Goal: Task Accomplishment & Management: Complete application form

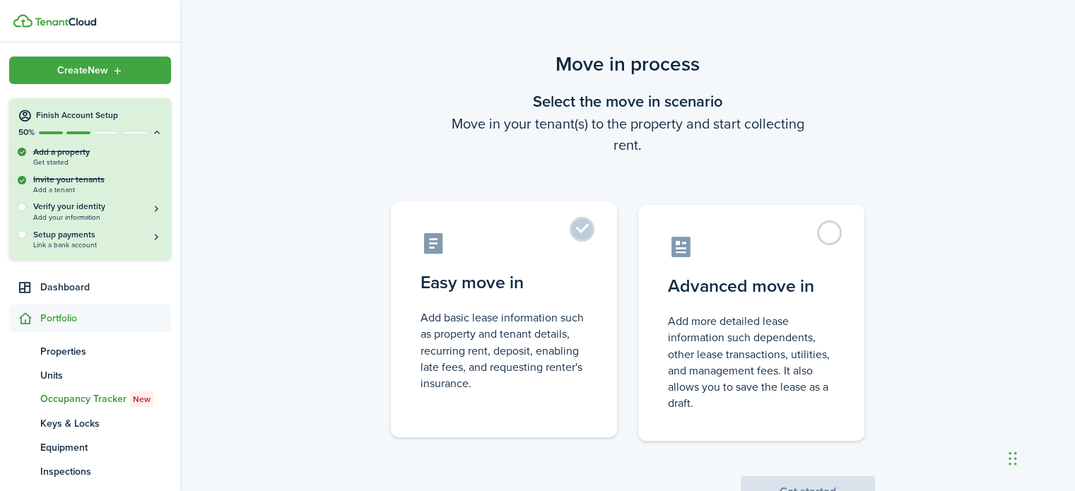
click at [588, 220] on label "Easy move in Add basic lease information such as property and tenant details, r…" at bounding box center [504, 319] width 226 height 236
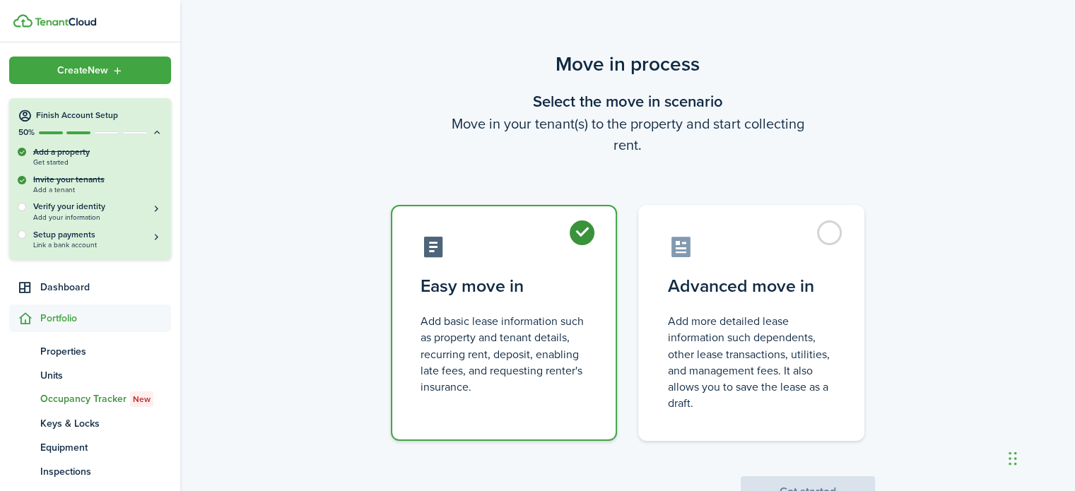
radio input "true"
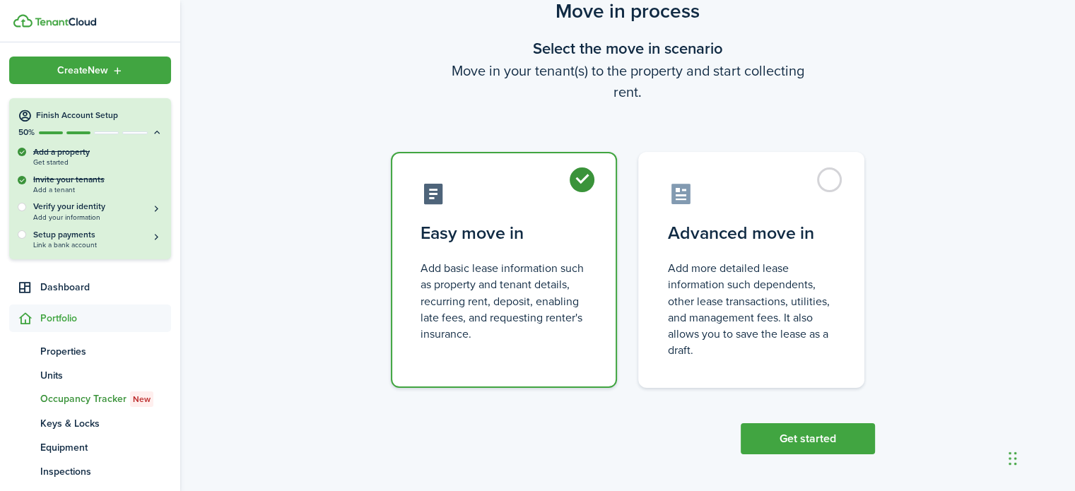
scroll to position [54, 0]
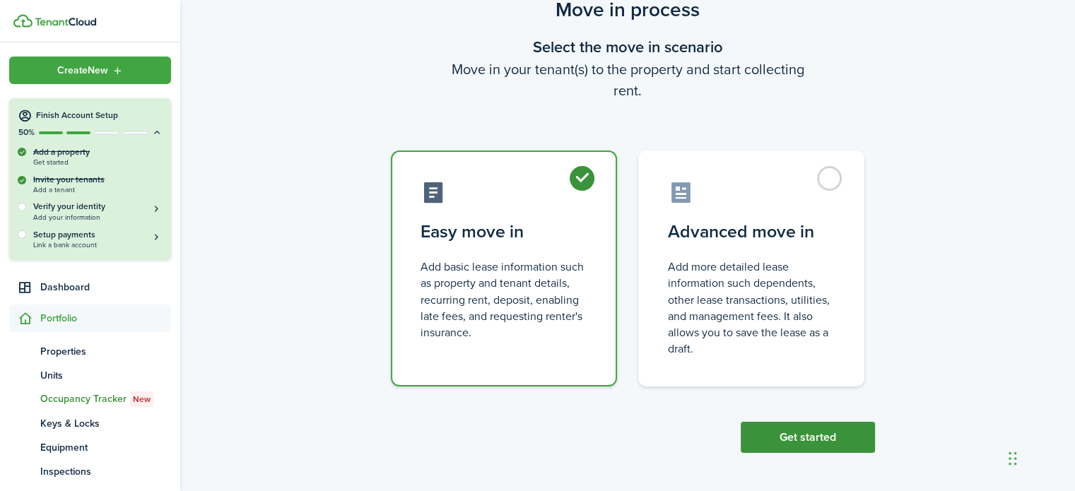
click at [817, 444] on button "Get started" at bounding box center [807, 437] width 134 height 31
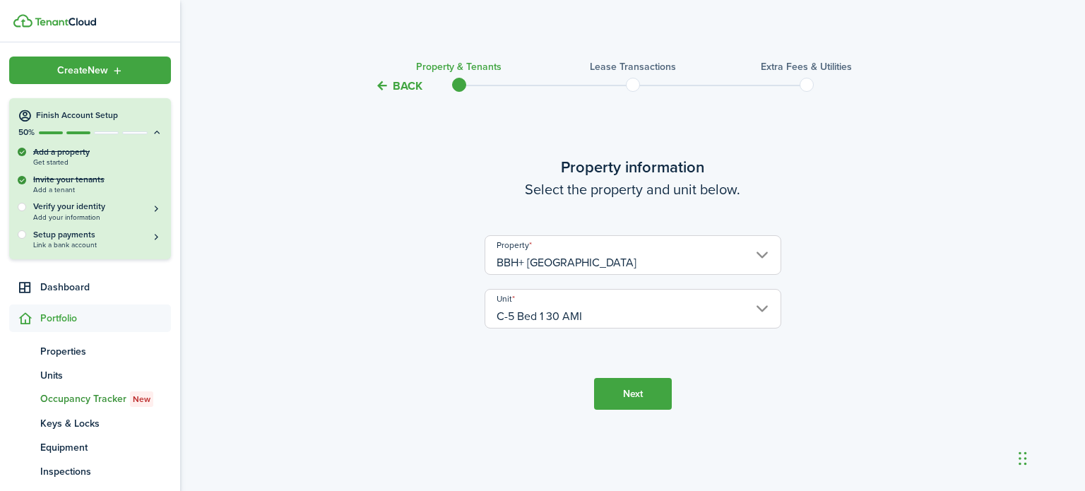
click at [639, 396] on button "Next" at bounding box center [633, 394] width 78 height 32
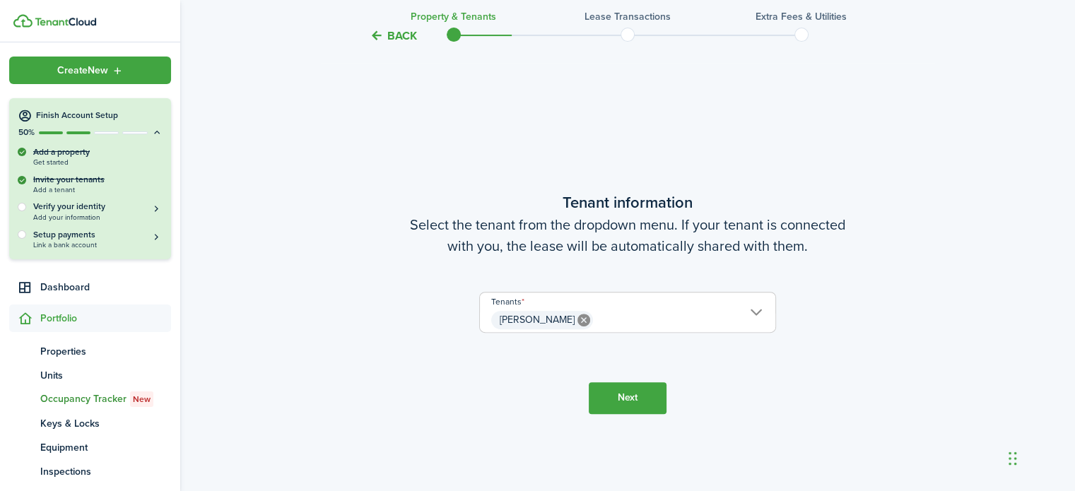
scroll to position [396, 0]
click at [639, 396] on button "Next" at bounding box center [627, 397] width 78 height 32
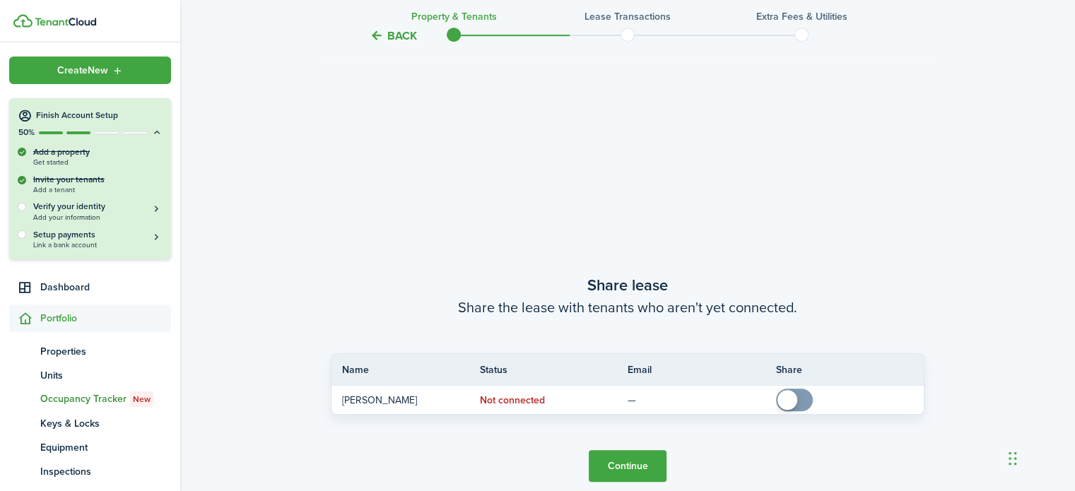
scroll to position [887, 0]
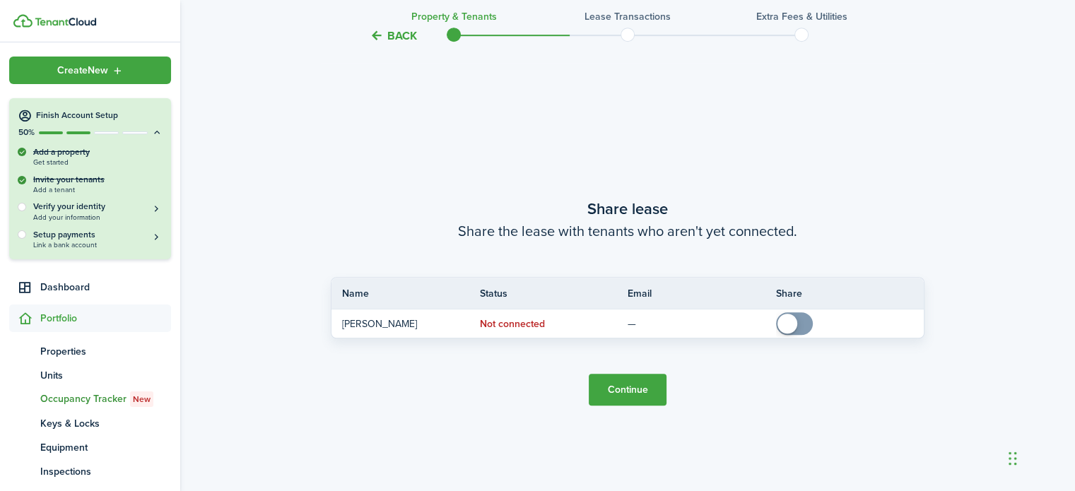
click at [632, 389] on button "Continue" at bounding box center [627, 390] width 78 height 32
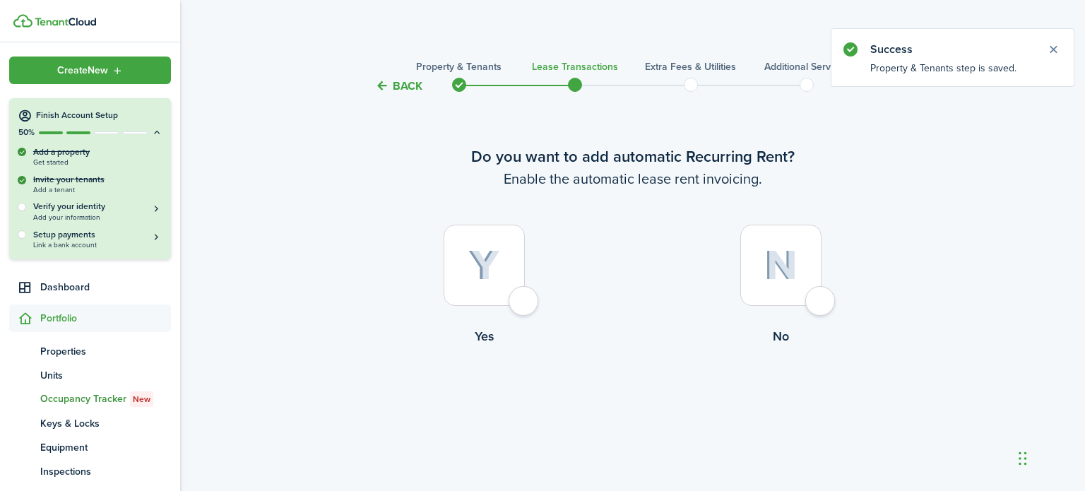
click at [525, 299] on div at bounding box center [484, 265] width 81 height 81
radio input "true"
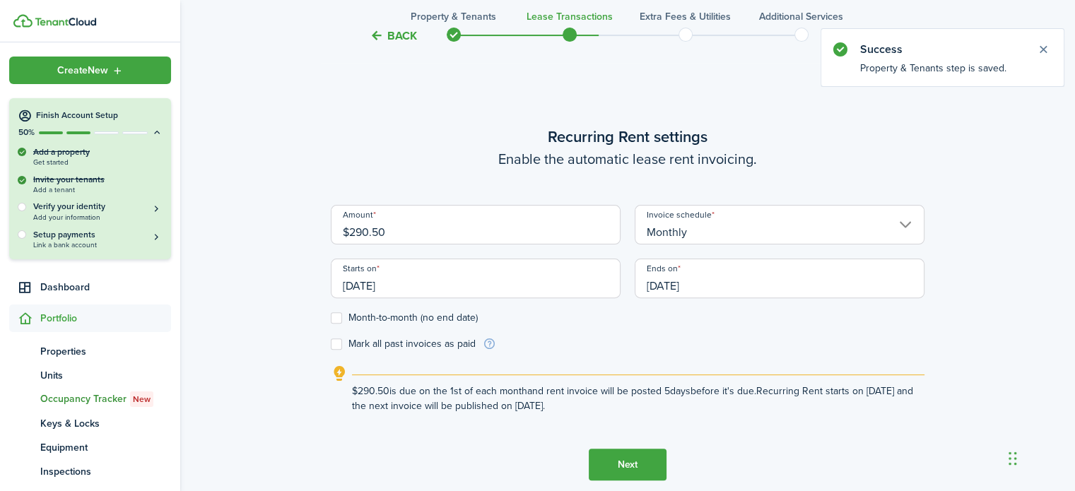
scroll to position [396, 0]
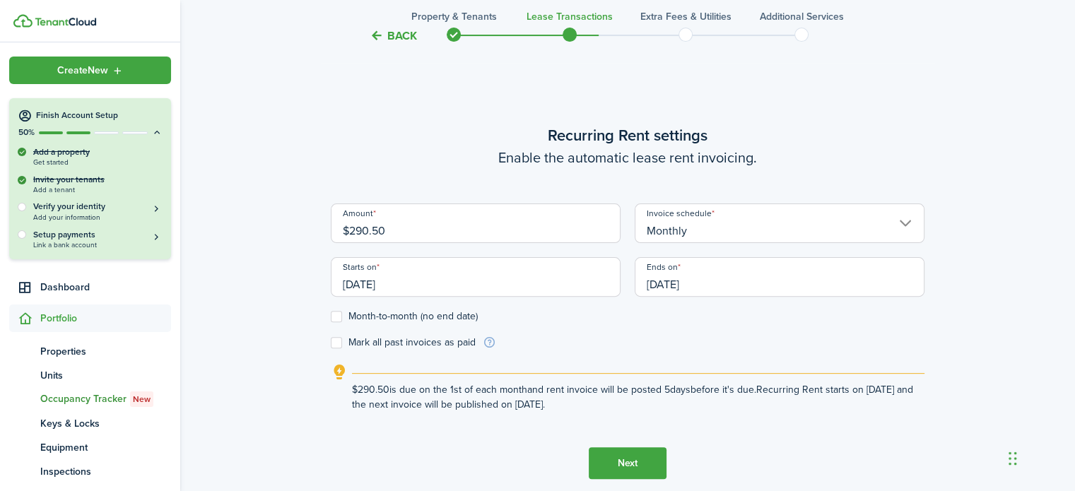
click at [695, 280] on input "[DATE]" at bounding box center [779, 277] width 290 height 40
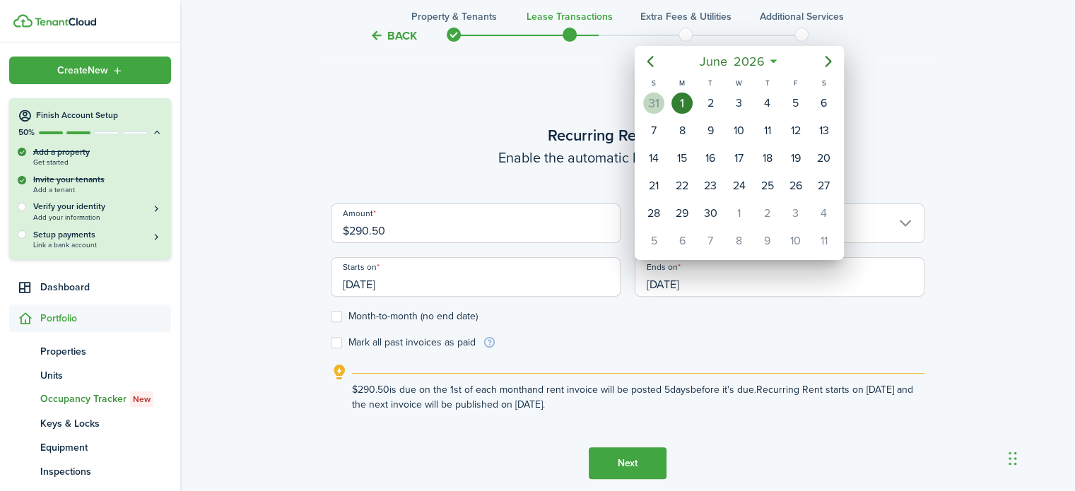
click at [660, 97] on div "31" at bounding box center [653, 103] width 21 height 21
type input "[DATE]"
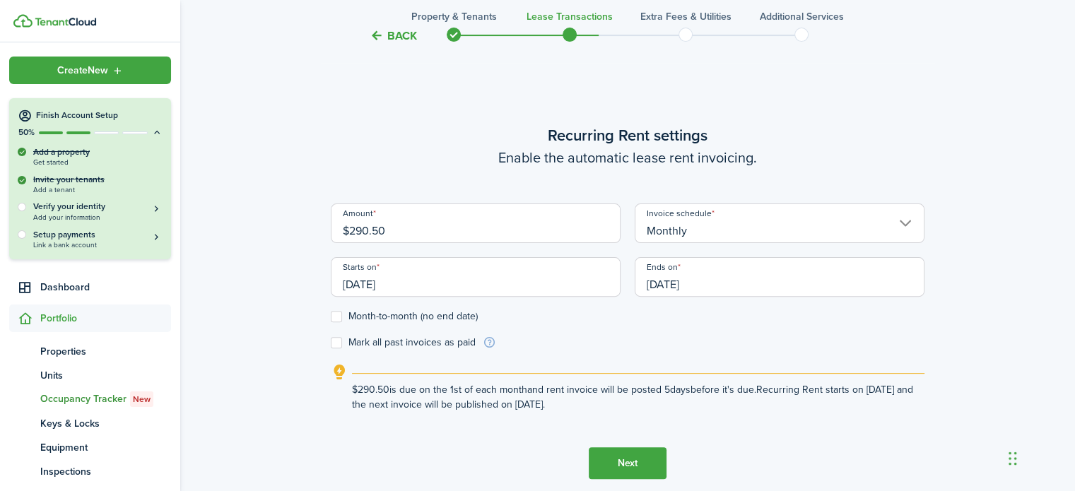
click at [633, 456] on button "Next" at bounding box center [627, 463] width 78 height 32
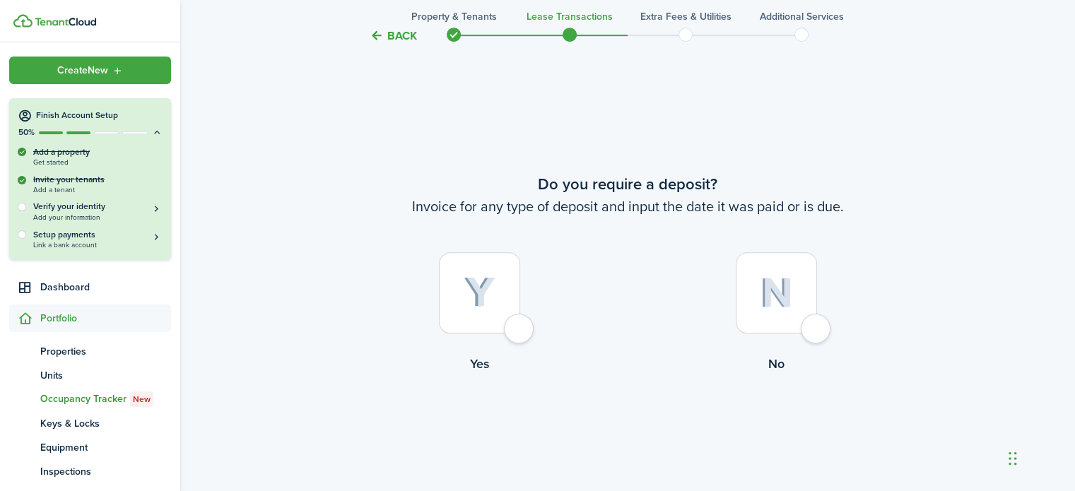
scroll to position [887, 0]
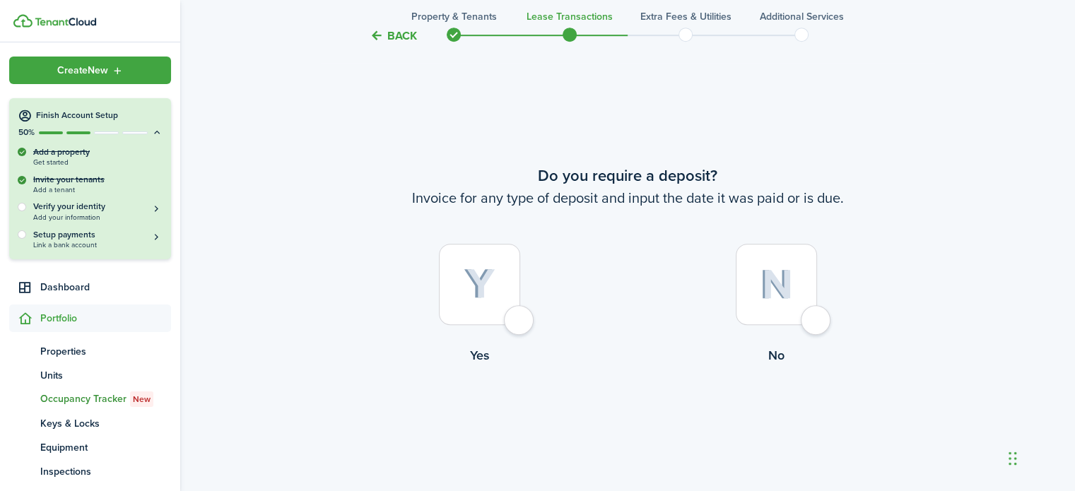
click at [807, 322] on div at bounding box center [775, 284] width 81 height 81
radio input "true"
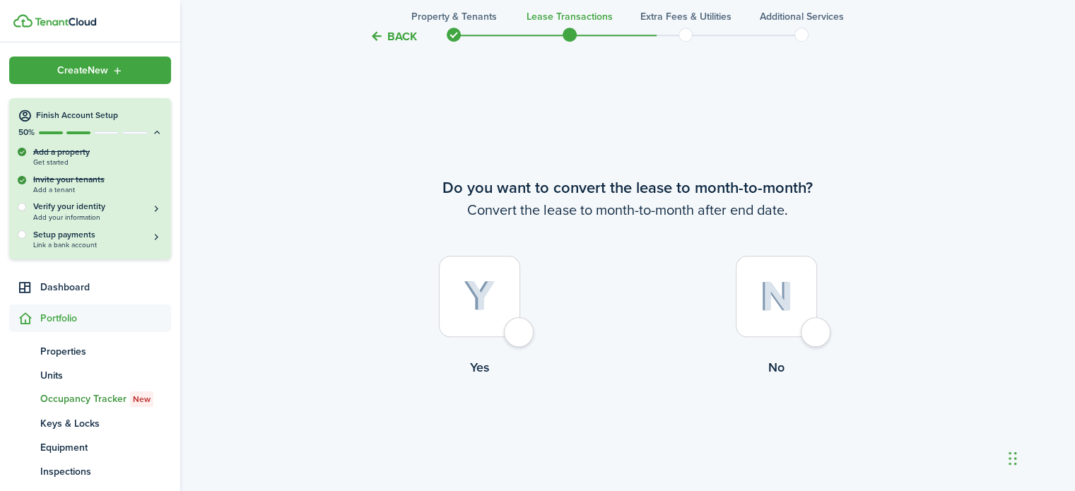
scroll to position [1379, 0]
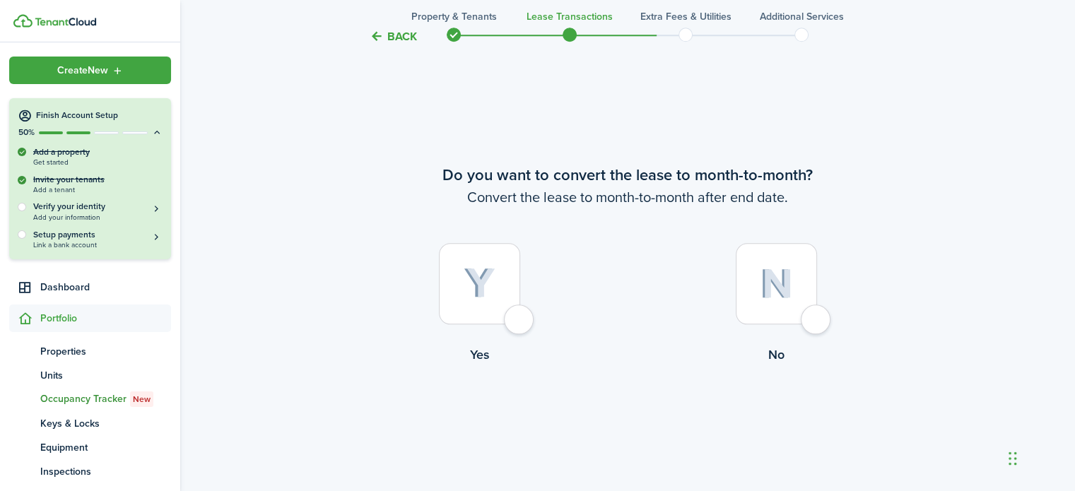
click at [812, 319] on div at bounding box center [775, 283] width 81 height 81
radio input "true"
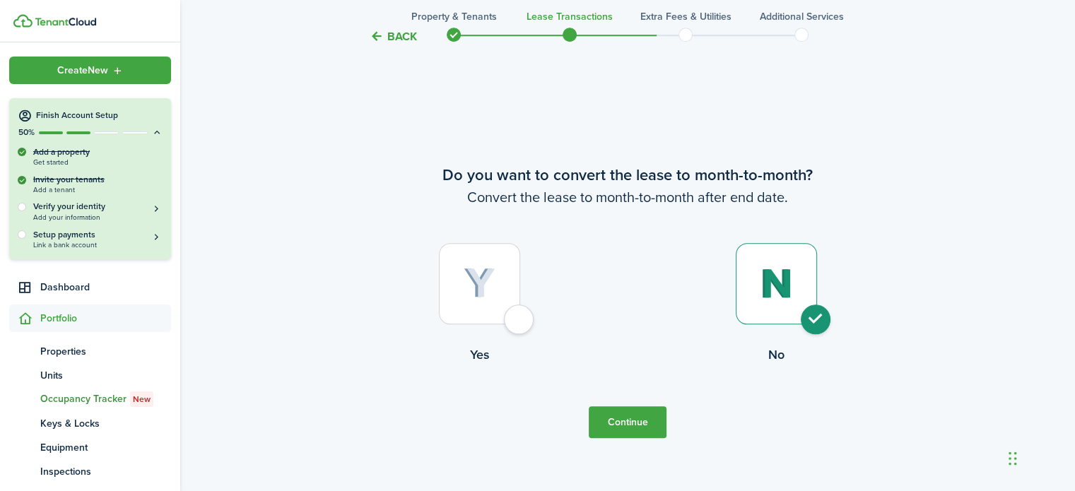
click at [648, 425] on button "Continue" at bounding box center [627, 422] width 78 height 32
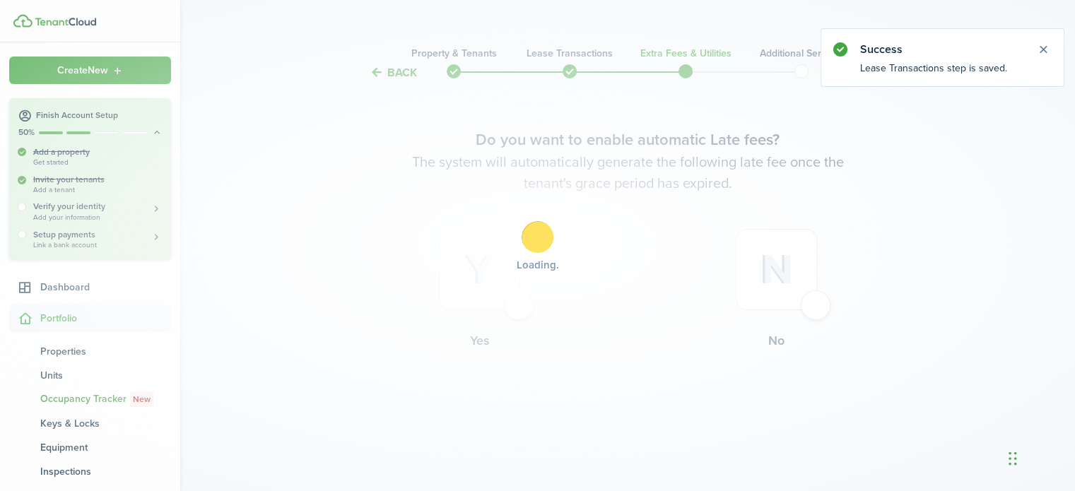
scroll to position [0, 0]
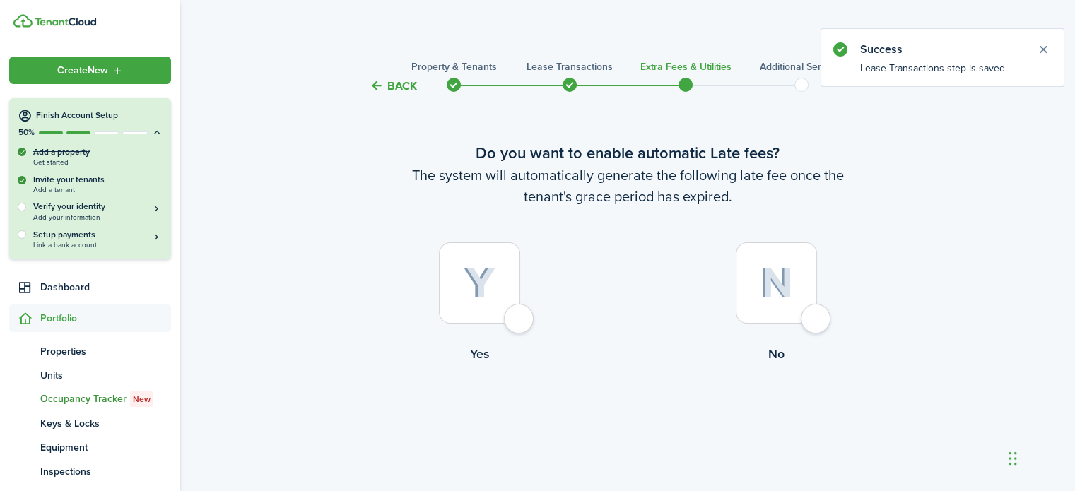
click at [817, 320] on div at bounding box center [775, 282] width 81 height 81
radio input "true"
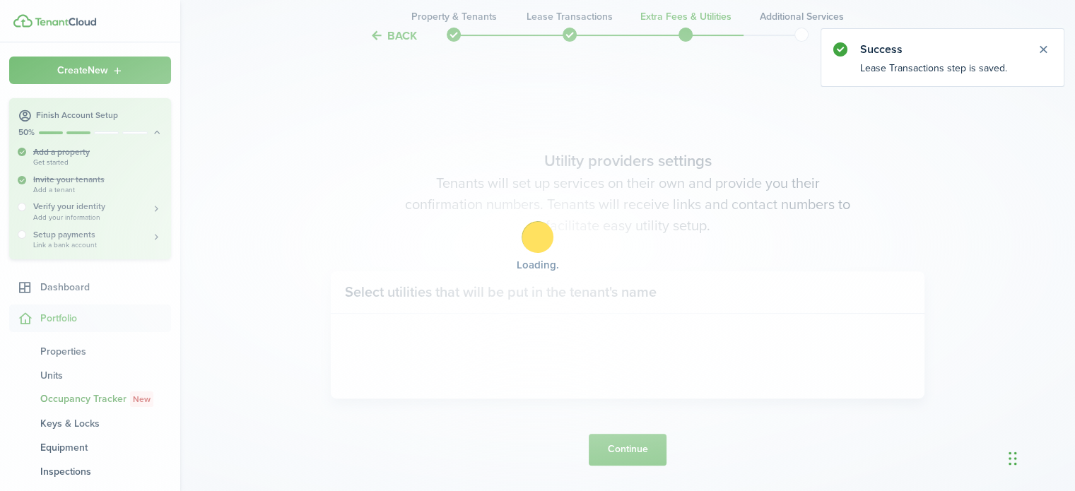
scroll to position [410, 0]
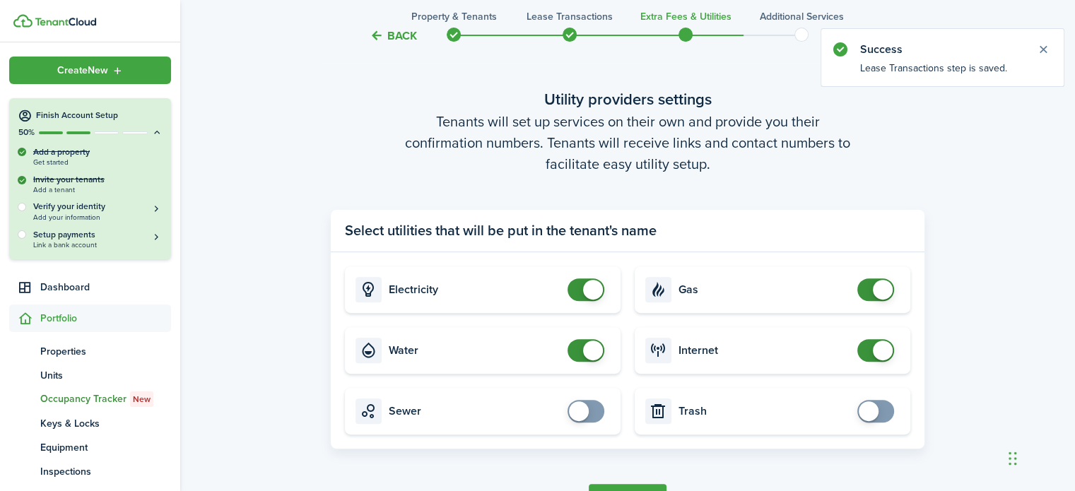
checkbox input "false"
click at [579, 293] on span at bounding box center [586, 289] width 14 height 23
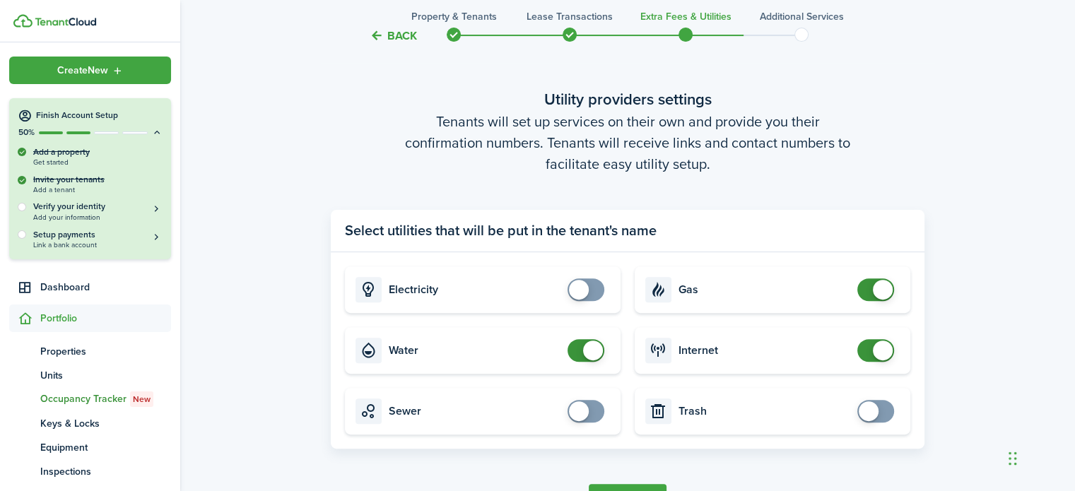
checkbox input "false"
click at [579, 351] on span at bounding box center [586, 350] width 14 height 23
checkbox input "false"
click at [868, 291] on span at bounding box center [875, 289] width 14 height 23
checkbox input "false"
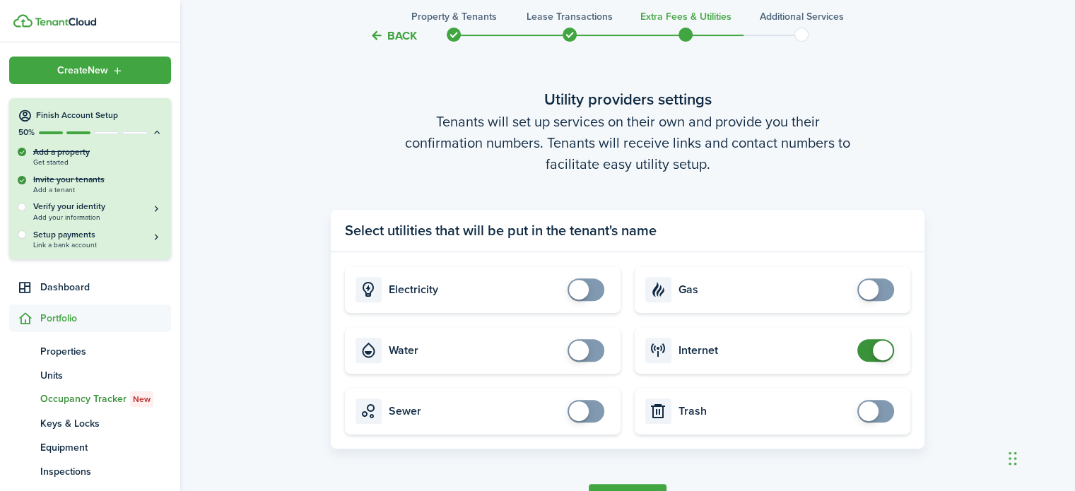
click at [868, 350] on span at bounding box center [875, 350] width 14 height 23
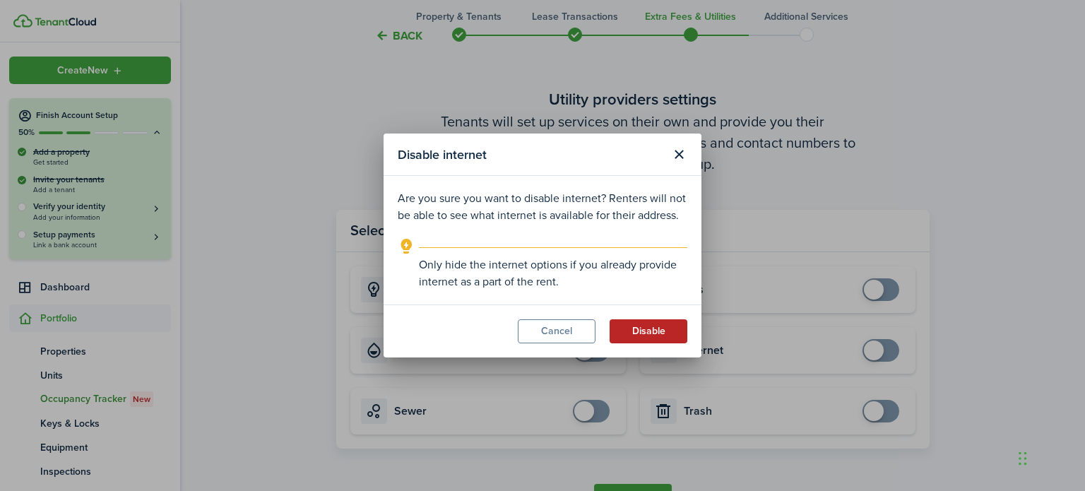
click at [658, 332] on button "Disable" at bounding box center [649, 331] width 78 height 24
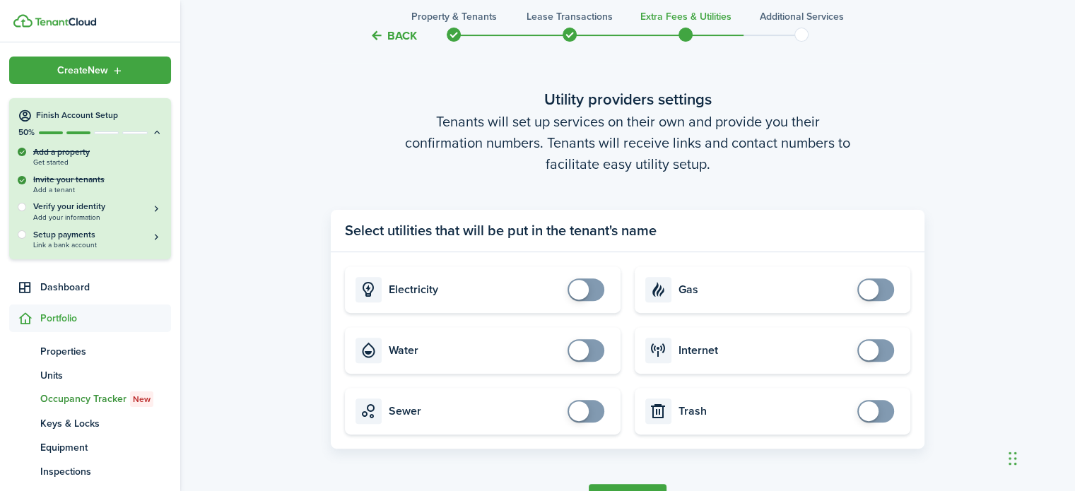
click at [631, 487] on button "Continue" at bounding box center [627, 500] width 78 height 32
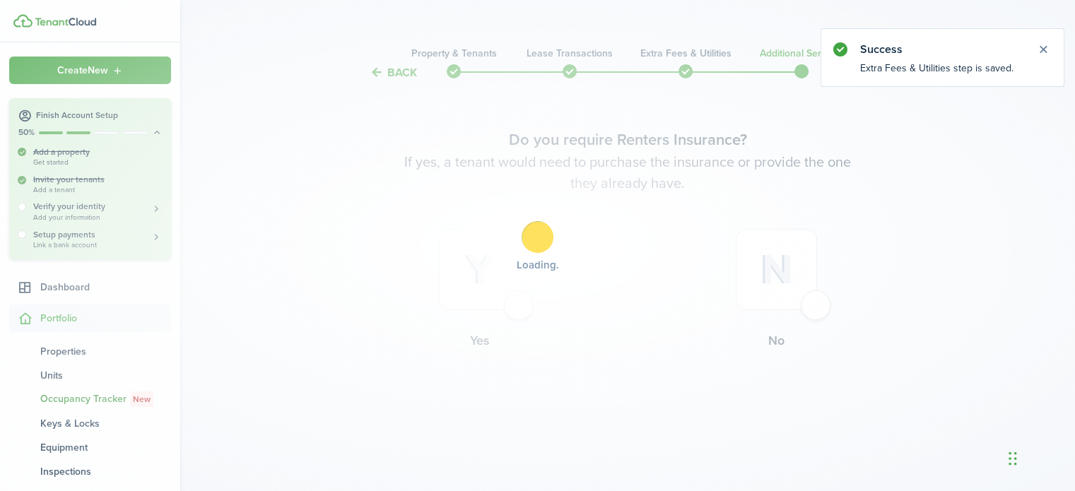
scroll to position [0, 0]
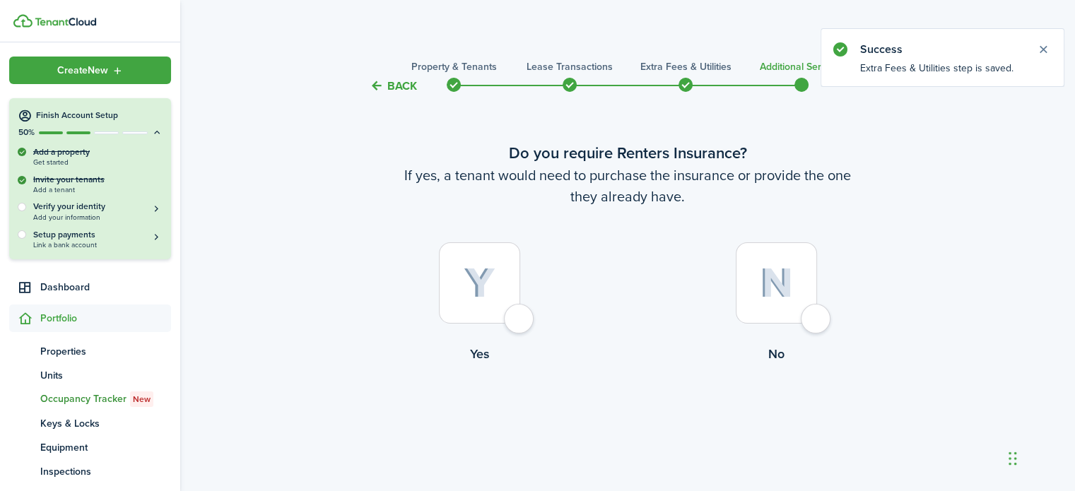
click at [816, 324] on div at bounding box center [775, 282] width 81 height 81
radio input "true"
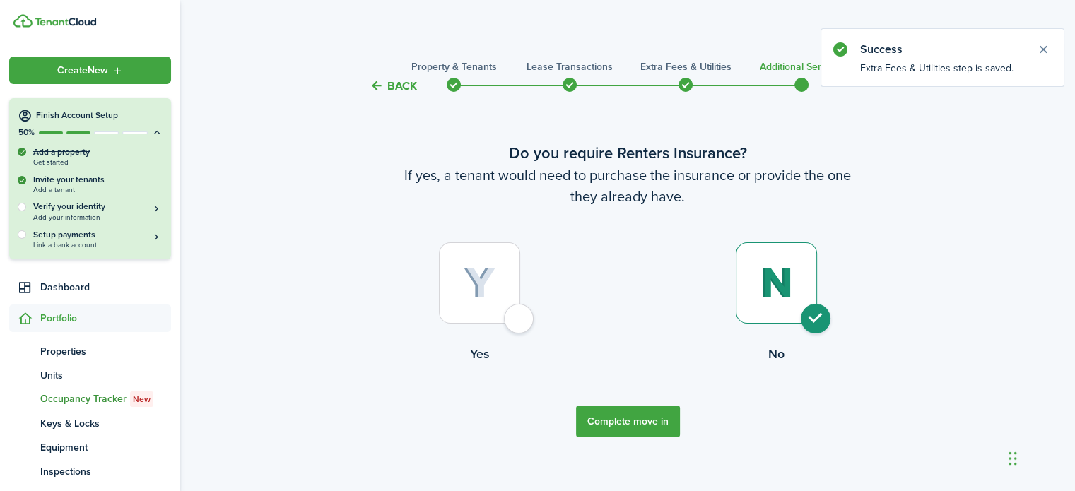
click at [642, 422] on button "Complete move in" at bounding box center [628, 421] width 104 height 32
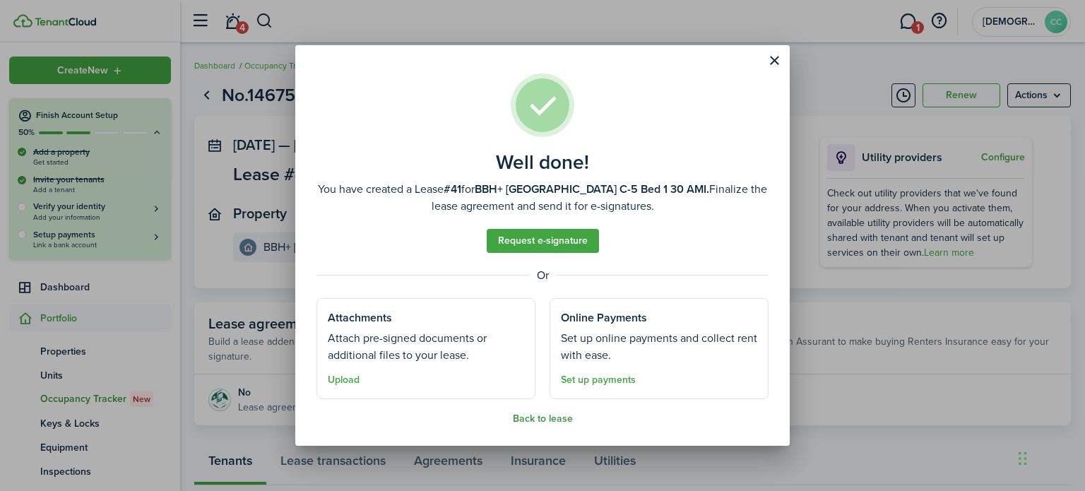
click at [553, 415] on button "Back to lease" at bounding box center [543, 418] width 60 height 11
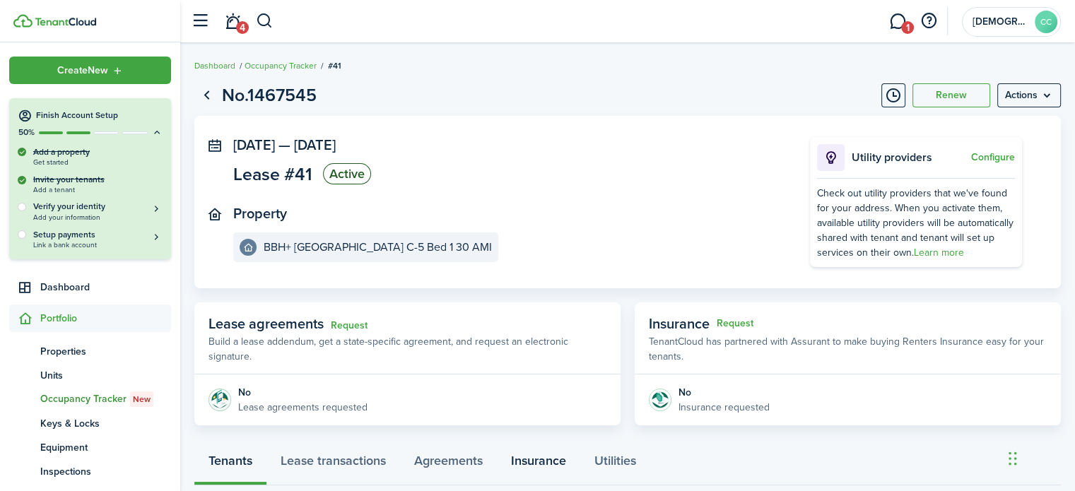
click at [537, 461] on link "Insurance" at bounding box center [538, 464] width 83 height 42
click at [223, 64] on link "Dashboard" at bounding box center [214, 65] width 41 height 13
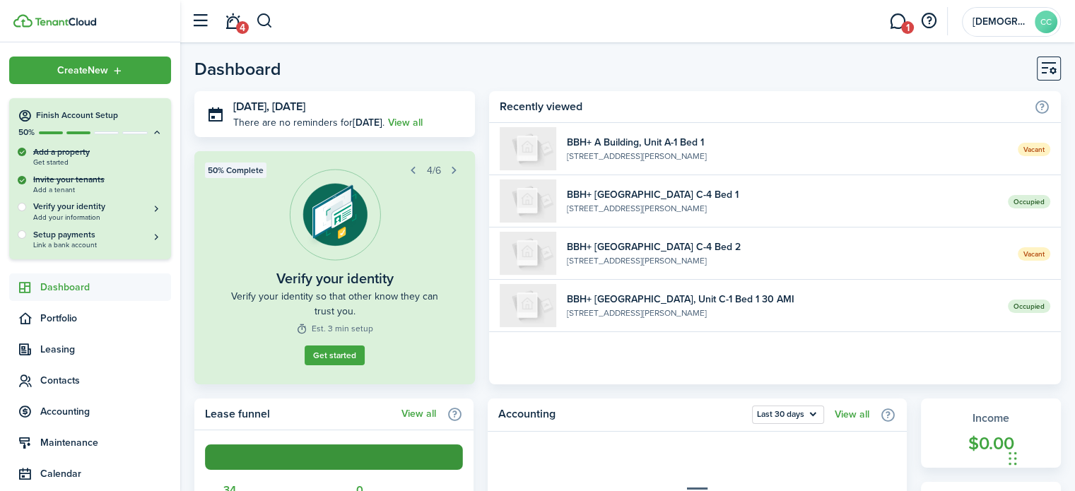
click at [151, 135] on icon at bounding box center [156, 132] width 11 height 11
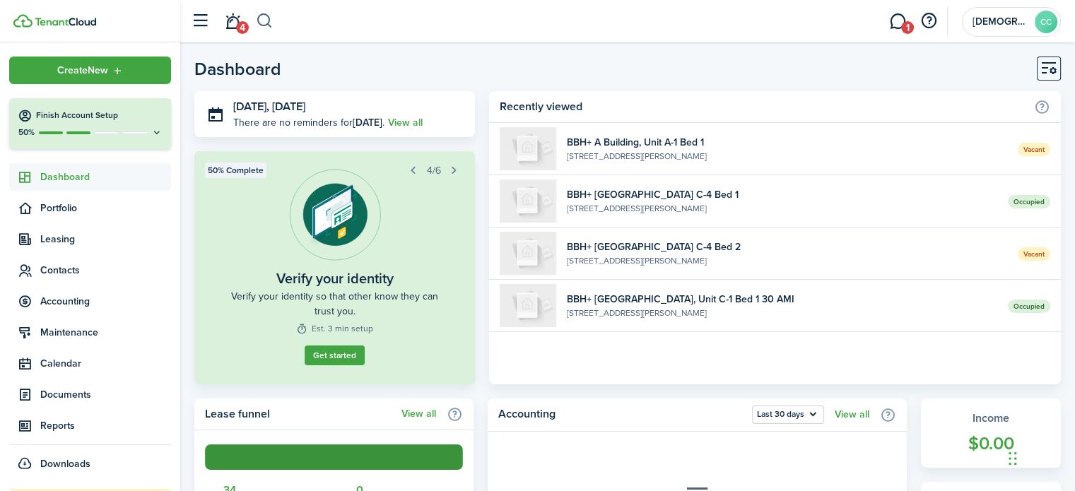
click at [263, 18] on button "button" at bounding box center [265, 21] width 18 height 24
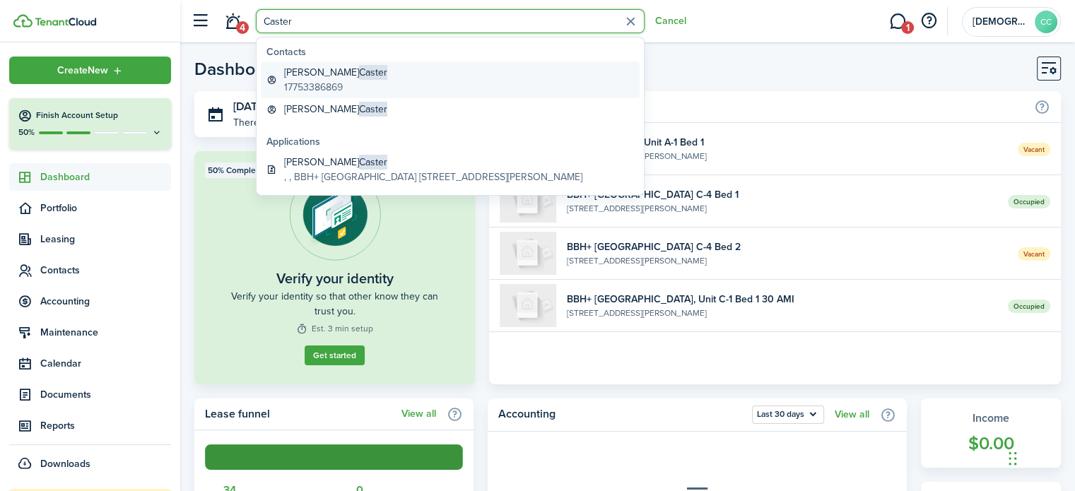
type input "Caster"
click at [300, 80] on global-search-item-description "17753386869" at bounding box center [335, 87] width 103 height 15
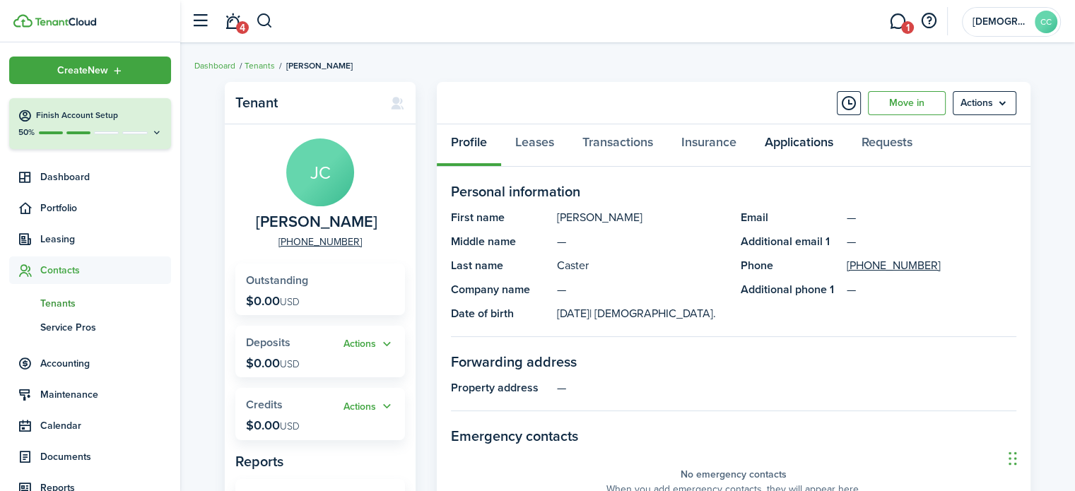
click at [795, 143] on link "Applications" at bounding box center [798, 145] width 97 height 42
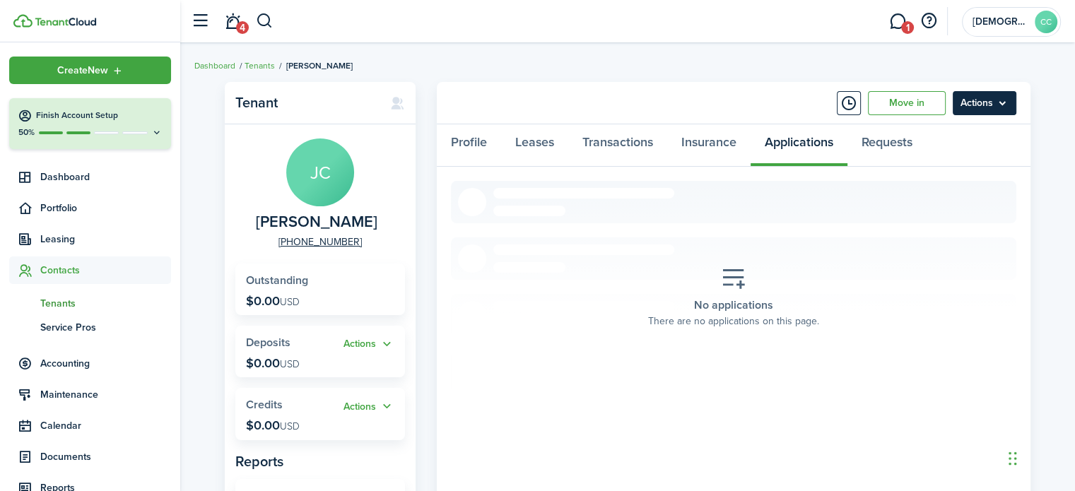
click at [1000, 104] on menu-btn "Actions" at bounding box center [984, 103] width 64 height 24
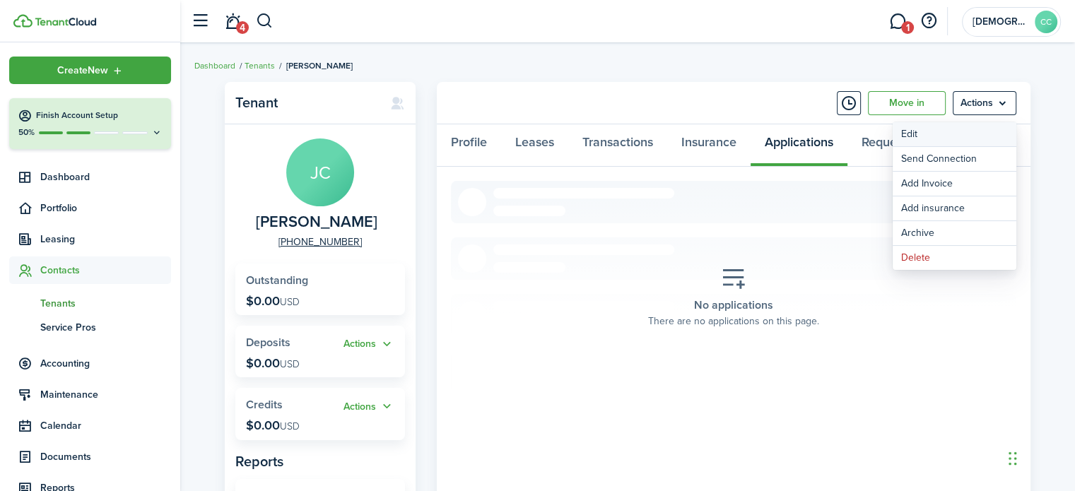
click at [916, 138] on link "Edit" at bounding box center [954, 134] width 124 height 24
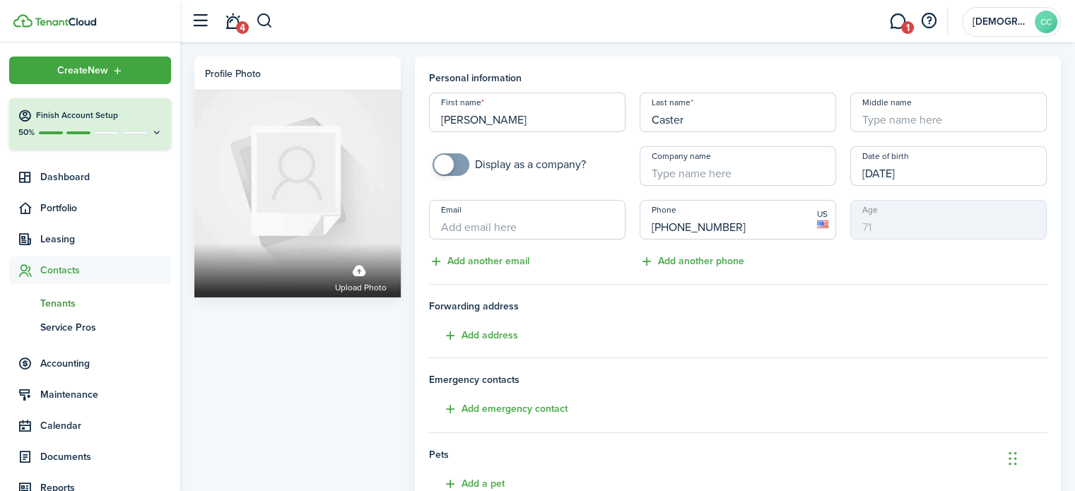
click at [526, 112] on input "Jonathan" at bounding box center [527, 113] width 196 height 40
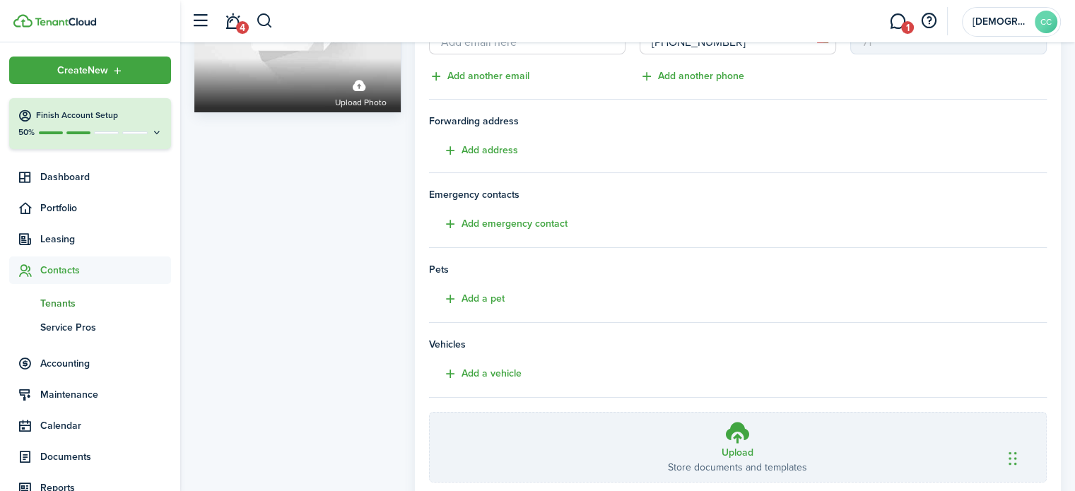
scroll to position [280, 0]
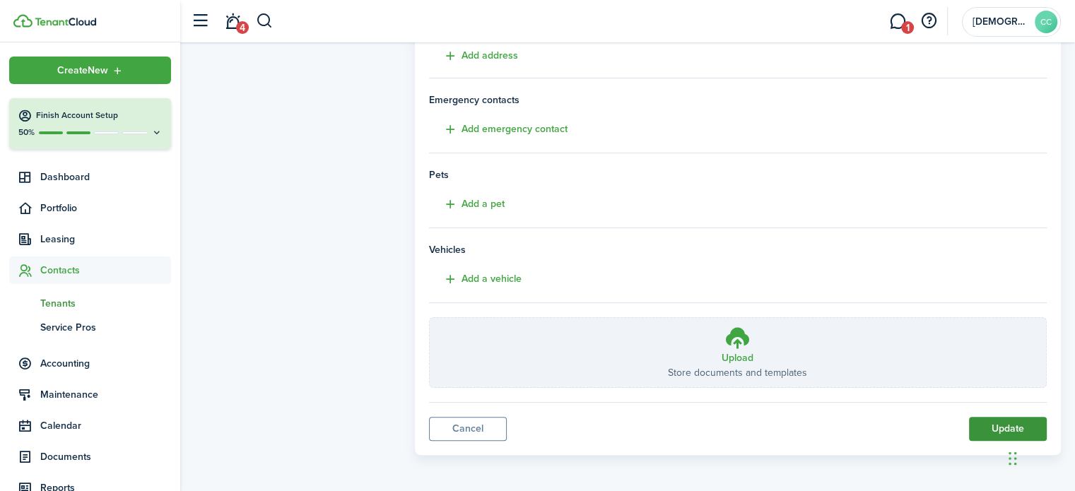
type input "John"
click at [998, 432] on button "Update" at bounding box center [1008, 429] width 78 height 24
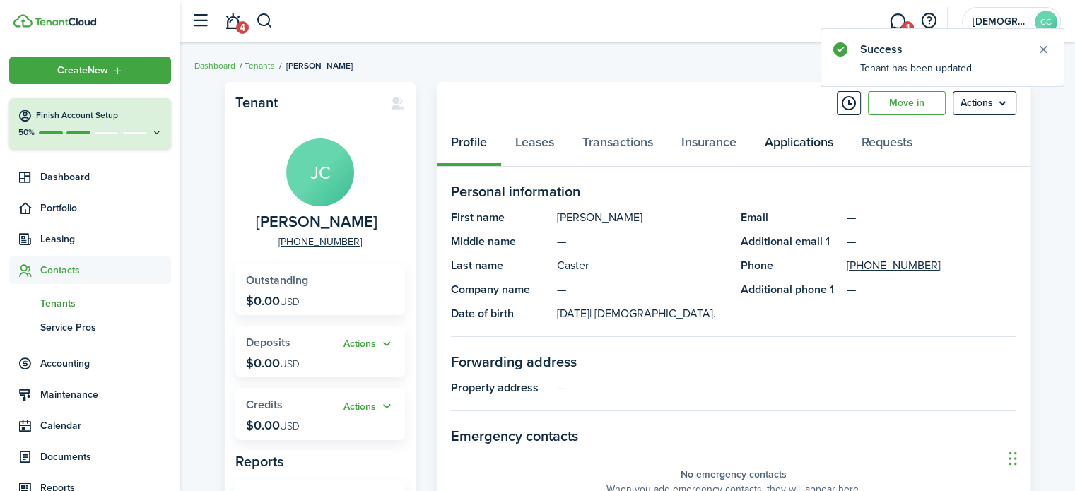
click at [779, 149] on link "Applications" at bounding box center [798, 145] width 97 height 42
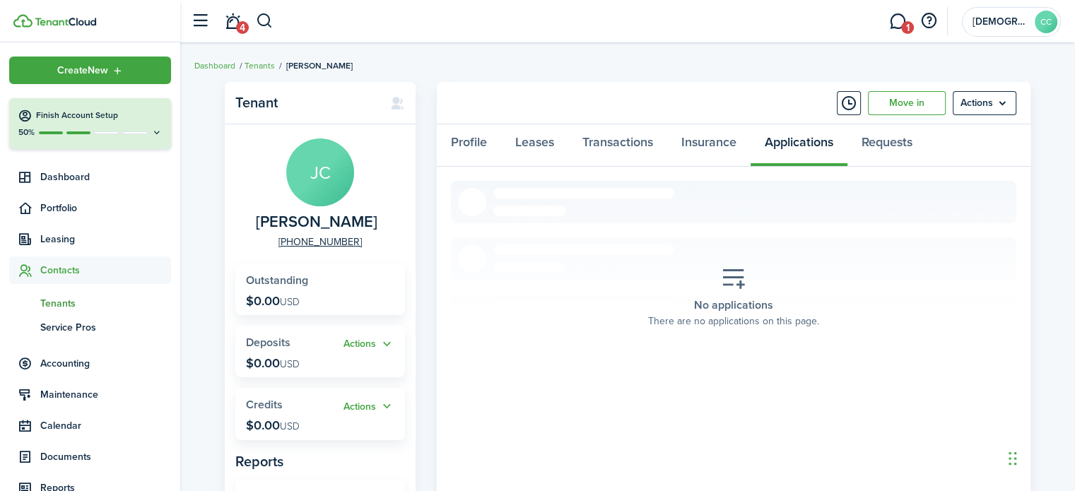
drag, startPoint x: 359, startPoint y: 239, endPoint x: 280, endPoint y: 243, distance: 79.2
click at [280, 243] on panel-main-group "JC John Caster +1 775-338-6869" at bounding box center [320, 193] width 170 height 111
copy link "+1 775-338-6869"
click at [1003, 109] on menu-btn "Actions" at bounding box center [984, 103] width 64 height 24
click at [930, 256] on button "Delete" at bounding box center [954, 258] width 124 height 24
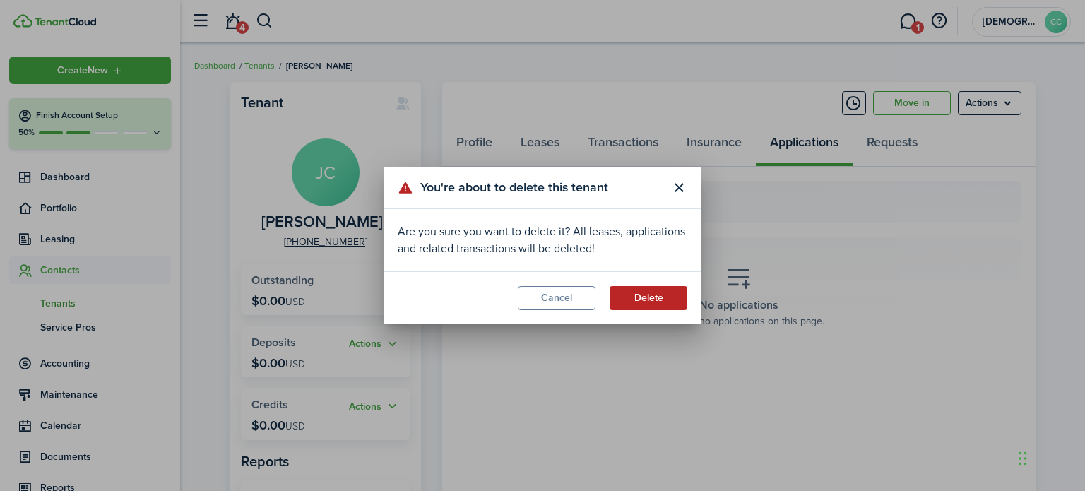
click at [654, 298] on button "Delete" at bounding box center [649, 298] width 78 height 24
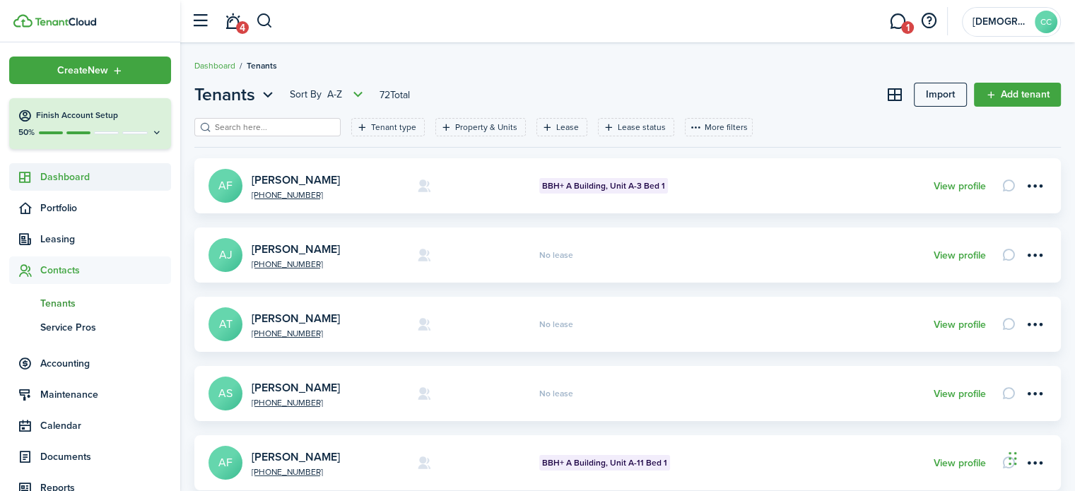
click at [85, 179] on span "Dashboard" at bounding box center [105, 177] width 131 height 15
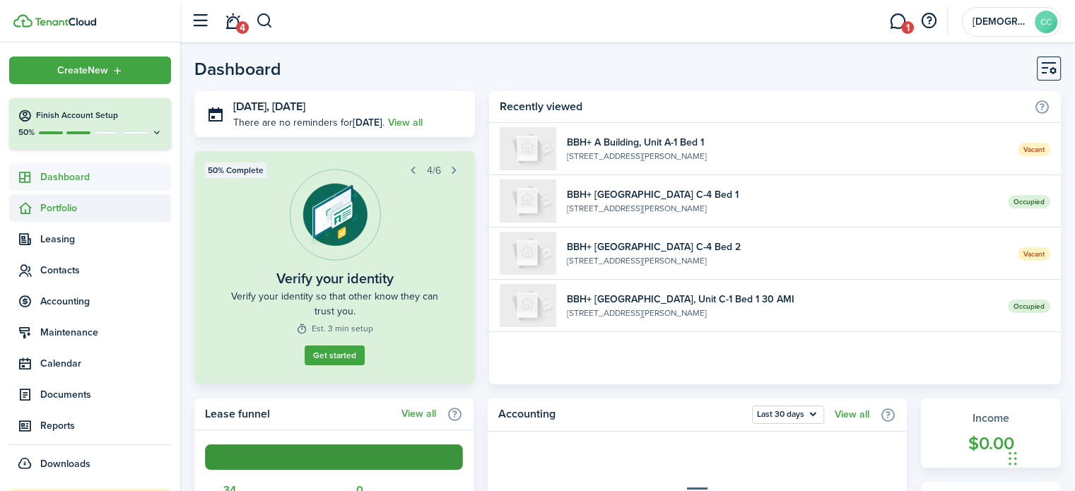
click at [71, 206] on span "Portfolio" at bounding box center [105, 208] width 131 height 15
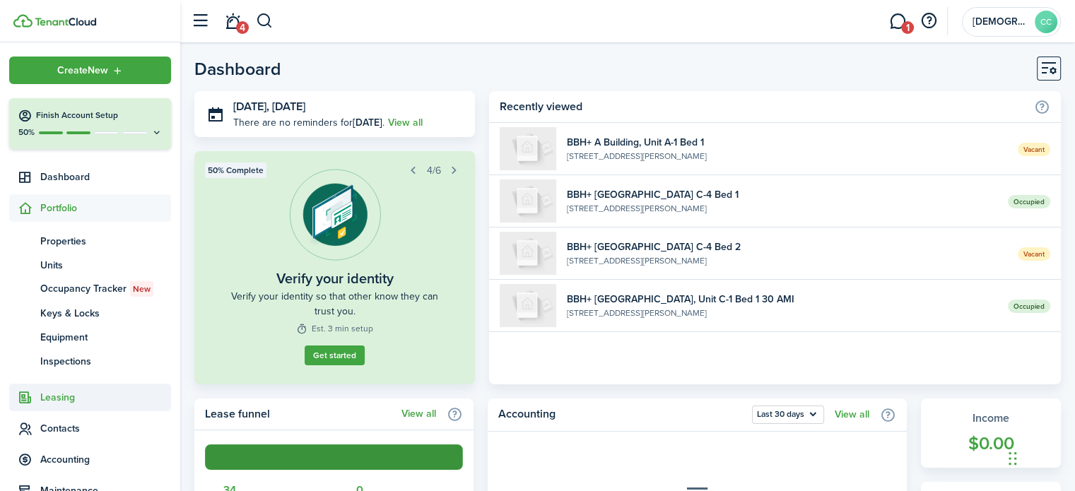
click at [59, 400] on span "Leasing" at bounding box center [105, 397] width 131 height 15
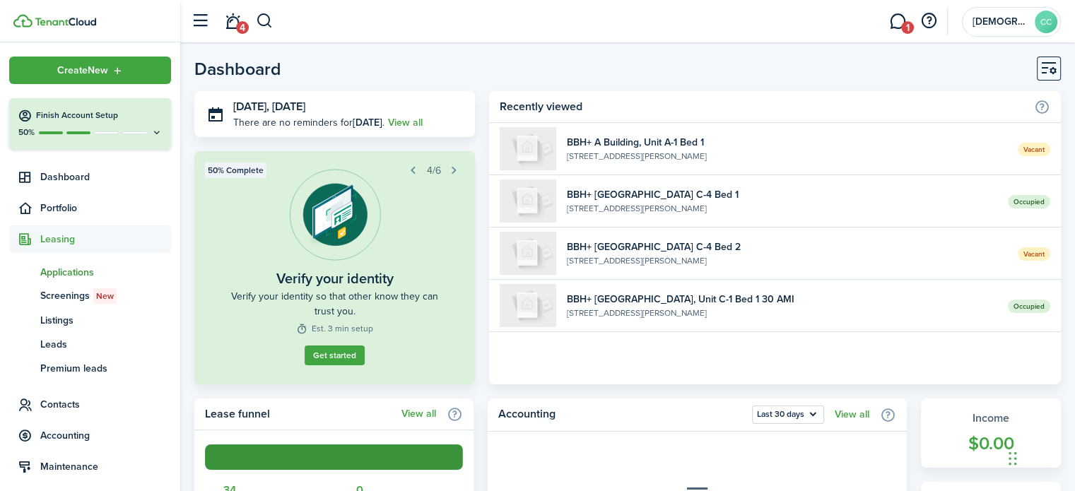
click at [78, 272] on span "Applications" at bounding box center [105, 272] width 131 height 15
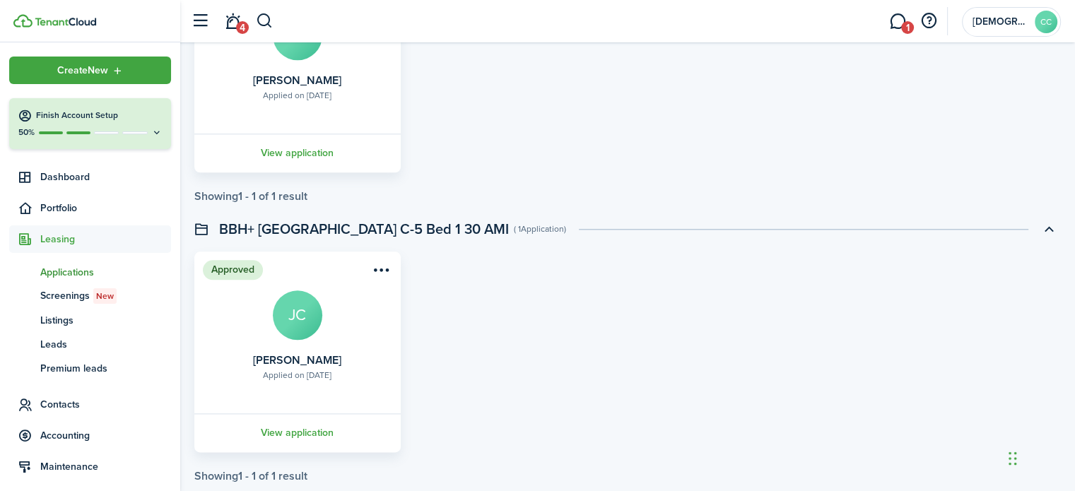
scroll to position [1650, 0]
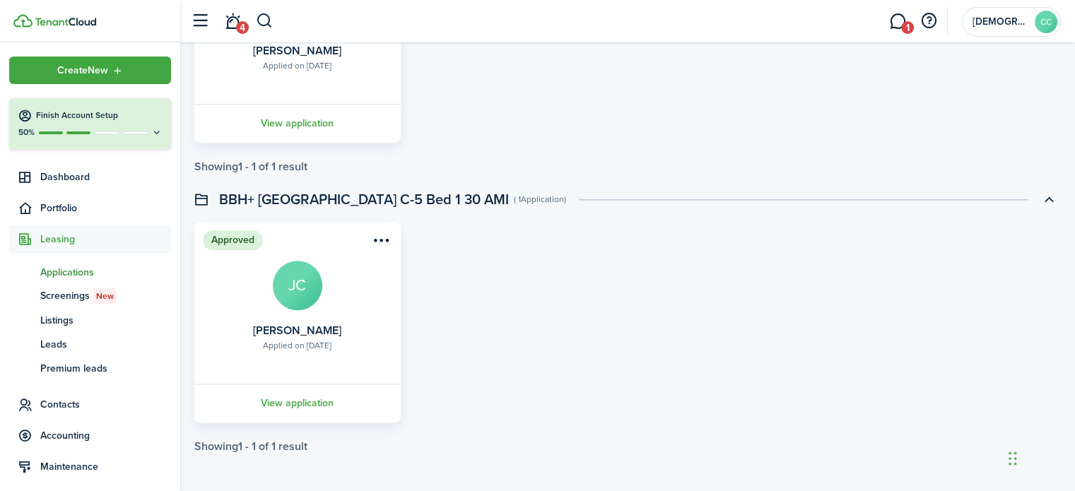
click at [300, 287] on avatar-text "JC" at bounding box center [297, 285] width 49 height 49
click at [285, 403] on link "View application" at bounding box center [297, 403] width 211 height 39
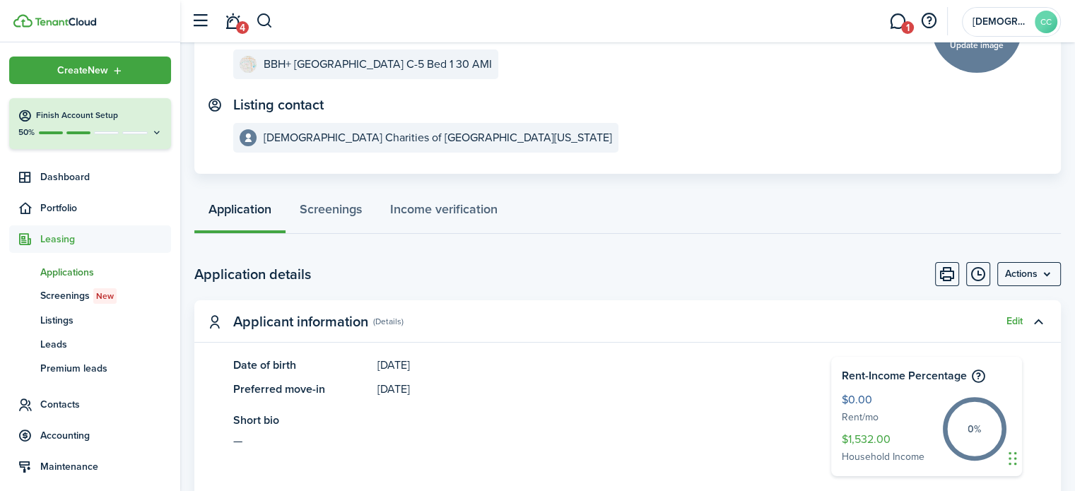
scroll to position [155, 0]
click at [1056, 276] on menu-btn "Actions" at bounding box center [1029, 273] width 64 height 24
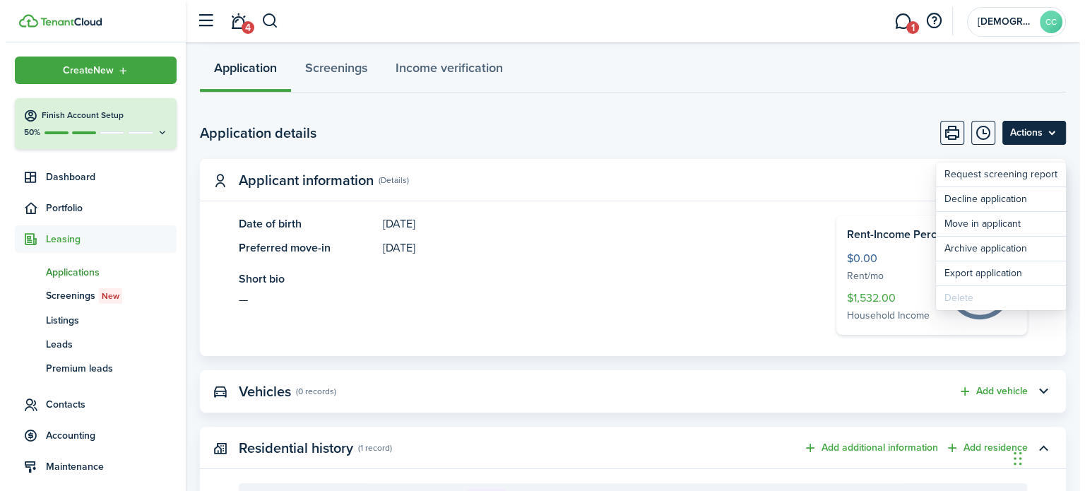
scroll to position [297, 0]
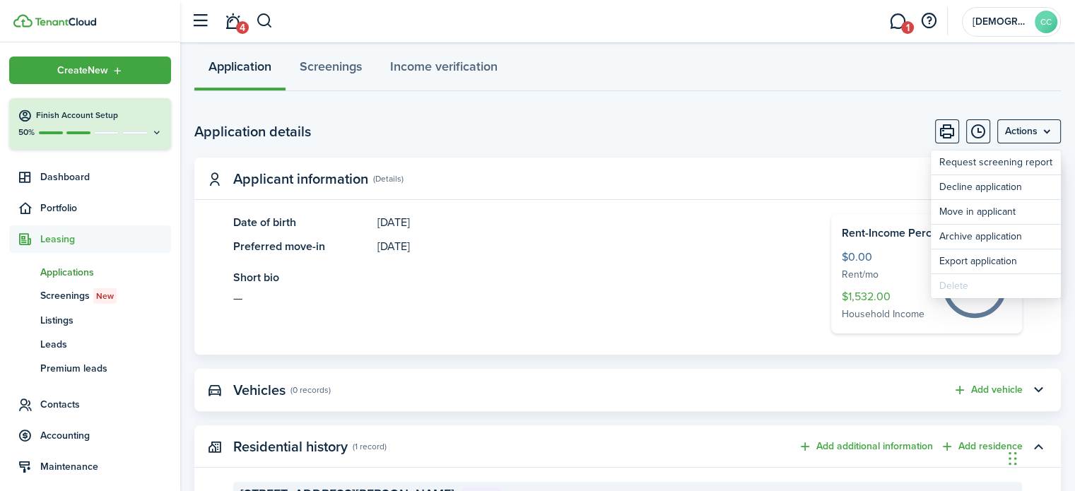
click at [713, 288] on panel-main-item-text "Short bio —" at bounding box center [510, 287] width 555 height 37
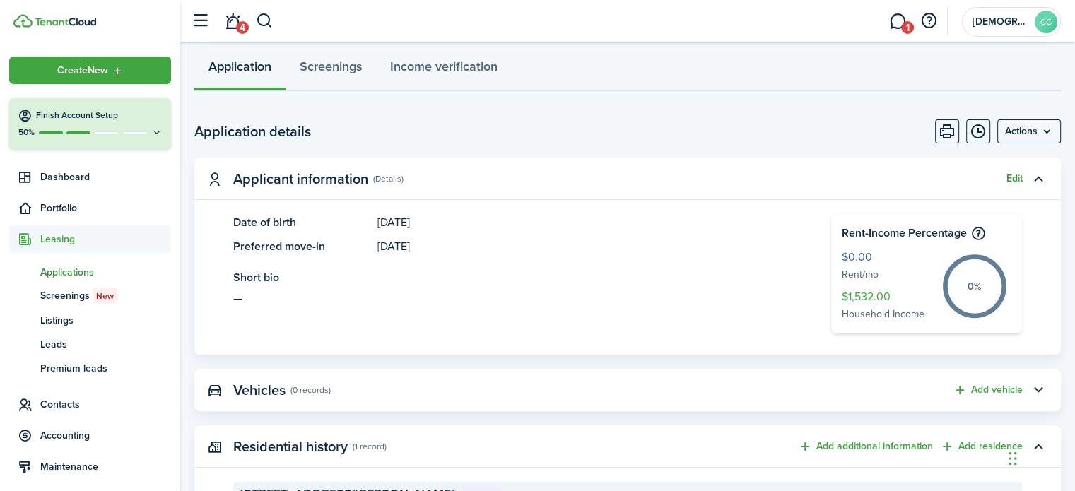
click at [1009, 180] on button "Edit" at bounding box center [1014, 178] width 16 height 11
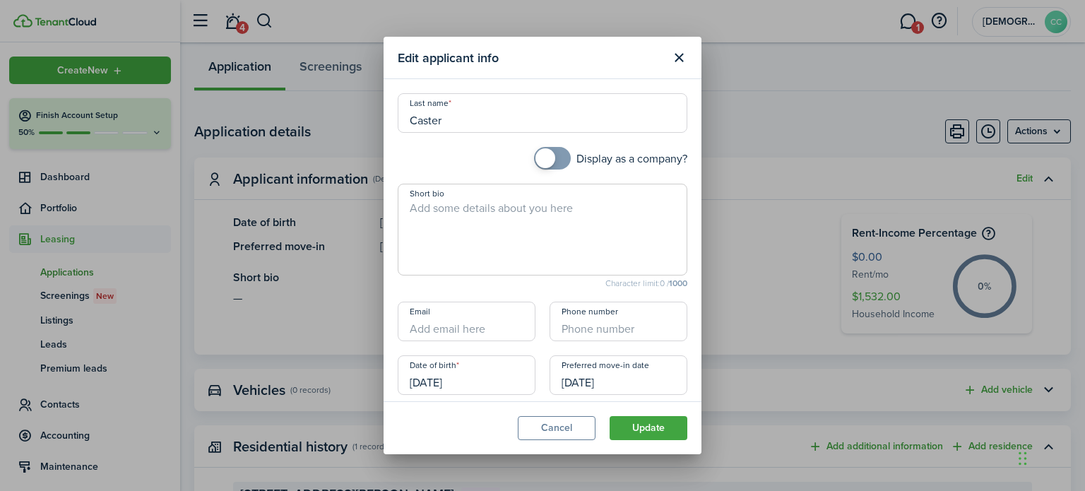
scroll to position [129, 0]
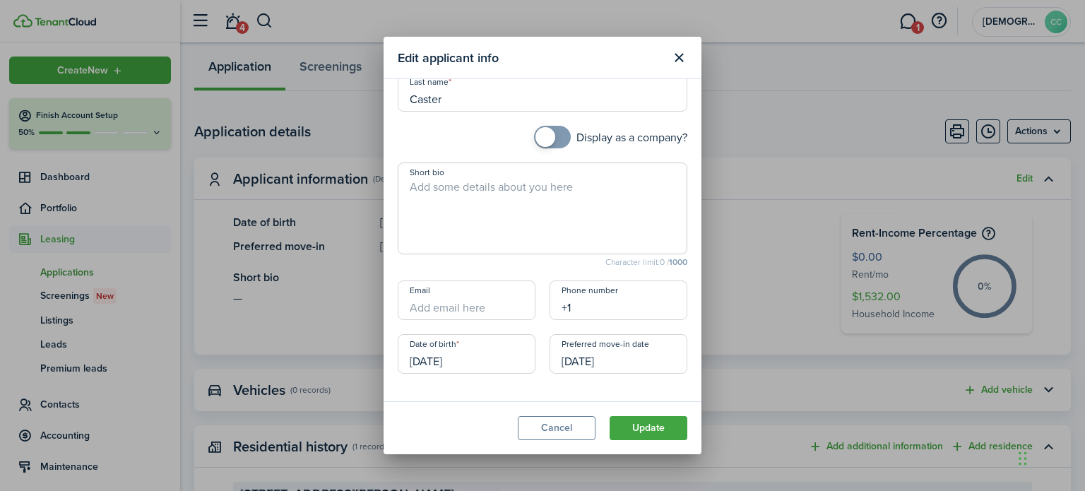
click at [584, 307] on input "+1" at bounding box center [619, 300] width 138 height 40
paste input "775-338-6869"
type input "+1 775-338-6869"
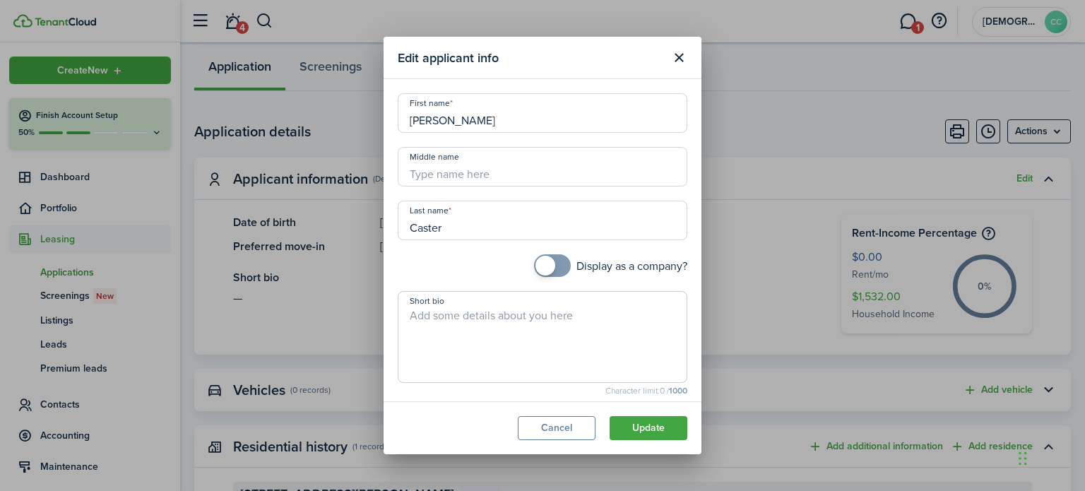
click at [470, 126] on input "John" at bounding box center [543, 113] width 290 height 40
click at [432, 174] on input "Middle name" at bounding box center [543, 167] width 290 height 40
type input "Dee"
click at [639, 425] on button "Update" at bounding box center [649, 428] width 78 height 24
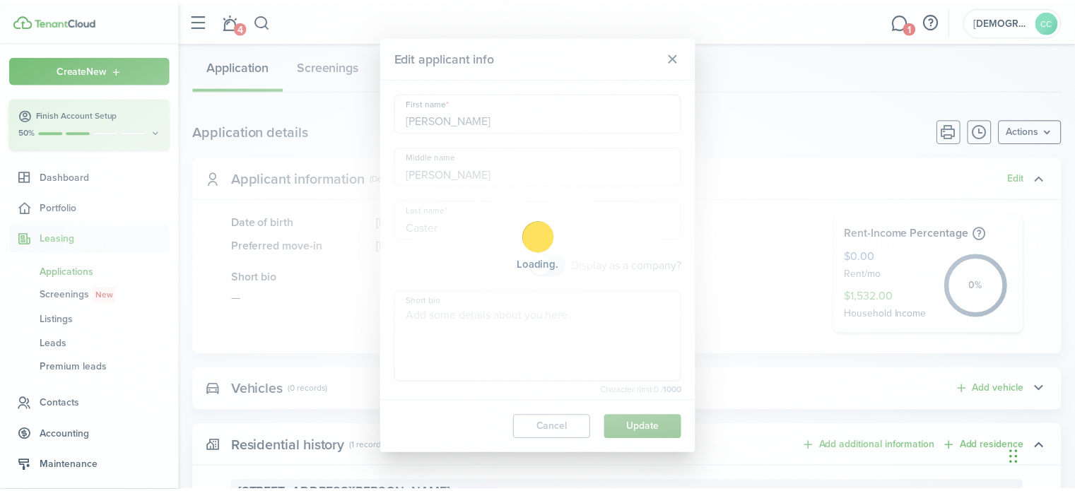
scroll to position [312, 0]
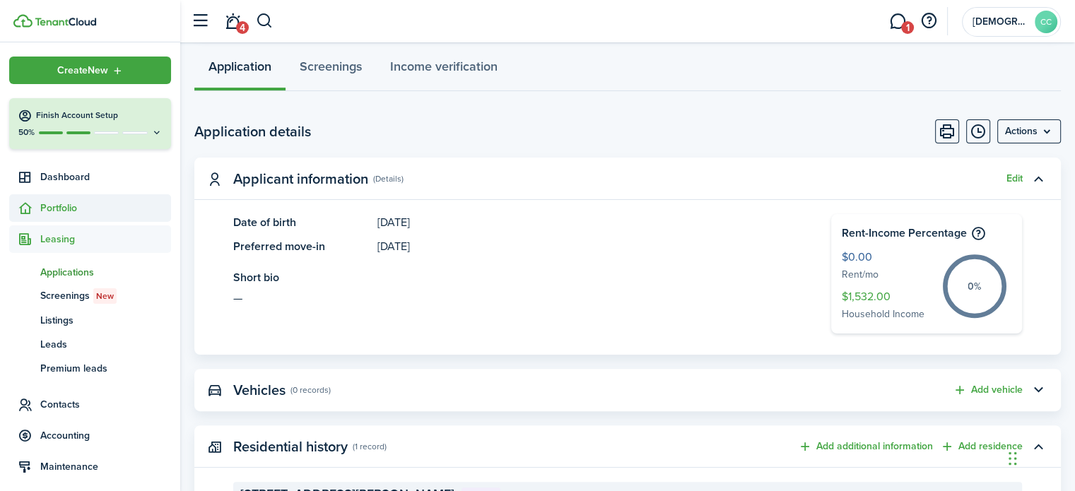
click at [70, 208] on span "Portfolio" at bounding box center [105, 208] width 131 height 15
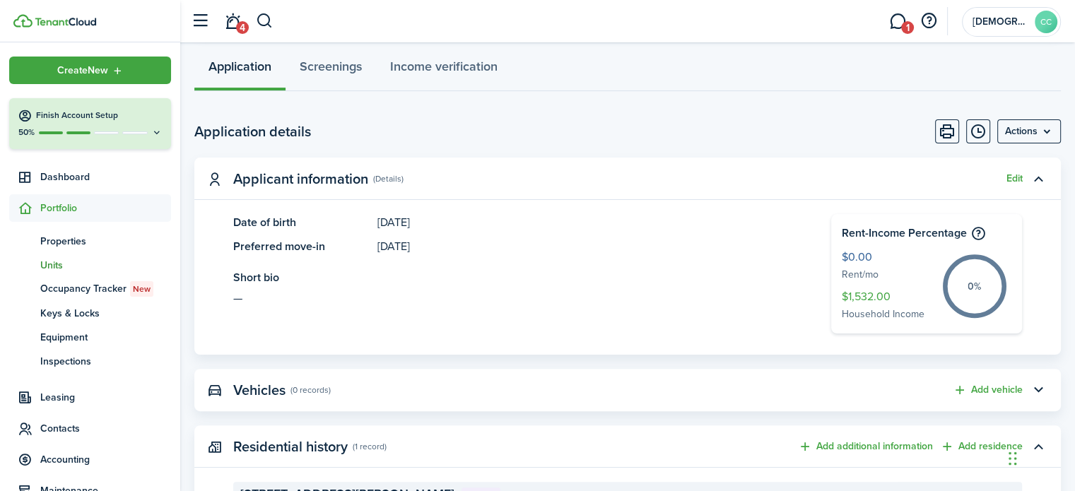
click at [63, 266] on span "Units" at bounding box center [105, 265] width 131 height 15
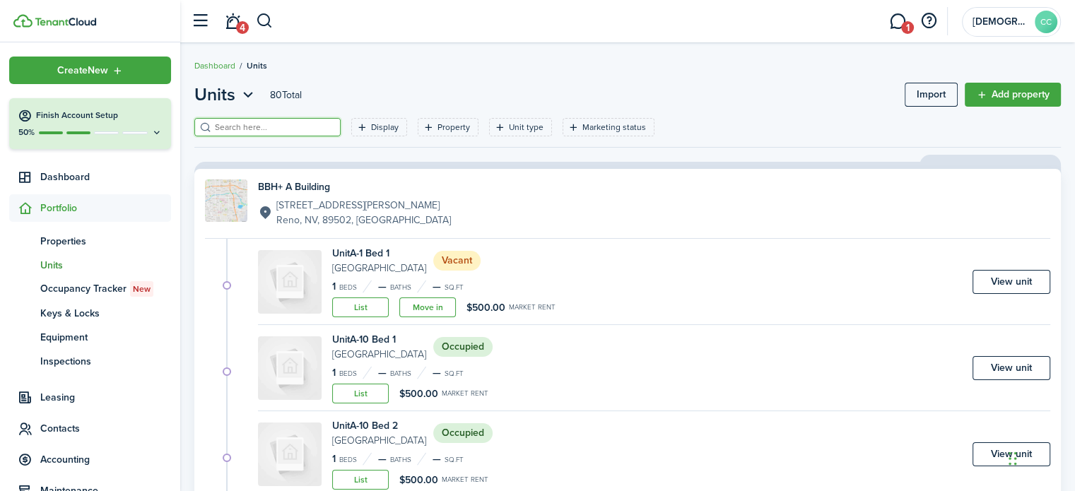
click at [225, 129] on input "search" at bounding box center [273, 127] width 124 height 13
type input "C-5"
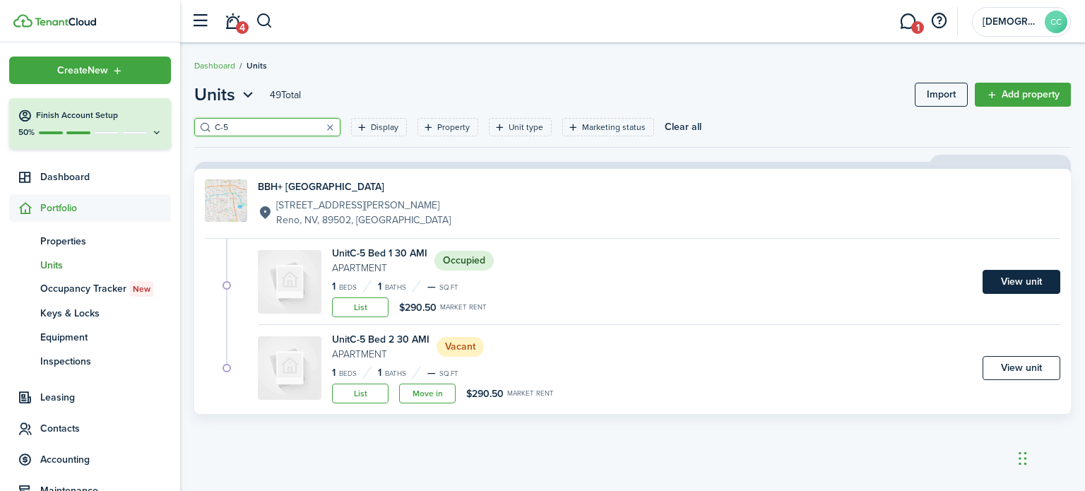
click at [1017, 283] on link "View unit" at bounding box center [1022, 282] width 78 height 24
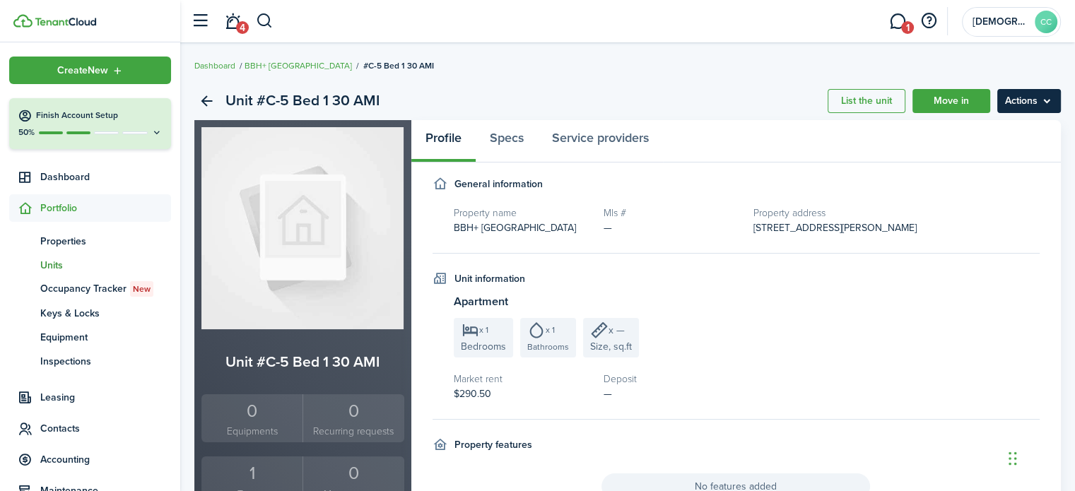
click at [1043, 100] on menu-btn "Actions" at bounding box center [1029, 101] width 64 height 24
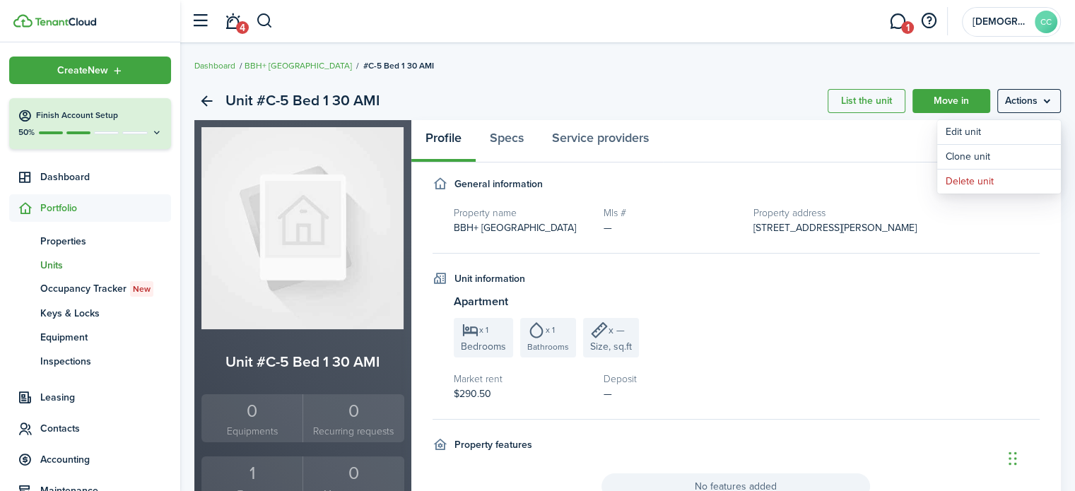
click at [821, 298] on h3 "Apartment" at bounding box center [747, 302] width 586 height 18
click at [504, 138] on link "Specs" at bounding box center [506, 141] width 62 height 42
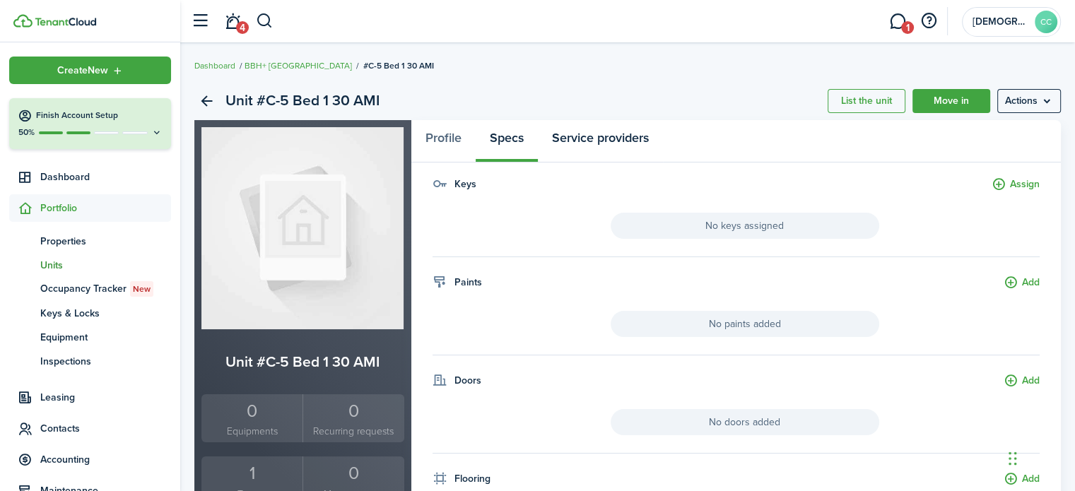
click at [572, 140] on link "Service providers" at bounding box center [600, 141] width 125 height 42
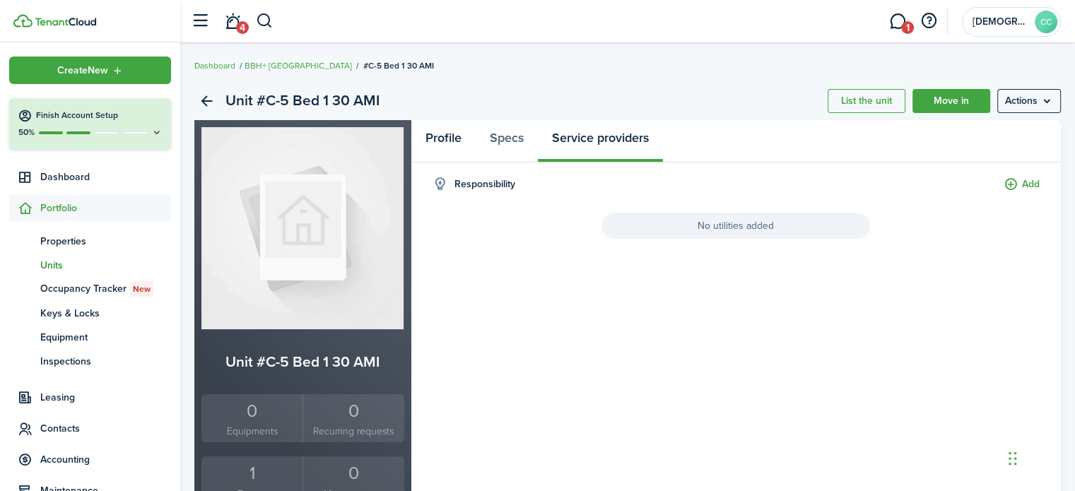
click at [451, 141] on link "Profile" at bounding box center [443, 141] width 64 height 42
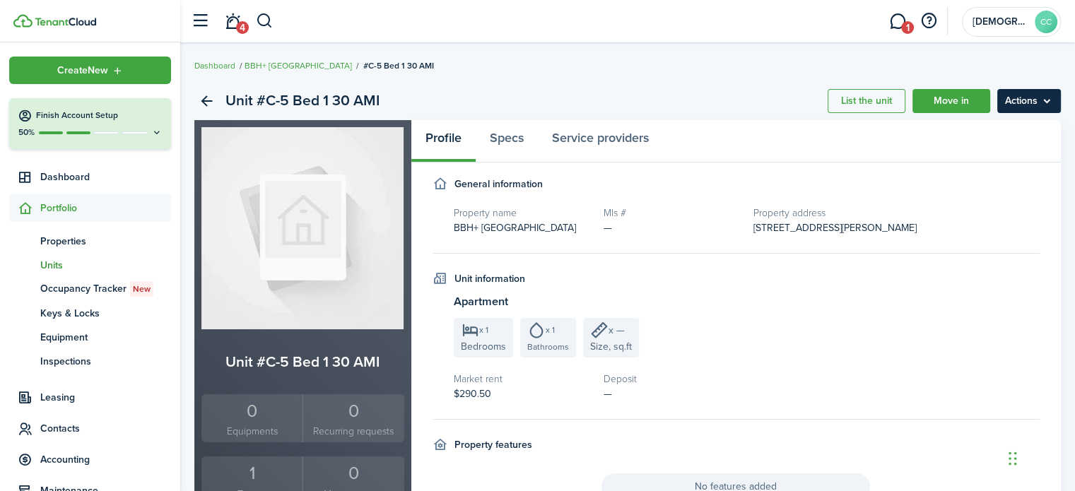
click at [1046, 104] on menu-btn "Actions" at bounding box center [1029, 101] width 64 height 24
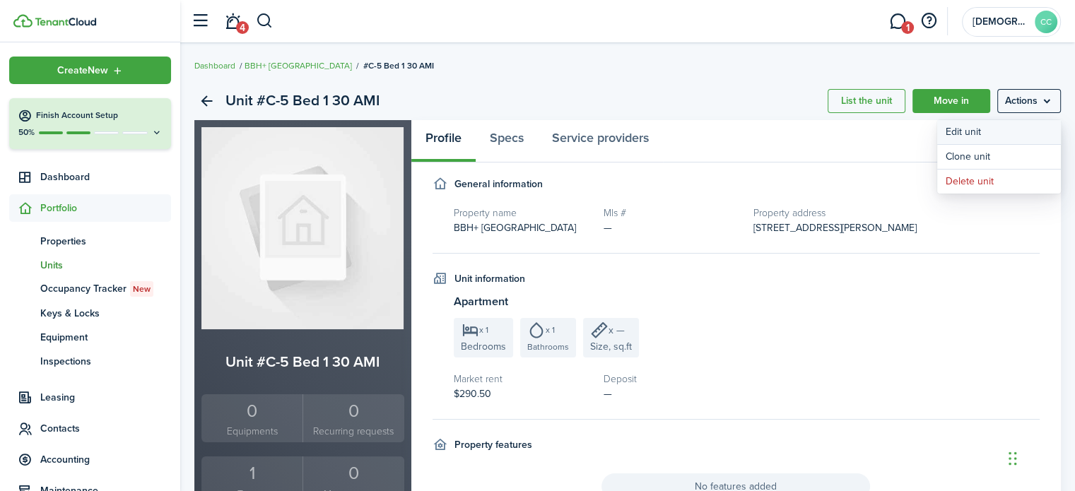
click at [984, 132] on link "Edit unit" at bounding box center [999, 132] width 124 height 24
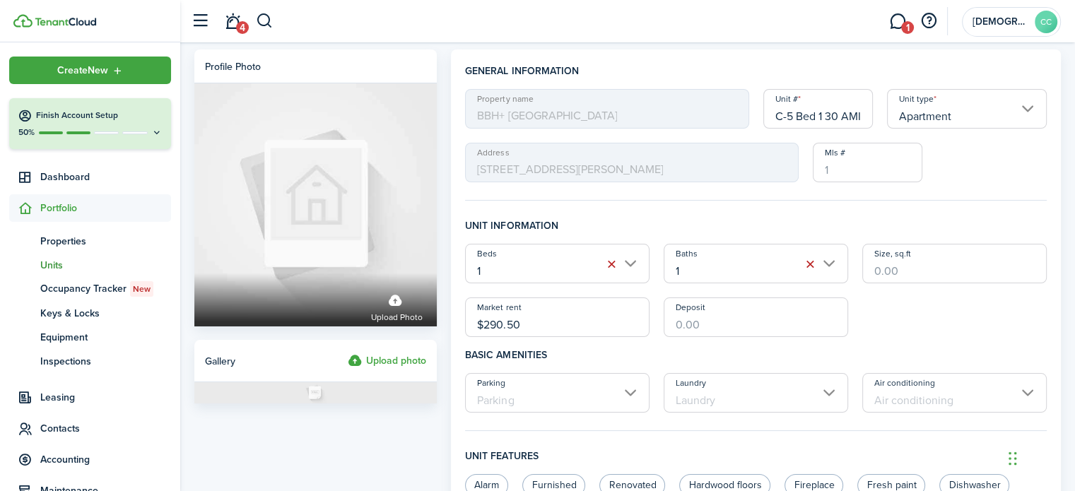
click at [865, 116] on input "C-5 Bed 1 30 AMI" at bounding box center [818, 109] width 110 height 40
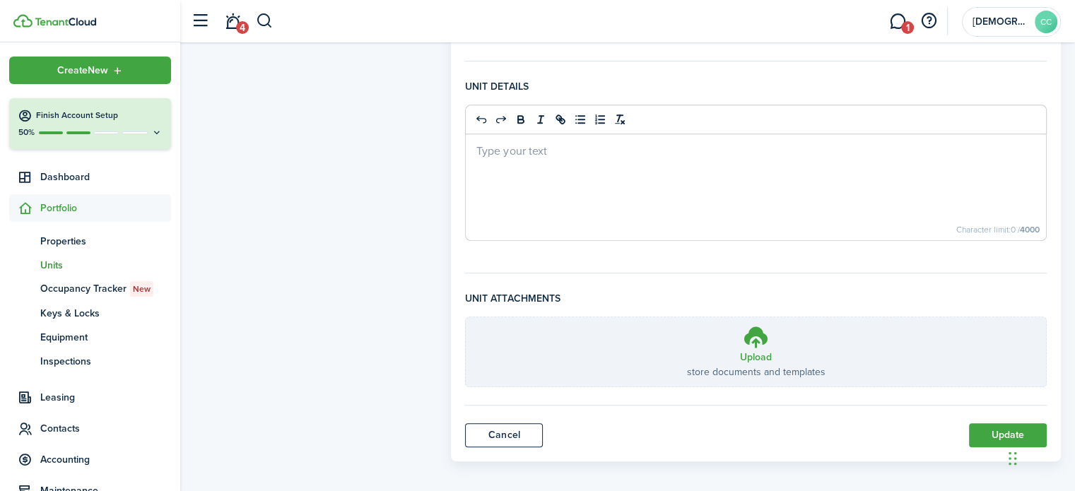
scroll to position [594, 0]
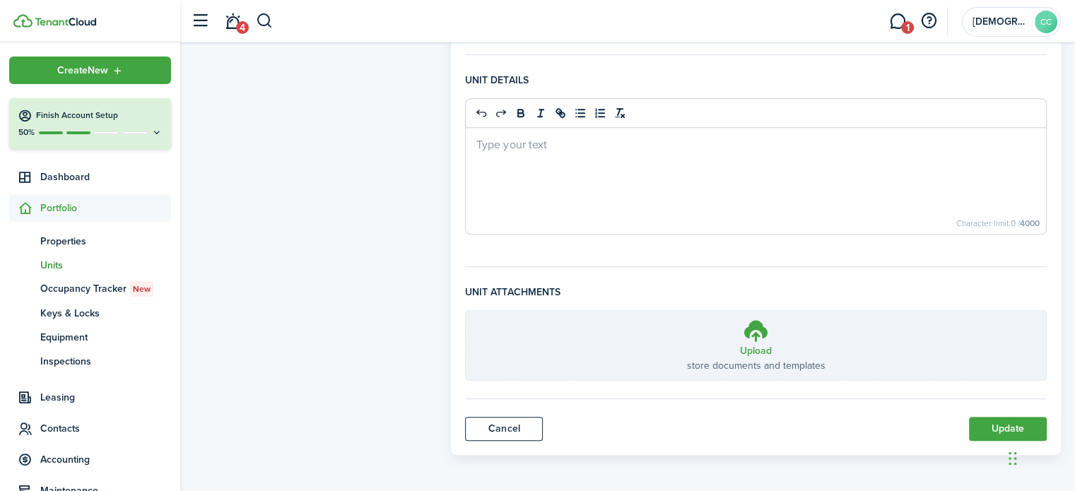
type input "C-5 Bed 1"
click at [1002, 431] on button "Update" at bounding box center [1008, 429] width 78 height 24
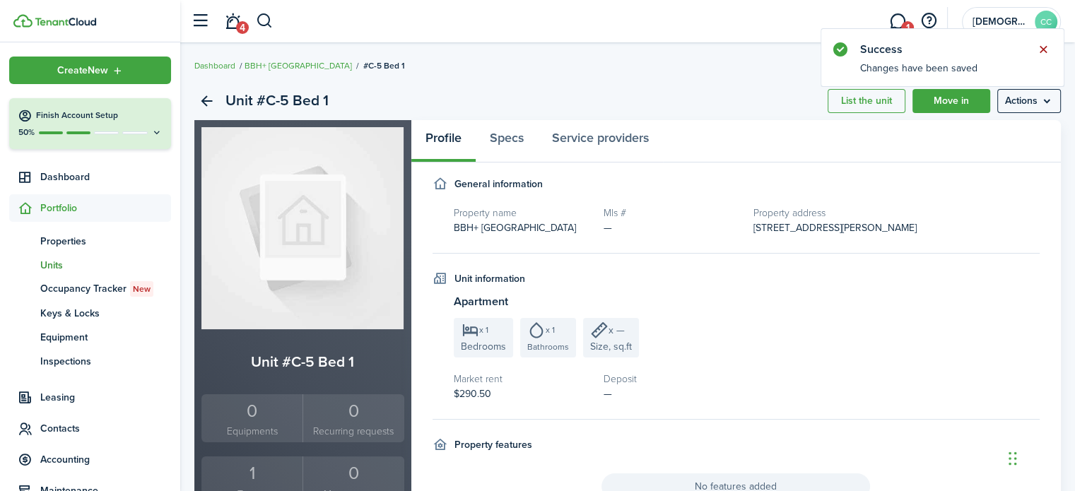
click at [1042, 47] on button "Close notify" at bounding box center [1043, 50] width 20 height 20
click at [930, 21] on button "button" at bounding box center [928, 21] width 24 height 24
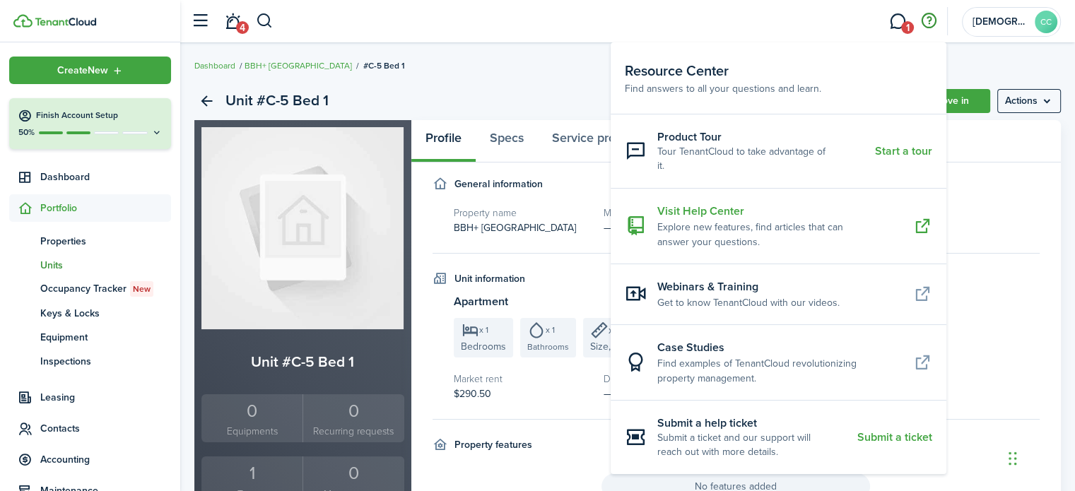
click at [740, 203] on resource-center-item-title "Visit Help Center" at bounding box center [779, 211] width 245 height 17
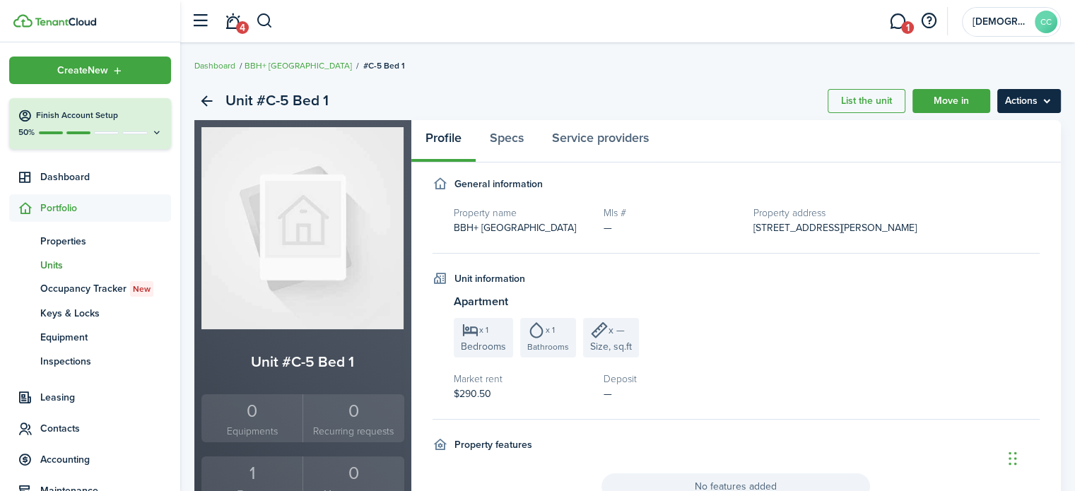
click at [1048, 107] on menu-btn "Actions" at bounding box center [1029, 101] width 64 height 24
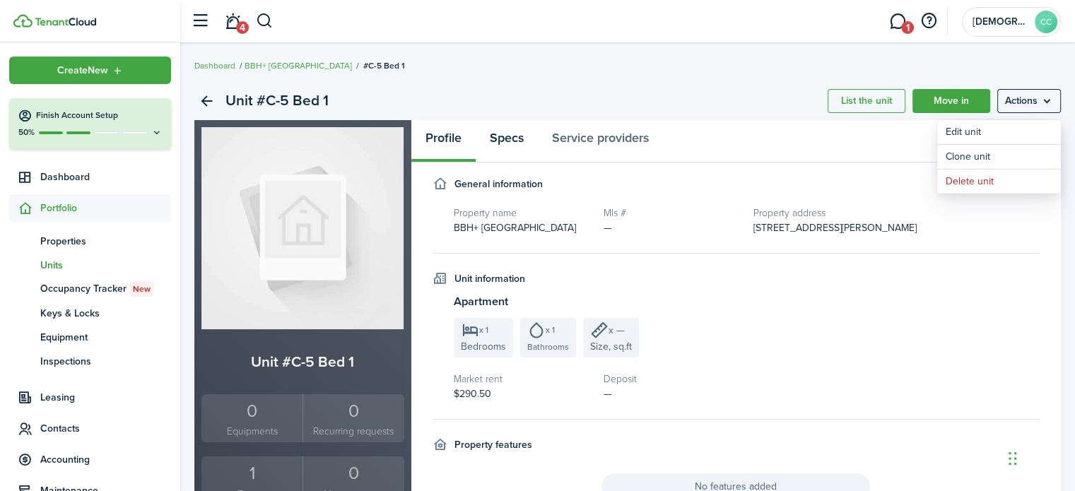
click at [511, 138] on link "Specs" at bounding box center [506, 141] width 62 height 42
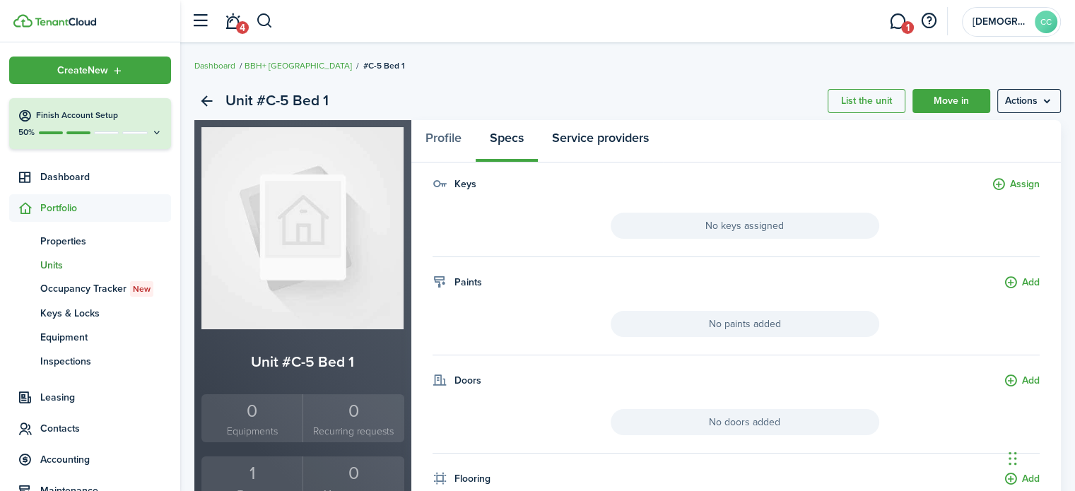
click at [592, 137] on link "Service providers" at bounding box center [600, 141] width 125 height 42
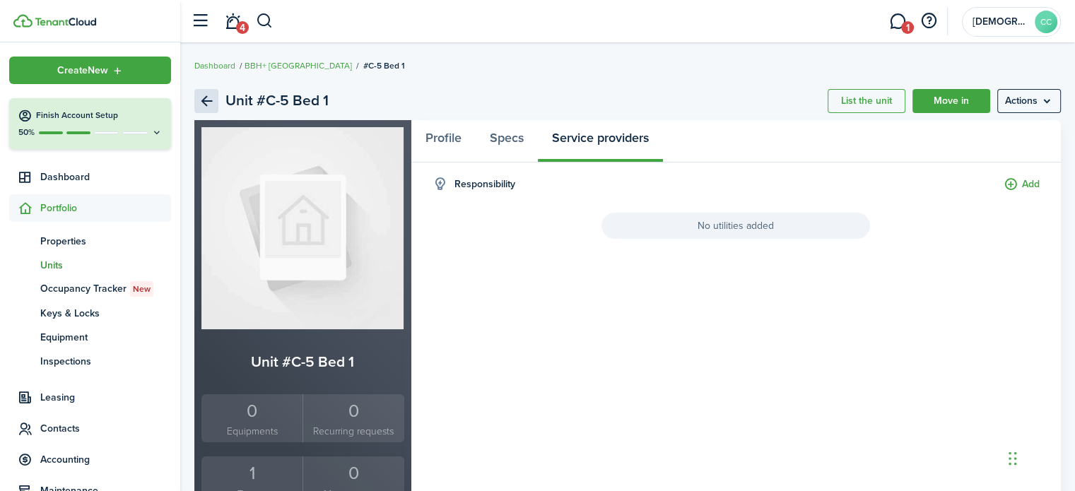
click at [209, 98] on link "Back" at bounding box center [206, 101] width 24 height 24
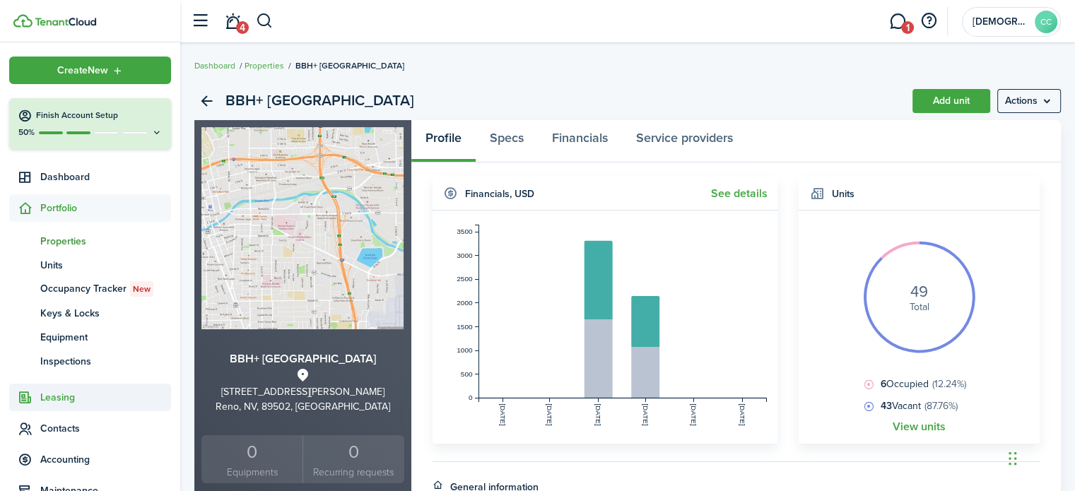
click at [65, 398] on span "Leasing" at bounding box center [105, 397] width 131 height 15
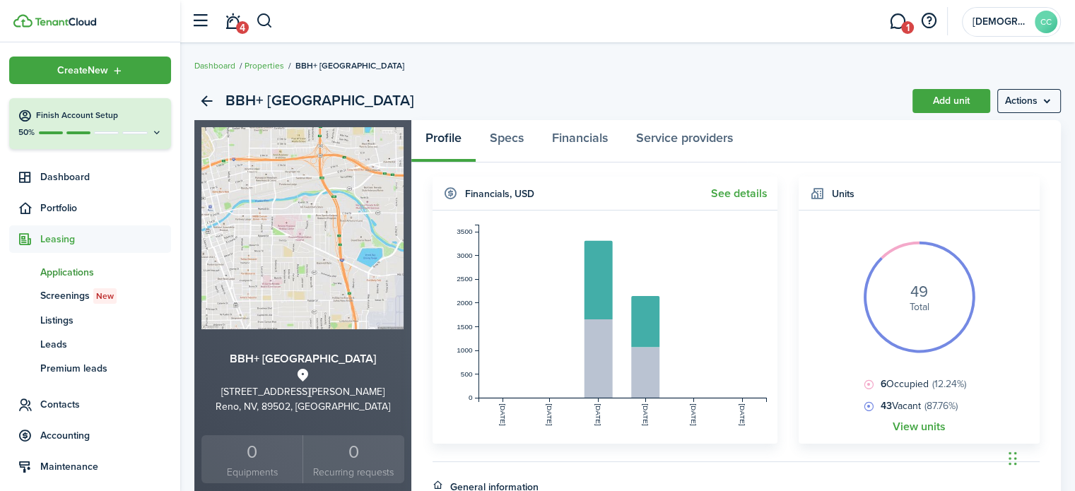
click at [78, 276] on span "Applications" at bounding box center [105, 272] width 131 height 15
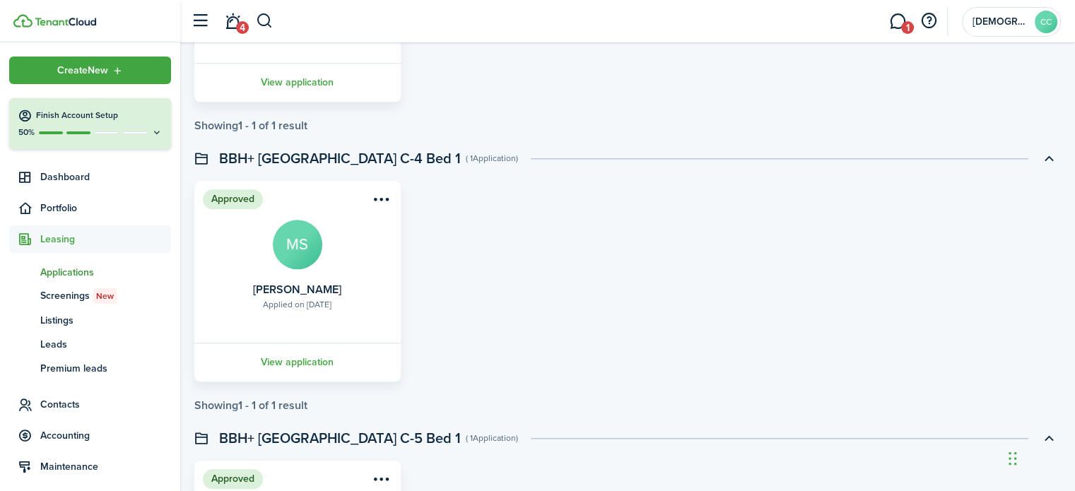
scroll to position [1650, 0]
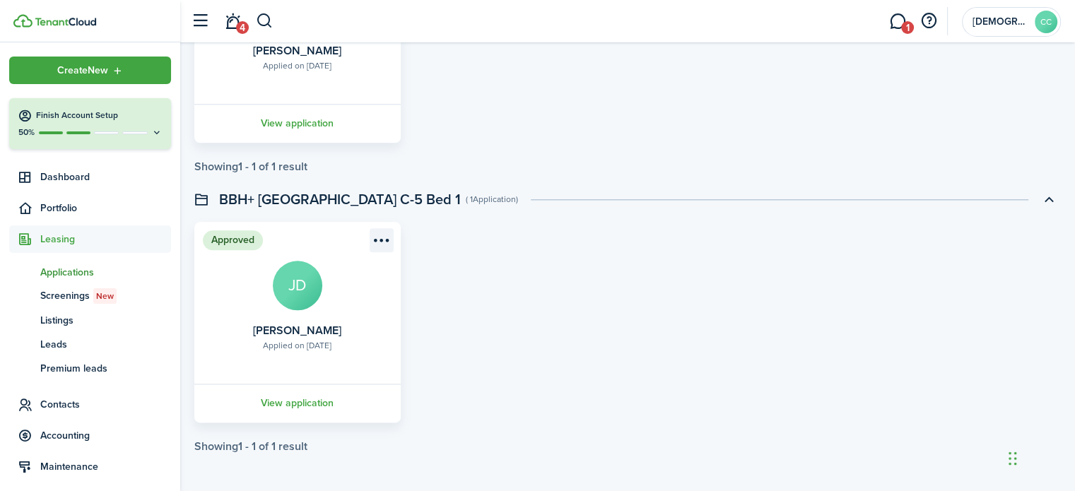
click at [381, 239] on menu-btn-icon "Open menu" at bounding box center [381, 240] width 24 height 24
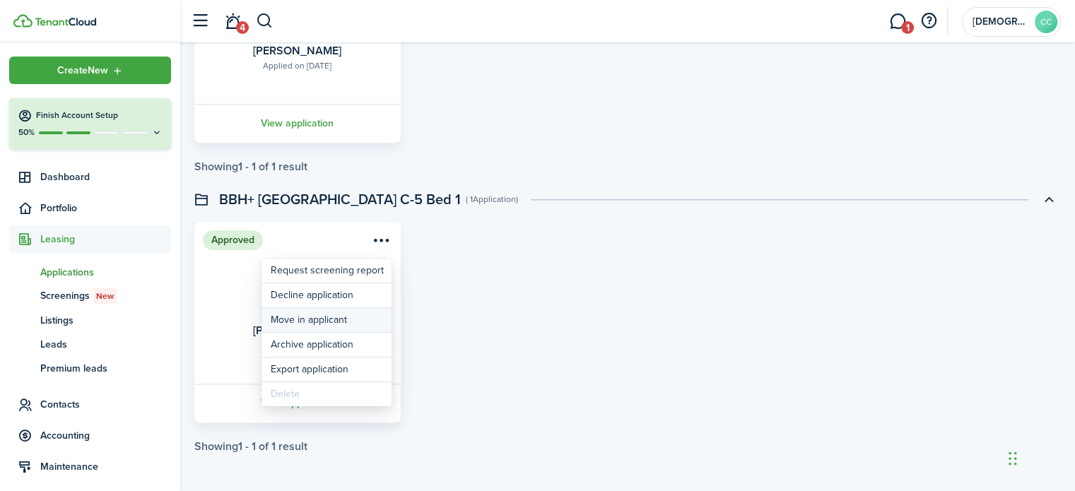
click at [319, 322] on button "Move in applicant" at bounding box center [326, 320] width 130 height 24
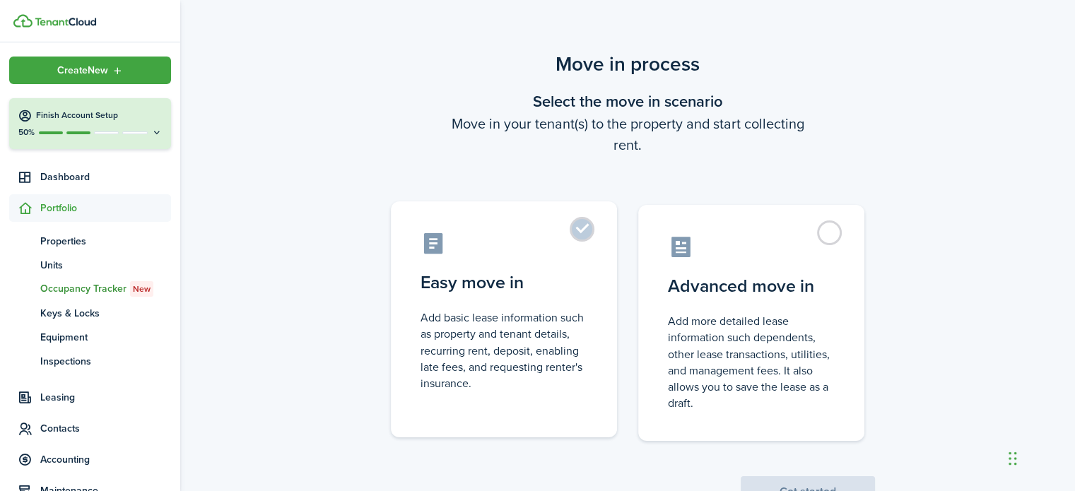
click at [582, 235] on label "Easy move in Add basic lease information such as property and tenant details, r…" at bounding box center [504, 319] width 226 height 236
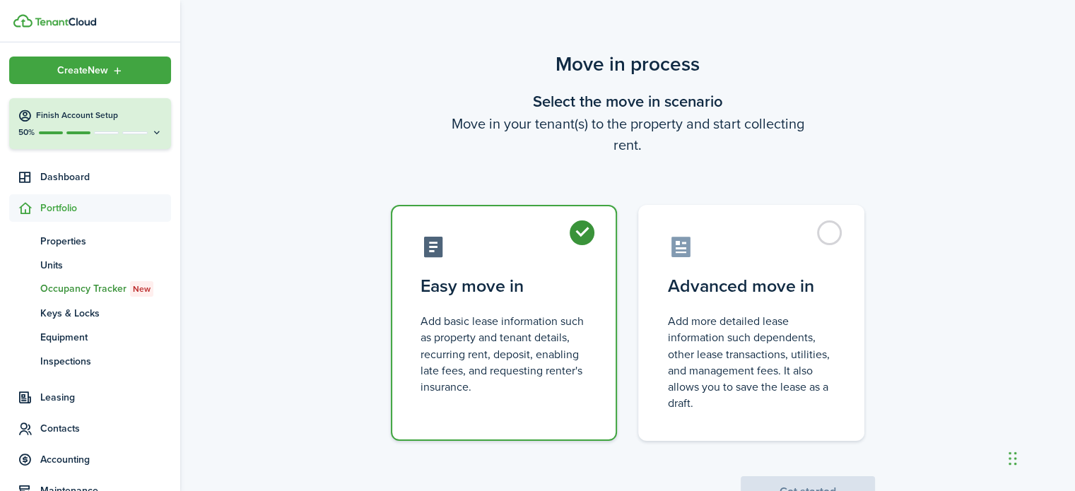
radio input "true"
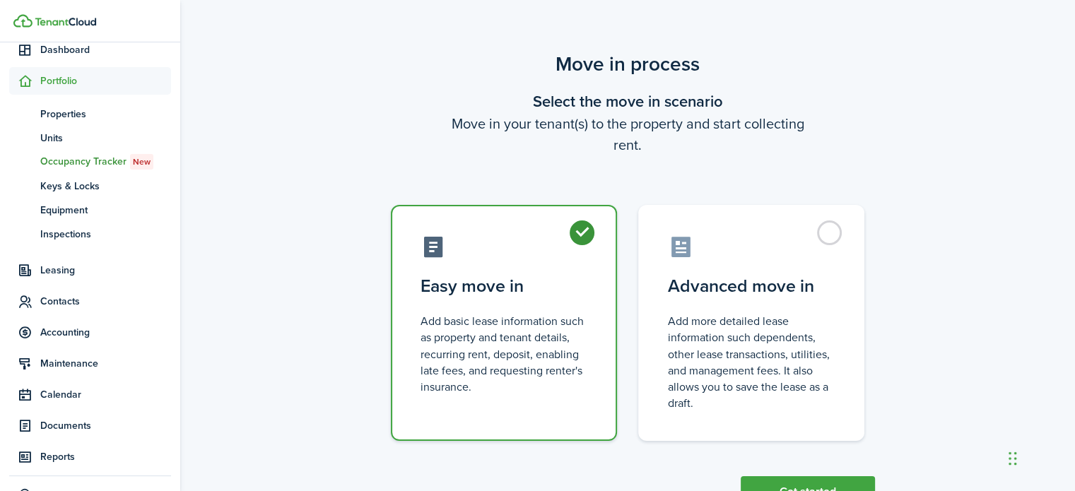
scroll to position [142, 0]
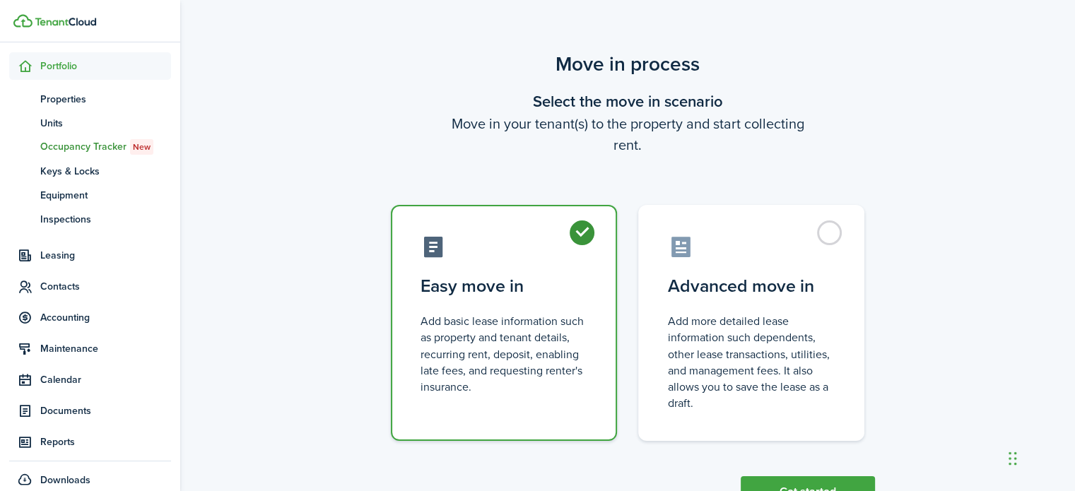
click at [88, 146] on span "Occupancy Tracker New" at bounding box center [105, 147] width 131 height 16
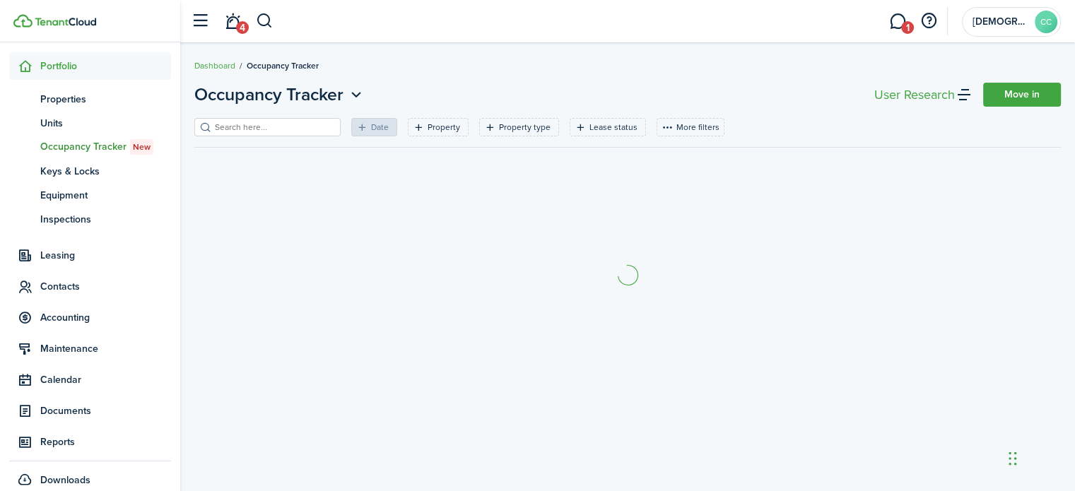
click at [88, 146] on span "Occupancy Tracker New" at bounding box center [105, 147] width 131 height 16
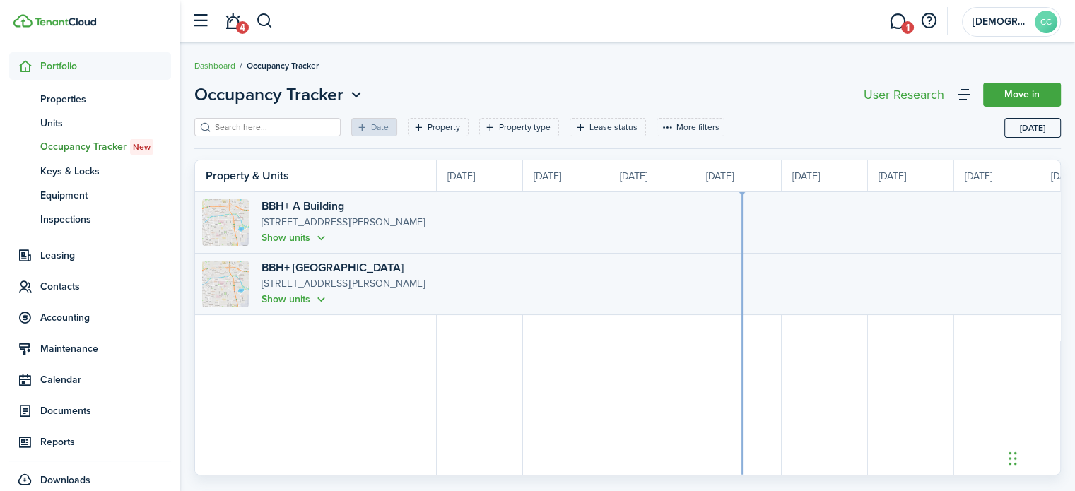
scroll to position [0, 259]
click at [325, 297] on button "Show units" at bounding box center [294, 299] width 67 height 16
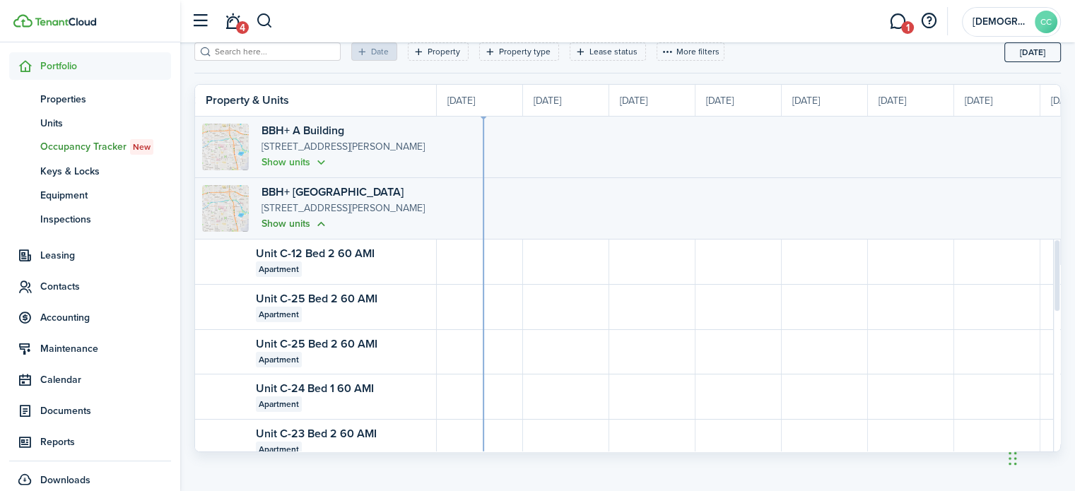
scroll to position [0, 0]
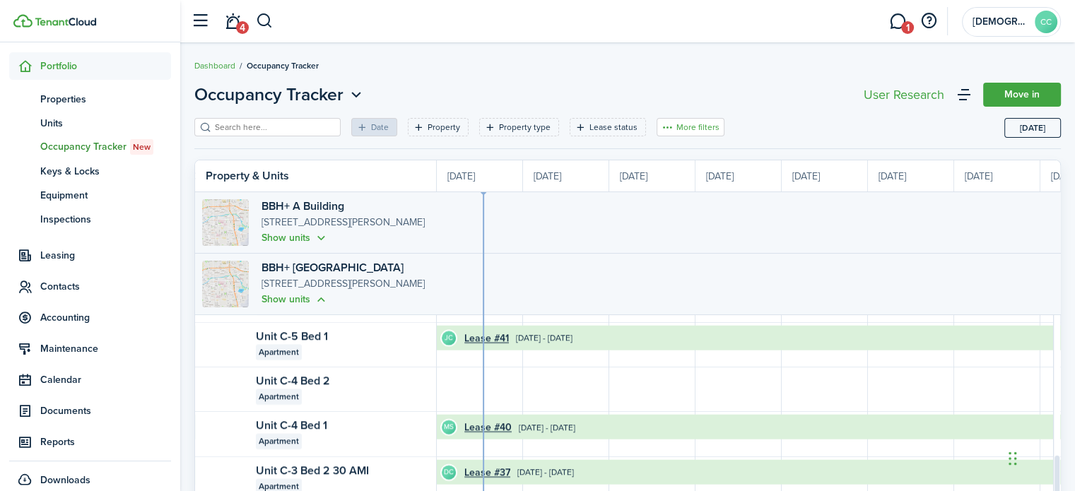
click at [680, 131] on button "More filters" at bounding box center [690, 127] width 68 height 18
click at [467, 73] on breadcrumb "Dashboard Occupancy Tracker" at bounding box center [627, 58] width 866 height 32
click at [59, 119] on span "Units" at bounding box center [105, 123] width 131 height 15
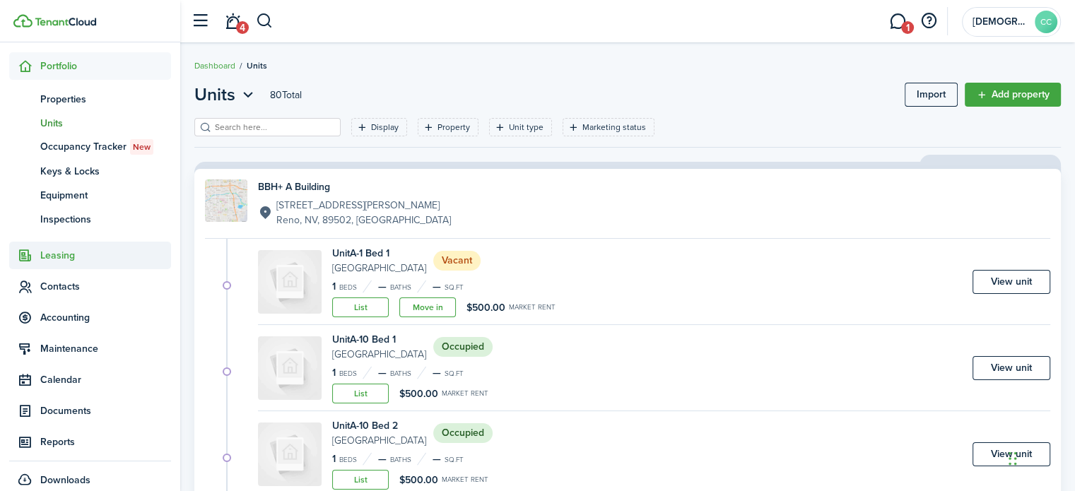
click at [64, 251] on span "Leasing" at bounding box center [105, 255] width 131 height 15
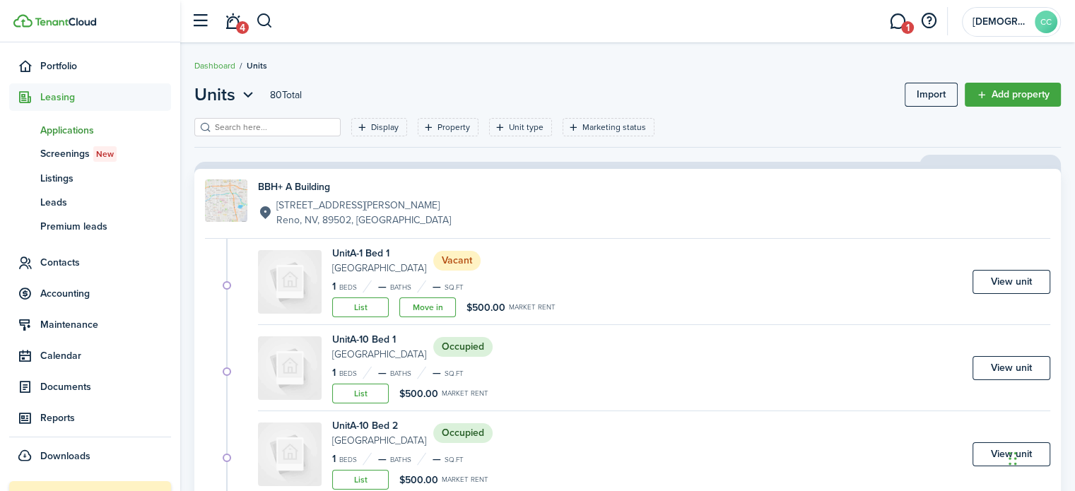
click at [75, 127] on span "Applications" at bounding box center [105, 130] width 131 height 15
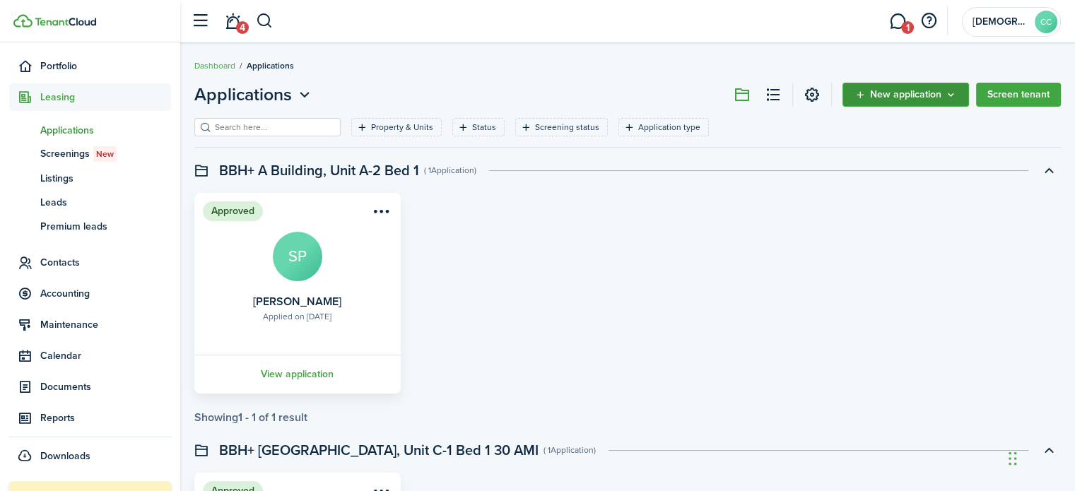
click at [887, 97] on span "New application" at bounding box center [905, 95] width 71 height 10
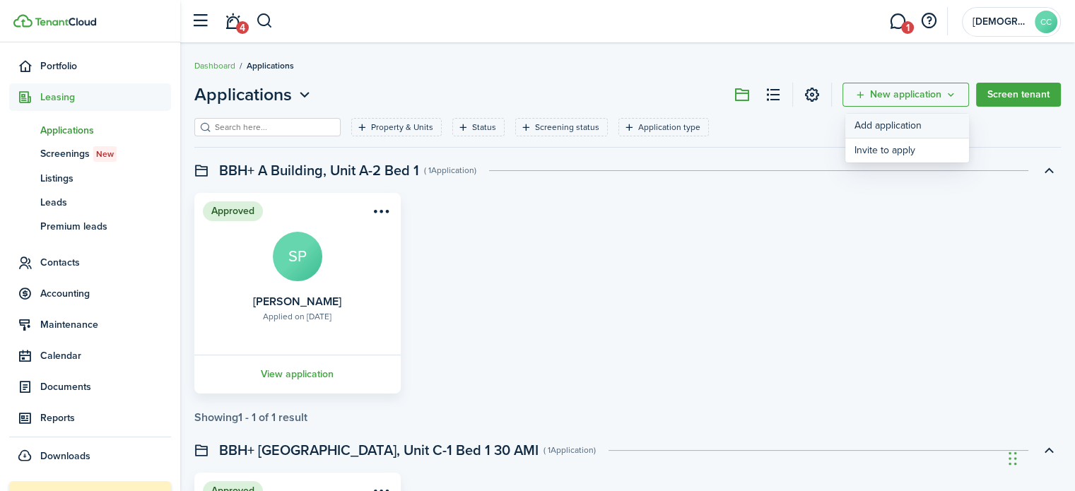
click at [873, 130] on link "Add application" at bounding box center [907, 126] width 124 height 25
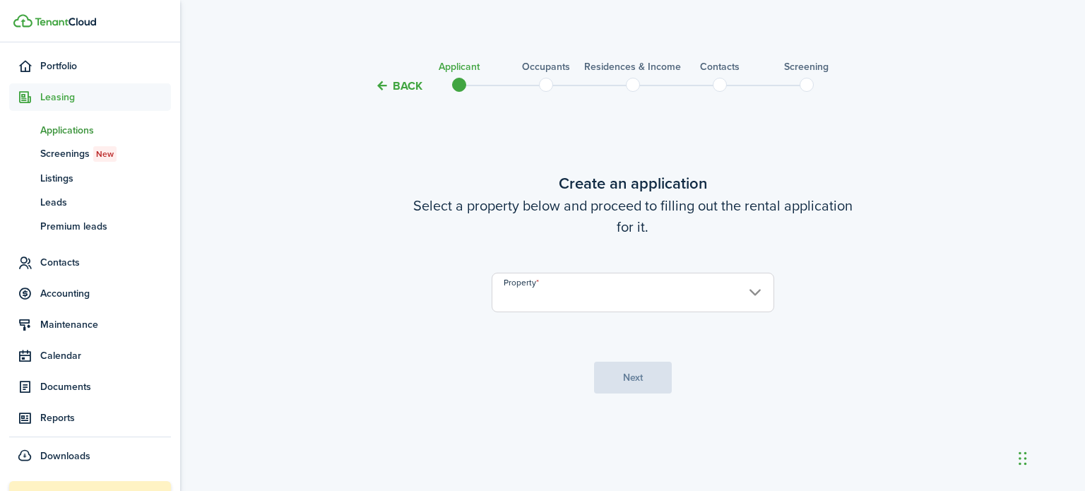
click at [752, 296] on input "Property" at bounding box center [633, 293] width 283 height 40
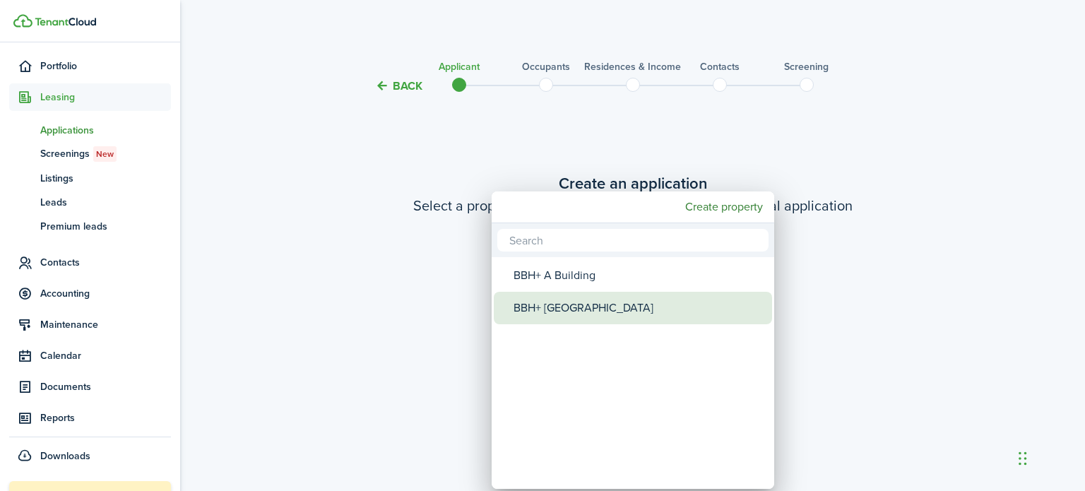
click at [641, 306] on div "BBH+ [GEOGRAPHIC_DATA]" at bounding box center [639, 308] width 250 height 32
type input "BBH+ [GEOGRAPHIC_DATA]"
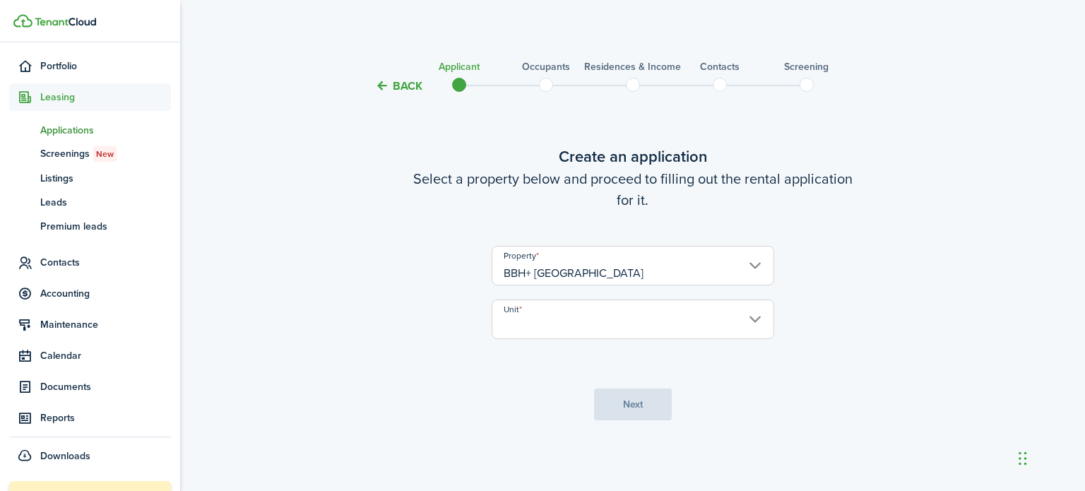
click at [616, 321] on input "Unit" at bounding box center [633, 320] width 283 height 40
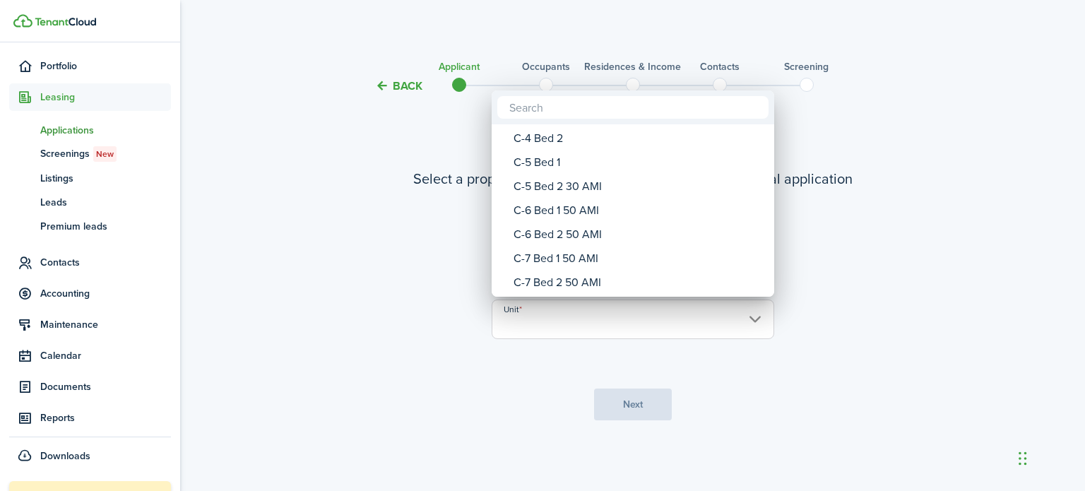
click at [572, 211] on div "C-6 Bed 1 50 AMI" at bounding box center [639, 211] width 250 height 24
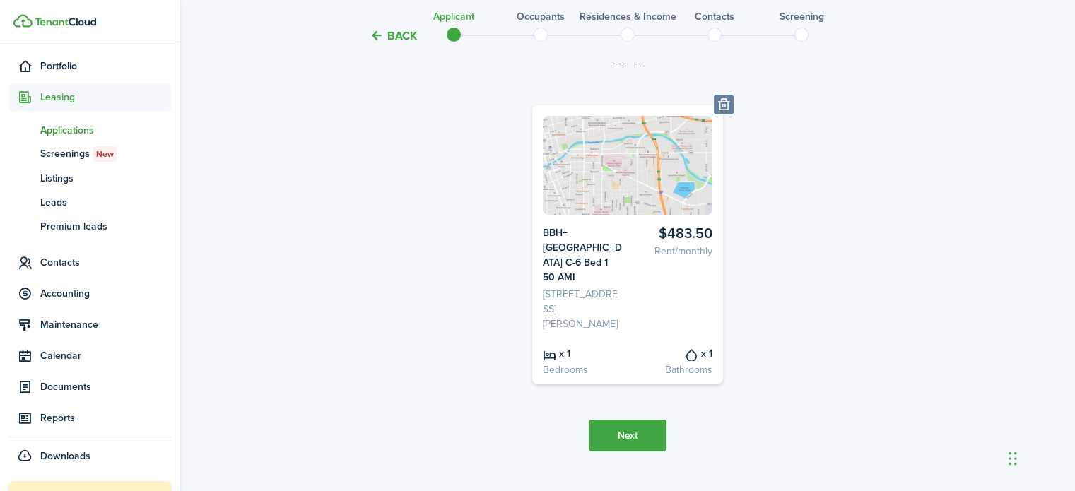
scroll to position [138, 0]
click at [634, 429] on button "Next" at bounding box center [627, 434] width 78 height 32
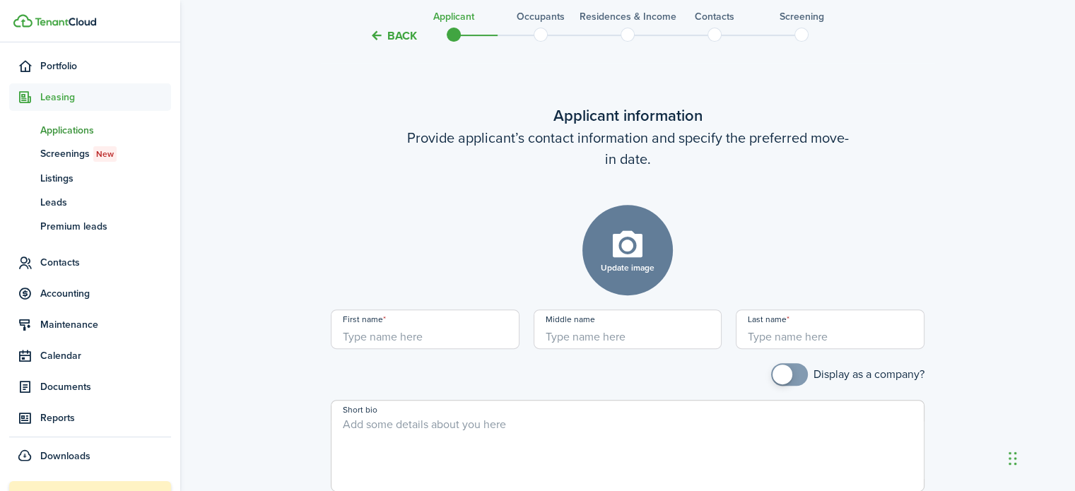
scroll to position [545, 0]
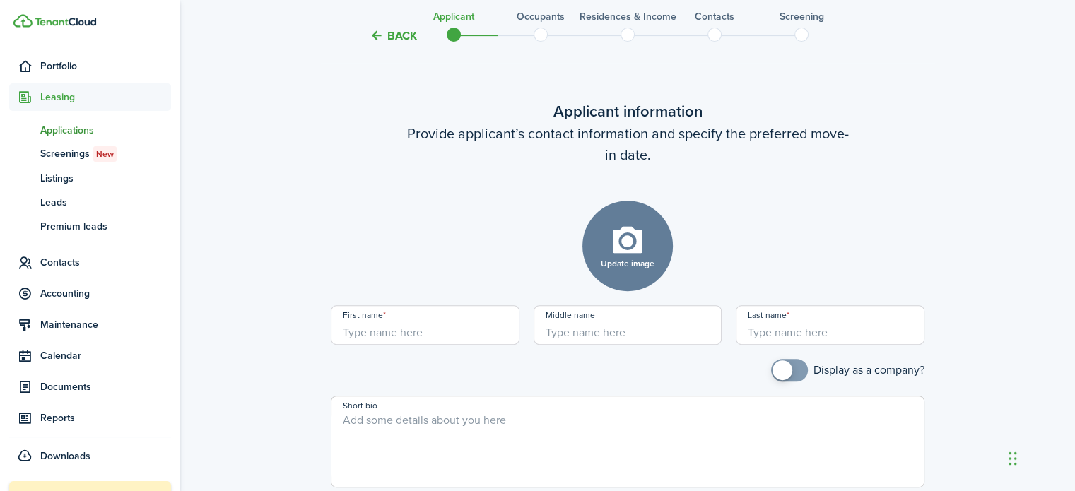
click at [408, 325] on input "First name" at bounding box center [425, 325] width 189 height 40
type input "Terrell"
type input "Mitchell"
drag, startPoint x: 602, startPoint y: 316, endPoint x: 499, endPoint y: 325, distance: 102.8
click at [499, 325] on form "Update image Upload file First name Terrell Middle name Mitchell Last name Comp…" at bounding box center [627, 411] width 593 height 420
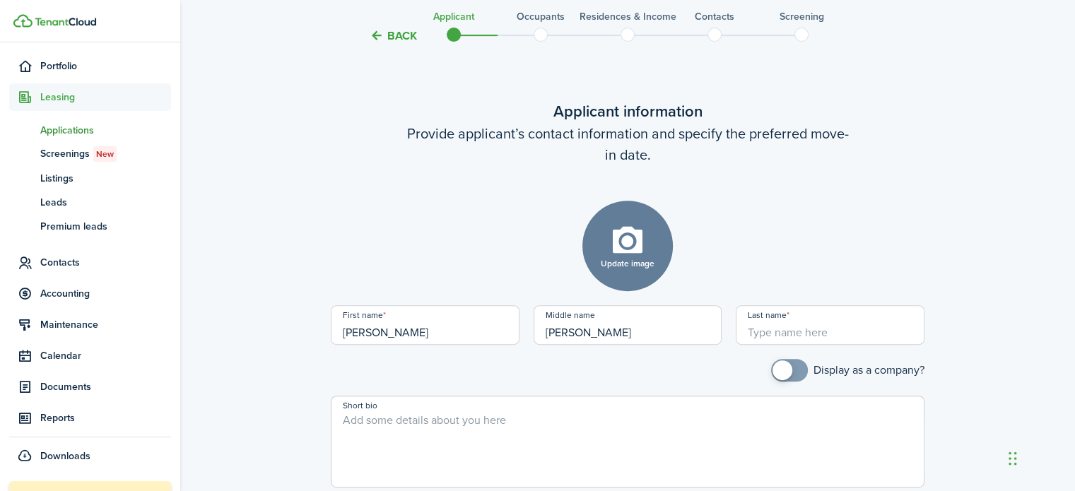
drag, startPoint x: 595, startPoint y: 324, endPoint x: 514, endPoint y: 322, distance: 80.6
click at [514, 322] on form "Update image Upload file First name Terrell Middle name Mitchell Last name Comp…" at bounding box center [627, 411] width 593 height 420
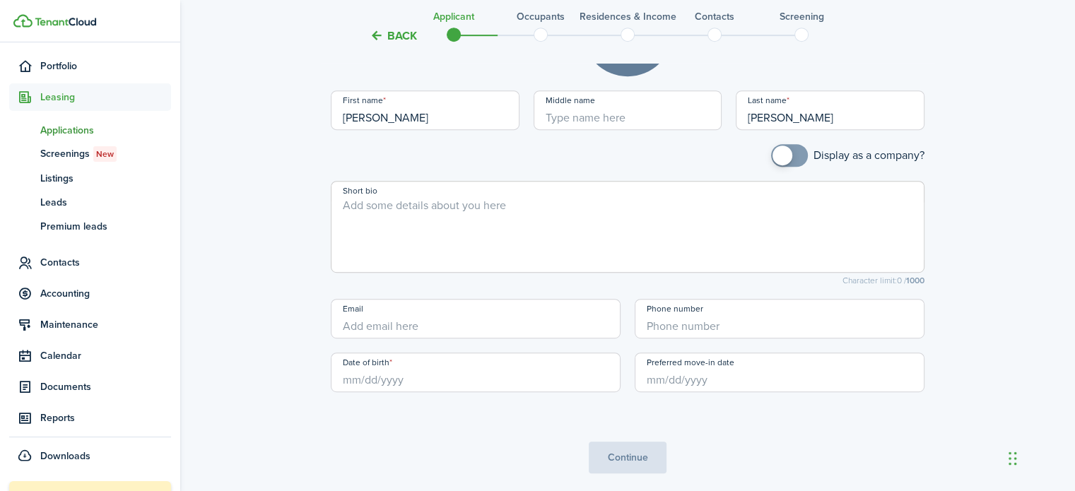
scroll to position [794, 0]
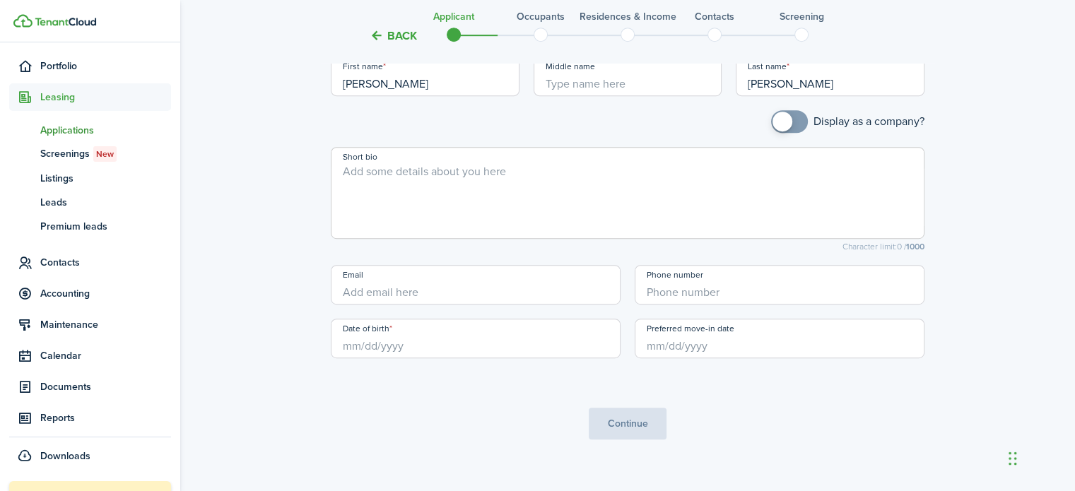
type input "Mitchell"
click at [665, 285] on input "+1" at bounding box center [779, 285] width 290 height 40
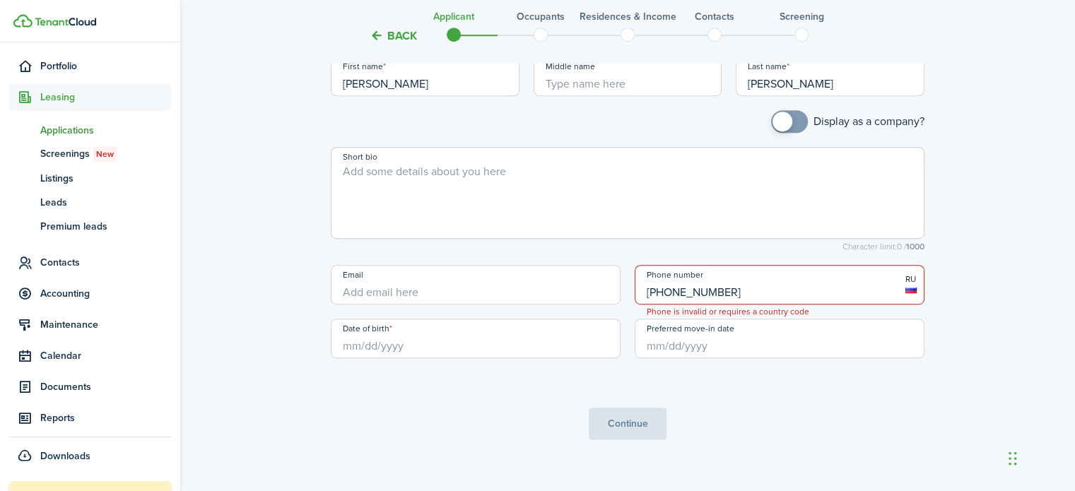
click at [739, 377] on form "Update image Upload file First name Terrell Middle name Last name Mitchell Comp…" at bounding box center [627, 195] width 593 height 487
click at [663, 276] on input "+7 1754302079" at bounding box center [779, 285] width 290 height 40
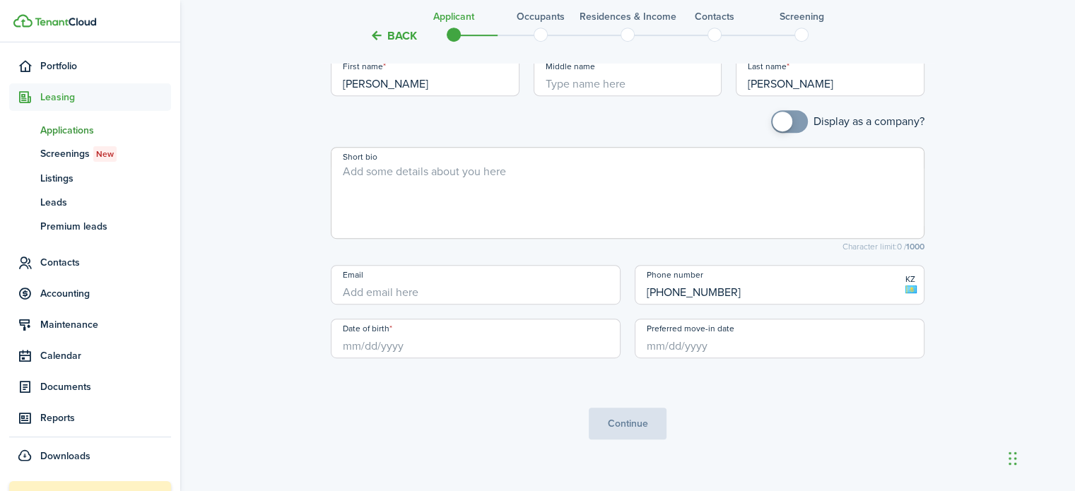
click at [504, 325] on input "Date of birth" at bounding box center [476, 339] width 290 height 40
type input "+7 775 430 2079"
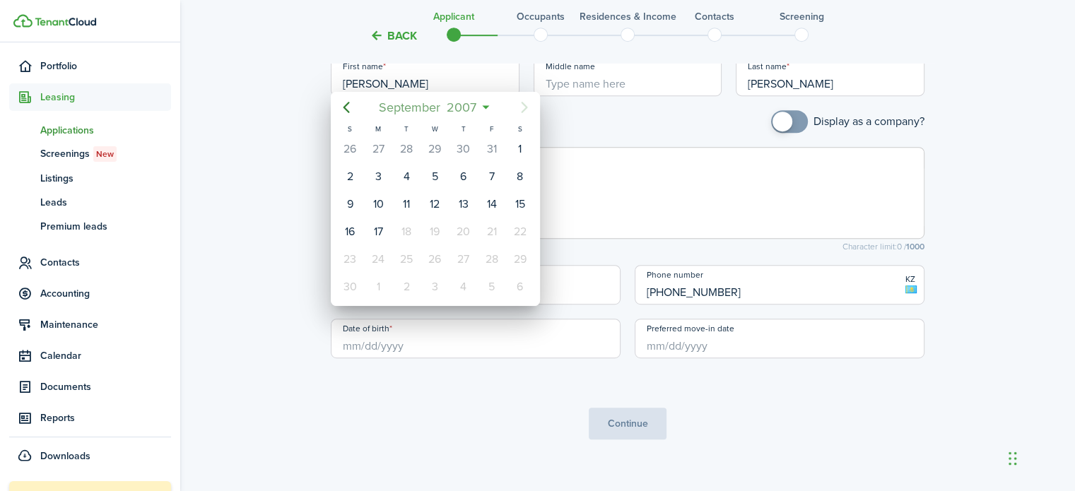
click at [466, 109] on span "2007" at bounding box center [462, 107] width 36 height 25
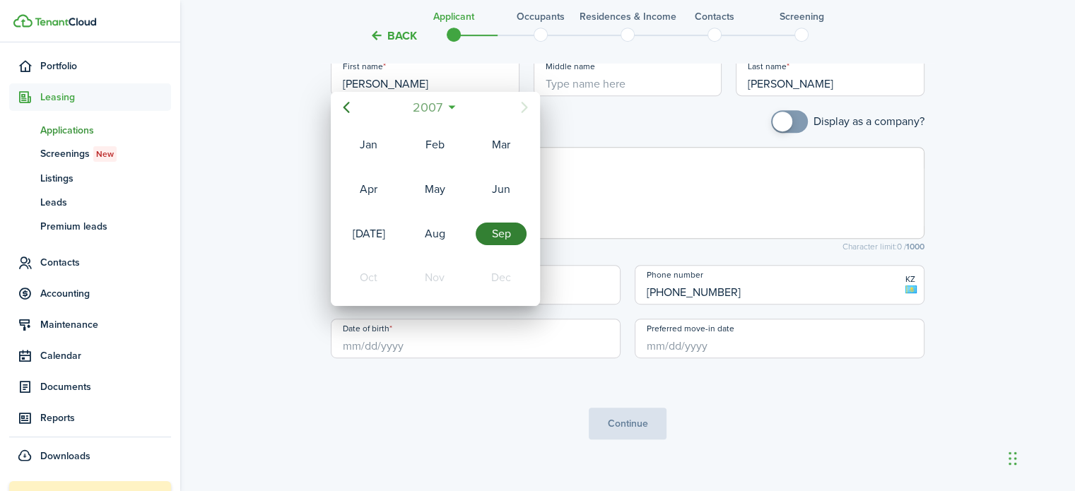
click at [426, 110] on span "2007" at bounding box center [428, 107] width 36 height 25
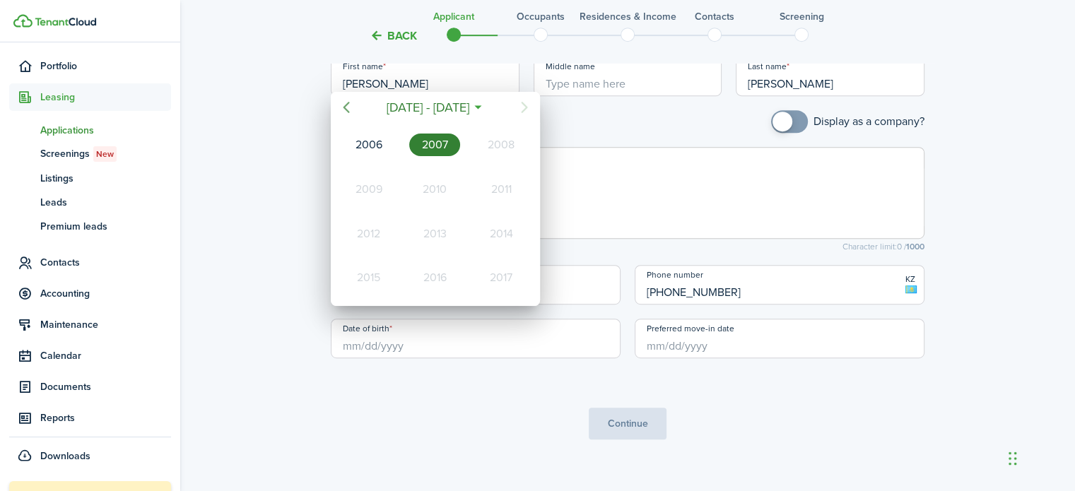
click at [344, 107] on icon "Previous page" at bounding box center [346, 107] width 6 height 11
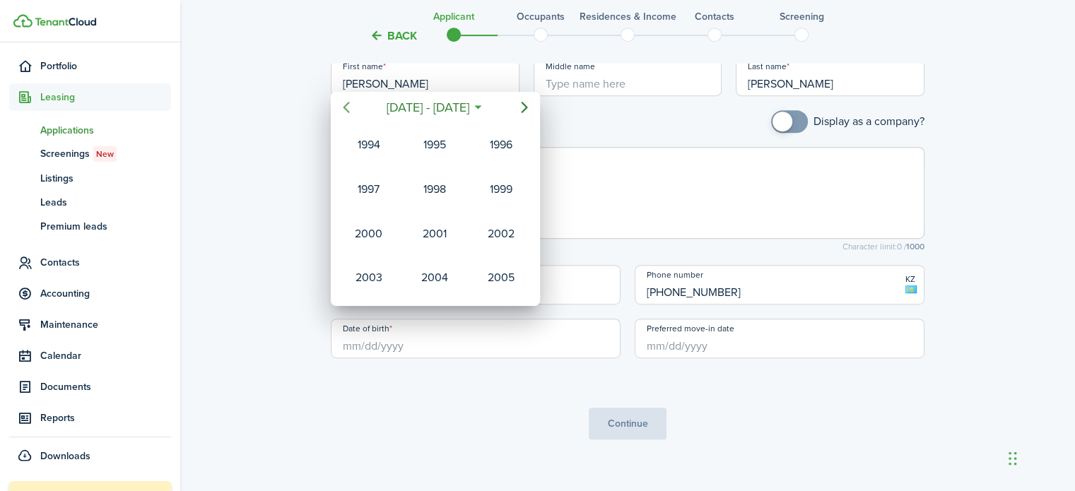
click at [344, 107] on icon "Previous page" at bounding box center [346, 107] width 6 height 11
click at [519, 107] on icon "Next page" at bounding box center [524, 107] width 17 height 17
click at [374, 141] on div "1994" at bounding box center [368, 145] width 51 height 23
click at [434, 232] on div "Aug" at bounding box center [434, 234] width 51 height 23
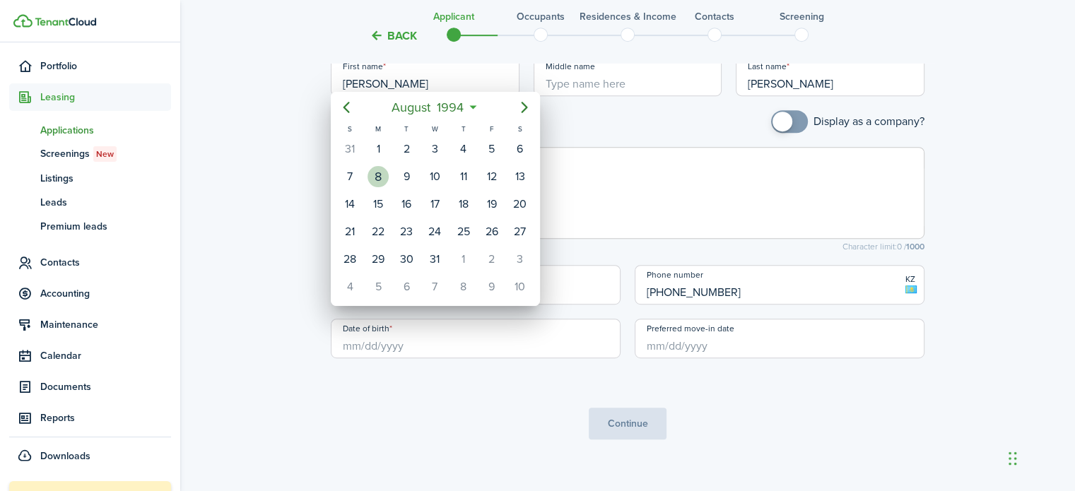
click at [377, 172] on div "8" at bounding box center [377, 176] width 21 height 21
type input "08/08/1994"
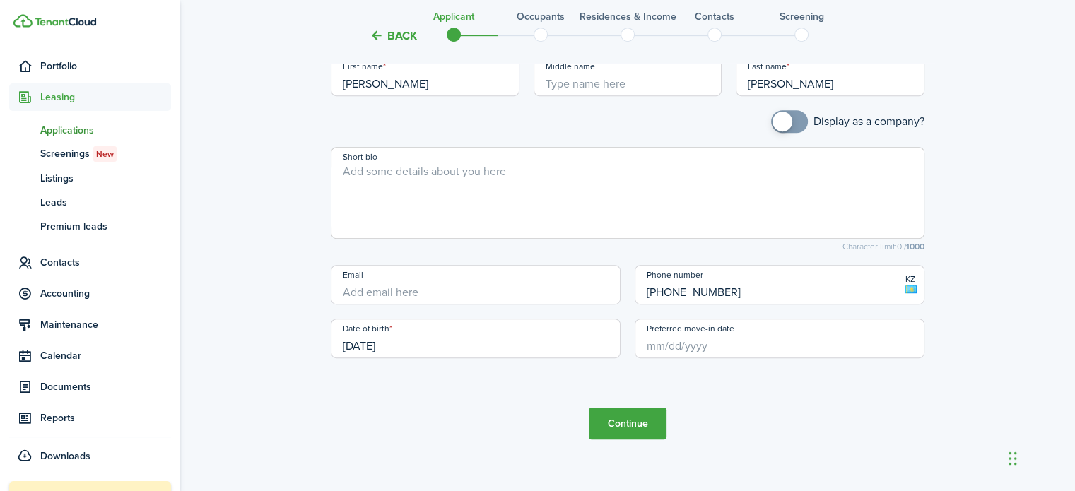
click at [692, 328] on input "Preferred move-in date" at bounding box center [779, 339] width 290 height 40
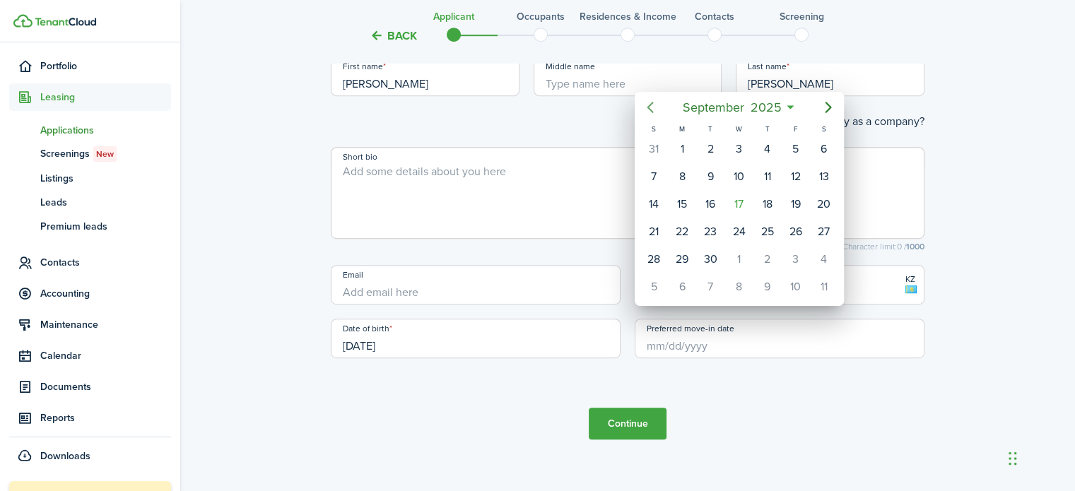
click at [650, 109] on icon "Previous page" at bounding box center [649, 107] width 6 height 11
click at [652, 143] on div "1" at bounding box center [653, 148] width 21 height 21
type input "[DATE]"
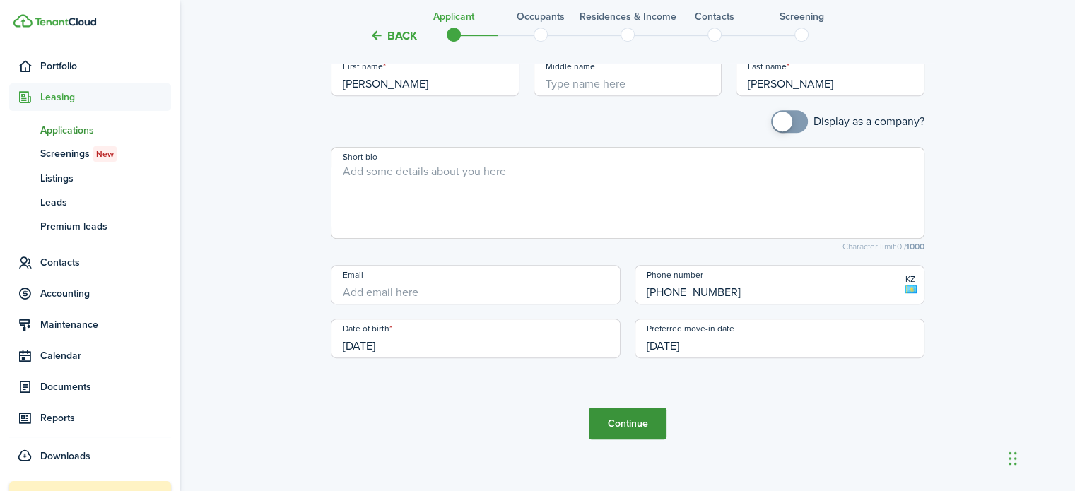
click at [627, 408] on button "Continue" at bounding box center [627, 424] width 78 height 32
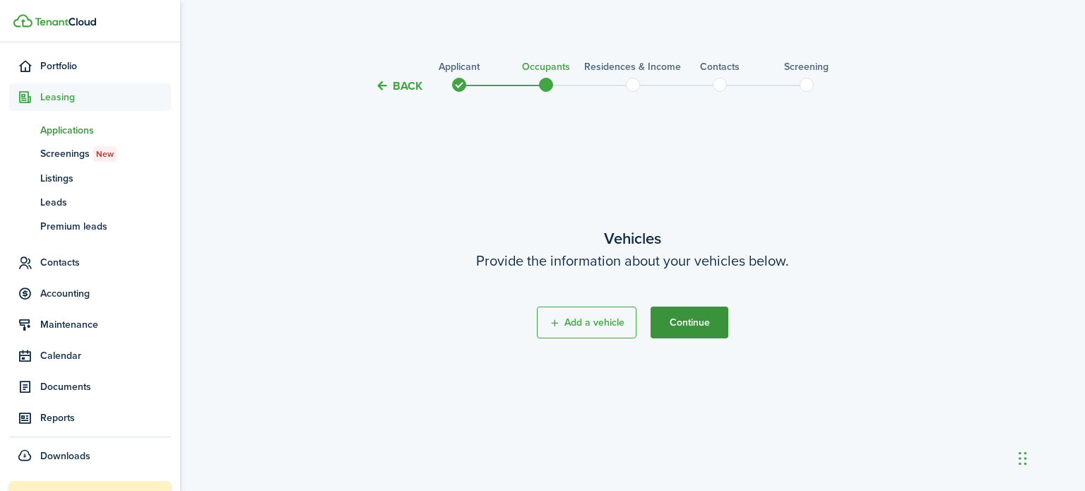
click at [677, 323] on button "Continue" at bounding box center [690, 323] width 78 height 32
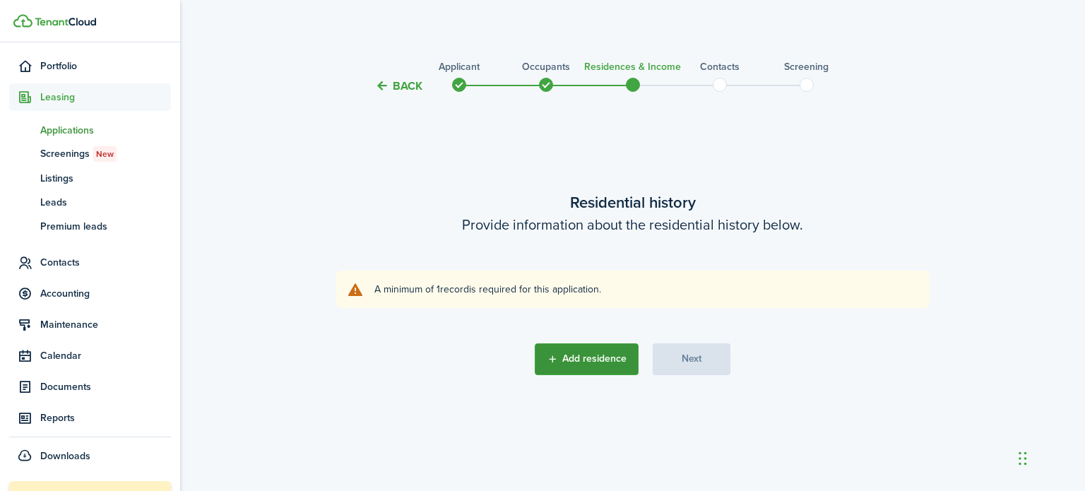
click at [601, 355] on button "Add residence" at bounding box center [587, 359] width 104 height 32
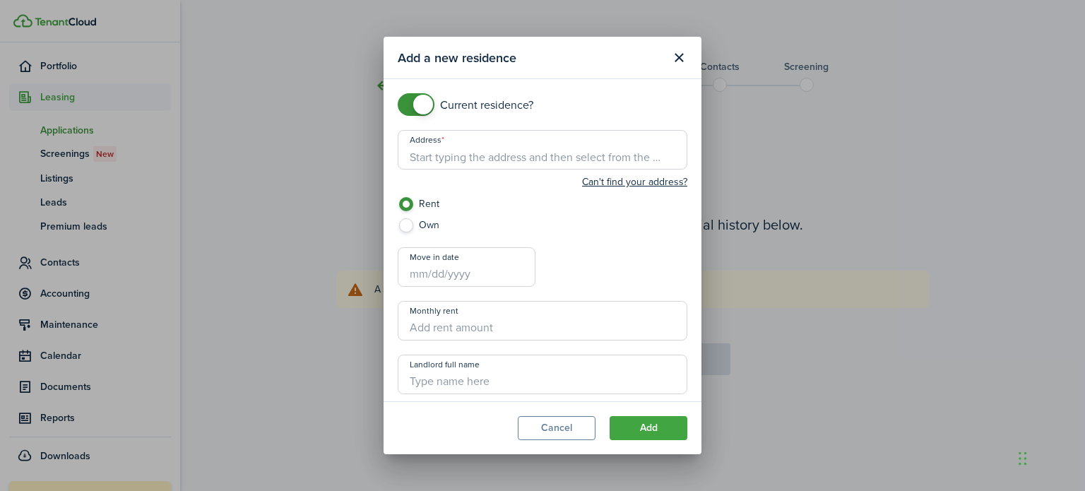
checkbox input "false"
click at [413, 107] on span at bounding box center [416, 104] width 14 height 23
click at [431, 157] on input "Address" at bounding box center [543, 150] width 290 height 40
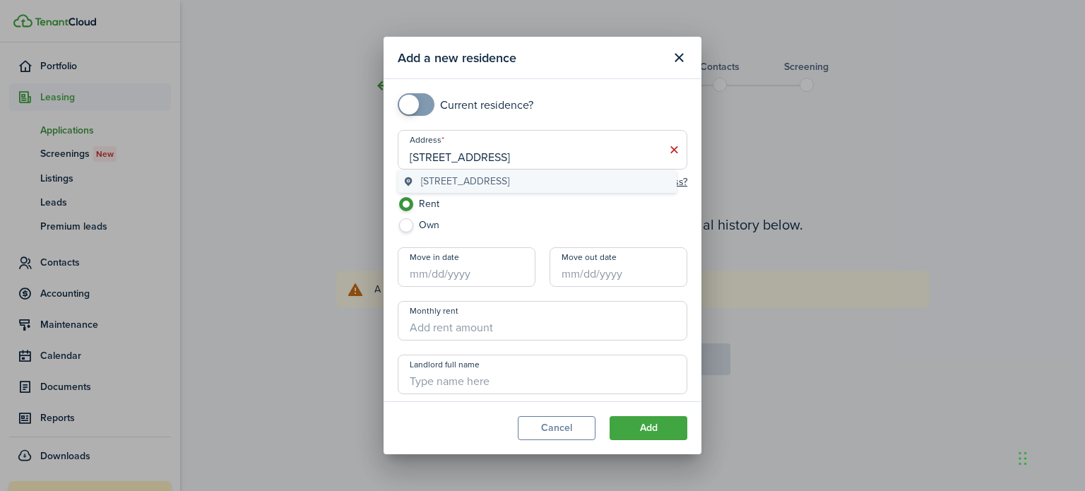
click at [509, 183] on span "1340w 5th Street, Silver Springs, NV, USA" at bounding box center [465, 181] width 88 height 15
type input "1340w 5th St, Silver Springs, NV 89429, USA"
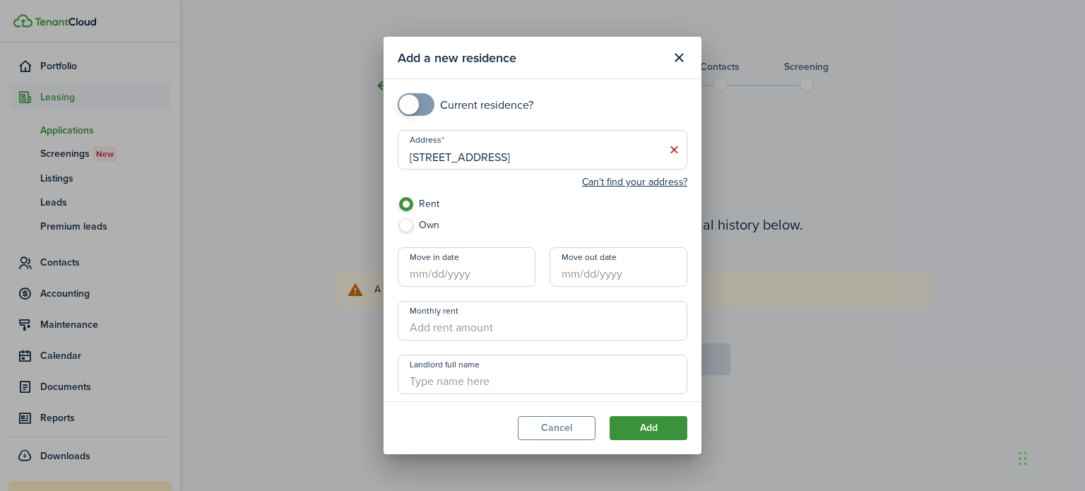
click at [662, 422] on button "Add" at bounding box center [649, 428] width 78 height 24
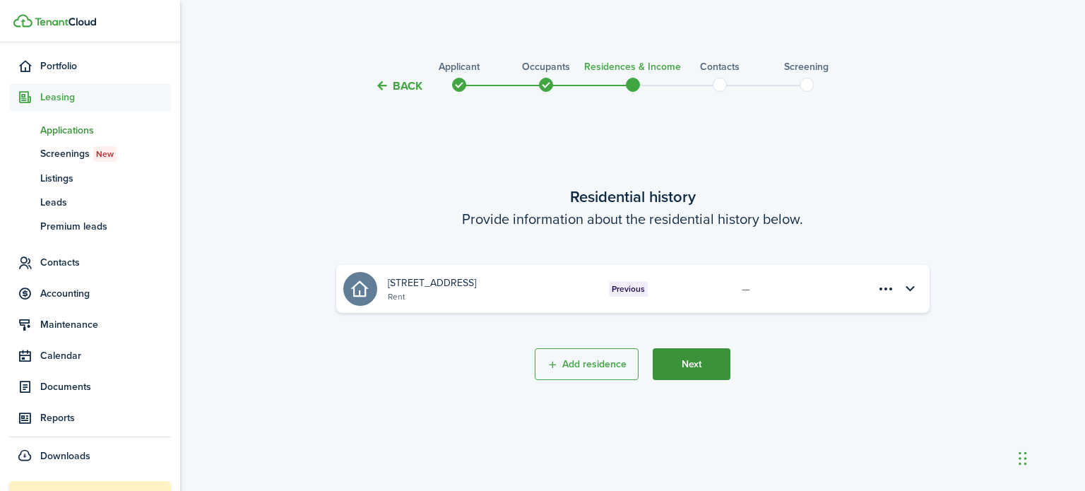
click at [704, 368] on button "Next" at bounding box center [692, 364] width 78 height 32
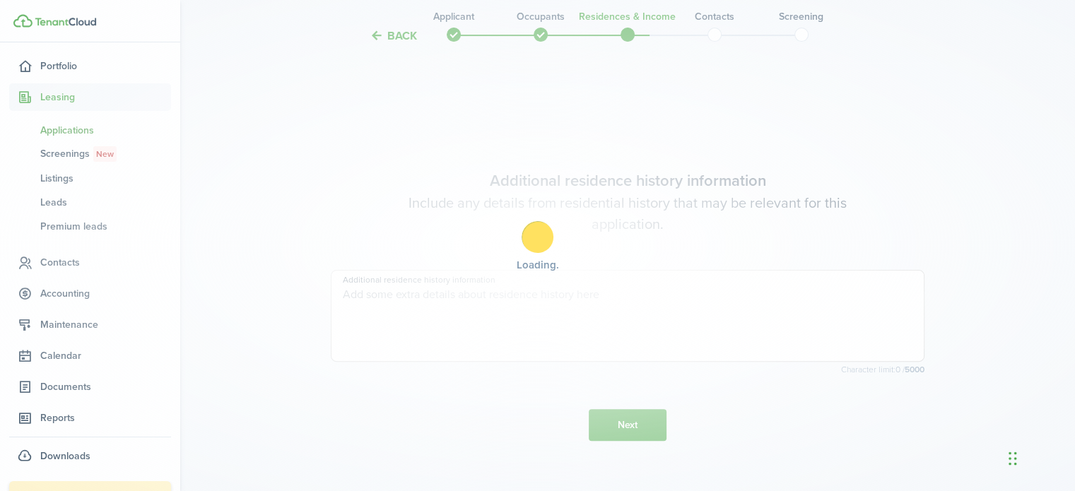
scroll to position [396, 0]
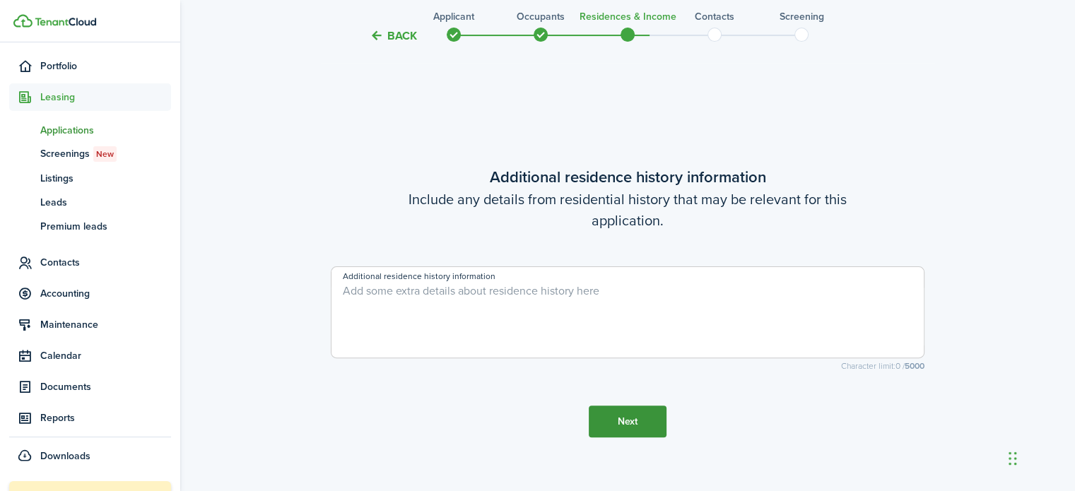
click at [624, 429] on button "Next" at bounding box center [627, 421] width 78 height 32
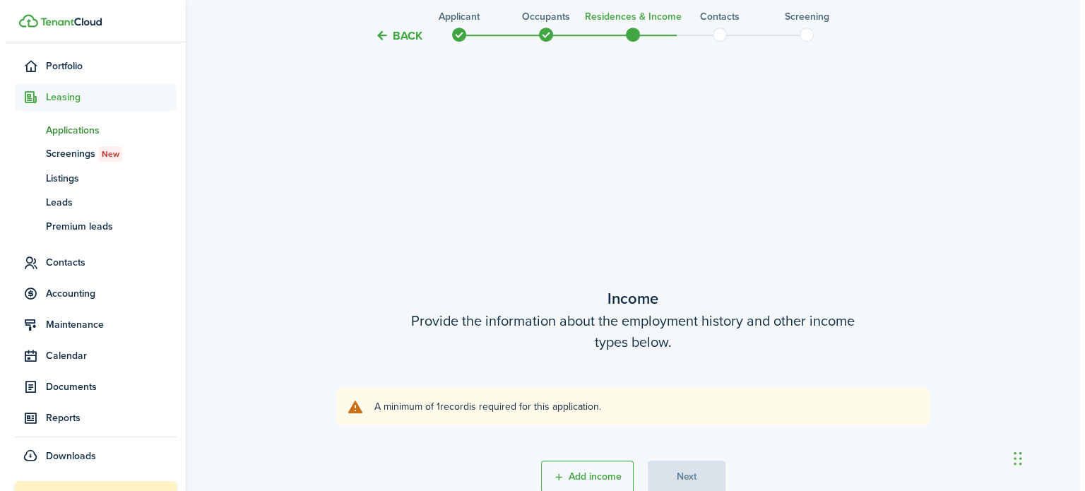
scroll to position [887, 0]
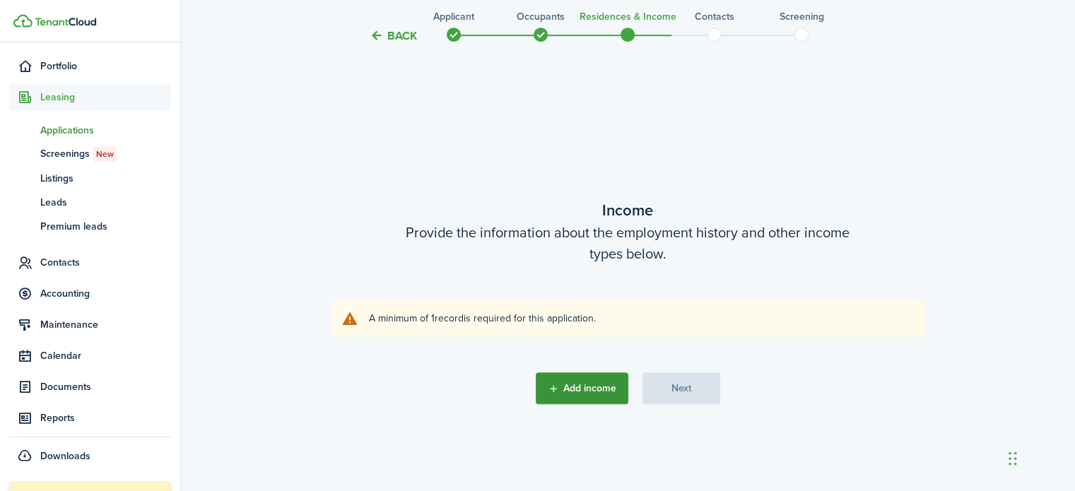
click at [602, 384] on button "Add income" at bounding box center [581, 388] width 93 height 32
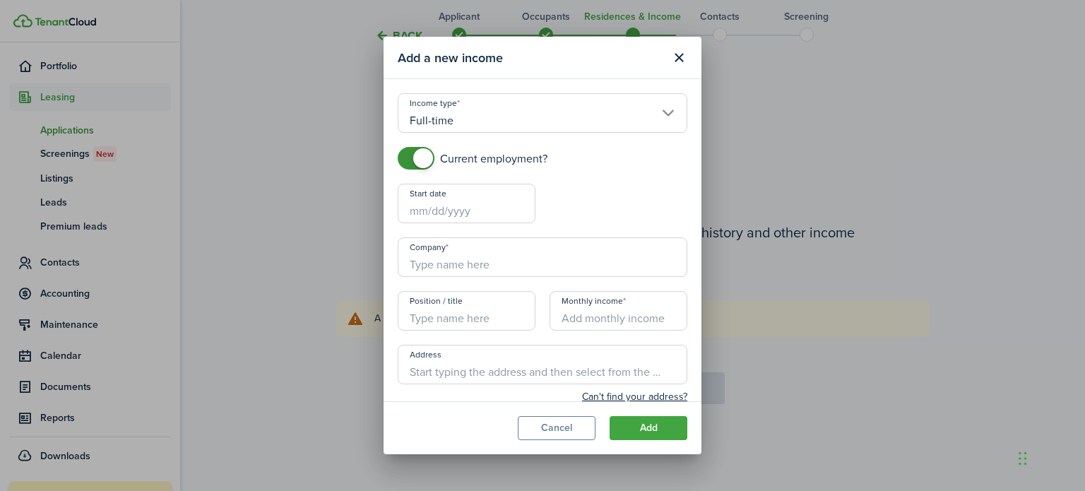
click at [526, 124] on input "Full-time" at bounding box center [543, 113] width 290 height 40
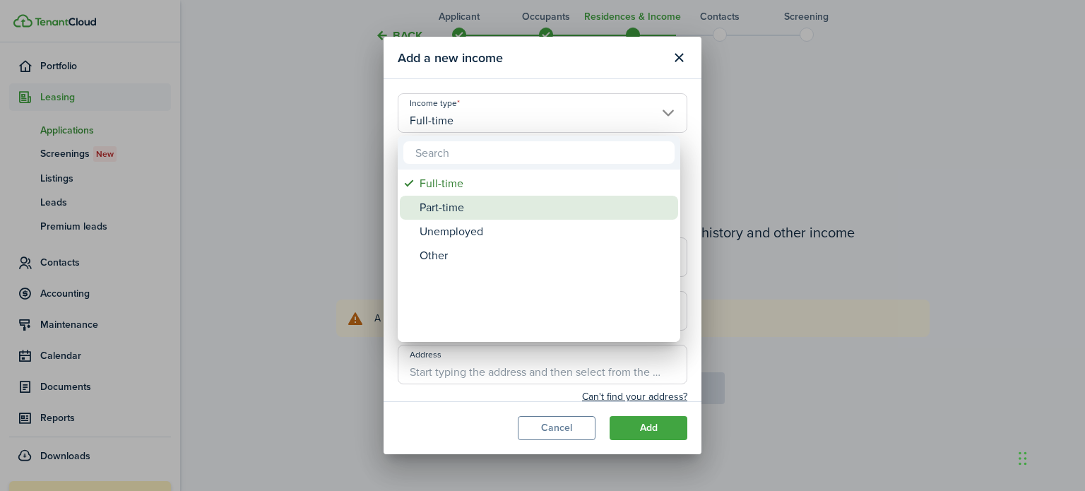
click at [450, 204] on div "Part-time" at bounding box center [545, 208] width 250 height 24
type input "Part-time"
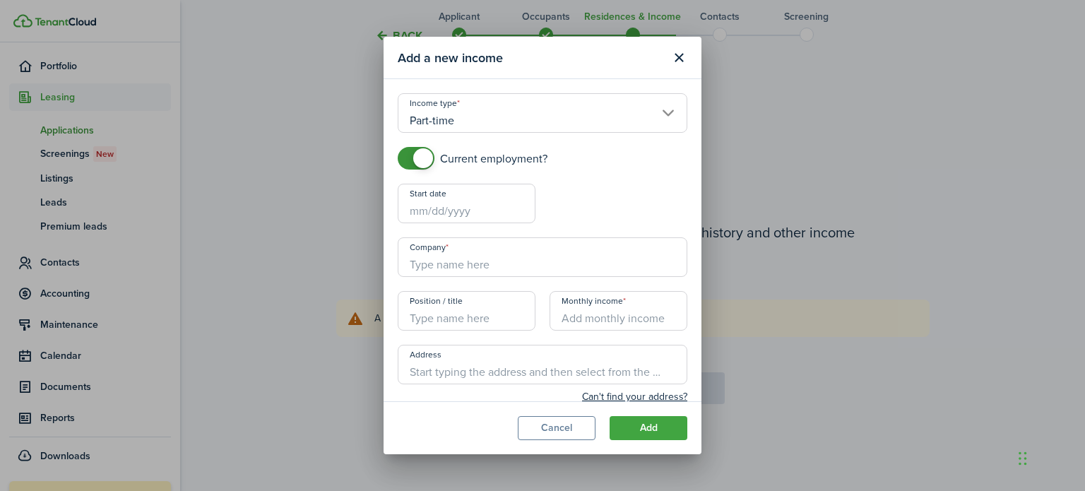
click at [425, 211] on input "Start date" at bounding box center [467, 204] width 138 height 40
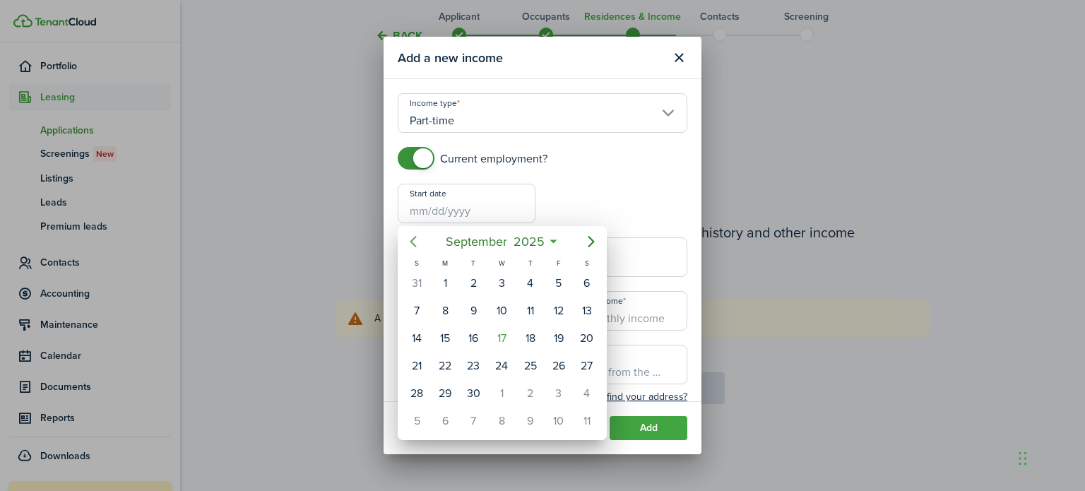
click at [418, 239] on icon "Previous page" at bounding box center [413, 241] width 17 height 17
click at [468, 334] on div "12" at bounding box center [473, 338] width 21 height 21
type input "08/12/2025"
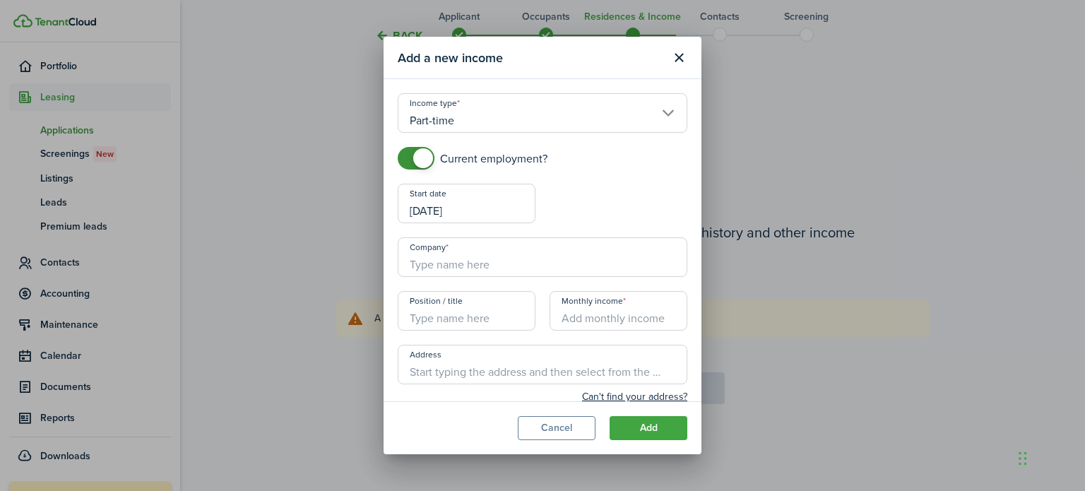
click at [462, 266] on input "Company" at bounding box center [543, 257] width 290 height 40
type input "[DEMOGRAPHIC_DATA] Charities of [GEOGRAPHIC_DATA][US_STATE]"
type input "[STREET_ADDRESS]"
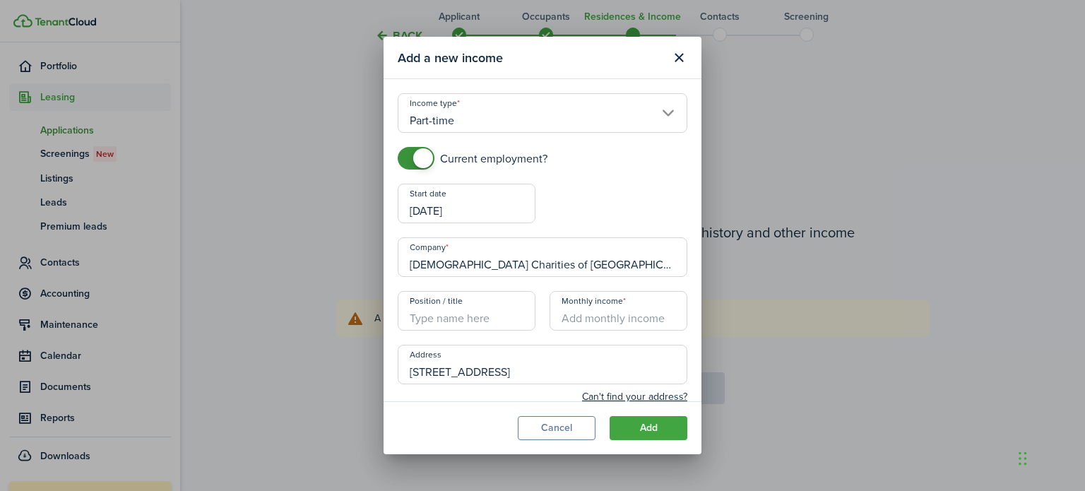
type input "[PHONE_NUMBER]"
type input "[PERSON_NAME]"
type input "[EMAIL_ADDRESS][DOMAIN_NAME]"
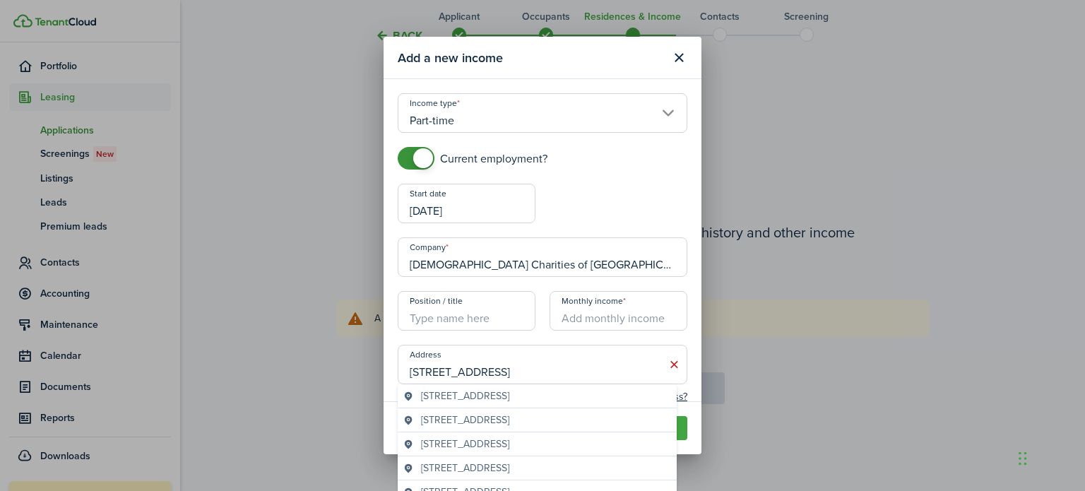
click at [461, 324] on input "Position / title" at bounding box center [467, 311] width 138 height 40
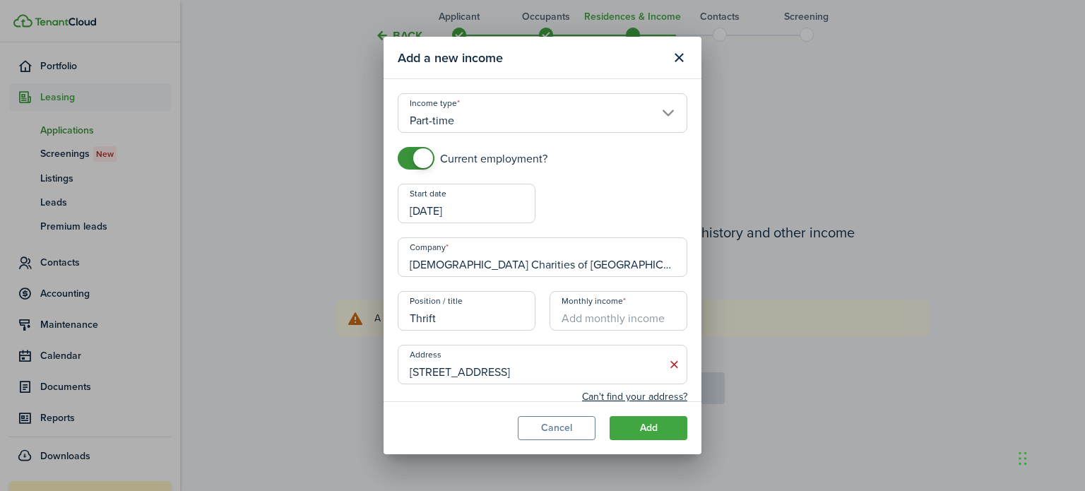
type input "Thrift"
type input "$1,456.00"
click at [661, 422] on button "Add" at bounding box center [649, 428] width 78 height 24
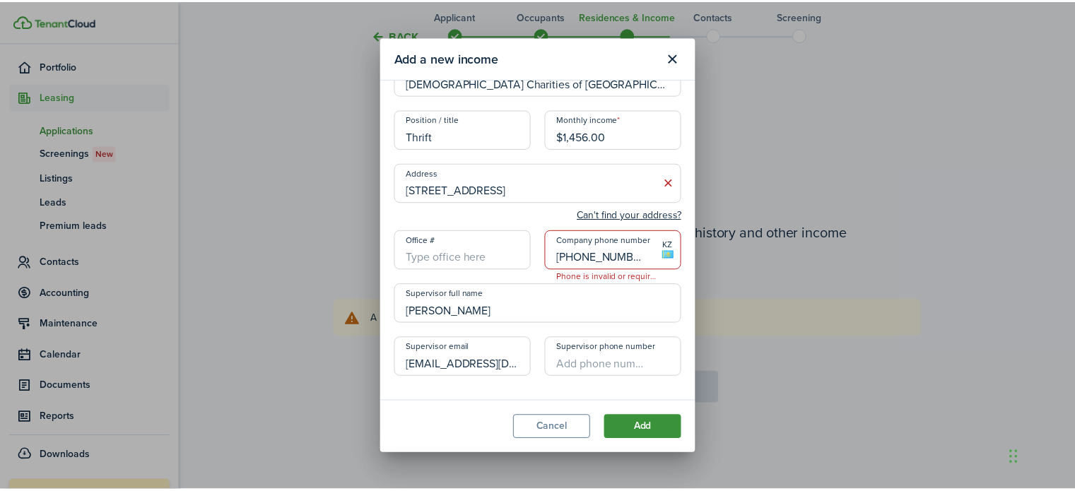
scroll to position [186, 0]
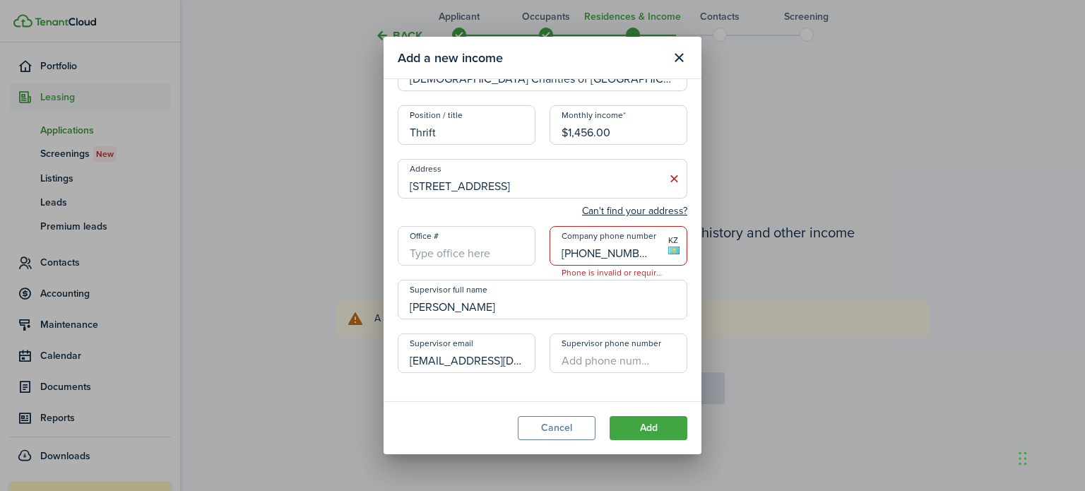
click at [635, 255] on input "[PHONE_NUMBER]" at bounding box center [619, 246] width 138 height 40
type input "+7"
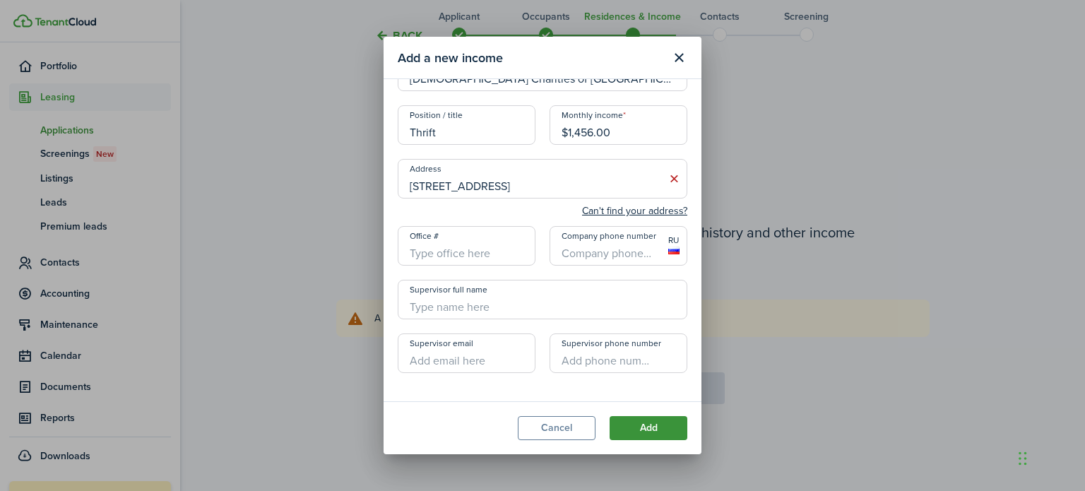
click at [661, 426] on button "Add" at bounding box center [649, 428] width 78 height 24
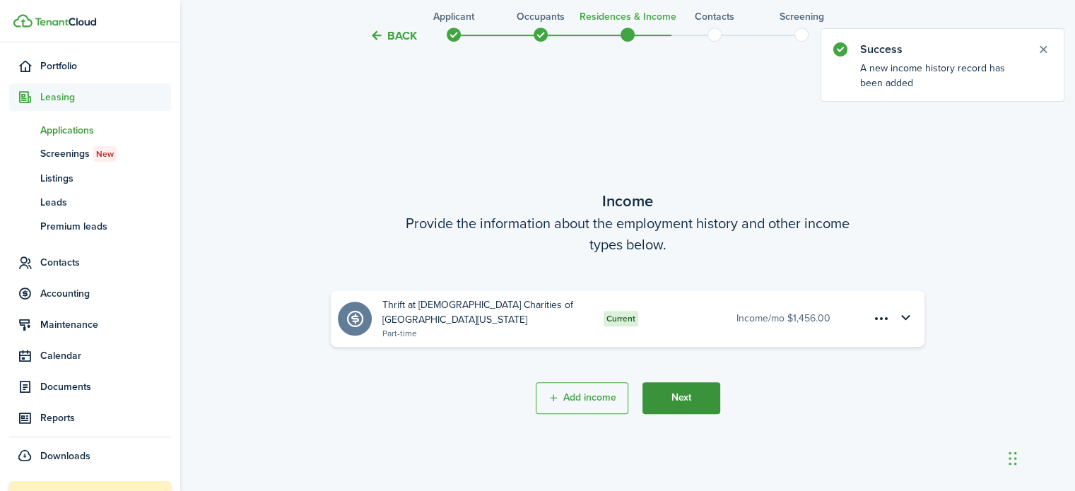
click at [670, 391] on button "Next" at bounding box center [681, 398] width 78 height 32
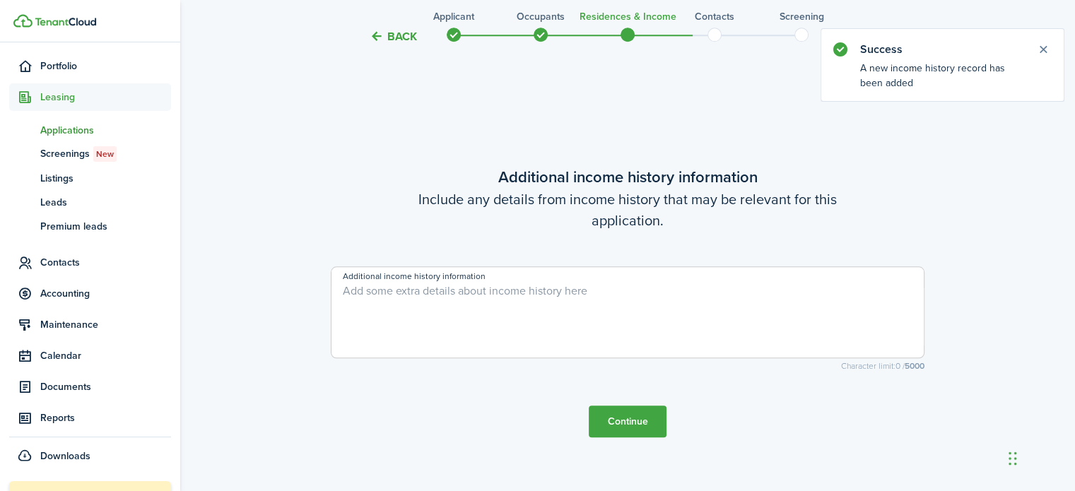
scroll to position [1379, 0]
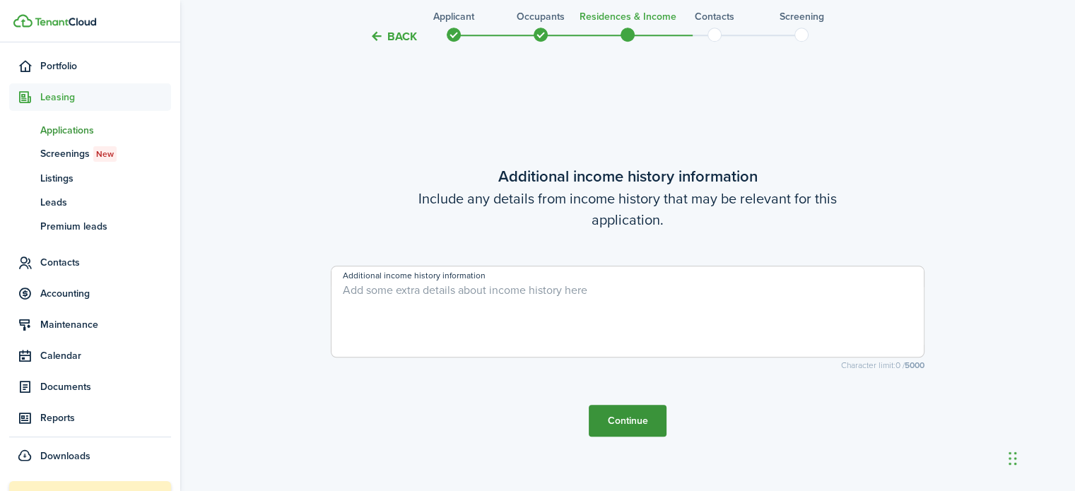
click at [629, 427] on button "Continue" at bounding box center [627, 421] width 78 height 32
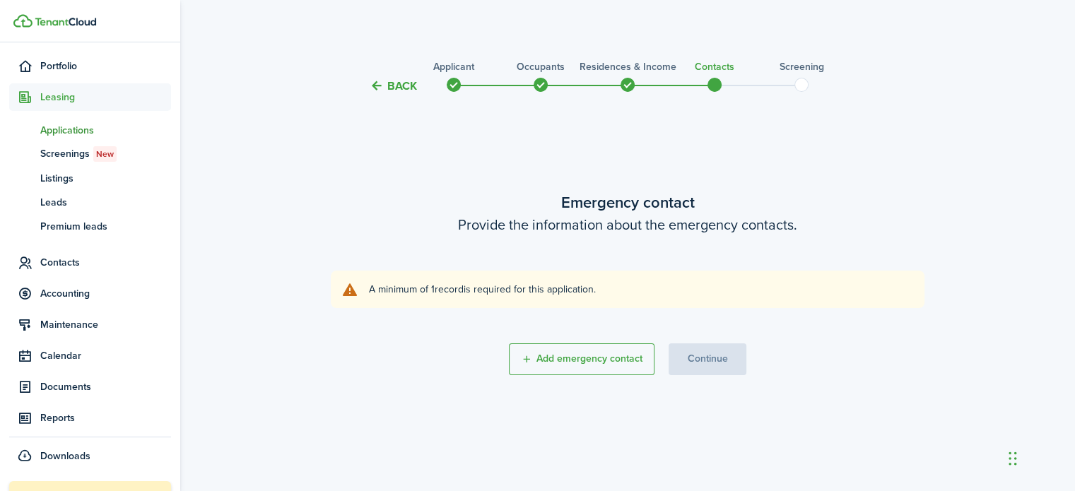
scroll to position [0, 0]
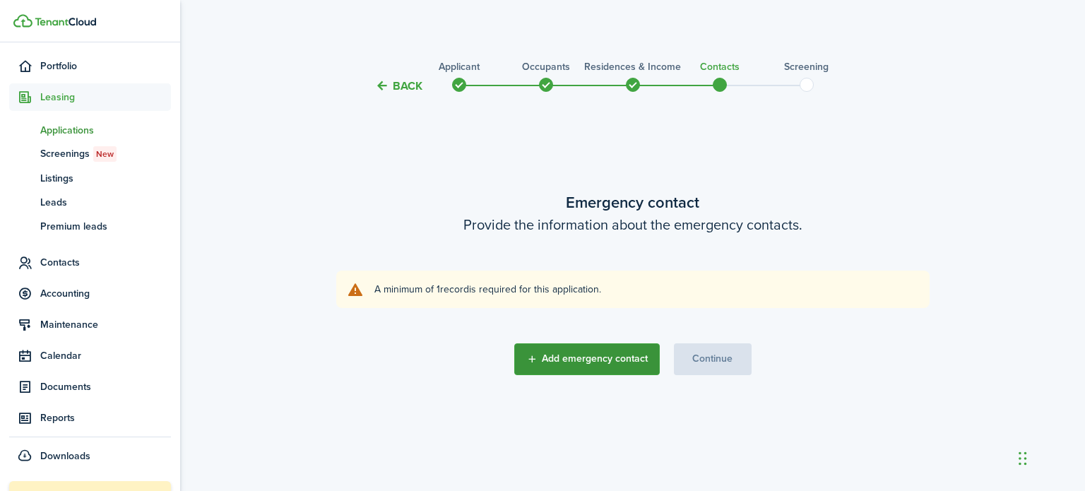
click at [620, 365] on button "Add emergency contact" at bounding box center [587, 359] width 146 height 32
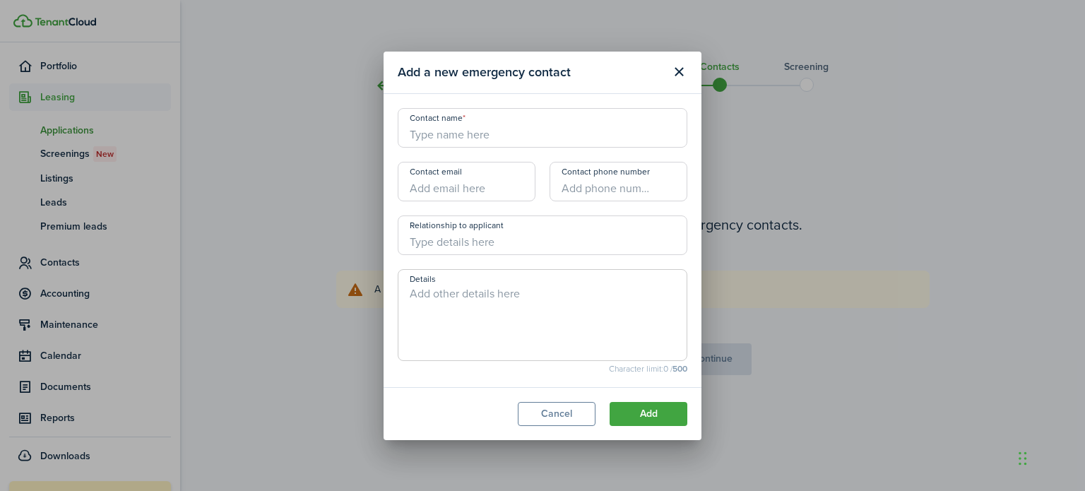
click at [487, 138] on input "Contact name" at bounding box center [543, 128] width 290 height 40
type input "Dawn Roberts"
type input "+1 775-430-2079"
click at [653, 410] on button "Add" at bounding box center [649, 414] width 78 height 24
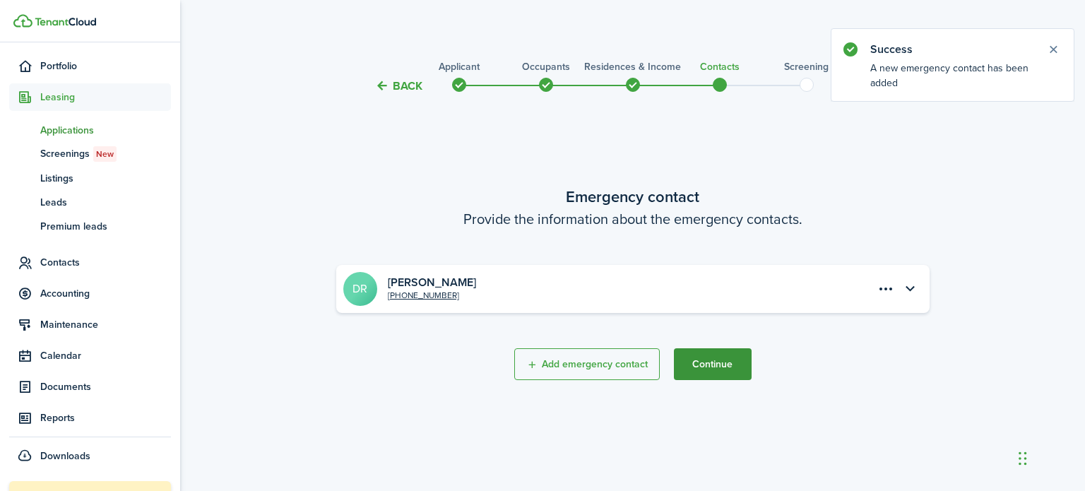
click at [721, 364] on button "Continue" at bounding box center [713, 364] width 78 height 32
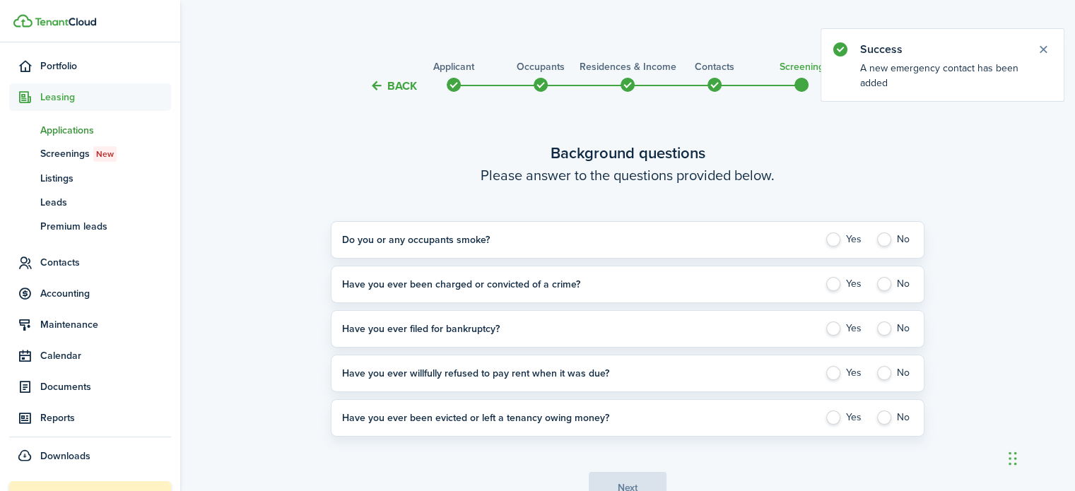
click at [881, 242] on label "No" at bounding box center [893, 239] width 37 height 14
radio input "true"
click at [883, 290] on label "No" at bounding box center [893, 284] width 37 height 14
radio input "true"
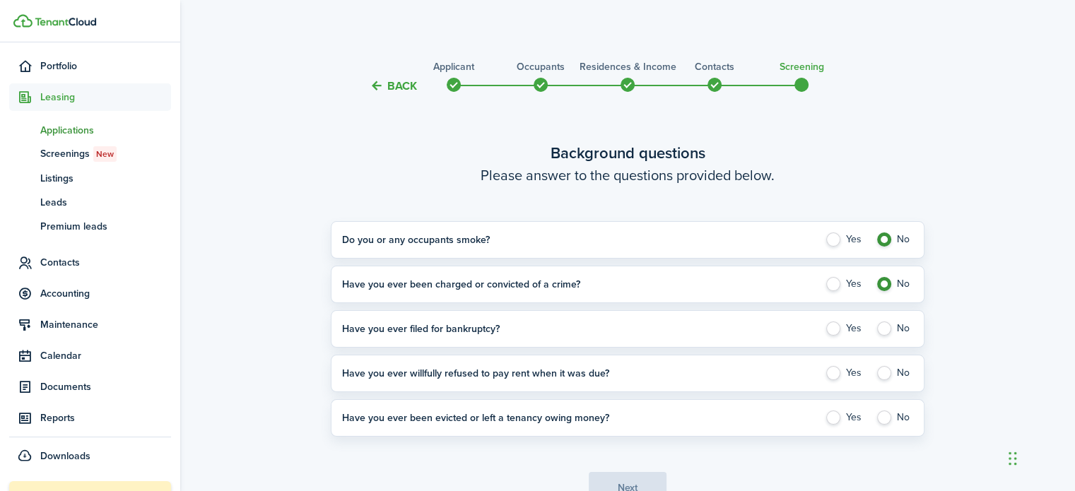
click at [887, 321] on label "No" at bounding box center [893, 328] width 37 height 14
radio input "true"
click at [885, 369] on label "No" at bounding box center [893, 373] width 37 height 14
radio input "true"
click at [884, 420] on label "No" at bounding box center [893, 417] width 37 height 14
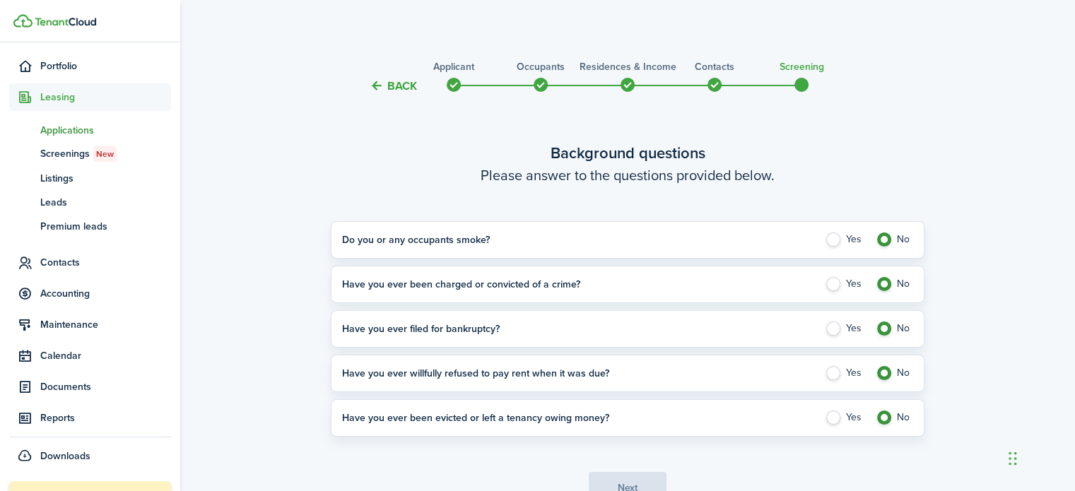
radio input "true"
click at [634, 477] on button "Next" at bounding box center [627, 488] width 78 height 32
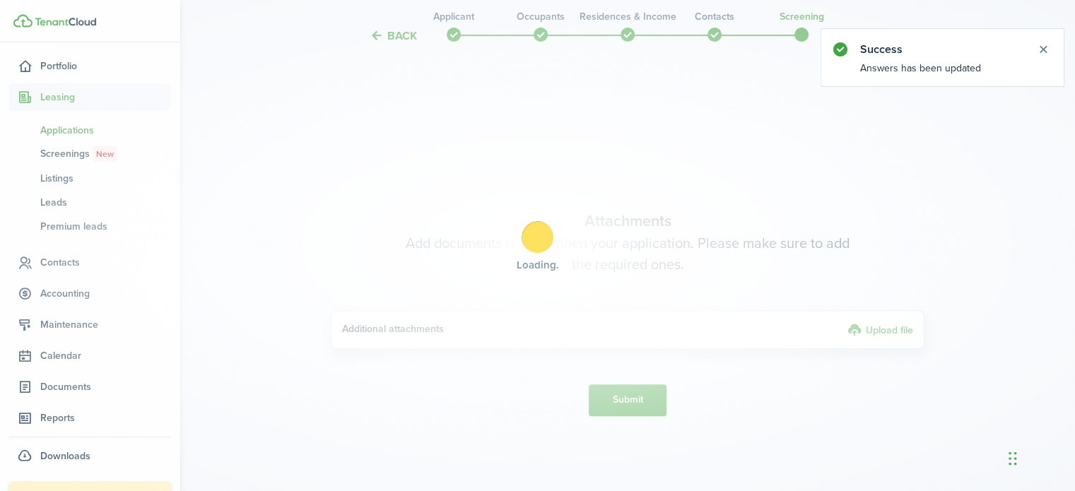
scroll to position [475, 0]
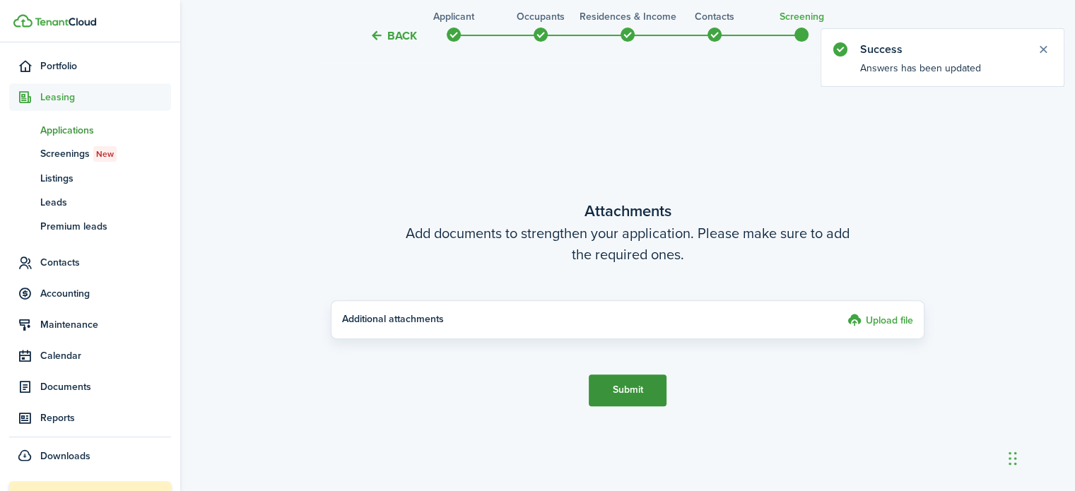
click at [641, 389] on button "Submit" at bounding box center [627, 390] width 78 height 32
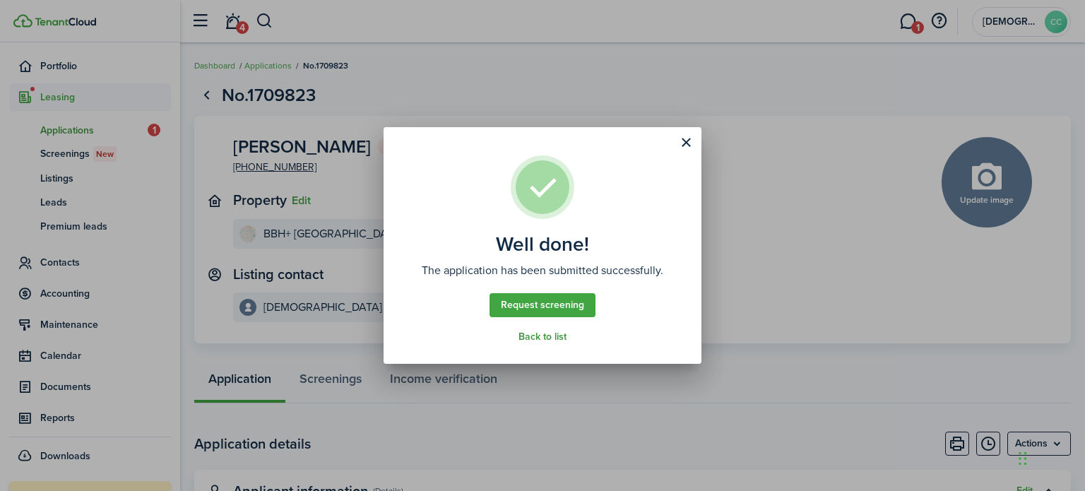
click at [550, 338] on link "Back to list" at bounding box center [543, 336] width 48 height 11
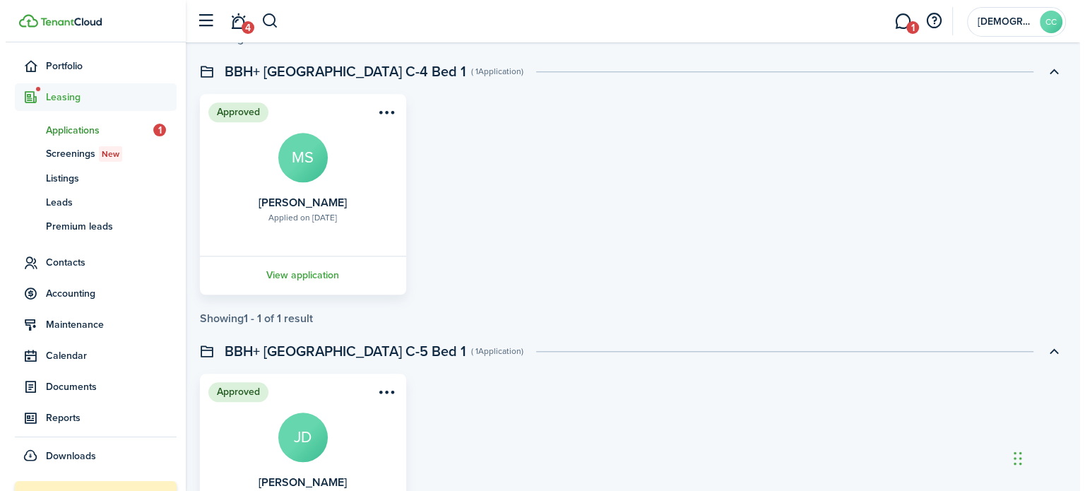
scroll to position [1929, 0]
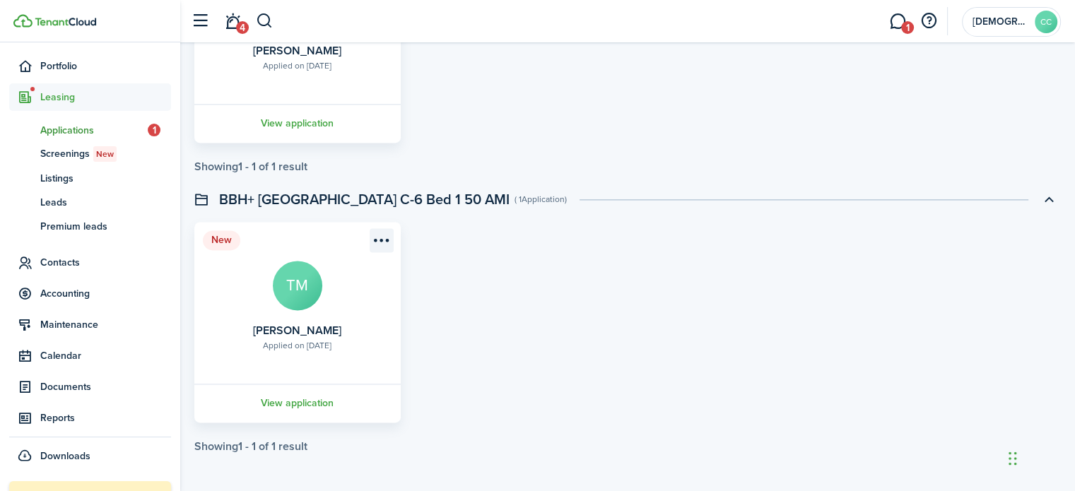
click at [377, 242] on menu-btn-icon "Open menu" at bounding box center [381, 240] width 24 height 24
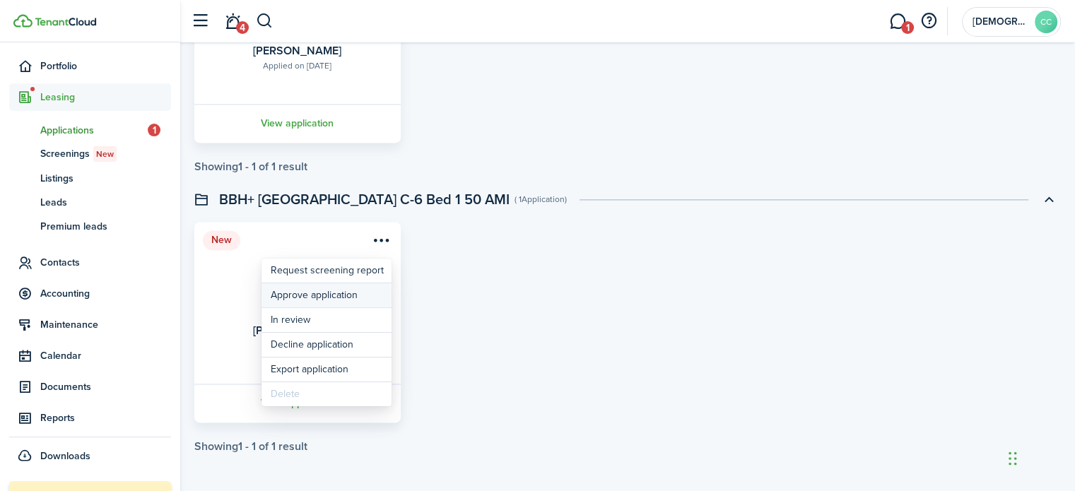
click at [355, 297] on button "Approve application" at bounding box center [326, 295] width 130 height 24
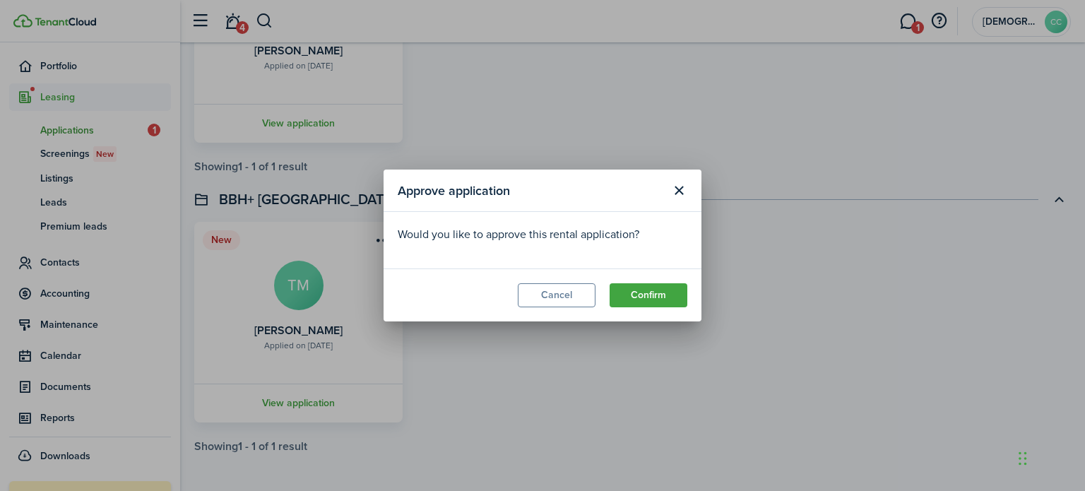
click at [654, 311] on modal-footer "Cancel Confirm" at bounding box center [543, 294] width 318 height 53
click at [657, 295] on button "Confirm" at bounding box center [649, 295] width 78 height 24
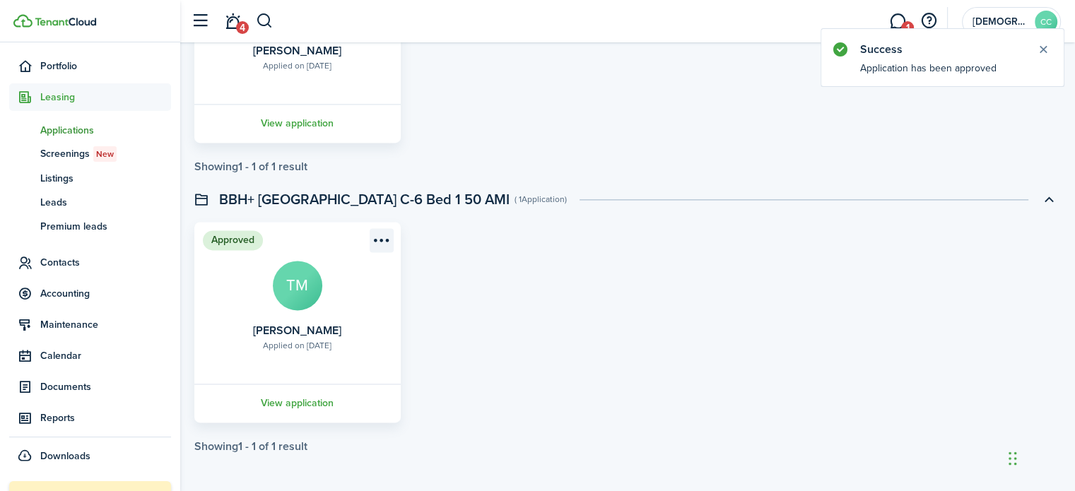
click at [379, 237] on menu-btn-icon "Open menu" at bounding box center [381, 240] width 24 height 24
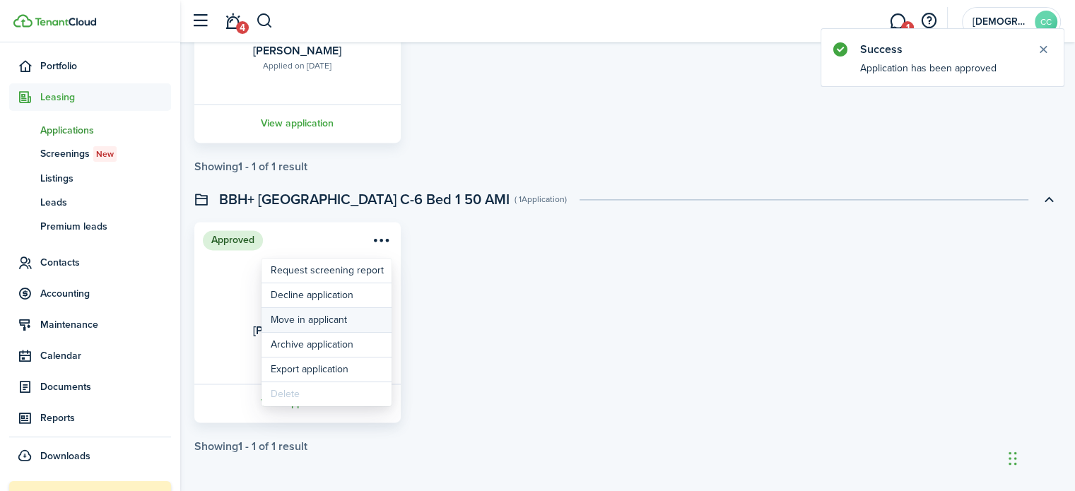
click at [322, 322] on button "Move in applicant" at bounding box center [326, 320] width 130 height 24
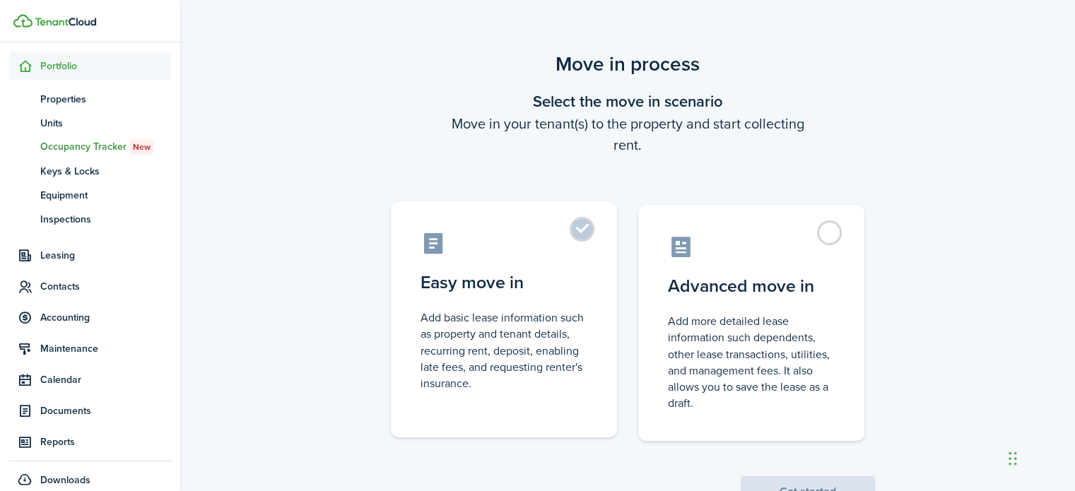
click at [582, 230] on label "Easy move in Add basic lease information such as property and tenant details, r…" at bounding box center [504, 319] width 226 height 236
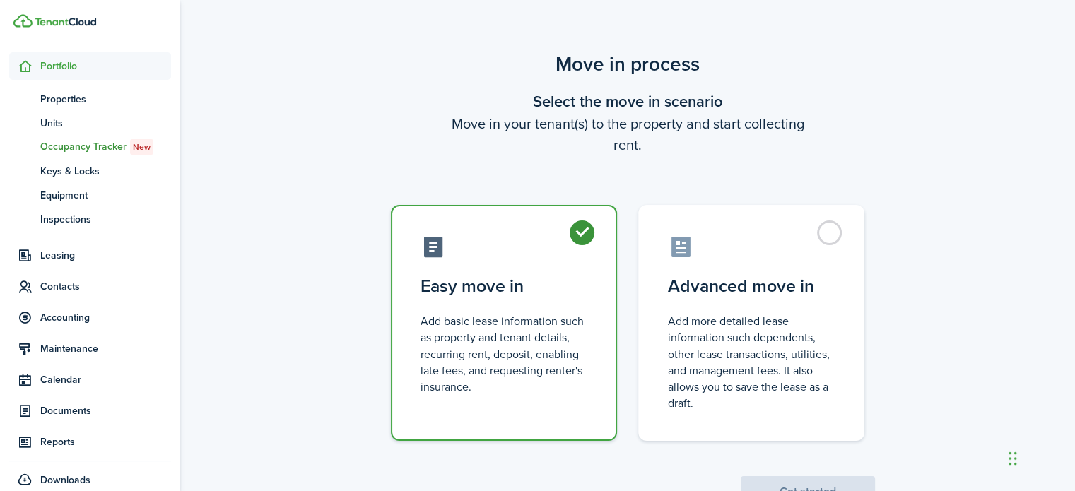
radio input "true"
click at [775, 478] on button "Get started" at bounding box center [807, 491] width 134 height 31
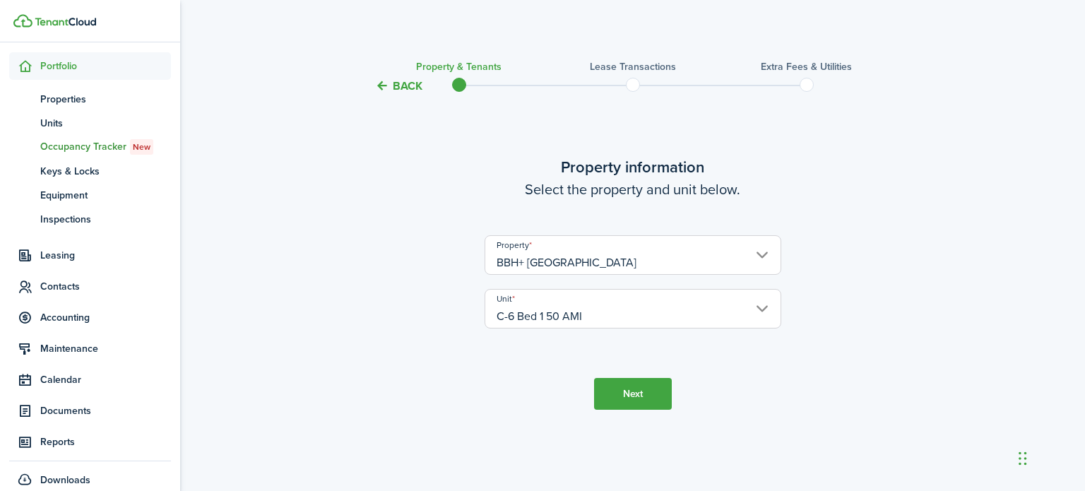
click at [636, 401] on button "Next" at bounding box center [633, 394] width 78 height 32
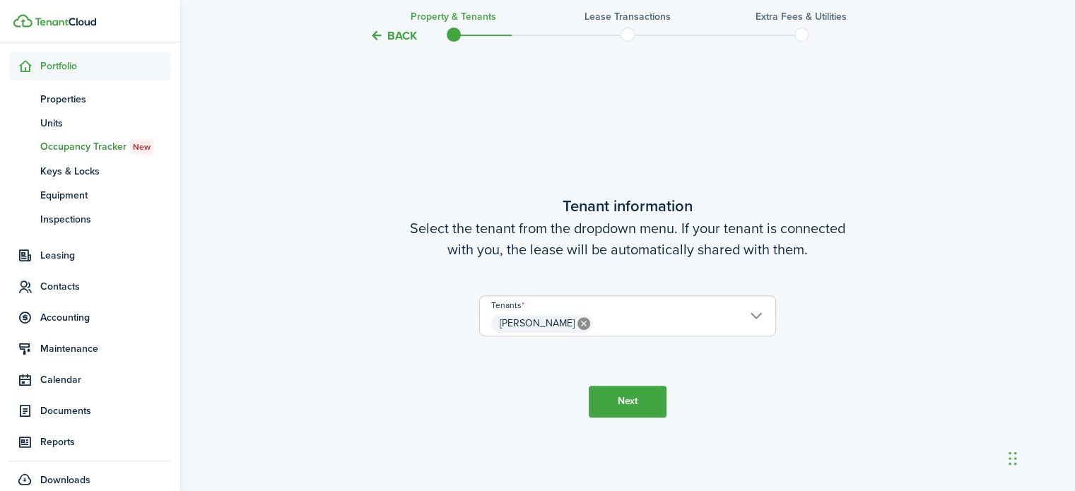
scroll to position [396, 0]
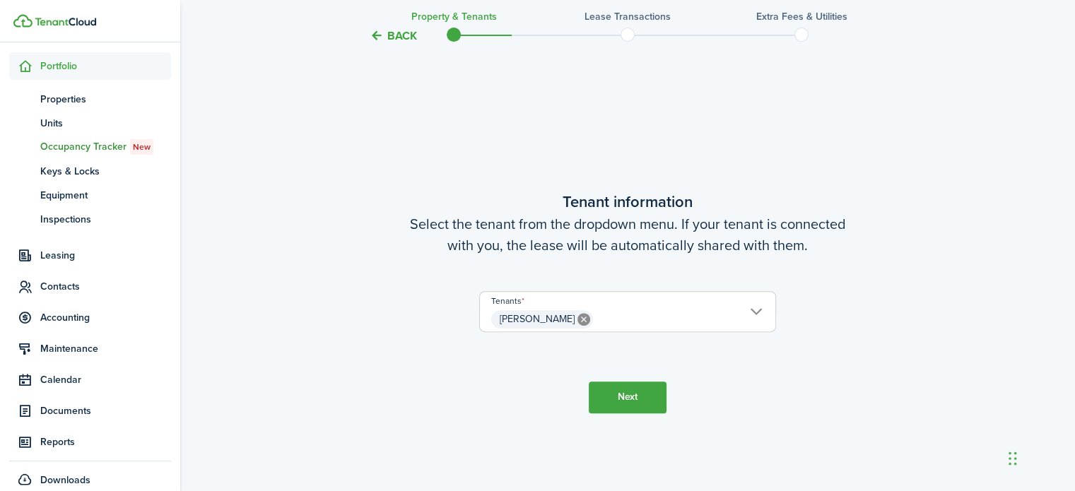
click at [636, 395] on button "Next" at bounding box center [627, 397] width 78 height 32
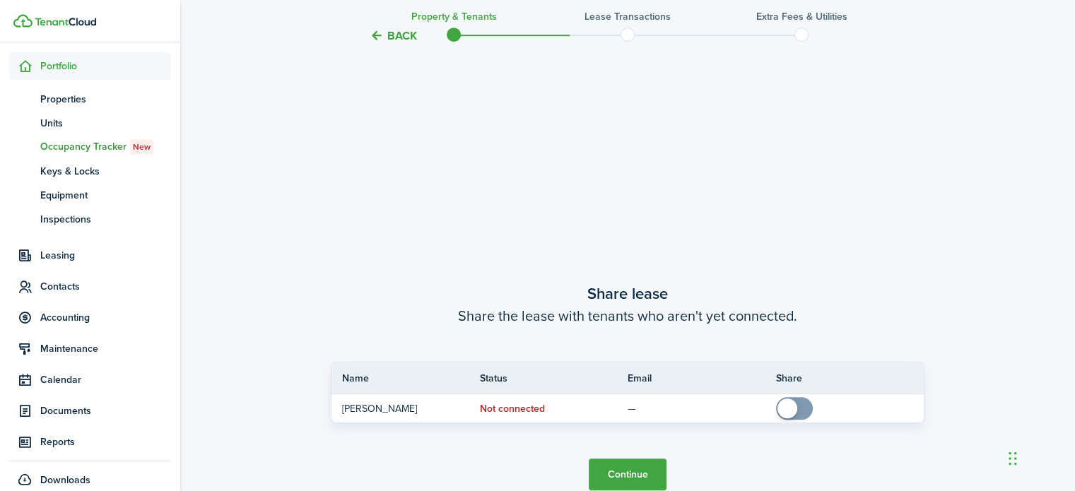
scroll to position [887, 0]
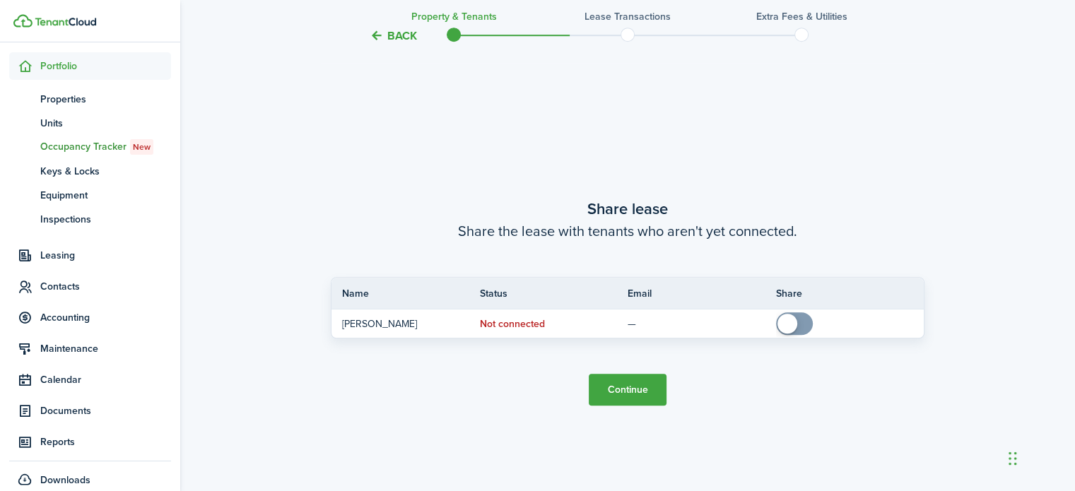
click at [627, 395] on button "Continue" at bounding box center [627, 390] width 78 height 32
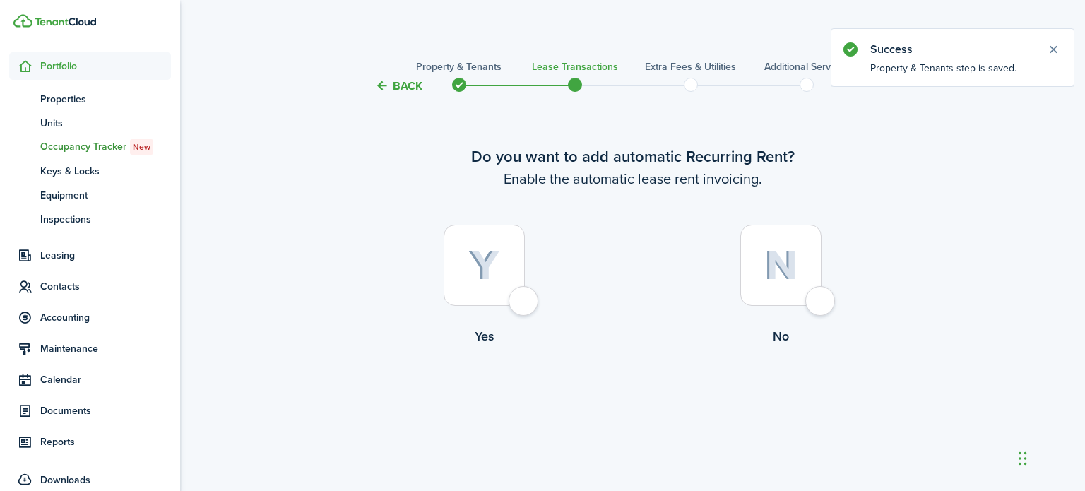
click at [525, 306] on div at bounding box center [484, 265] width 81 height 81
radio input "true"
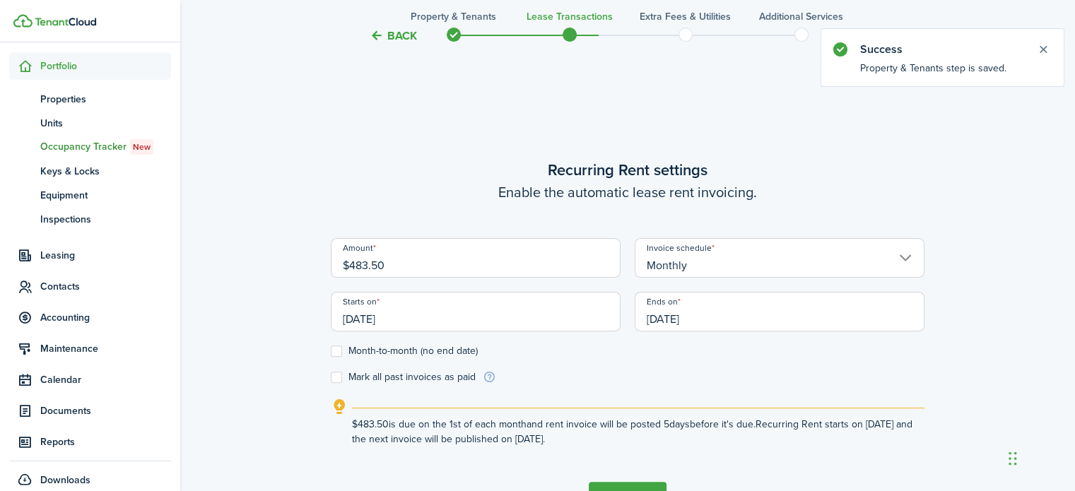
scroll to position [396, 0]
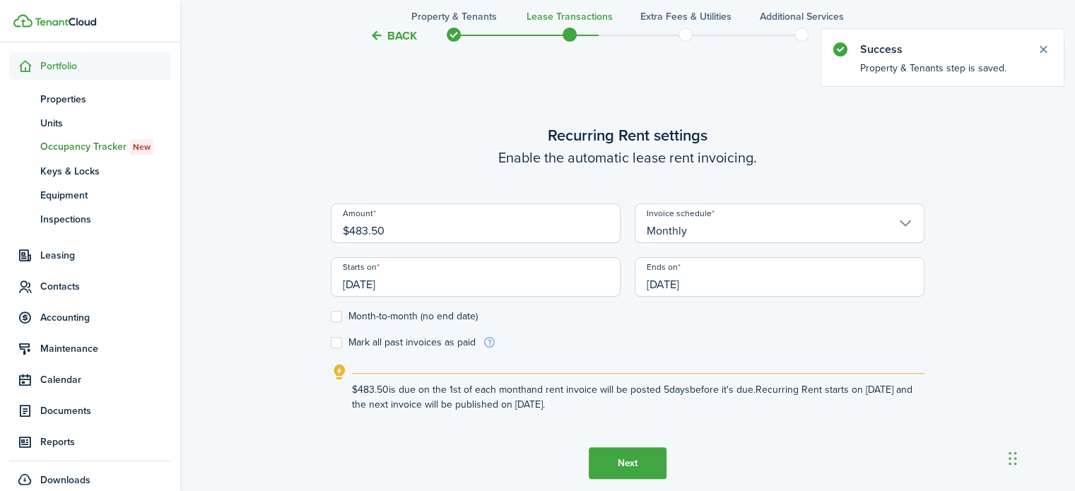
click at [505, 234] on input "$483.50" at bounding box center [476, 223] width 290 height 40
type input "$"
type input "$290.50"
click at [668, 289] on input "[DATE]" at bounding box center [779, 277] width 290 height 40
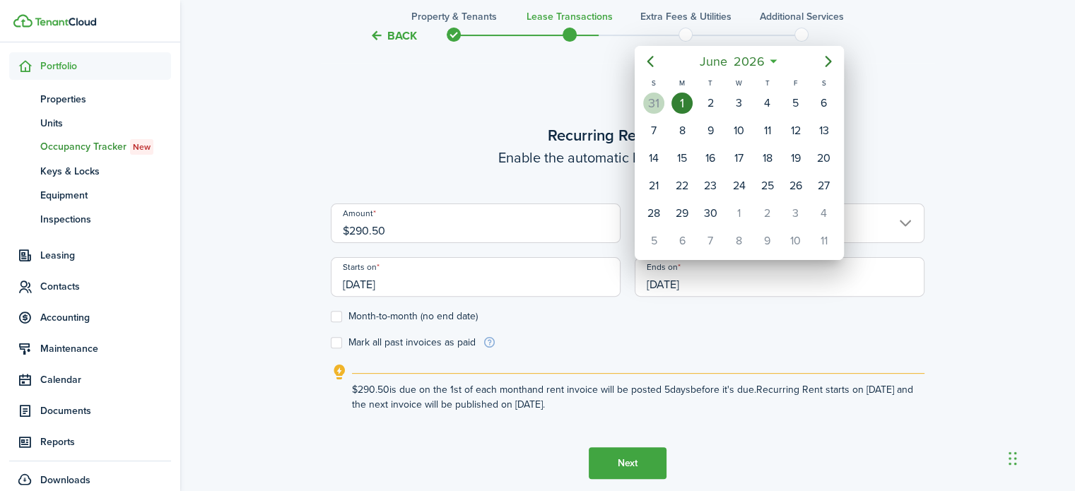
click at [654, 105] on div "31" at bounding box center [653, 103] width 21 height 21
type input "[DATE]"
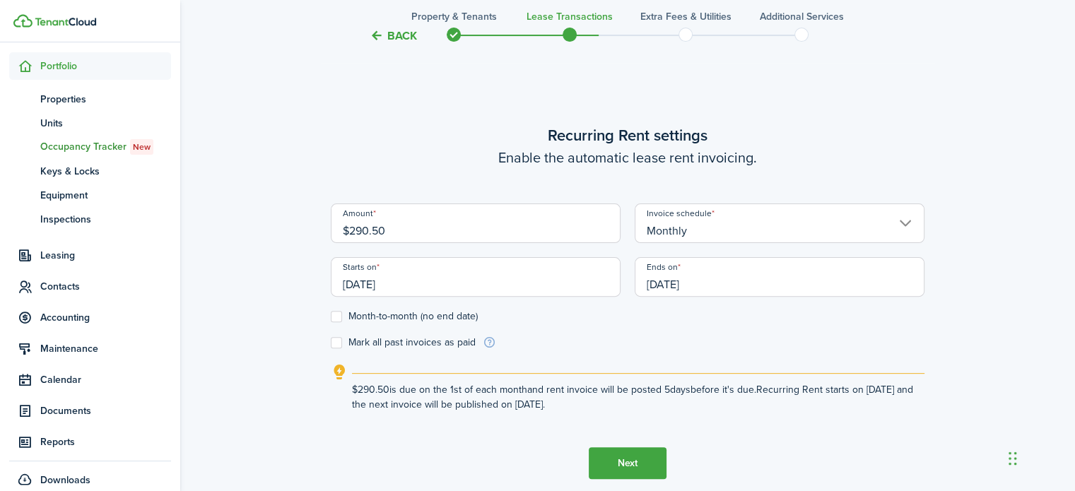
click at [620, 466] on button "Next" at bounding box center [627, 463] width 78 height 32
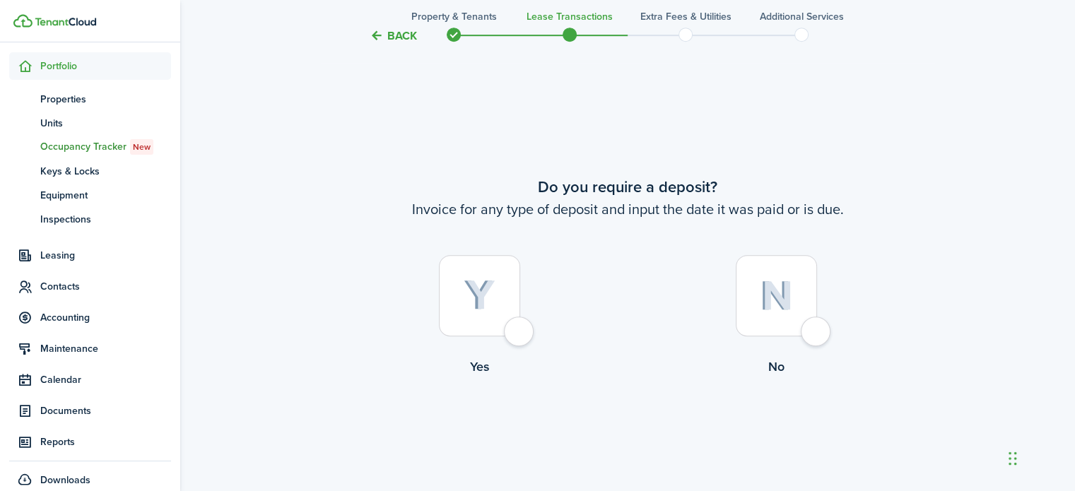
scroll to position [887, 0]
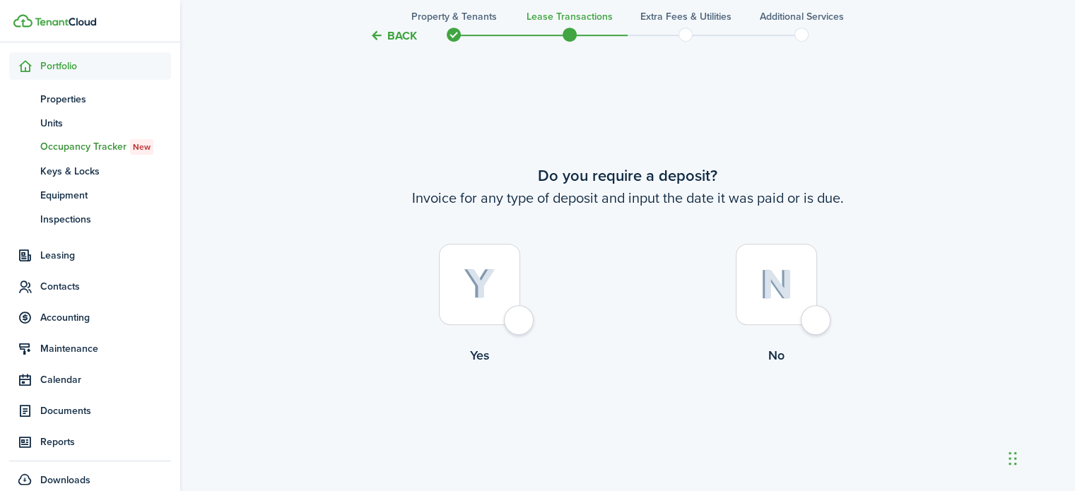
click at [817, 325] on div at bounding box center [775, 284] width 81 height 81
radio input "true"
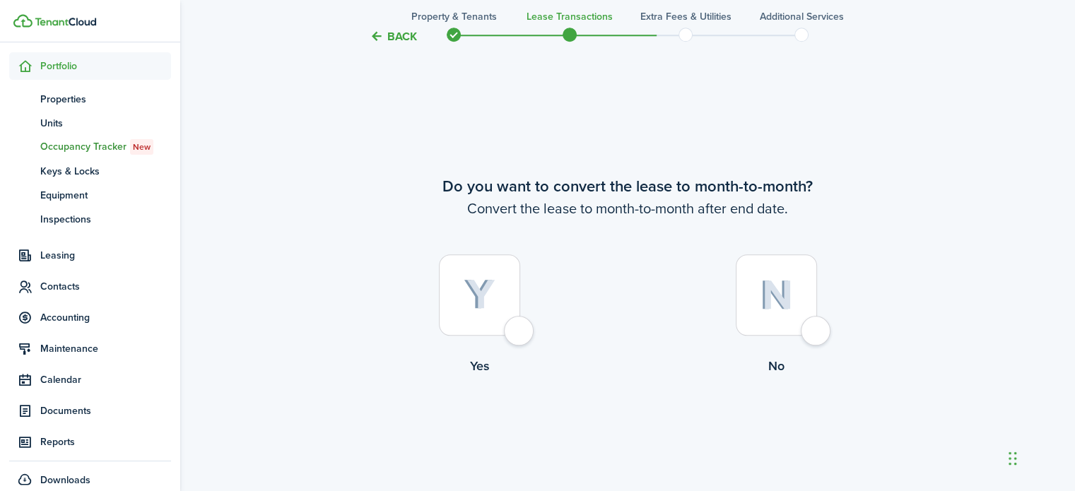
scroll to position [1379, 0]
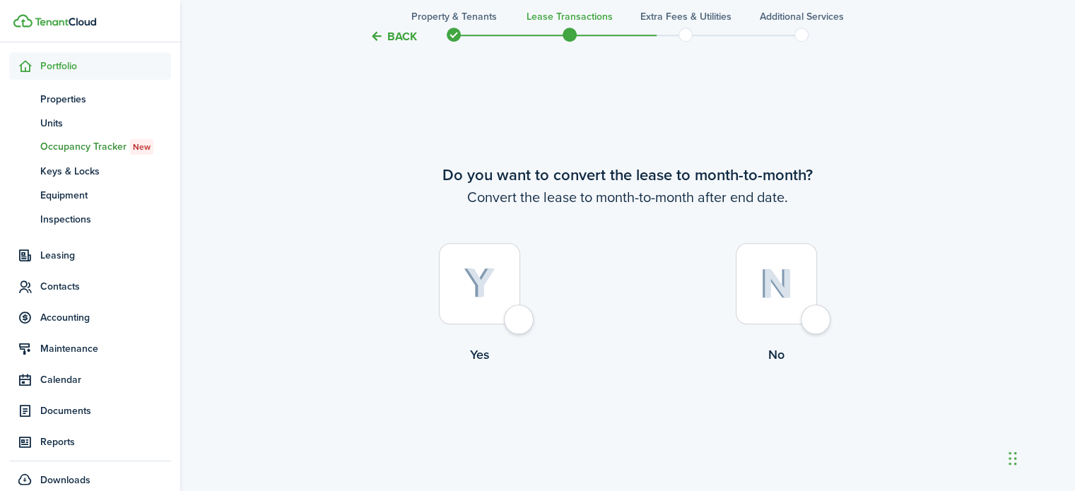
click at [810, 324] on div at bounding box center [775, 283] width 81 height 81
radio input "true"
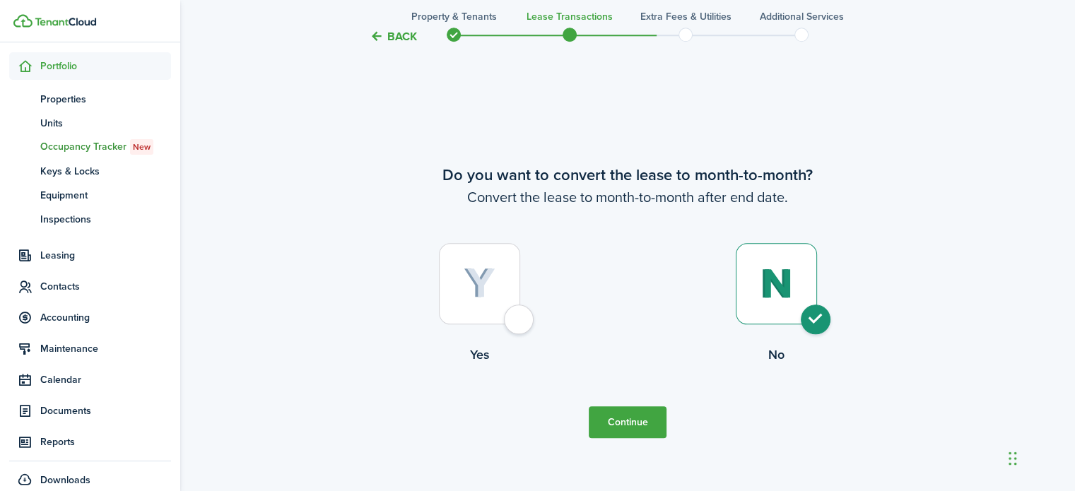
click at [626, 431] on button "Continue" at bounding box center [627, 422] width 78 height 32
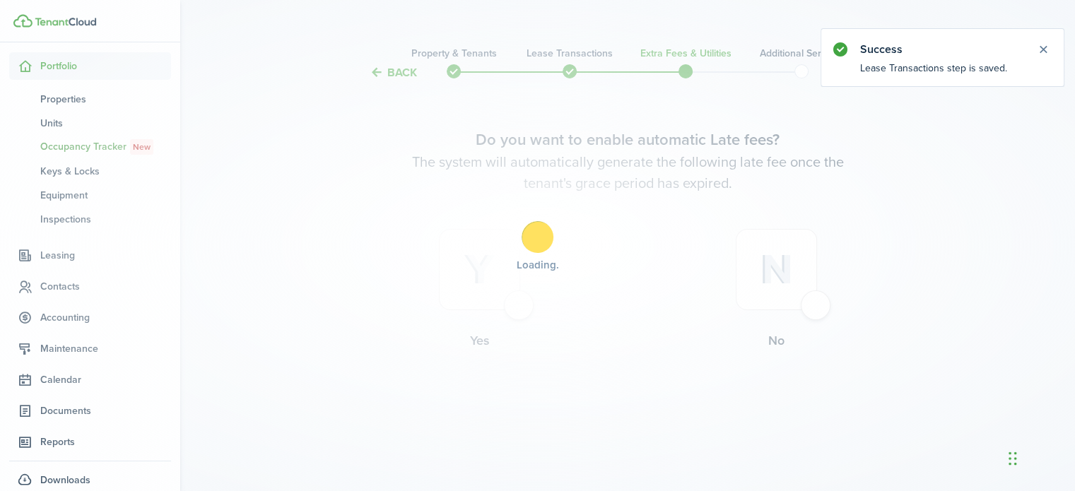
scroll to position [0, 0]
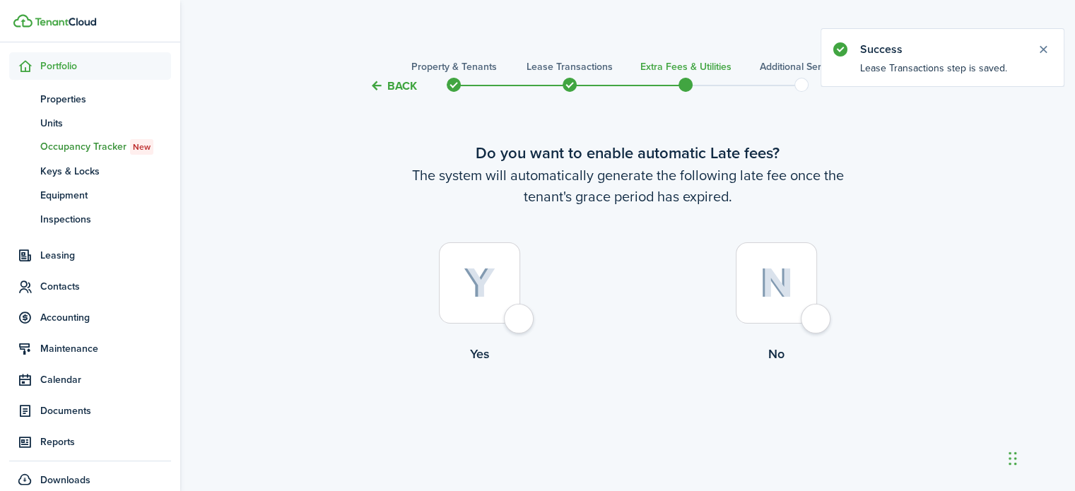
click at [817, 317] on div at bounding box center [775, 282] width 81 height 81
radio input "true"
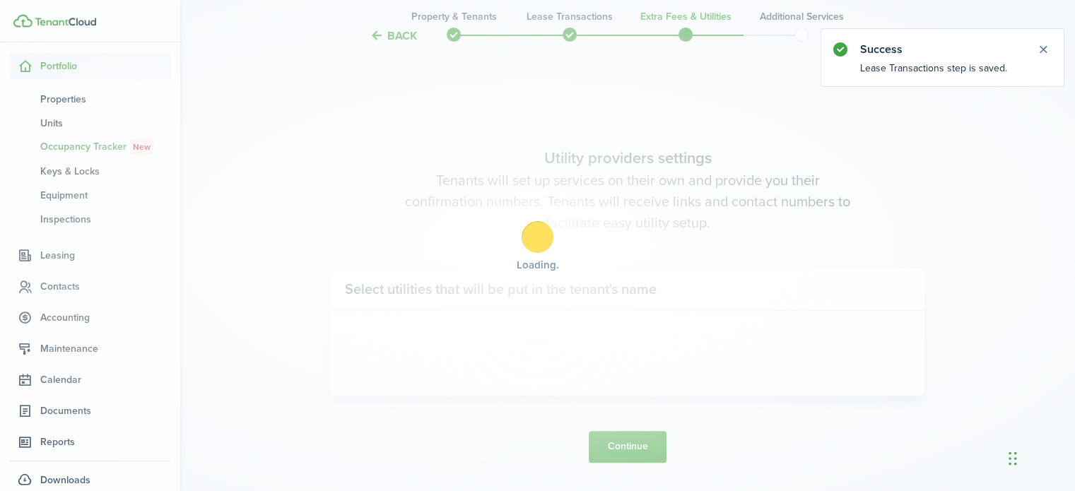
scroll to position [410, 0]
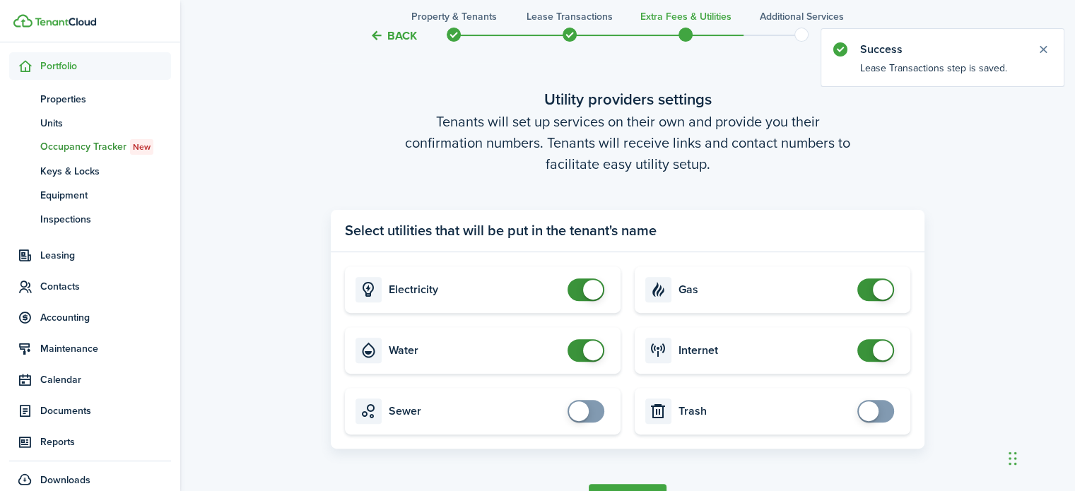
checkbox input "false"
click at [868, 291] on span at bounding box center [875, 289] width 14 height 23
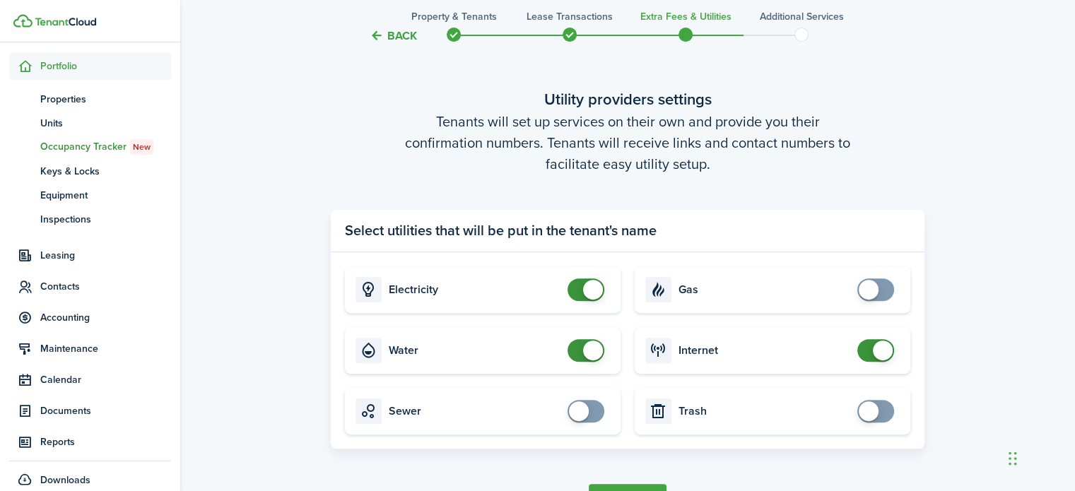
checkbox input "false"
click at [579, 291] on span at bounding box center [586, 289] width 14 height 23
checkbox input "false"
click at [579, 349] on span at bounding box center [586, 350] width 14 height 23
checkbox input "false"
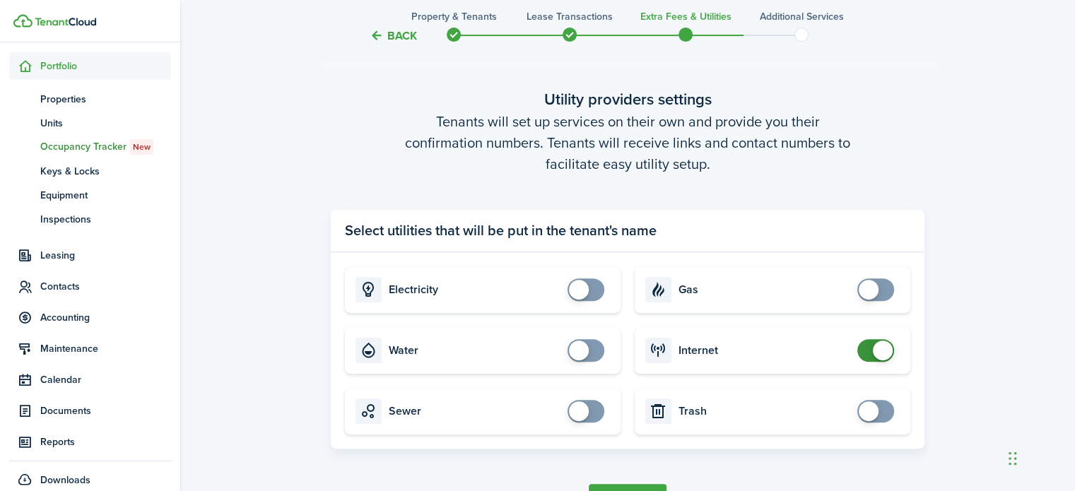
click at [868, 353] on span at bounding box center [875, 350] width 14 height 23
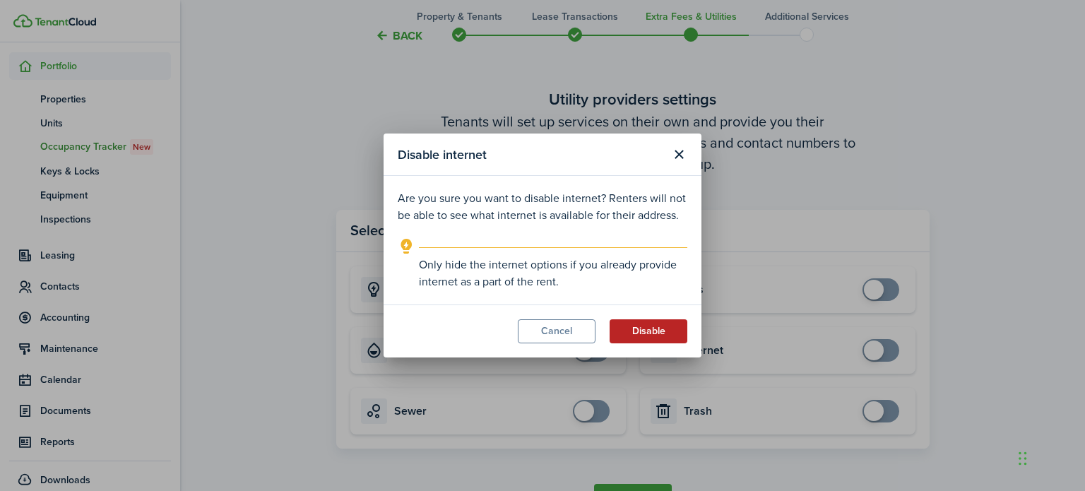
click at [657, 331] on button "Disable" at bounding box center [649, 331] width 78 height 24
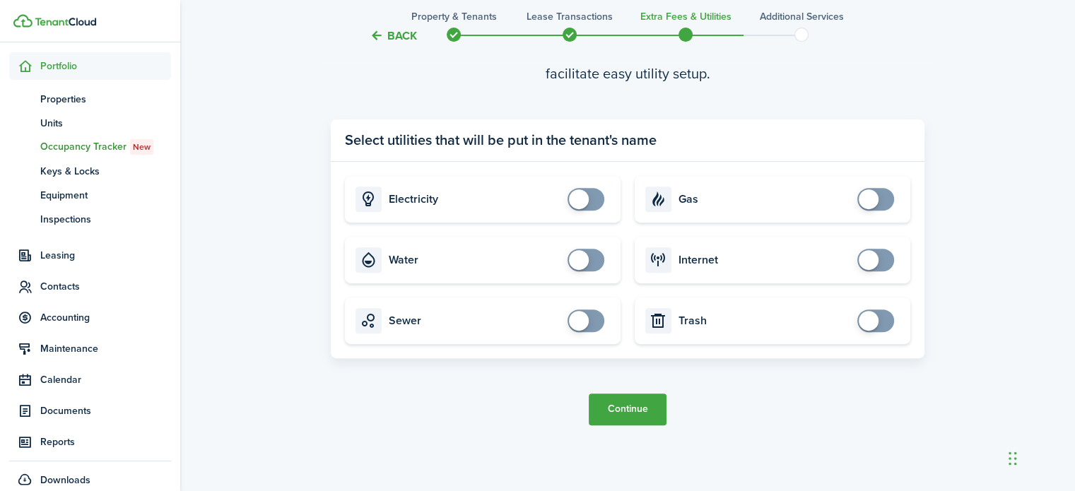
scroll to position [504, 0]
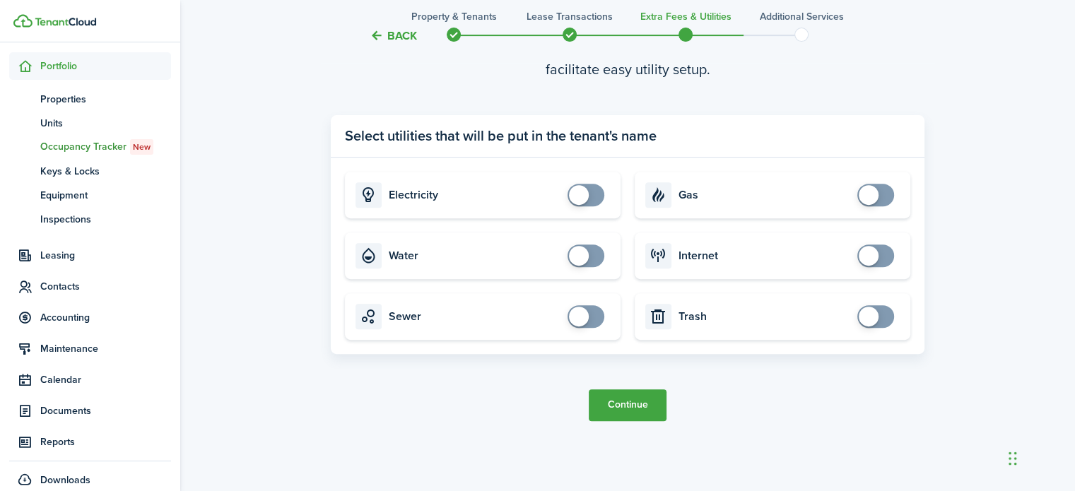
click at [633, 407] on button "Continue" at bounding box center [627, 405] width 78 height 32
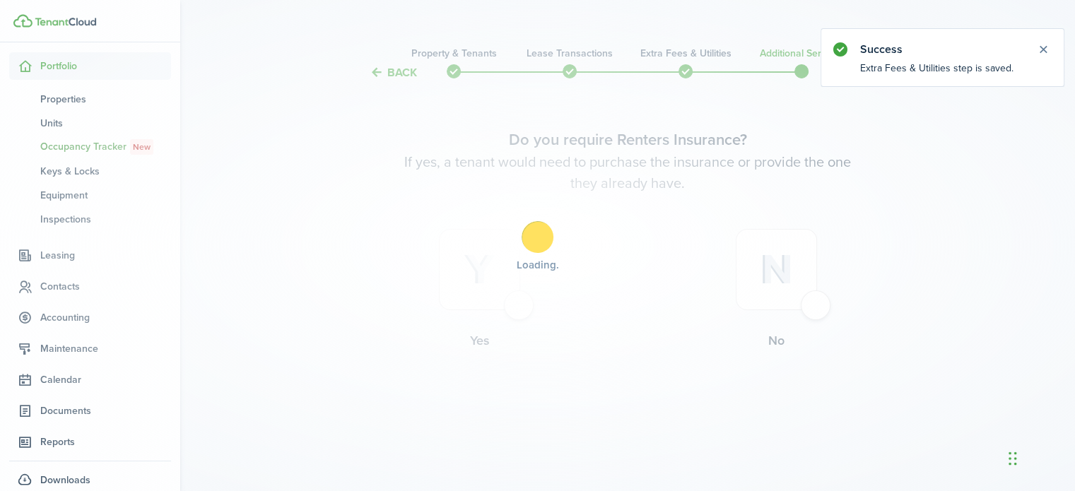
scroll to position [0, 0]
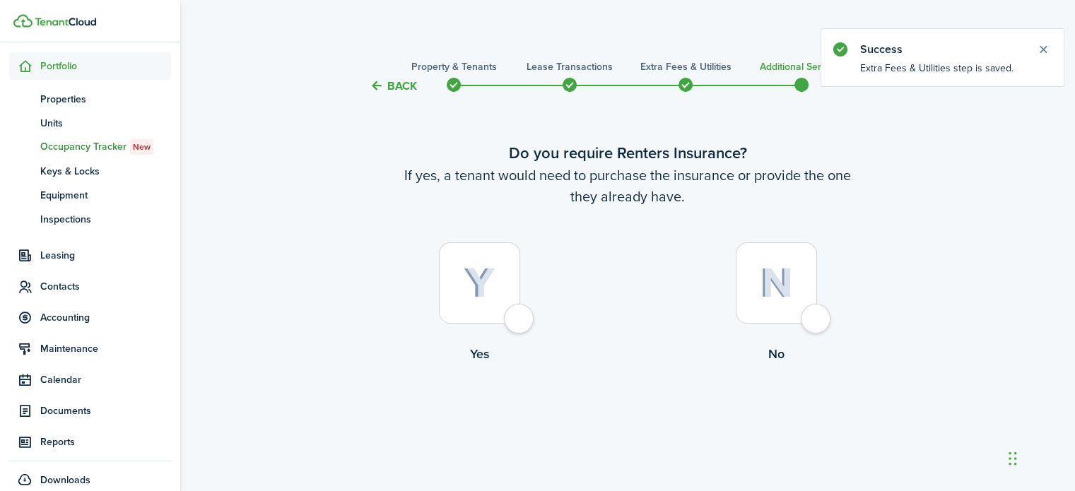
click at [800, 323] on div at bounding box center [775, 282] width 81 height 81
radio input "true"
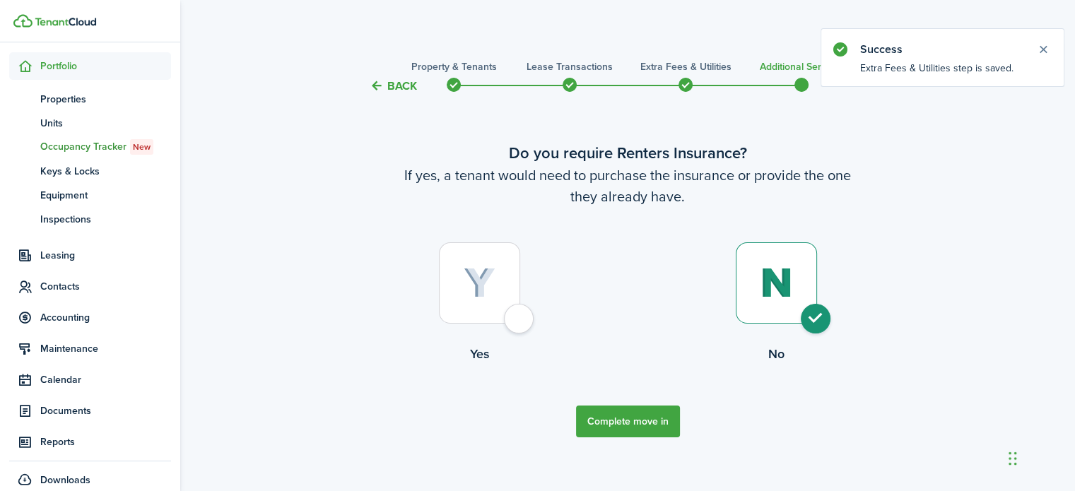
click at [630, 429] on button "Complete move in" at bounding box center [628, 421] width 104 height 32
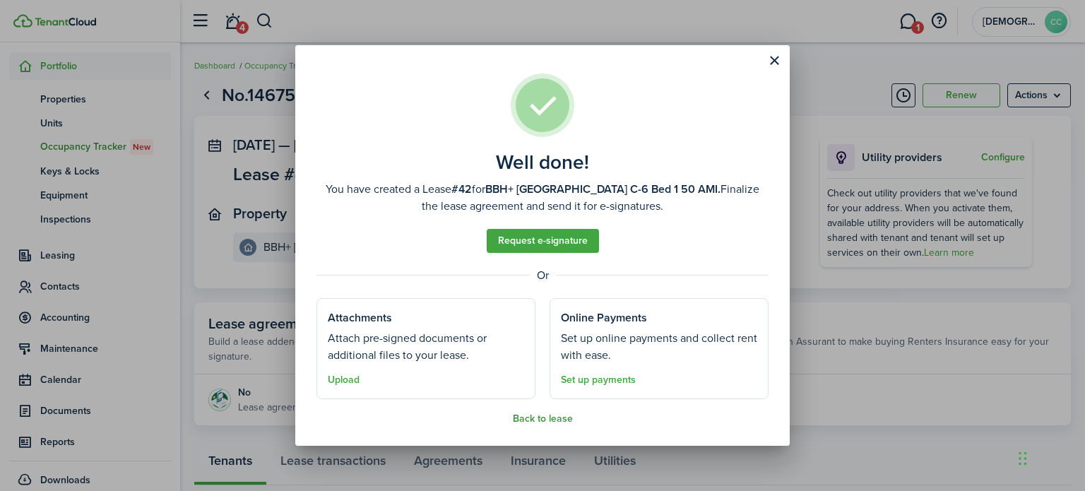
click at [552, 420] on button "Back to lease" at bounding box center [543, 418] width 60 height 11
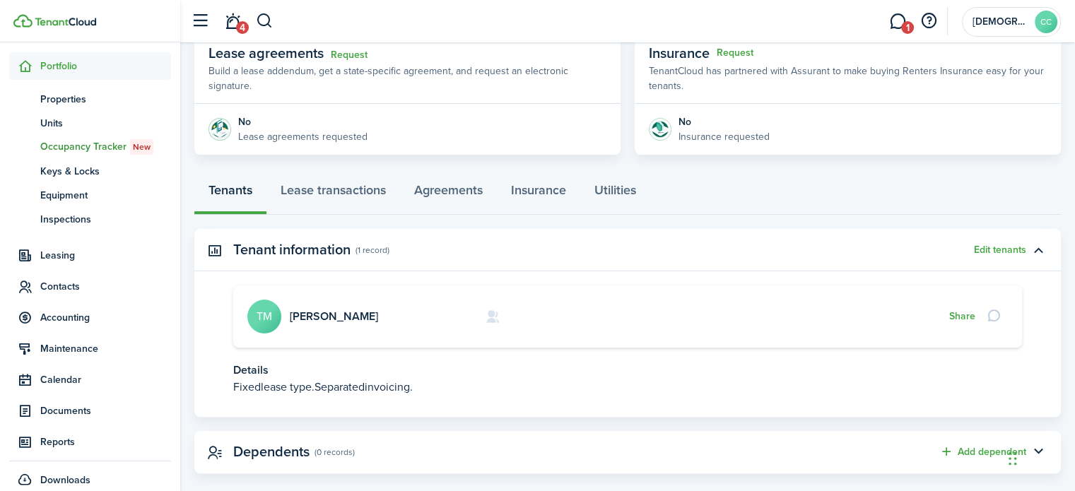
scroll to position [291, 0]
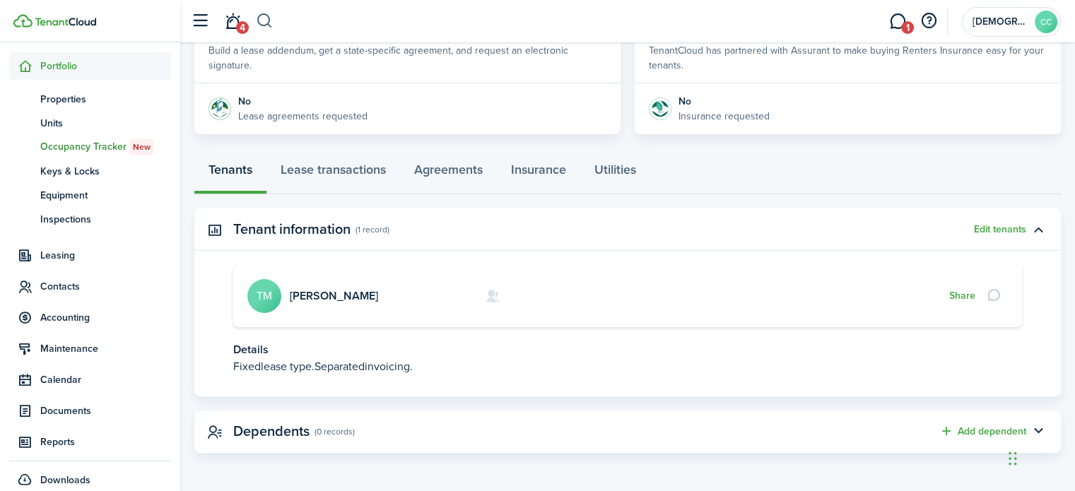
click at [268, 22] on button "button" at bounding box center [265, 21] width 18 height 24
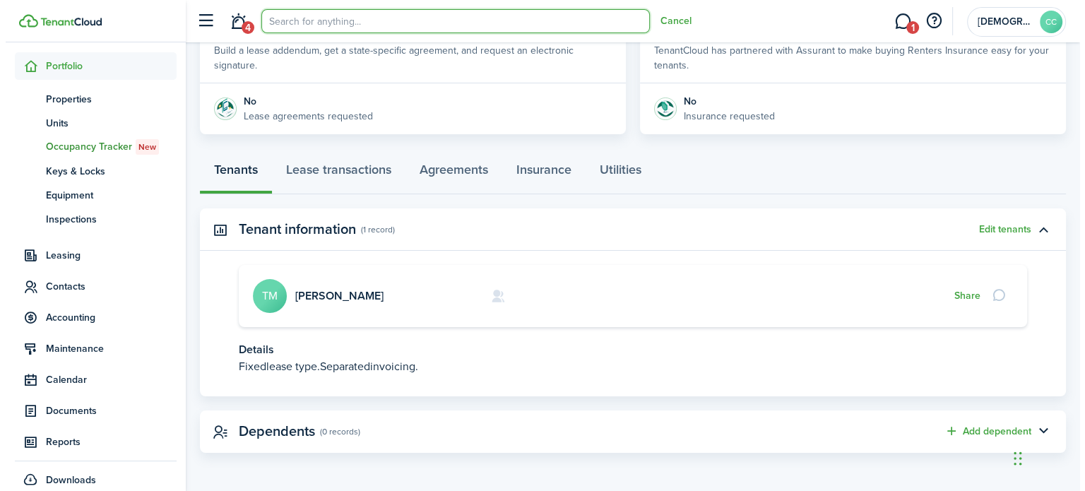
scroll to position [0, 0]
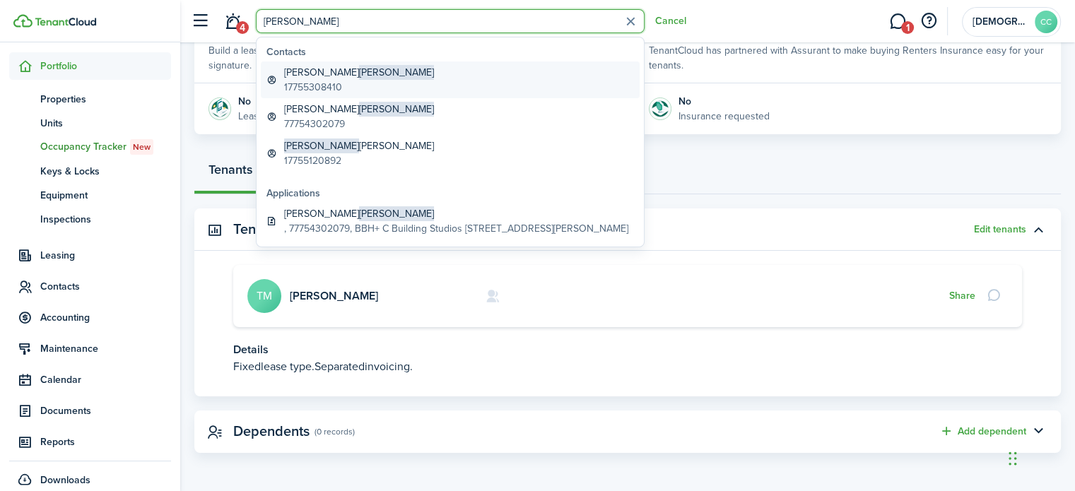
type input "[PERSON_NAME]"
click at [329, 87] on global-search-item-description "17755308410" at bounding box center [359, 87] width 150 height 15
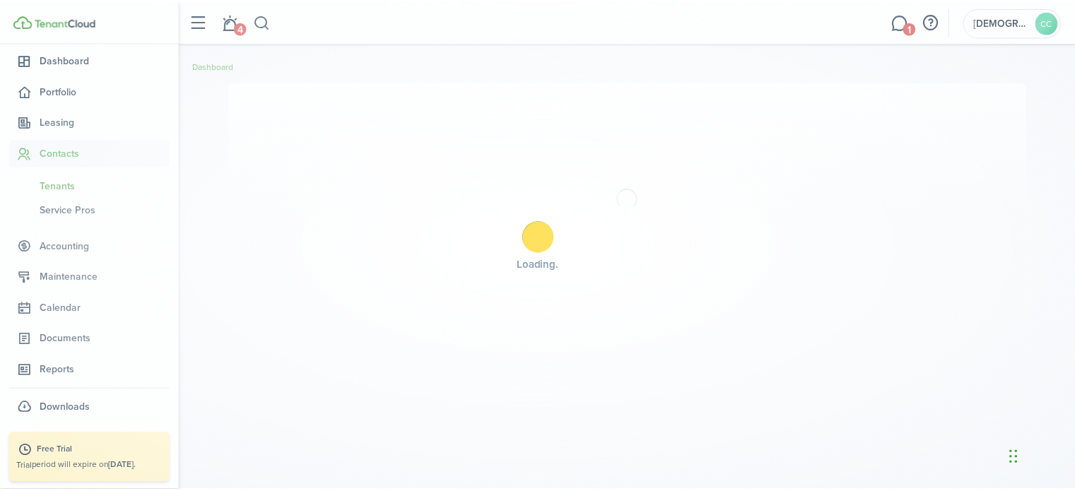
scroll to position [117, 0]
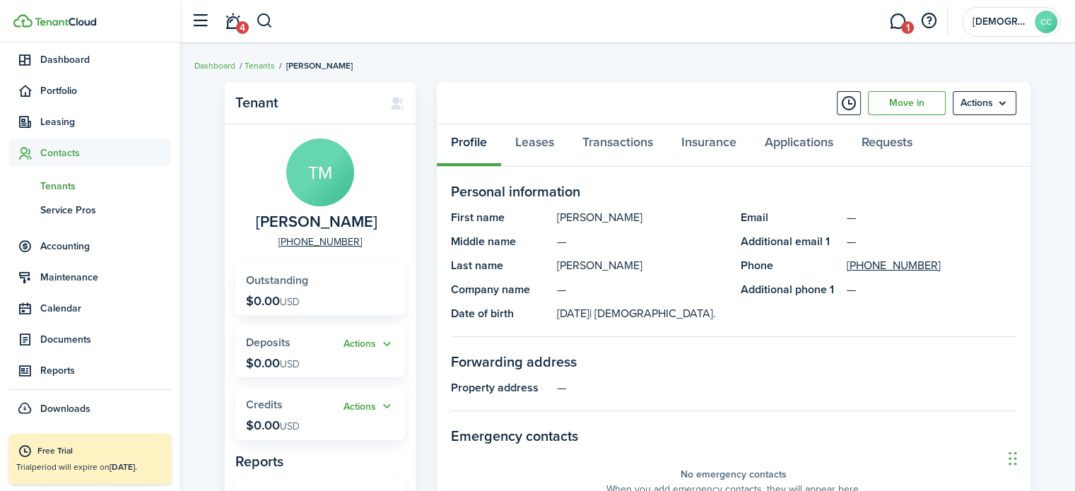
drag, startPoint x: 927, startPoint y: 264, endPoint x: 844, endPoint y: 260, distance: 82.8
click at [844, 260] on panel-main-item "Phone +1 775-530-8410" at bounding box center [878, 265] width 276 height 17
copy link "+1 775-530-8410"
click at [708, 144] on link "Insurance" at bounding box center [708, 145] width 83 height 42
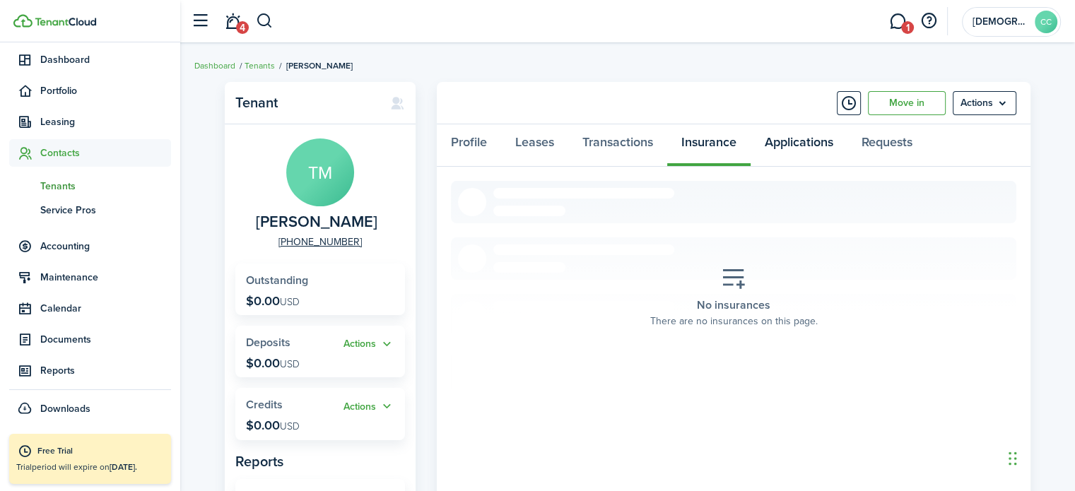
click at [811, 150] on link "Applications" at bounding box center [798, 145] width 97 height 42
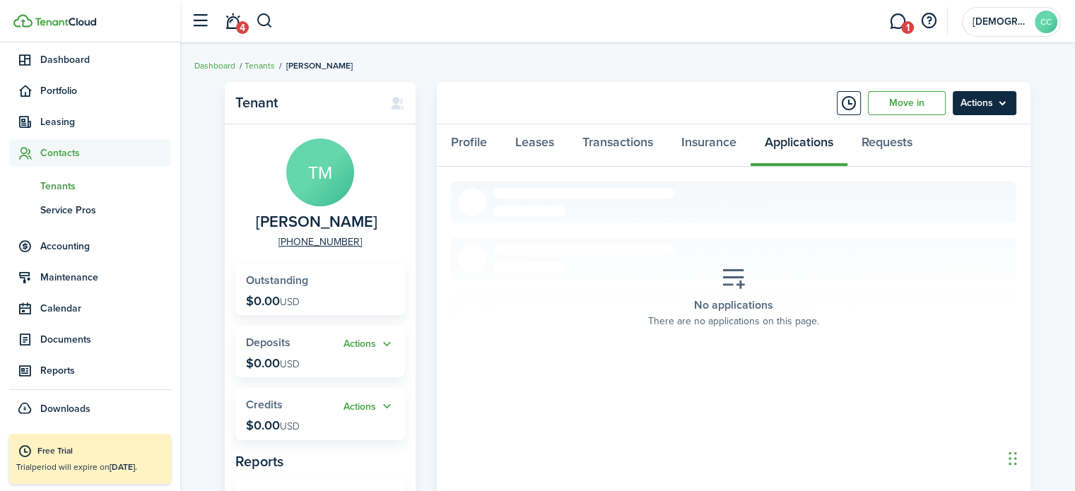
click at [1004, 101] on menu-btn "Actions" at bounding box center [984, 103] width 64 height 24
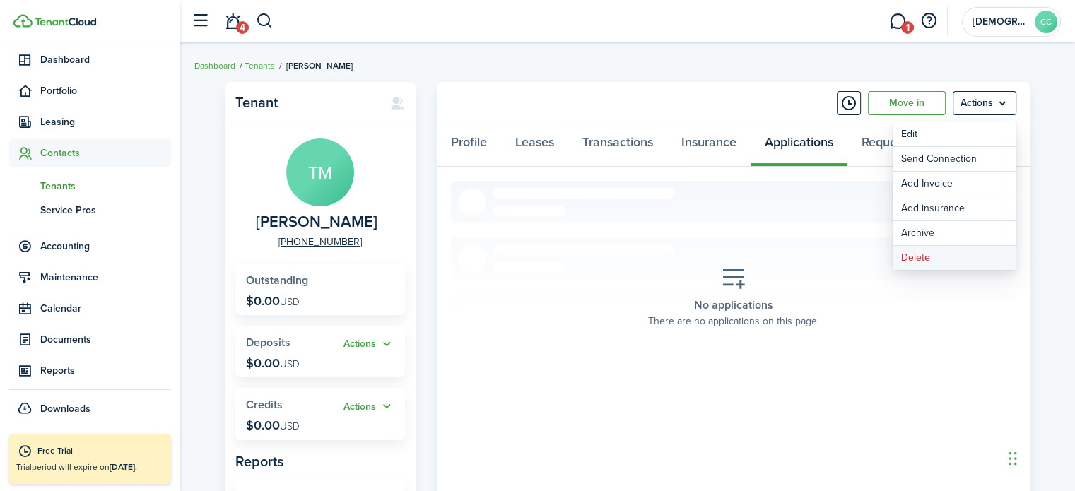
click at [933, 256] on button "Delete" at bounding box center [954, 258] width 124 height 24
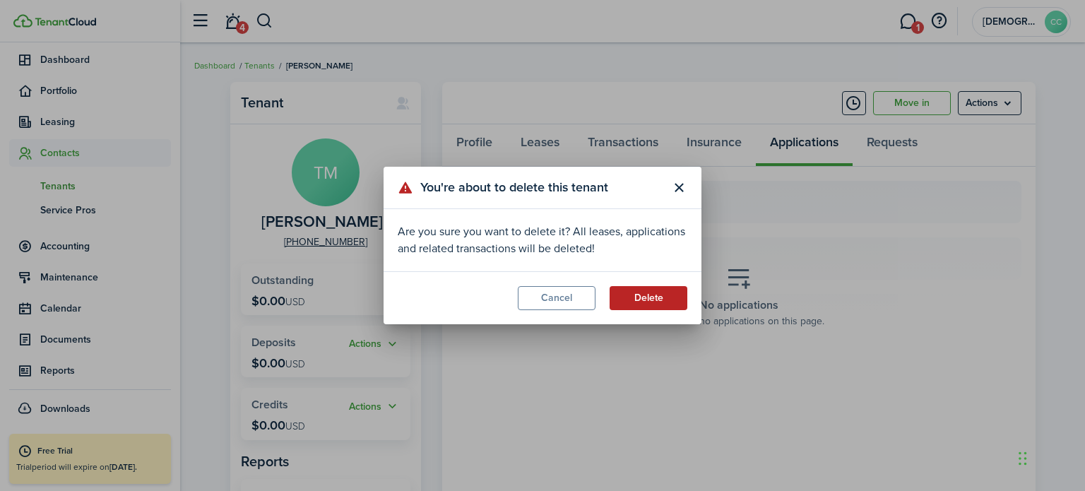
click at [673, 297] on button "Delete" at bounding box center [649, 298] width 78 height 24
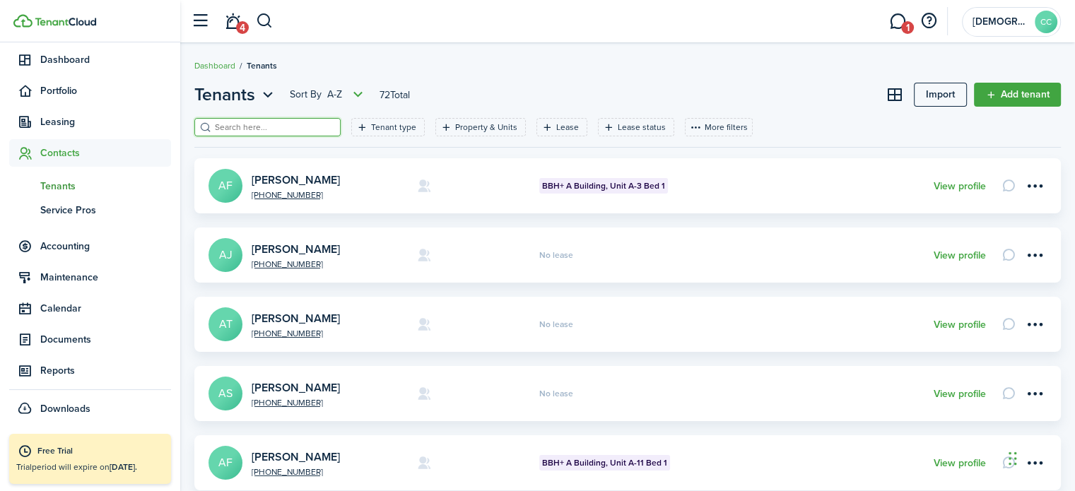
click at [271, 122] on input "search" at bounding box center [273, 127] width 124 height 13
type input "[PERSON_NAME]"
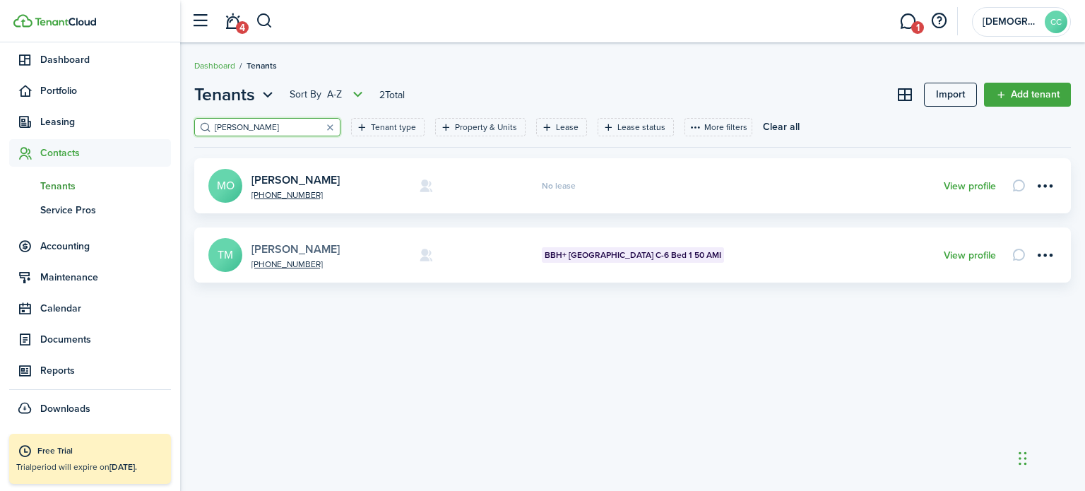
click at [305, 247] on link "[PERSON_NAME]" at bounding box center [295, 249] width 88 height 16
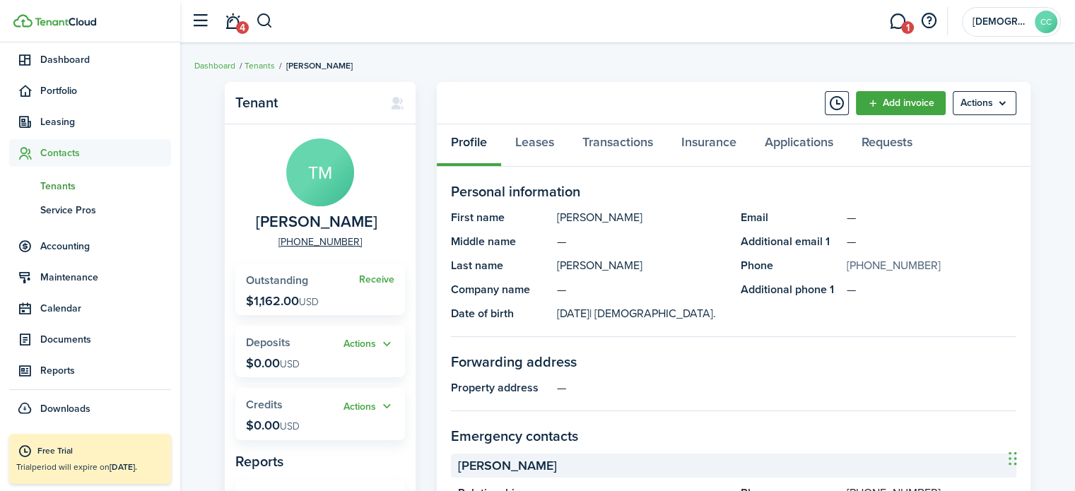
click at [863, 265] on link "+7 775 430 2079" at bounding box center [893, 265] width 94 height 17
click at [1003, 109] on menu-btn "Actions" at bounding box center [984, 103] width 64 height 24
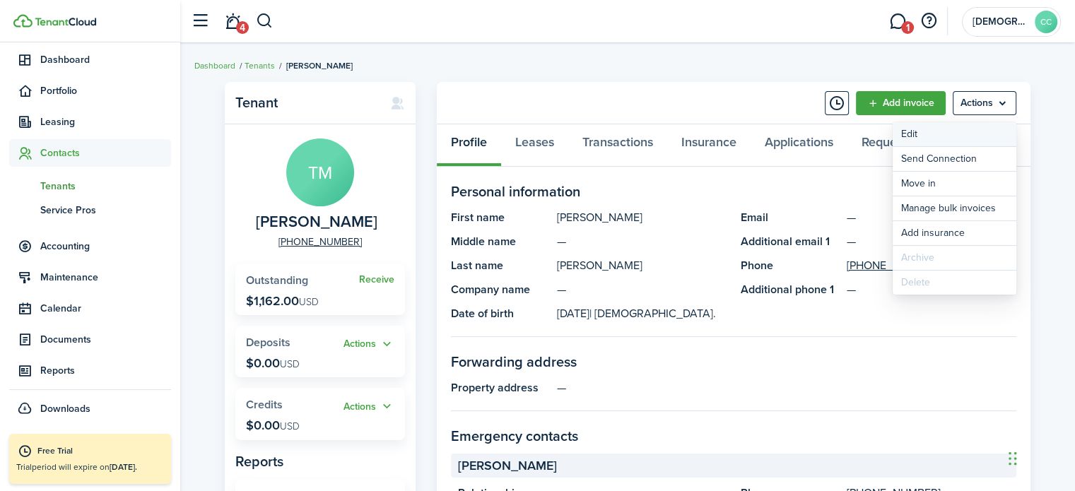
click at [926, 141] on link "Edit" at bounding box center [954, 134] width 124 height 24
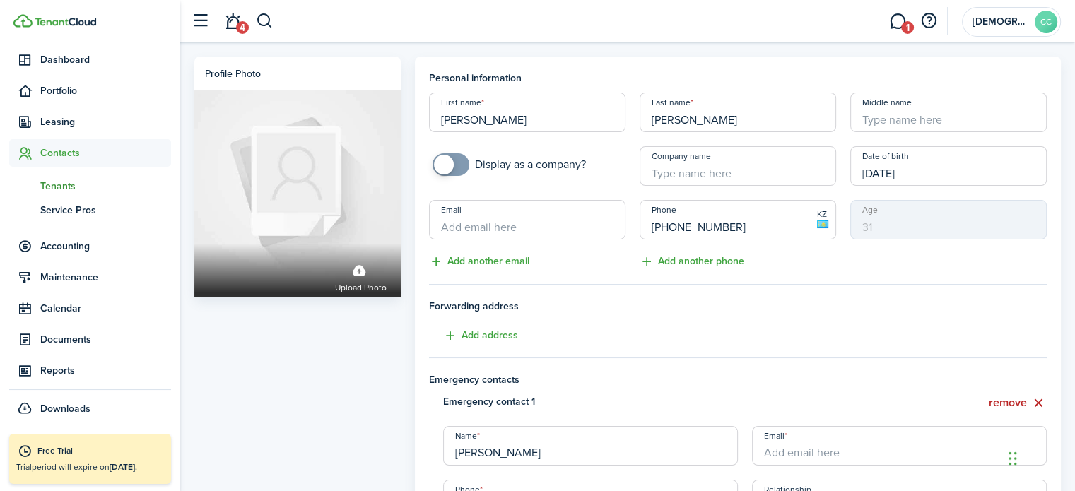
drag, startPoint x: 743, startPoint y: 227, endPoint x: 590, endPoint y: 235, distance: 153.5
click at [590, 235] on div "First name Terrell Last name Mitchell Middle name Display as a company? Company…" at bounding box center [738, 181] width 632 height 177
paste input "1 775-530-8410"
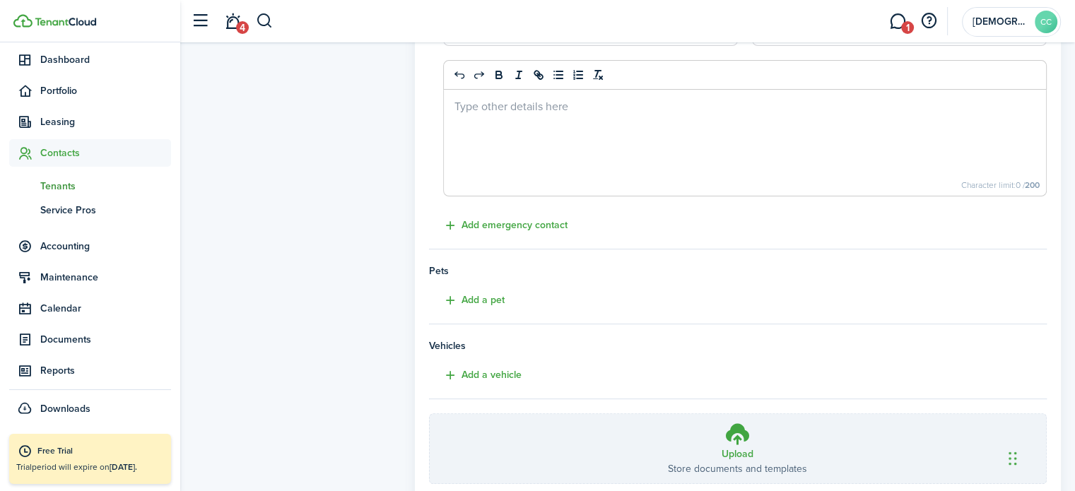
scroll to position [569, 0]
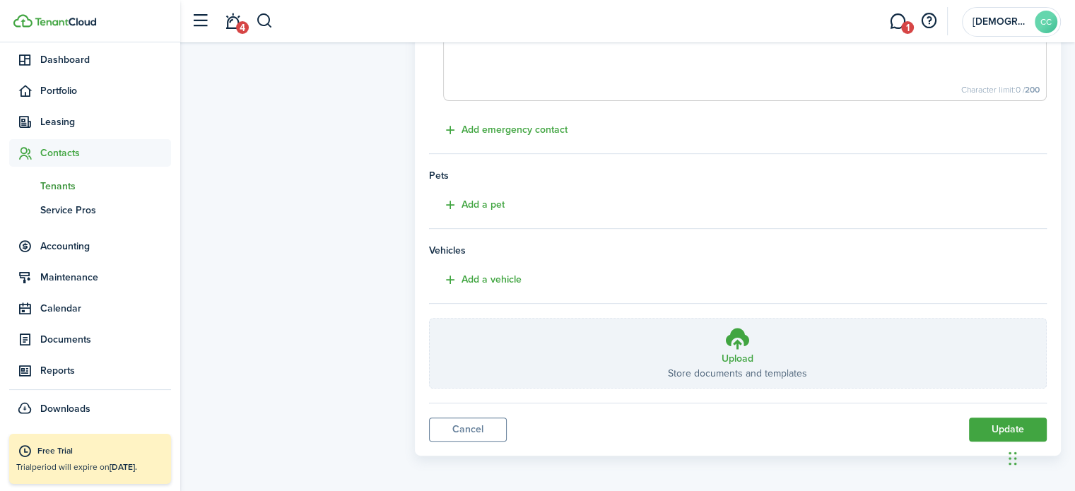
type input "+1 775-530-8410"
click at [998, 427] on button "Update" at bounding box center [1008, 430] width 78 height 24
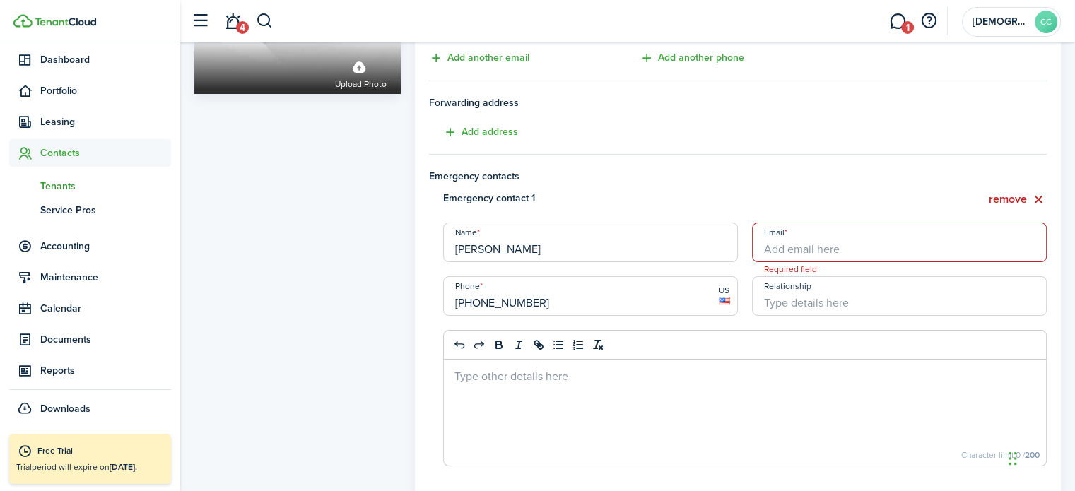
scroll to position [199, 0]
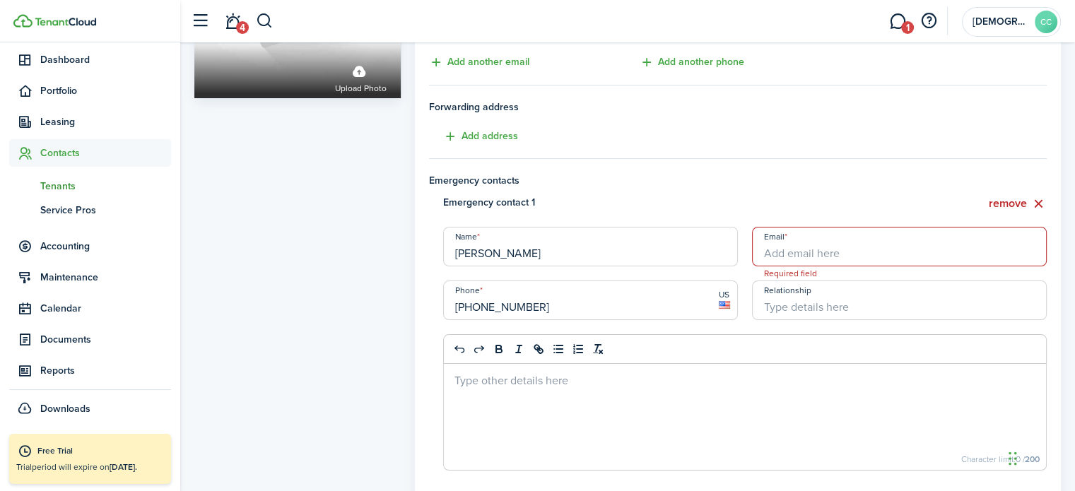
drag, startPoint x: 543, startPoint y: 302, endPoint x: 424, endPoint y: 303, distance: 119.4
click at [424, 303] on div "Emergency contact 1 remove Name Dawn Roberts Email Required field Phone +1 775-…" at bounding box center [738, 340] width 632 height 290
type input "+7"
type input "+1 775-430-2079"
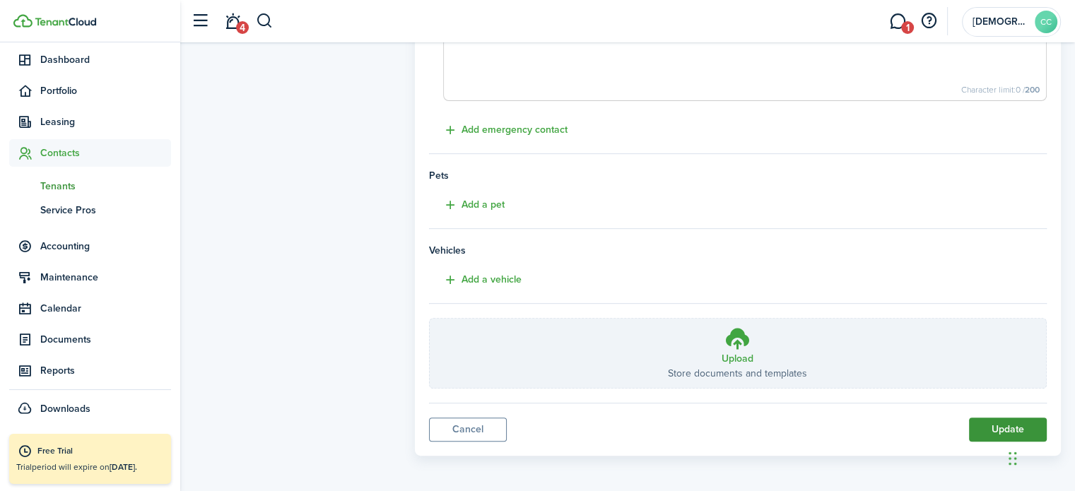
click at [999, 434] on button "Update" at bounding box center [1008, 430] width 78 height 24
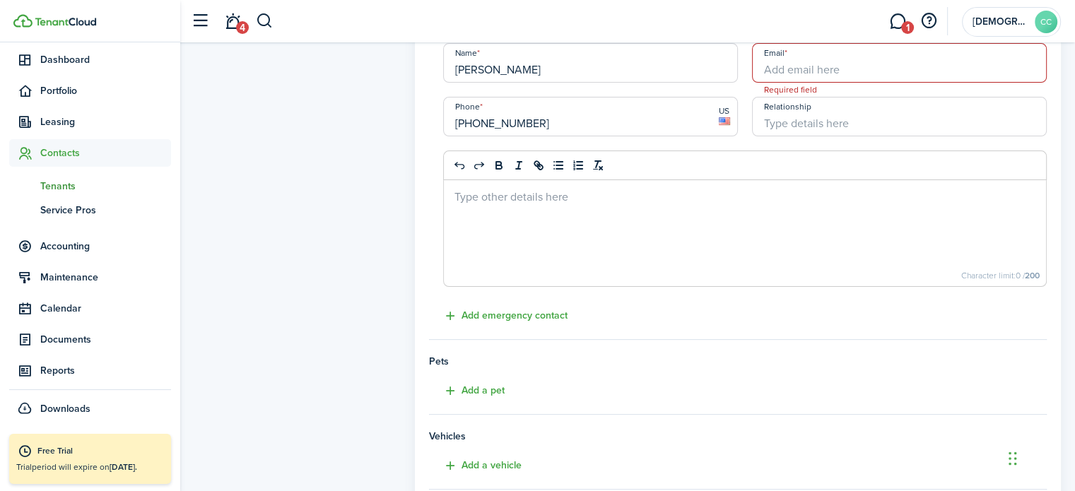
scroll to position [381, 0]
click at [824, 70] on input "Email" at bounding box center [899, 65] width 295 height 40
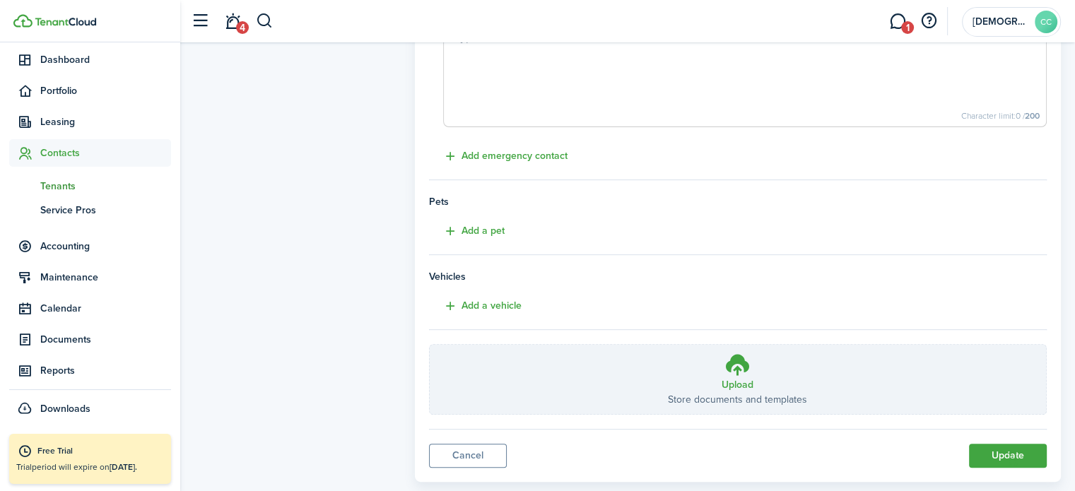
scroll to position [543, 0]
type input "Unknown"
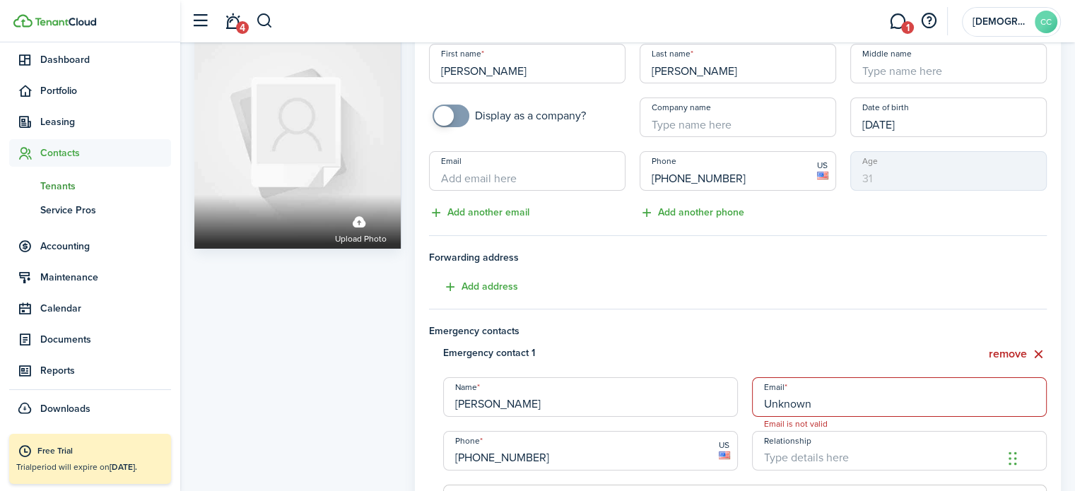
scroll to position [35, 0]
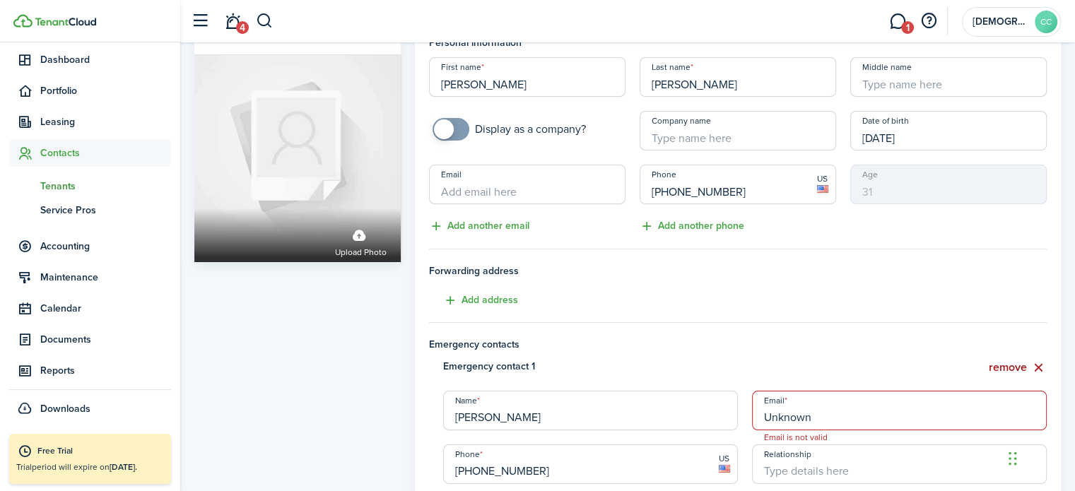
click at [1018, 370] on button "remove" at bounding box center [1017, 368] width 58 height 18
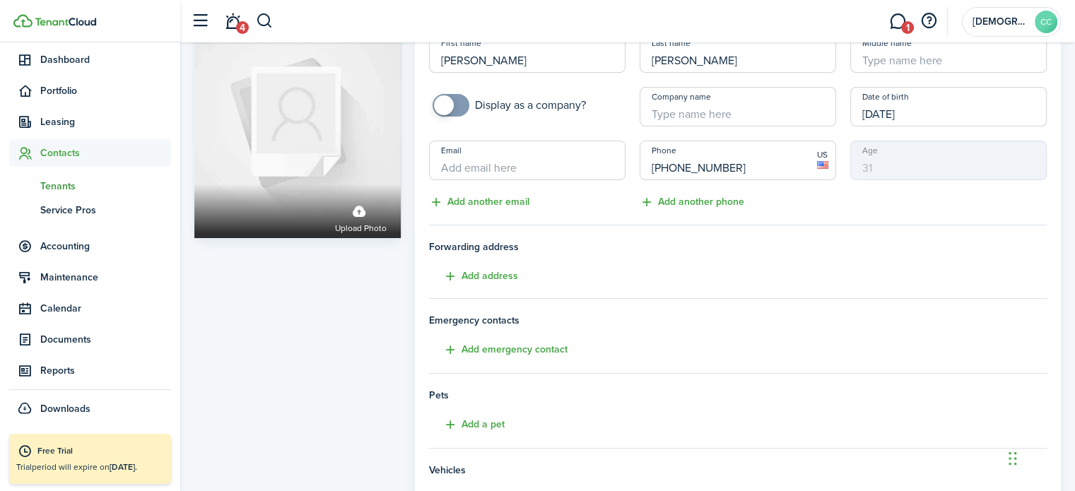
scroll to position [48, 0]
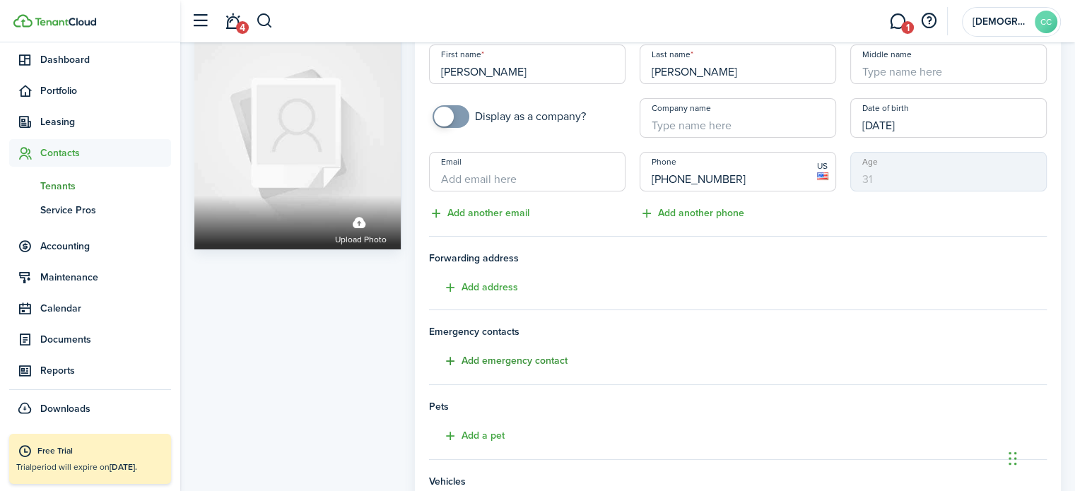
click at [527, 360] on button "Add emergency contact" at bounding box center [498, 361] width 138 height 16
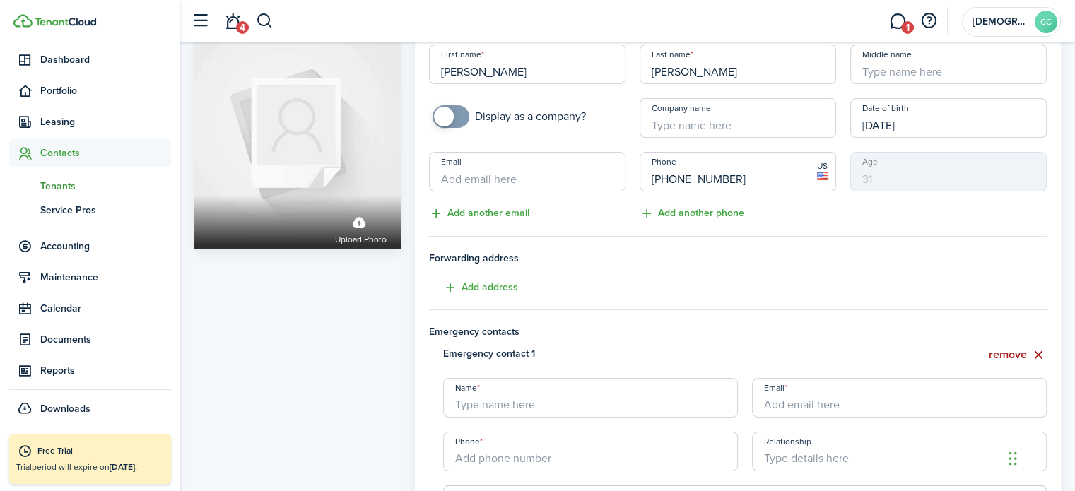
click at [996, 353] on button "remove" at bounding box center [1017, 355] width 58 height 18
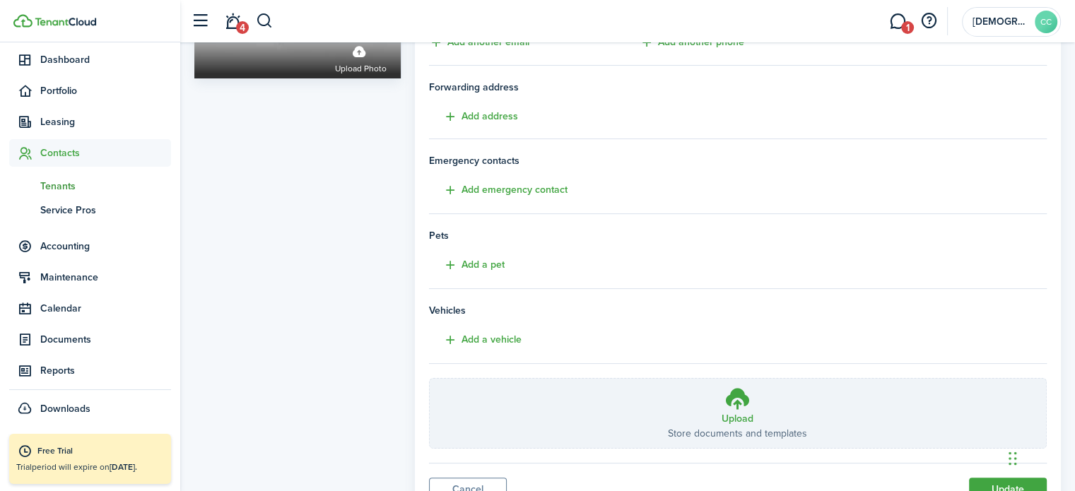
scroll to position [280, 0]
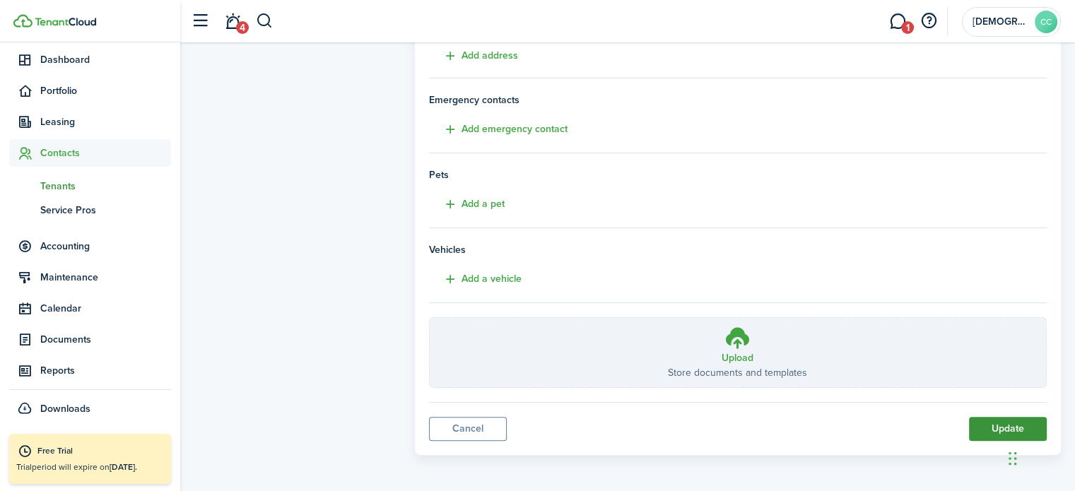
click at [1000, 428] on button "Update" at bounding box center [1008, 429] width 78 height 24
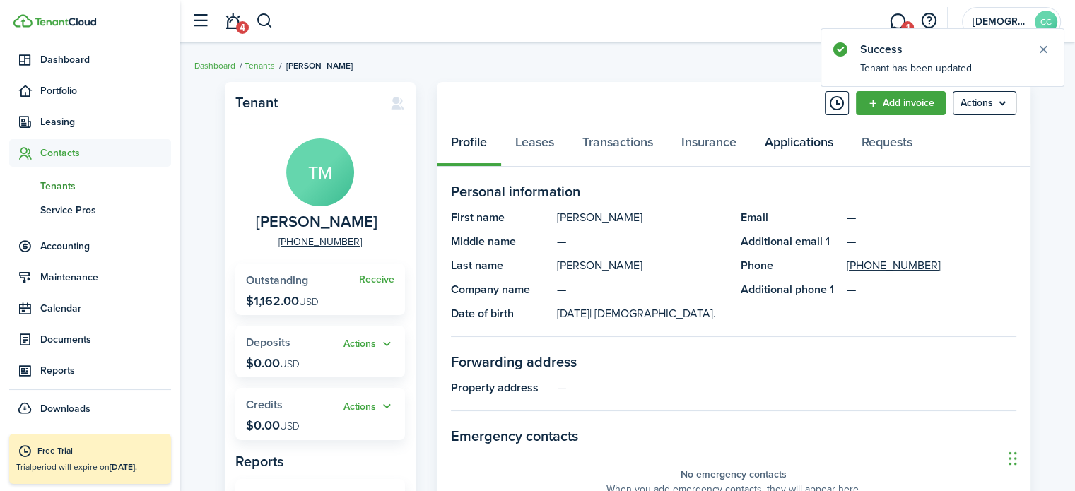
click at [785, 148] on link "Applications" at bounding box center [798, 145] width 97 height 42
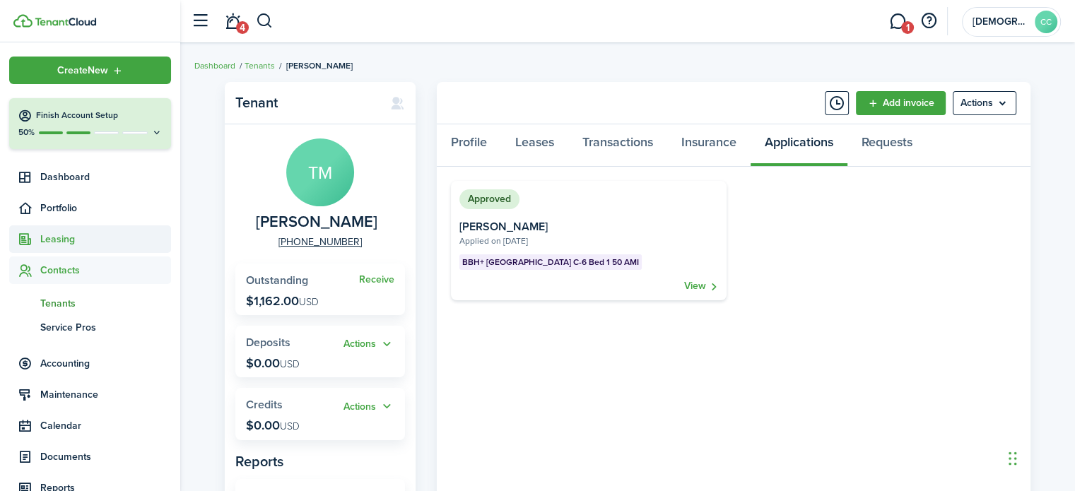
click at [59, 242] on span "Leasing" at bounding box center [105, 239] width 131 height 15
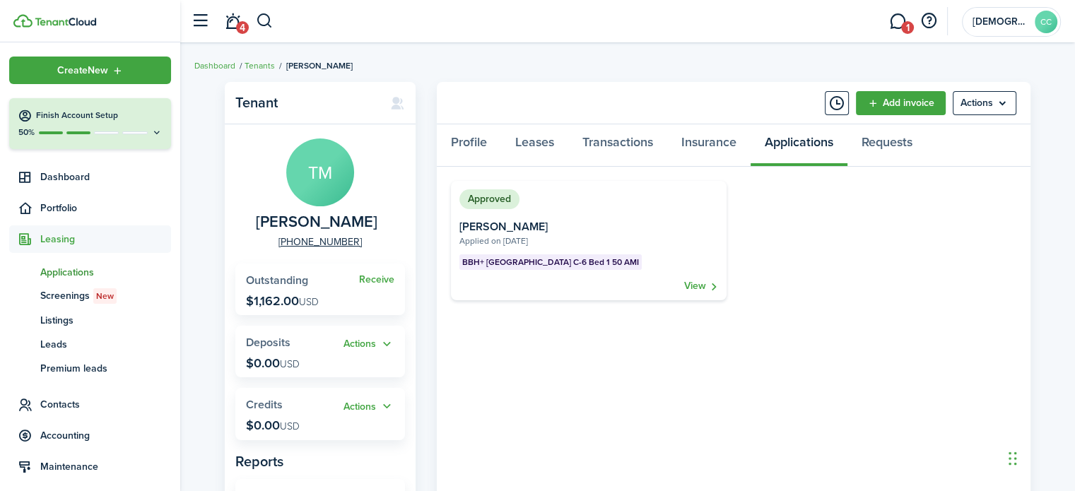
click at [64, 272] on span "Applications" at bounding box center [105, 272] width 131 height 15
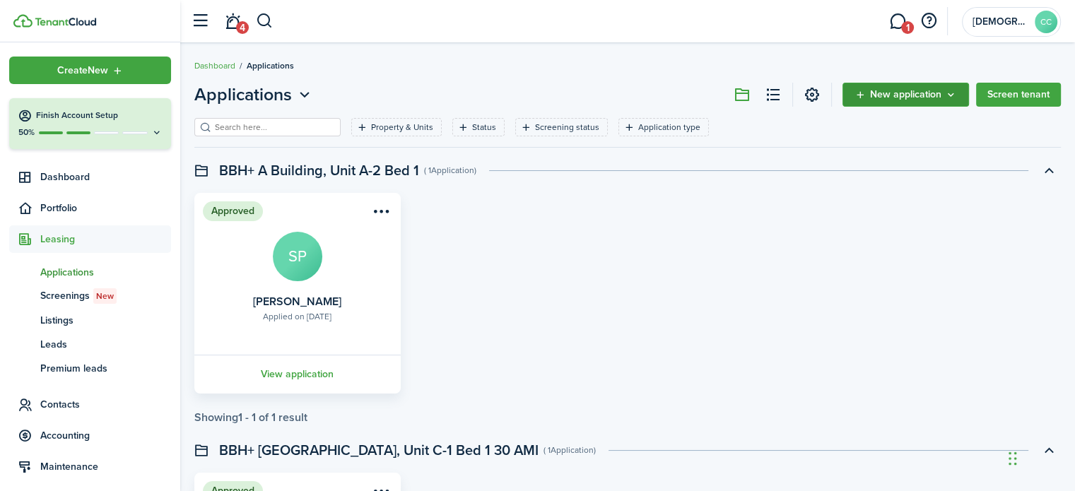
click at [908, 95] on span "New application" at bounding box center [905, 95] width 71 height 10
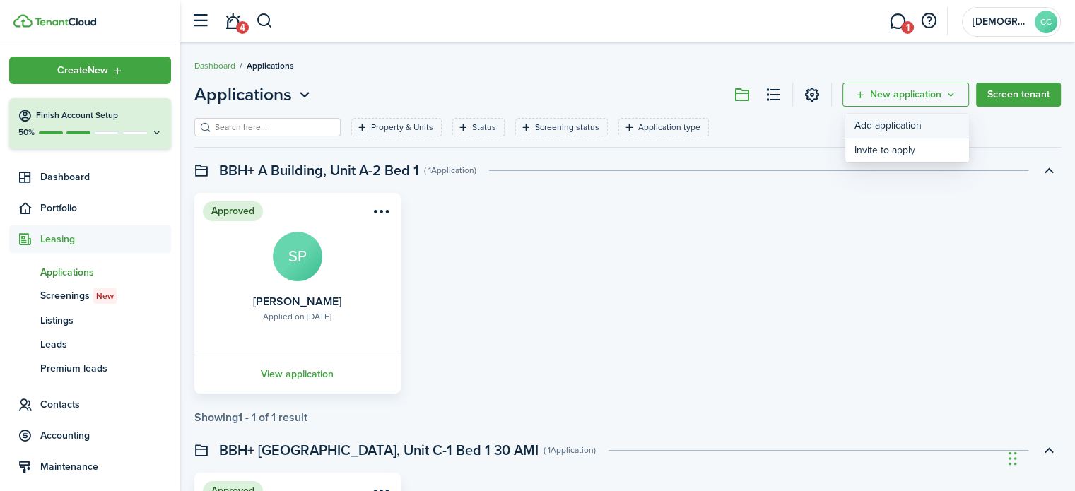
click at [887, 131] on link "Add application" at bounding box center [907, 126] width 124 height 25
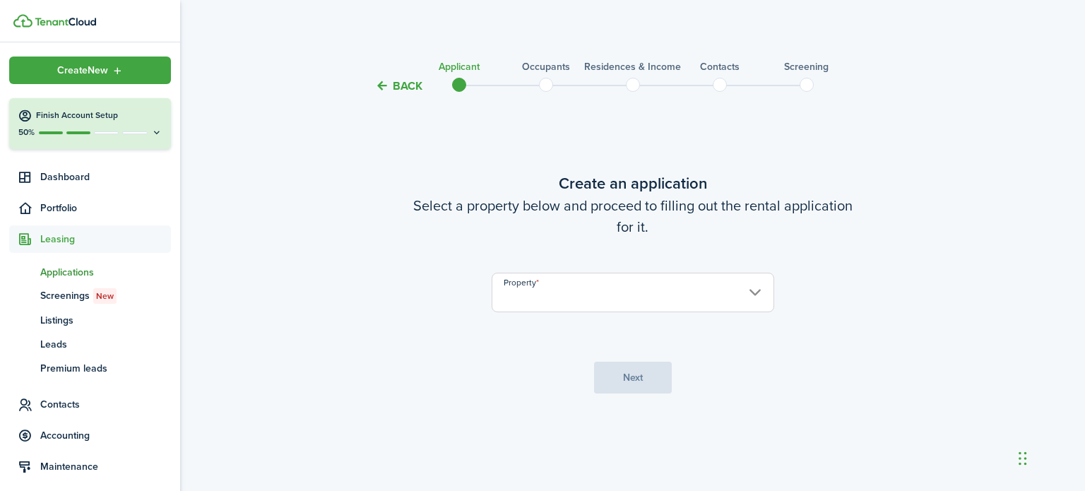
click at [619, 302] on input "Property" at bounding box center [633, 293] width 283 height 40
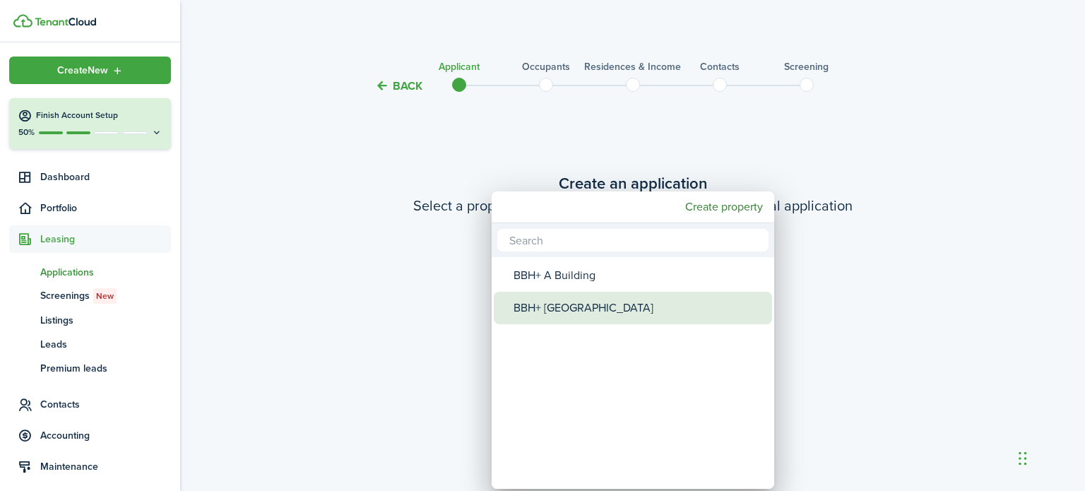
click at [605, 312] on div "BBH+ [GEOGRAPHIC_DATA]" at bounding box center [639, 308] width 250 height 32
type input "BBH+ [GEOGRAPHIC_DATA]"
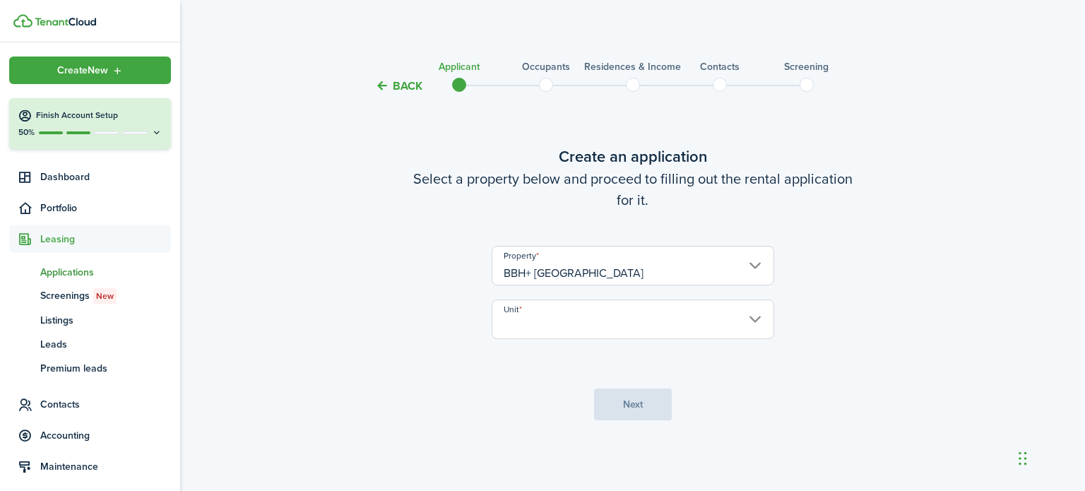
click at [591, 336] on input "Unit" at bounding box center [633, 320] width 283 height 40
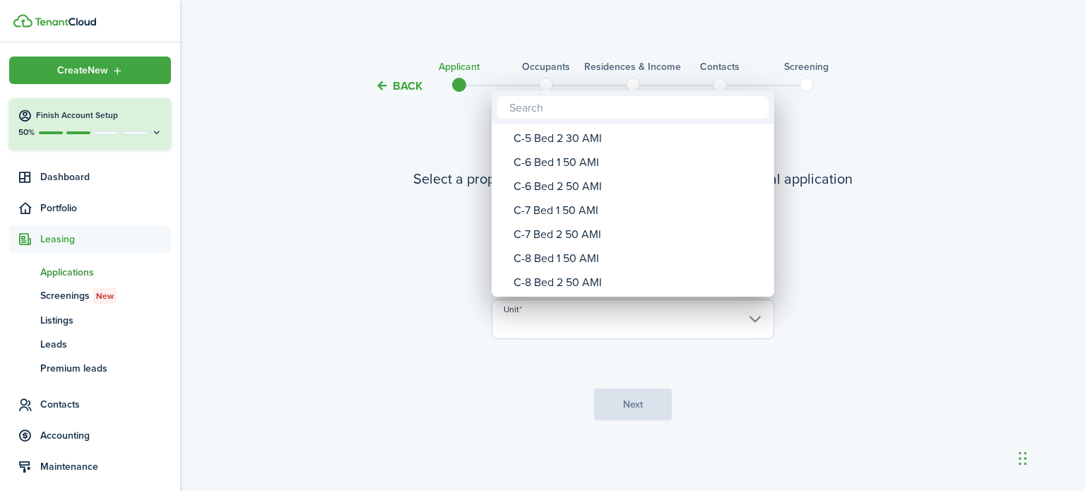
click at [562, 240] on div "C-7 Bed 2 50 AMI" at bounding box center [639, 235] width 250 height 24
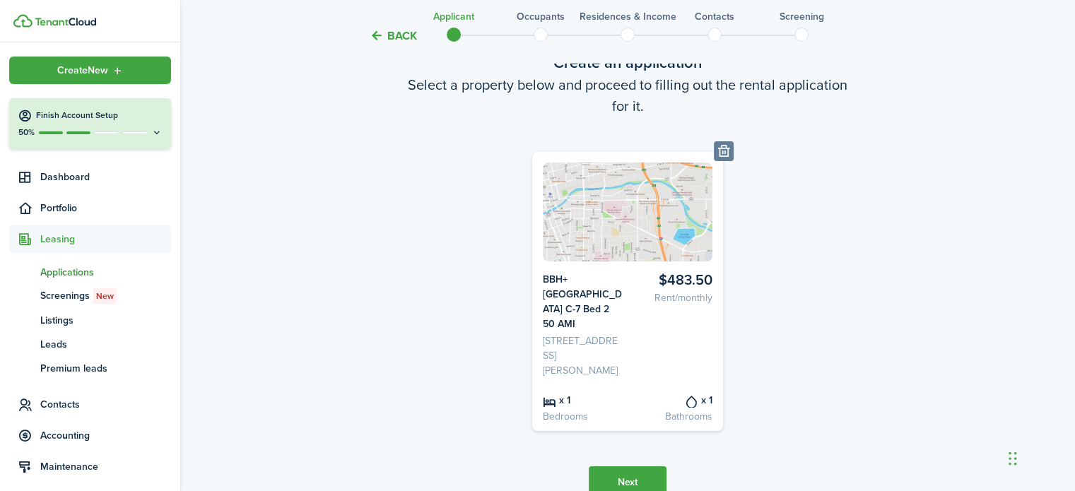
scroll to position [149, 0]
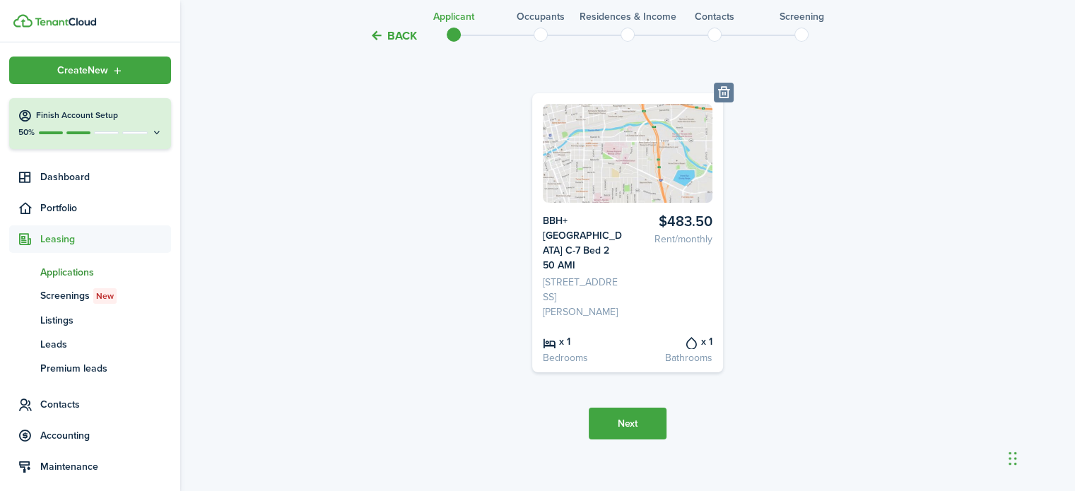
click at [630, 415] on button "Next" at bounding box center [627, 424] width 78 height 32
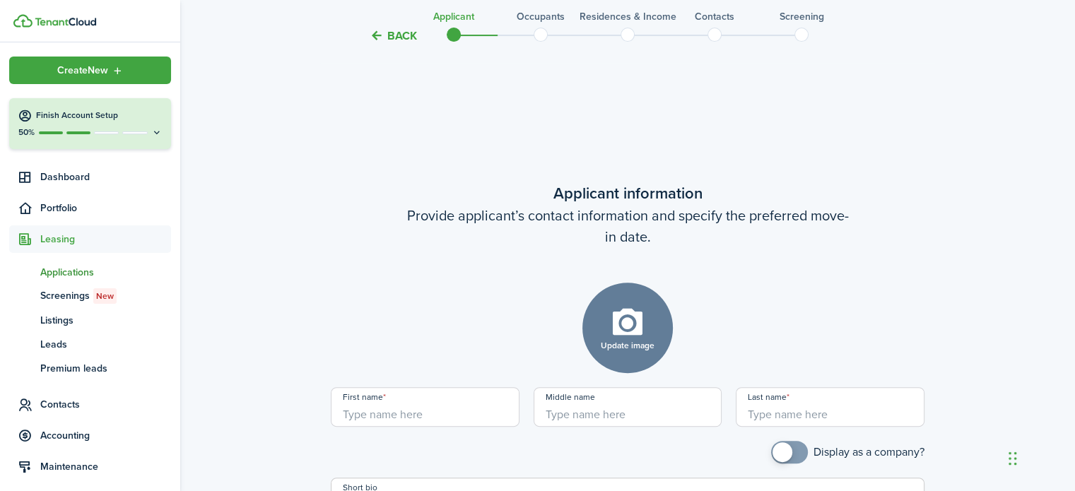
scroll to position [545, 0]
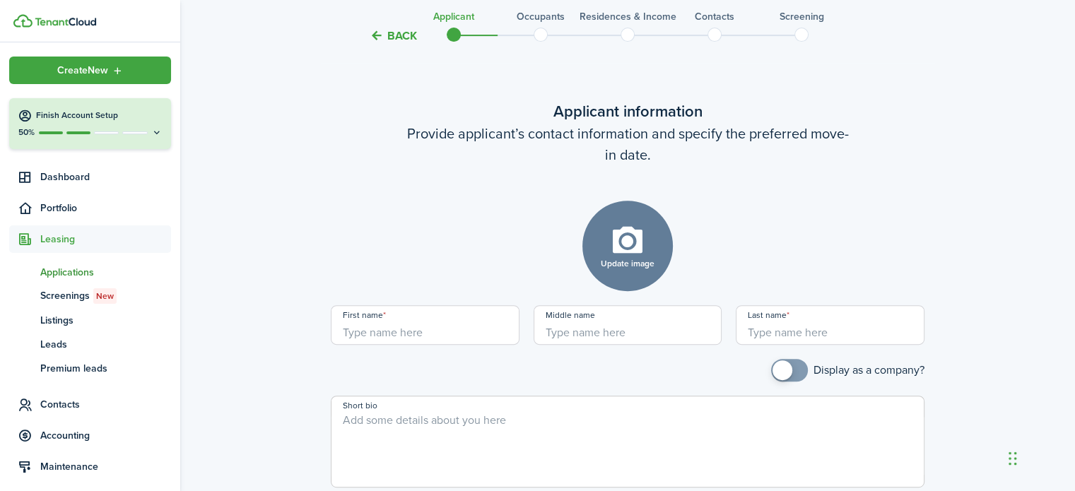
click at [454, 316] on input "First name" at bounding box center [425, 325] width 189 height 40
type input "[PERSON_NAME]"
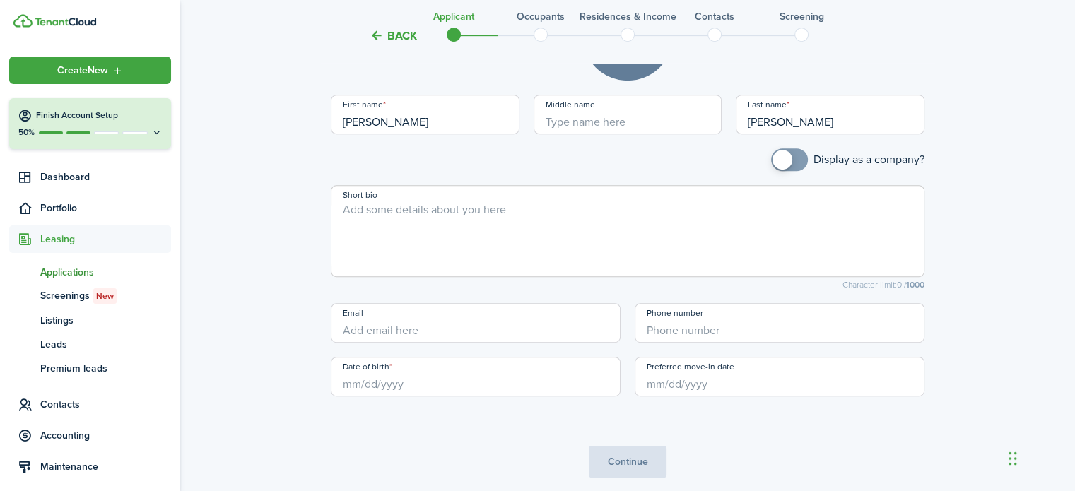
scroll to position [794, 0]
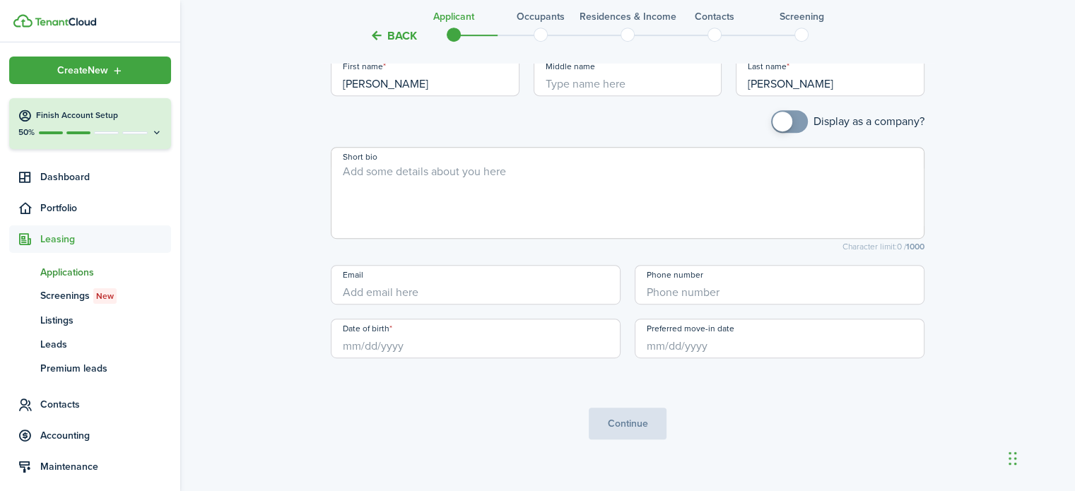
type input "[PERSON_NAME]"
click at [677, 277] on input "+1" at bounding box center [779, 285] width 290 height 40
click at [429, 332] on input "Date of birth" at bounding box center [476, 339] width 290 height 40
type input "[PHONE_NUMBER]"
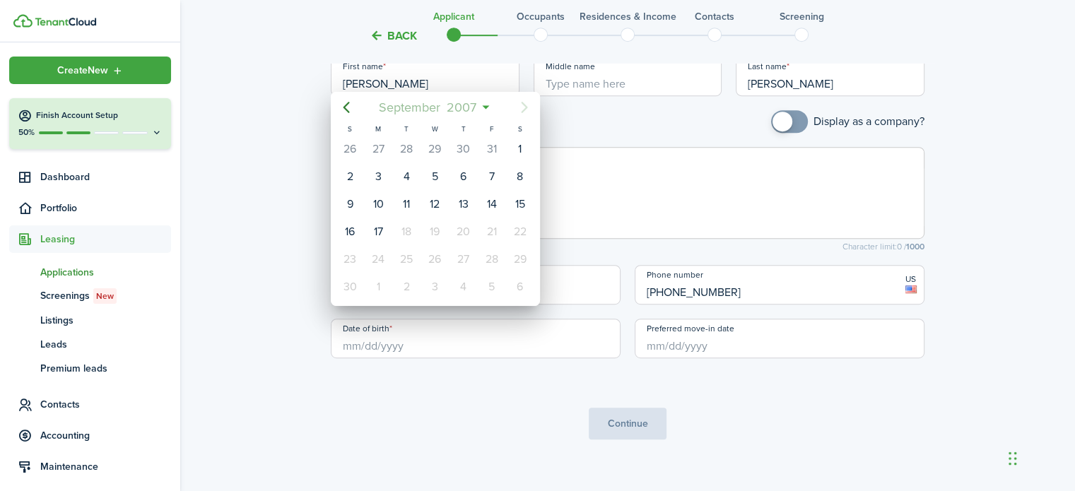
click at [468, 103] on span "2007" at bounding box center [462, 107] width 36 height 25
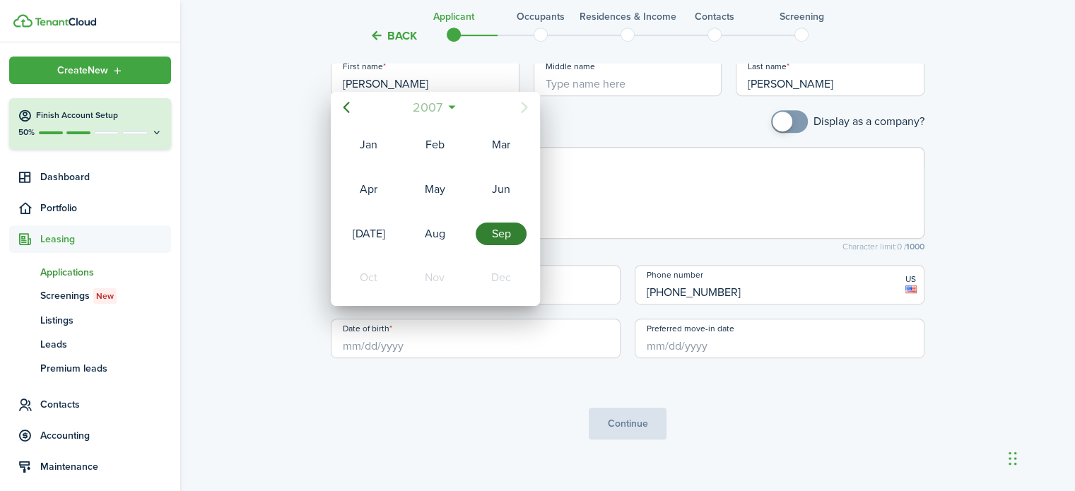
click at [434, 101] on span "2007" at bounding box center [428, 107] width 36 height 25
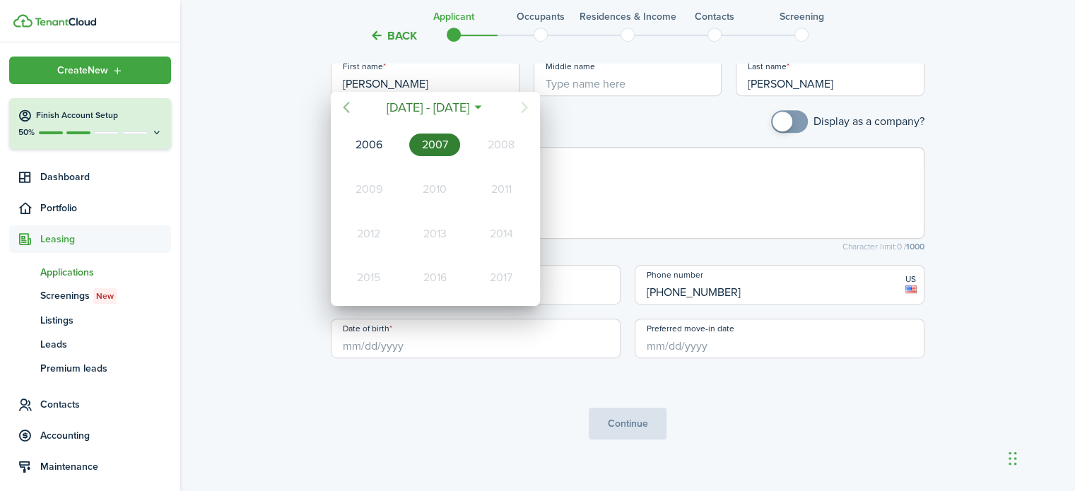
click at [344, 105] on icon "Previous page" at bounding box center [346, 107] width 17 height 17
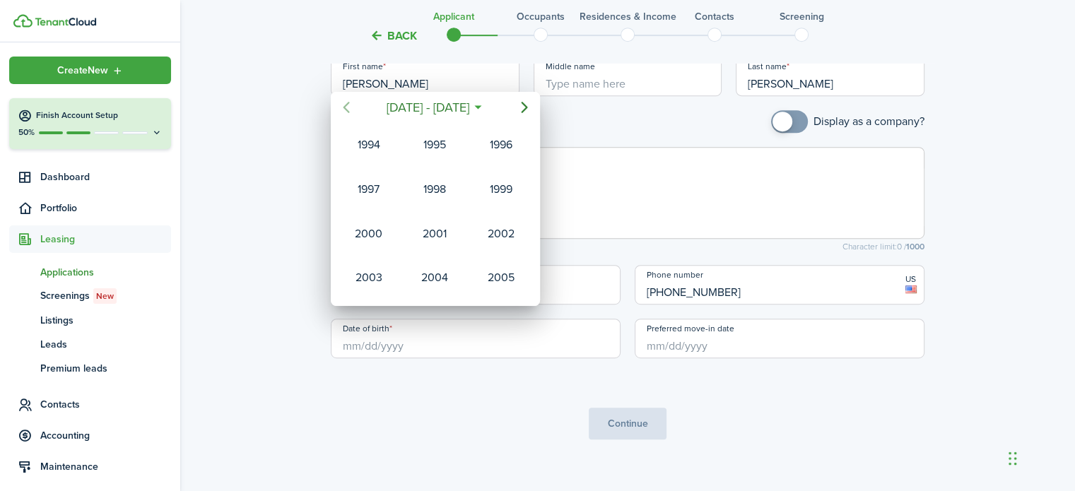
click at [344, 105] on icon "Previous page" at bounding box center [346, 107] width 17 height 17
click at [517, 112] on icon "Next page" at bounding box center [524, 107] width 17 height 17
click at [512, 180] on div "1999" at bounding box center [500, 189] width 51 height 23
click at [437, 271] on div "Nov" at bounding box center [434, 277] width 51 height 23
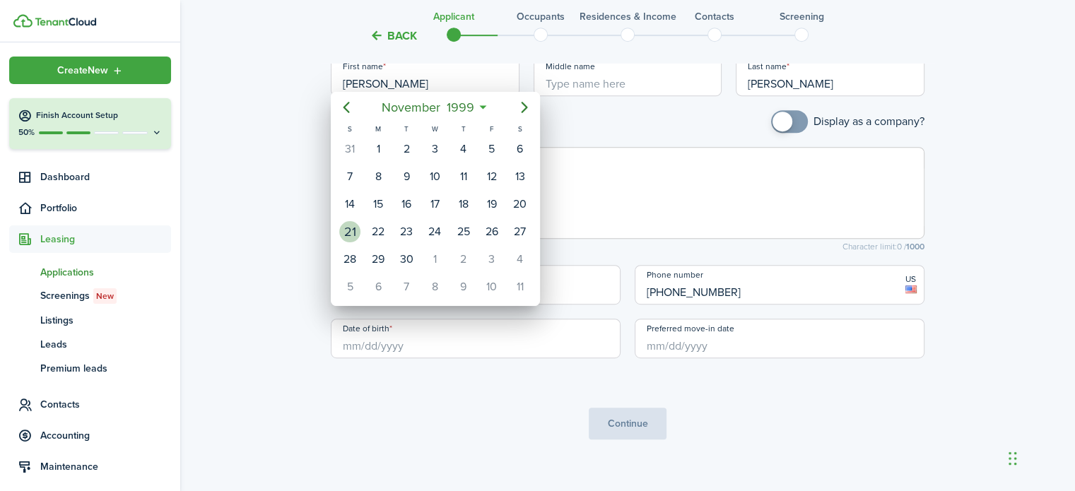
click at [354, 228] on div "21" at bounding box center [349, 231] width 21 height 21
type input "11/21/1999"
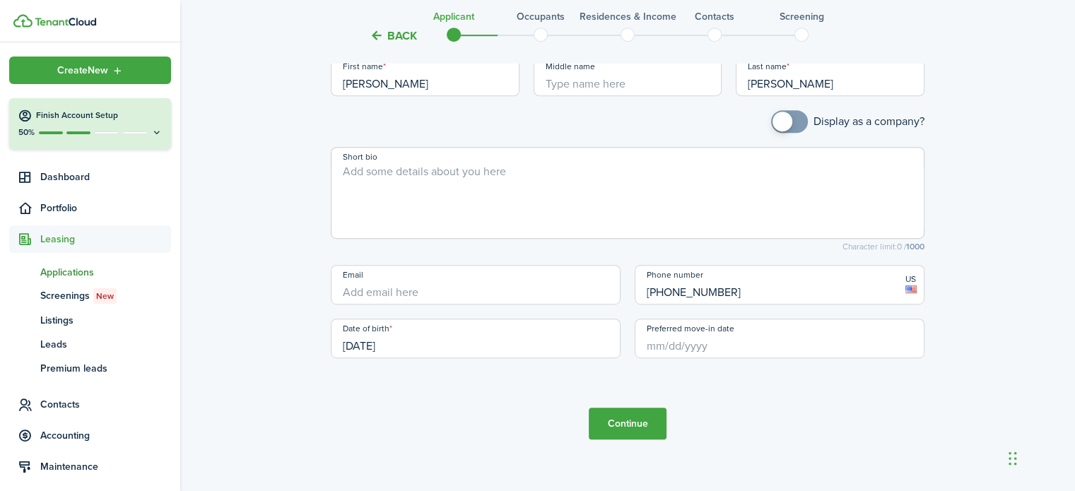
click at [694, 331] on input "Preferred move-in date" at bounding box center [779, 339] width 290 height 40
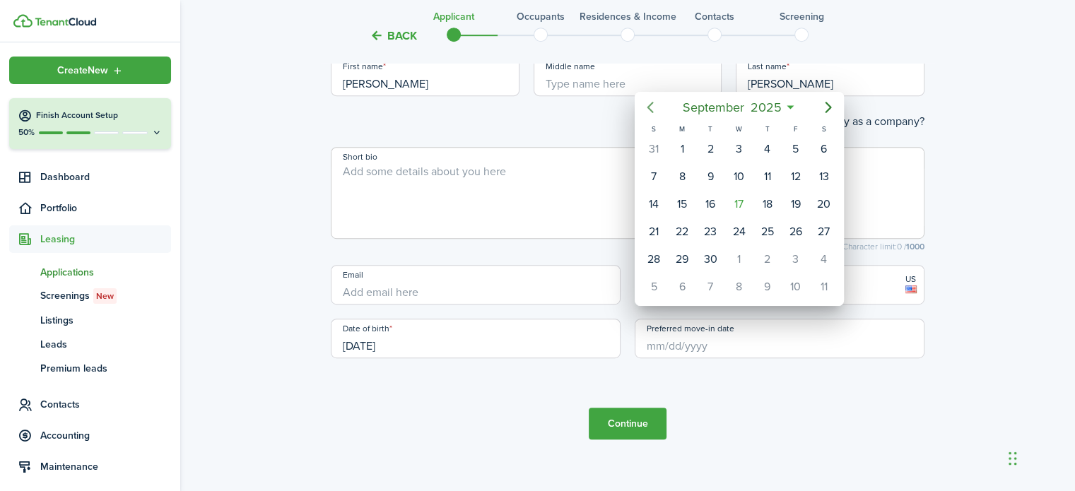
click at [646, 97] on mbsc-button "Previous page" at bounding box center [650, 107] width 28 height 28
click at [658, 143] on div "1" at bounding box center [653, 148] width 21 height 21
type input "[DATE]"
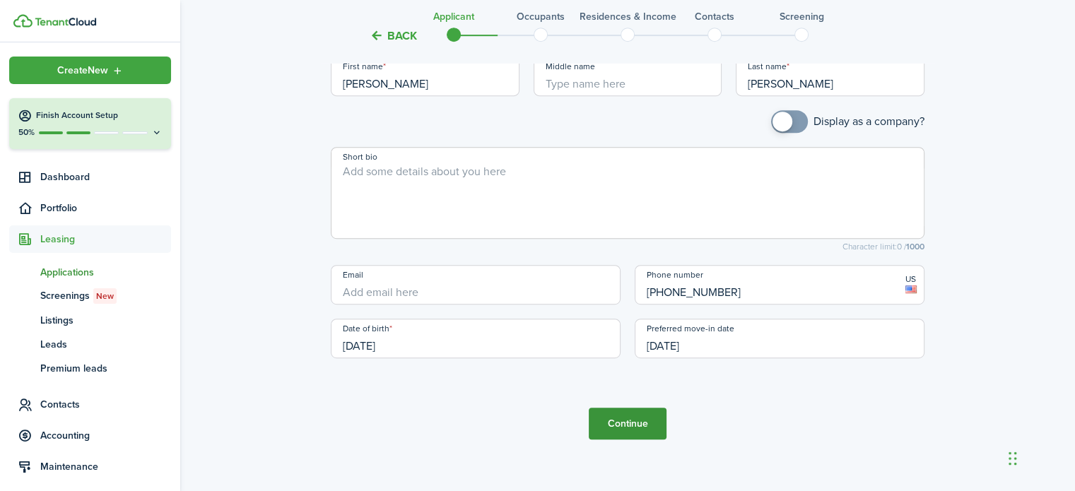
click at [628, 408] on button "Continue" at bounding box center [627, 424] width 78 height 32
click at [627, 408] on button "Continue" at bounding box center [627, 424] width 78 height 32
click at [633, 408] on button "Continue" at bounding box center [627, 424] width 78 height 32
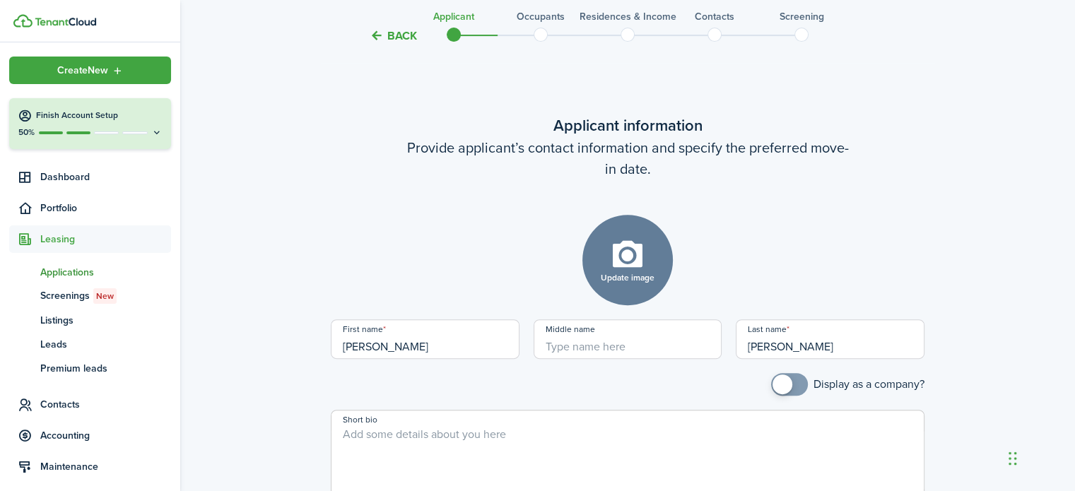
scroll to position [530, 0]
click at [657, 336] on input "Middle name" at bounding box center [627, 341] width 189 height 40
click at [865, 225] on div "Update image Upload file" at bounding box center [627, 261] width 593 height 90
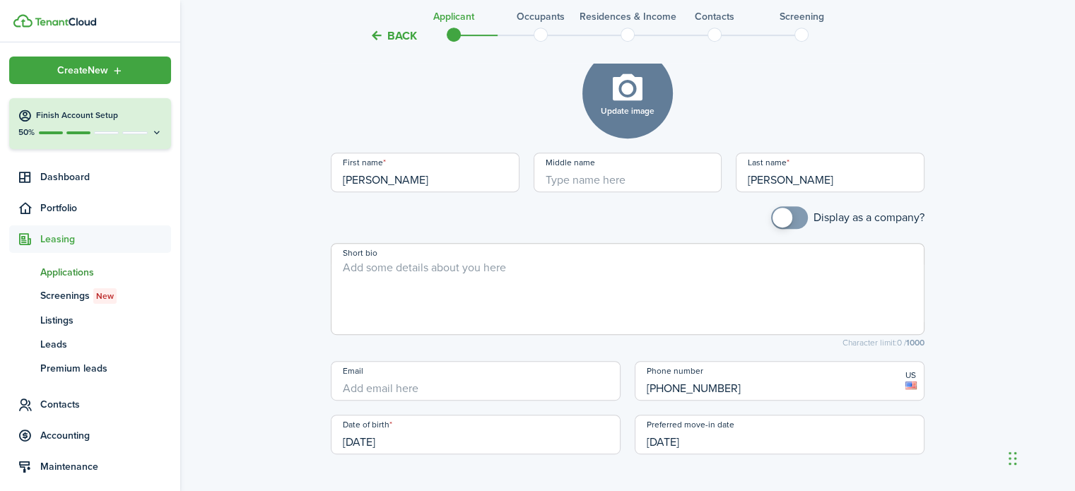
scroll to position [794, 0]
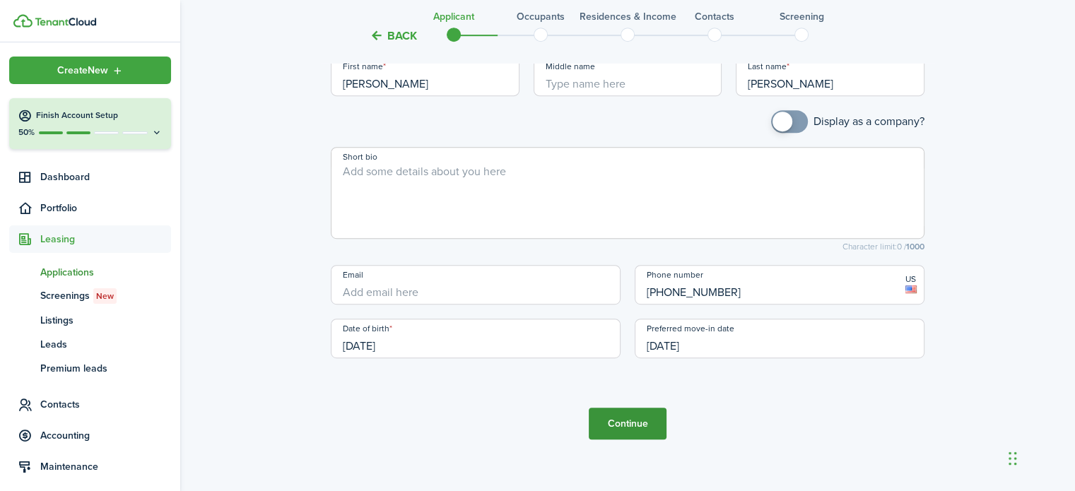
click at [624, 415] on button "Continue" at bounding box center [627, 424] width 78 height 32
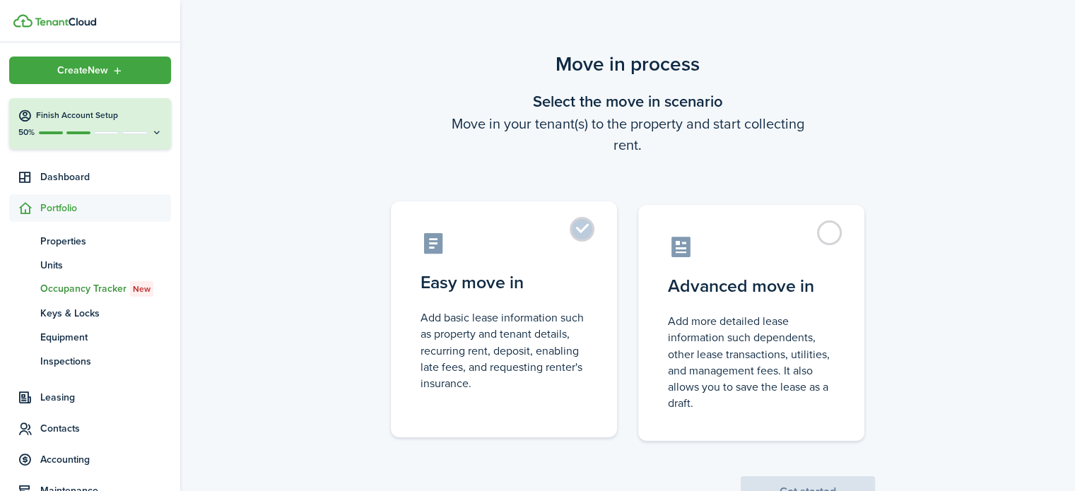
click at [579, 242] on control-radio-card-icon at bounding box center [503, 243] width 167 height 25
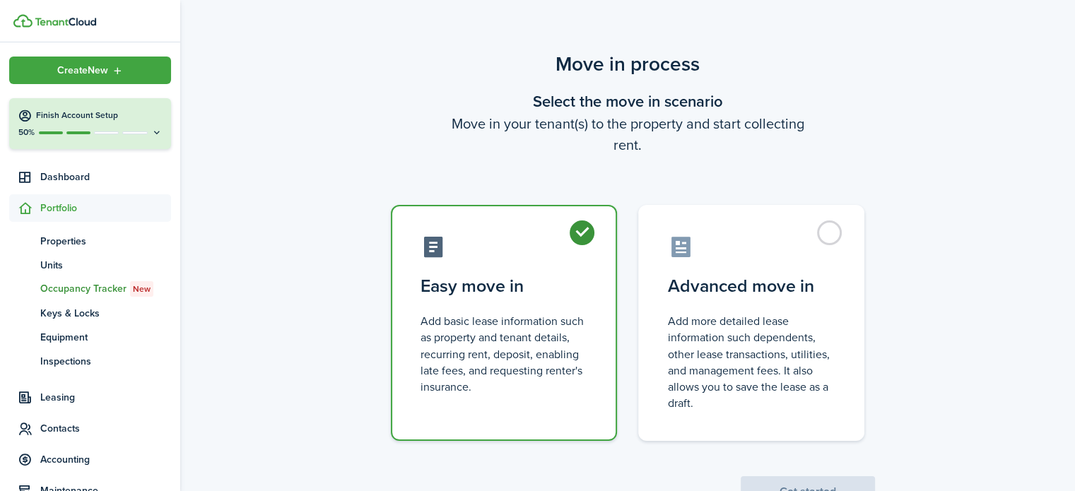
radio input "true"
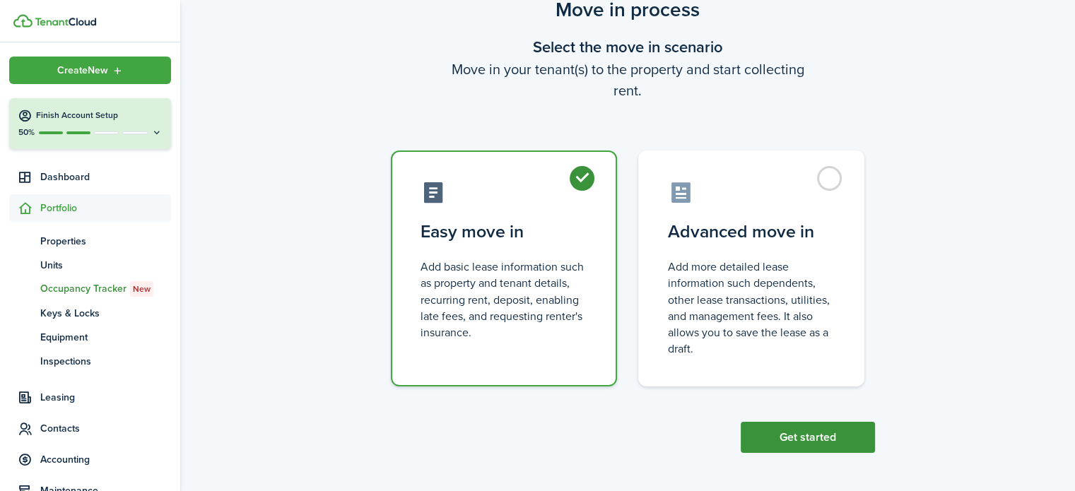
click at [805, 446] on button "Get started" at bounding box center [807, 437] width 134 height 31
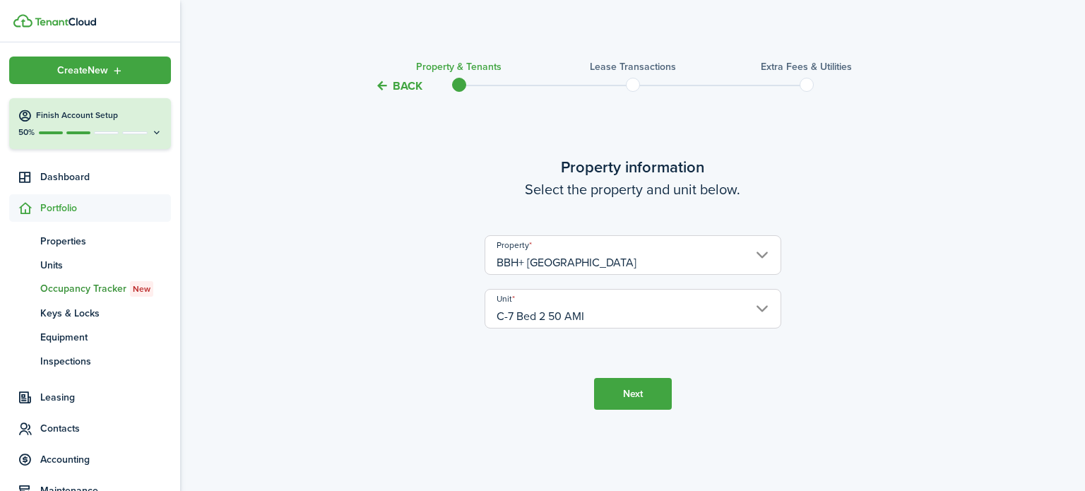
click at [641, 392] on button "Next" at bounding box center [633, 394] width 78 height 32
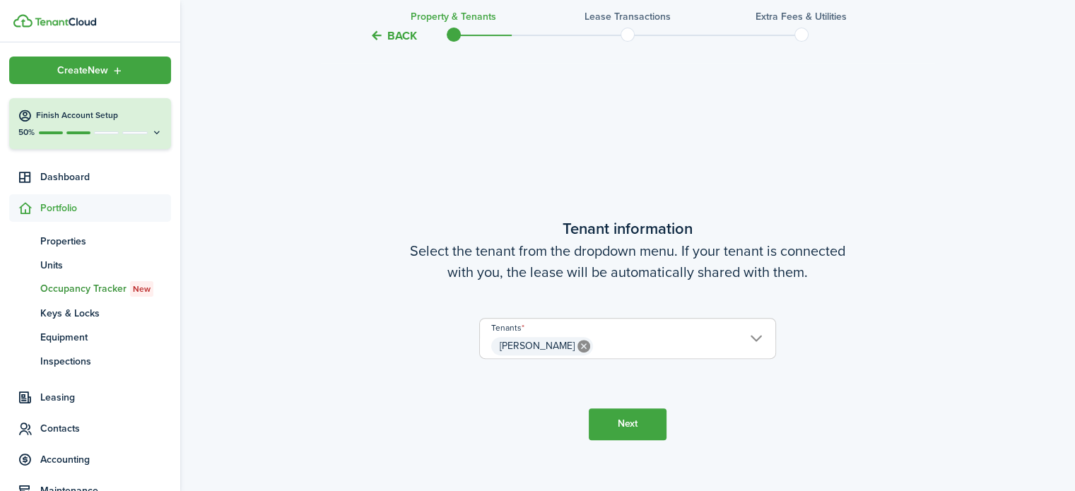
scroll to position [396, 0]
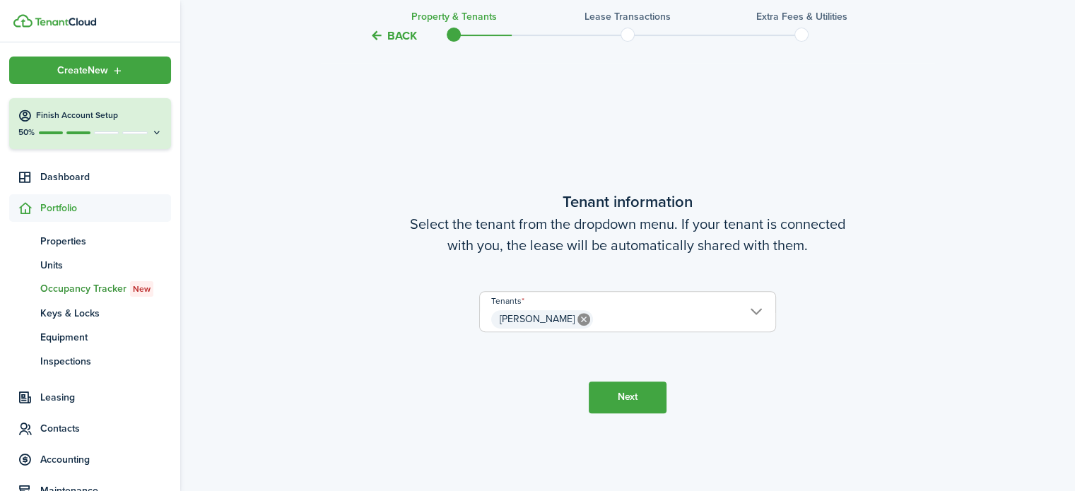
click at [633, 389] on button "Next" at bounding box center [627, 397] width 78 height 32
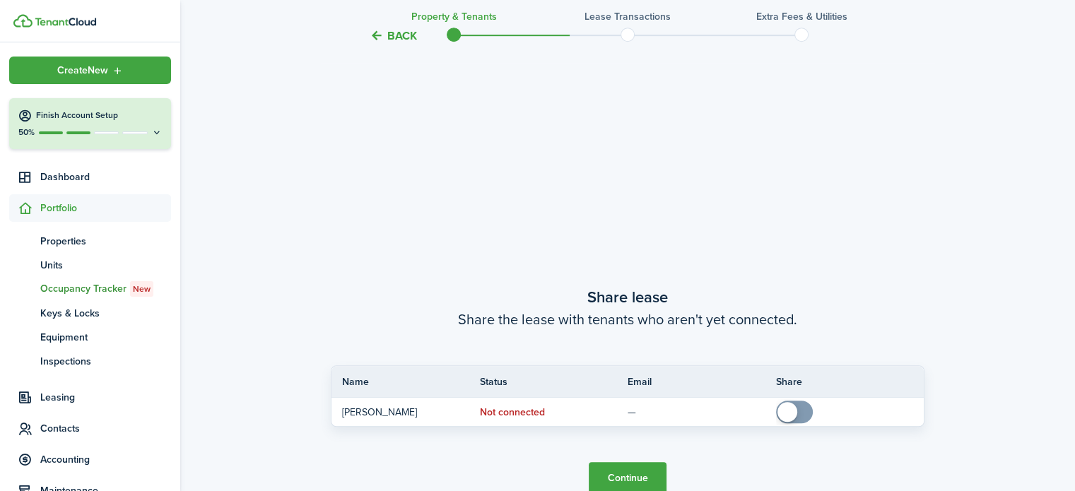
scroll to position [887, 0]
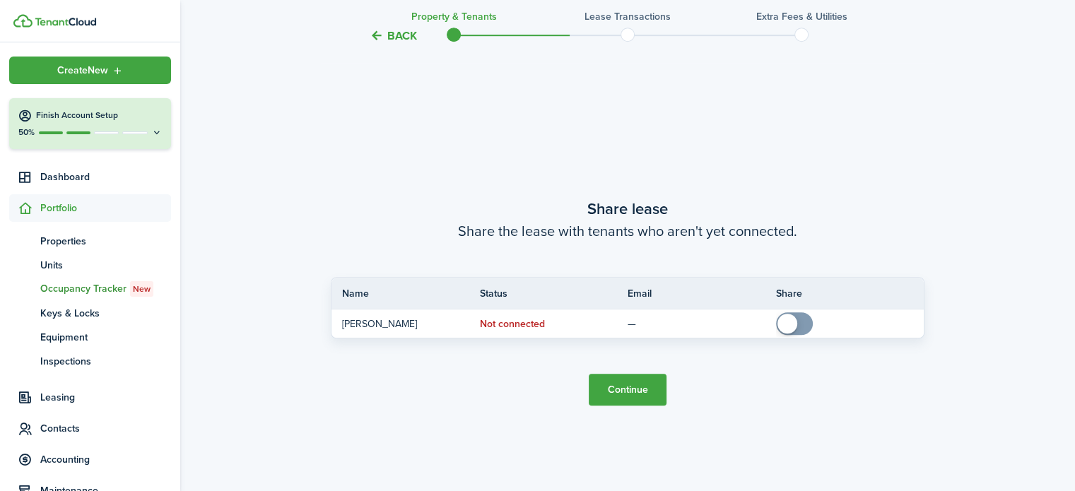
click at [633, 389] on button "Continue" at bounding box center [627, 390] width 78 height 32
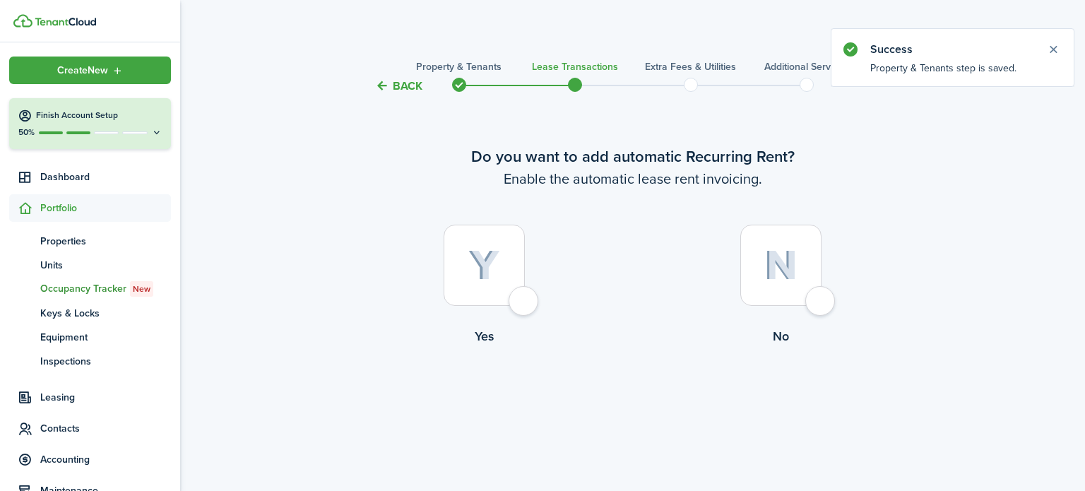
click at [525, 306] on div at bounding box center [484, 265] width 81 height 81
radio input "true"
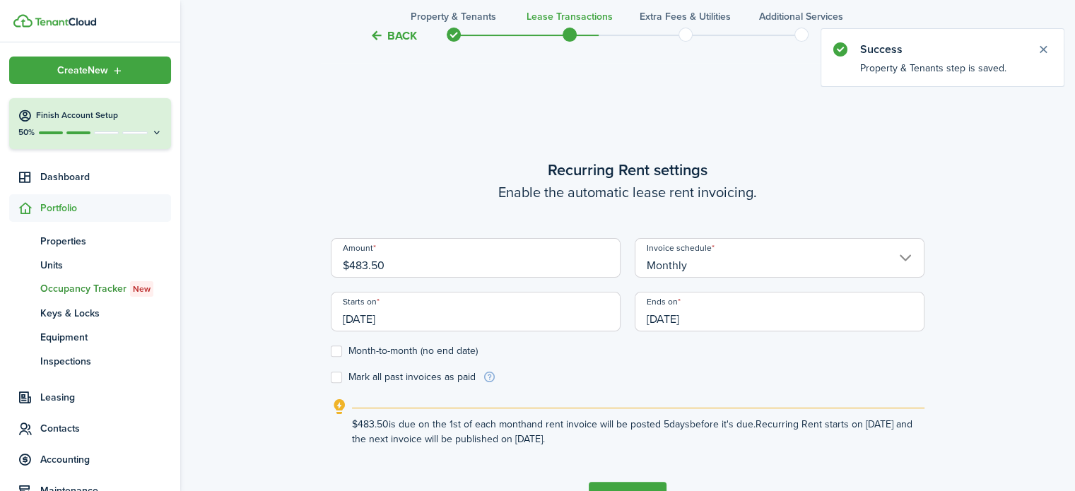
scroll to position [396, 0]
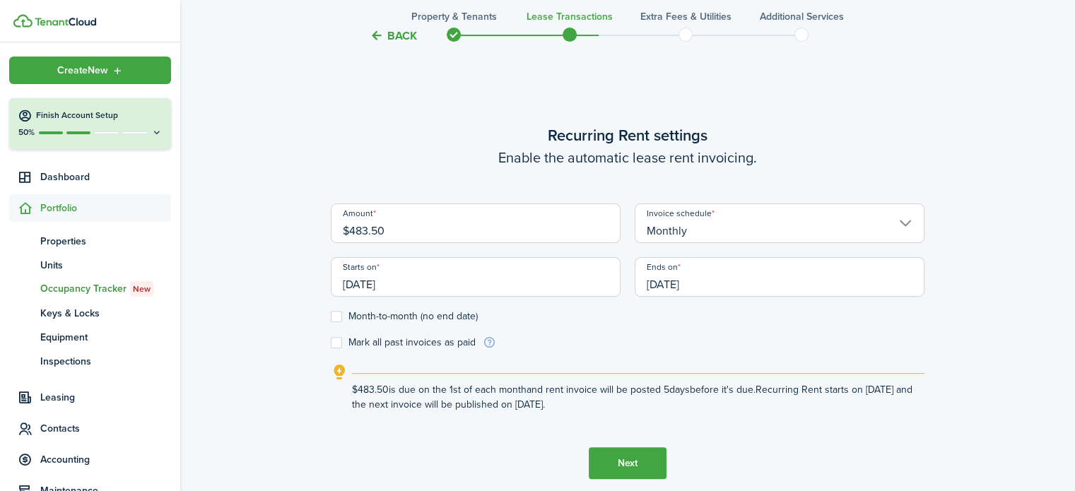
click at [622, 460] on button "Next" at bounding box center [627, 463] width 78 height 32
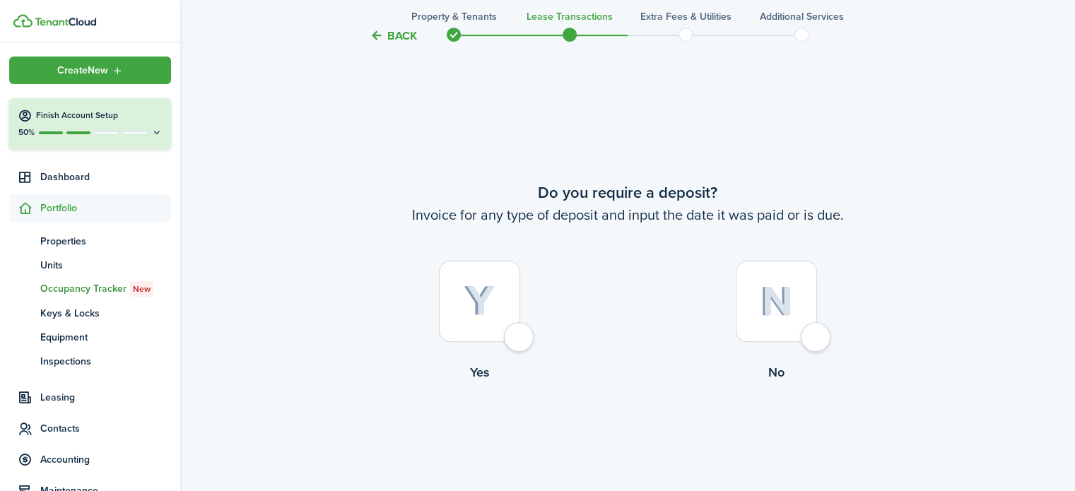
scroll to position [887, 0]
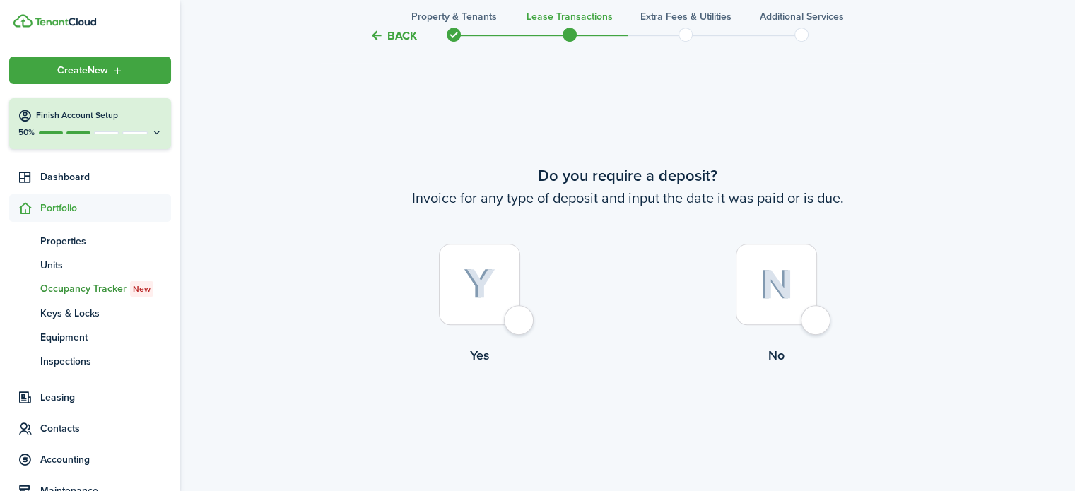
click at [817, 325] on div at bounding box center [775, 284] width 81 height 81
radio input "true"
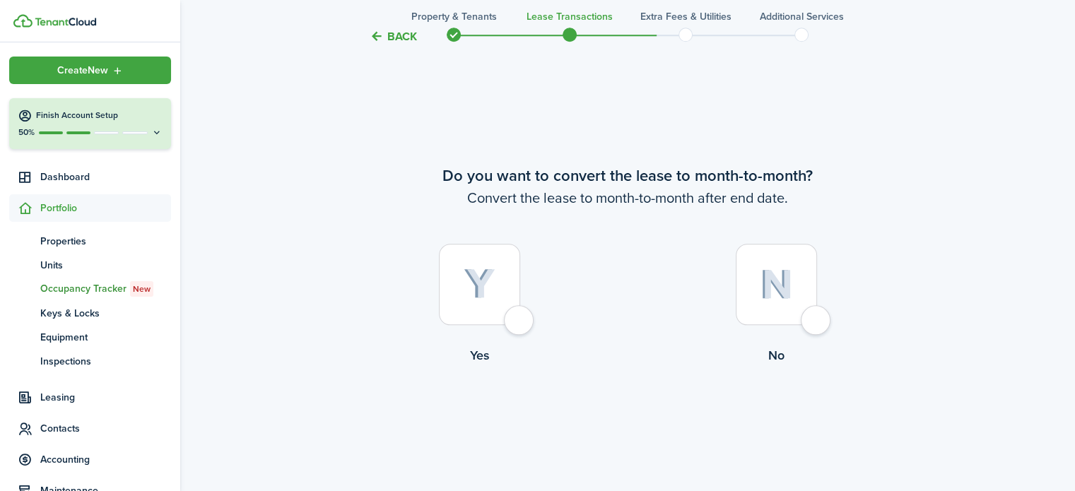
scroll to position [1379, 0]
click at [817, 324] on div at bounding box center [775, 283] width 81 height 81
radio input "true"
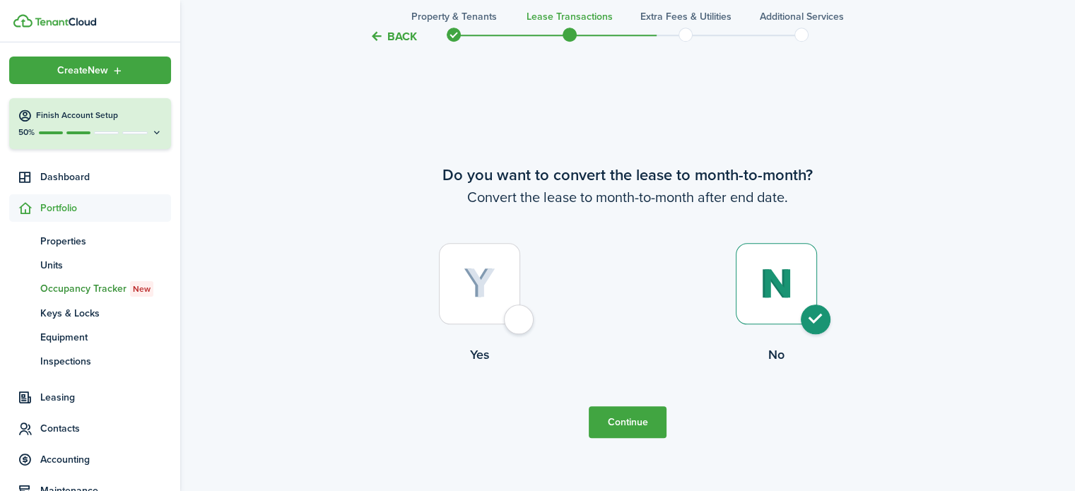
click at [617, 426] on button "Continue" at bounding box center [627, 422] width 78 height 32
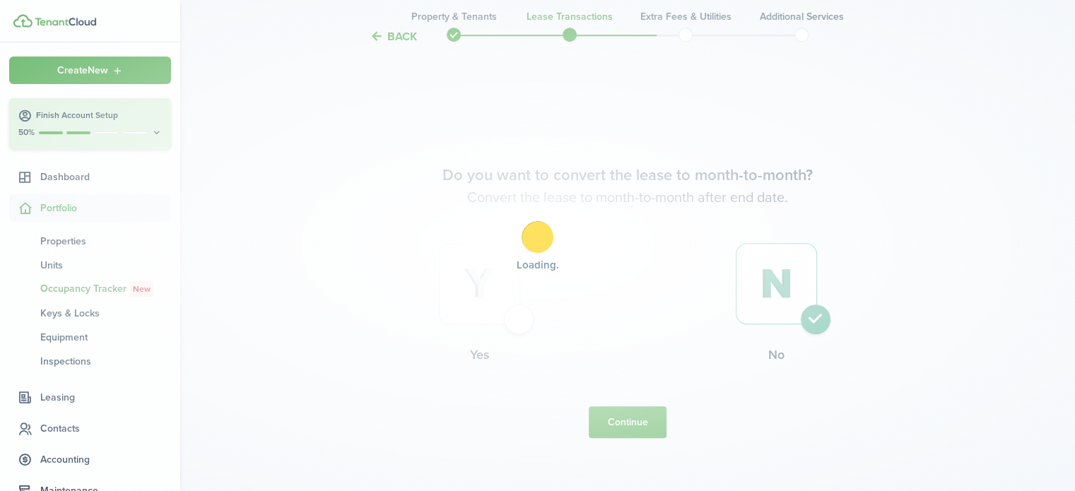
scroll to position [0, 0]
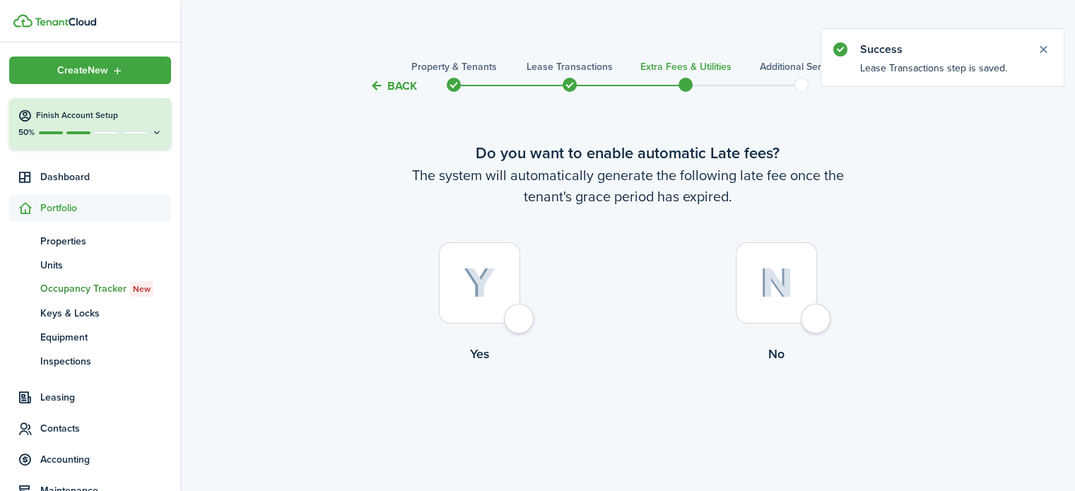
click at [817, 310] on div at bounding box center [775, 282] width 81 height 81
radio input "true"
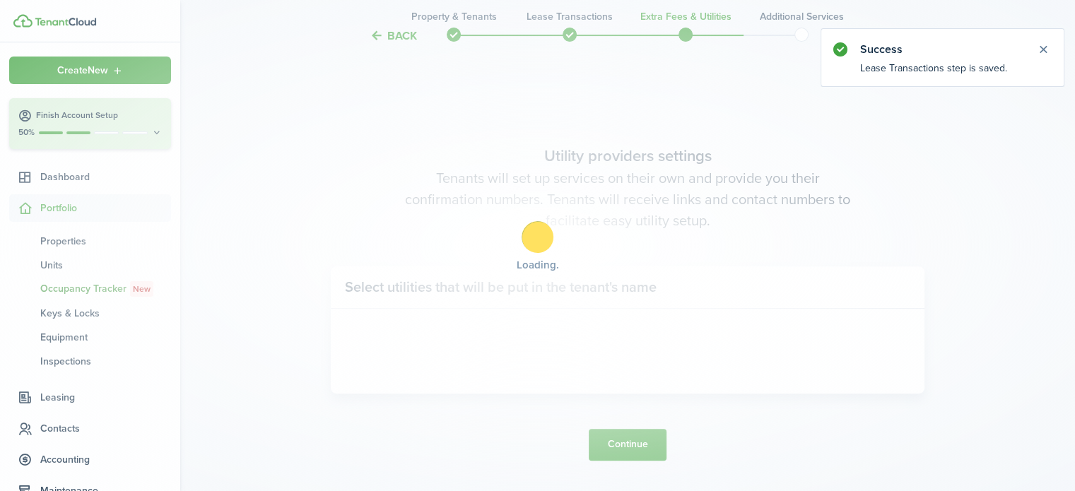
scroll to position [410, 0]
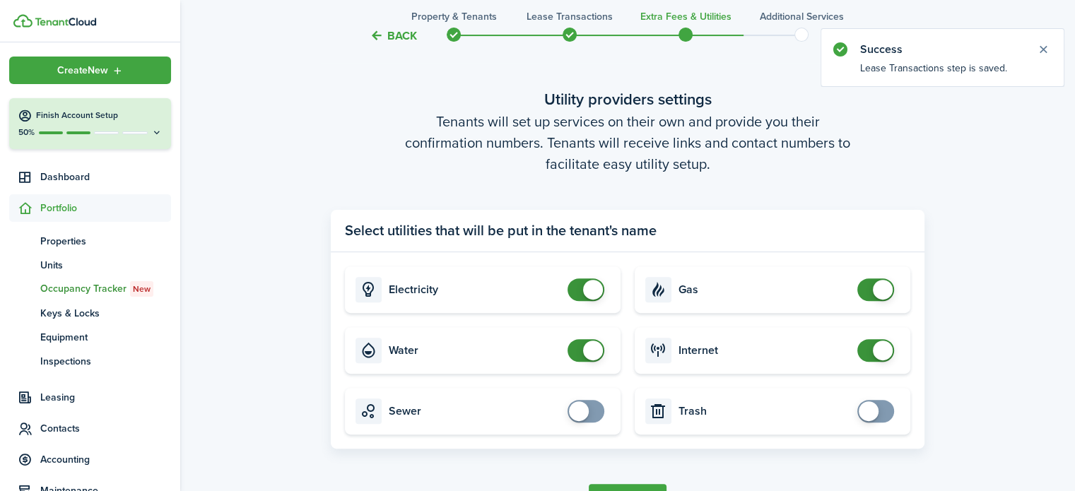
click at [651, 447] on panel-main-body "Electricity Gas Water Internet Sewer Trash" at bounding box center [627, 350] width 593 height 196
checkbox input "false"
click at [584, 358] on span at bounding box center [586, 350] width 14 height 23
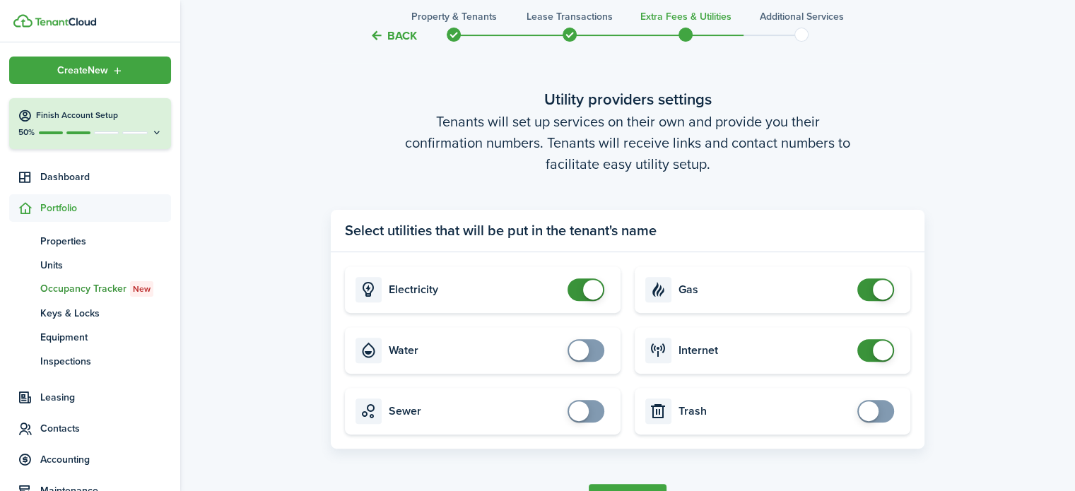
checkbox input "false"
click at [581, 283] on span at bounding box center [586, 289] width 14 height 23
checkbox input "false"
click at [868, 283] on span at bounding box center [875, 289] width 14 height 23
checkbox input "false"
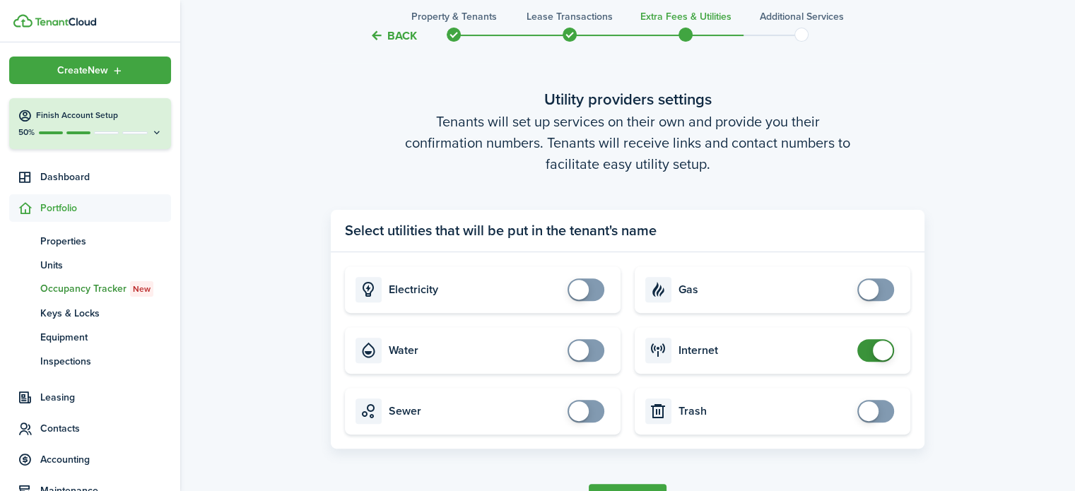
click at [868, 347] on span at bounding box center [875, 350] width 14 height 23
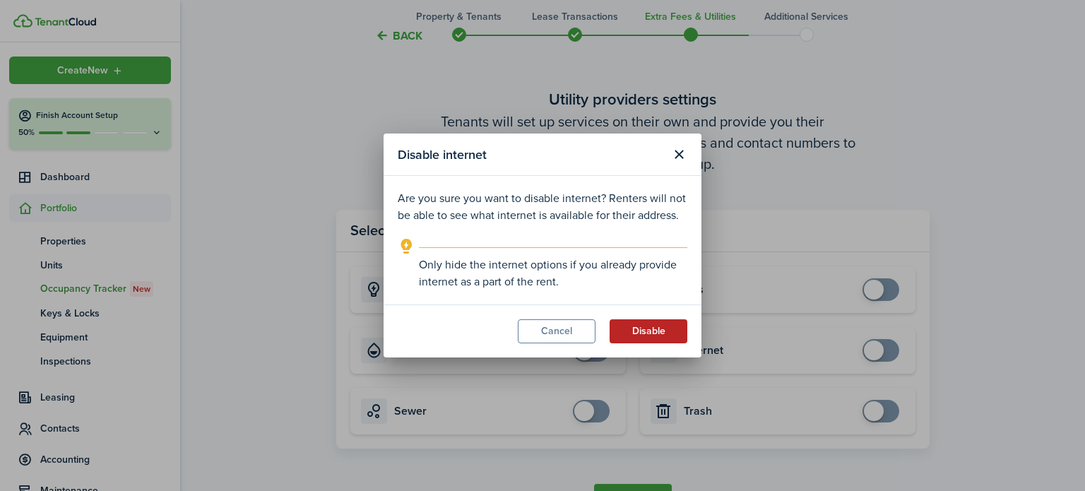
click at [659, 341] on button "Disable" at bounding box center [649, 331] width 78 height 24
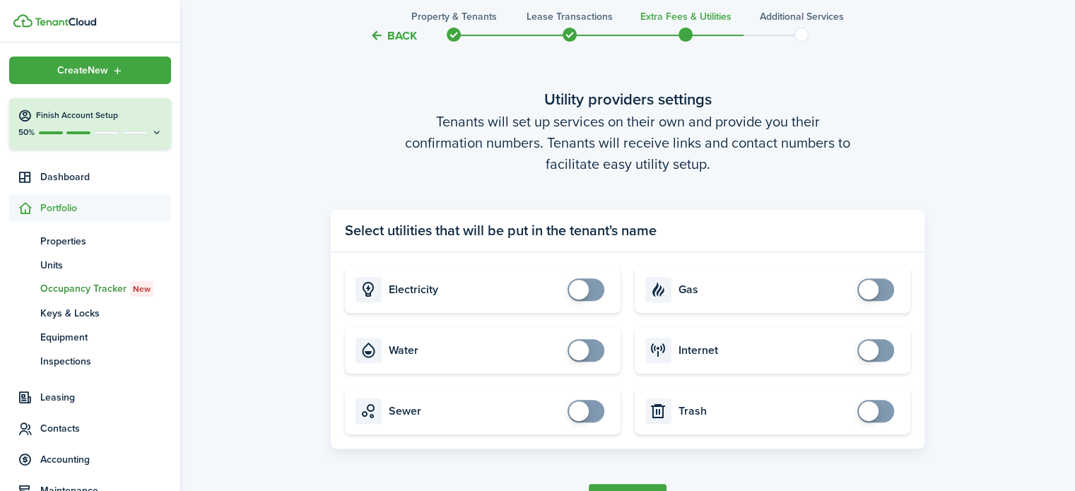
scroll to position [504, 0]
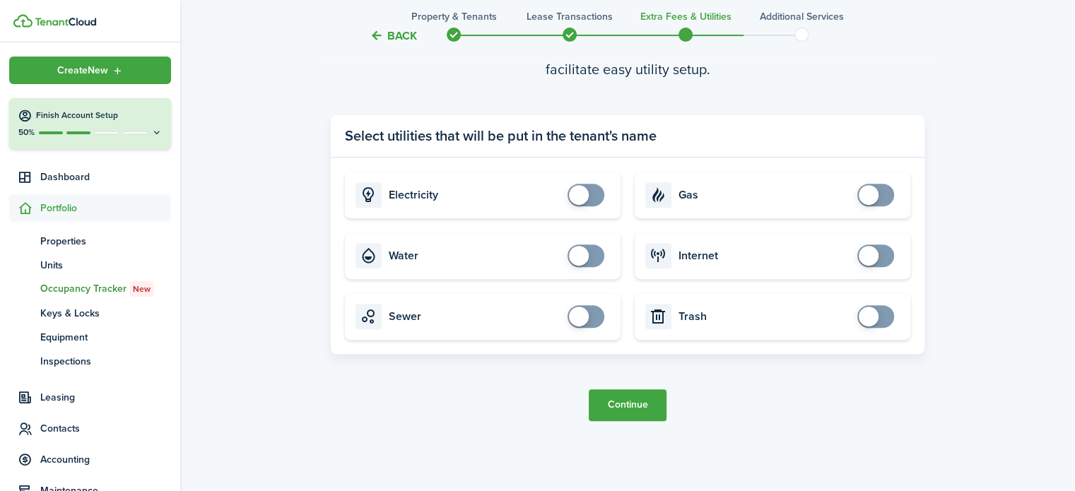
click at [634, 413] on button "Continue" at bounding box center [627, 405] width 78 height 32
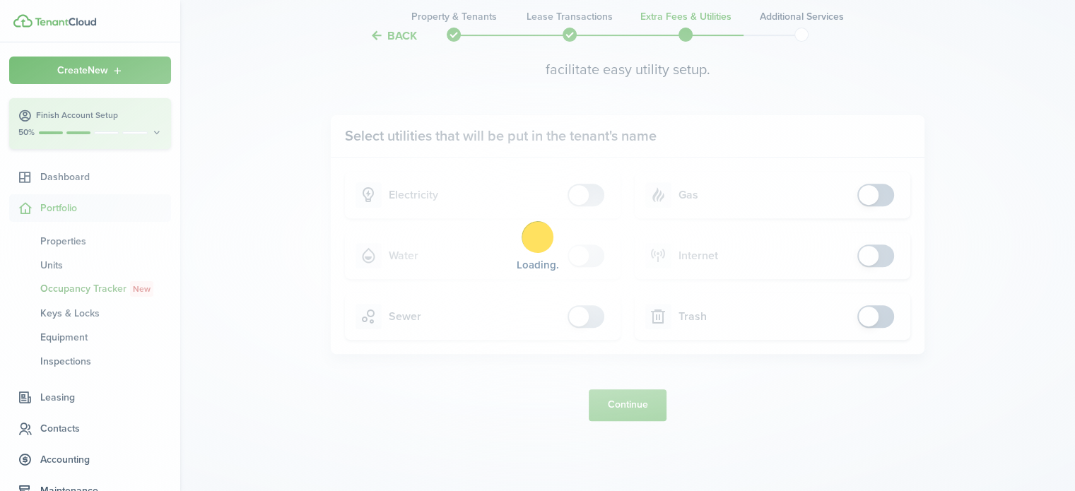
scroll to position [0, 0]
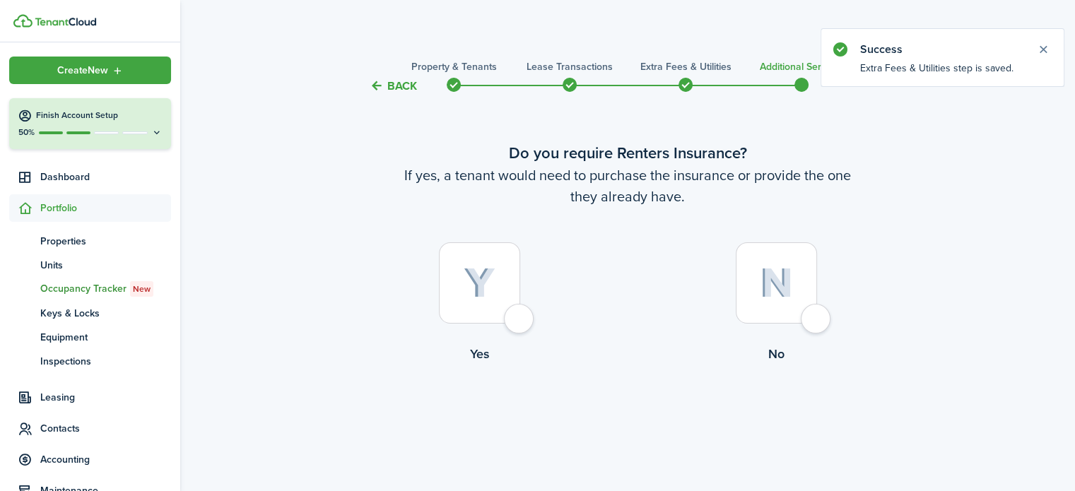
click at [808, 324] on div at bounding box center [775, 282] width 81 height 81
radio input "true"
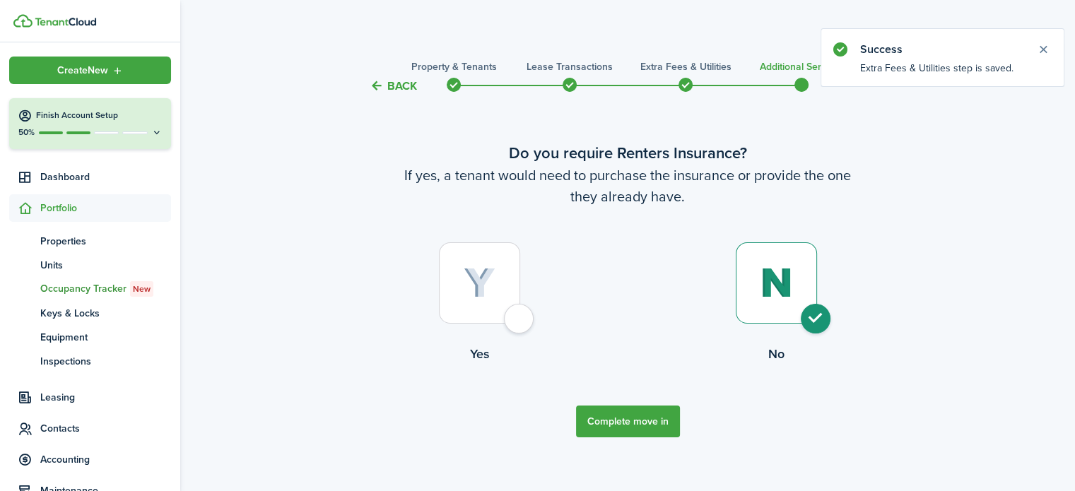
click at [629, 422] on button "Complete move in" at bounding box center [628, 421] width 104 height 32
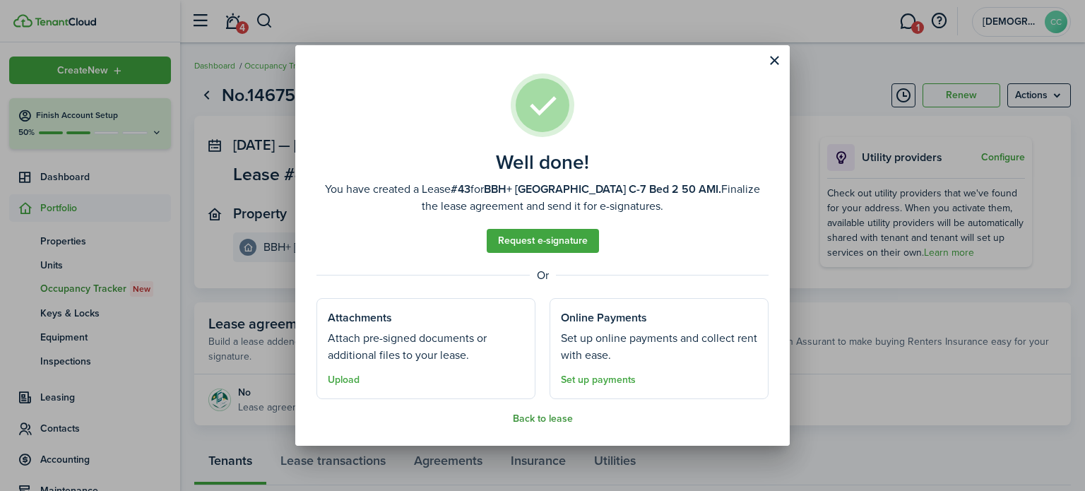
click at [562, 418] on button "Back to lease" at bounding box center [543, 418] width 60 height 11
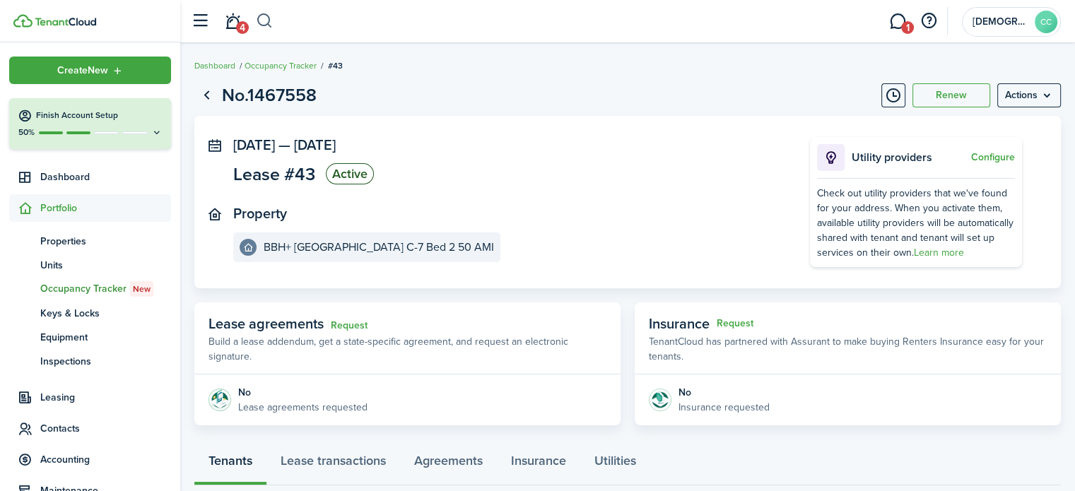
click at [270, 27] on button "button" at bounding box center [265, 21] width 18 height 24
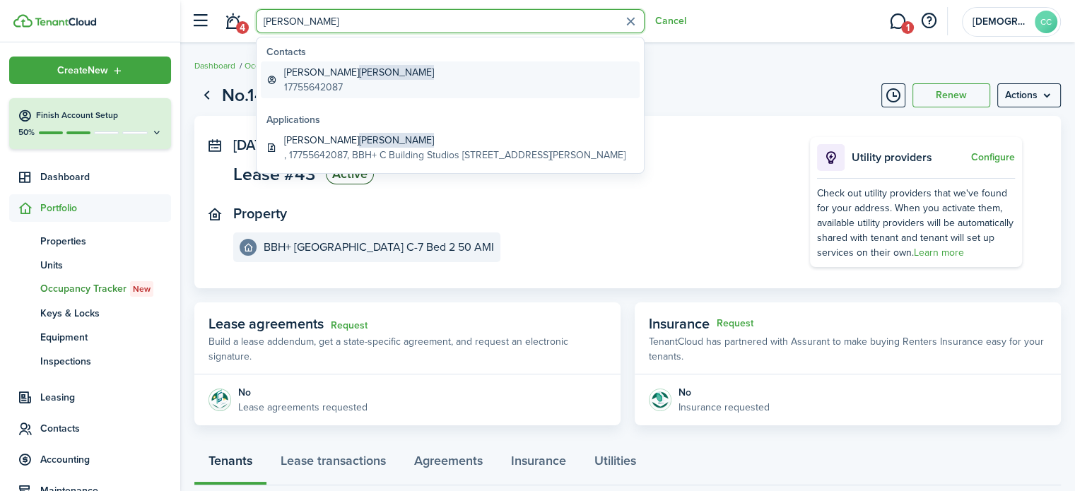
type input "[PERSON_NAME]"
click at [308, 85] on global-search-item-description "17755642087" at bounding box center [359, 87] width 150 height 15
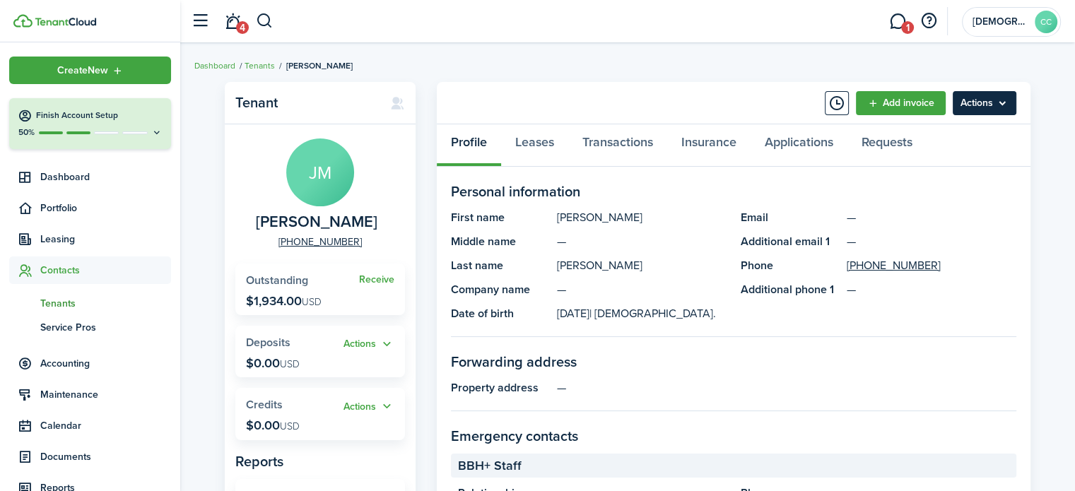
click at [1006, 98] on menu-btn "Actions" at bounding box center [984, 103] width 64 height 24
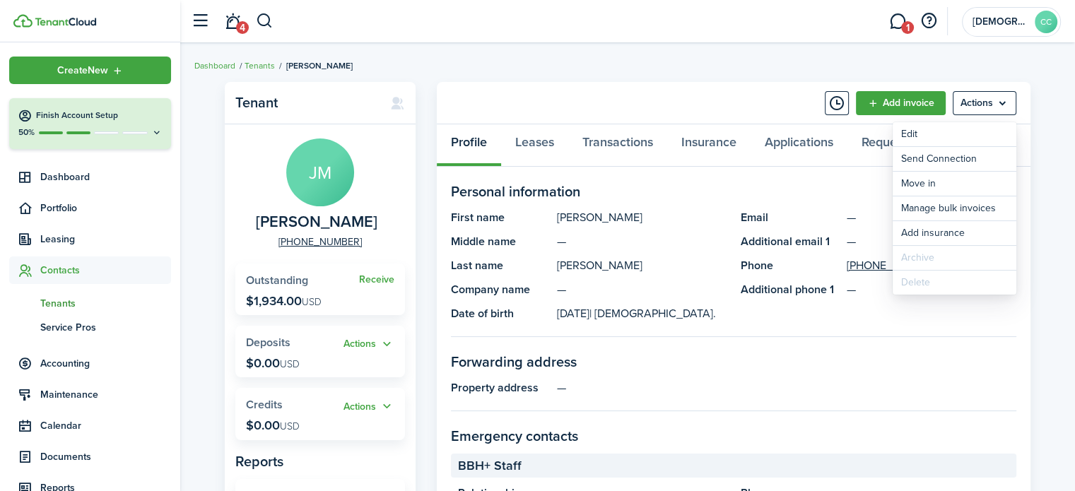
click at [1014, 63] on breadcrumb "Dashboard Tenants [PERSON_NAME]" at bounding box center [627, 58] width 866 height 32
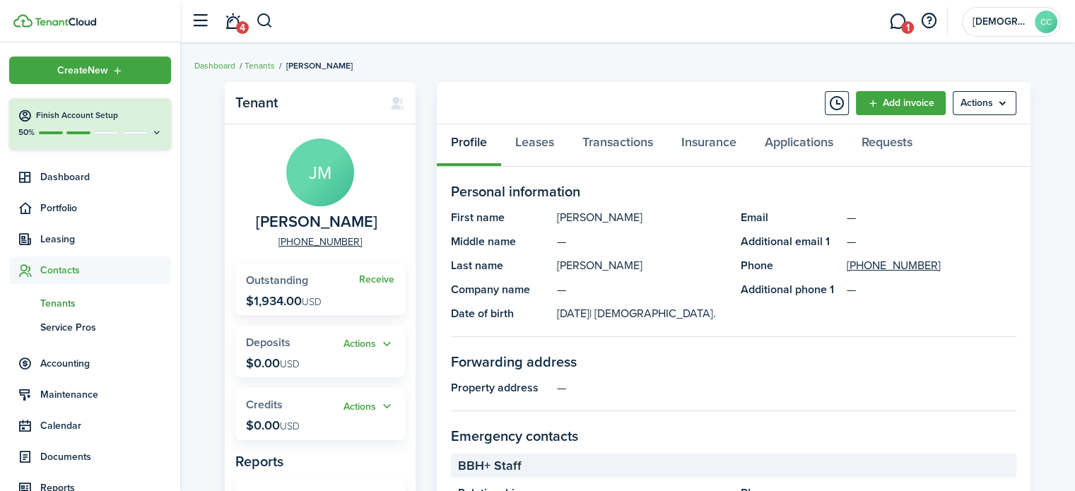
click at [70, 273] on span "Contacts" at bounding box center [105, 270] width 131 height 15
click at [71, 265] on span "Contacts" at bounding box center [105, 270] width 131 height 15
click at [819, 136] on link "Applications" at bounding box center [798, 145] width 97 height 42
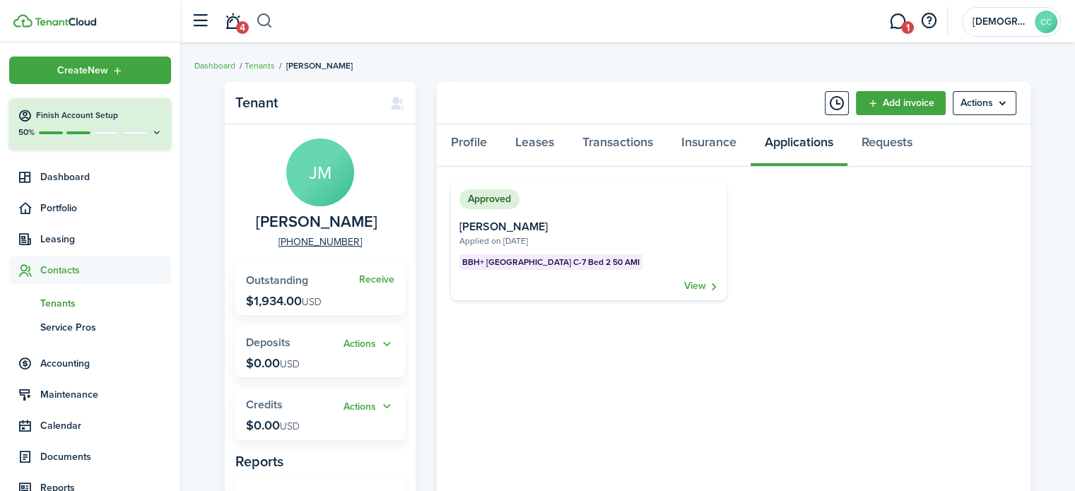
click at [270, 19] on button "button" at bounding box center [265, 21] width 18 height 24
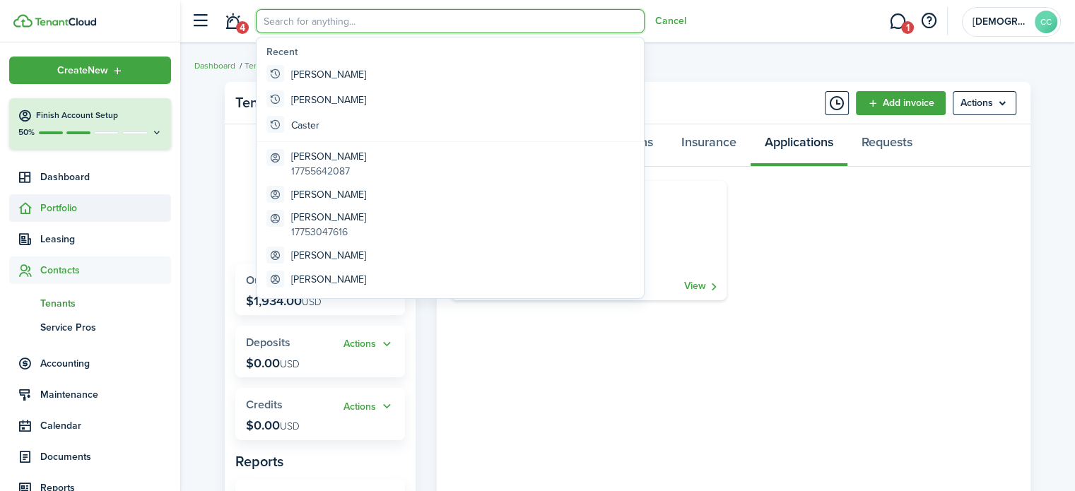
click at [67, 206] on span "Portfolio" at bounding box center [105, 208] width 131 height 15
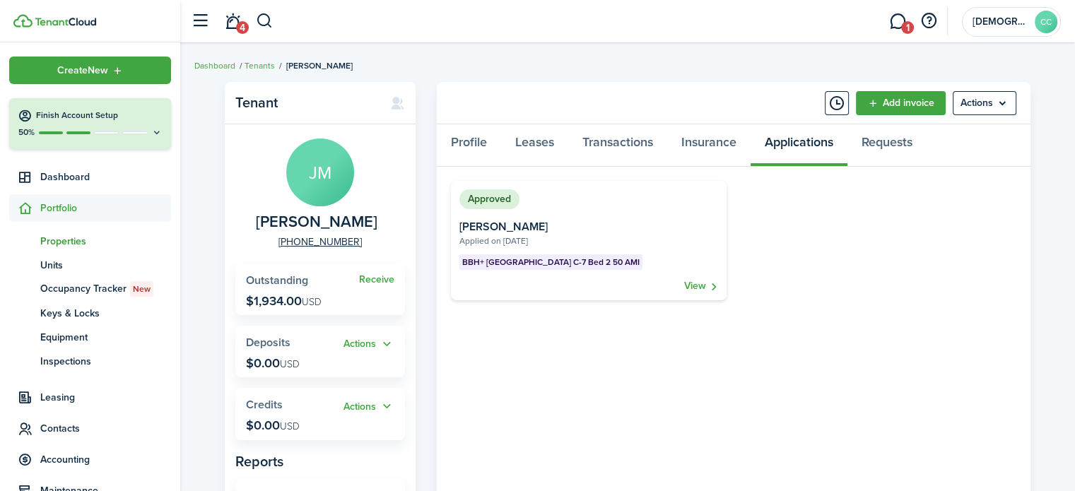
click at [68, 242] on span "Properties" at bounding box center [105, 241] width 131 height 15
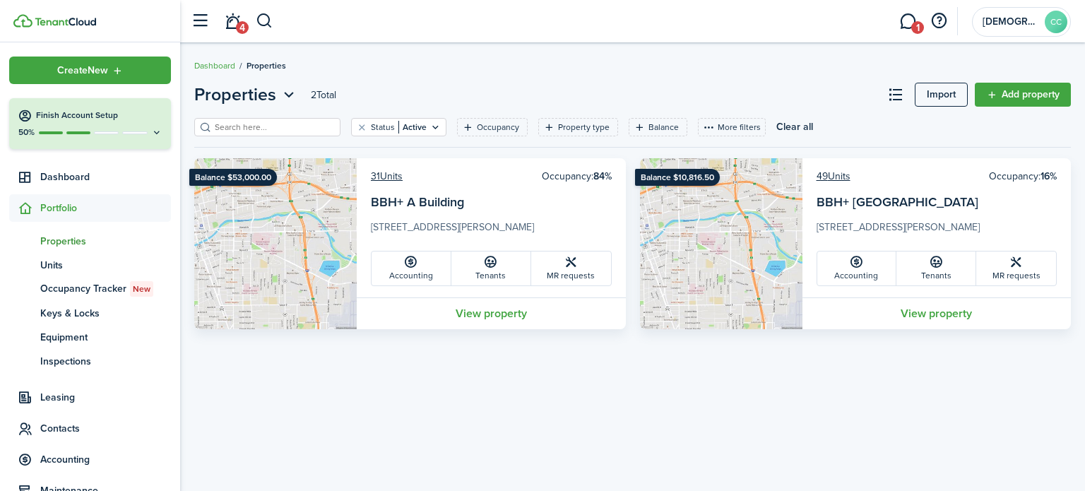
click at [65, 207] on span "Portfolio" at bounding box center [105, 208] width 131 height 15
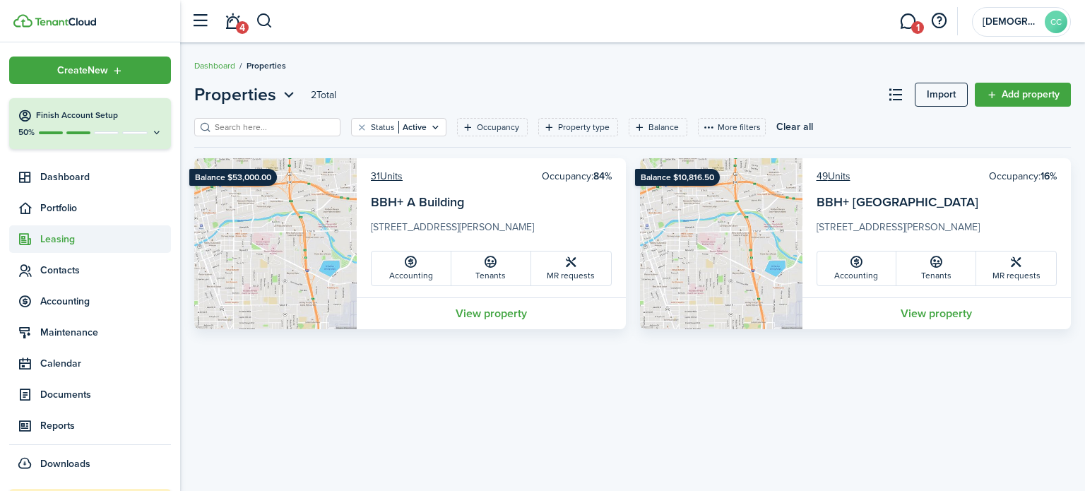
click at [58, 242] on span "Leasing" at bounding box center [105, 239] width 131 height 15
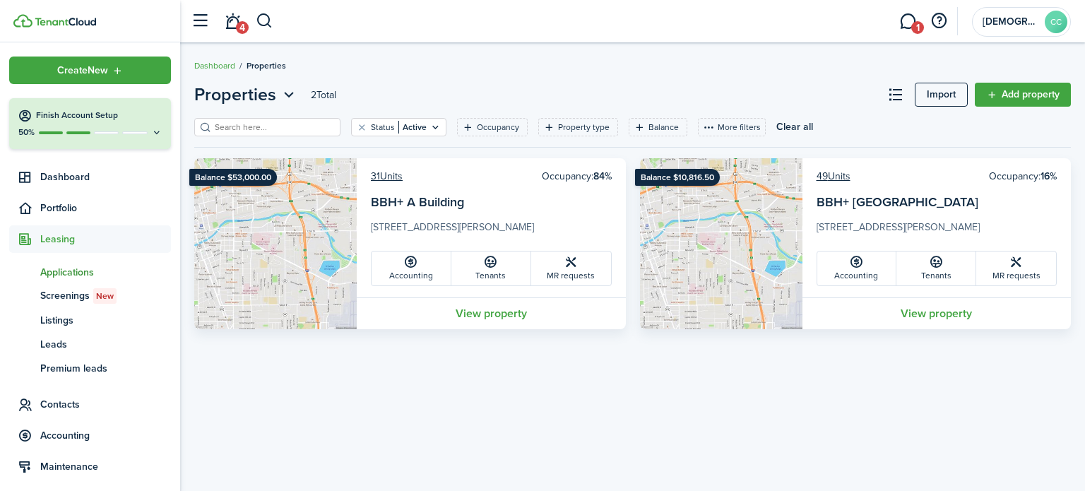
click at [60, 270] on span "Applications" at bounding box center [105, 272] width 131 height 15
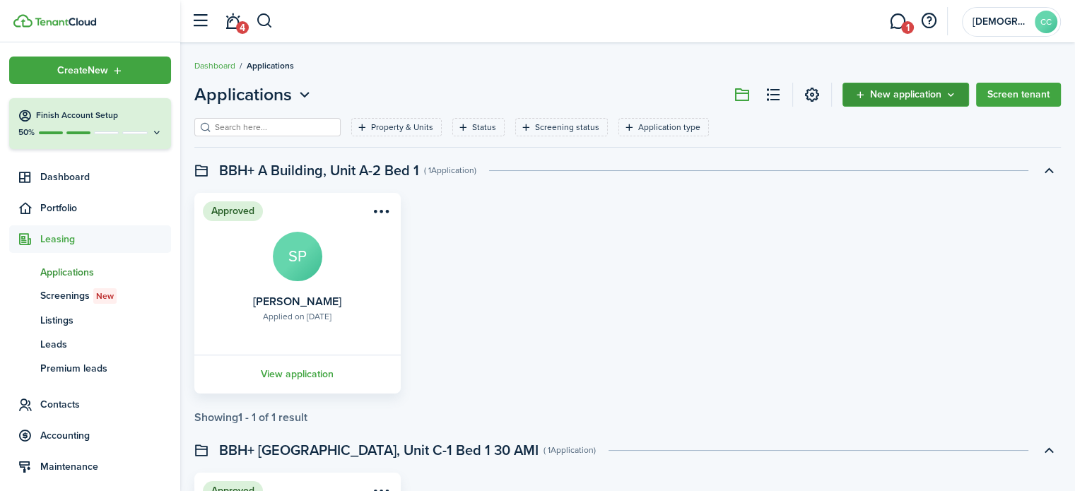
click at [918, 94] on span "New application" at bounding box center [905, 95] width 71 height 10
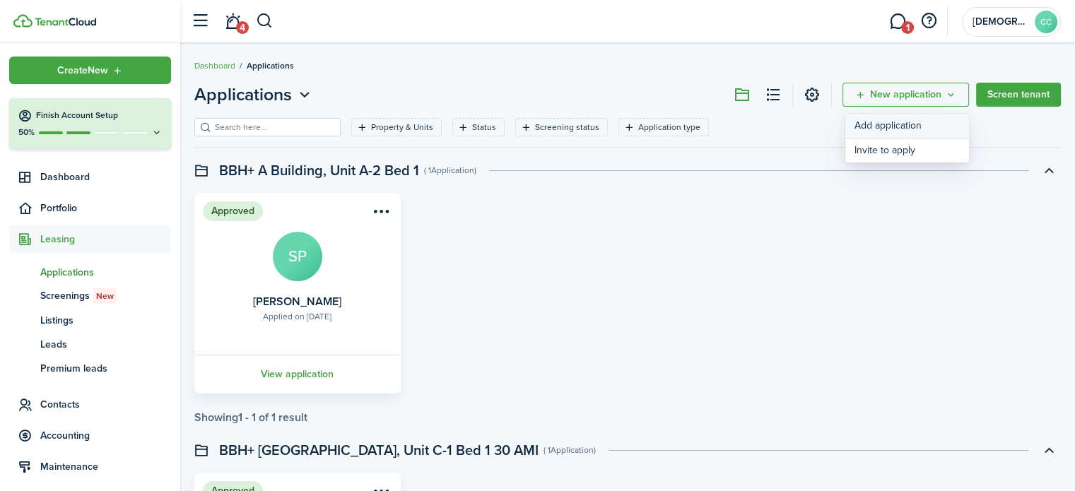
click at [888, 128] on link "Add application" at bounding box center [907, 126] width 124 height 25
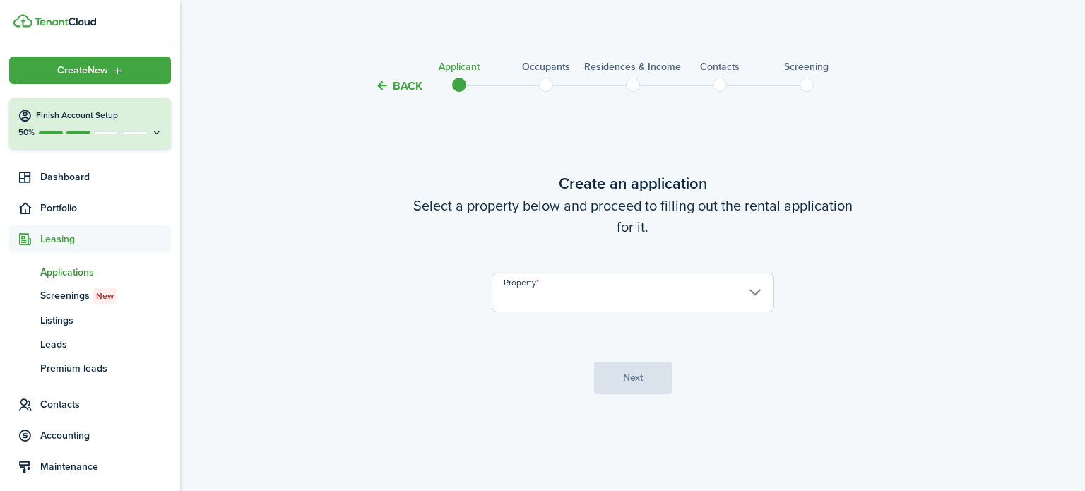
click at [626, 282] on input "Property" at bounding box center [633, 293] width 283 height 40
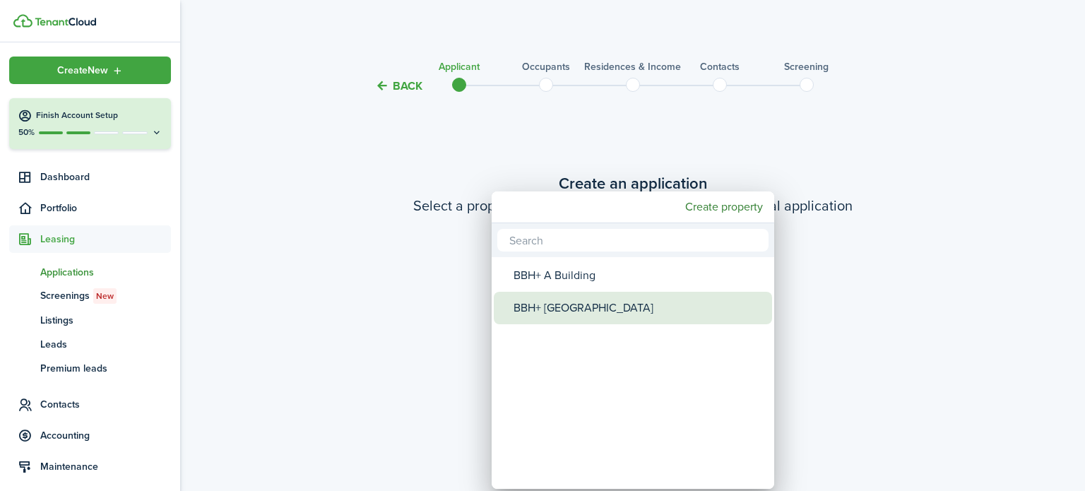
click at [592, 313] on div "BBH+ [GEOGRAPHIC_DATA]" at bounding box center [639, 308] width 250 height 32
type input "BBH+ [GEOGRAPHIC_DATA]"
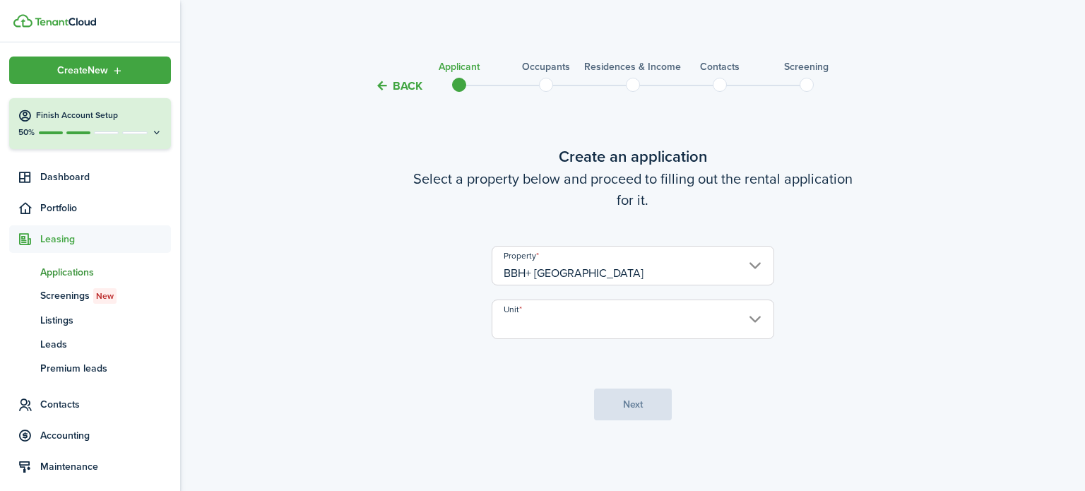
click at [591, 319] on input "Unit" at bounding box center [633, 320] width 283 height 40
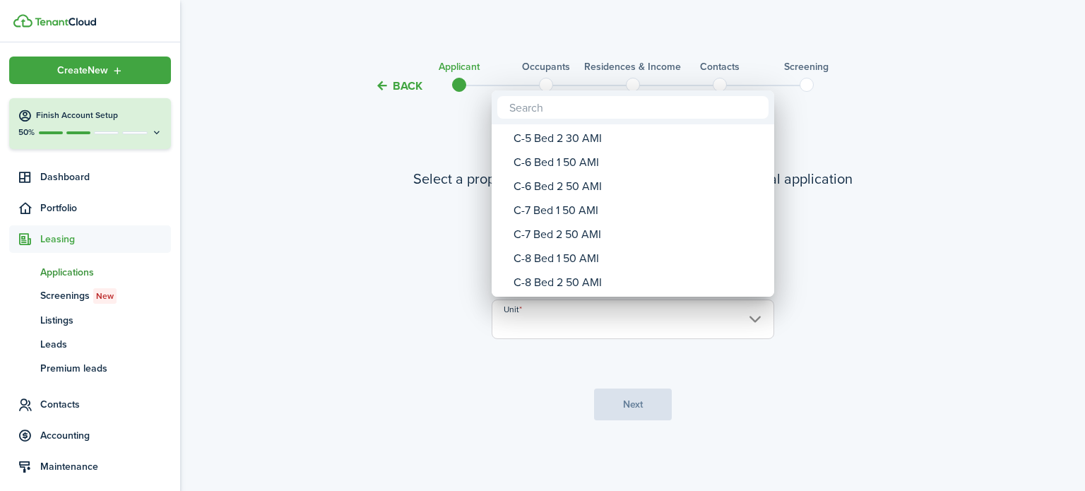
click at [577, 213] on div "C-7 Bed 1 50 AMI" at bounding box center [639, 211] width 250 height 24
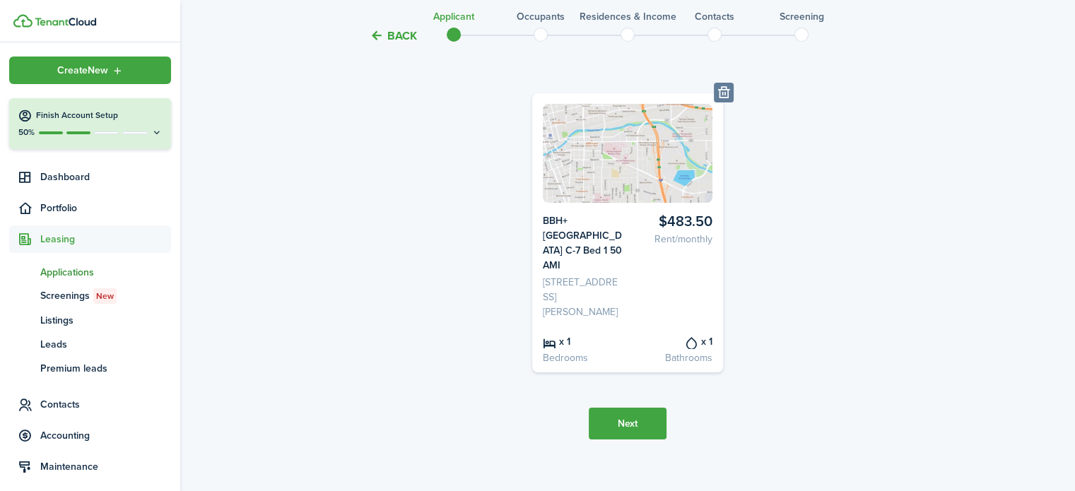
click at [644, 408] on button "Next" at bounding box center [627, 424] width 78 height 32
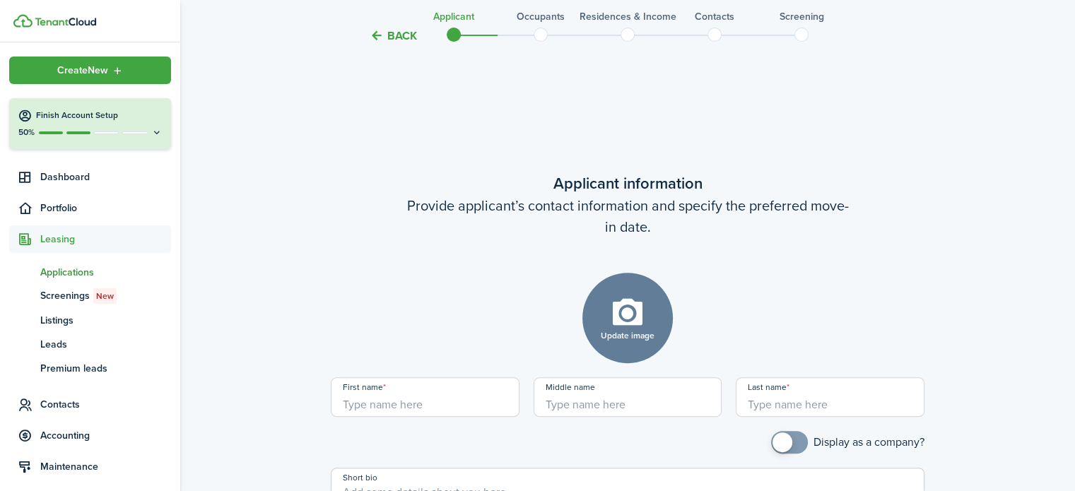
scroll to position [545, 0]
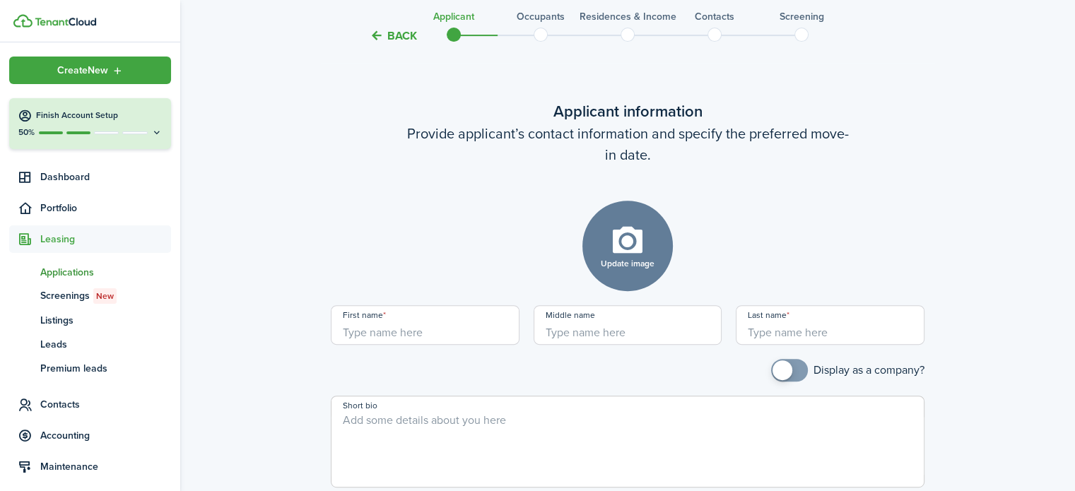
click at [455, 319] on input "First name" at bounding box center [425, 325] width 189 height 40
type input "[PERSON_NAME]"
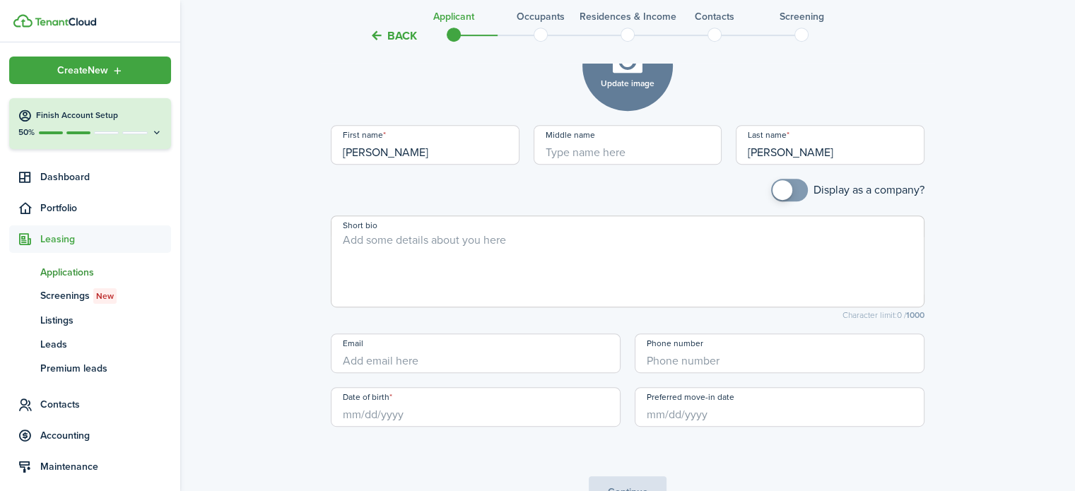
scroll to position [735, 0]
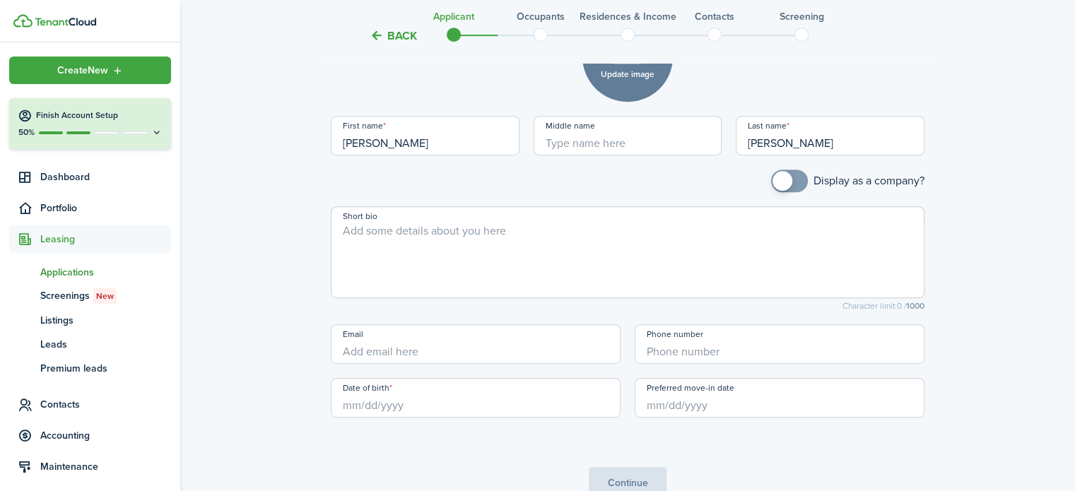
type input "[PERSON_NAME]"
click at [675, 342] on input "Phone number" at bounding box center [779, 344] width 290 height 40
type input "+1"
click at [369, 383] on input "Date of birth" at bounding box center [476, 398] width 290 height 40
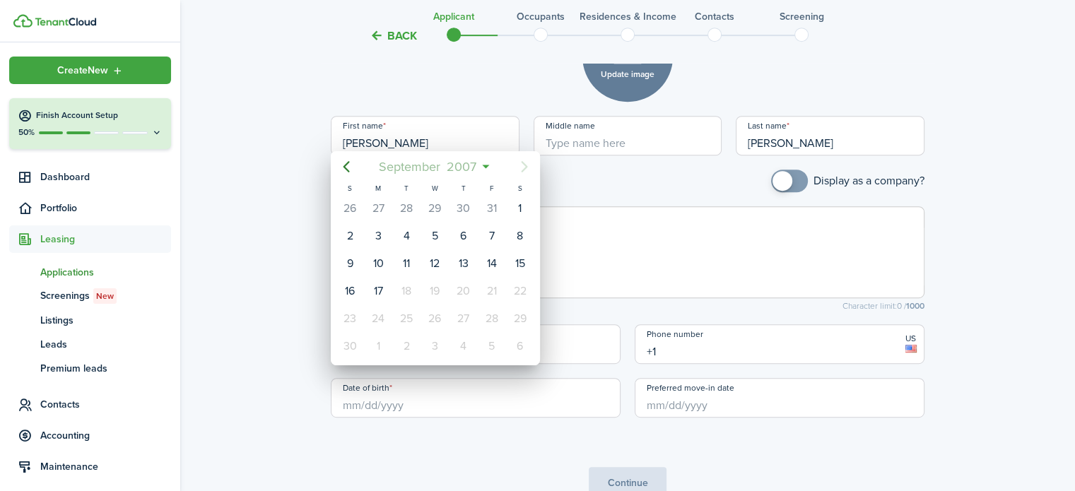
click at [461, 172] on span "2007" at bounding box center [462, 166] width 36 height 25
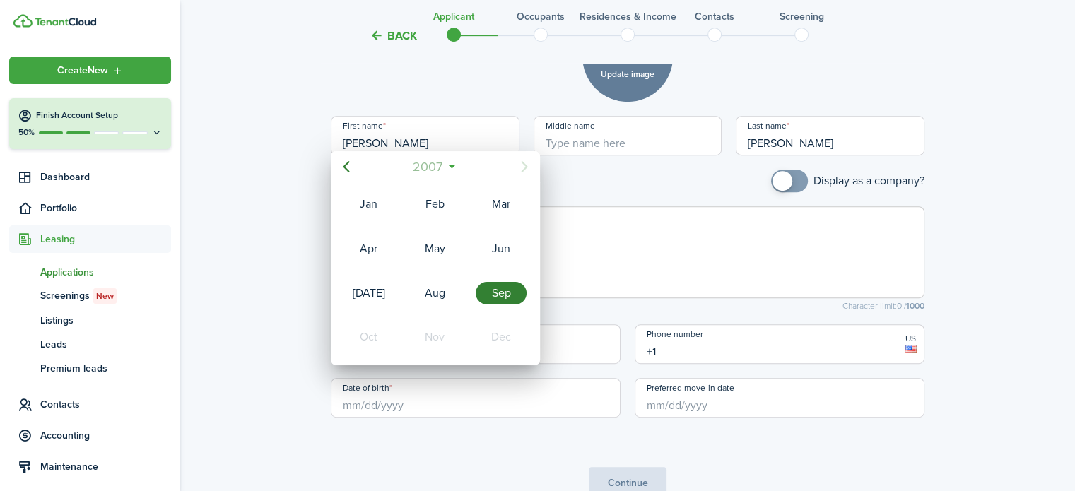
click at [418, 172] on span "2007" at bounding box center [428, 166] width 36 height 25
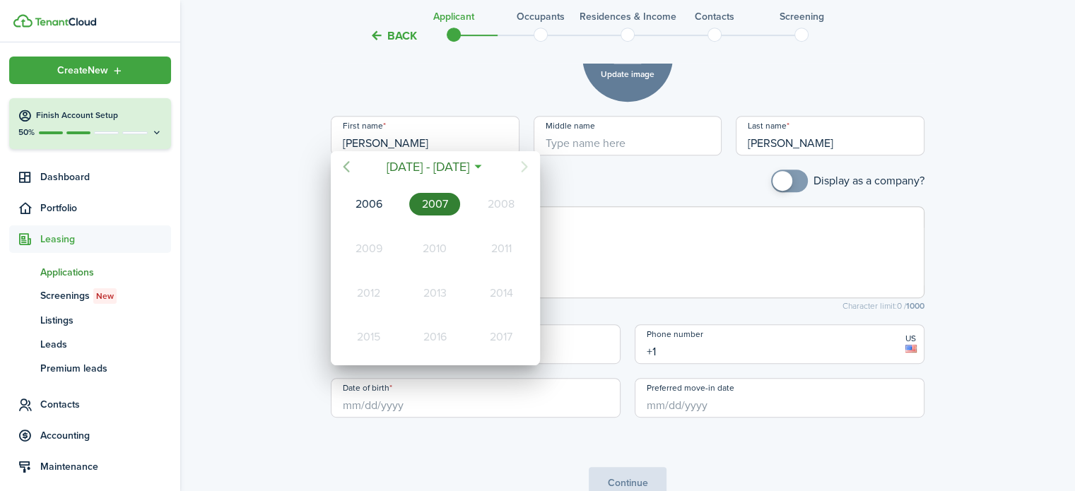
click at [348, 169] on icon "Previous page" at bounding box center [346, 166] width 17 height 17
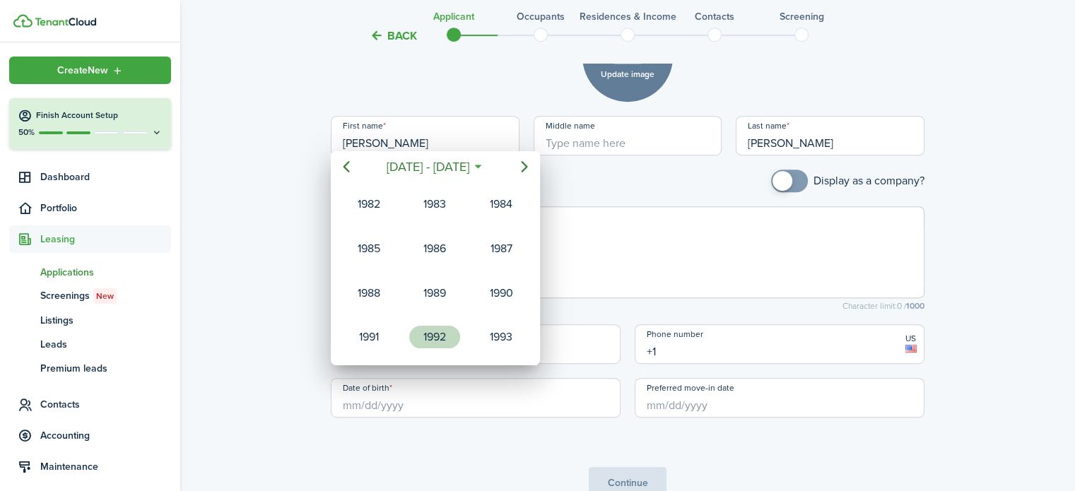
click at [444, 327] on div "1992" at bounding box center [434, 337] width 51 height 23
click at [430, 202] on div "Feb" at bounding box center [434, 204] width 51 height 23
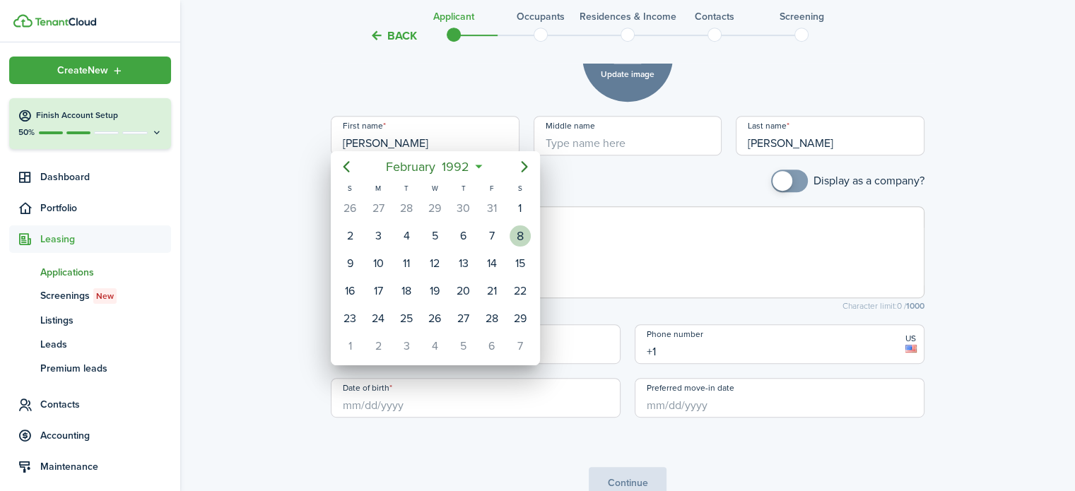
click at [514, 232] on div "8" at bounding box center [519, 235] width 21 height 21
type input "[DATE]"
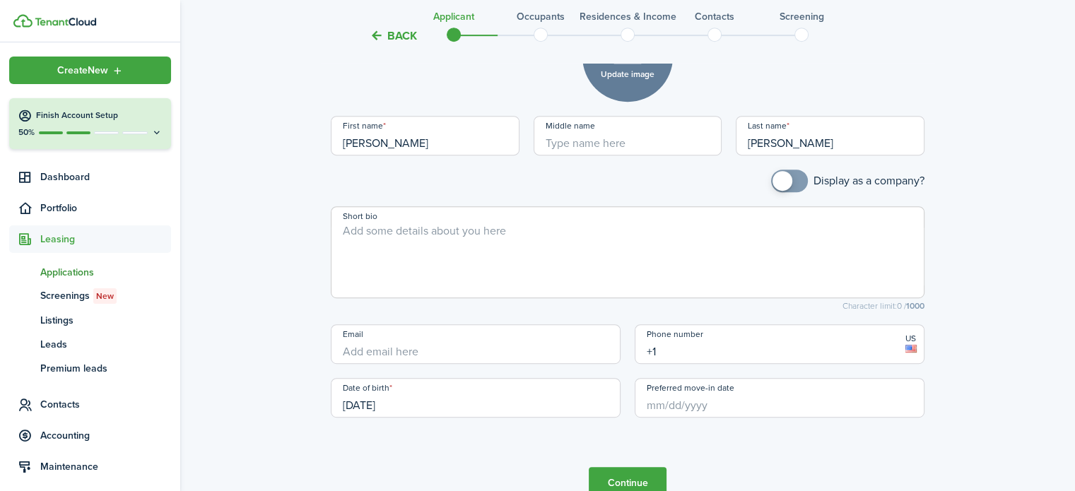
click at [681, 393] on input "Preferred move-in date" at bounding box center [779, 398] width 290 height 40
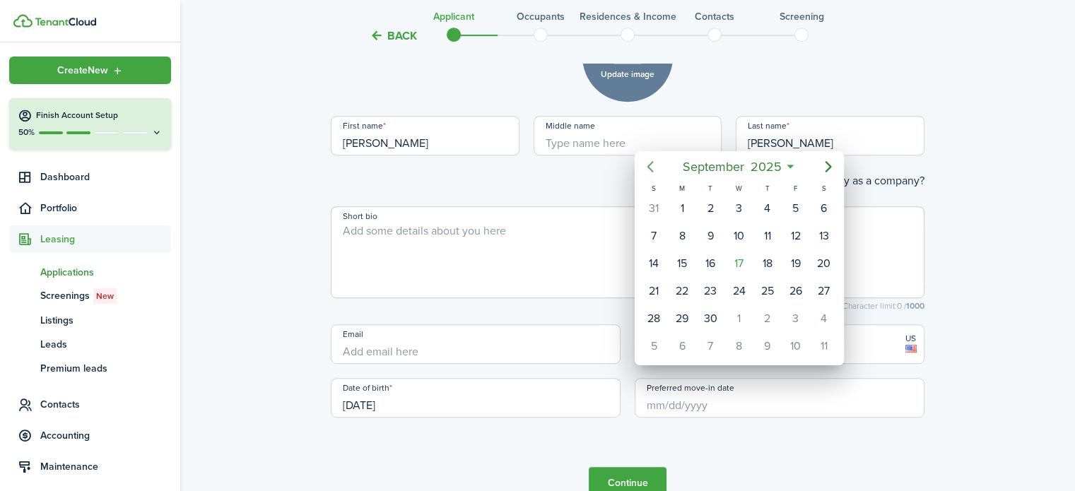
click at [654, 172] on icon "Previous page" at bounding box center [649, 166] width 17 height 17
click at [647, 207] on div "1" at bounding box center [653, 208] width 21 height 21
type input "[DATE]"
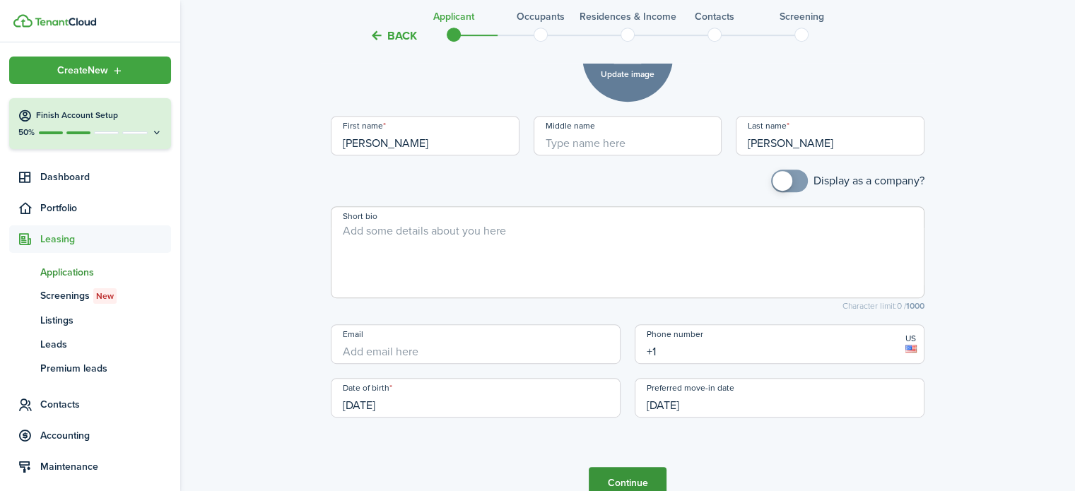
click at [625, 467] on button "Continue" at bounding box center [627, 483] width 78 height 32
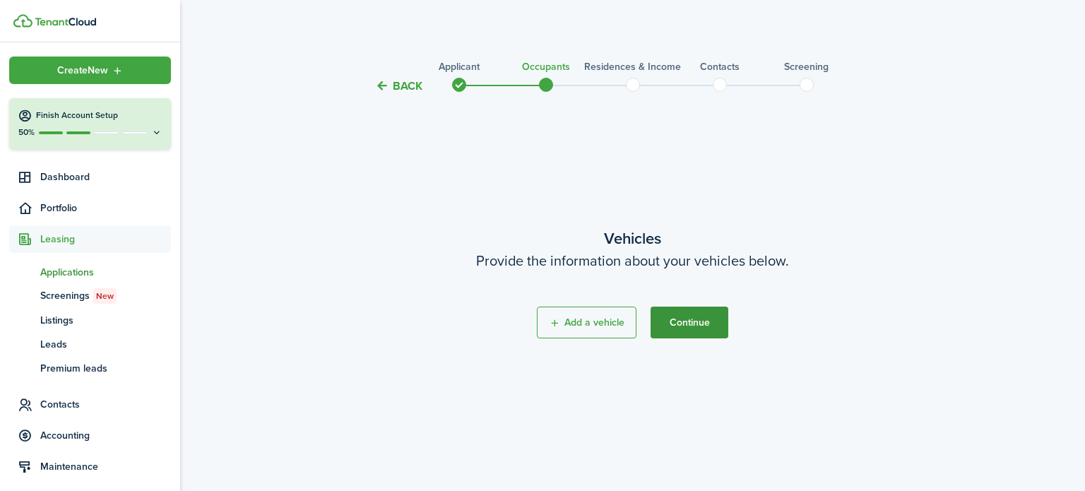
click at [701, 319] on button "Continue" at bounding box center [690, 323] width 78 height 32
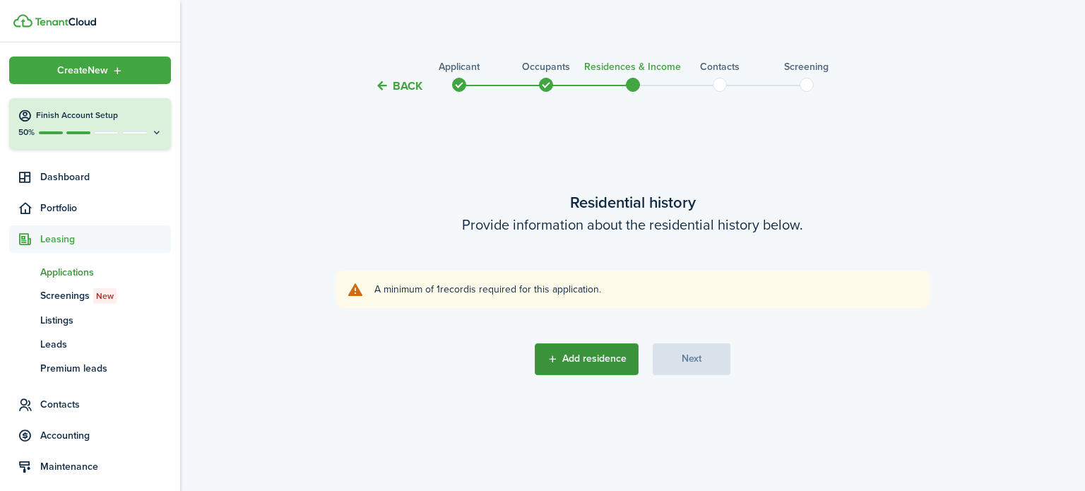
click at [609, 361] on button "Add residence" at bounding box center [587, 359] width 104 height 32
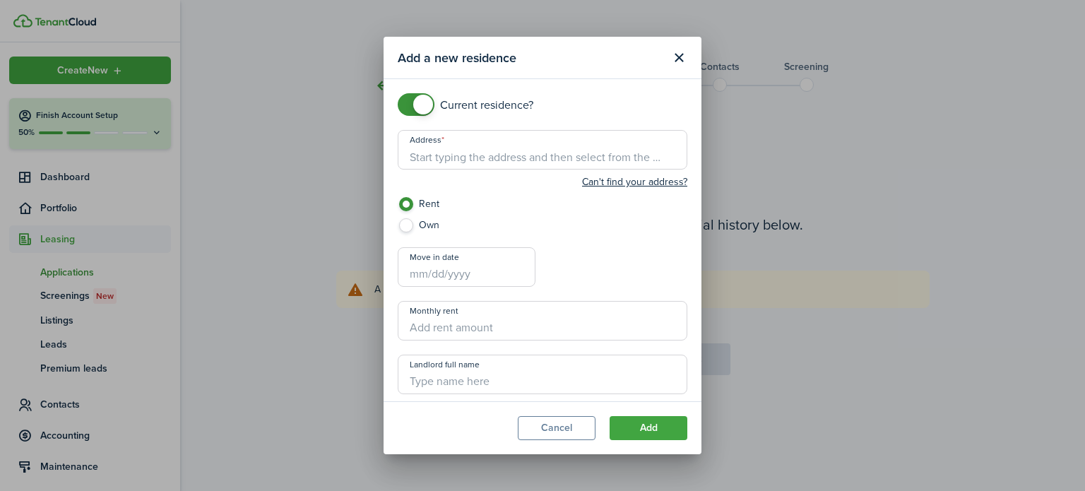
click at [497, 152] on input "Address" at bounding box center [543, 150] width 290 height 40
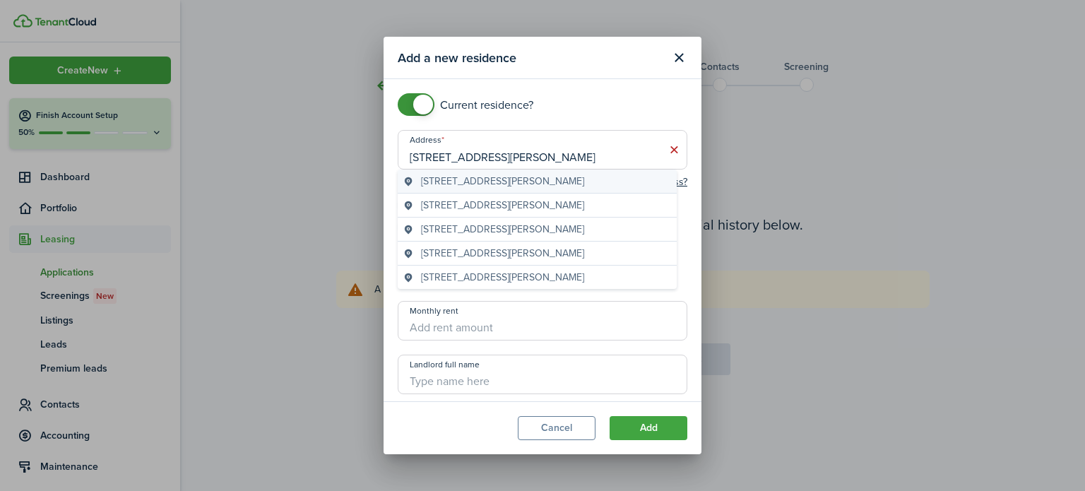
click at [507, 186] on span "[STREET_ADDRESS][PERSON_NAME]" at bounding box center [502, 181] width 163 height 15
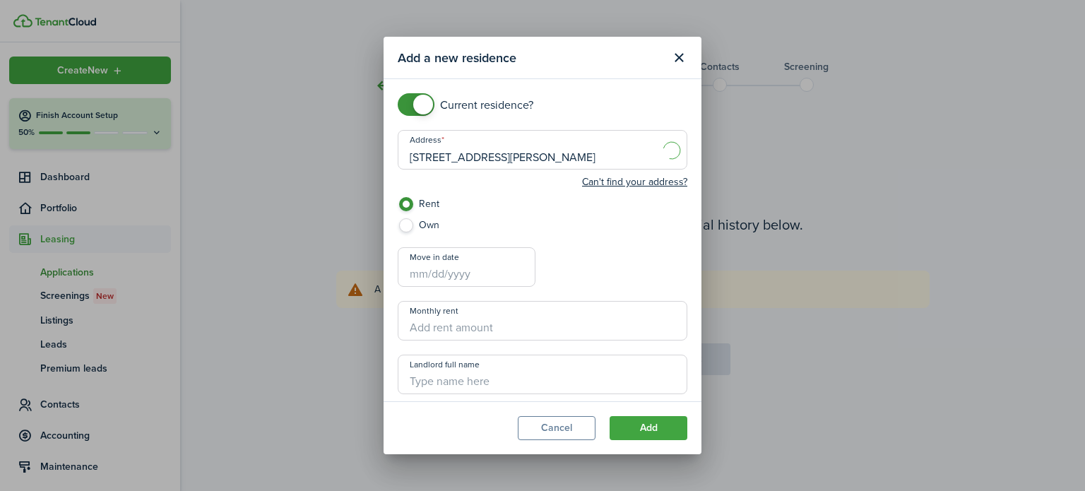
type input "[STREET_ADDRESS][PERSON_NAME]"
click at [648, 425] on button "Add" at bounding box center [649, 428] width 78 height 24
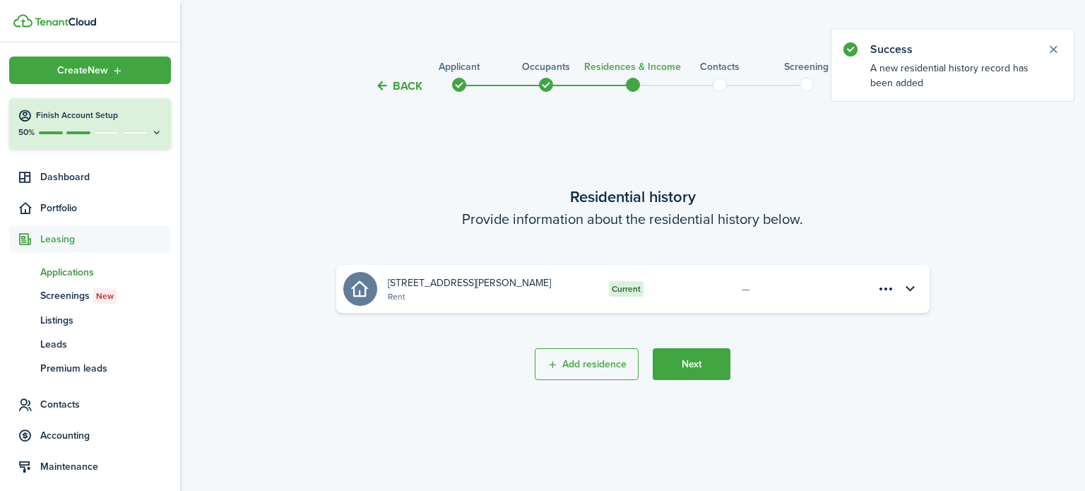
click at [639, 290] on span "Current" at bounding box center [626, 289] width 29 height 13
click at [882, 290] on menu-btn-icon "Open menu" at bounding box center [887, 289] width 24 height 24
click at [794, 323] on button "Edit" at bounding box center [837, 320] width 124 height 24
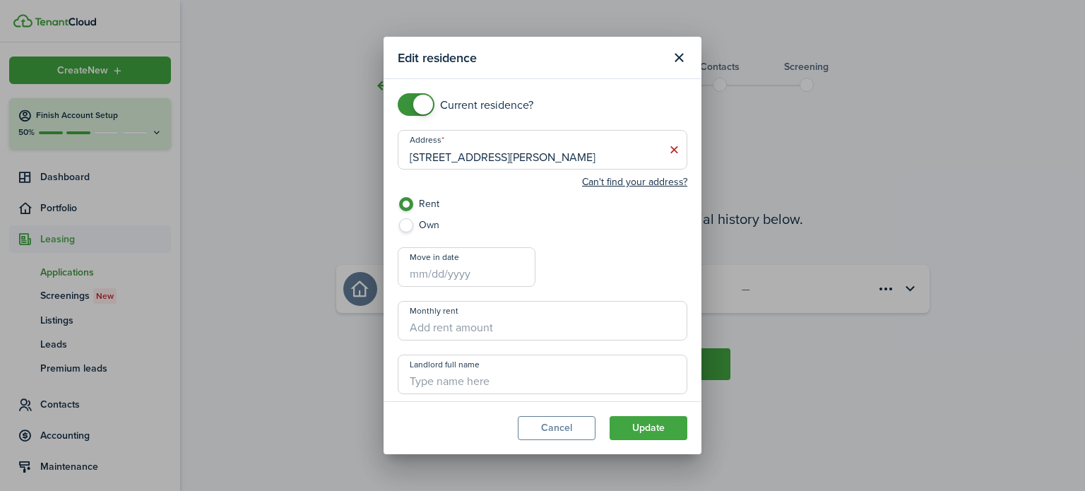
checkbox input "false"
click at [409, 103] on span at bounding box center [416, 104] width 14 height 23
click at [662, 433] on button "Update" at bounding box center [649, 428] width 78 height 24
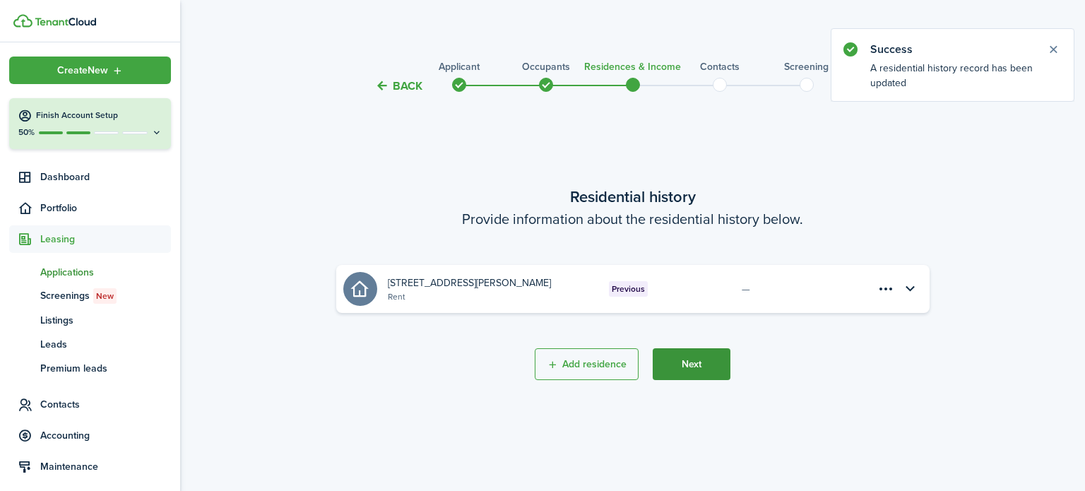
click at [695, 367] on button "Next" at bounding box center [692, 364] width 78 height 32
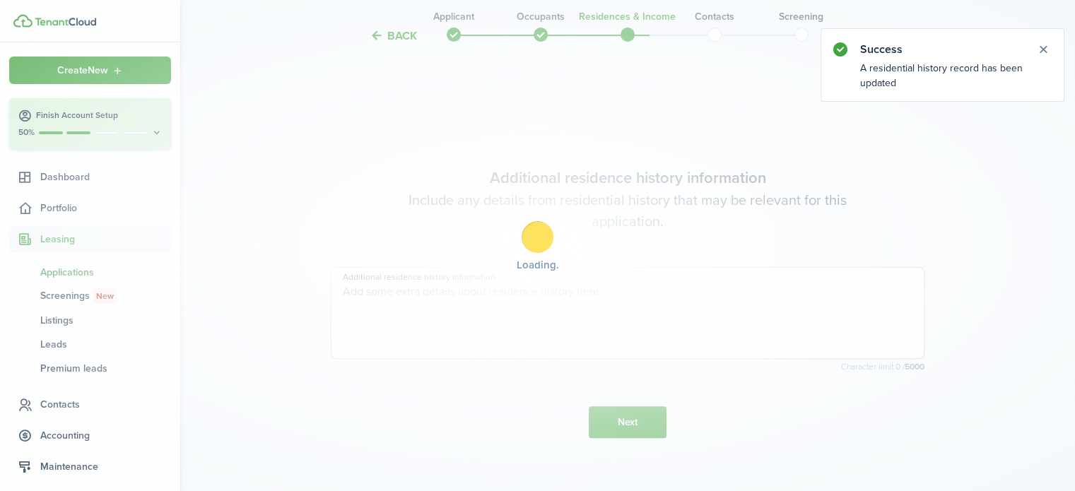
scroll to position [396, 0]
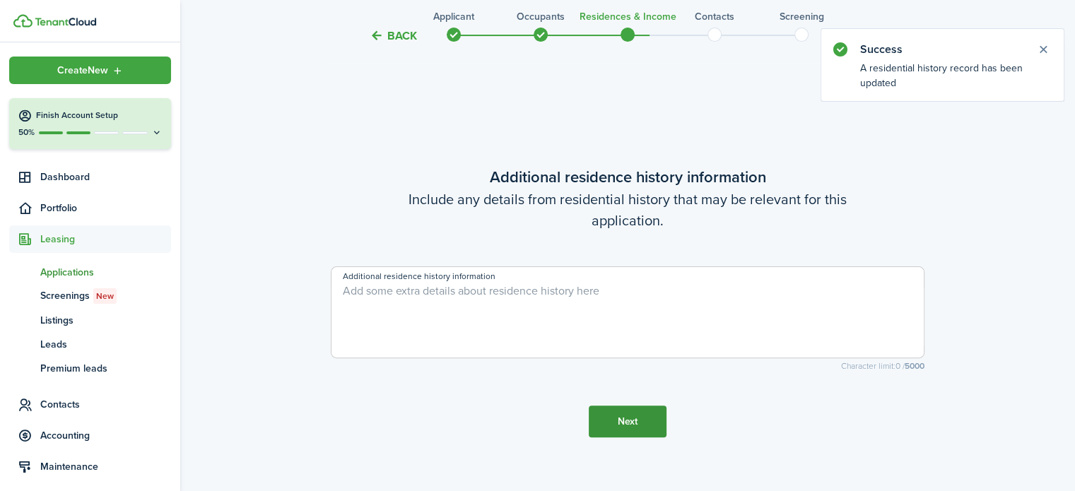
click at [641, 414] on button "Next" at bounding box center [627, 421] width 78 height 32
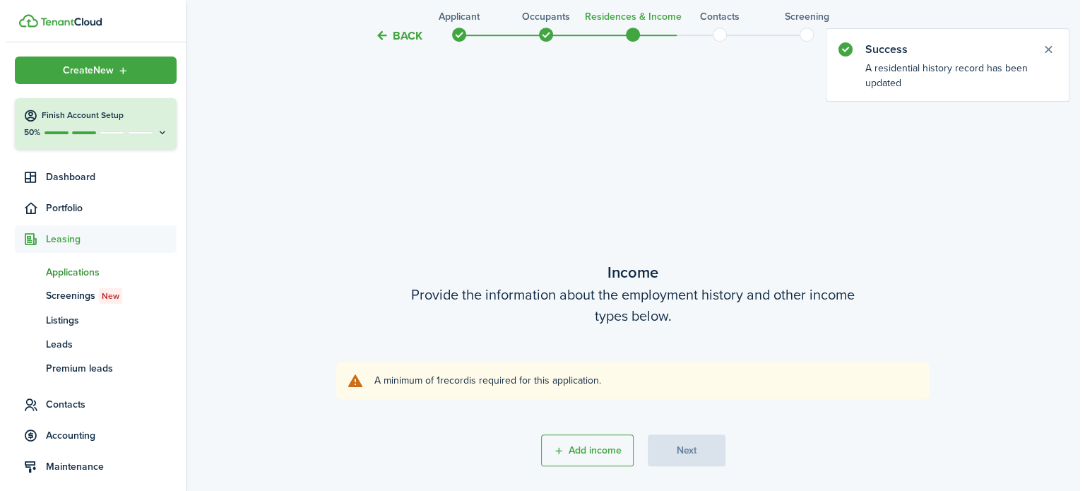
scroll to position [887, 0]
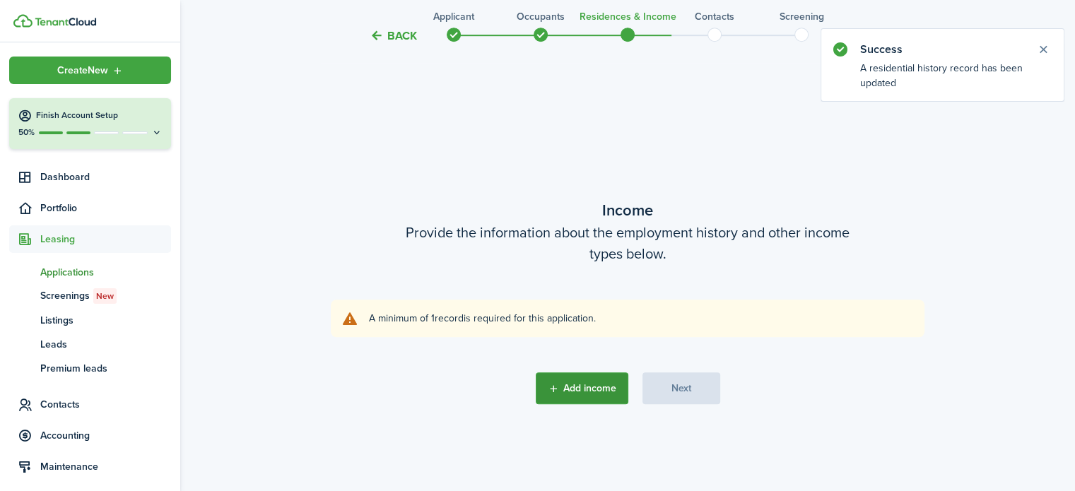
click at [584, 395] on button "Add income" at bounding box center [581, 388] width 93 height 32
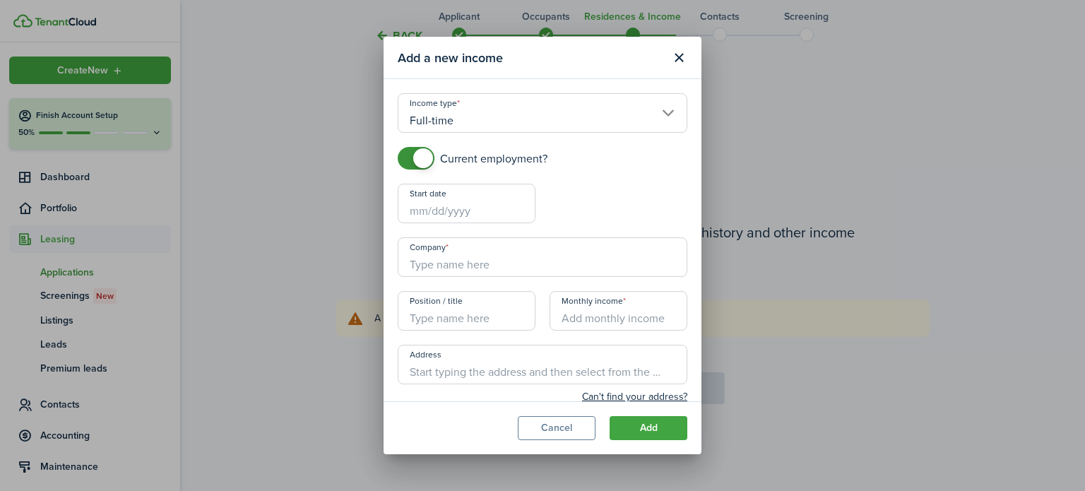
click at [467, 212] on input "Start date" at bounding box center [467, 204] width 138 height 40
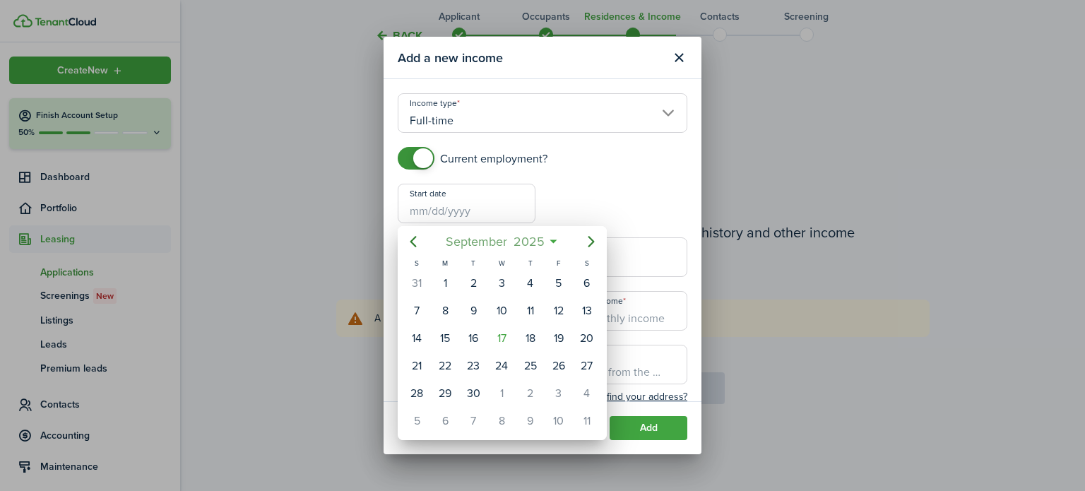
click at [529, 242] on span "2025" at bounding box center [528, 241] width 37 height 25
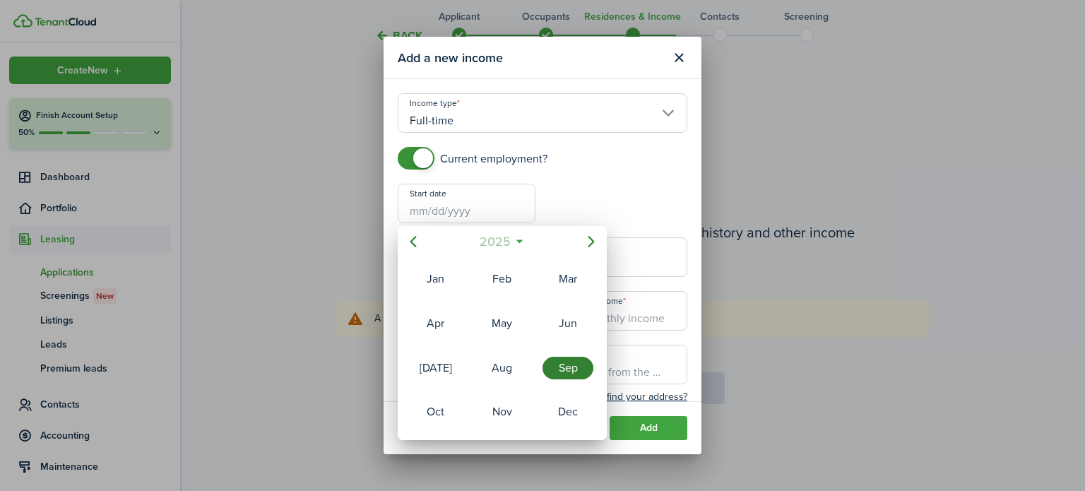
click at [506, 243] on span "2025" at bounding box center [494, 241] width 37 height 25
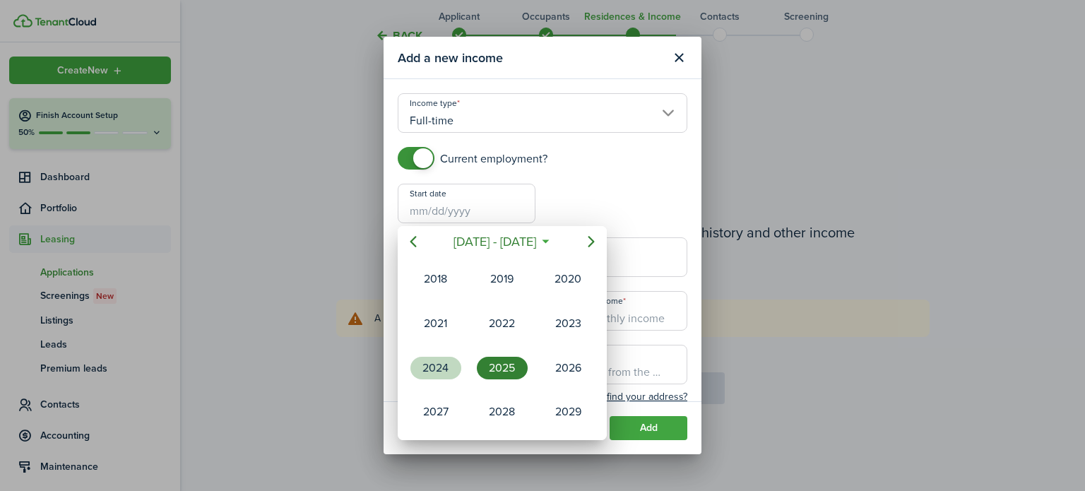
click at [441, 358] on div "2024" at bounding box center [435, 368] width 51 height 23
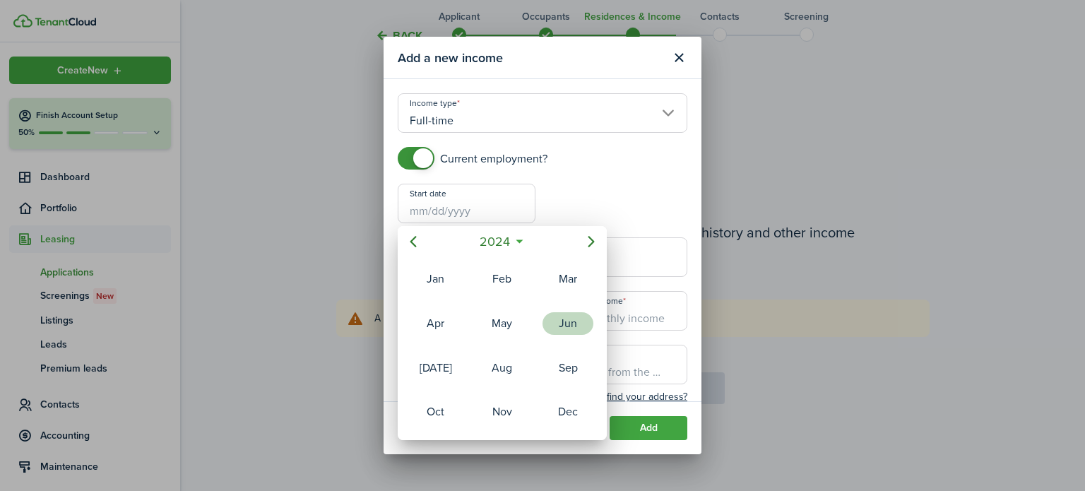
click at [572, 323] on div "Jun" at bounding box center [568, 323] width 51 height 23
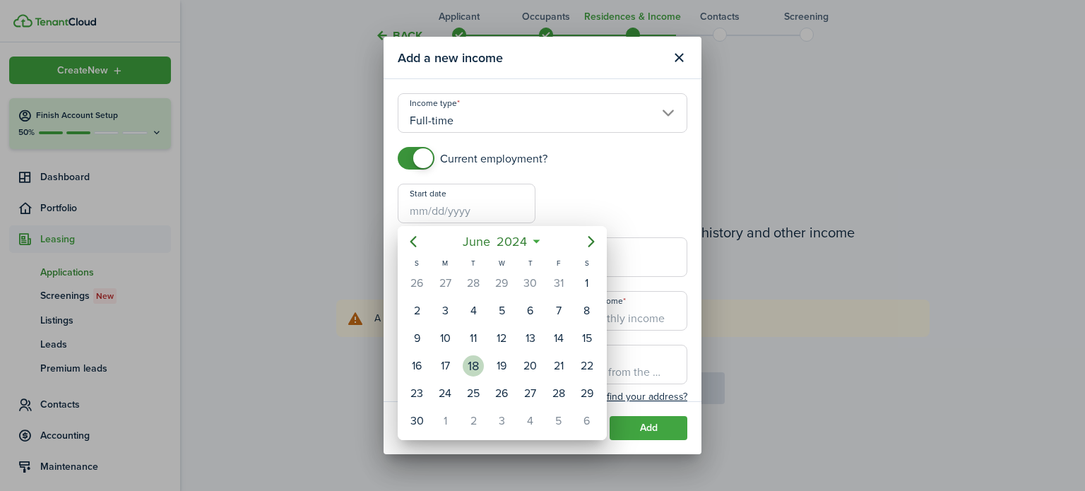
click at [478, 367] on div "18" at bounding box center [473, 365] width 21 height 21
type input "[DATE]"
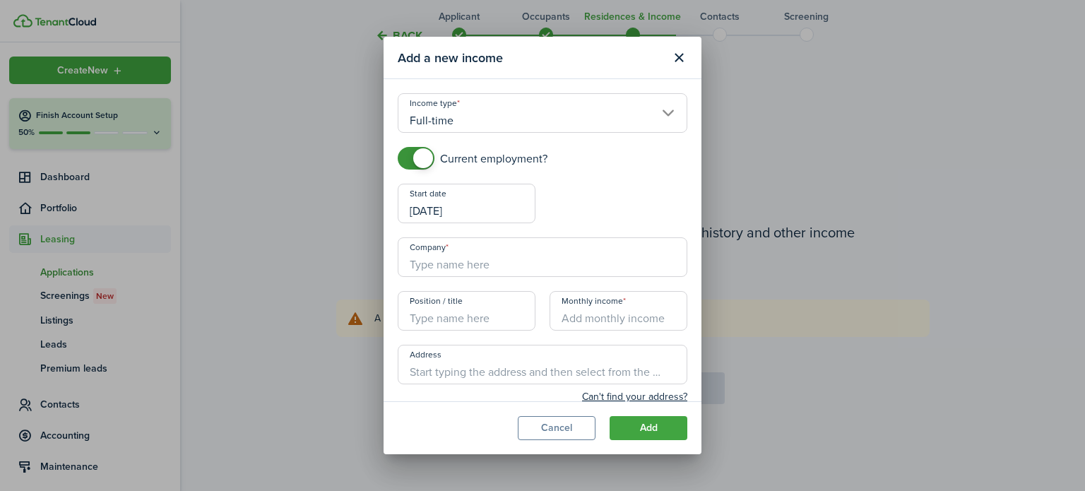
click at [479, 271] on input "Company" at bounding box center [543, 257] width 290 height 40
type input "[DEMOGRAPHIC_DATA] Charities of [GEOGRAPHIC_DATA][US_STATE]"
type input "[STREET_ADDRESS]"
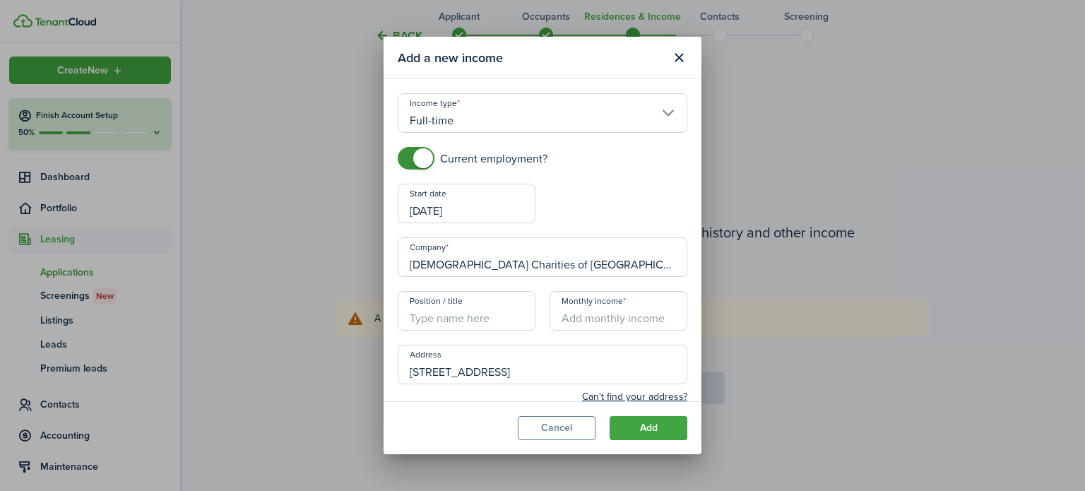
type input "[PHONE_NUMBER]"
type input "[PERSON_NAME]"
type input "[EMAIL_ADDRESS][DOMAIN_NAME]"
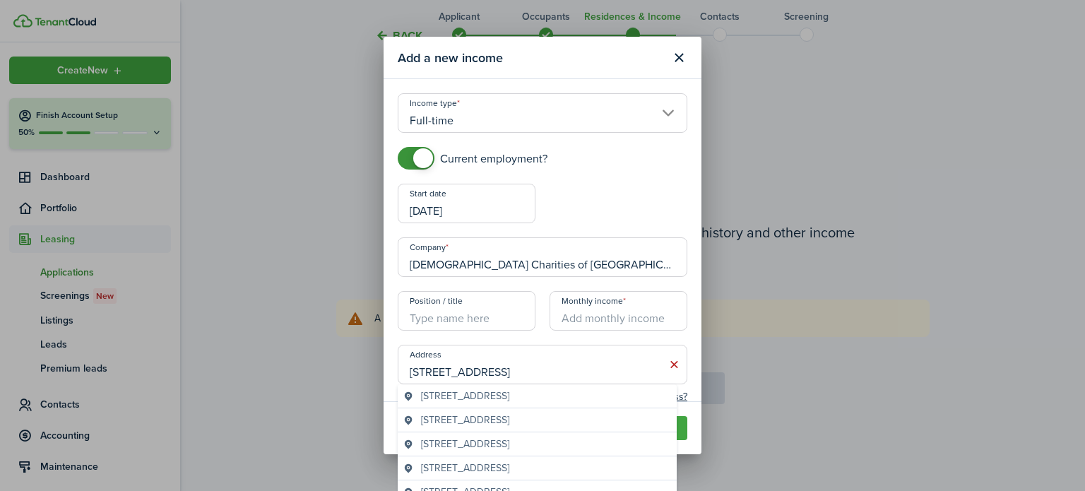
click at [480, 316] on input "Position / title" at bounding box center [467, 311] width 138 height 40
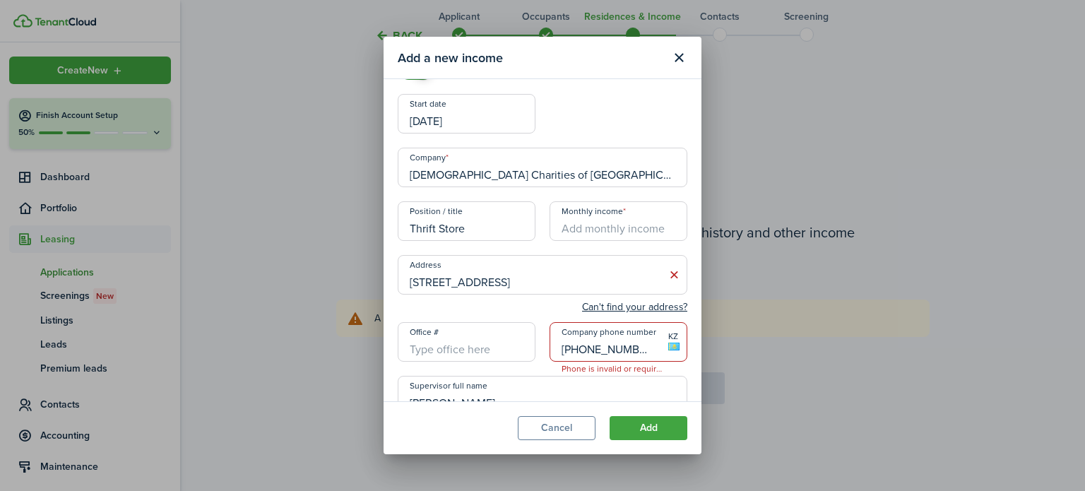
scroll to position [90, 0]
type input "Thrift Store"
click at [610, 229] on input "Monthly income" at bounding box center [619, 221] width 138 height 40
type input "$2,513.33"
drag, startPoint x: 639, startPoint y: 344, endPoint x: 491, endPoint y: 354, distance: 148.0
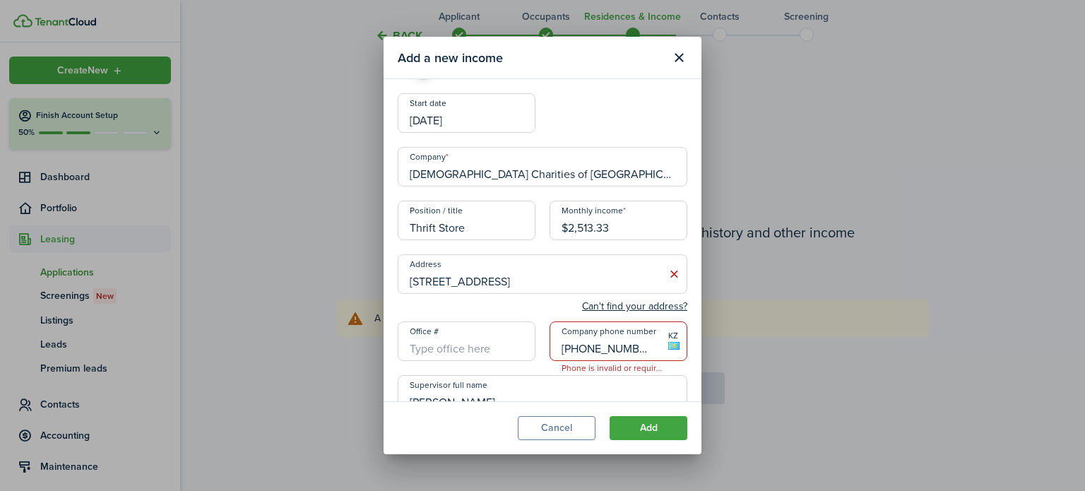
click at [491, 354] on div "Current employment? Start date [DATE] End date Company Catholic Charities of [G…" at bounding box center [543, 270] width 304 height 426
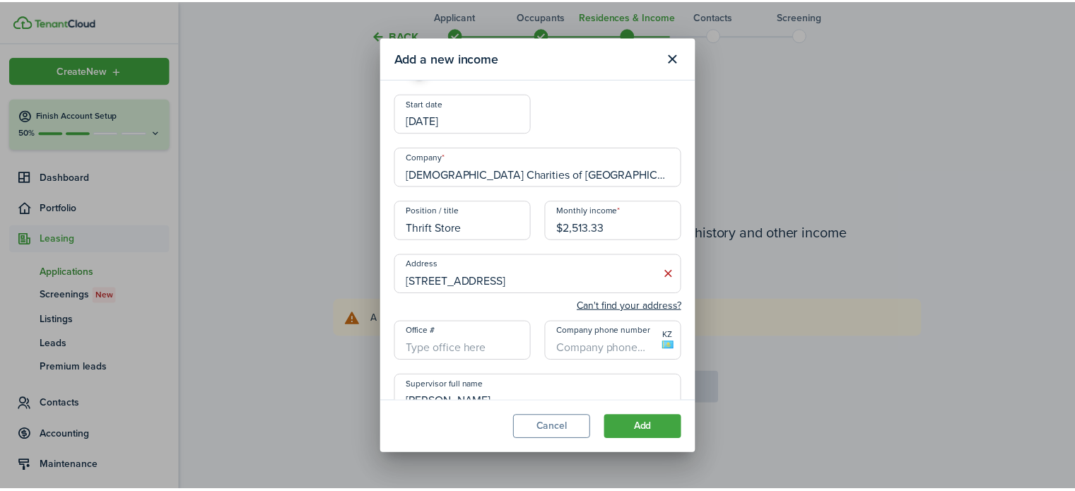
scroll to position [186, 0]
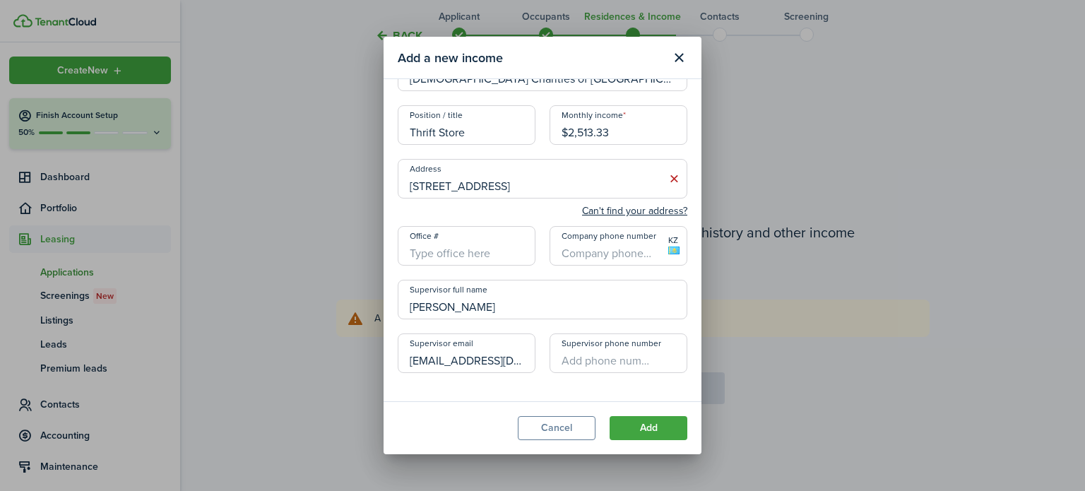
click at [487, 368] on input "[EMAIL_ADDRESS][DOMAIN_NAME]" at bounding box center [467, 353] width 138 height 40
type input "+1"
click at [636, 244] on input "+1" at bounding box center [619, 246] width 138 height 40
drag, startPoint x: 485, startPoint y: 308, endPoint x: 385, endPoint y: 309, distance: 99.6
click at [385, 309] on modal-body "Income type [DEMOGRAPHIC_DATA] Current employment? Start date [DATE] End date C…" at bounding box center [543, 240] width 318 height 322
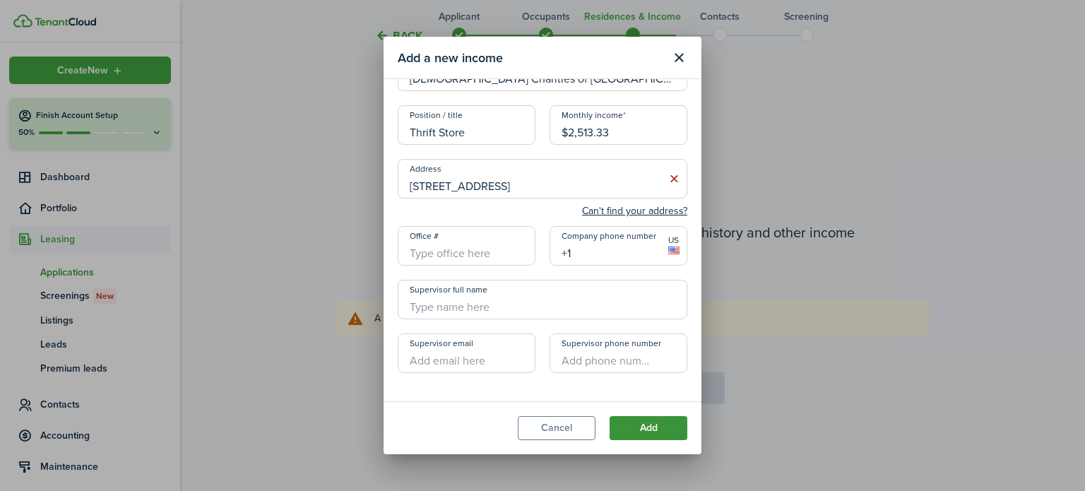
click at [663, 423] on button "Add" at bounding box center [649, 428] width 78 height 24
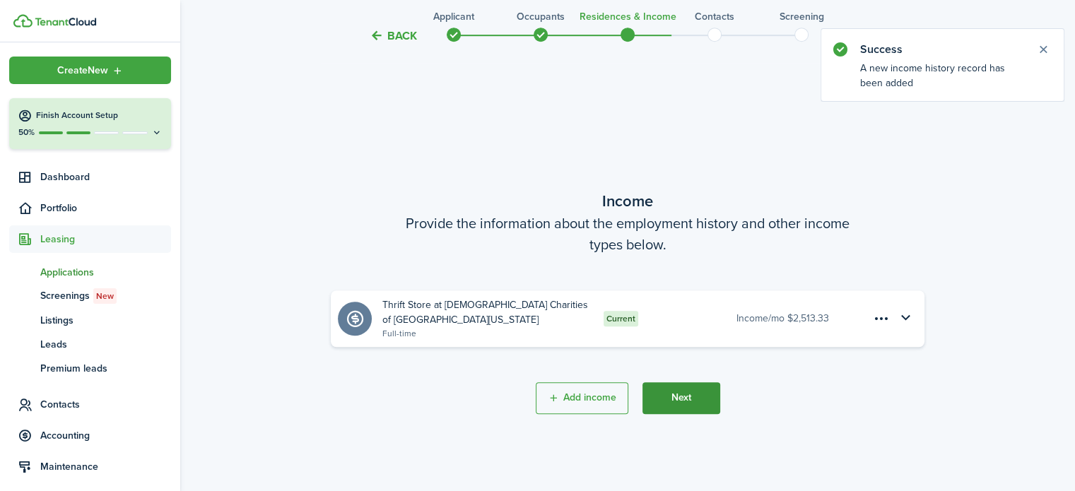
click at [689, 399] on button "Next" at bounding box center [681, 398] width 78 height 32
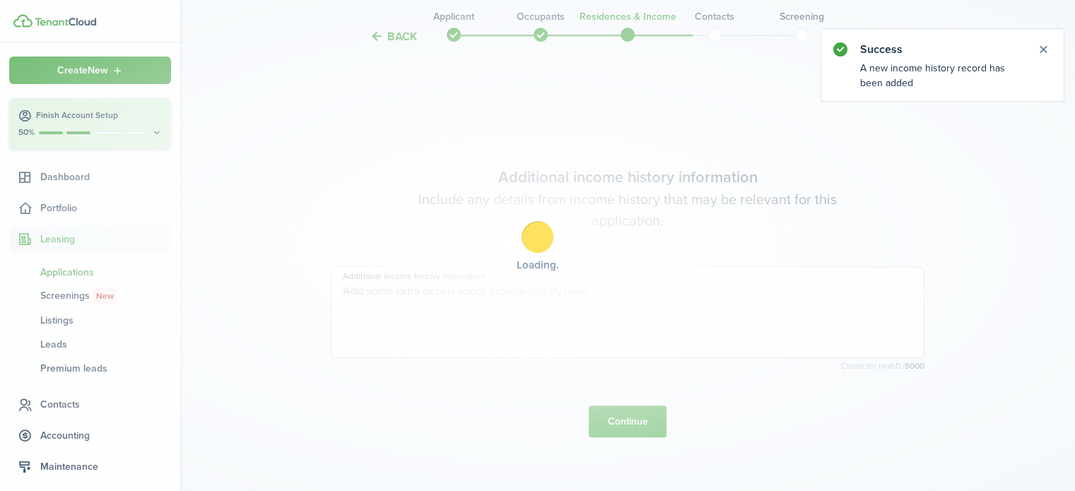
scroll to position [1379, 0]
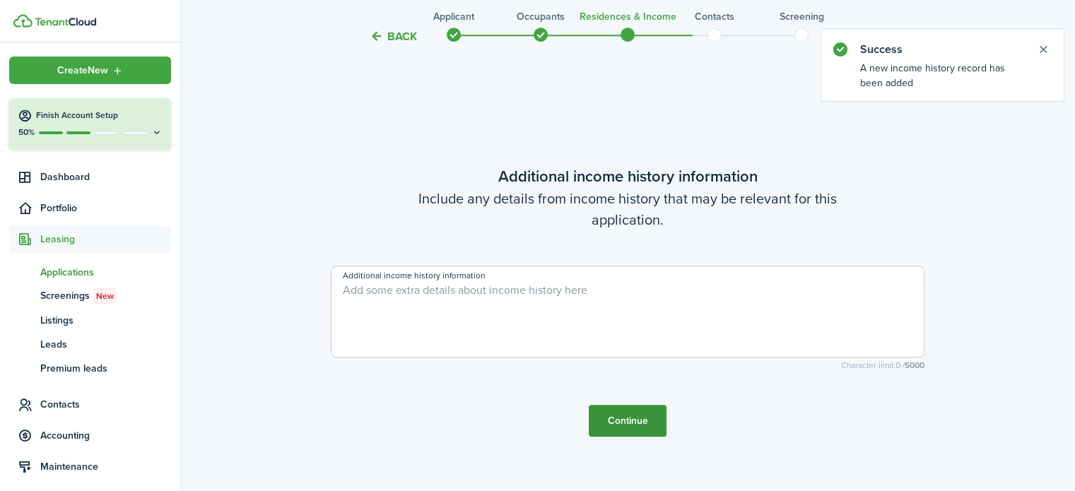
click at [644, 422] on button "Continue" at bounding box center [627, 421] width 78 height 32
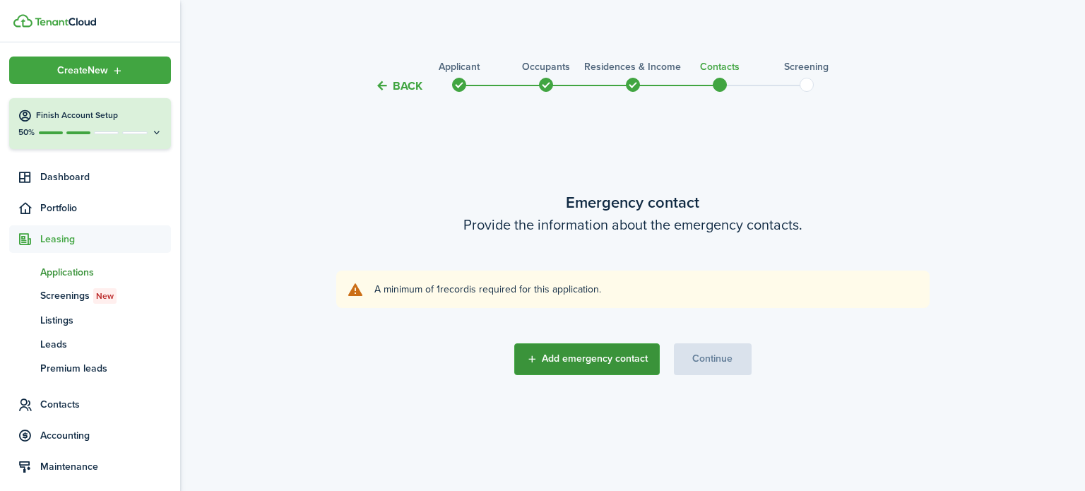
click at [623, 365] on button "Add emergency contact" at bounding box center [587, 359] width 146 height 32
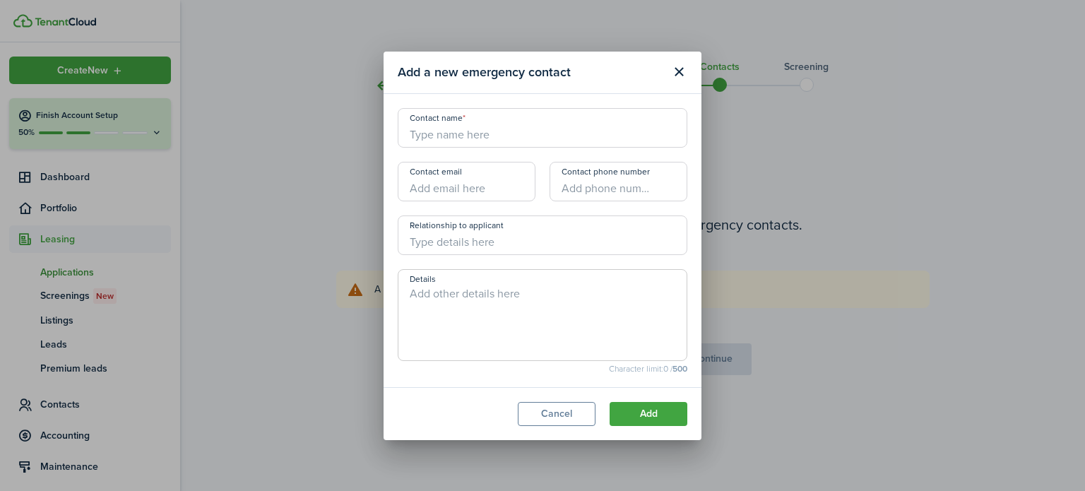
click at [468, 133] on input "Contact name" at bounding box center [543, 128] width 290 height 40
type input "BBH+ Staff"
click at [665, 413] on button "Add" at bounding box center [649, 414] width 78 height 24
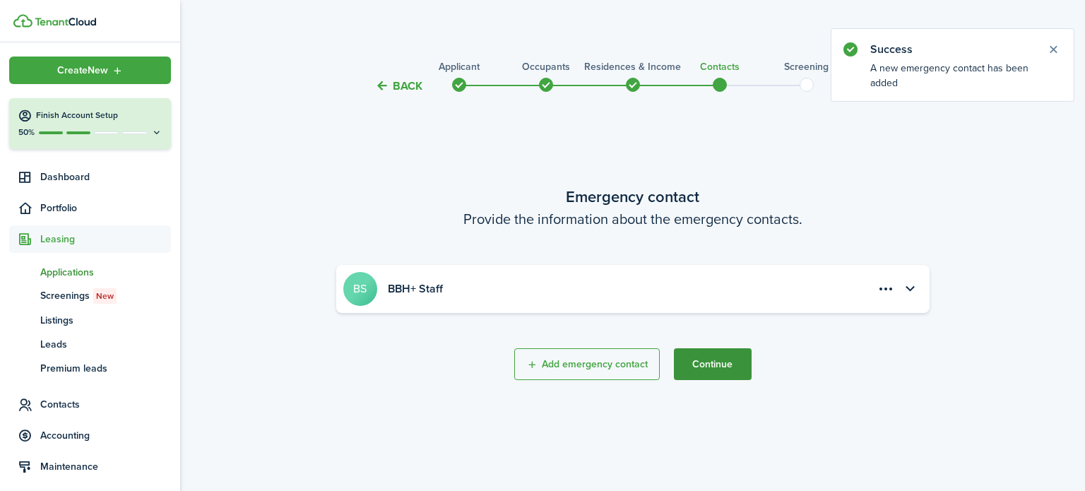
click at [714, 372] on button "Continue" at bounding box center [713, 364] width 78 height 32
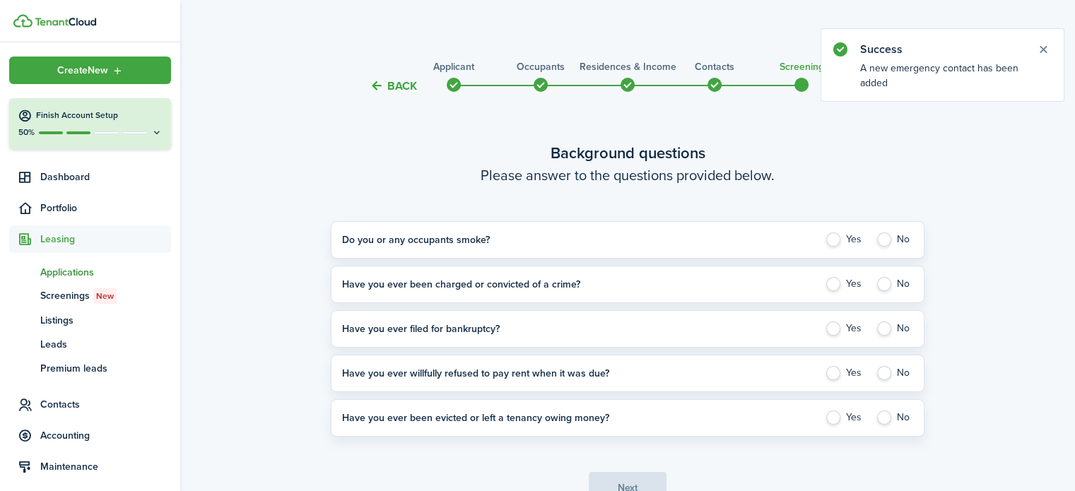
click at [879, 244] on label "No" at bounding box center [893, 239] width 37 height 14
radio input "true"
click at [834, 284] on label "Yes" at bounding box center [844, 284] width 40 height 14
radio input "true"
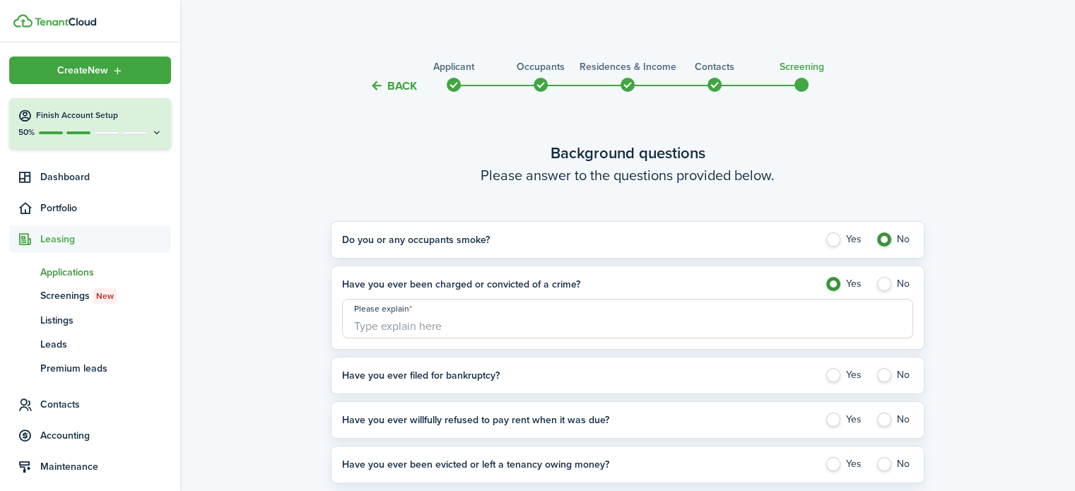
click at [806, 321] on input "Please explain" at bounding box center [627, 319] width 571 height 40
type input "S"
type input "Not Stated"
click at [884, 375] on label "No" at bounding box center [893, 375] width 37 height 14
radio input "true"
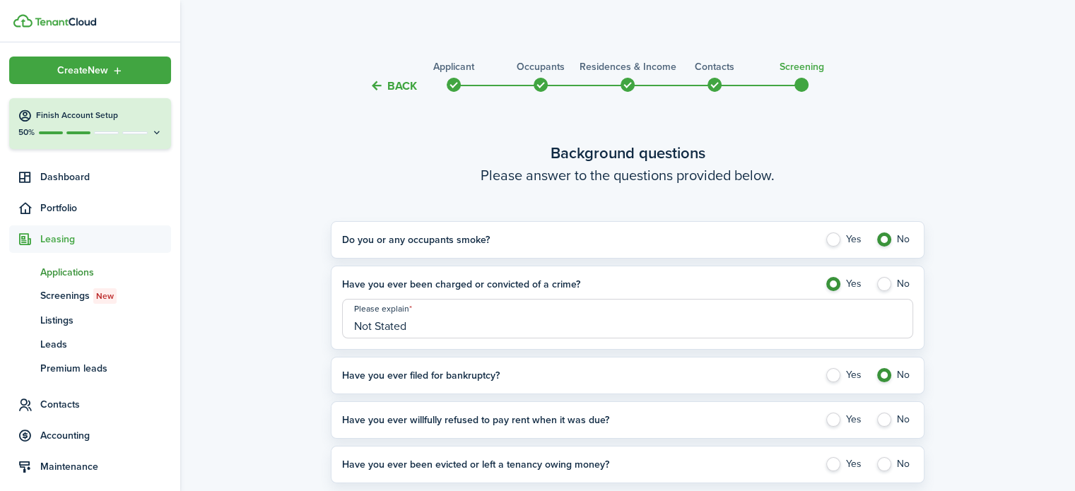
click at [885, 422] on label "No" at bounding box center [893, 420] width 37 height 14
radio input "true"
click at [834, 469] on label "Yes" at bounding box center [844, 464] width 40 height 14
radio input "true"
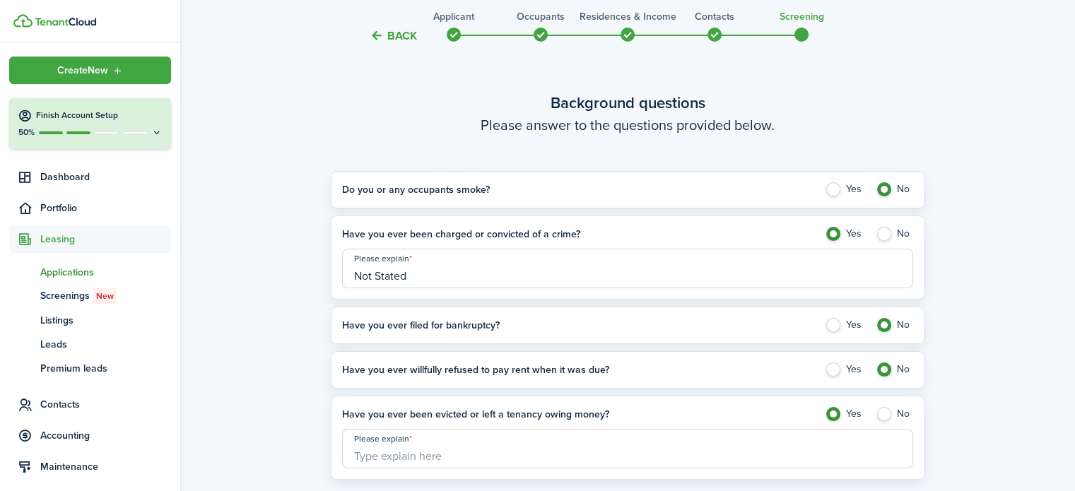
scroll to position [172, 0]
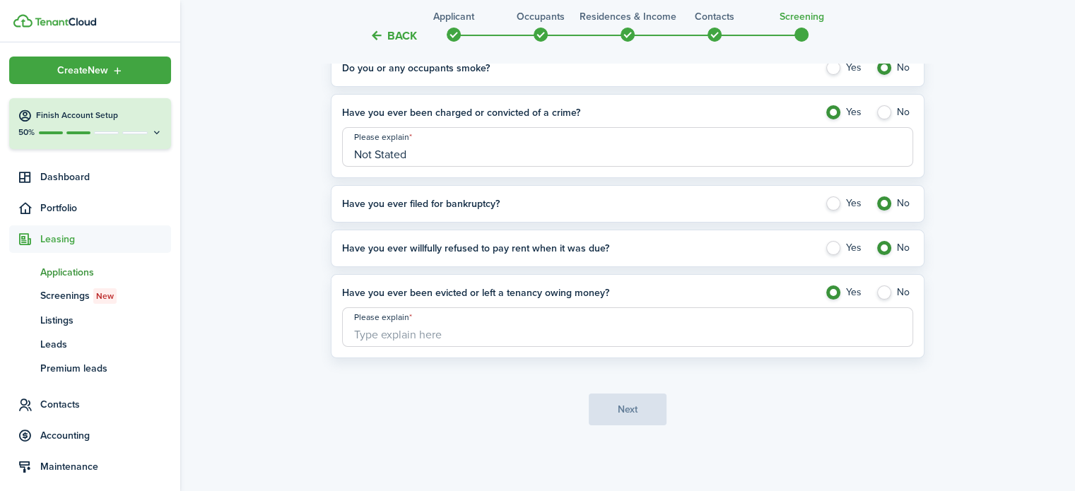
click at [687, 341] on input "Please explain" at bounding box center [627, 327] width 571 height 40
type input "Not Stated"
click at [624, 408] on button "Next" at bounding box center [627, 409] width 78 height 32
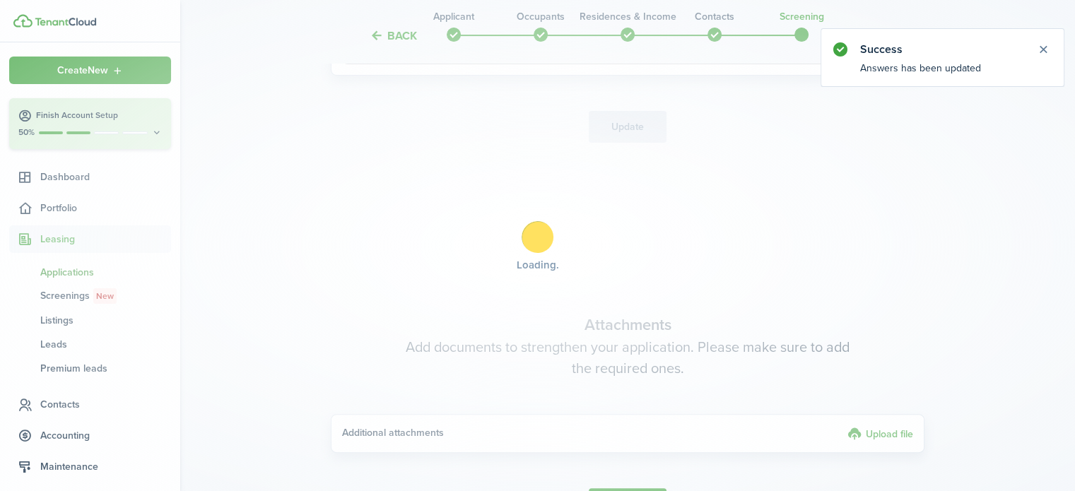
scroll to position [568, 0]
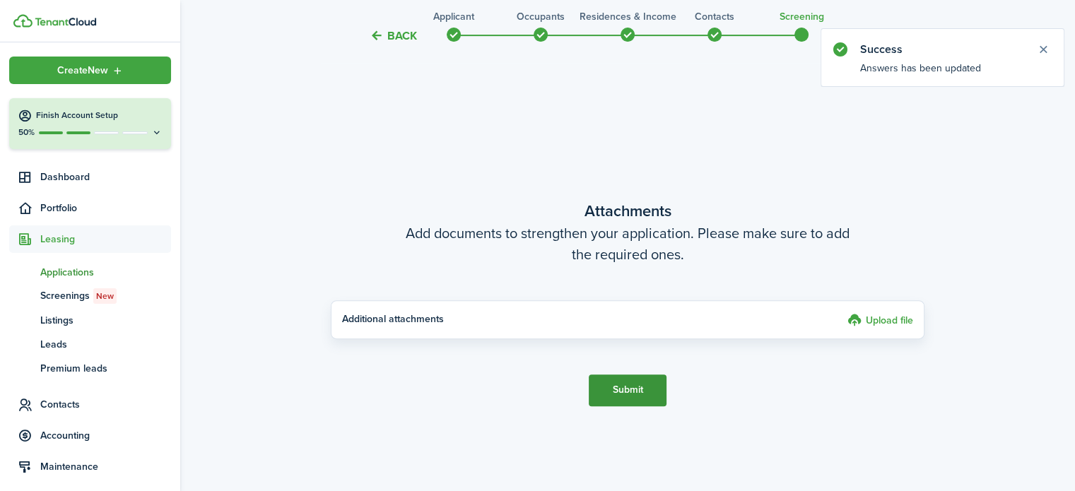
click at [630, 392] on button "Submit" at bounding box center [627, 390] width 78 height 32
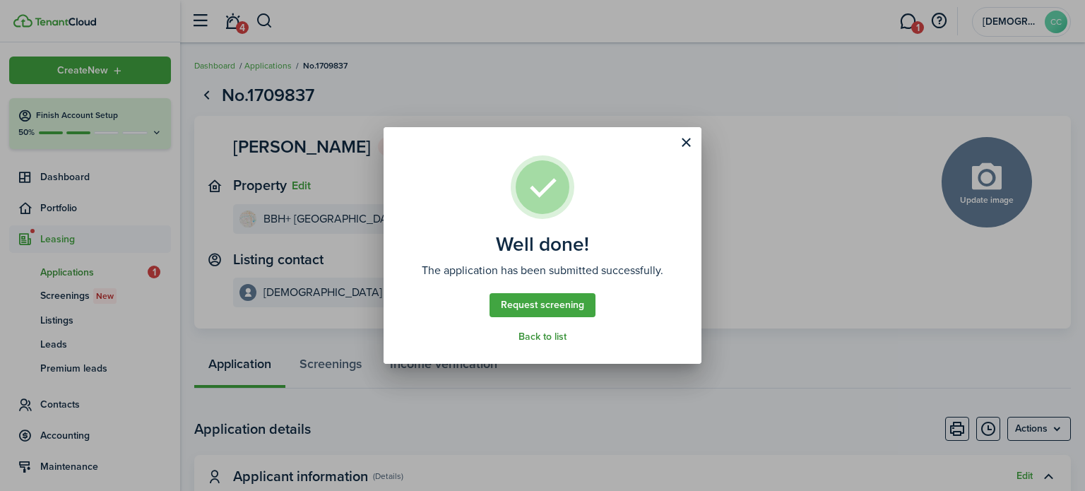
click at [537, 336] on link "Back to list" at bounding box center [543, 336] width 48 height 11
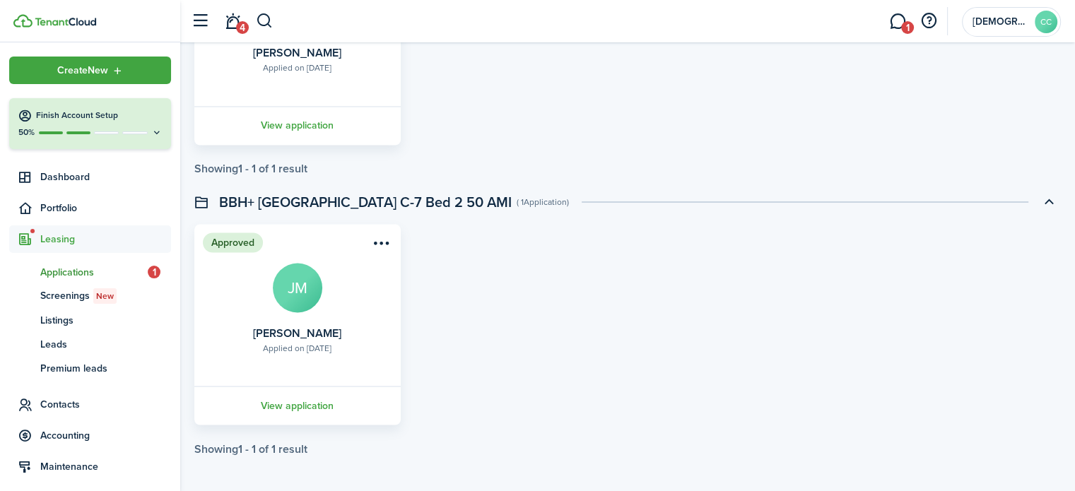
scroll to position [2489, 0]
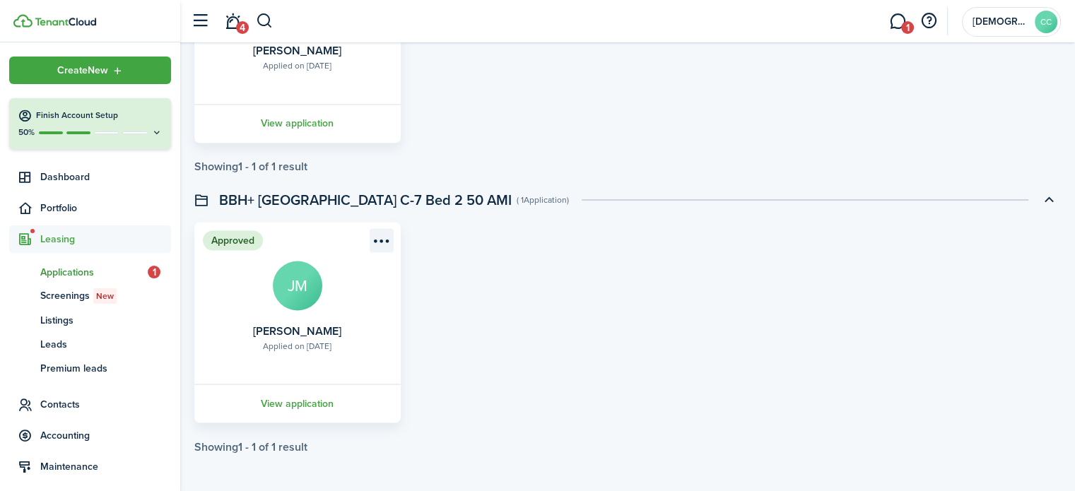
click at [376, 239] on menu-btn-icon "Open menu" at bounding box center [381, 240] width 24 height 24
click at [471, 299] on div "Approved Applied on [DATE] [PERSON_NAME] JM View application" at bounding box center [627, 322] width 880 height 201
click at [76, 274] on span "Applications" at bounding box center [93, 272] width 107 height 15
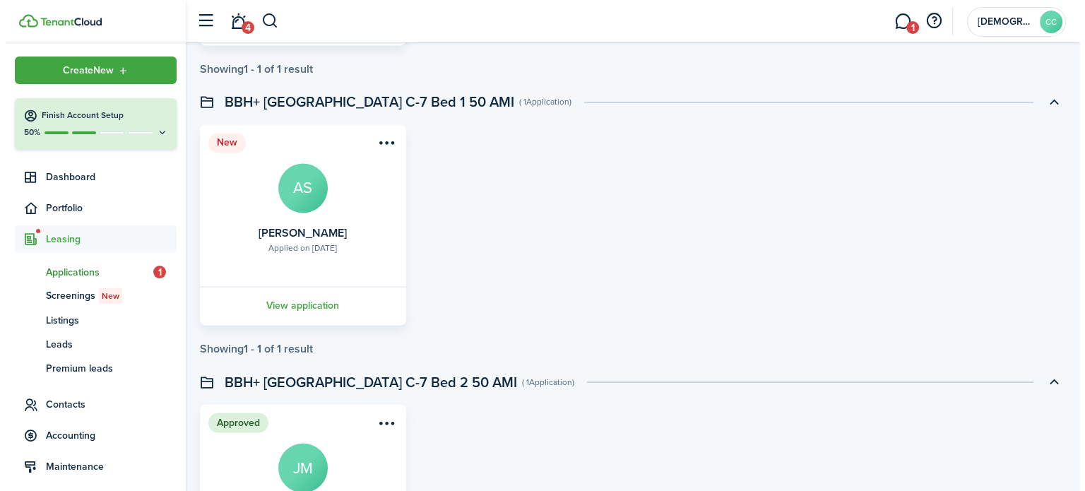
scroll to position [2241, 0]
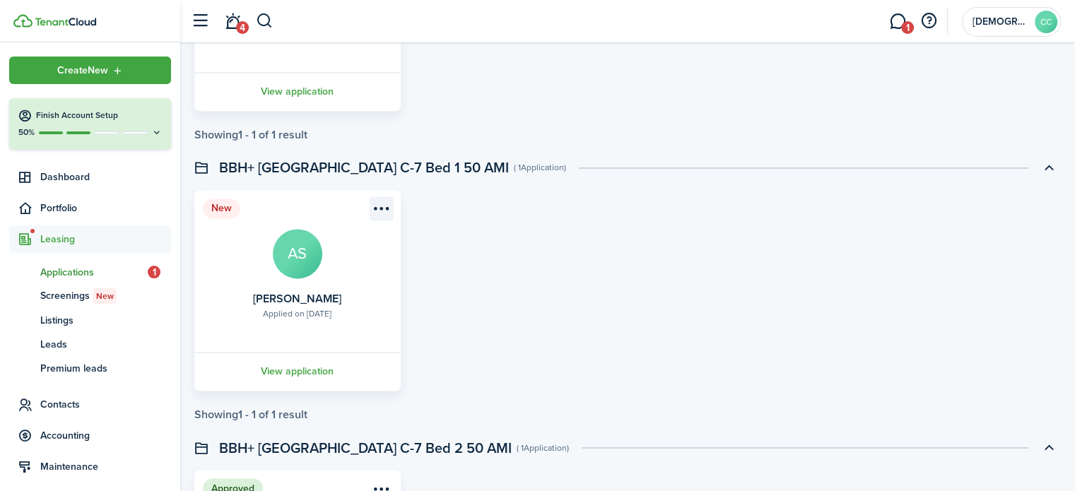
click at [385, 203] on menu-btn-icon "Open menu" at bounding box center [381, 208] width 24 height 24
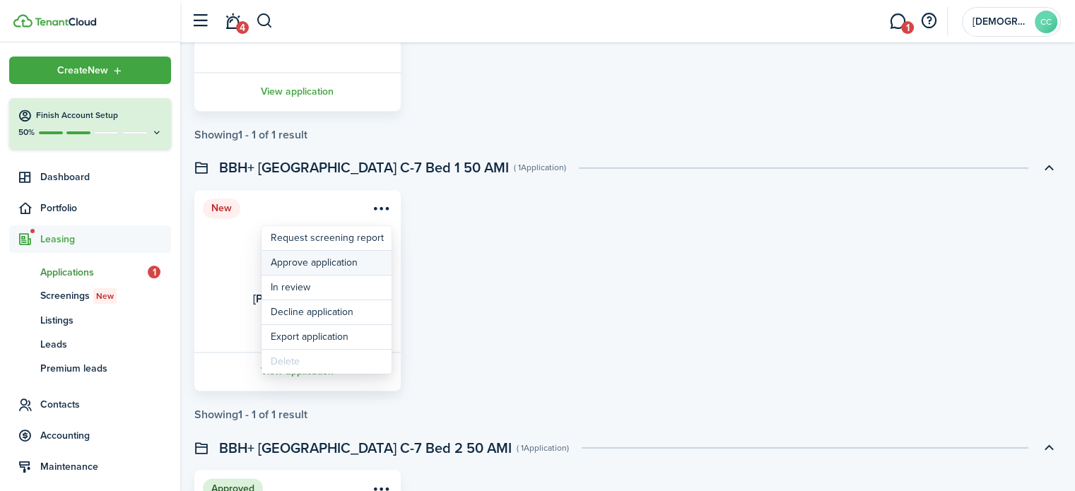
click at [321, 267] on button "Approve application" at bounding box center [326, 263] width 130 height 24
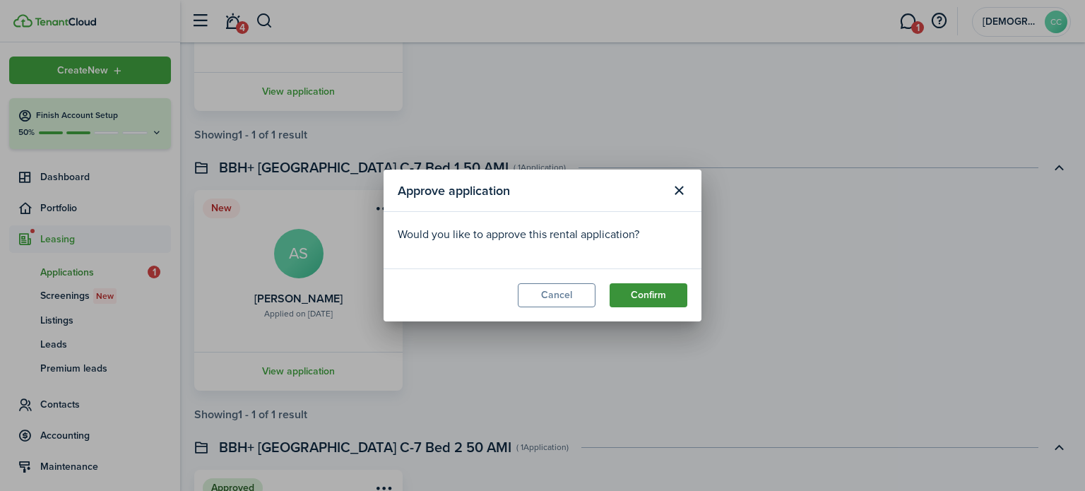
click at [675, 293] on button "Confirm" at bounding box center [649, 295] width 78 height 24
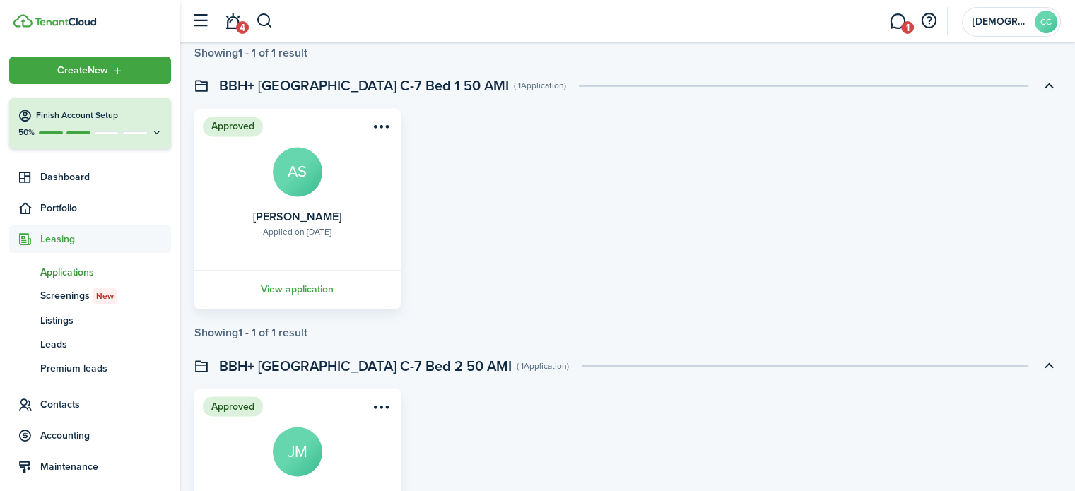
scroll to position [2210, 0]
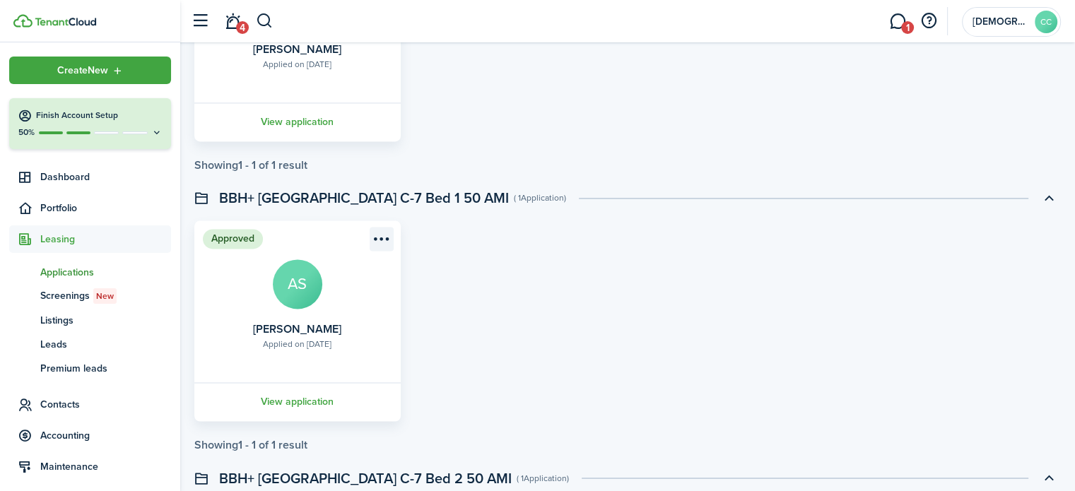
click at [382, 242] on menu-btn-icon "Open menu" at bounding box center [381, 239] width 24 height 24
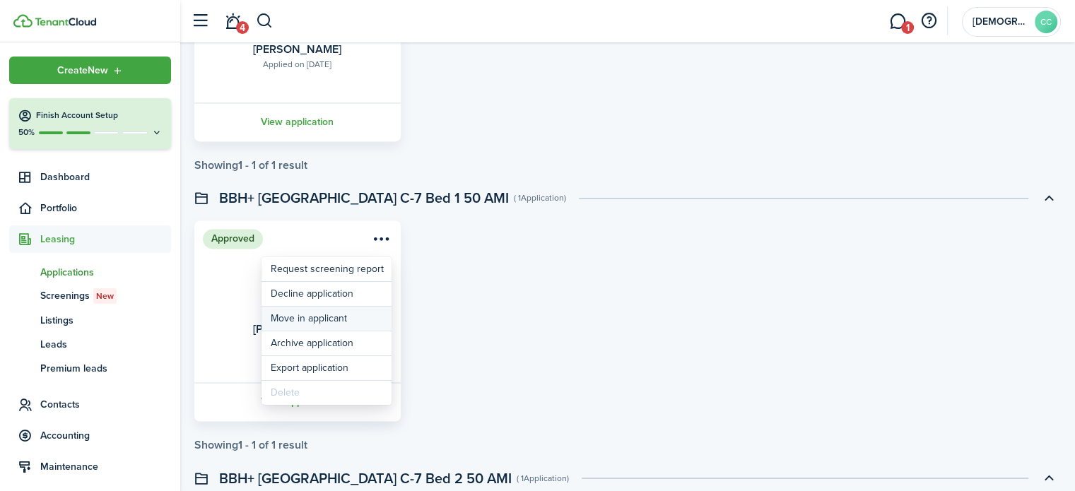
click at [326, 320] on button "Move in applicant" at bounding box center [326, 319] width 130 height 24
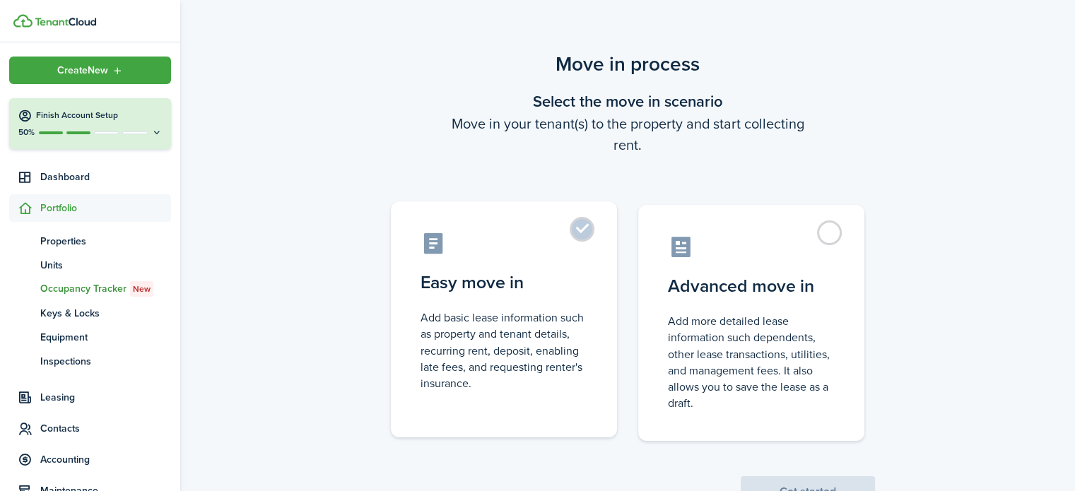
click at [585, 242] on label "Easy move in Add basic lease information such as property and tenant details, r…" at bounding box center [504, 319] width 226 height 236
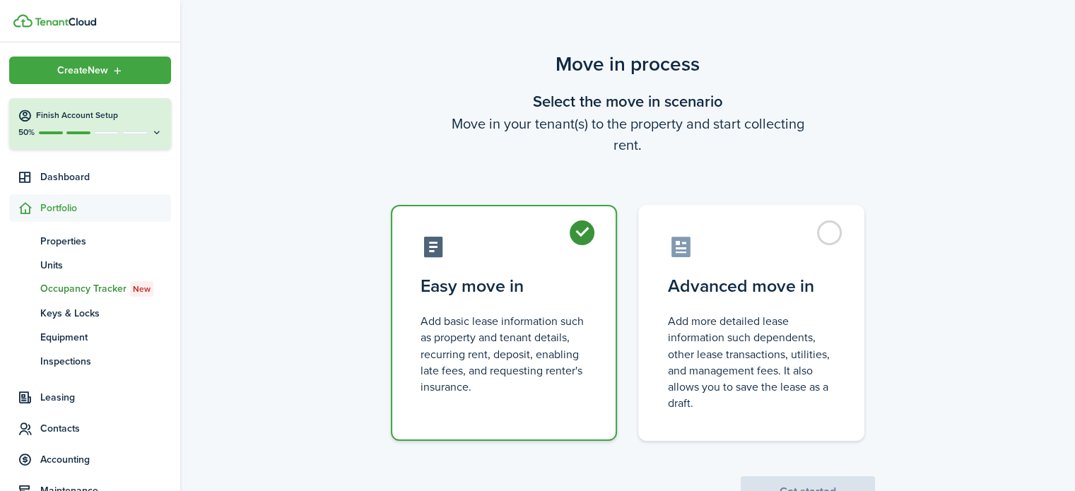
radio input "true"
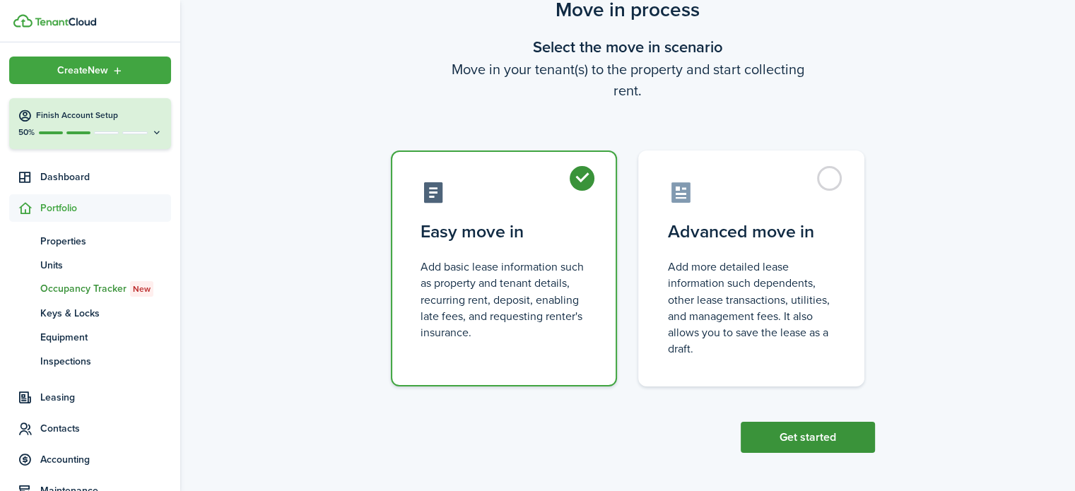
click at [805, 432] on button "Get started" at bounding box center [807, 437] width 134 height 31
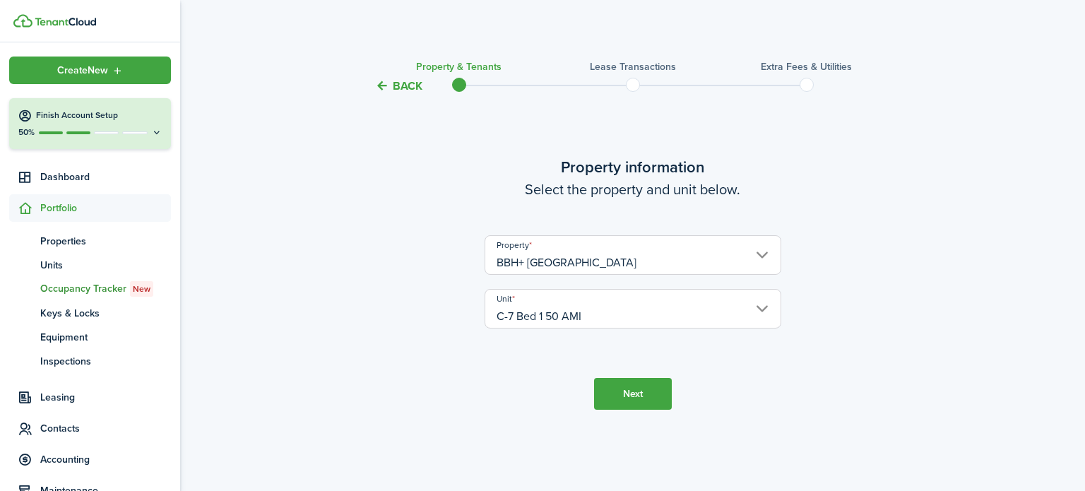
click at [622, 398] on button "Next" at bounding box center [633, 394] width 78 height 32
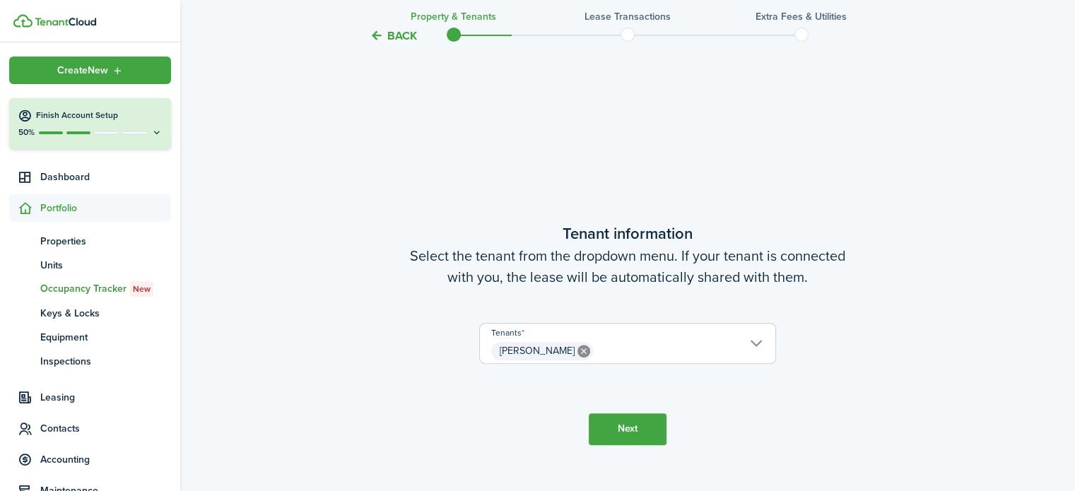
scroll to position [396, 0]
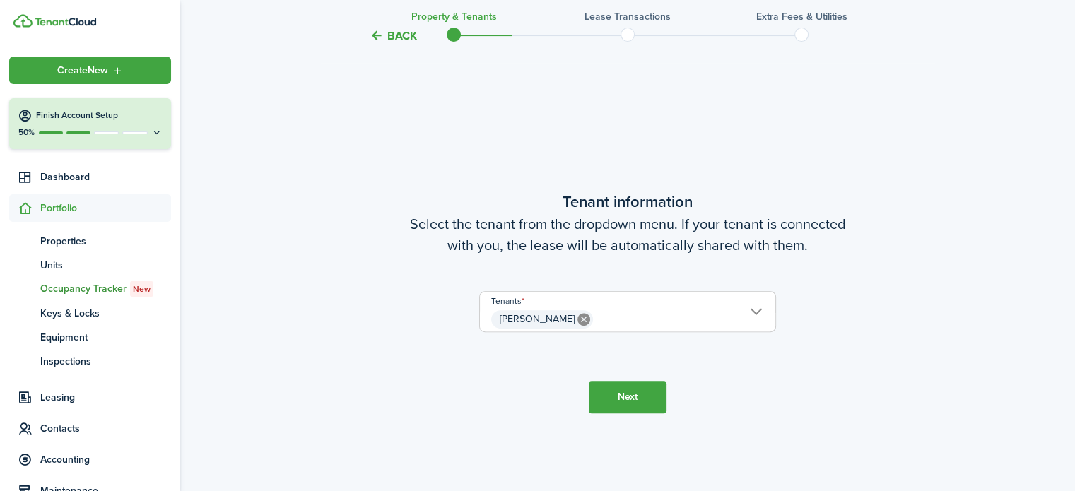
click at [627, 406] on button "Next" at bounding box center [627, 397] width 78 height 32
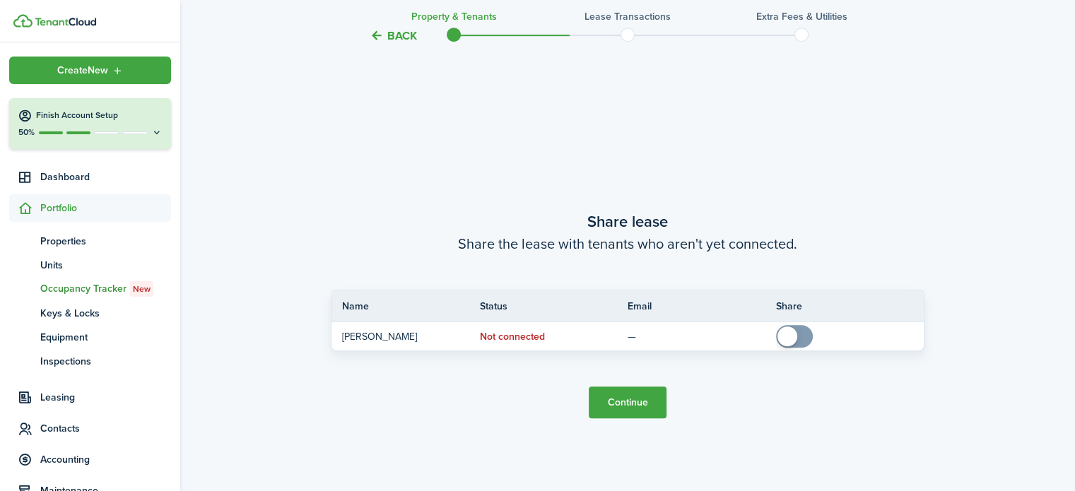
scroll to position [887, 0]
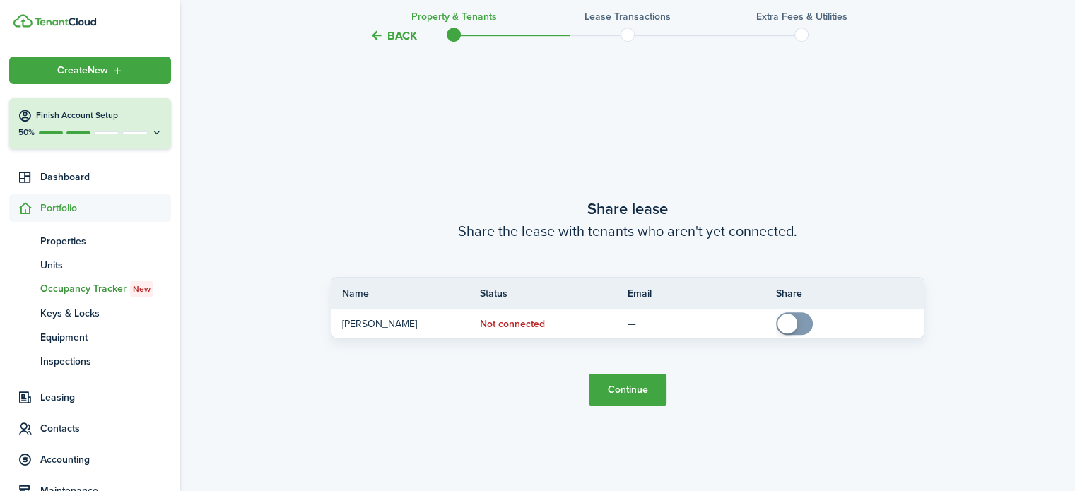
click at [627, 391] on button "Continue" at bounding box center [627, 390] width 78 height 32
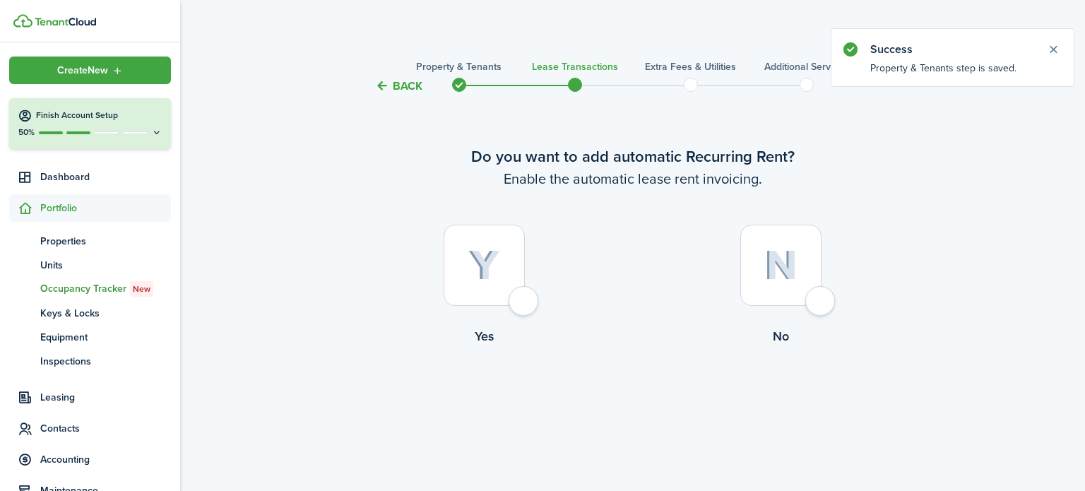
click at [509, 309] on label "Yes" at bounding box center [484, 289] width 297 height 128
radio input "true"
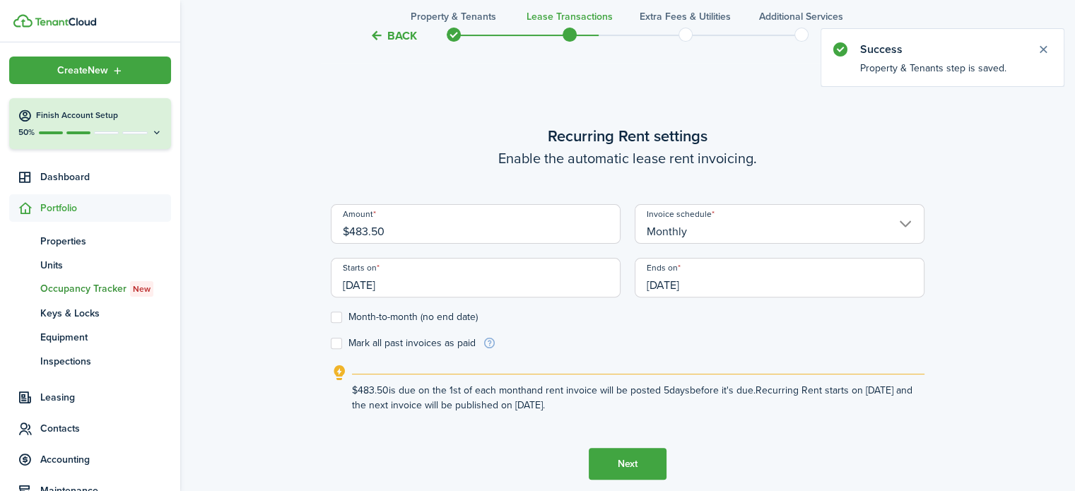
scroll to position [396, 0]
click at [675, 284] on input "[DATE]" at bounding box center [779, 277] width 290 height 40
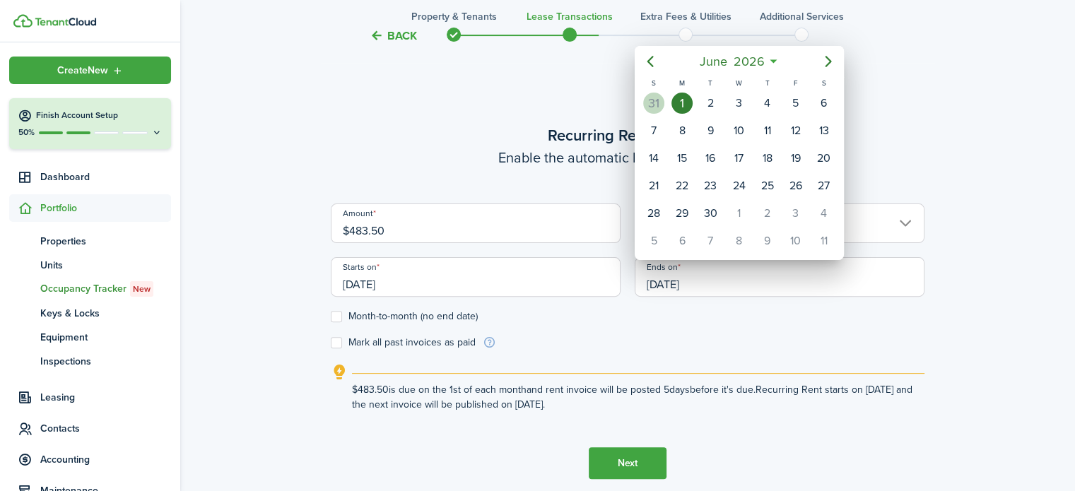
click at [658, 99] on div "31" at bounding box center [653, 103] width 21 height 21
type input "[DATE]"
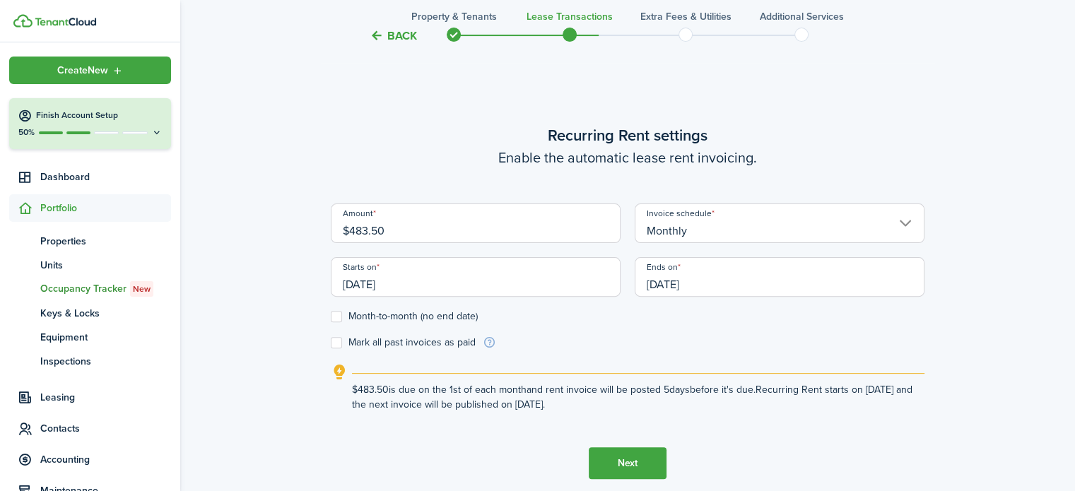
click at [628, 464] on button "Next" at bounding box center [627, 463] width 78 height 32
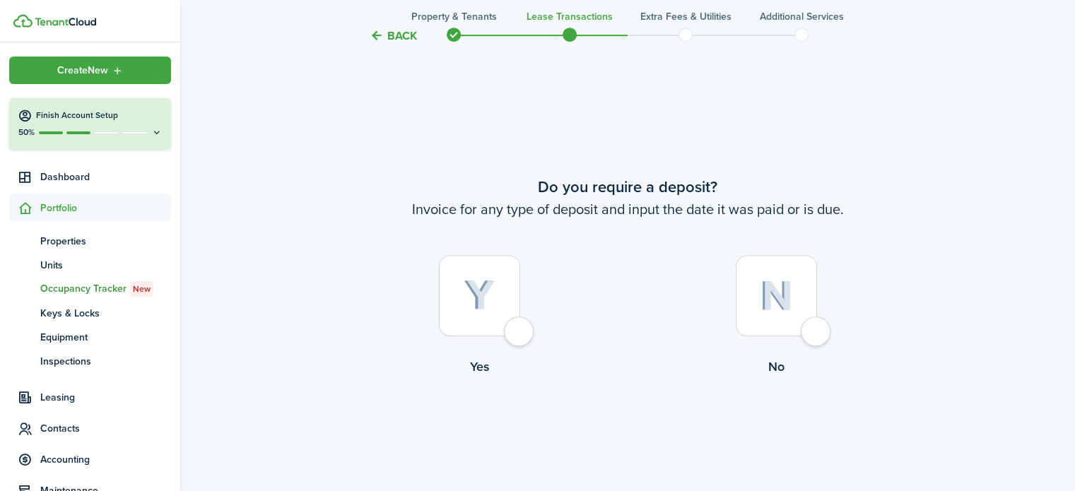
scroll to position [887, 0]
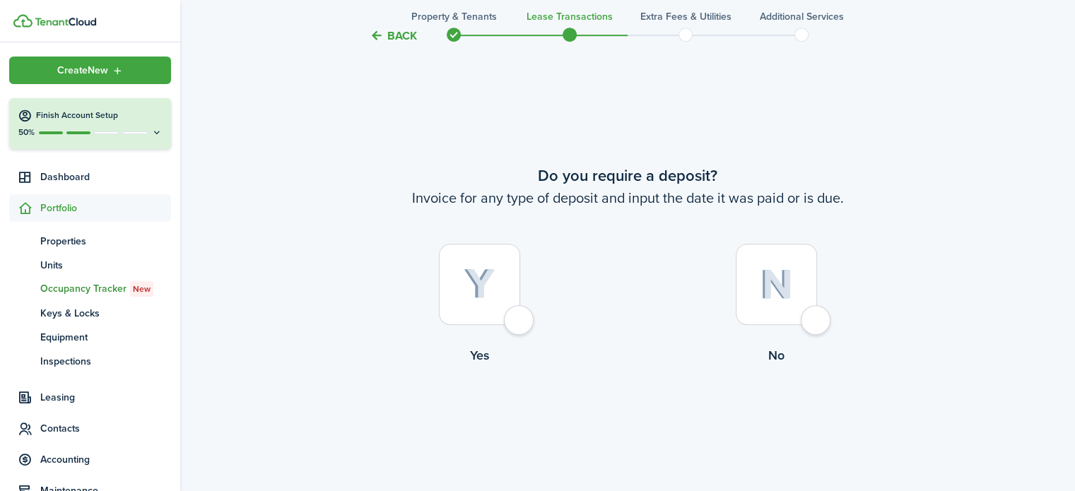
click at [810, 325] on div at bounding box center [775, 284] width 81 height 81
radio input "true"
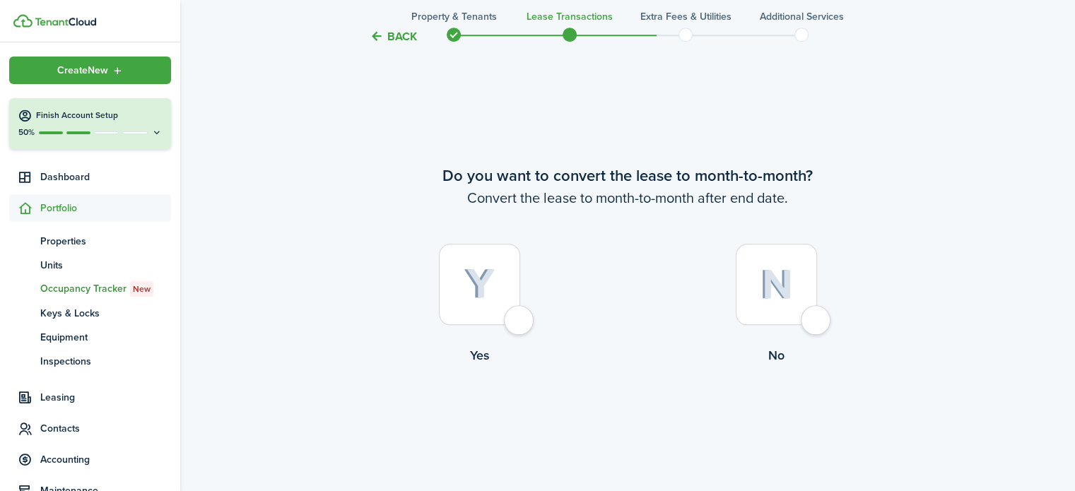
scroll to position [1379, 0]
click at [817, 321] on div at bounding box center [775, 283] width 81 height 81
radio input "true"
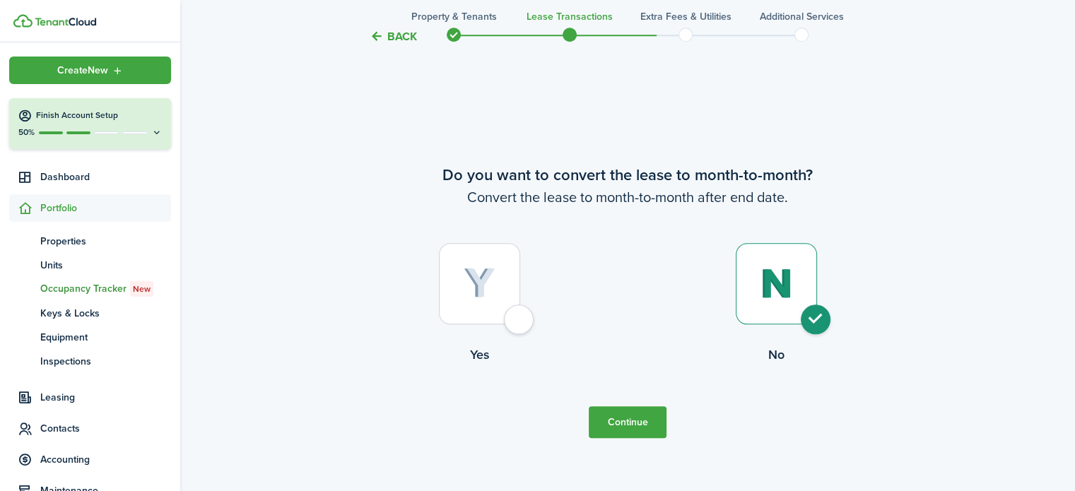
click at [637, 418] on button "Continue" at bounding box center [627, 422] width 78 height 32
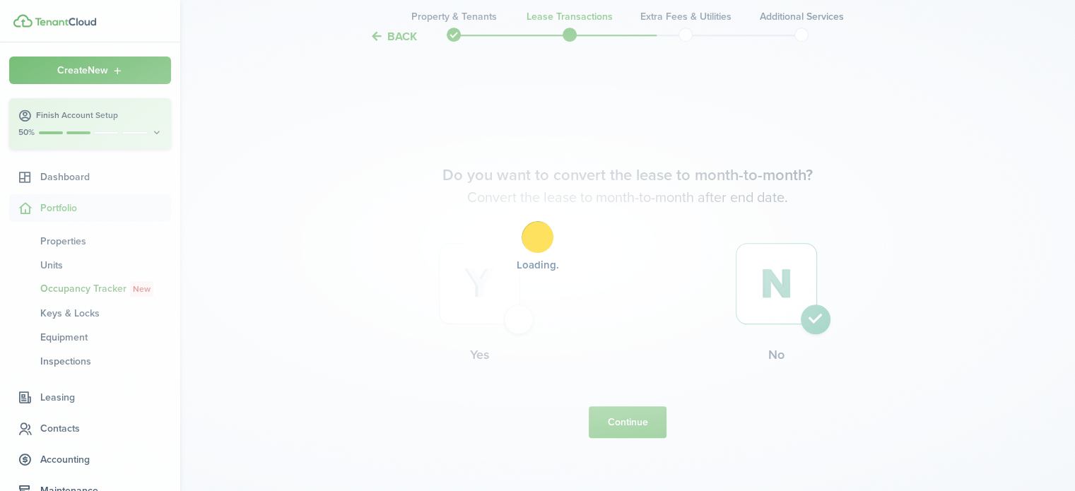
scroll to position [0, 0]
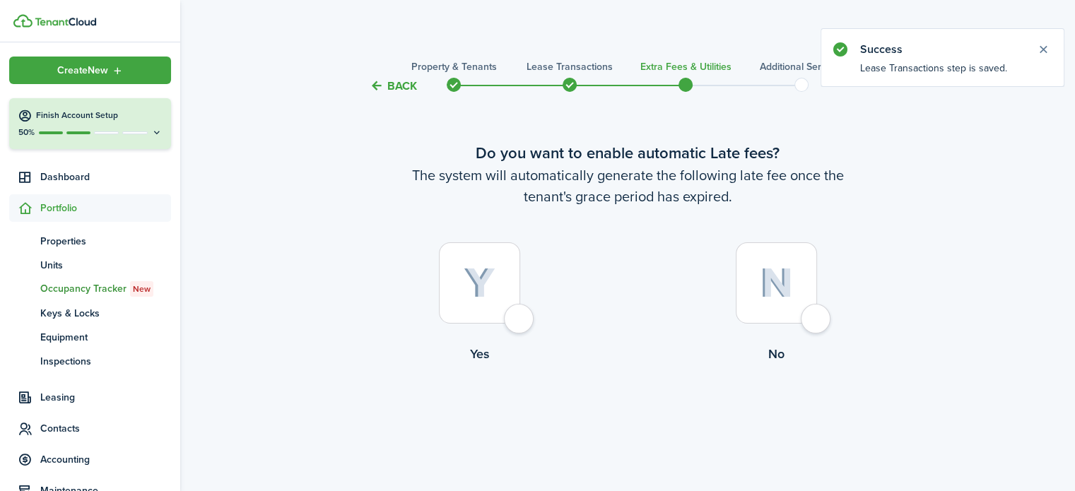
click at [814, 323] on div at bounding box center [775, 282] width 81 height 81
radio input "true"
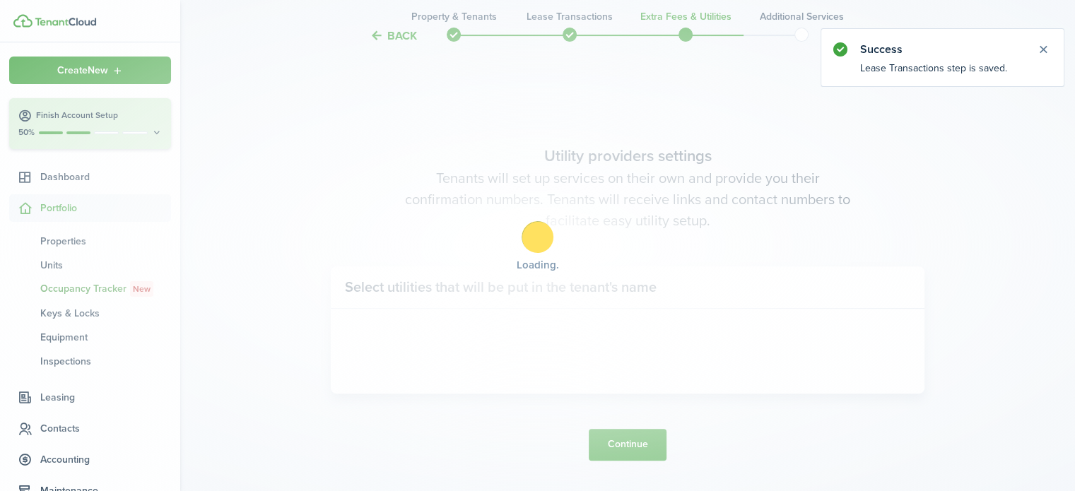
scroll to position [410, 0]
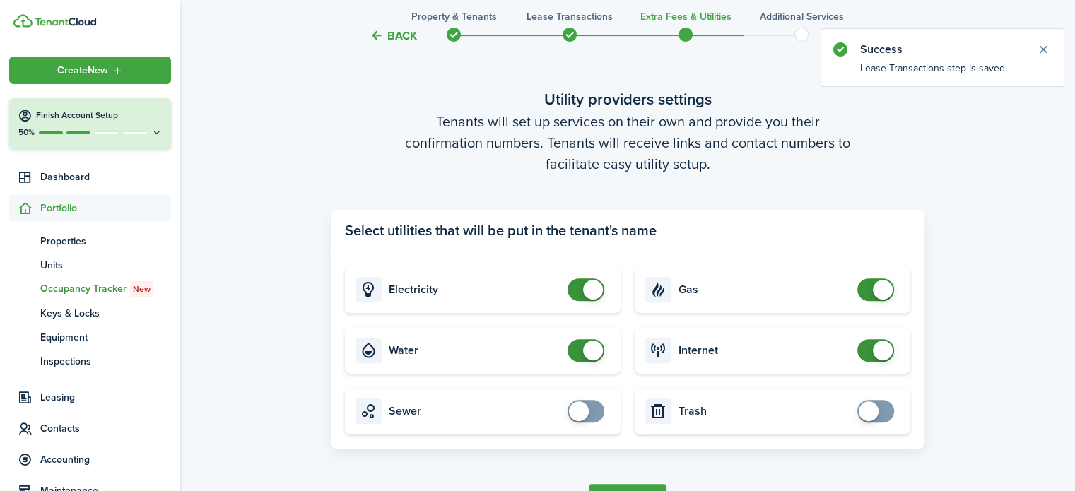
checkbox input "false"
click at [583, 288] on span at bounding box center [593, 290] width 20 height 20
checkbox input "false"
click at [579, 345] on span at bounding box center [586, 350] width 14 height 23
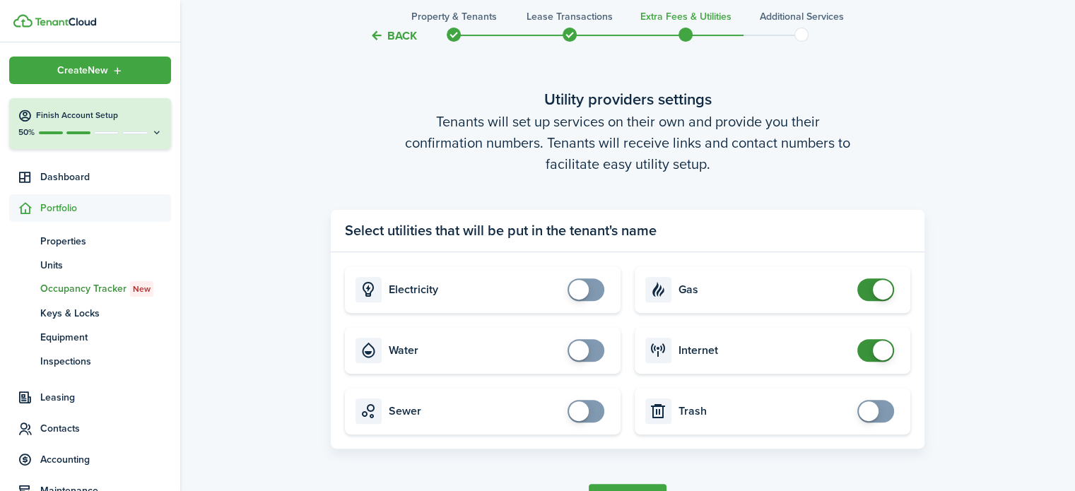
checkbox input "false"
click at [868, 290] on span at bounding box center [875, 289] width 14 height 23
checkbox input "false"
click at [868, 352] on span at bounding box center [875, 350] width 14 height 23
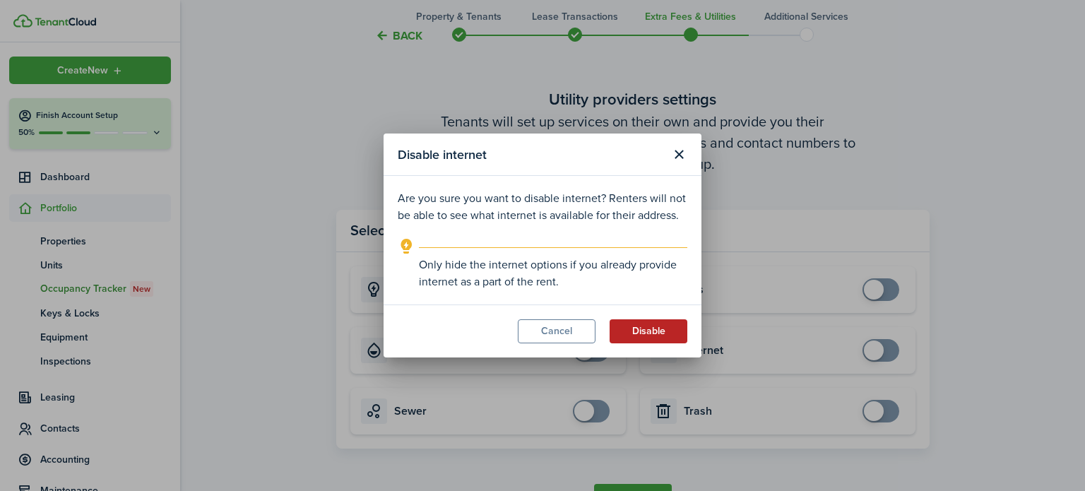
click at [641, 326] on button "Disable" at bounding box center [649, 331] width 78 height 24
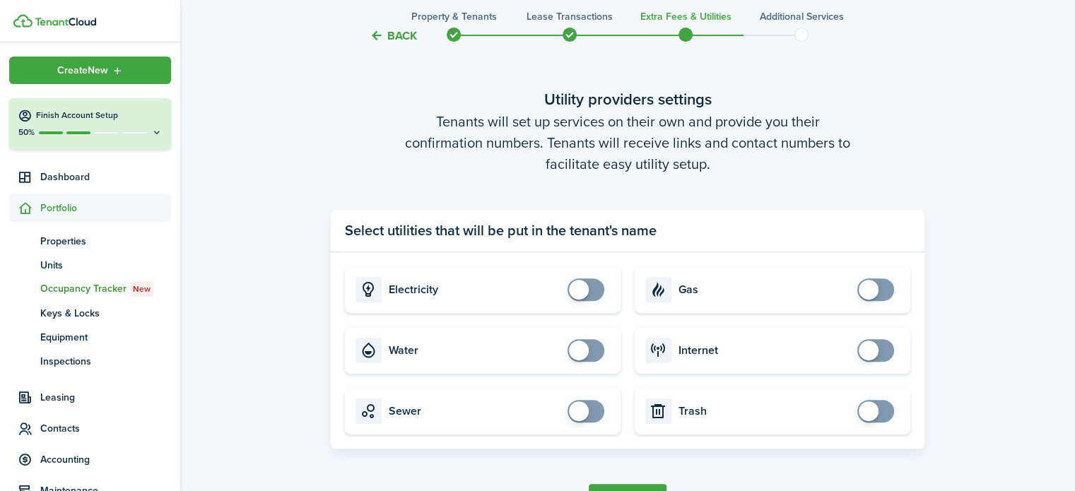
scroll to position [504, 0]
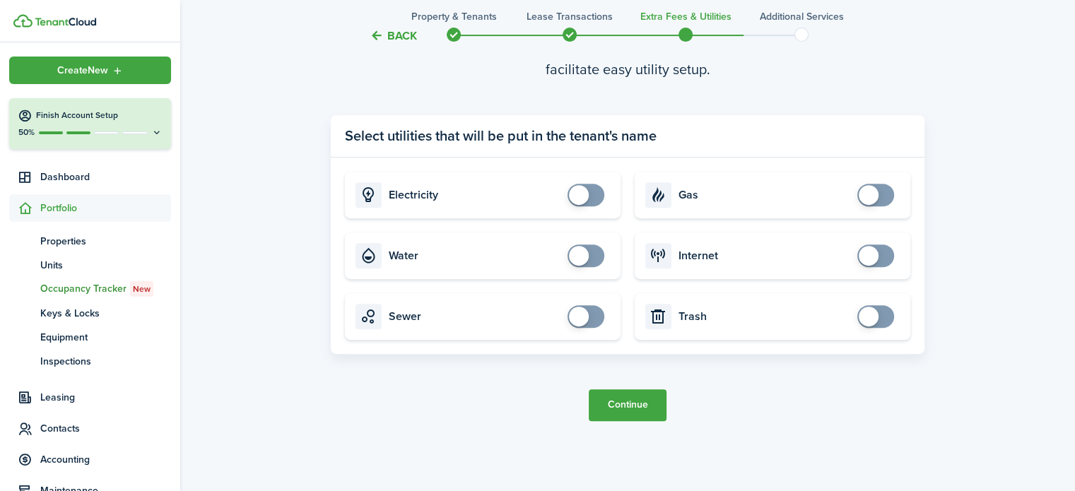
click at [639, 413] on button "Continue" at bounding box center [627, 405] width 78 height 32
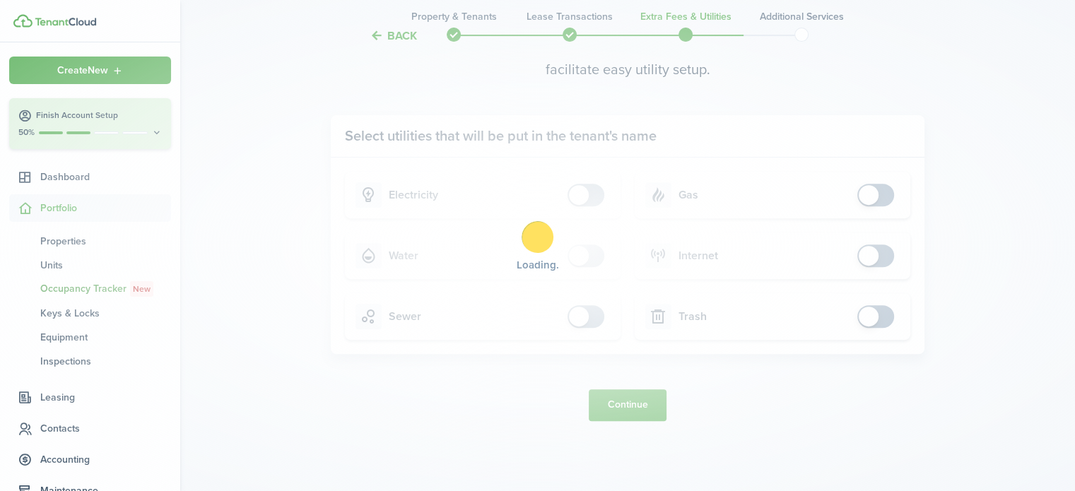
scroll to position [0, 0]
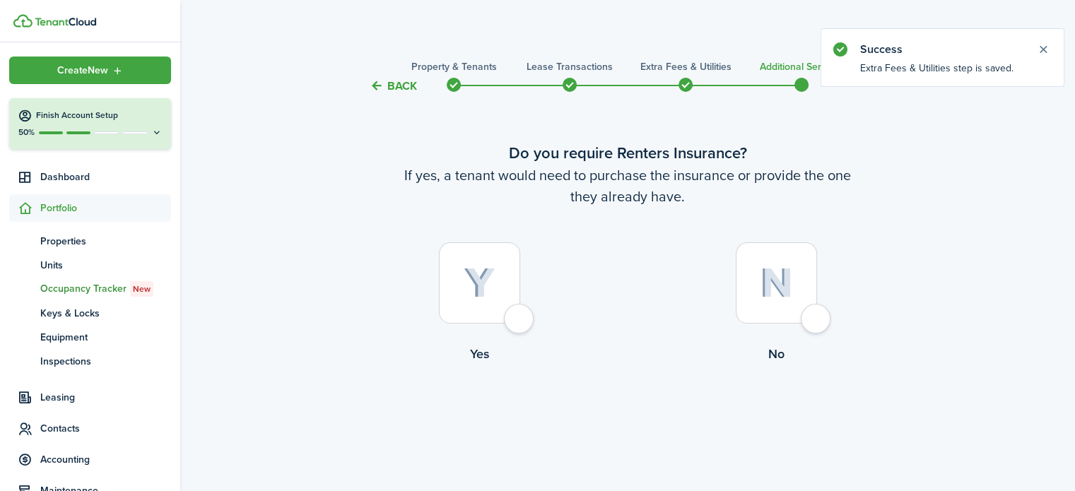
click at [817, 320] on div at bounding box center [775, 282] width 81 height 81
radio input "true"
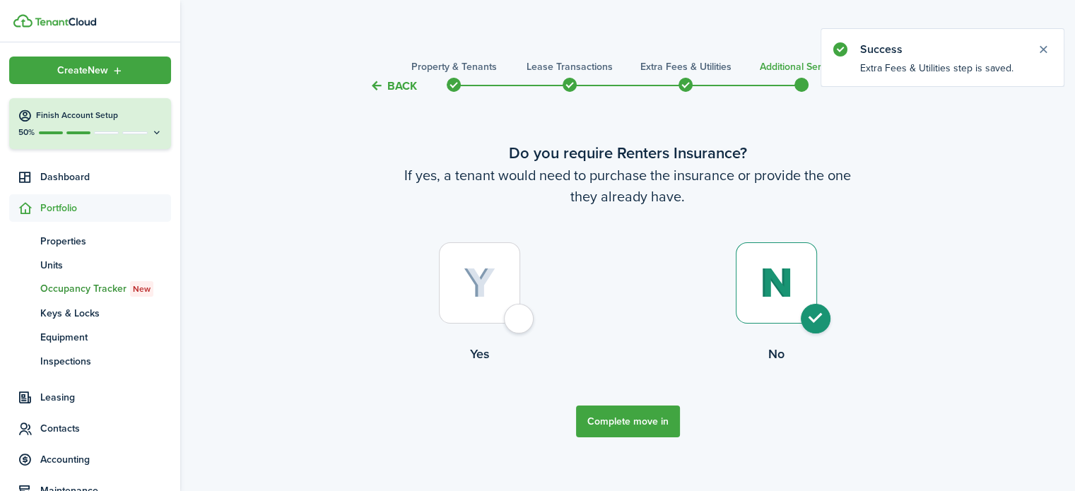
click at [627, 418] on button "Complete move in" at bounding box center [628, 421] width 104 height 32
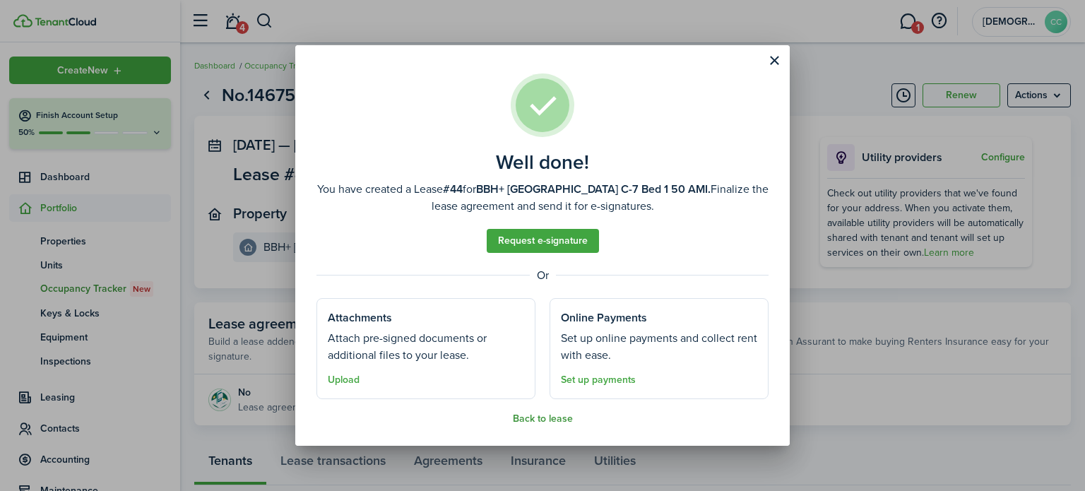
click at [555, 420] on button "Back to lease" at bounding box center [543, 418] width 60 height 11
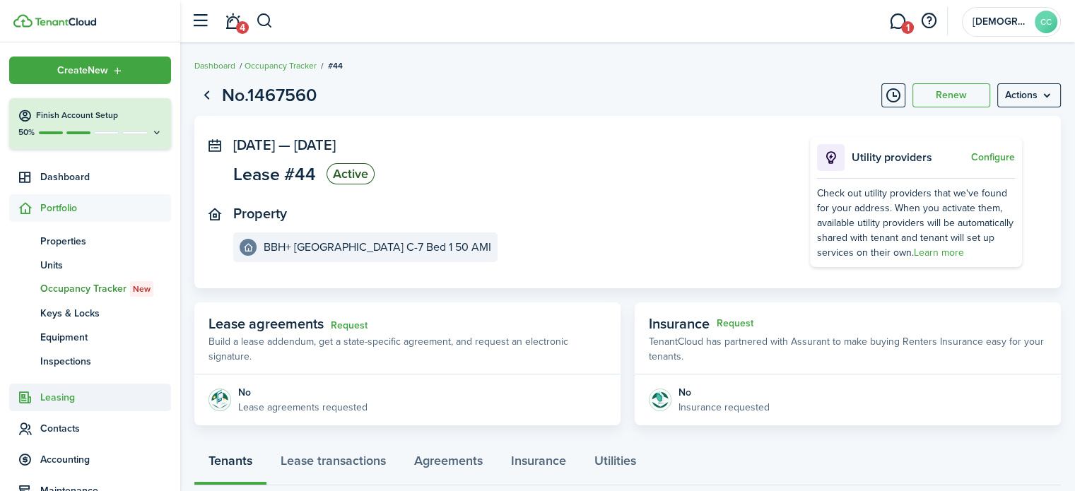
click at [58, 398] on span "Leasing" at bounding box center [105, 397] width 131 height 15
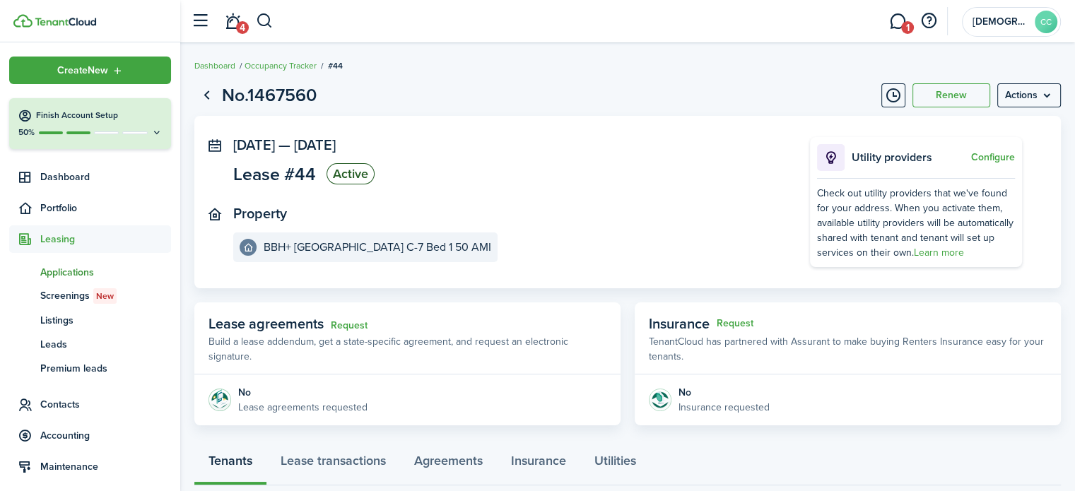
click at [89, 274] on span "Applications" at bounding box center [105, 272] width 131 height 15
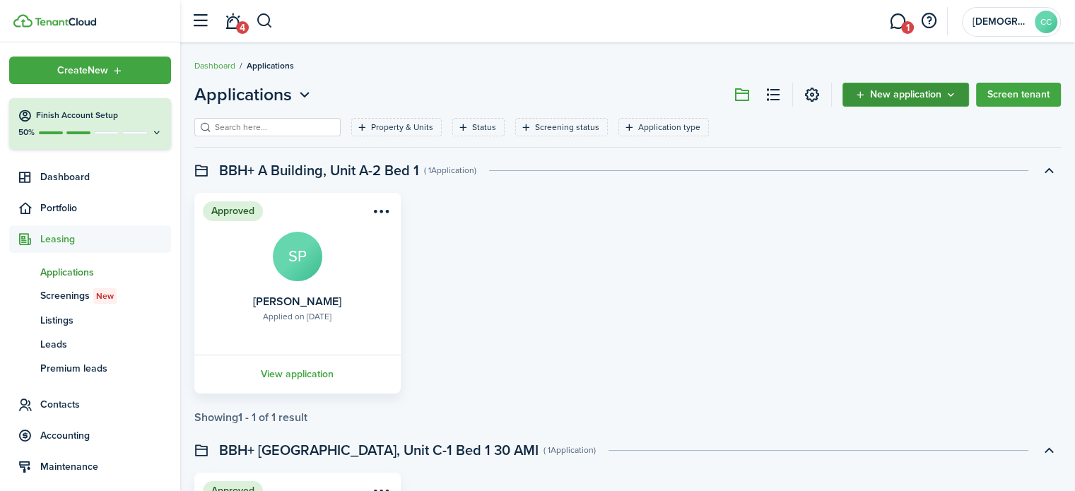
click at [883, 90] on span "New application" at bounding box center [905, 95] width 71 height 10
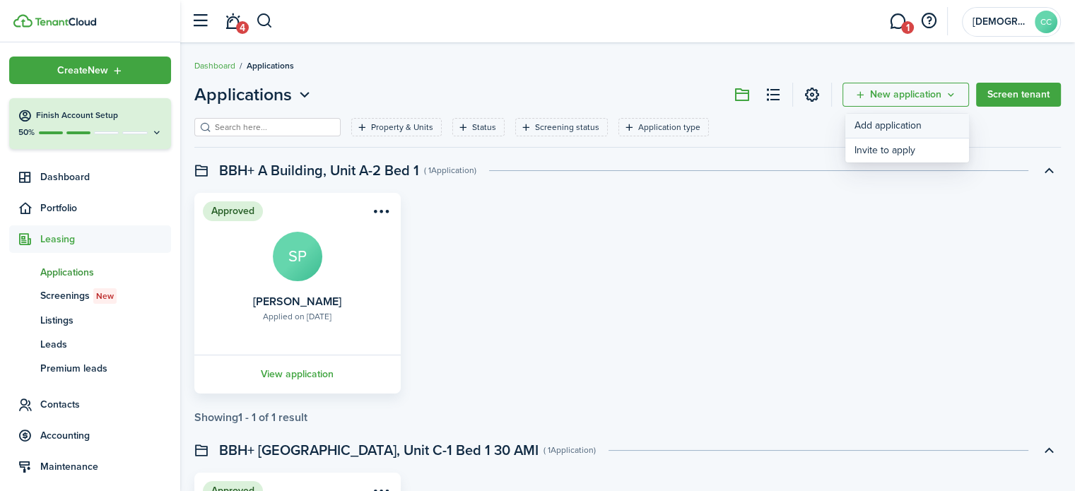
click at [880, 123] on link "Add application" at bounding box center [907, 126] width 124 height 25
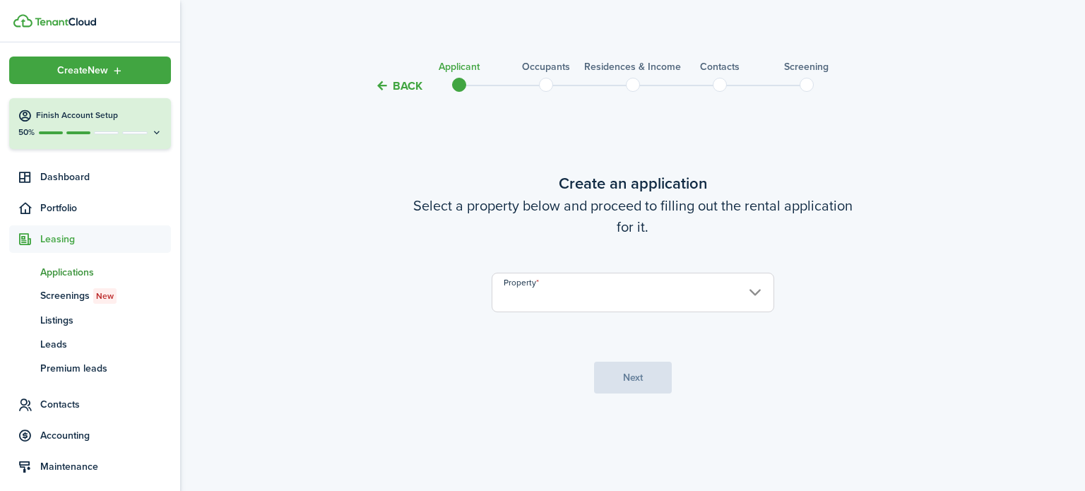
click at [610, 300] on input "Property" at bounding box center [633, 293] width 283 height 40
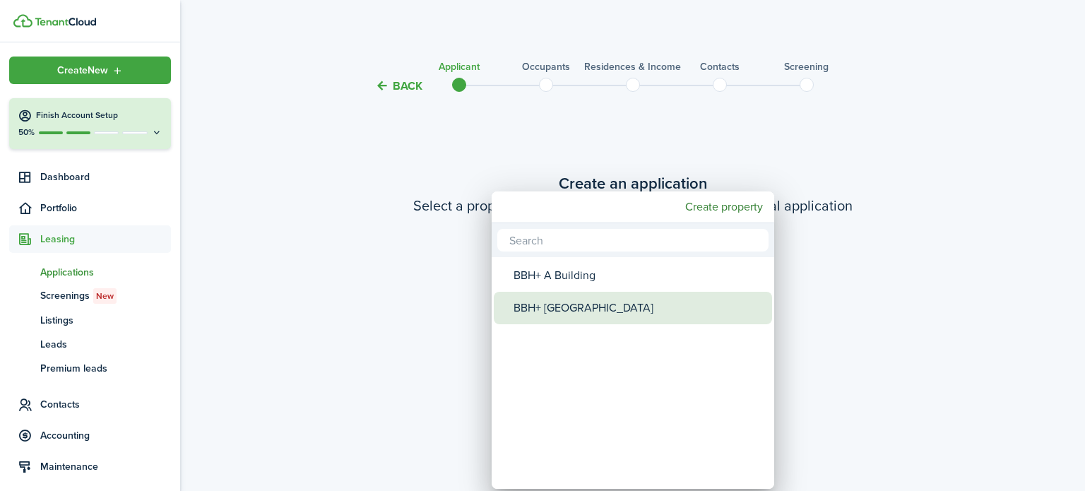
click at [595, 317] on div "BBH+ [GEOGRAPHIC_DATA]" at bounding box center [639, 308] width 250 height 32
type input "BBH+ [GEOGRAPHIC_DATA]"
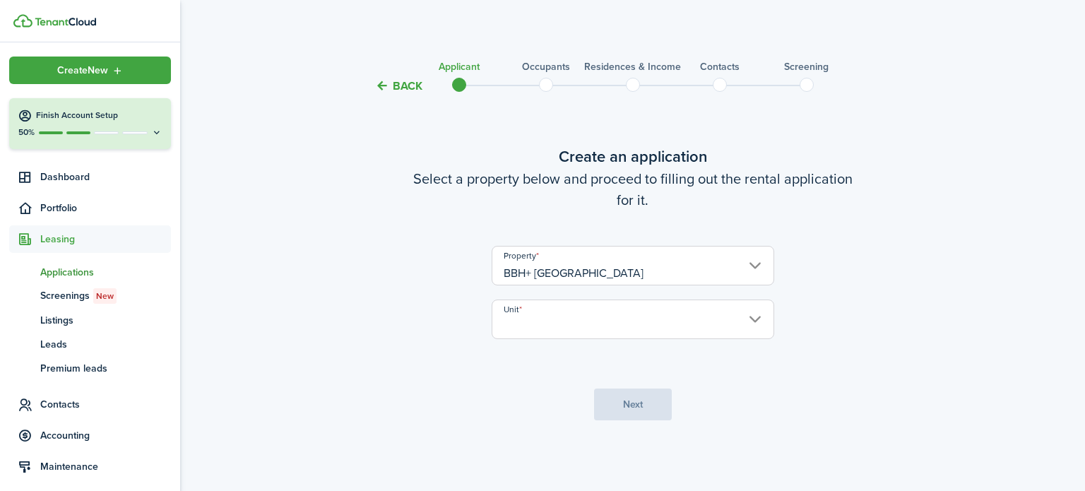
click at [568, 327] on input "Unit" at bounding box center [633, 320] width 283 height 40
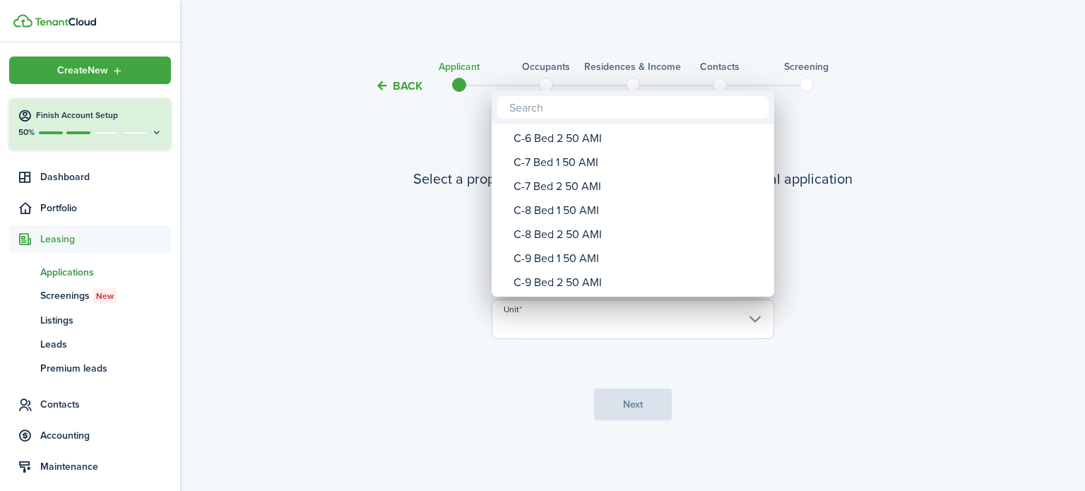
click at [556, 215] on div "C-8 Bed 1 50 AMI" at bounding box center [639, 211] width 250 height 24
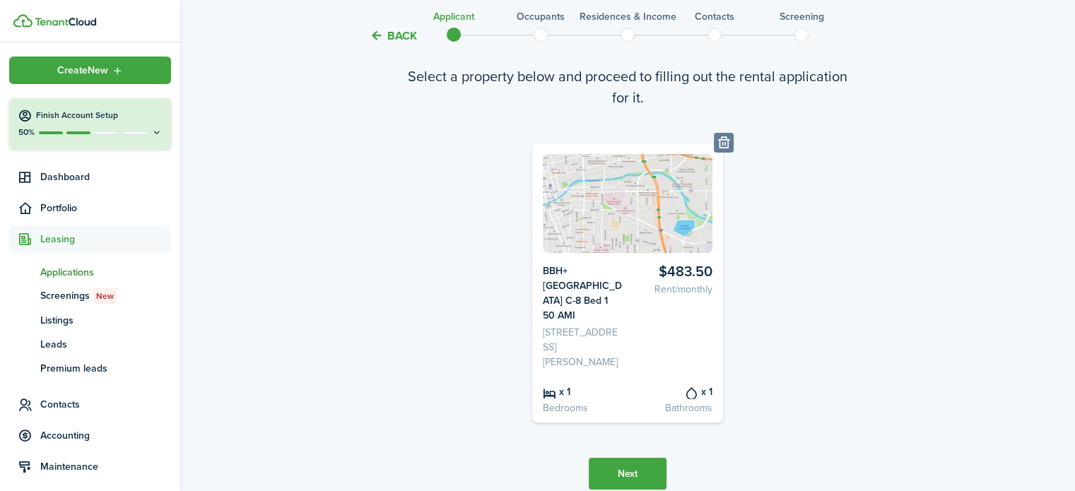
scroll to position [149, 0]
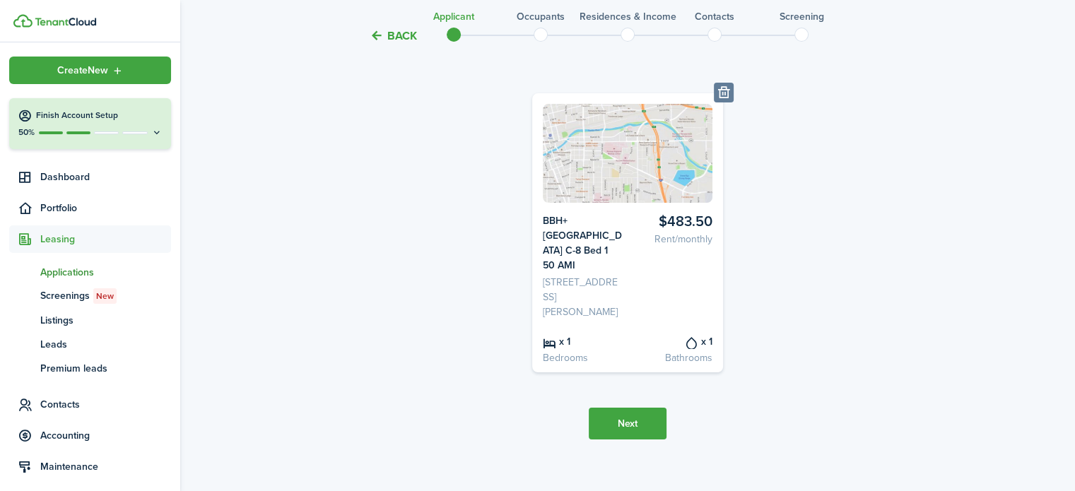
click at [630, 409] on button "Next" at bounding box center [627, 424] width 78 height 32
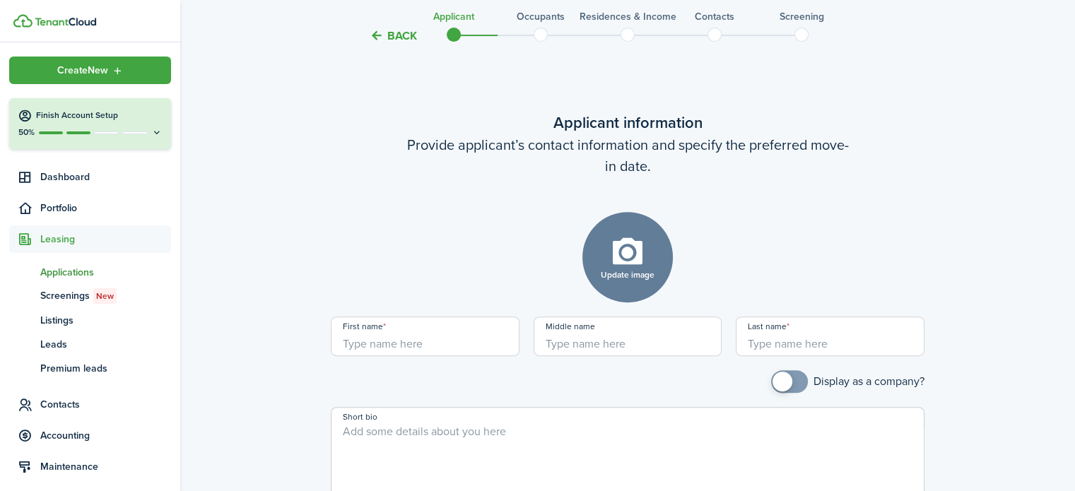
scroll to position [545, 0]
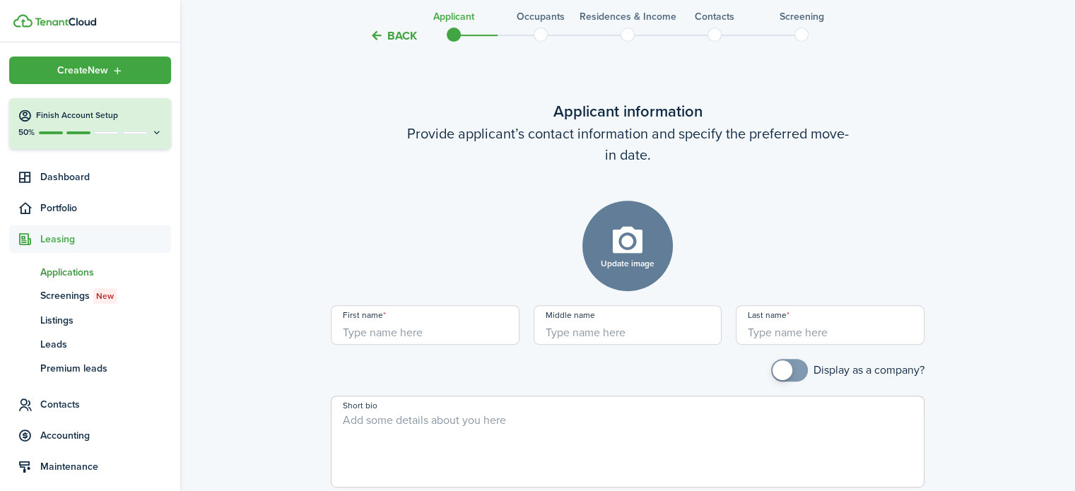
click at [401, 314] on input "First name" at bounding box center [425, 325] width 189 height 40
type input "[PERSON_NAME]"
click at [473, 359] on mobiscroll-switch "Display as a company?" at bounding box center [627, 370] width 593 height 23
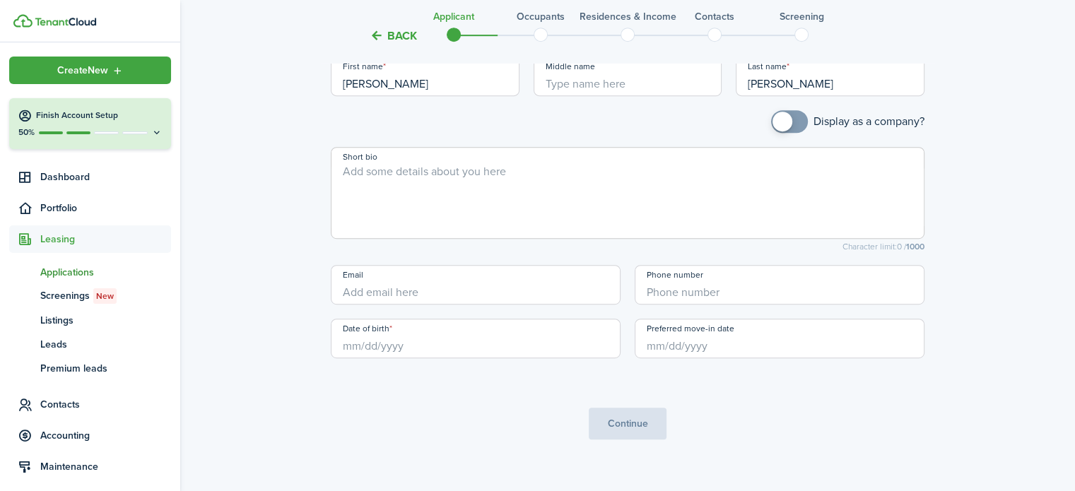
type input "+1"
click at [681, 276] on input "+1" at bounding box center [779, 285] width 290 height 40
click at [461, 336] on input "Date of birth" at bounding box center [476, 339] width 290 height 40
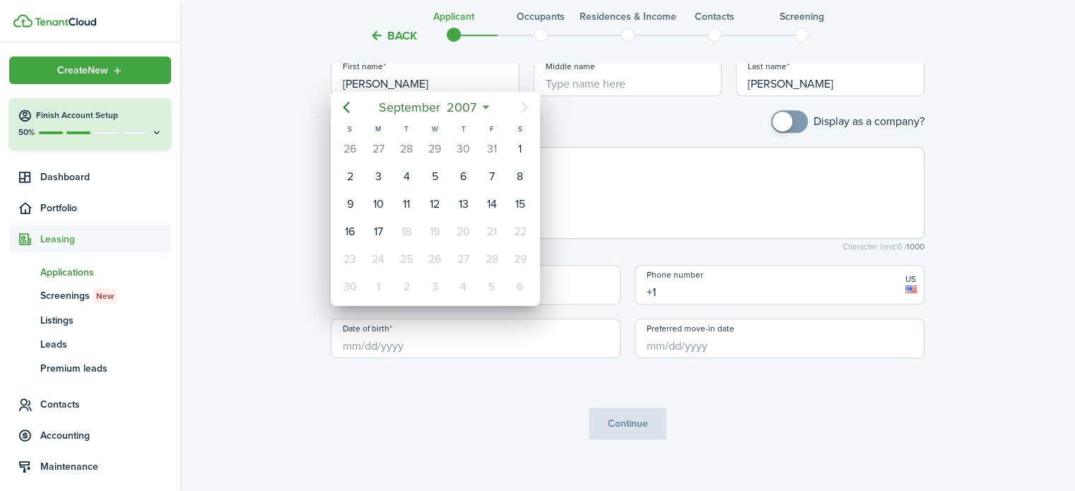
click at [461, 336] on div at bounding box center [537, 245] width 1301 height 717
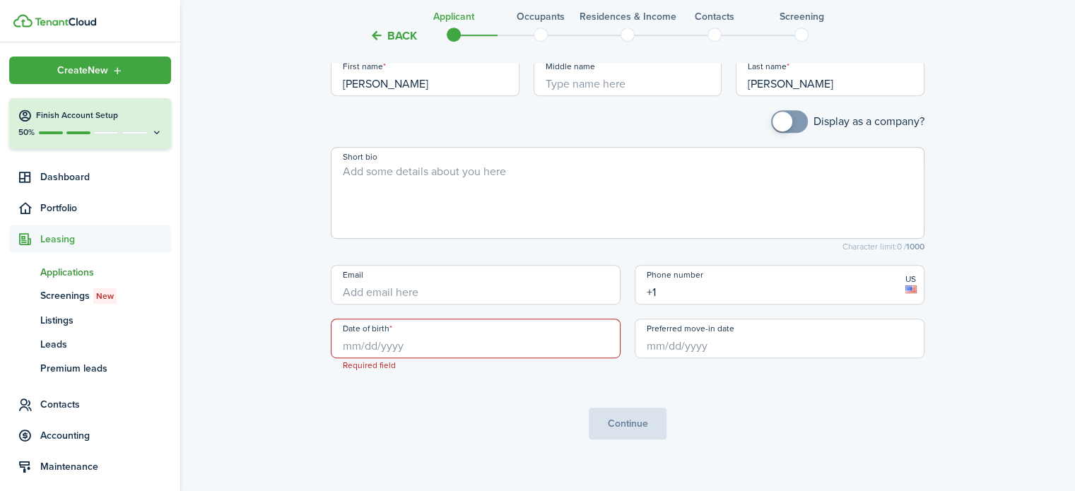
click at [384, 333] on input "Date of birth" at bounding box center [476, 339] width 290 height 40
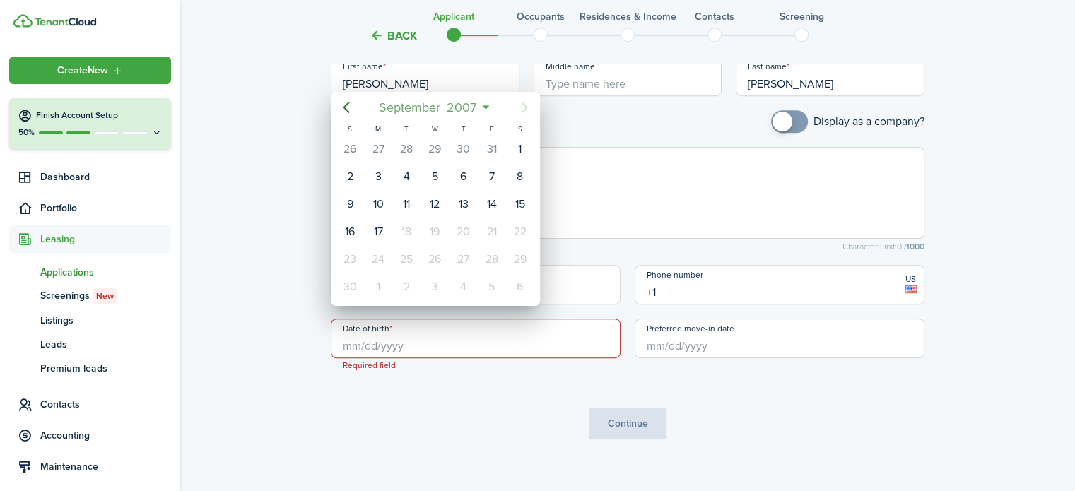
click at [466, 104] on span "2007" at bounding box center [462, 107] width 36 height 25
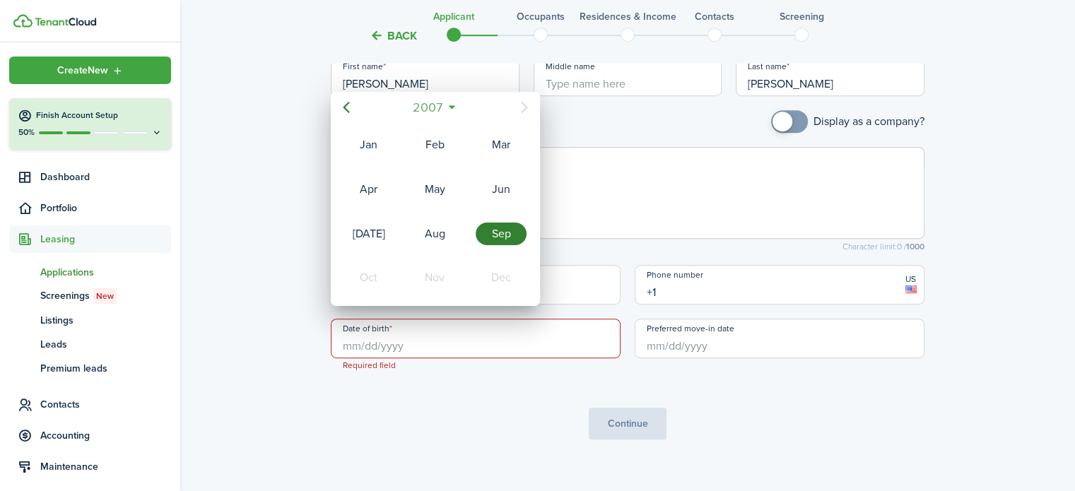
click at [437, 107] on span "2007" at bounding box center [428, 107] width 36 height 25
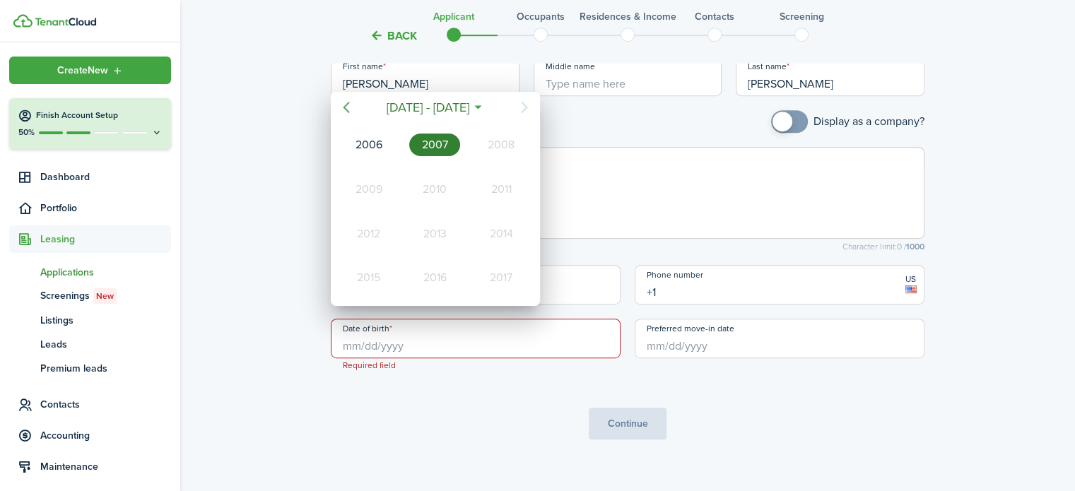
click at [346, 104] on icon "Previous page" at bounding box center [346, 107] width 6 height 11
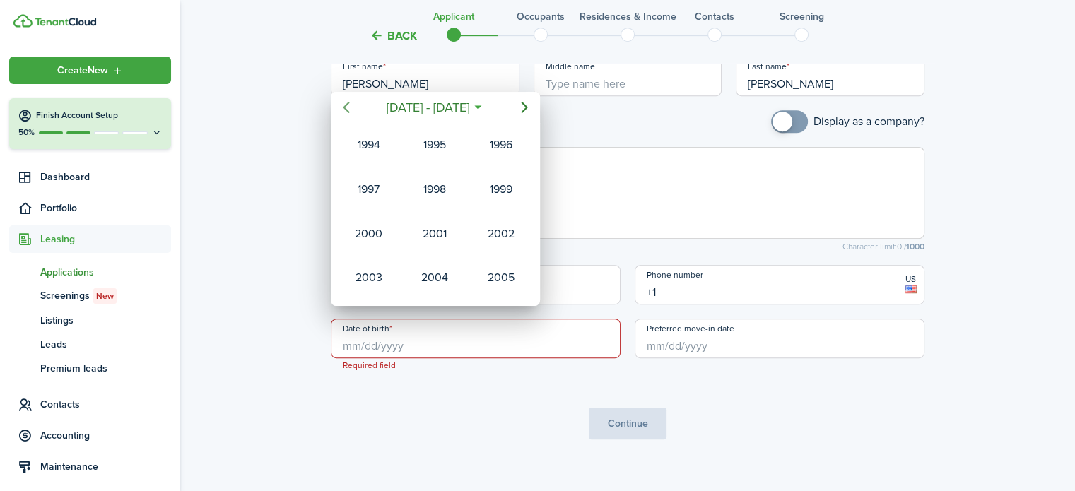
click at [346, 104] on icon "Previous page" at bounding box center [346, 107] width 6 height 11
click at [503, 190] on div "1975" at bounding box center [500, 189] width 51 height 23
click at [376, 186] on div "Apr" at bounding box center [368, 189] width 51 height 23
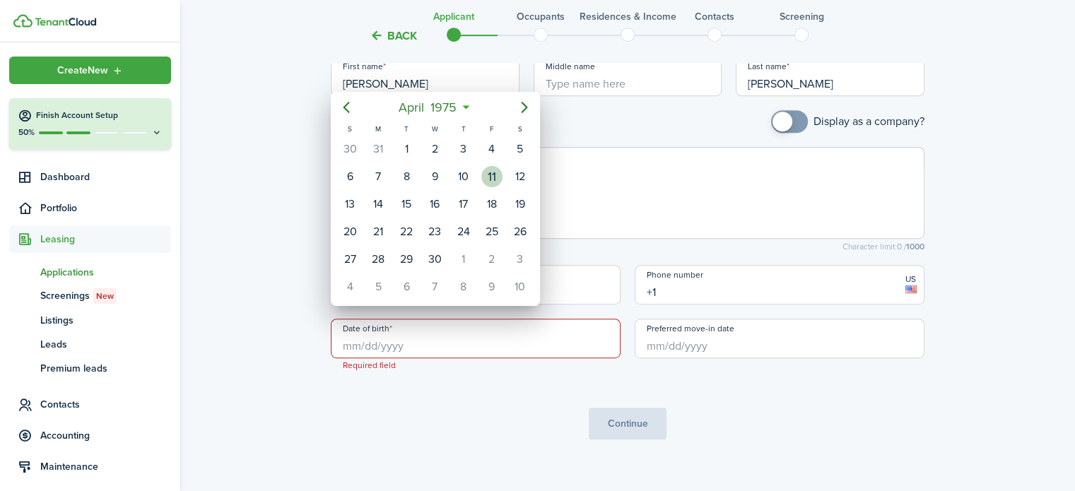
click at [486, 176] on div "11" at bounding box center [491, 176] width 21 height 21
type input "[DATE]"
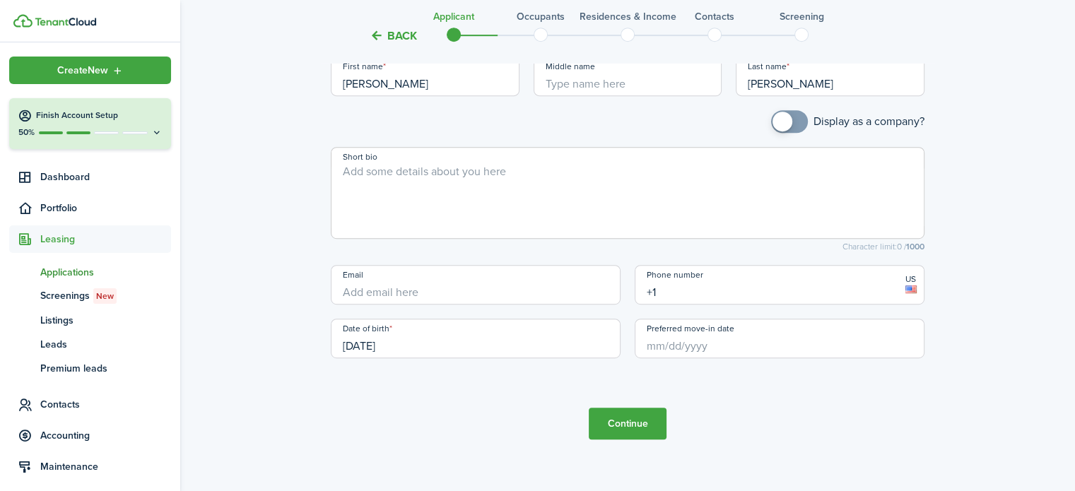
click at [694, 326] on input "Preferred move-in date" at bounding box center [779, 339] width 290 height 40
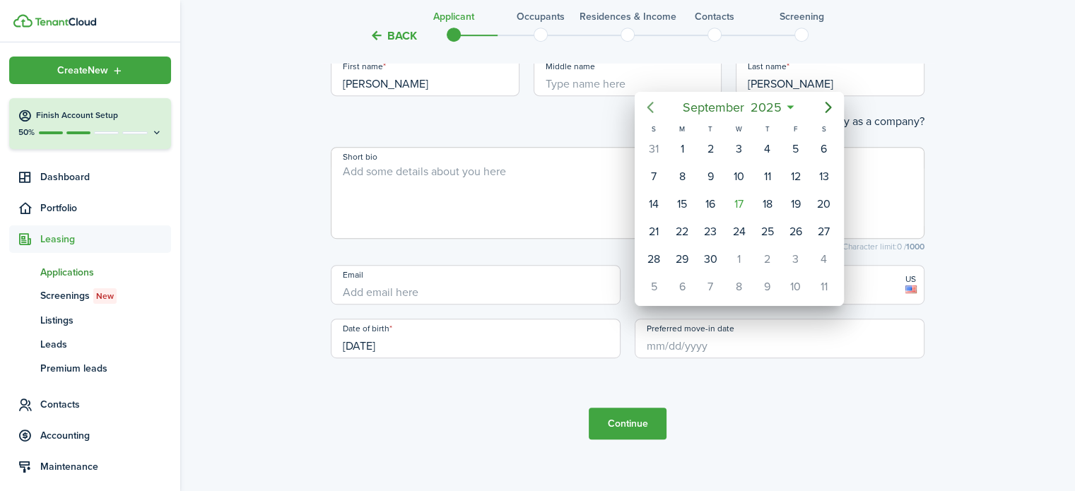
click at [651, 112] on icon "Previous page" at bounding box center [649, 107] width 6 height 11
click at [654, 148] on div "1" at bounding box center [653, 148] width 21 height 21
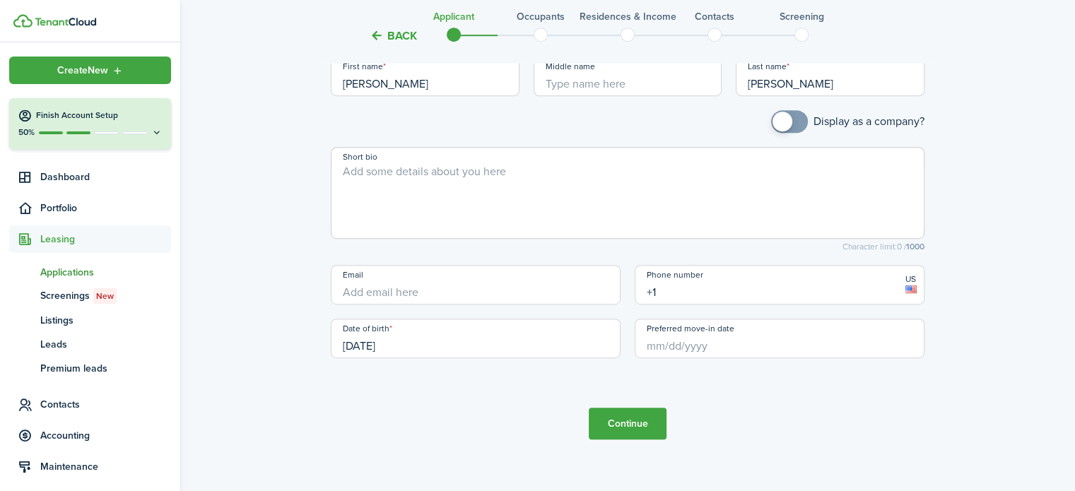
type input "[DATE]"
click at [627, 408] on button "Continue" at bounding box center [627, 424] width 78 height 32
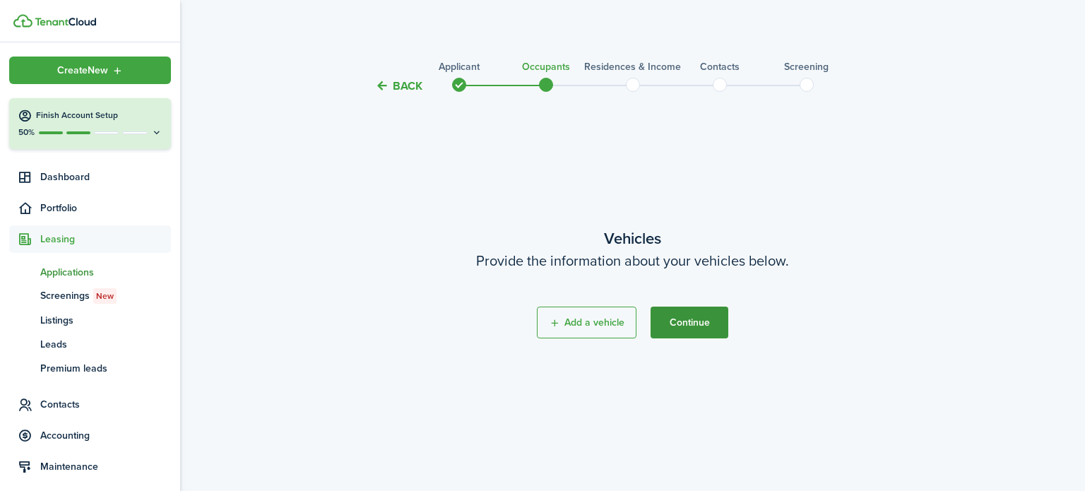
click at [689, 323] on button "Continue" at bounding box center [690, 323] width 78 height 32
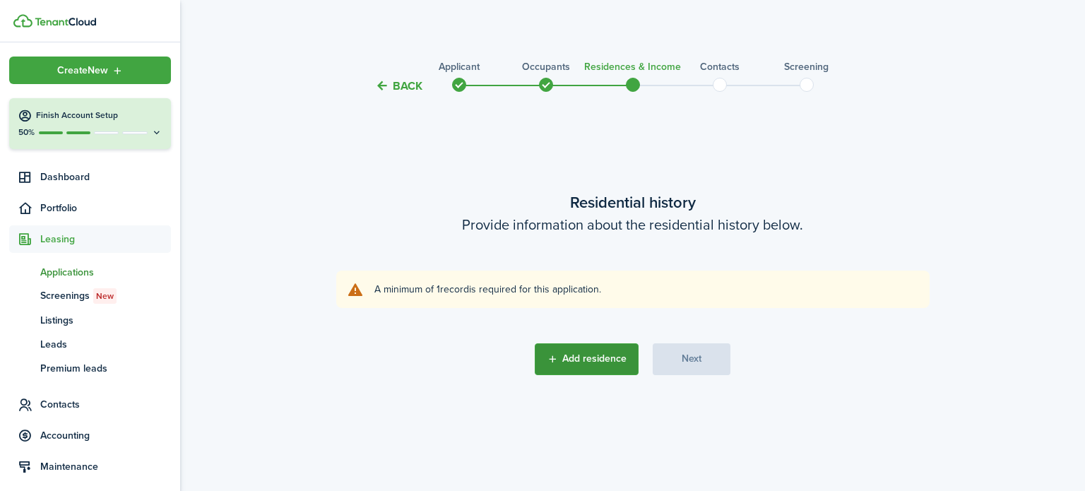
click at [596, 357] on button "Add residence" at bounding box center [587, 359] width 104 height 32
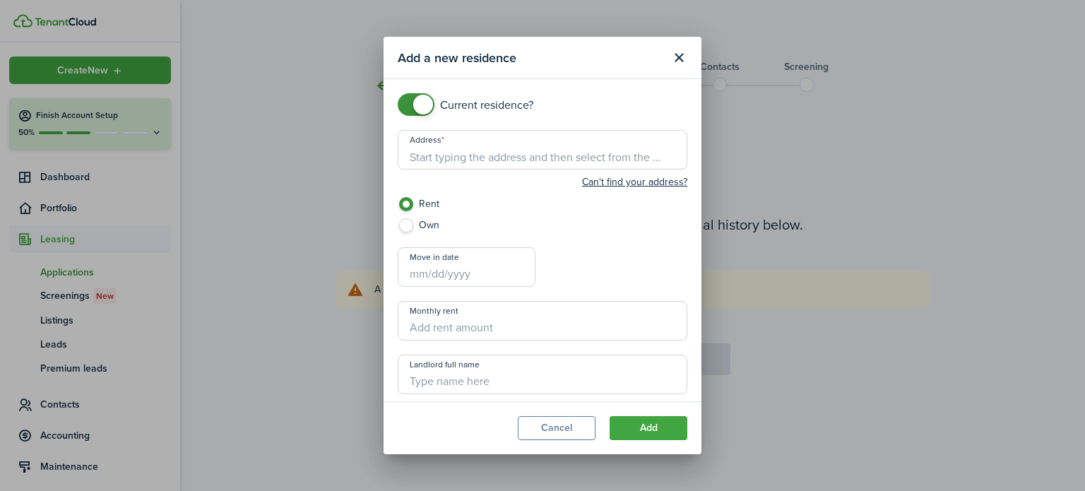
checkbox input "false"
click at [410, 103] on span at bounding box center [416, 104] width 14 height 23
click at [428, 152] on input "Address" at bounding box center [543, 150] width 290 height 40
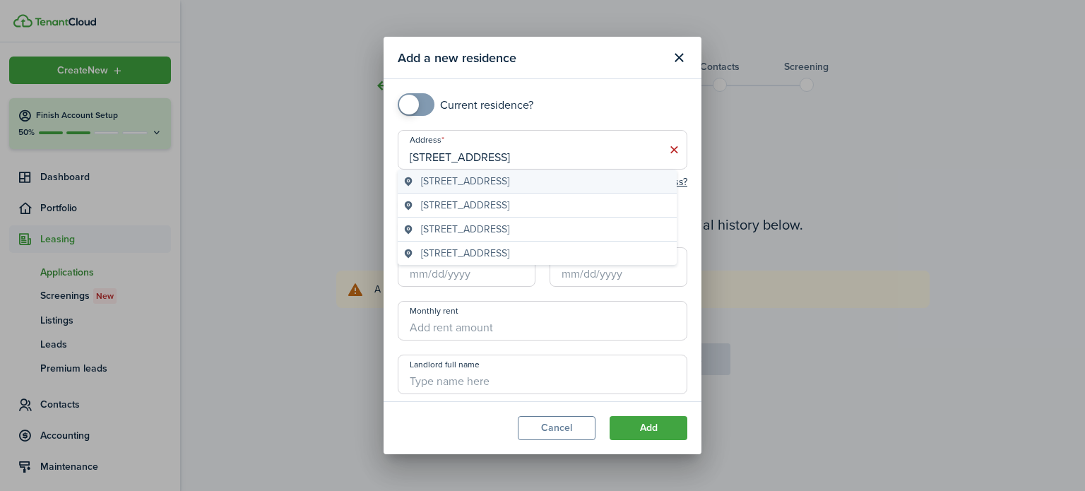
click at [492, 182] on span "[STREET_ADDRESS]" at bounding box center [465, 181] width 88 height 15
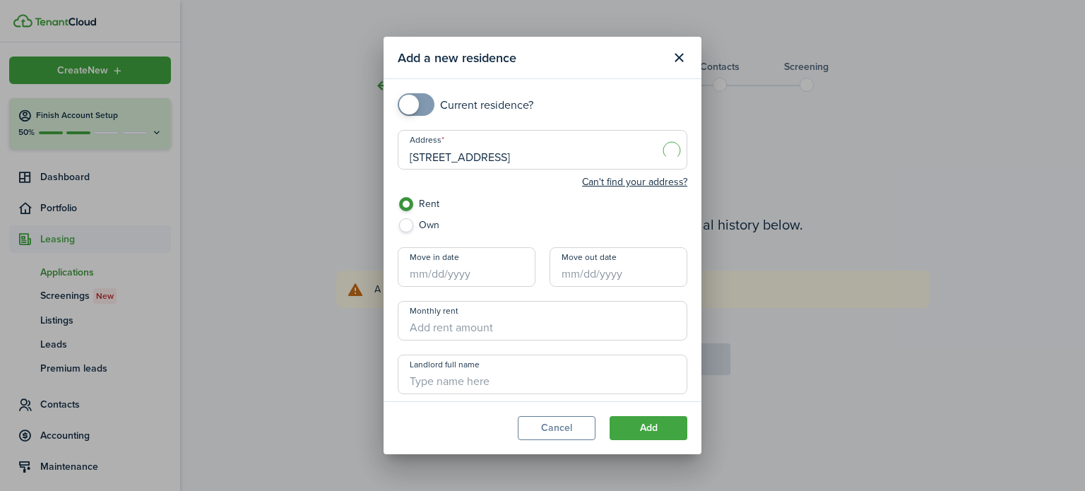
type input "[STREET_ADDRESS]"
click at [648, 427] on button "Add" at bounding box center [649, 428] width 78 height 24
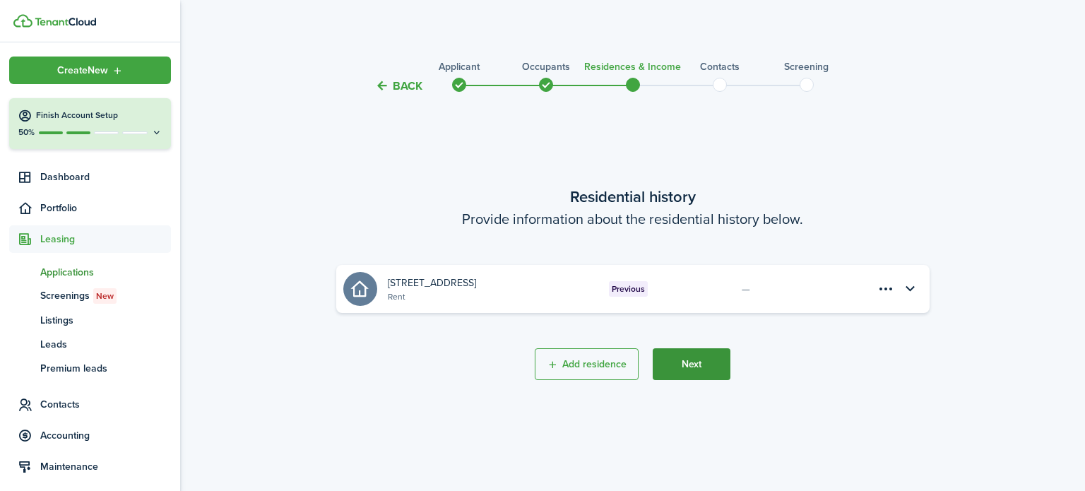
click at [701, 369] on button "Next" at bounding box center [692, 364] width 78 height 32
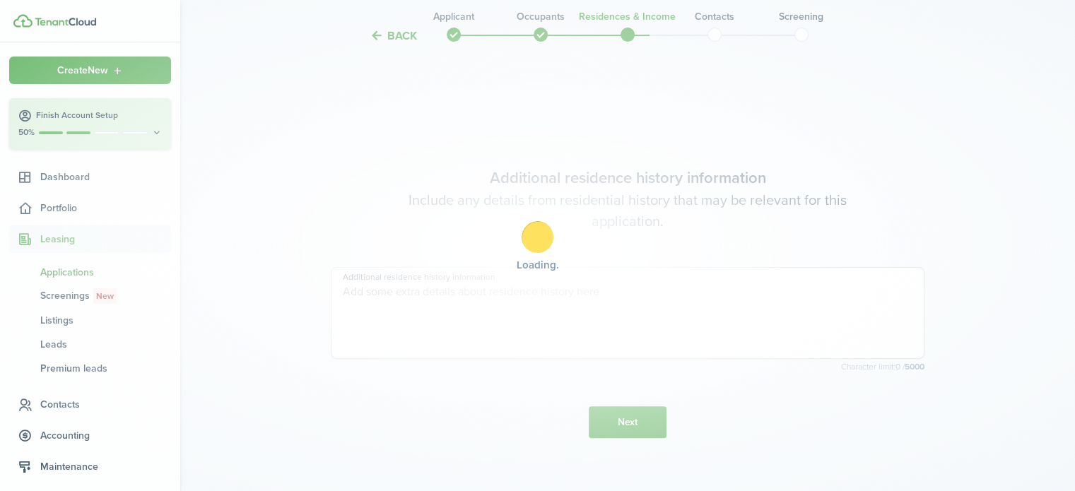
scroll to position [396, 0]
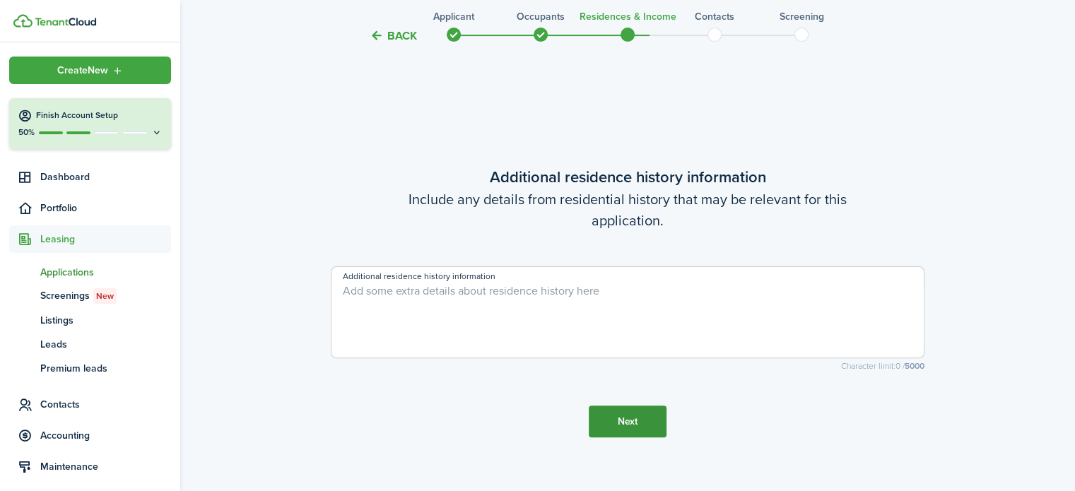
click at [634, 412] on button "Next" at bounding box center [627, 421] width 78 height 32
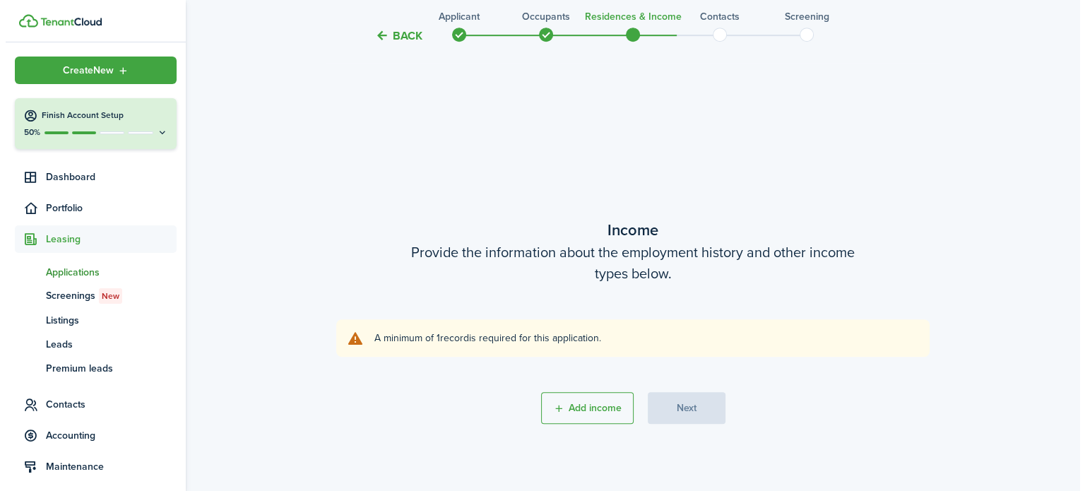
scroll to position [887, 0]
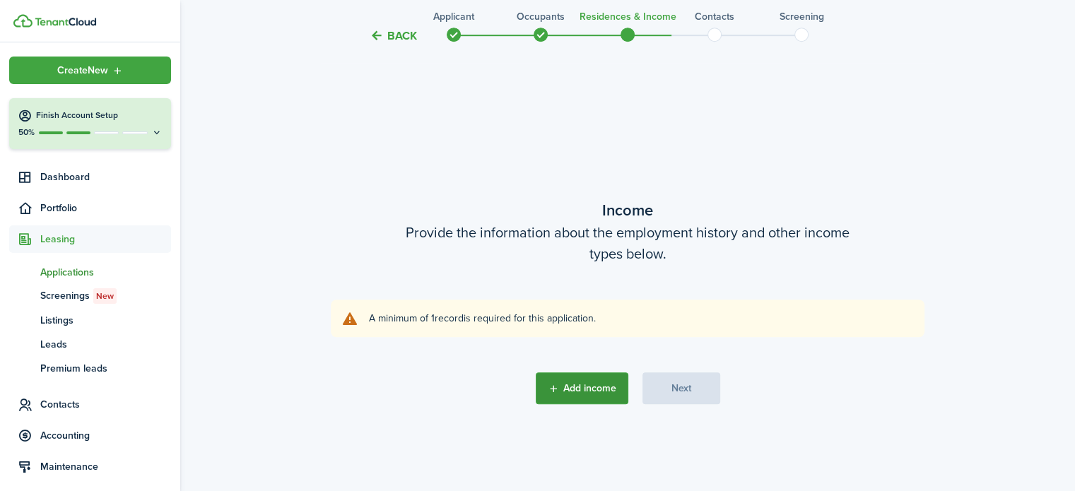
click at [588, 392] on button "Add income" at bounding box center [581, 388] width 93 height 32
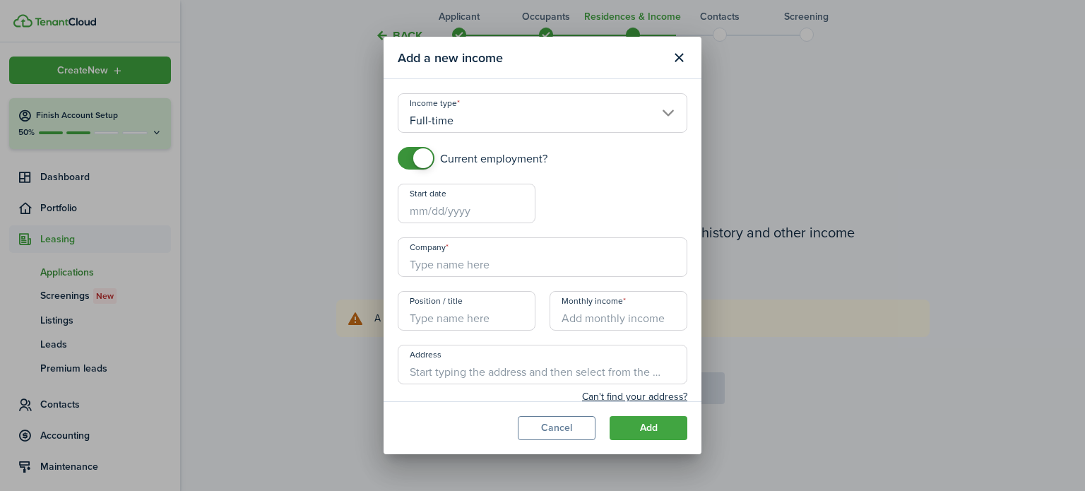
click at [487, 115] on input "Full-time" at bounding box center [543, 113] width 290 height 40
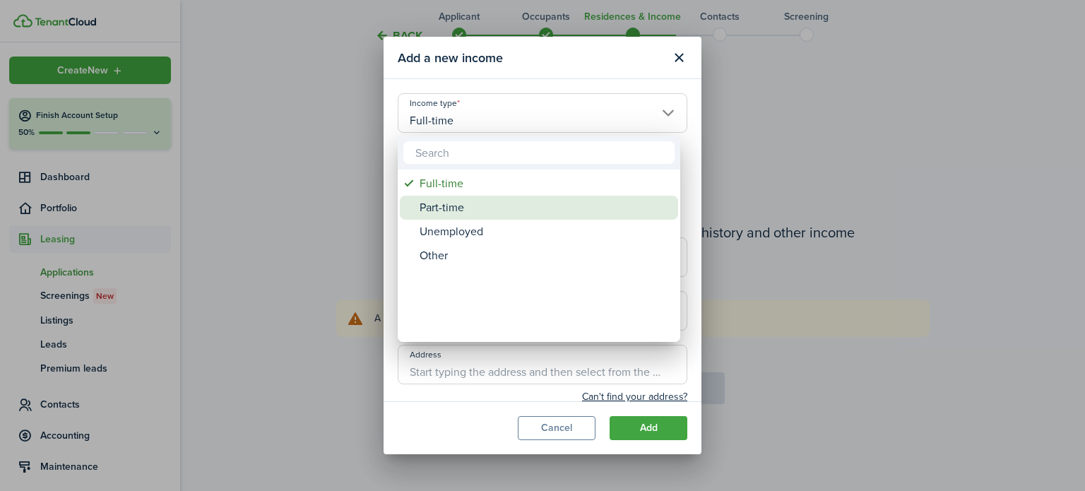
click at [437, 208] on div "Part-time" at bounding box center [545, 208] width 250 height 24
type input "Part-time"
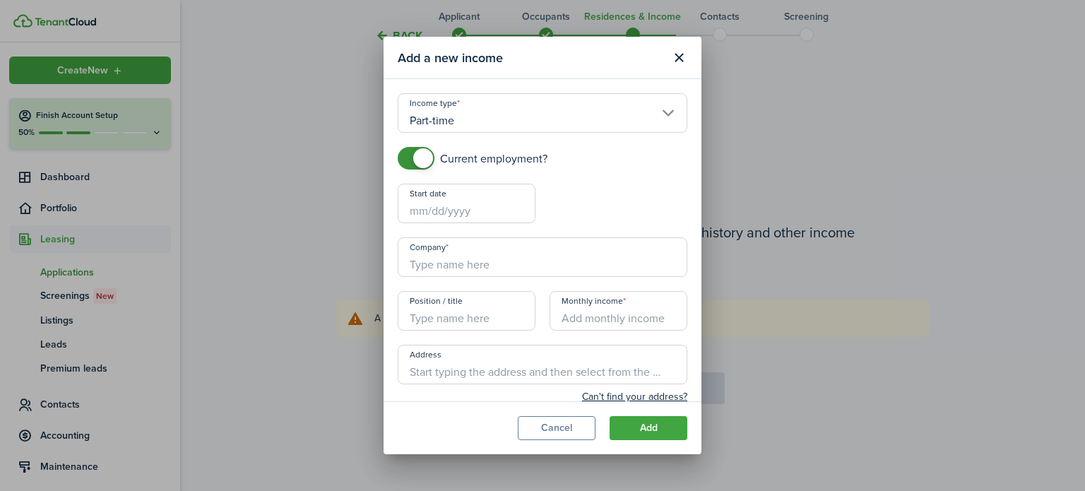
click at [422, 208] on input "Start date" at bounding box center [467, 204] width 138 height 40
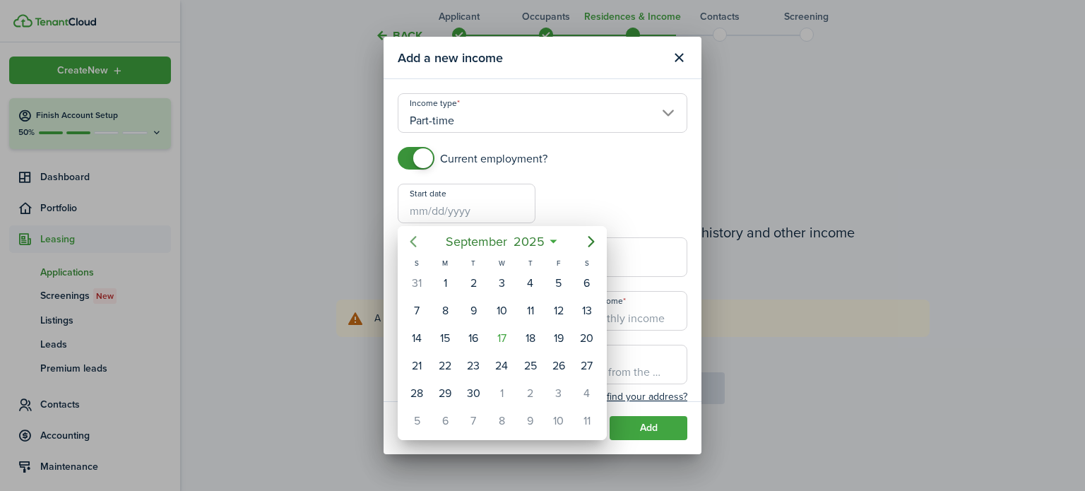
click at [413, 239] on icon "Previous page" at bounding box center [413, 241] width 6 height 11
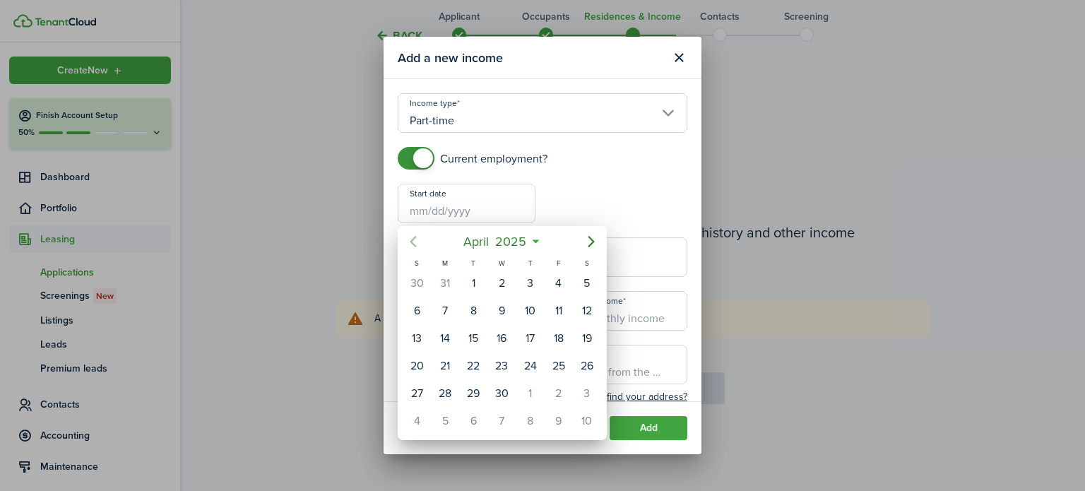
click at [413, 239] on icon "Previous page" at bounding box center [413, 241] width 6 height 11
click at [533, 386] on div "27" at bounding box center [530, 393] width 21 height 21
type input "[DATE]"
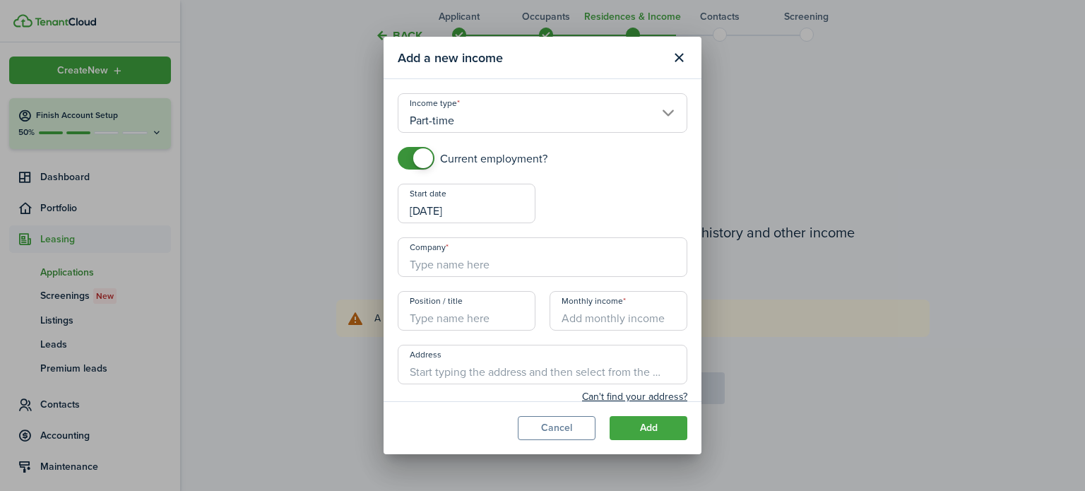
click at [475, 270] on input "Company" at bounding box center [543, 257] width 290 height 40
type input "[DEMOGRAPHIC_DATA] Charities of [GEOGRAPHIC_DATA][US_STATE]"
type input "[STREET_ADDRESS]"
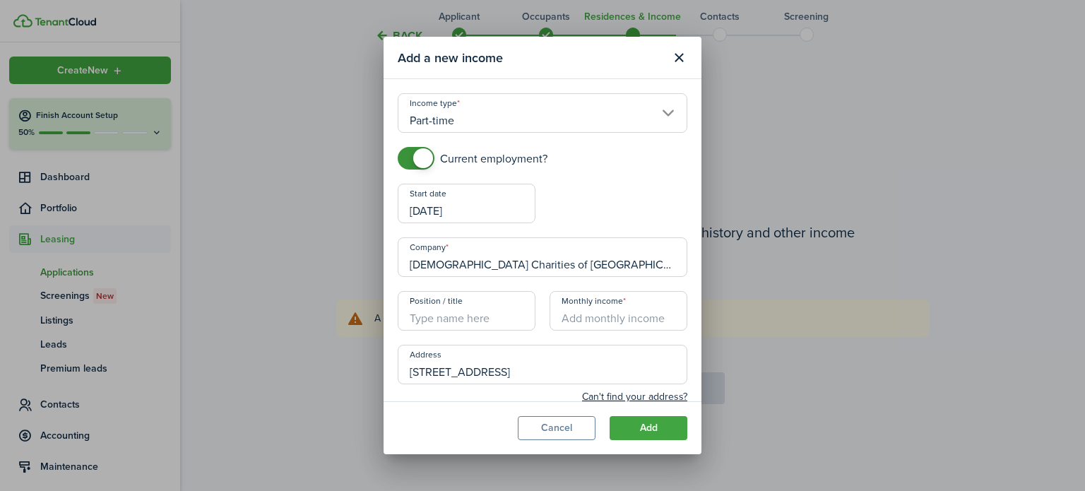
type input "[PHONE_NUMBER]"
type input "[PERSON_NAME]"
type input "[EMAIL_ADDRESS][DOMAIN_NAME]"
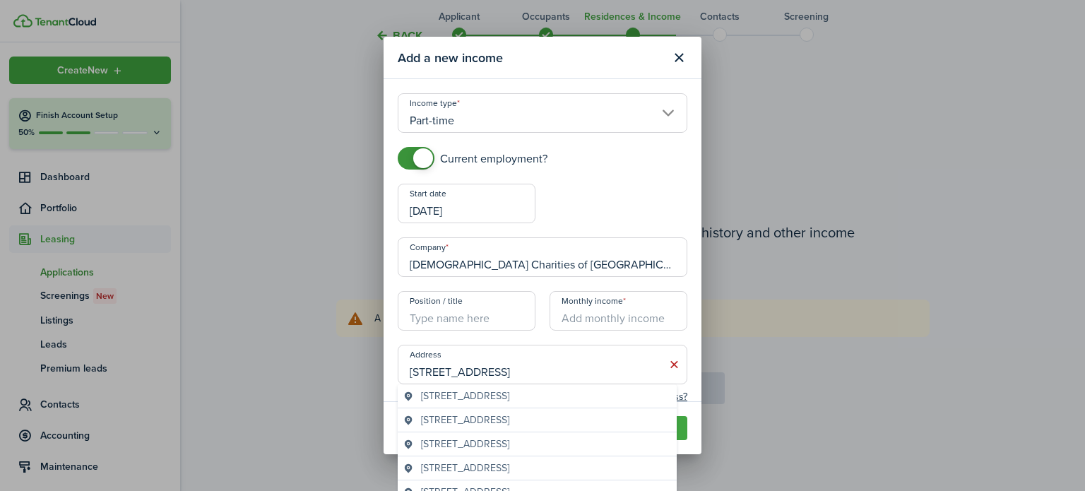
click at [445, 317] on input "Position / title" at bounding box center [467, 311] width 138 height 40
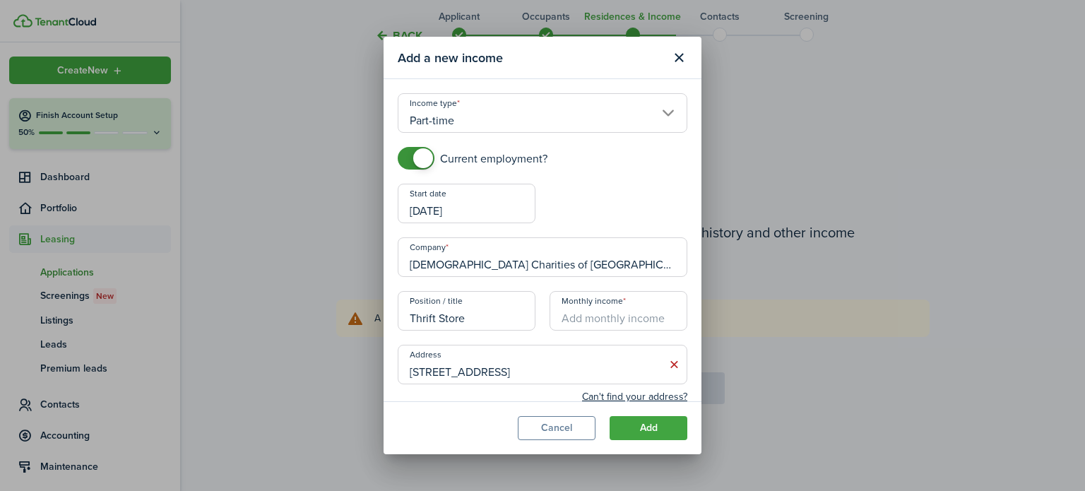
type input "Thrift Store"
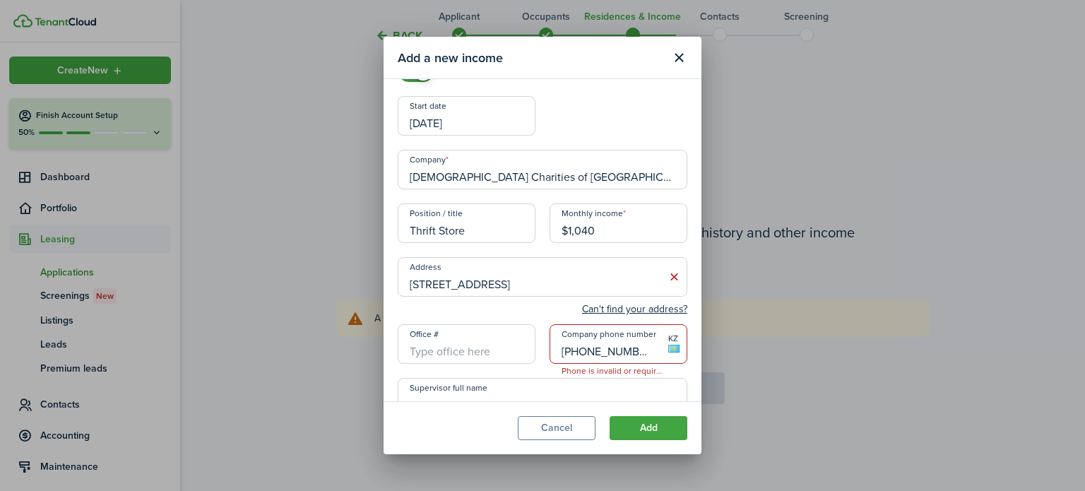
scroll to position [91, 0]
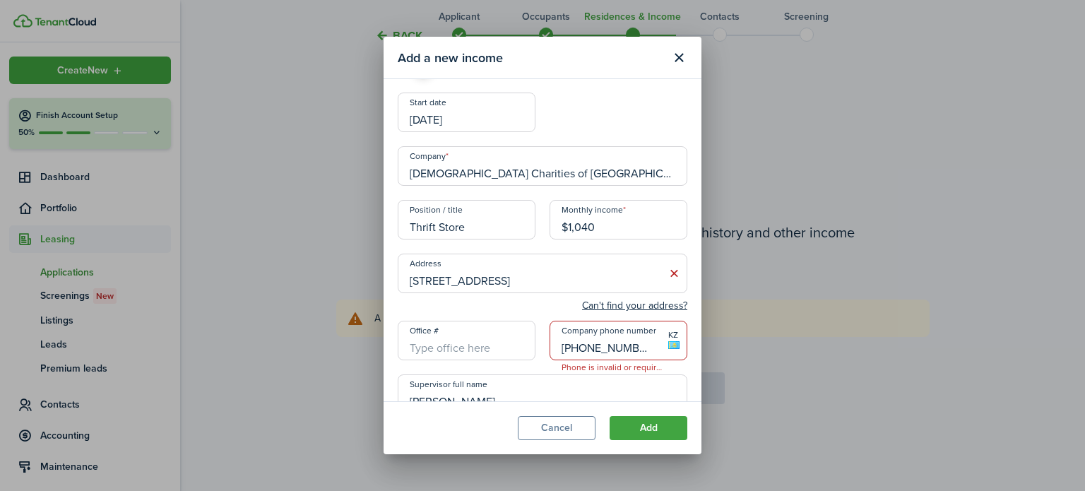
click at [627, 351] on input "[PHONE_NUMBER]" at bounding box center [619, 341] width 138 height 40
type input "$1,040.00"
type input "+7"
click at [574, 343] on input "Company phone number" at bounding box center [619, 341] width 138 height 40
click at [821, 324] on div "Add a new income Income type [DEMOGRAPHIC_DATA] Current employment? Start date …" at bounding box center [542, 245] width 1085 height 491
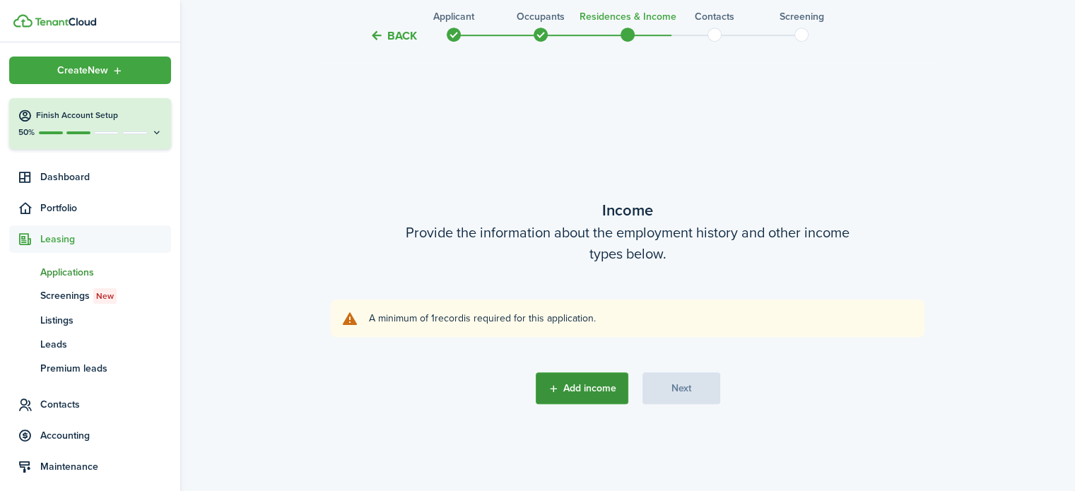
click at [567, 391] on button "Add income" at bounding box center [581, 388] width 93 height 32
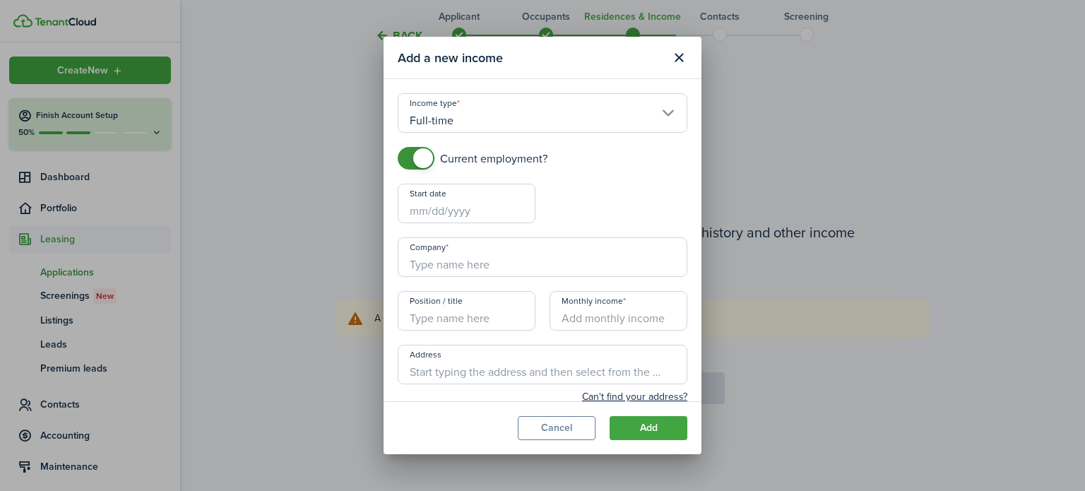
click at [475, 122] on input "Full-time" at bounding box center [543, 113] width 290 height 40
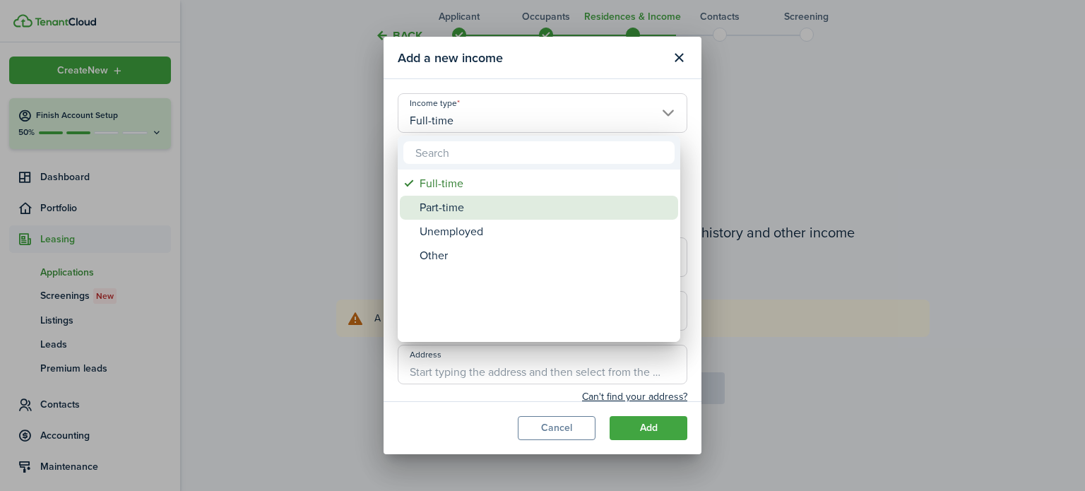
click at [448, 203] on div "Part-time" at bounding box center [545, 208] width 250 height 24
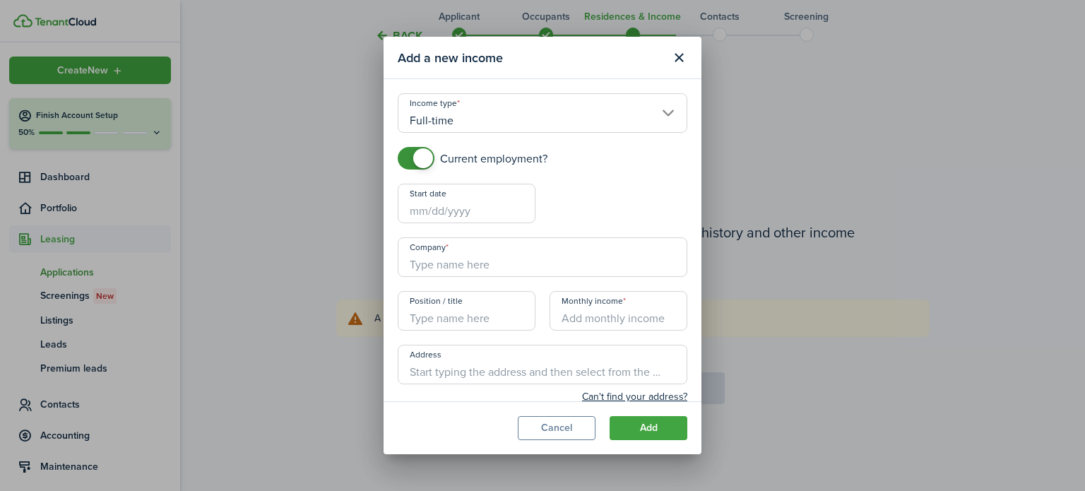
type input "Part-time"
click at [437, 209] on input "Start date" at bounding box center [467, 204] width 138 height 40
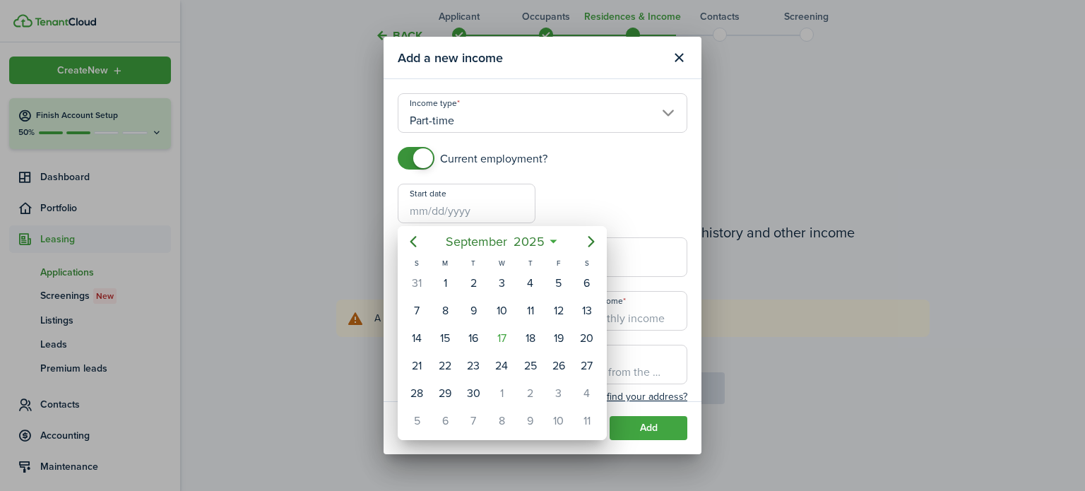
click at [437, 209] on div at bounding box center [542, 245] width 1311 height 717
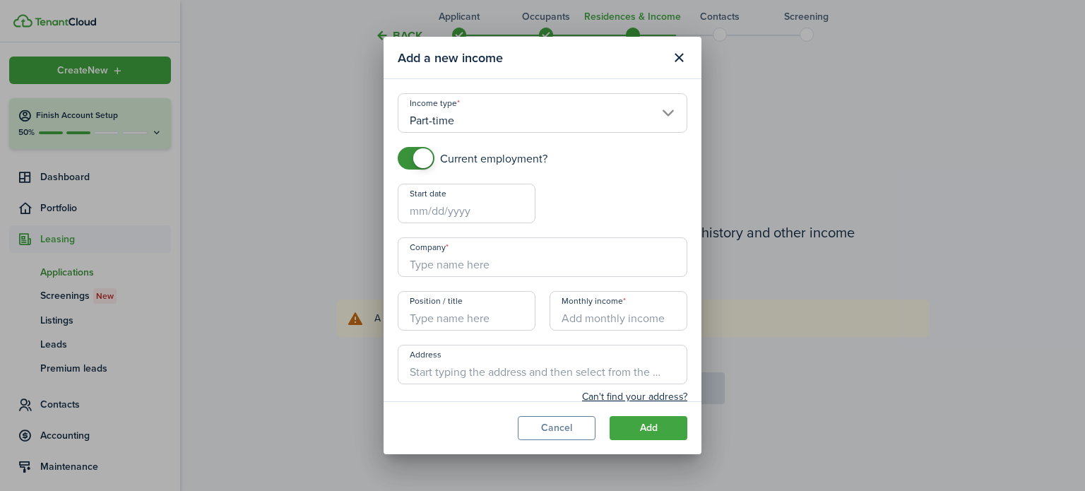
click at [429, 208] on input "Start date" at bounding box center [467, 204] width 138 height 40
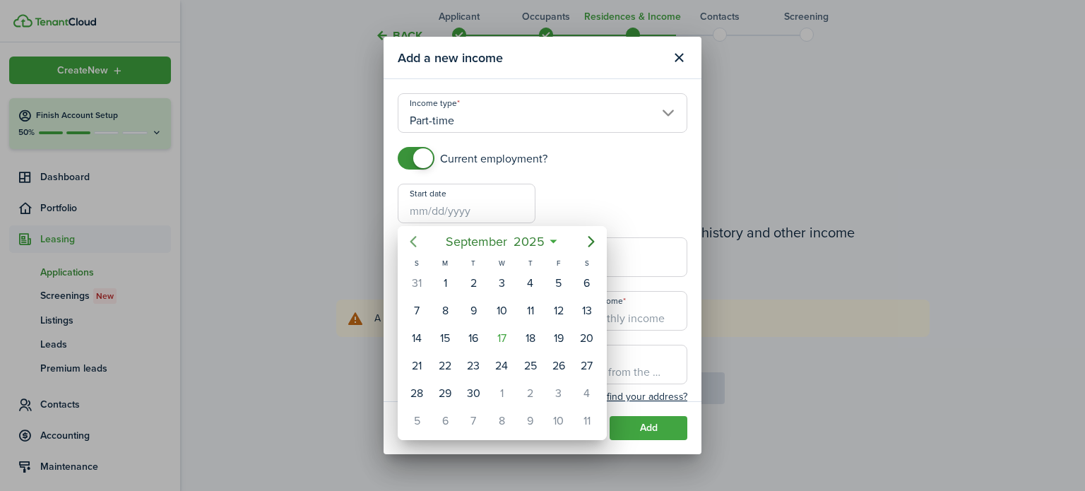
click at [414, 239] on icon "Previous page" at bounding box center [413, 241] width 17 height 17
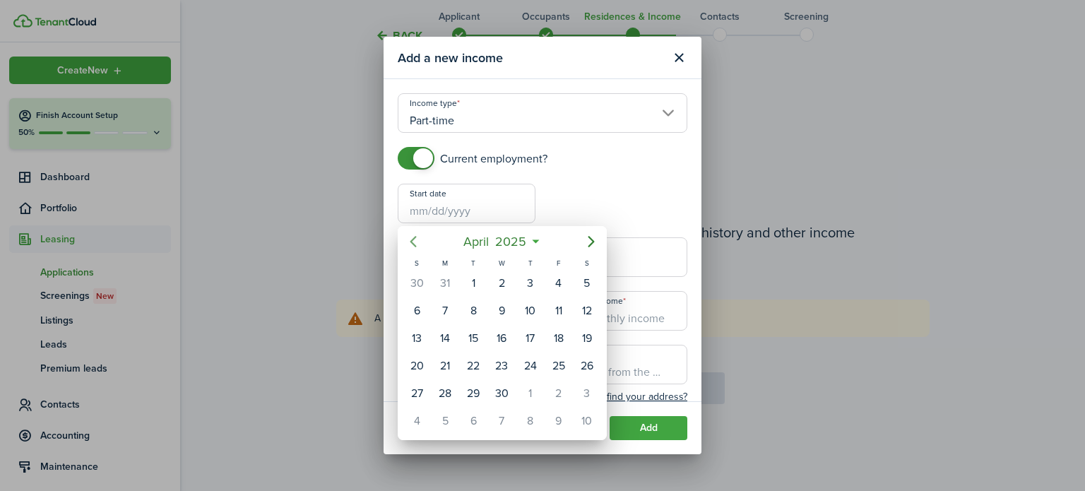
click at [414, 239] on icon "Previous page" at bounding box center [413, 241] width 17 height 17
click at [538, 385] on div "27" at bounding box center [530, 393] width 21 height 21
type input "[DATE]"
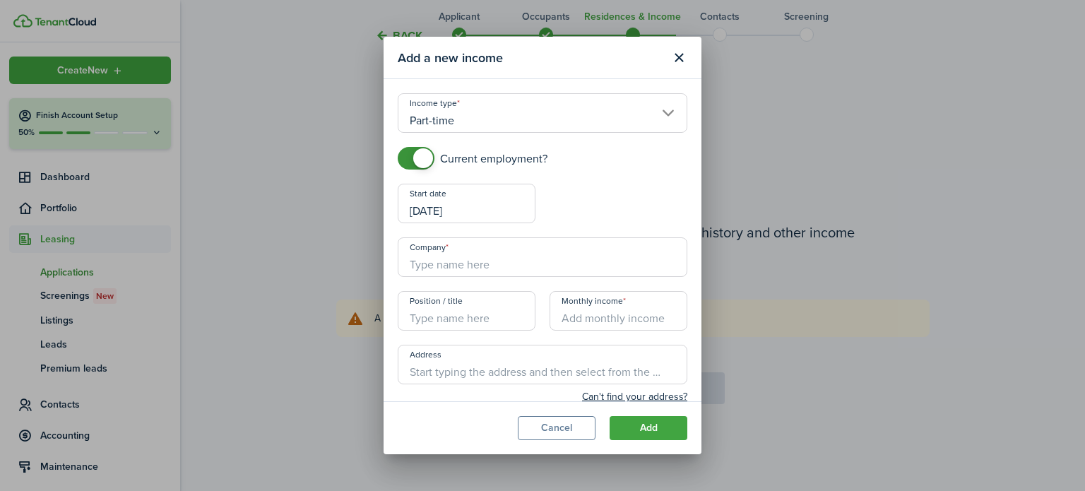
click at [446, 264] on input "Company" at bounding box center [543, 257] width 290 height 40
type input "[DEMOGRAPHIC_DATA] Charities of [GEOGRAPHIC_DATA][US_STATE]"
type input "[STREET_ADDRESS]"
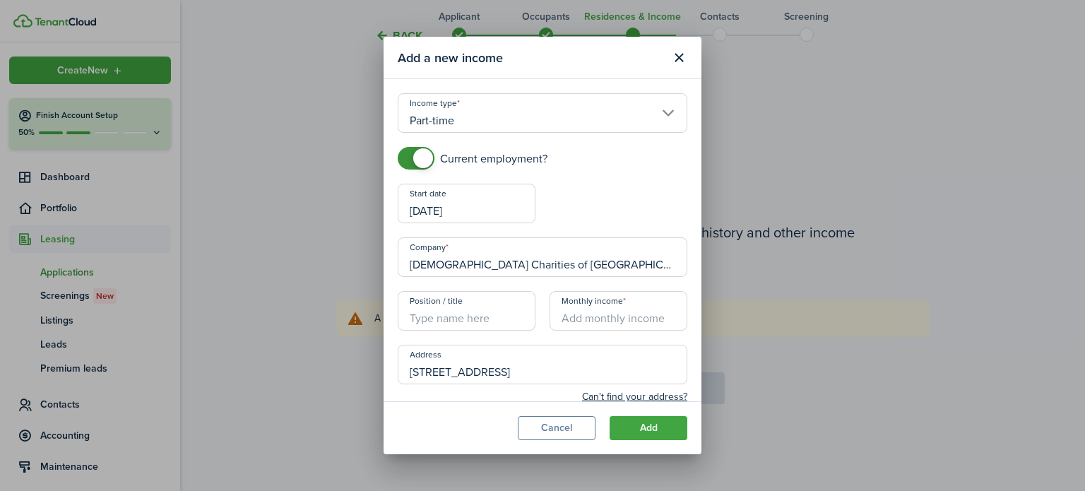
type input "[PHONE_NUMBER]"
type input "[PERSON_NAME]"
type input "[EMAIL_ADDRESS][DOMAIN_NAME]"
click at [464, 316] on input "Position / title" at bounding box center [467, 311] width 138 height 40
type input "Thrift Store"
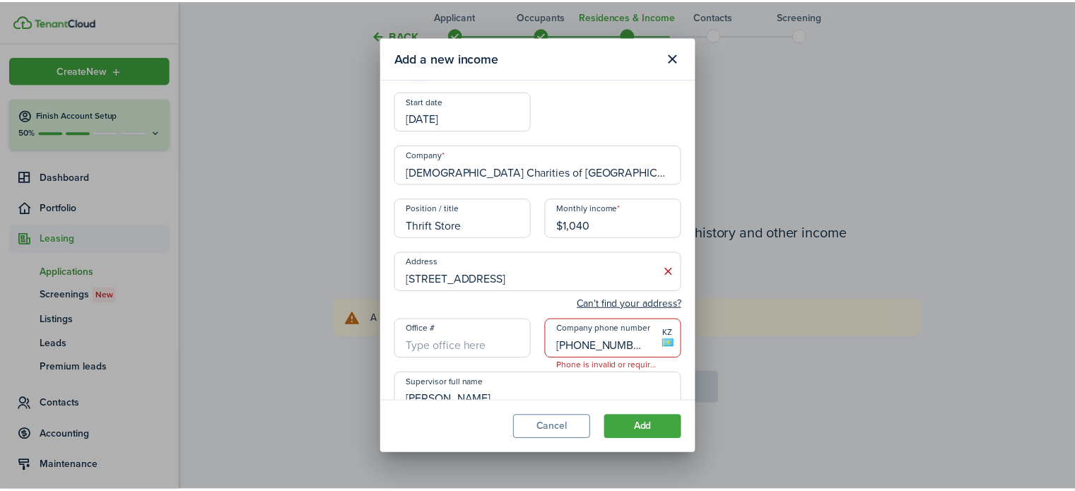
scroll to position [186, 0]
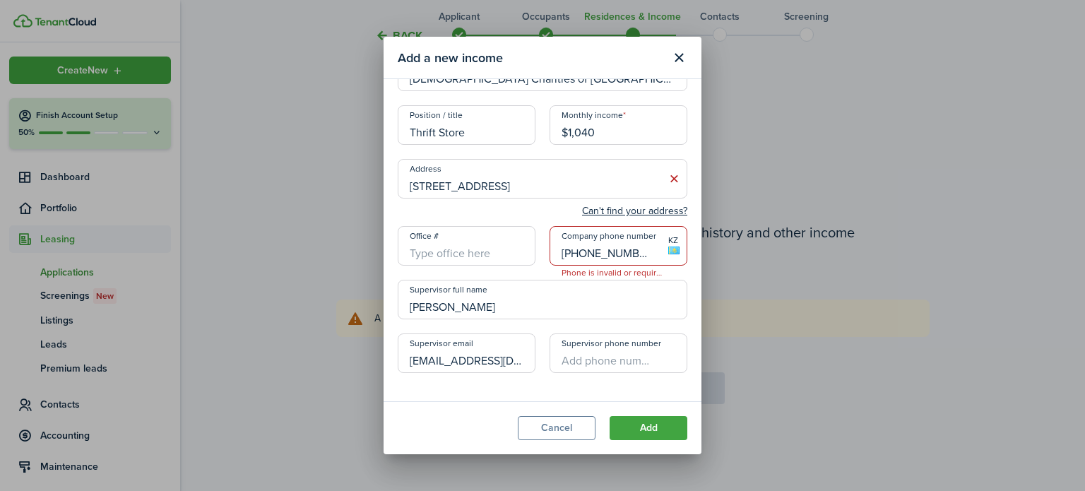
click at [629, 257] on input "[PHONE_NUMBER]" at bounding box center [619, 246] width 138 height 40
type input "$1,040.00"
type input "+7"
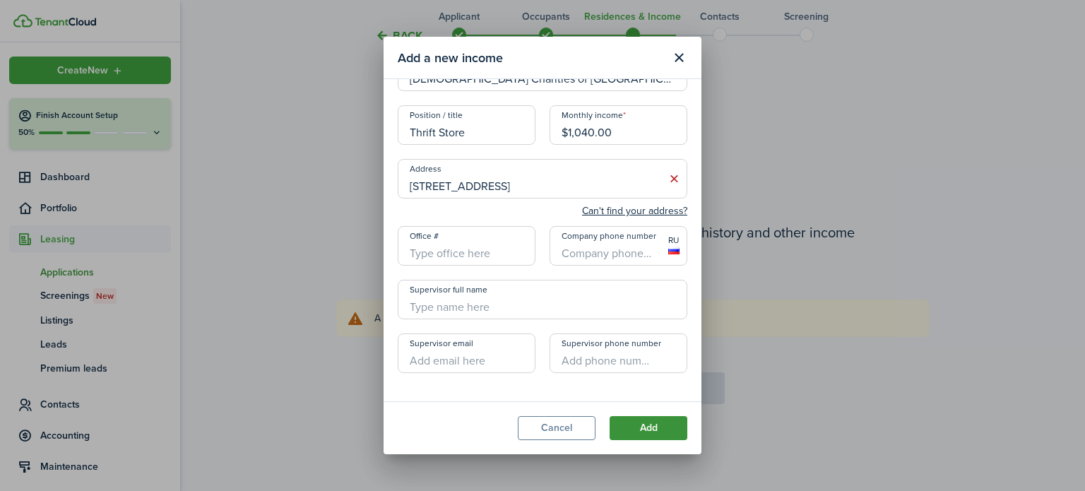
click at [654, 427] on button "Add" at bounding box center [649, 428] width 78 height 24
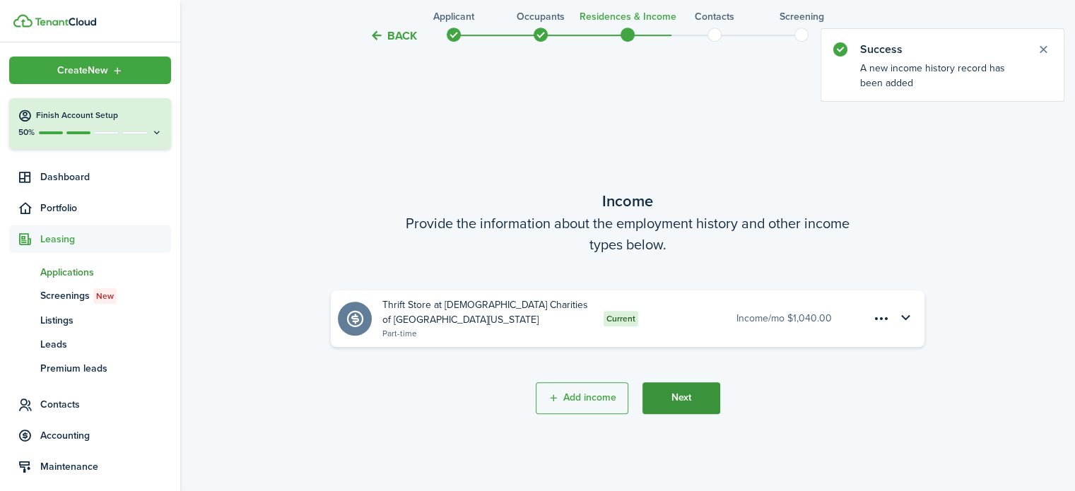
click at [664, 400] on button "Next" at bounding box center [681, 398] width 78 height 32
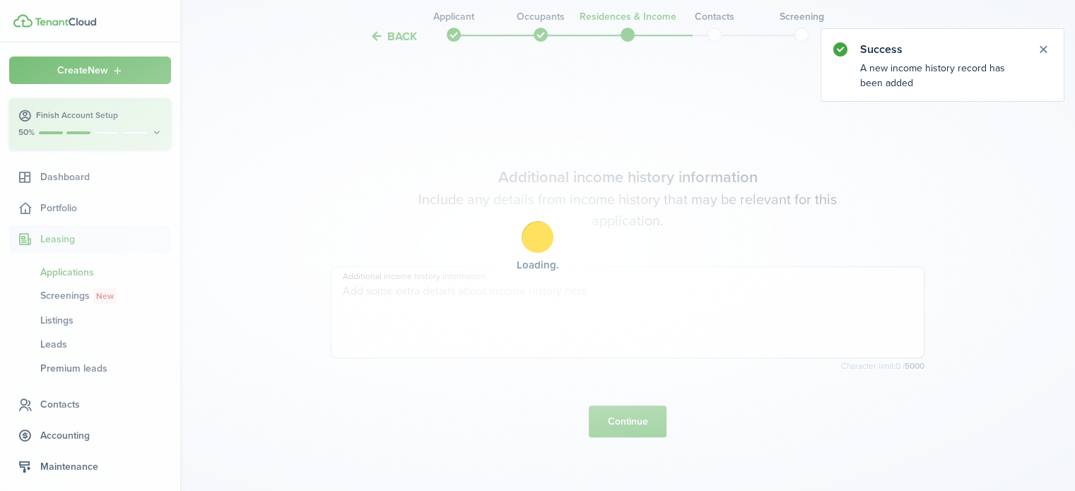
scroll to position [1379, 0]
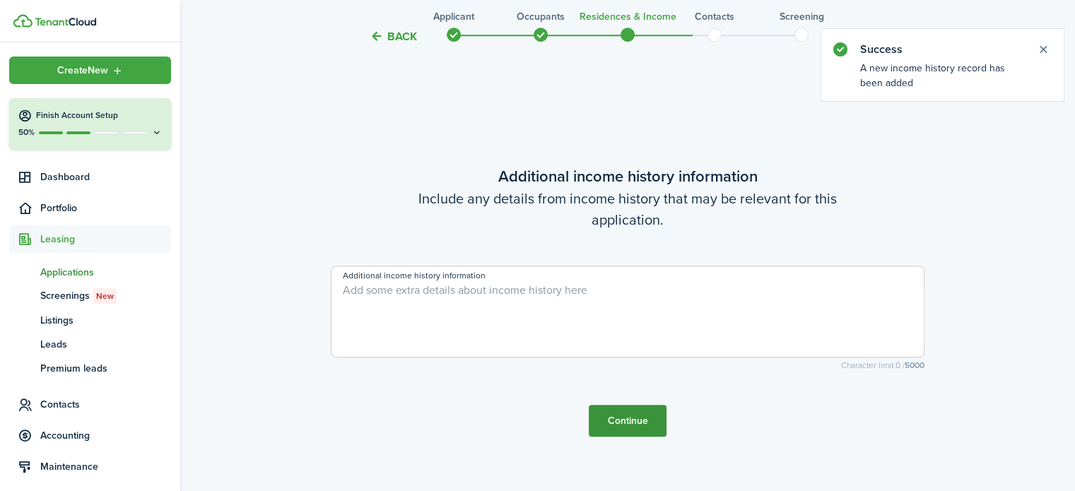
click at [637, 415] on button "Continue" at bounding box center [627, 421] width 78 height 32
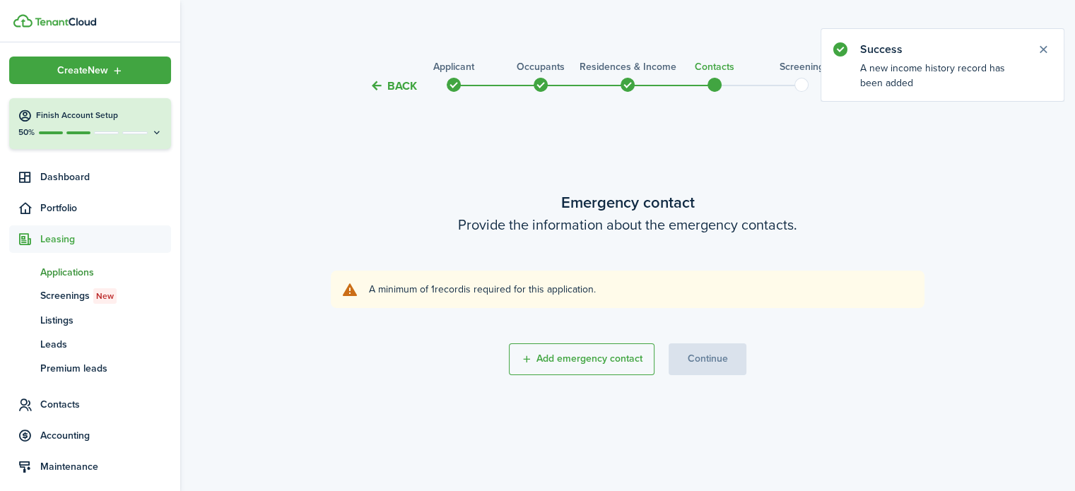
scroll to position [0, 0]
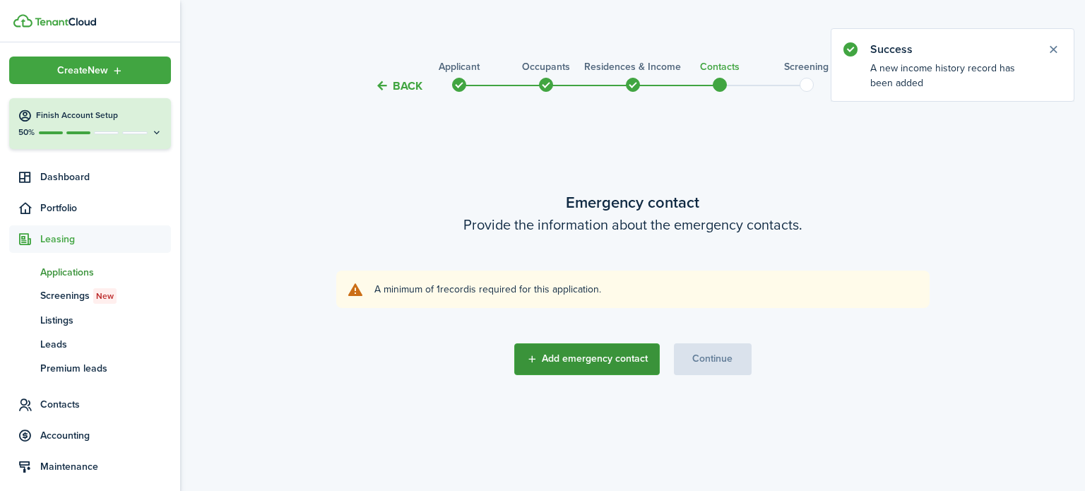
click at [614, 354] on button "Add emergency contact" at bounding box center [587, 359] width 146 height 32
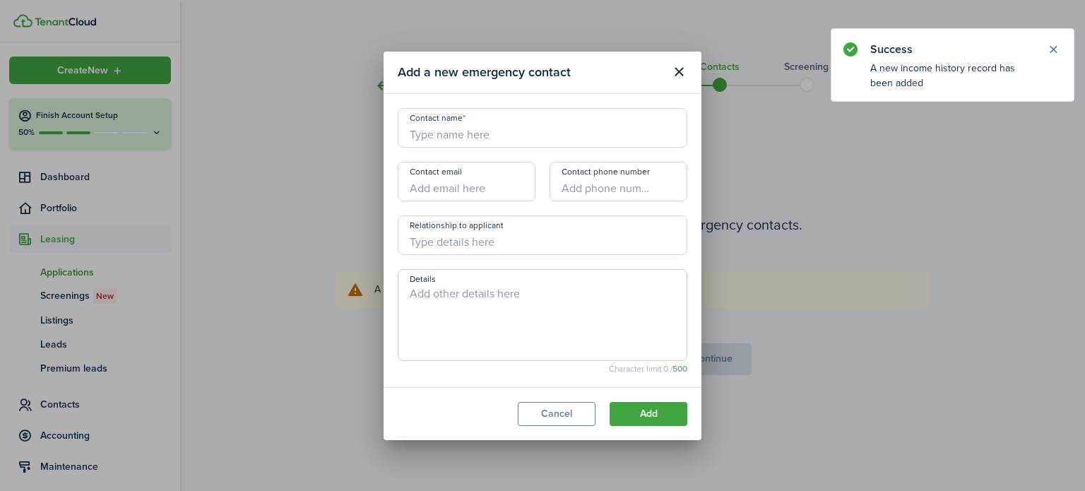
click at [515, 132] on input "Contact name" at bounding box center [543, 128] width 290 height 40
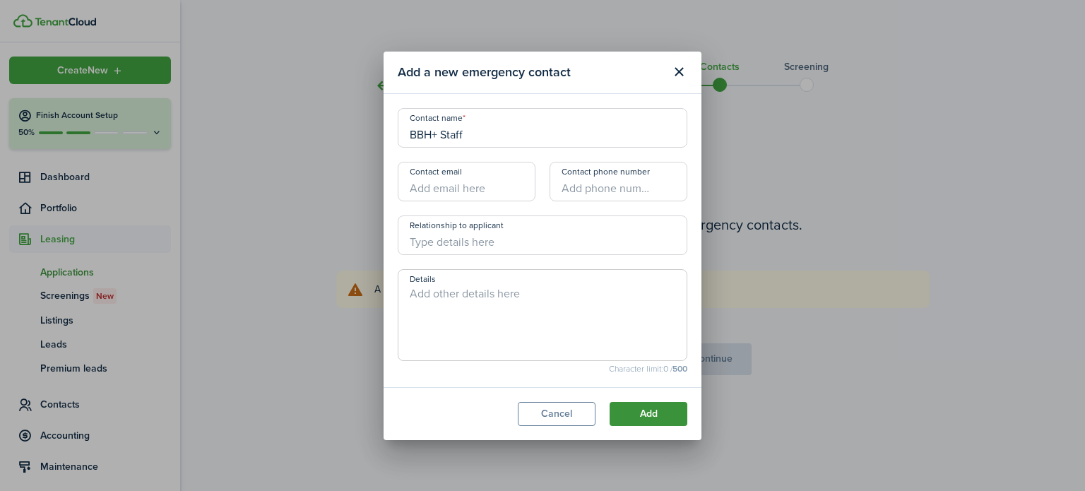
type input "BBH+ Staff"
click at [665, 414] on button "Add" at bounding box center [649, 414] width 78 height 24
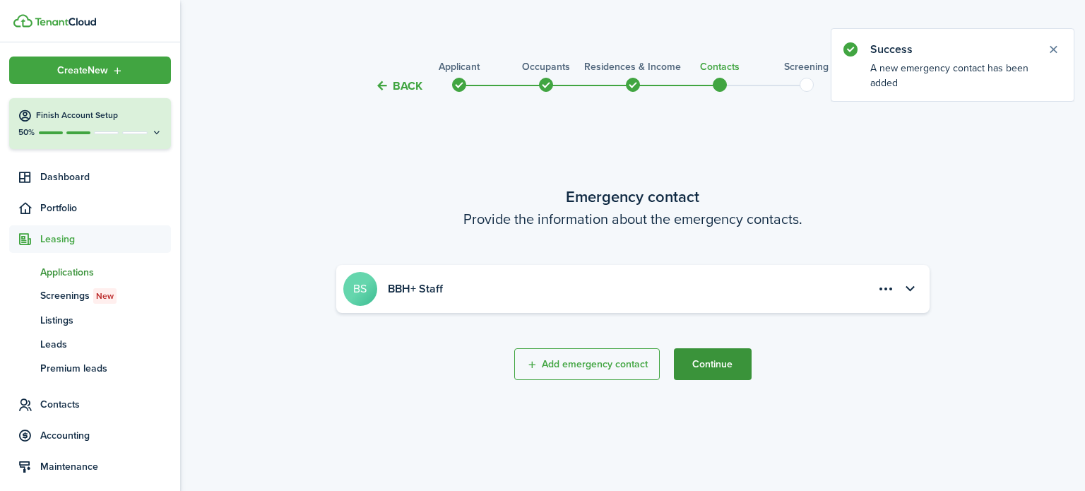
click at [713, 361] on button "Continue" at bounding box center [713, 364] width 78 height 32
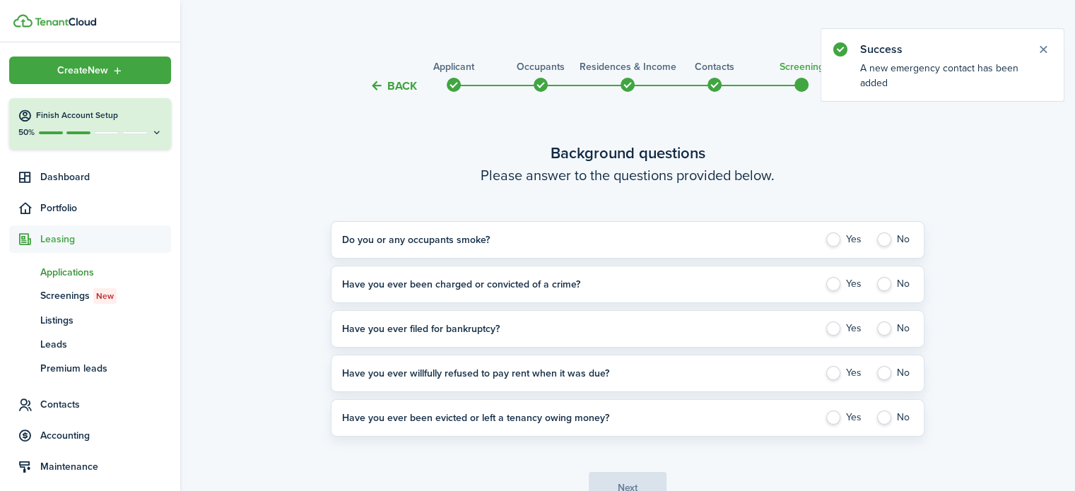
click at [886, 237] on label "No" at bounding box center [893, 239] width 37 height 14
radio input "true"
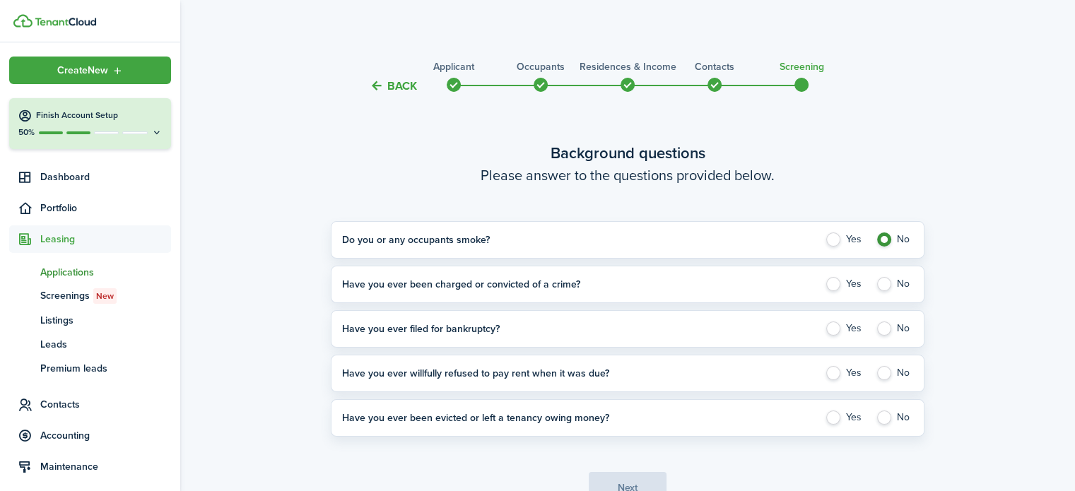
click at [834, 282] on label "Yes" at bounding box center [844, 284] width 40 height 14
radio input "true"
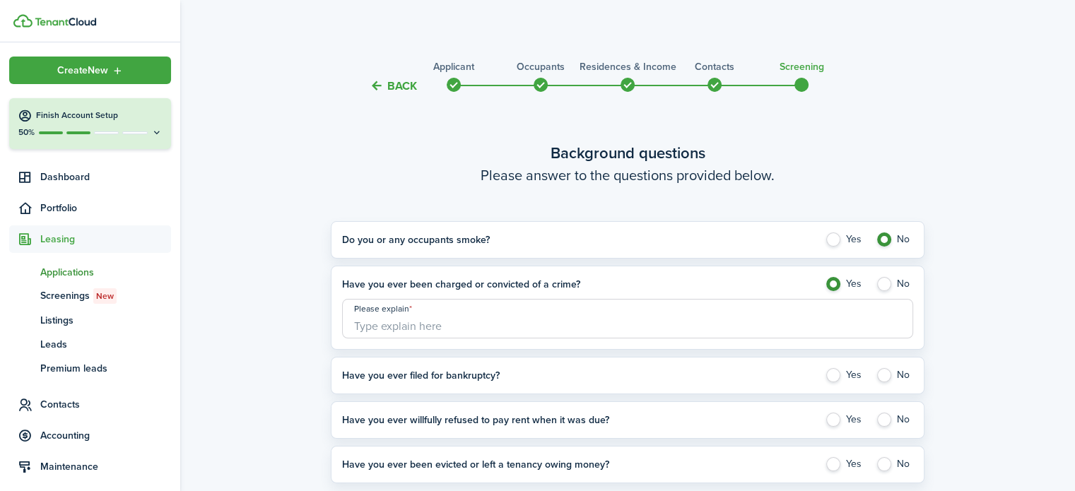
click at [807, 316] on input "Please explain" at bounding box center [627, 319] width 571 height 40
type input "Not Stated"
click at [881, 375] on label "No" at bounding box center [893, 375] width 37 height 14
radio input "true"
click at [877, 420] on label "No" at bounding box center [893, 420] width 37 height 14
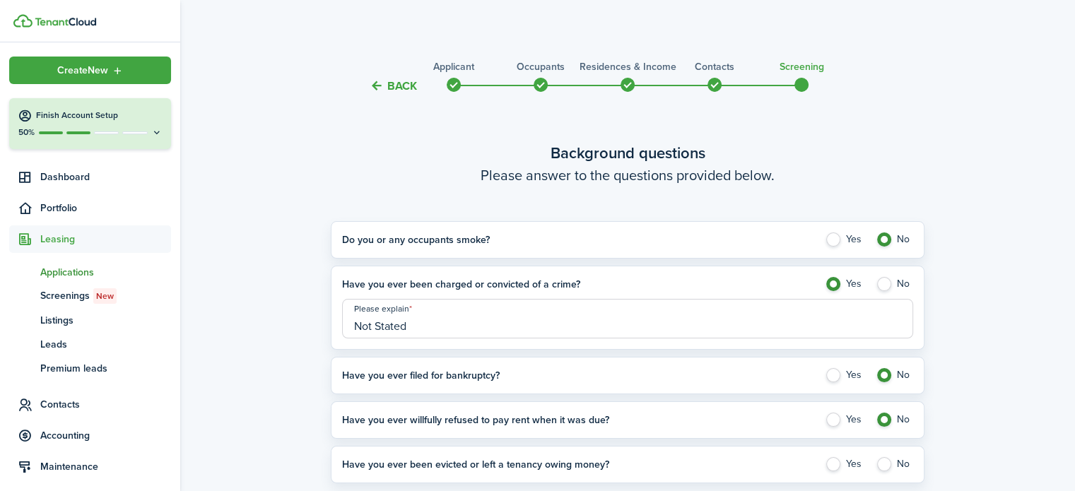
radio input "true"
click at [889, 460] on label "No" at bounding box center [893, 464] width 37 height 14
radio input "true"
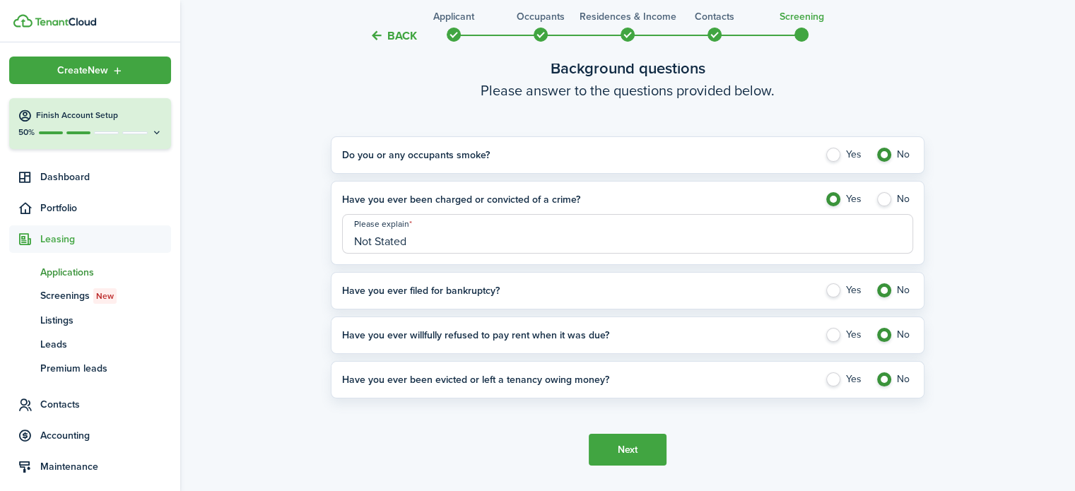
scroll to position [124, 0]
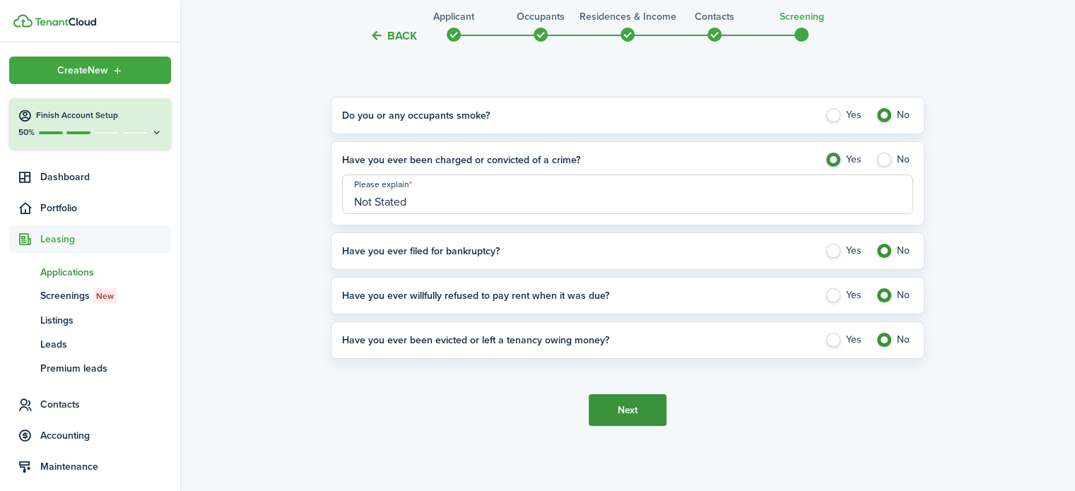
click at [656, 415] on button "Next" at bounding box center [627, 410] width 78 height 32
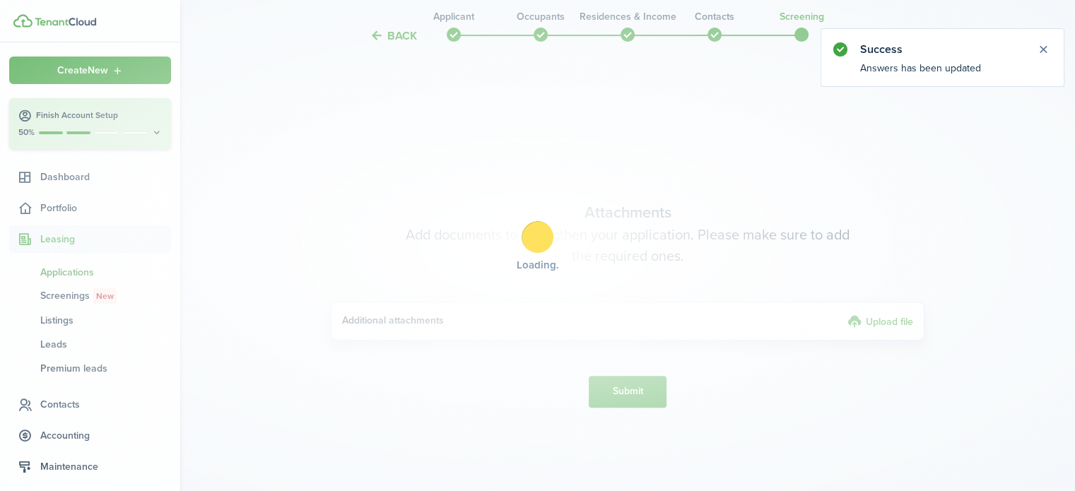
scroll to position [521, 0]
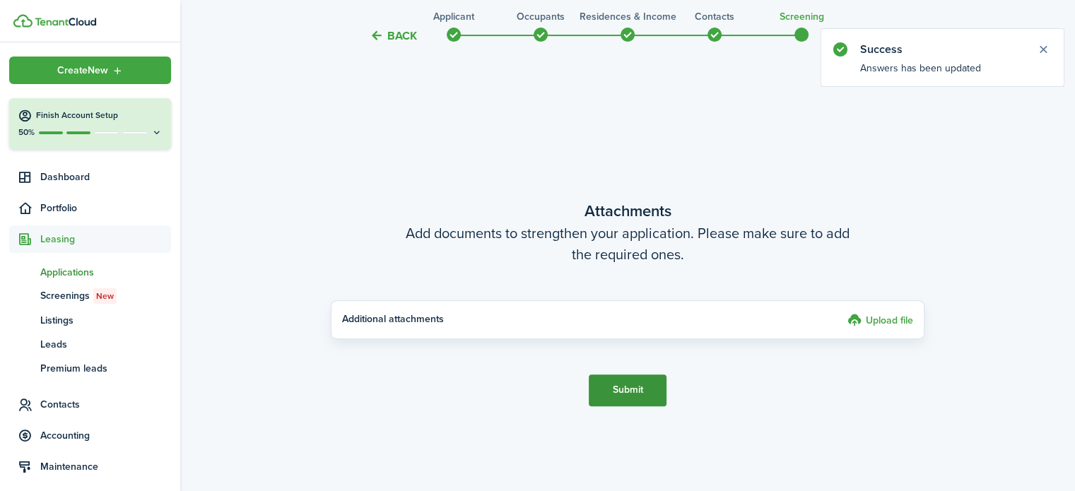
click at [633, 392] on button "Submit" at bounding box center [627, 390] width 78 height 32
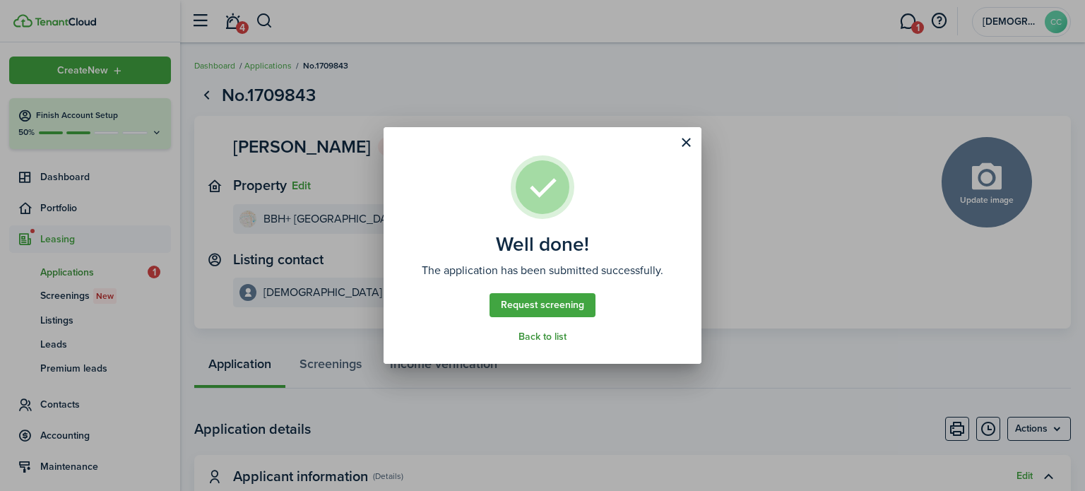
click at [540, 336] on link "Back to list" at bounding box center [543, 336] width 48 height 11
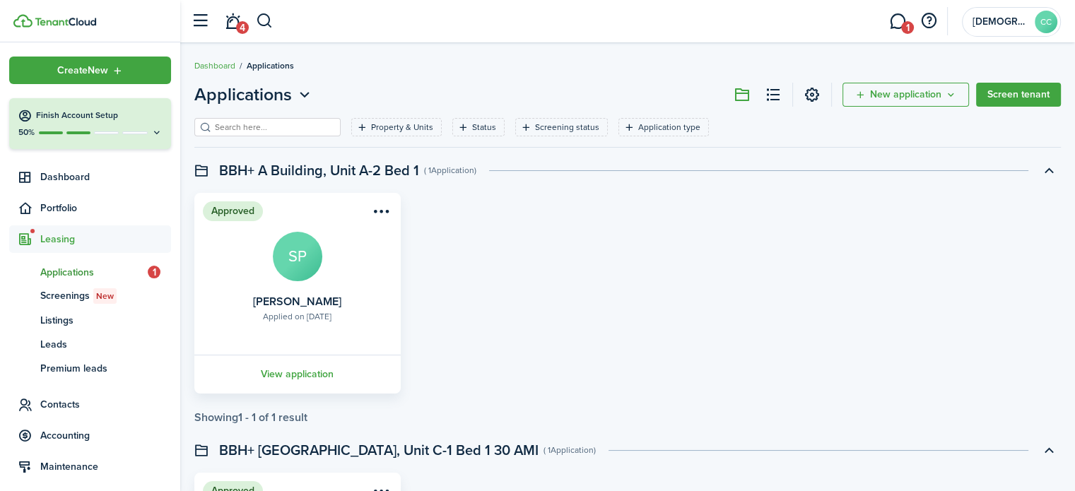
click at [96, 278] on span "Applications" at bounding box center [93, 272] width 107 height 15
click at [148, 272] on span "1" at bounding box center [154, 272] width 13 height 13
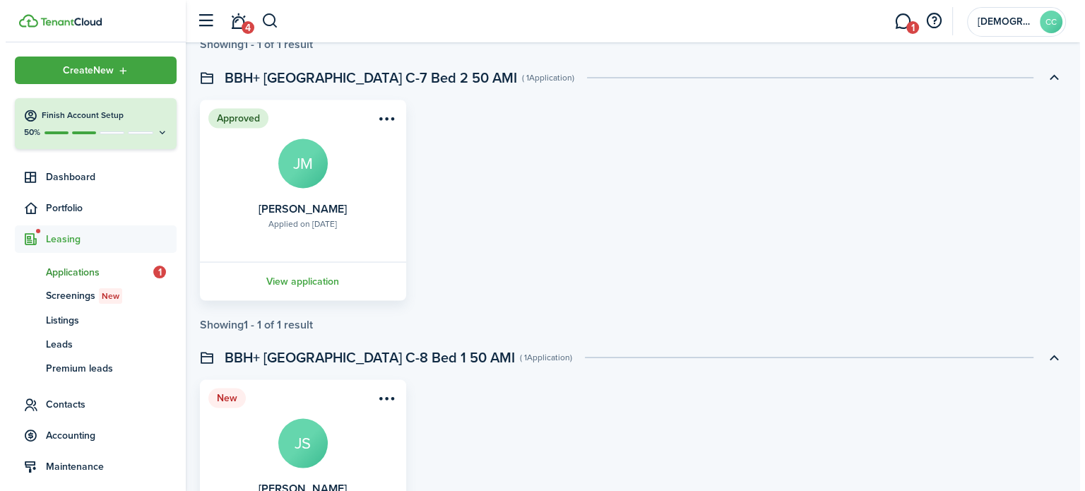
scroll to position [2769, 0]
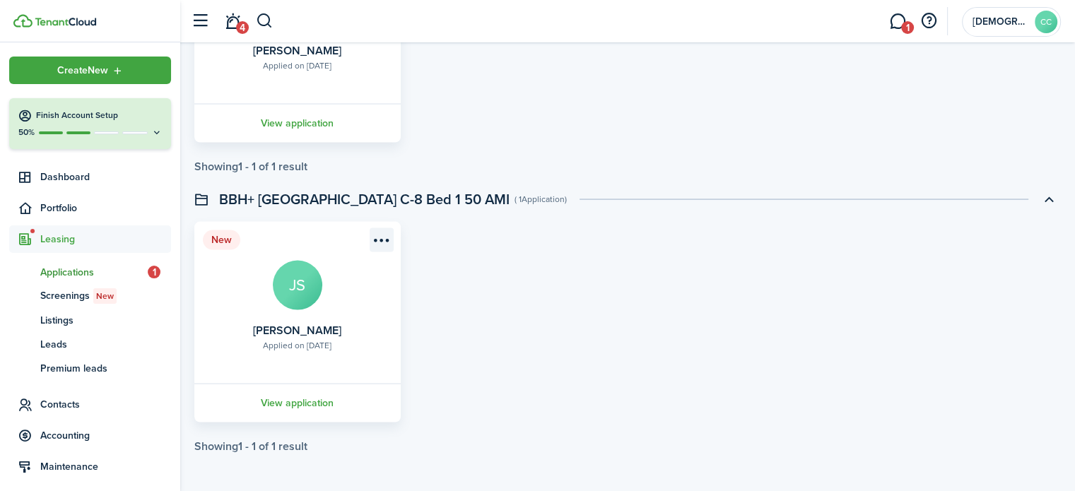
click at [382, 239] on menu-btn-icon "Open menu" at bounding box center [381, 240] width 24 height 24
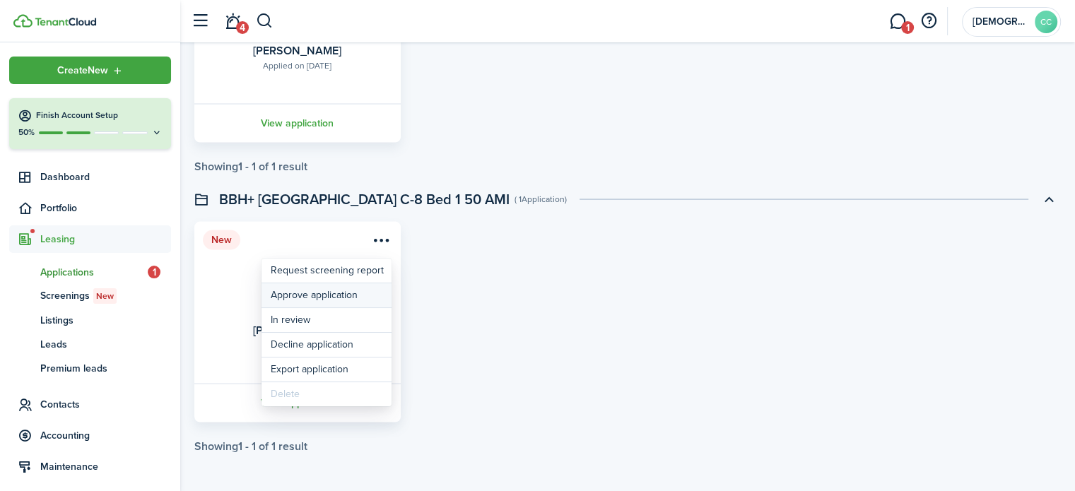
click at [342, 300] on button "Approve application" at bounding box center [326, 295] width 130 height 24
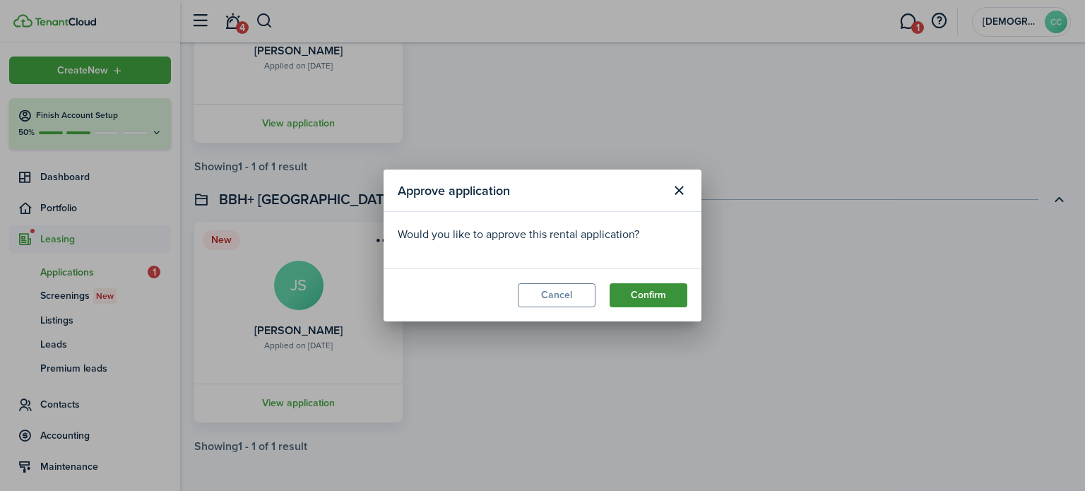
click at [651, 294] on button "Confirm" at bounding box center [649, 295] width 78 height 24
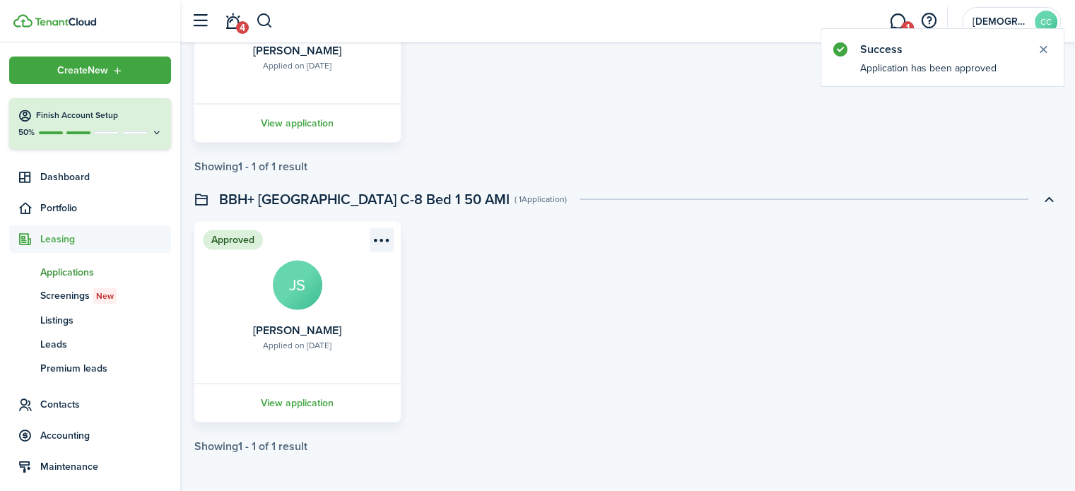
click at [376, 237] on menu-btn-icon "Open menu" at bounding box center [381, 240] width 24 height 24
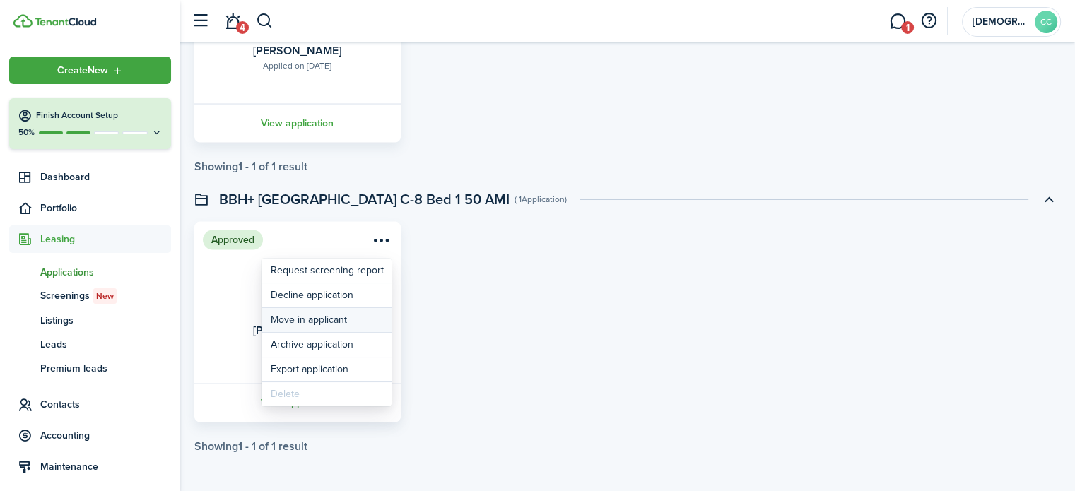
click at [325, 321] on button "Move in applicant" at bounding box center [326, 320] width 130 height 24
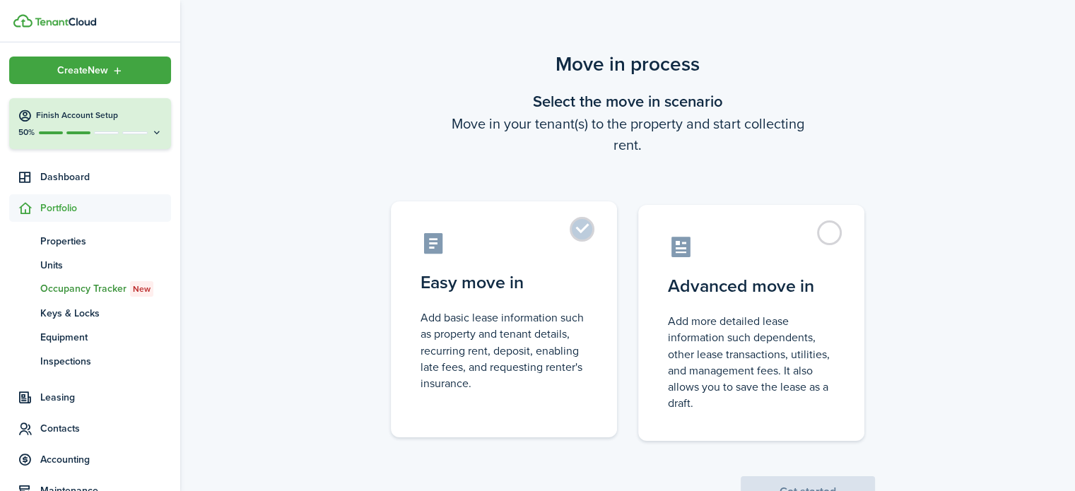
click at [588, 236] on label "Easy move in Add basic lease information such as property and tenant details, r…" at bounding box center [504, 319] width 226 height 236
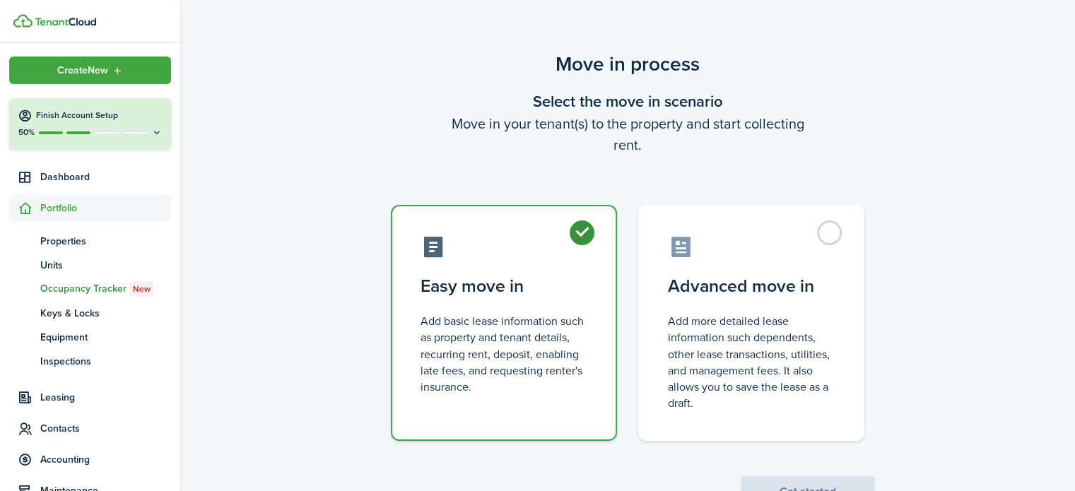
radio input "true"
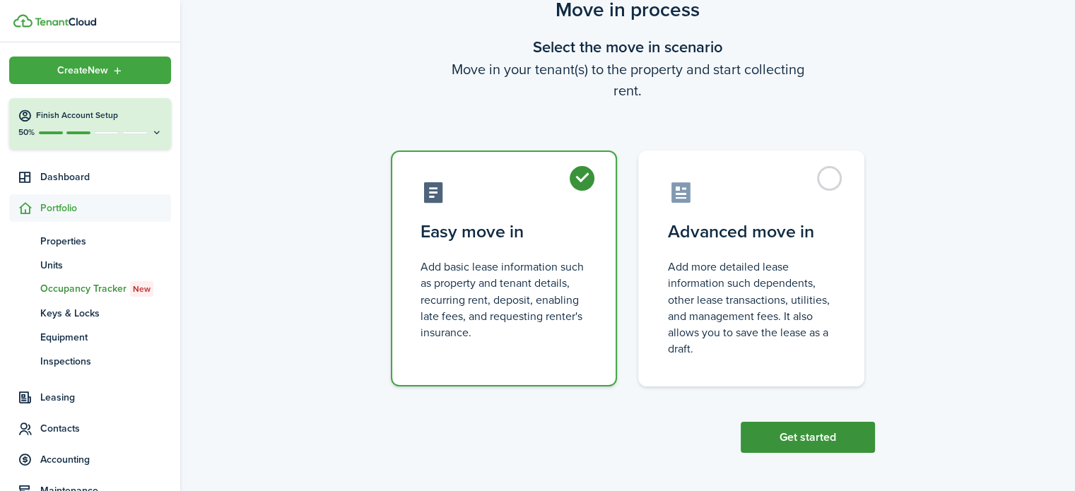
click at [815, 447] on button "Get started" at bounding box center [807, 437] width 134 height 31
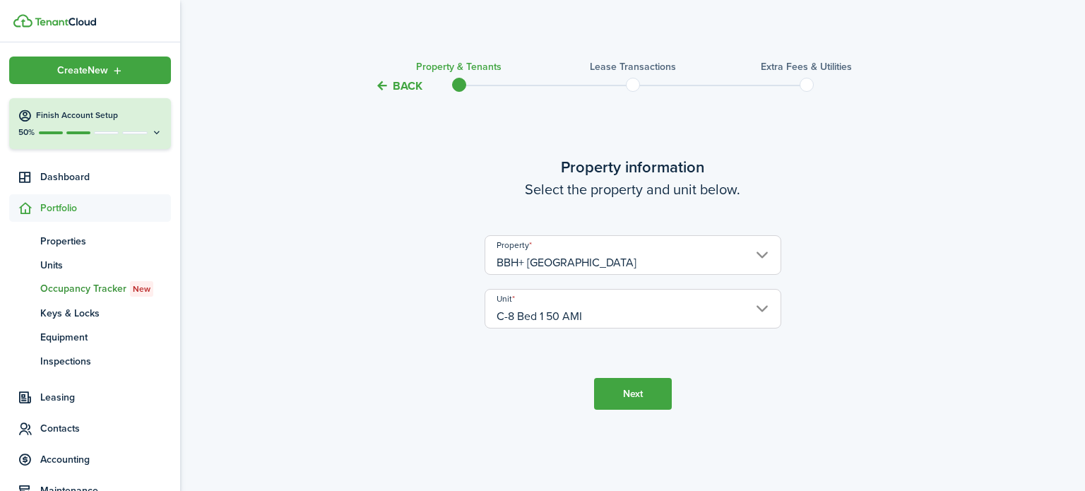
click at [645, 391] on button "Next" at bounding box center [633, 394] width 78 height 32
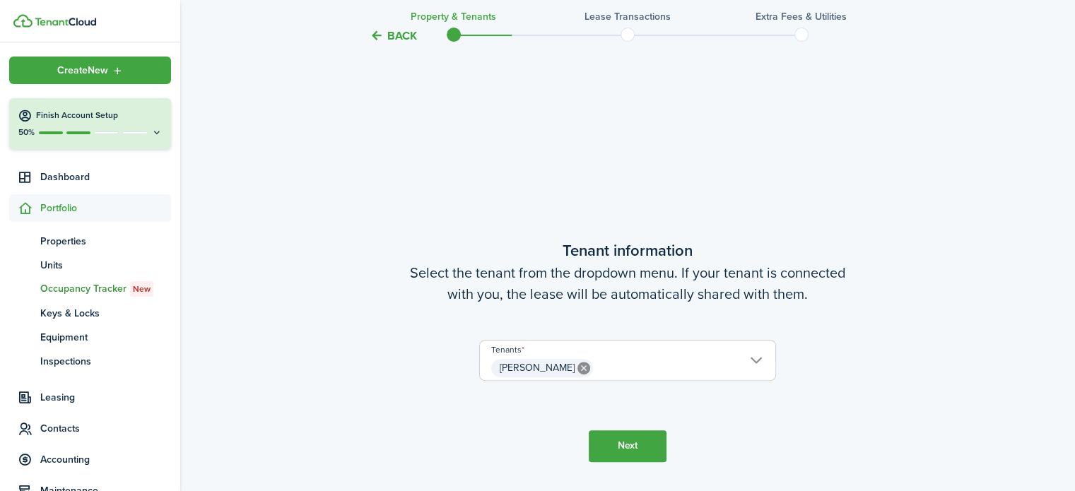
scroll to position [396, 0]
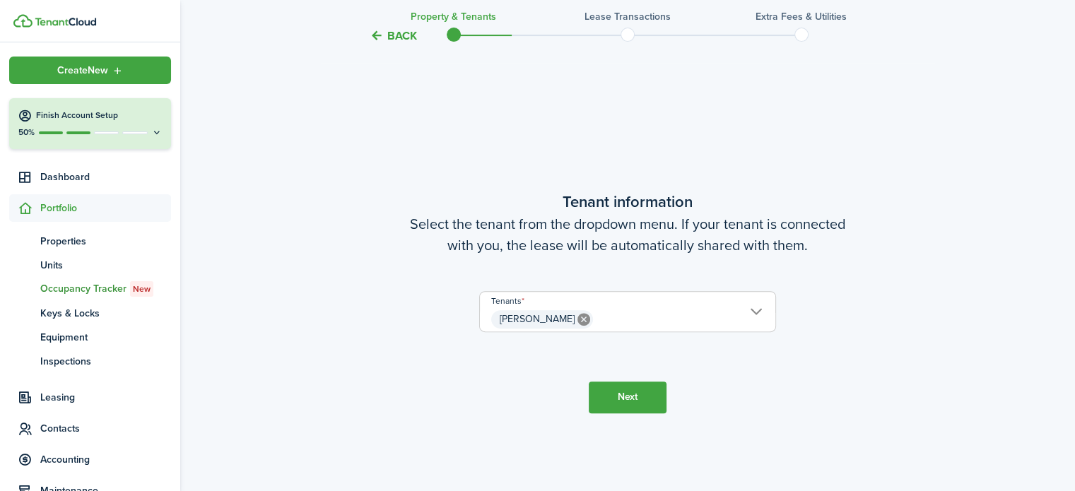
click at [624, 398] on button "Next" at bounding box center [627, 397] width 78 height 32
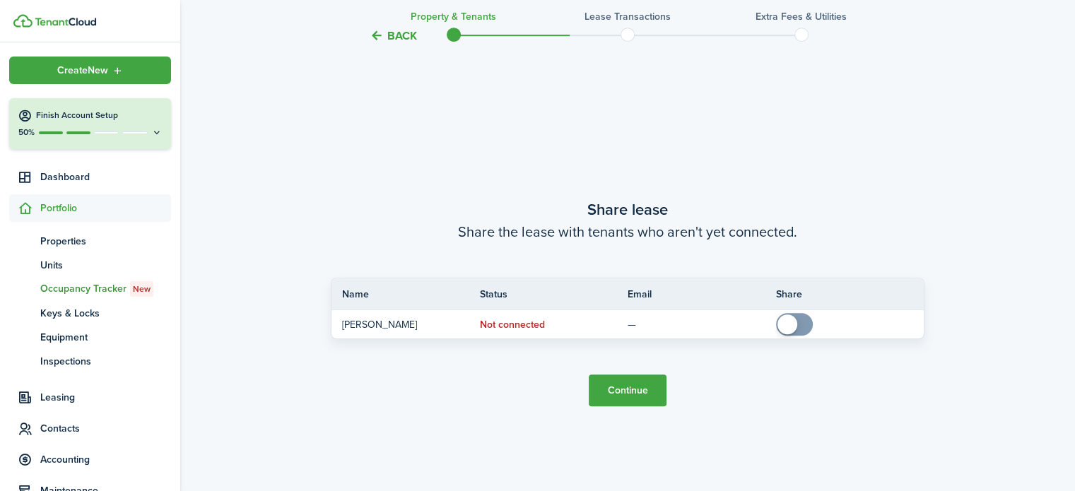
scroll to position [887, 0]
click at [627, 393] on button "Continue" at bounding box center [627, 390] width 78 height 32
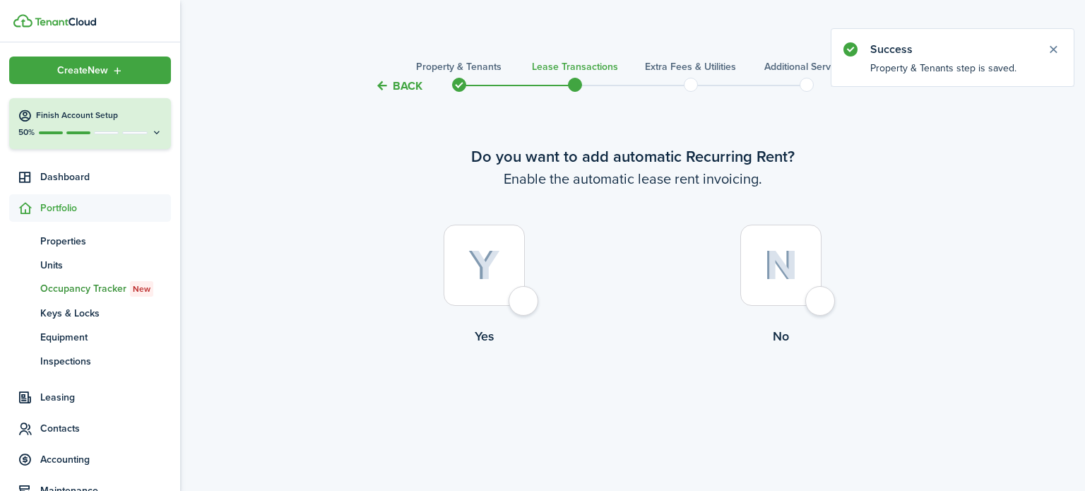
click at [516, 306] on div at bounding box center [484, 265] width 81 height 81
radio input "true"
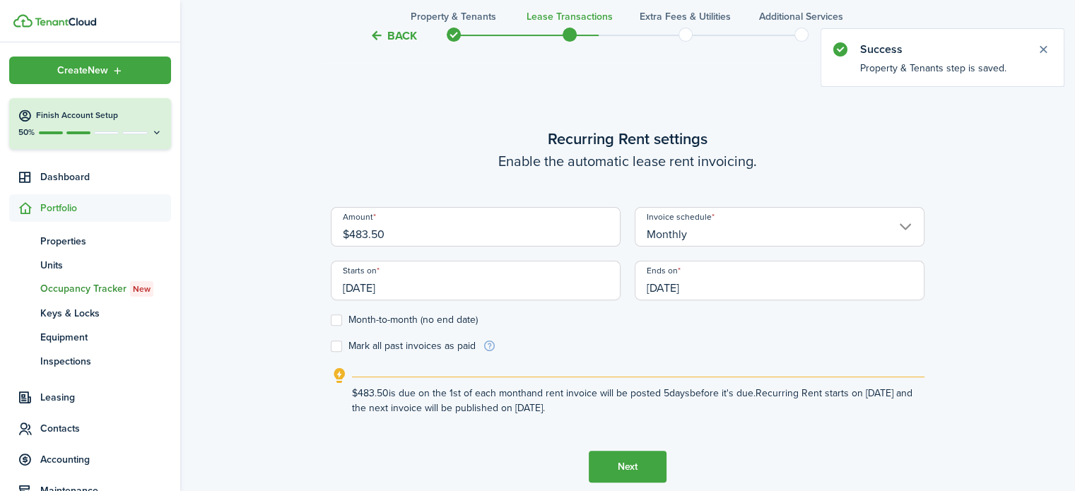
scroll to position [396, 0]
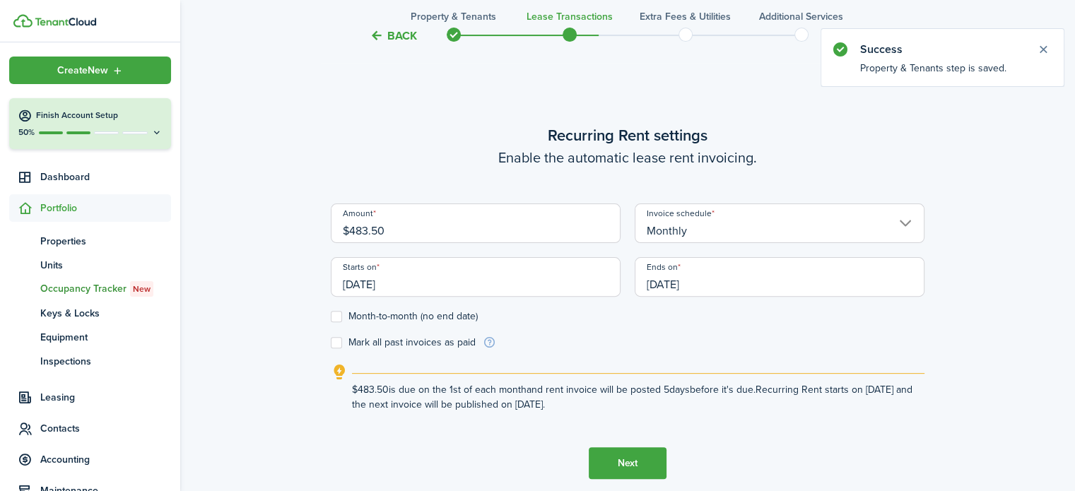
drag, startPoint x: 399, startPoint y: 228, endPoint x: 321, endPoint y: 234, distance: 78.6
click at [321, 234] on div "Back Property & Tenants Lease Transactions Extra fees & Utilities Additional Se…" at bounding box center [627, 100] width 894 height 894
click at [680, 288] on input "[DATE]" at bounding box center [779, 277] width 290 height 40
type input "$290.50"
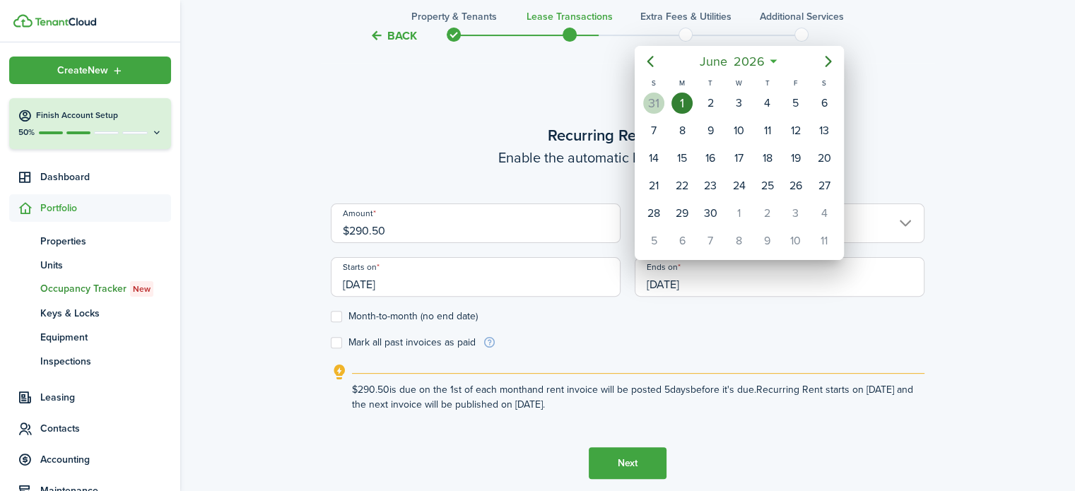
click at [656, 99] on div "31" at bounding box center [653, 103] width 21 height 21
type input "[DATE]"
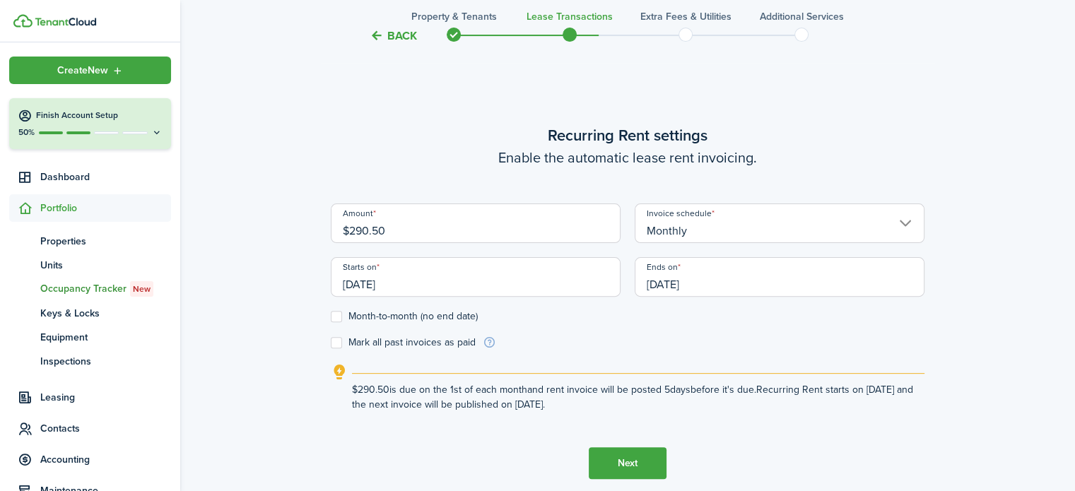
click at [622, 465] on button "Next" at bounding box center [627, 463] width 78 height 32
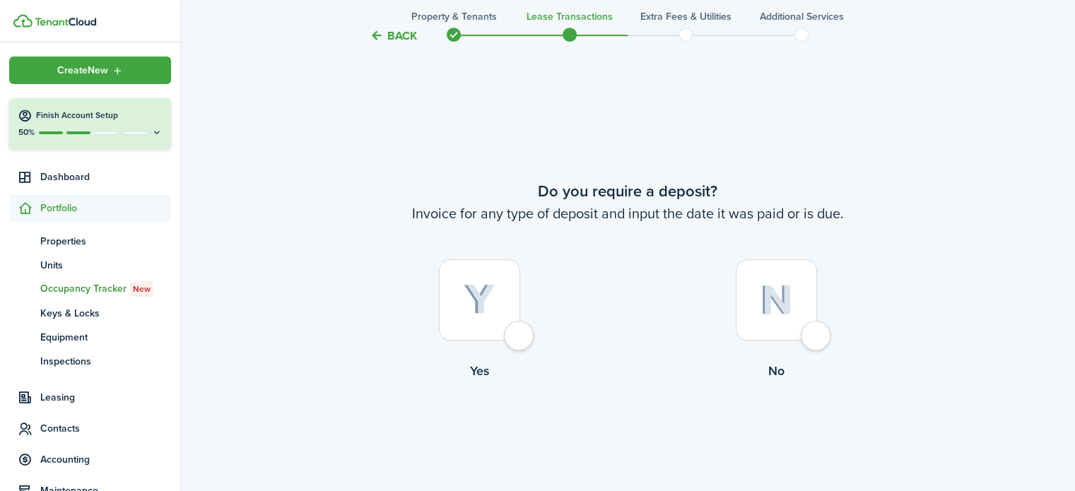
scroll to position [887, 0]
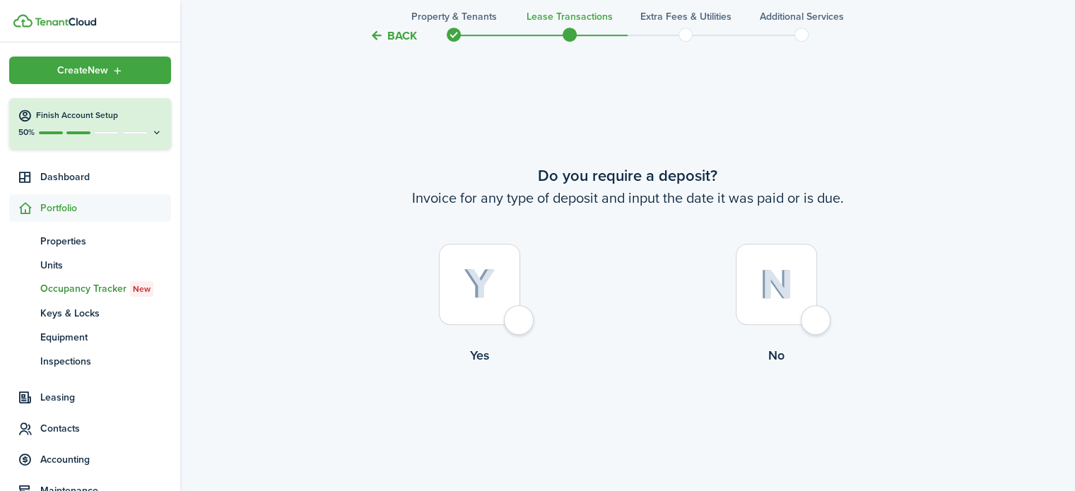
click at [817, 324] on div at bounding box center [775, 284] width 81 height 81
radio input "true"
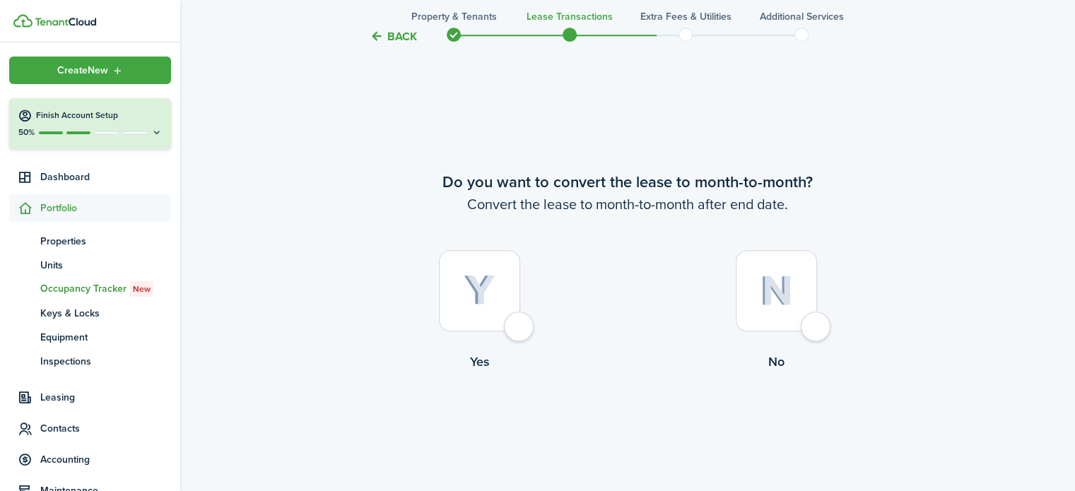
scroll to position [1379, 0]
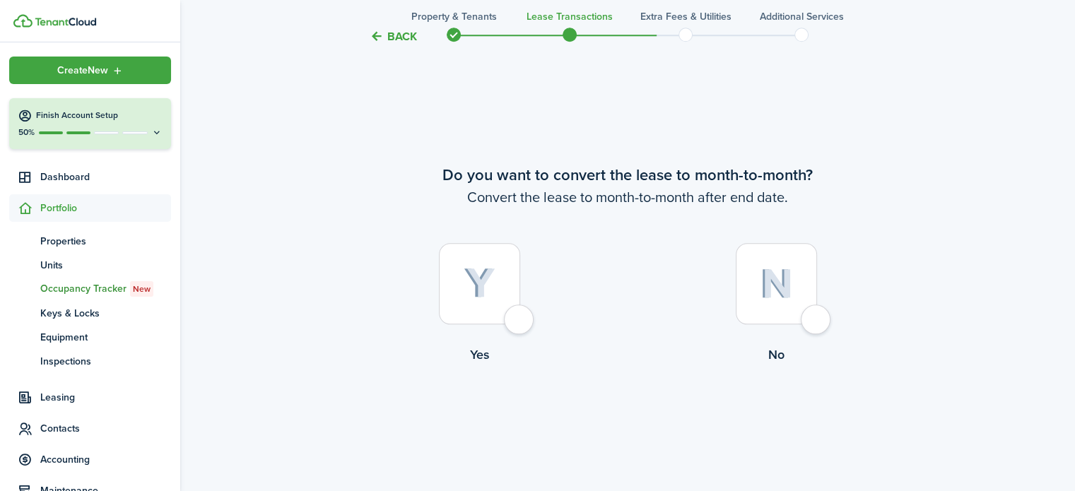
click at [810, 321] on div at bounding box center [775, 283] width 81 height 81
radio input "true"
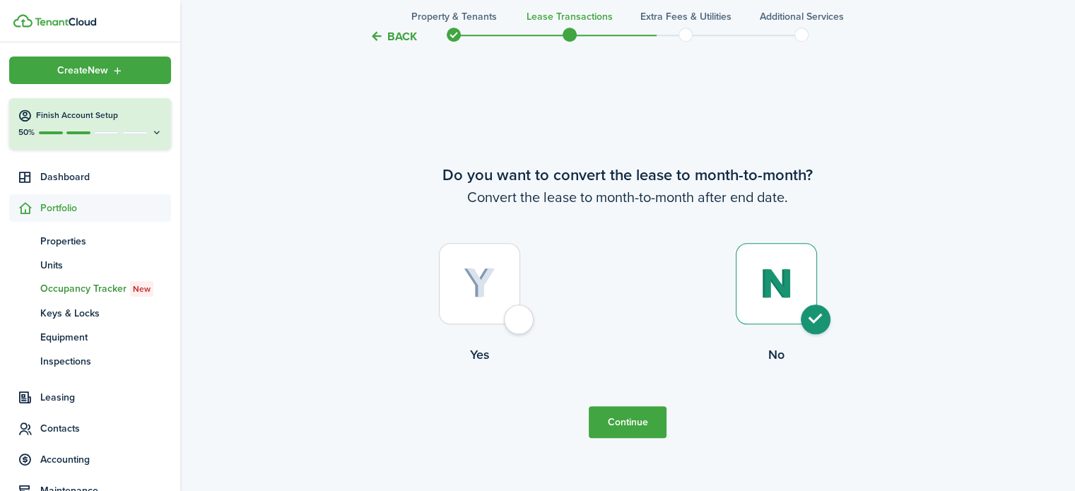
click at [627, 420] on button "Continue" at bounding box center [627, 422] width 78 height 32
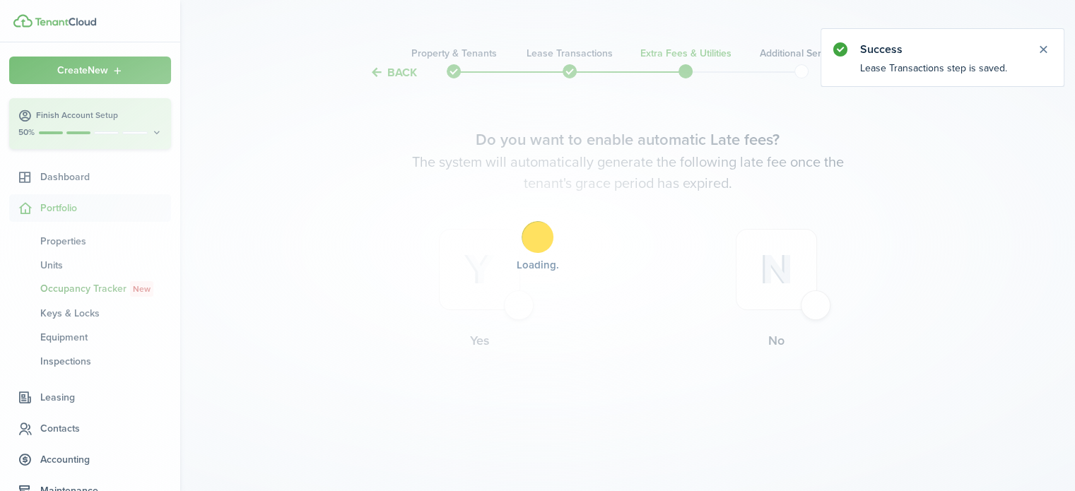
scroll to position [0, 0]
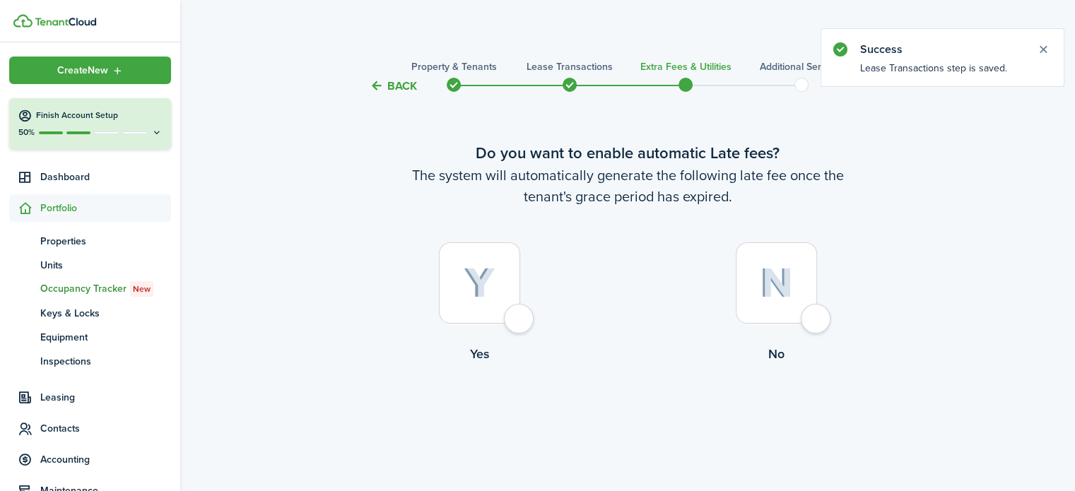
click at [808, 317] on div at bounding box center [775, 282] width 81 height 81
radio input "true"
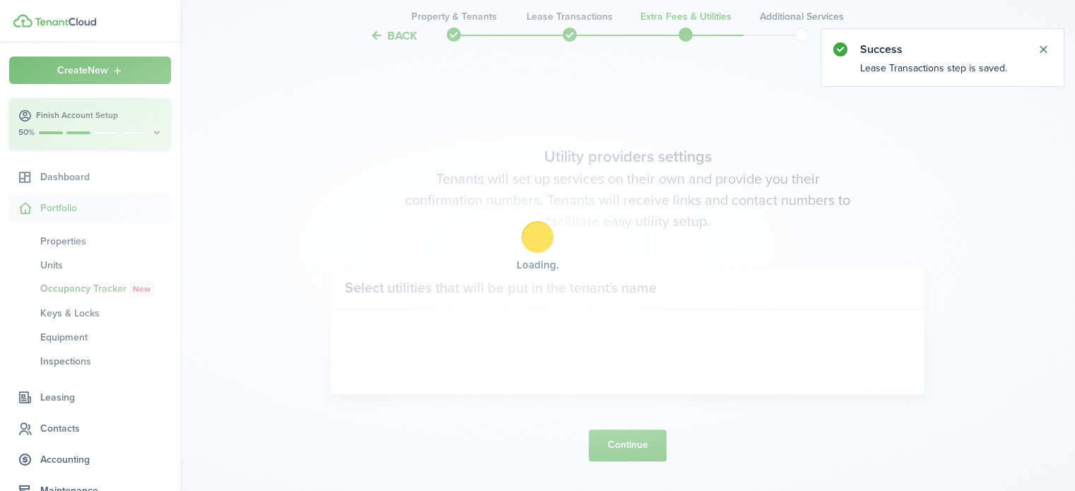
scroll to position [410, 0]
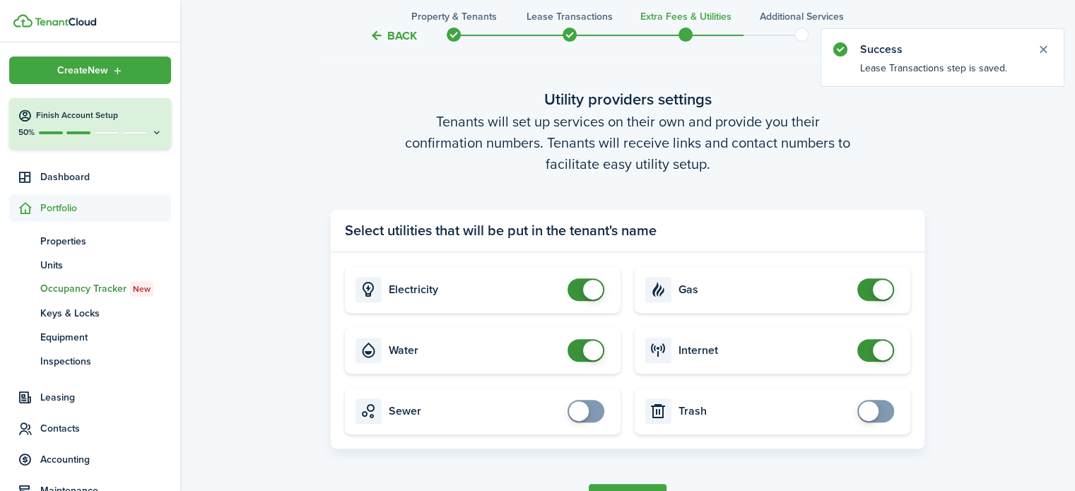
checkbox input "false"
click at [579, 344] on span at bounding box center [586, 350] width 14 height 23
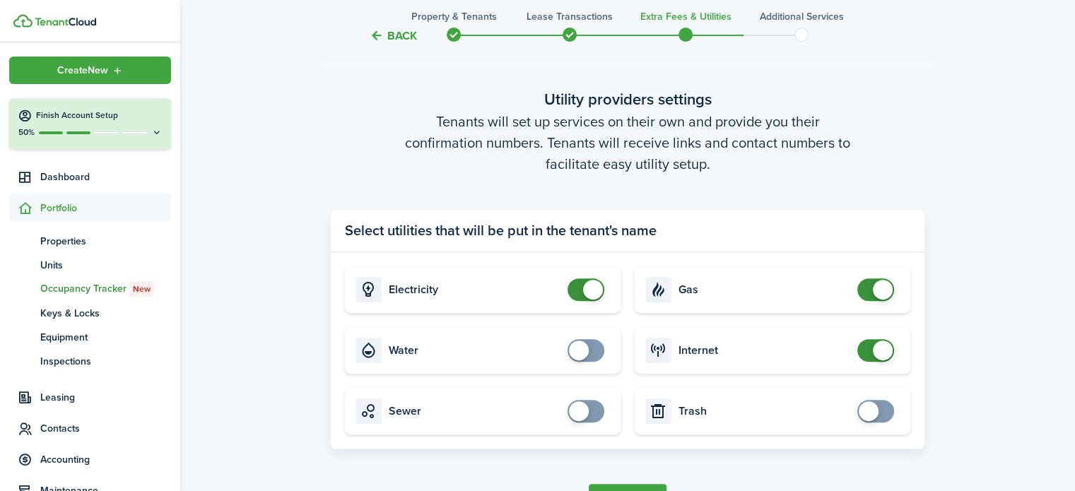
checkbox input "false"
click at [579, 292] on span at bounding box center [586, 289] width 14 height 23
checkbox input "false"
click at [868, 295] on span at bounding box center [875, 289] width 14 height 23
checkbox input "false"
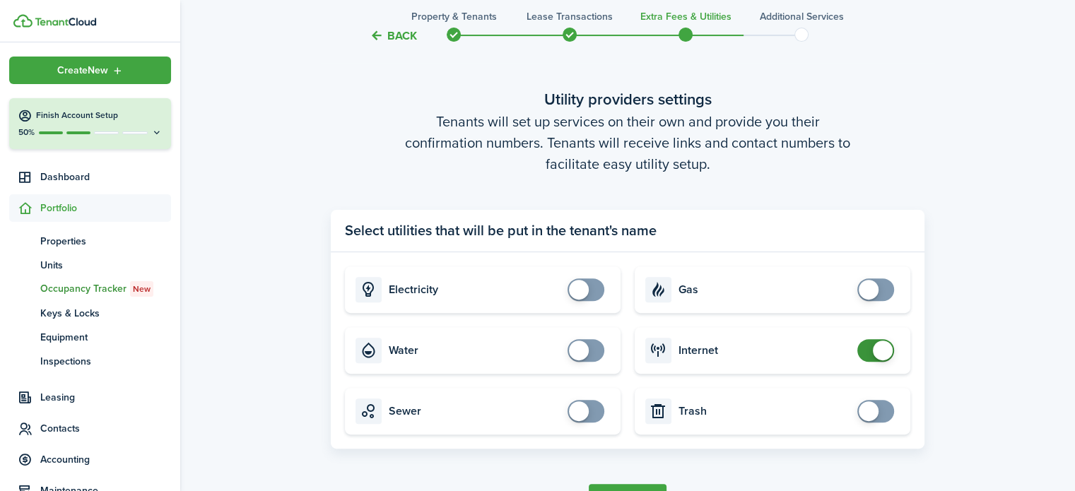
click at [868, 353] on span at bounding box center [875, 350] width 14 height 23
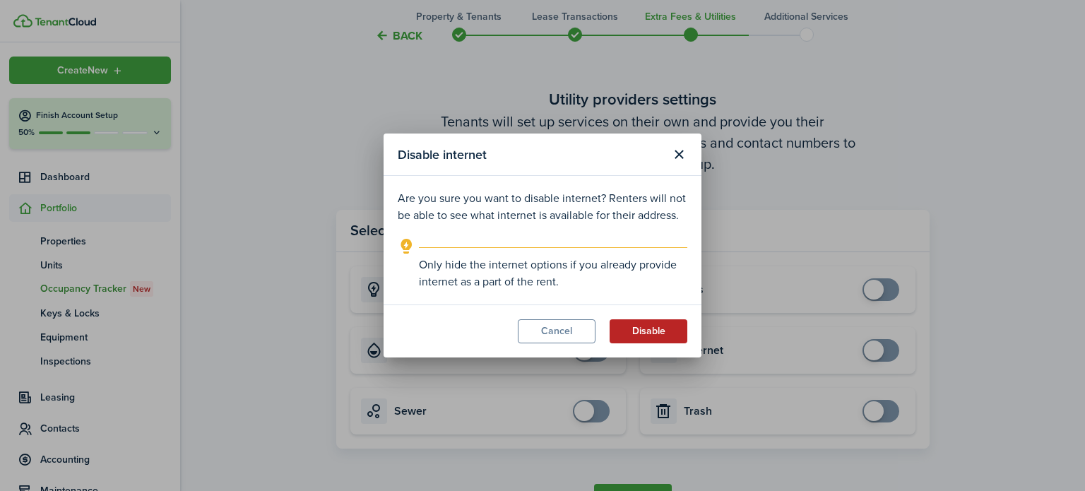
click at [663, 336] on button "Disable" at bounding box center [649, 331] width 78 height 24
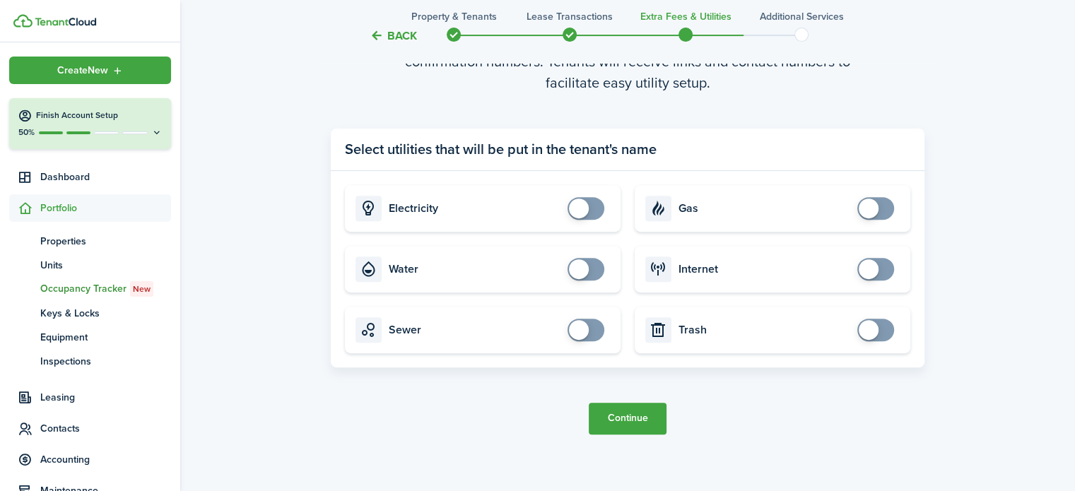
scroll to position [504, 0]
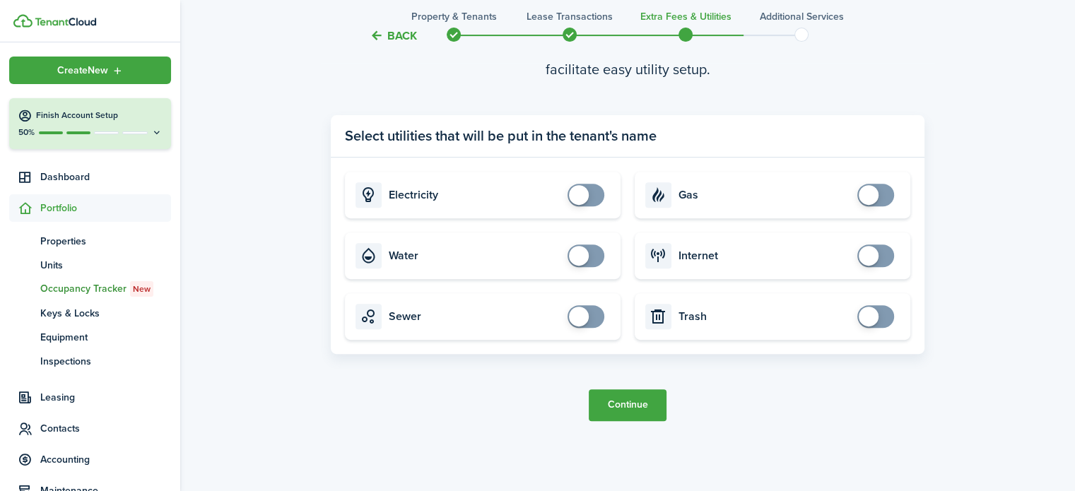
click at [641, 416] on button "Continue" at bounding box center [627, 405] width 78 height 32
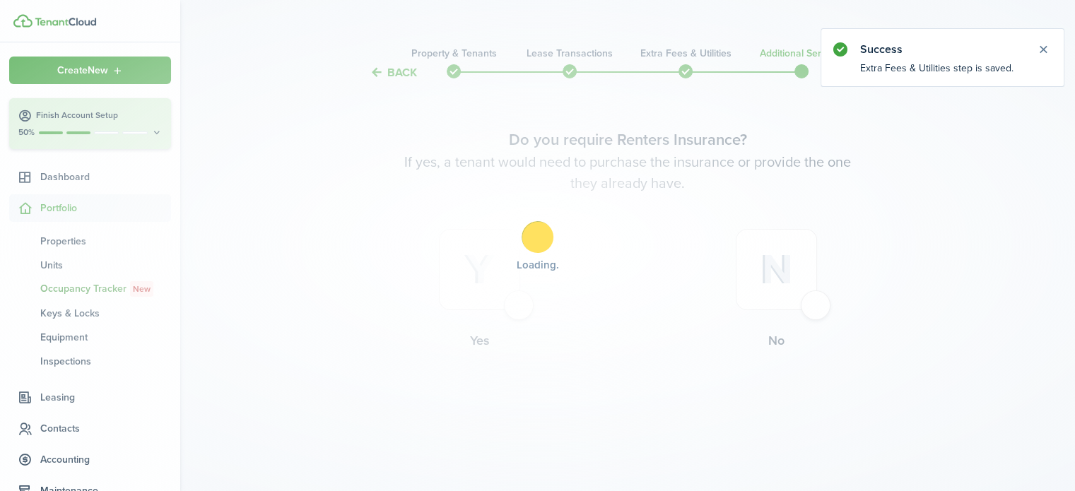
scroll to position [0, 0]
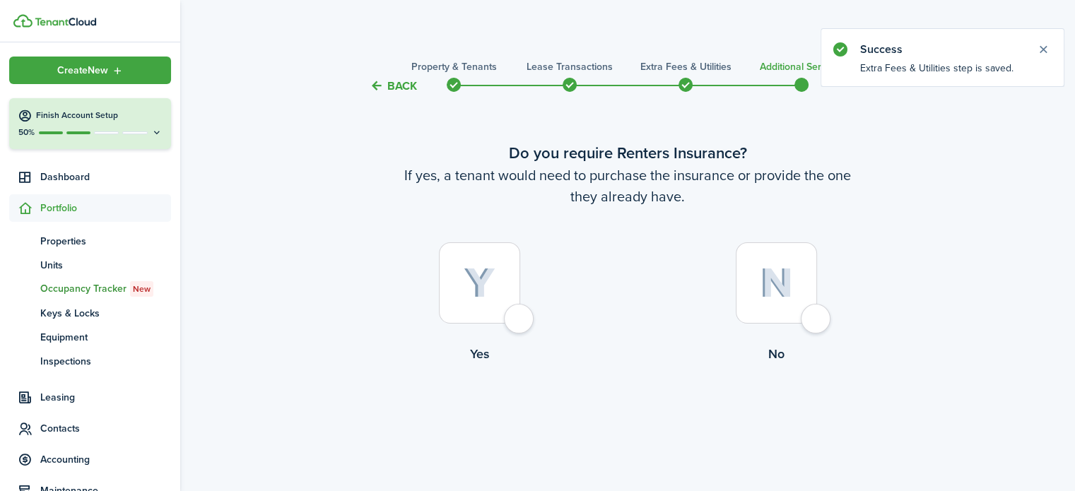
click at [817, 321] on div at bounding box center [775, 282] width 81 height 81
radio input "true"
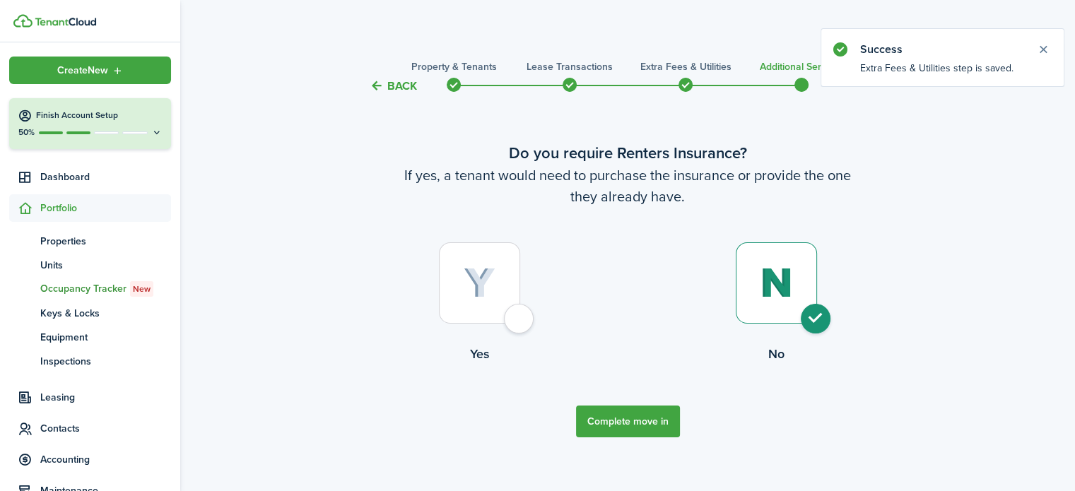
click at [625, 432] on button "Complete move in" at bounding box center [628, 421] width 104 height 32
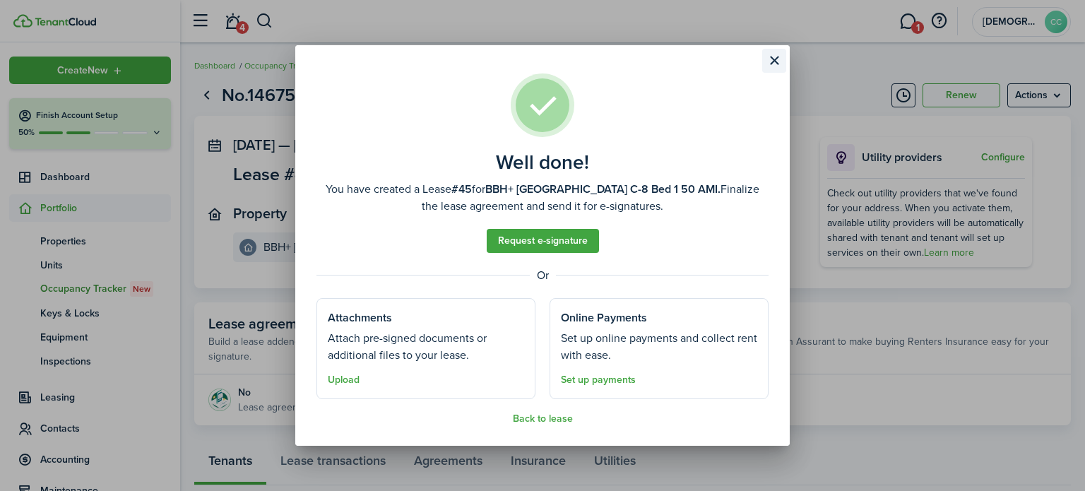
click at [771, 57] on button "Close modal" at bounding box center [774, 61] width 24 height 24
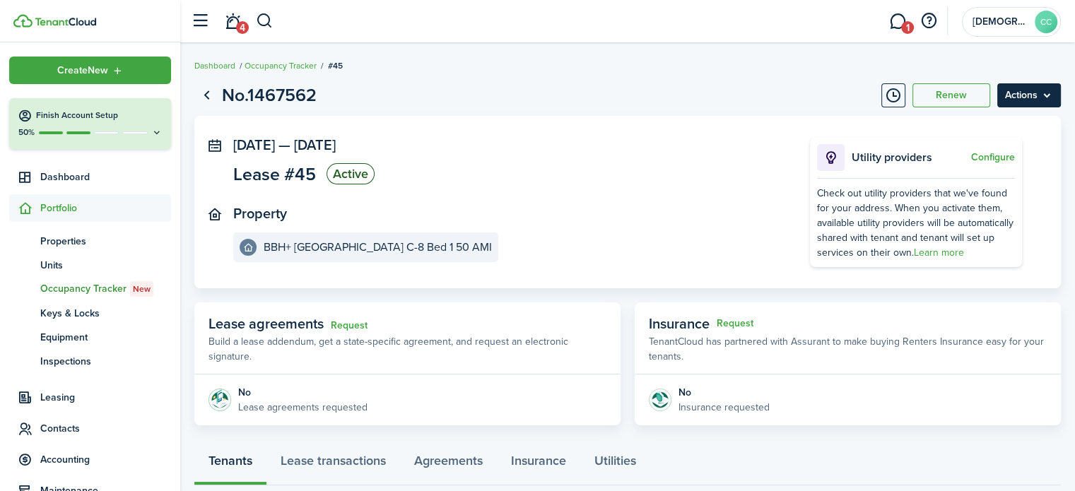
click at [1055, 93] on menu-btn "Actions" at bounding box center [1029, 95] width 64 height 24
click at [209, 95] on link "Go back" at bounding box center [206, 95] width 24 height 24
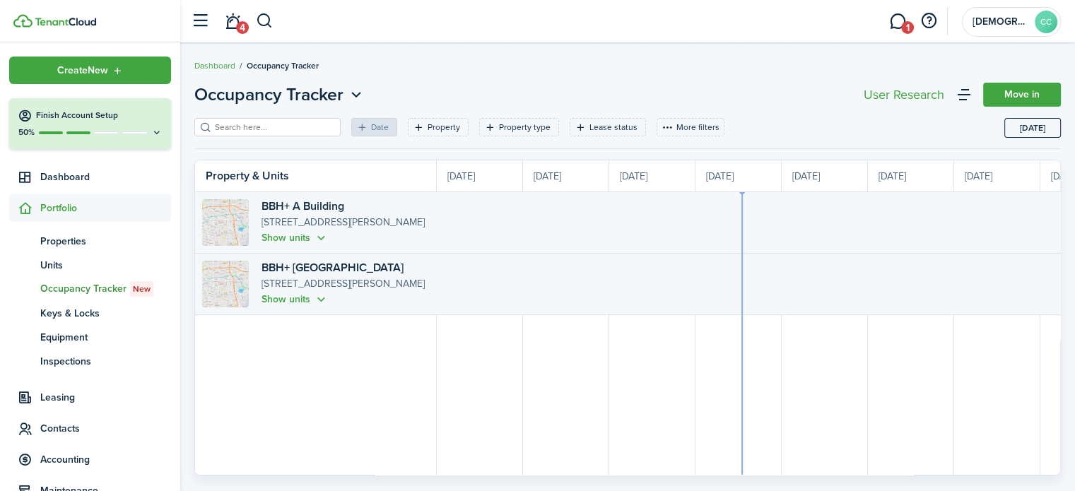
scroll to position [0, 259]
click at [266, 25] on button "button" at bounding box center [265, 21] width 18 height 24
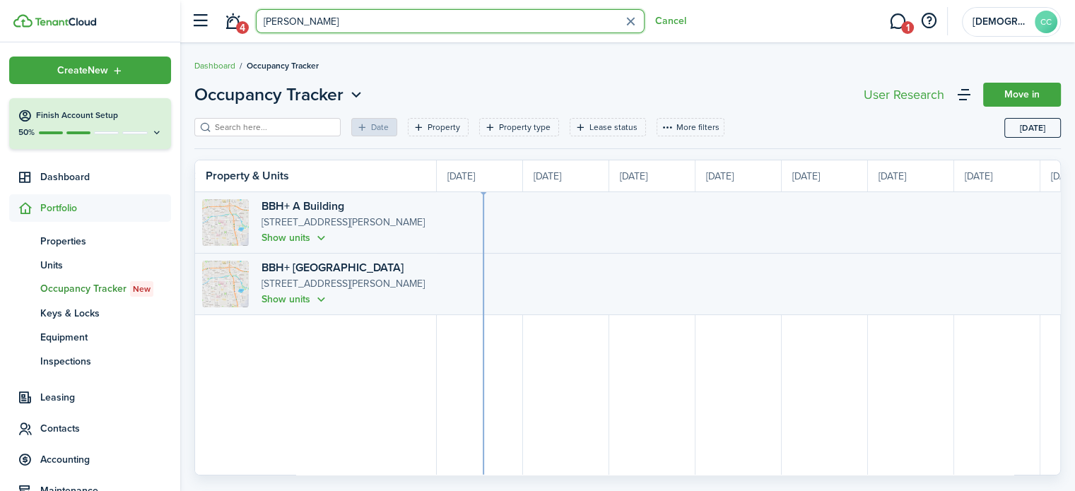
type input "[PERSON_NAME]"
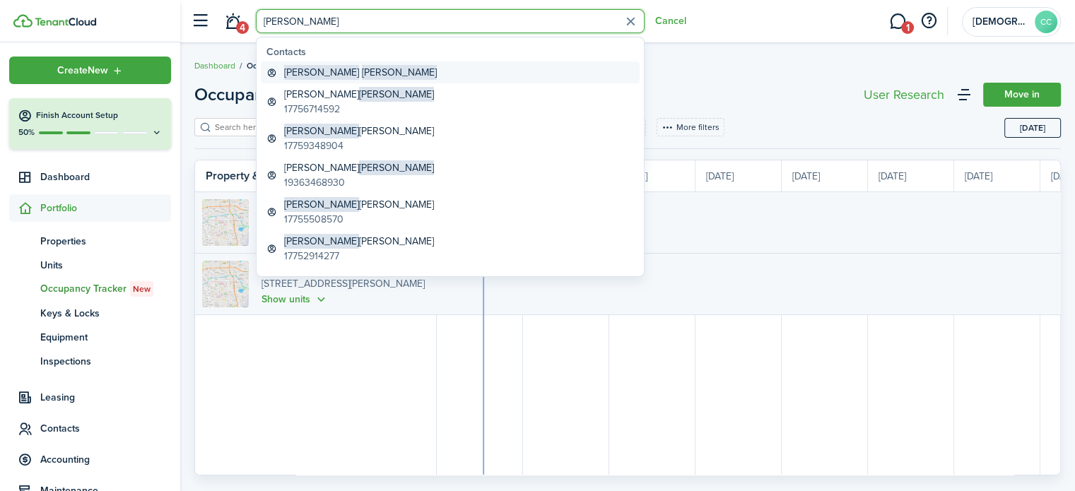
click at [328, 79] on global-search-item-title "[PERSON_NAME]" at bounding box center [360, 72] width 153 height 15
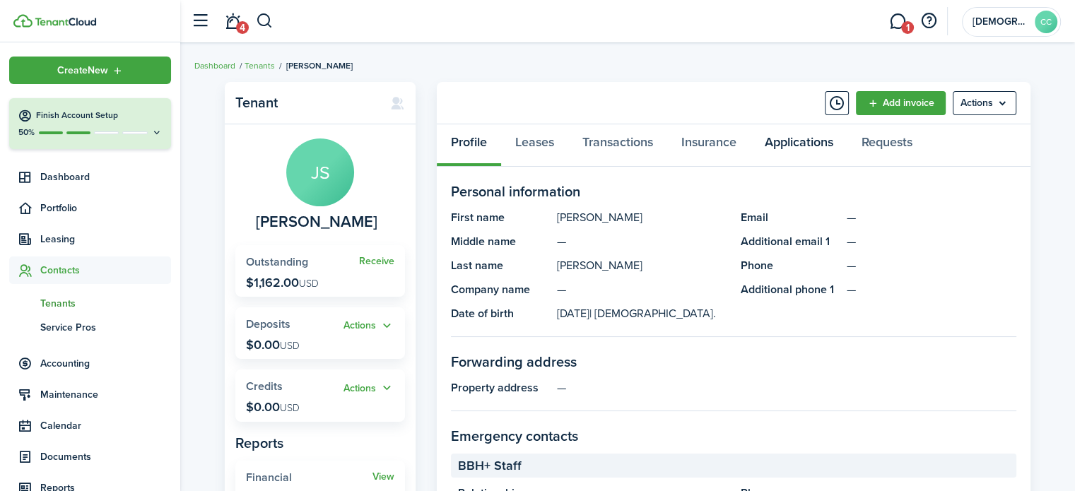
click at [811, 137] on link "Applications" at bounding box center [798, 145] width 97 height 42
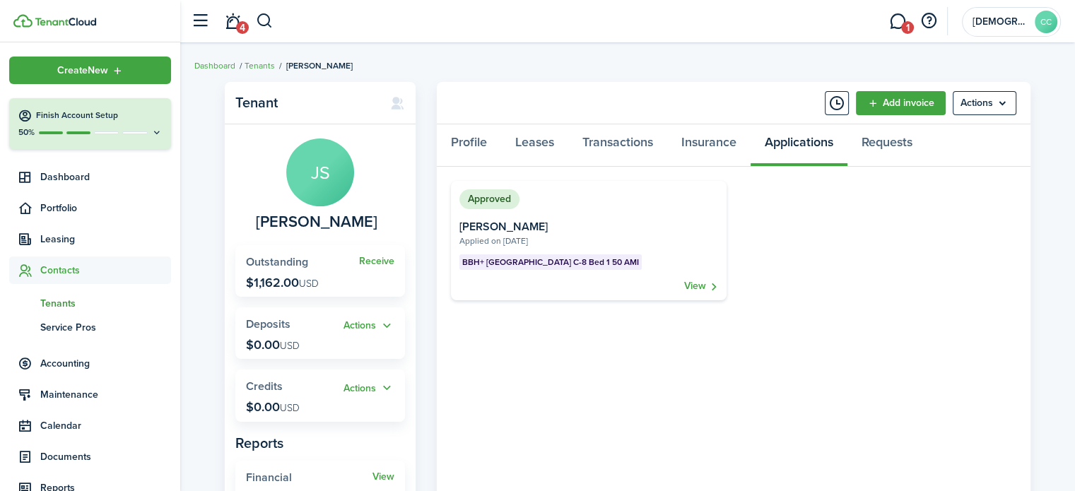
click at [582, 231] on card-title "[PERSON_NAME]" at bounding box center [588, 227] width 259 height 14
drag, startPoint x: 180, startPoint y: 200, endPoint x: 179, endPoint y: 262, distance: 62.2
click at [179, 262] on landlord-dashboard "Create New Finish Account Setup 50% Dashboard Portfolio Leasing Contacts tn Ten…" at bounding box center [537, 245] width 1075 height 491
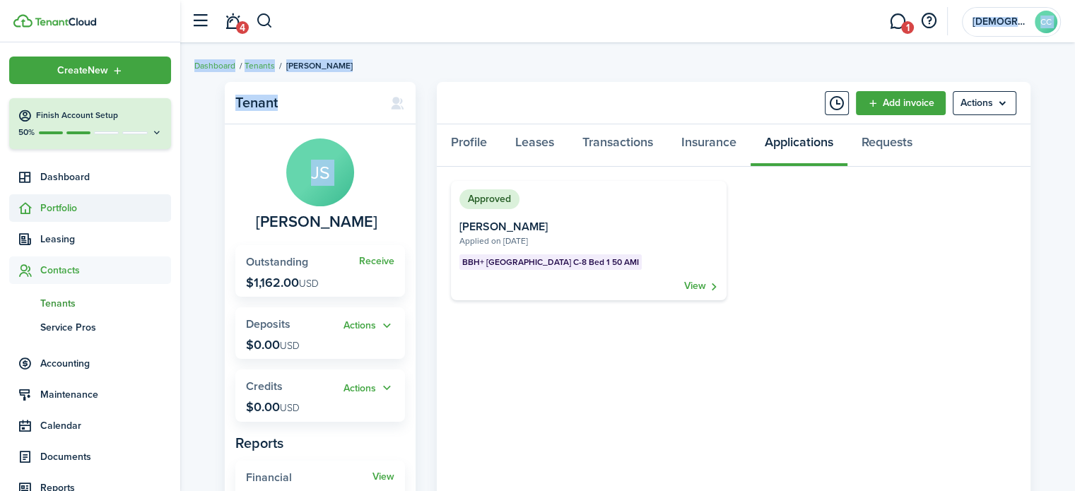
click at [71, 211] on span "Portfolio" at bounding box center [105, 208] width 131 height 15
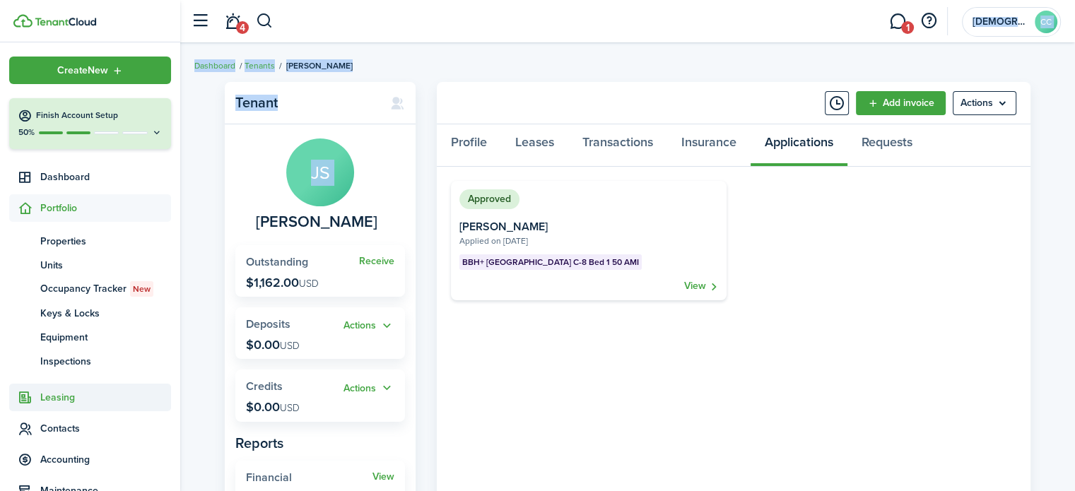
click at [57, 389] on span "Leasing" at bounding box center [90, 398] width 162 height 28
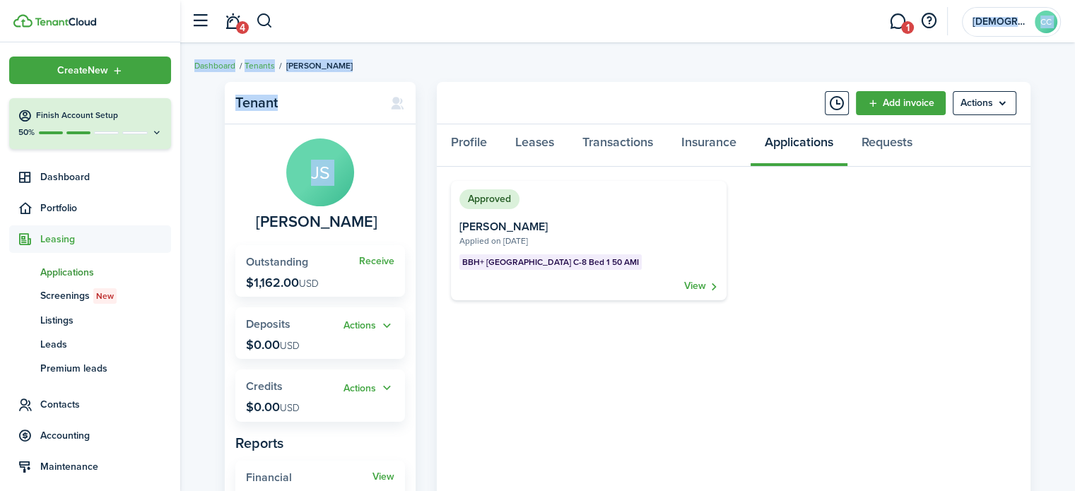
click at [88, 271] on span "Applications" at bounding box center [105, 272] width 131 height 15
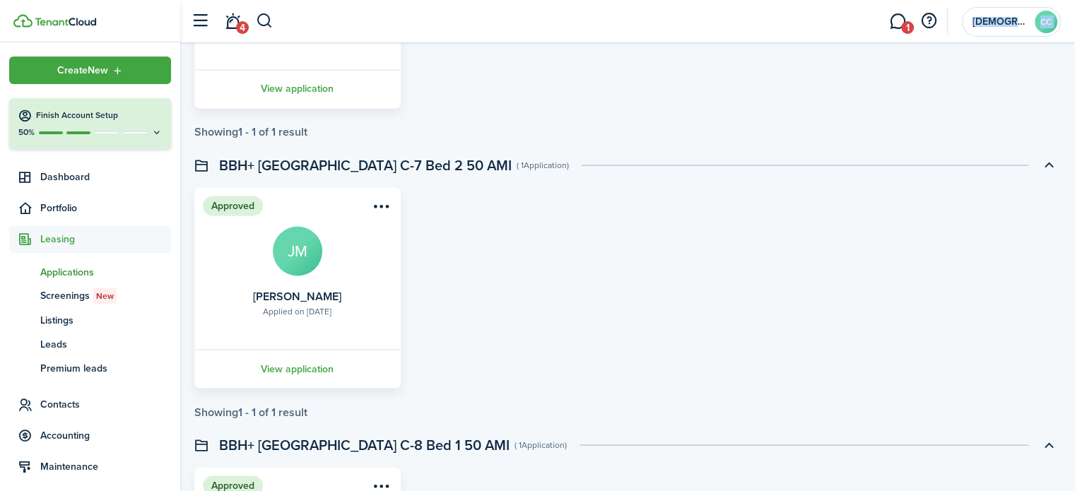
scroll to position [2769, 0]
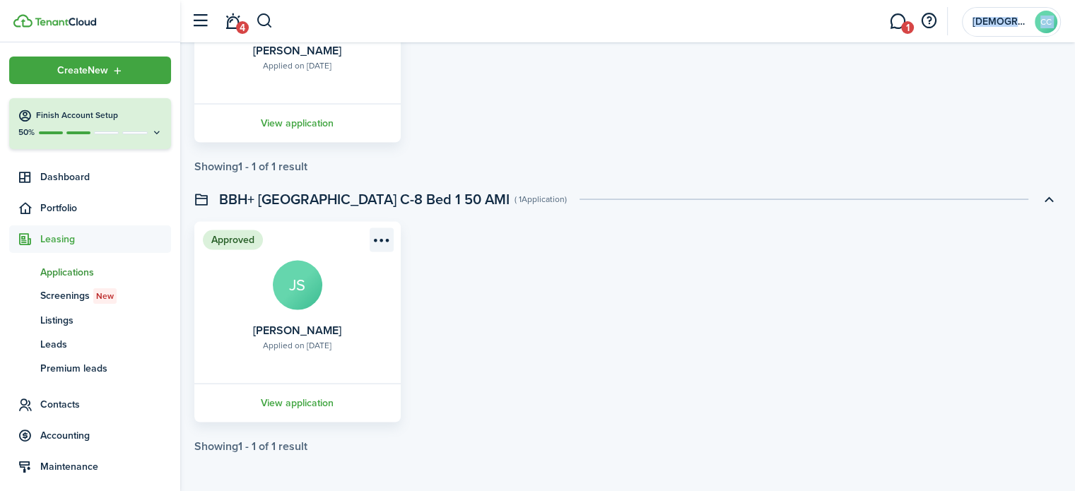
click at [387, 244] on menu-btn-icon "Open menu" at bounding box center [381, 240] width 24 height 24
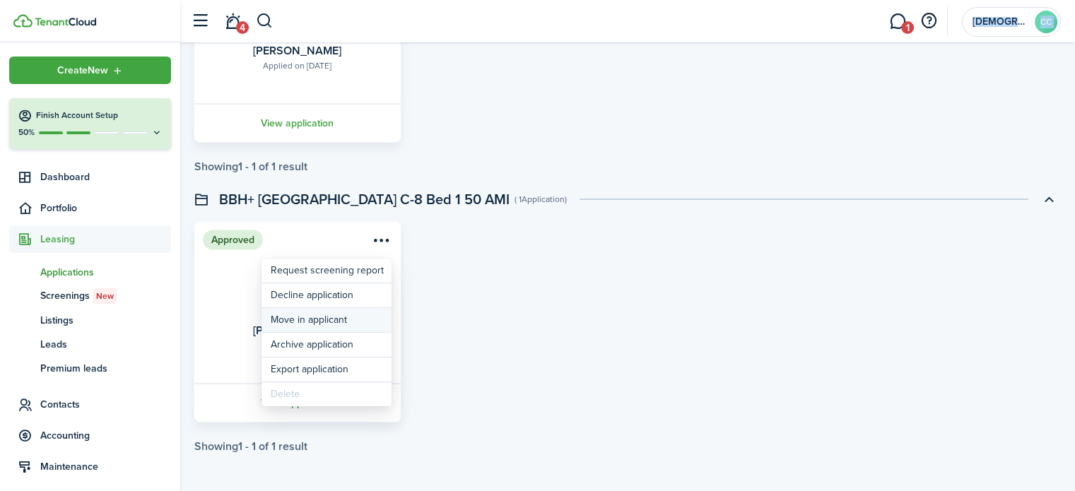
click at [327, 318] on button "Move in applicant" at bounding box center [326, 320] width 130 height 24
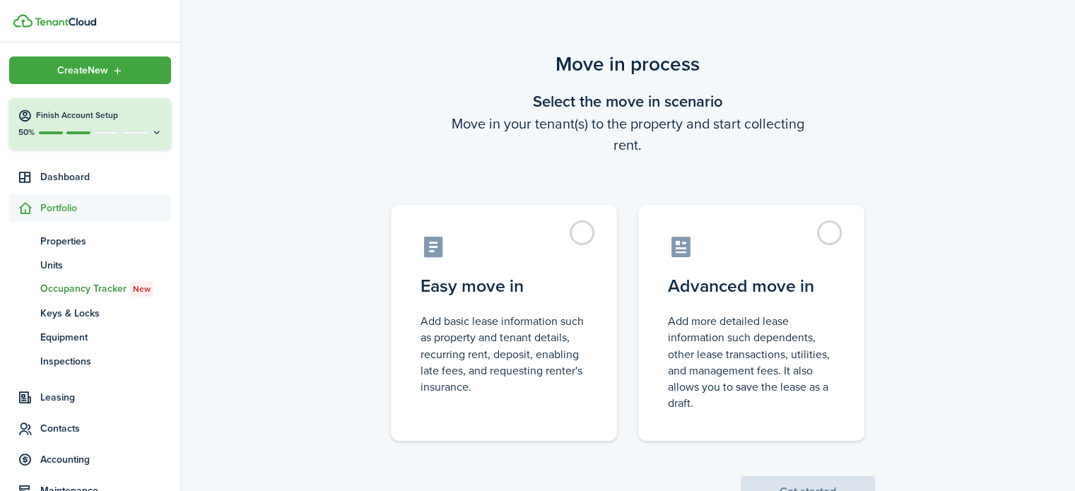
click at [84, 292] on span "Occupancy Tracker New" at bounding box center [105, 289] width 131 height 16
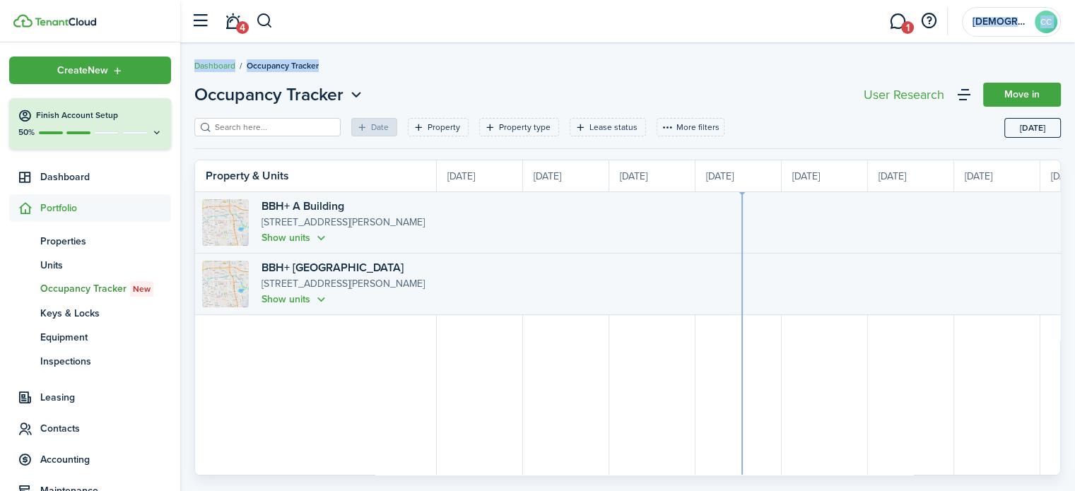
scroll to position [0, 259]
click at [305, 302] on button "Show units" at bounding box center [294, 299] width 67 height 16
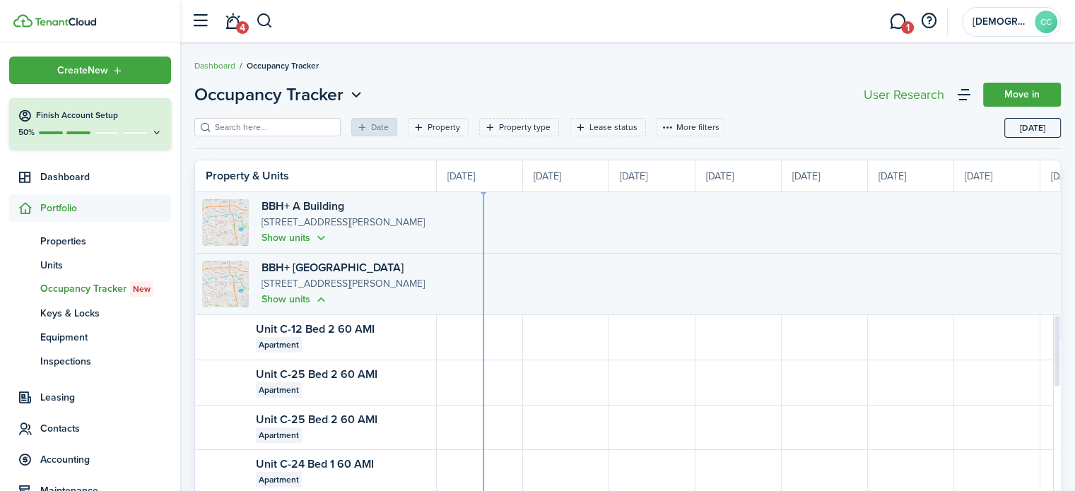
click at [270, 126] on input "search" at bounding box center [273, 127] width 124 height 13
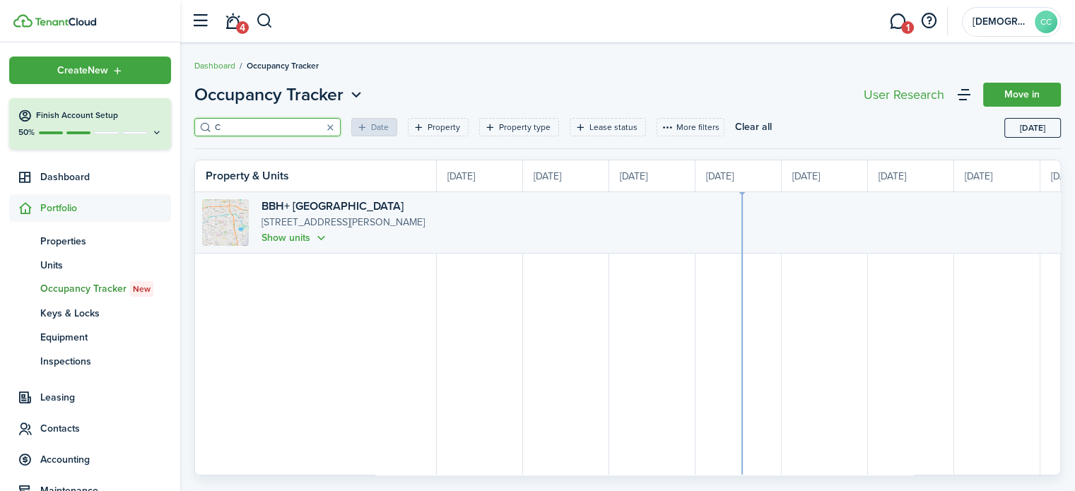
scroll to position [0, 259]
type input "C 8"
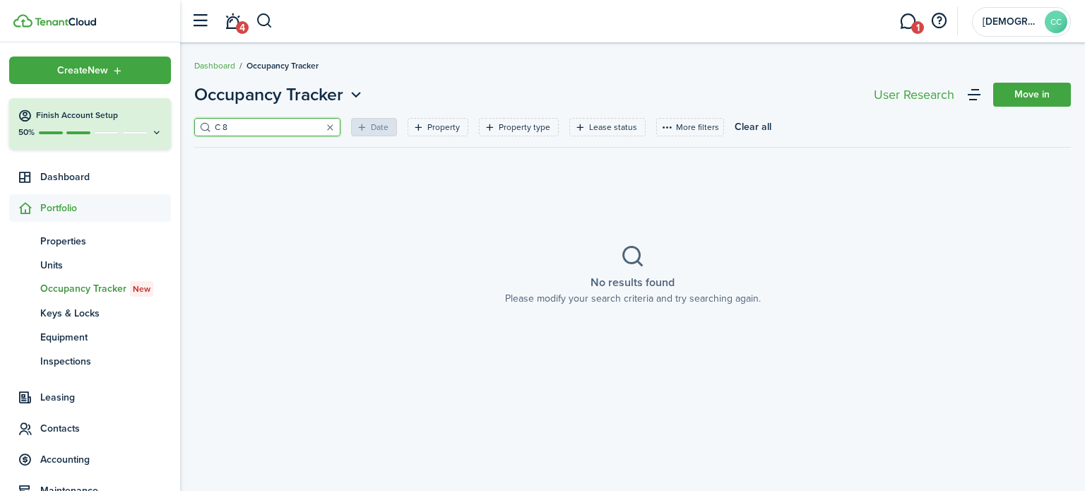
drag, startPoint x: 249, startPoint y: 126, endPoint x: 181, endPoint y: 123, distance: 67.9
click at [181, 123] on div "Occupancy Tracker Move in C 8 Date Property Property type Lease status More fil…" at bounding box center [632, 267] width 905 height 370
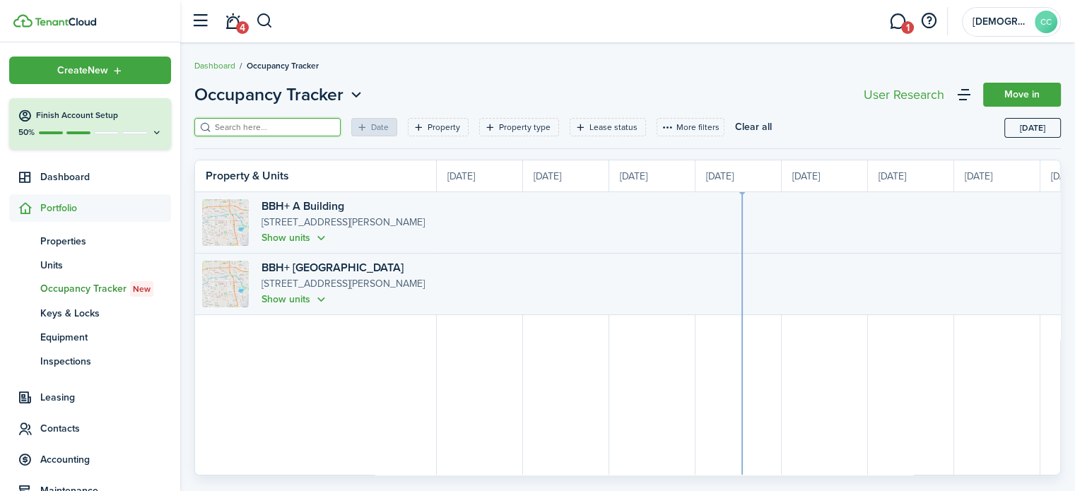
scroll to position [0, 259]
click at [311, 303] on button "Show units" at bounding box center [294, 299] width 67 height 16
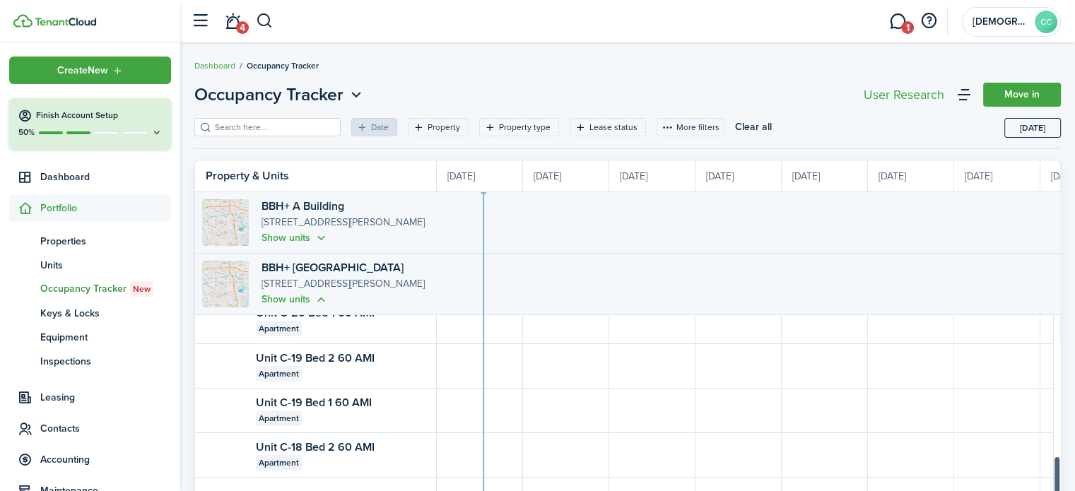
click at [1063, 490] on html "Create New Finish Account Setup 50% Dashboard Portfolio pt Properties un Units …" at bounding box center [537, 245] width 1075 height 491
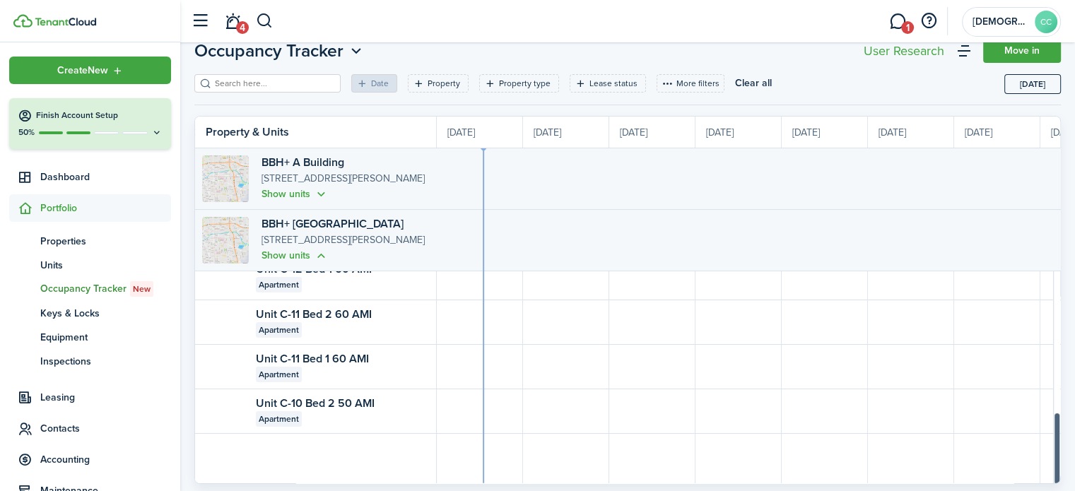
scroll to position [85, 0]
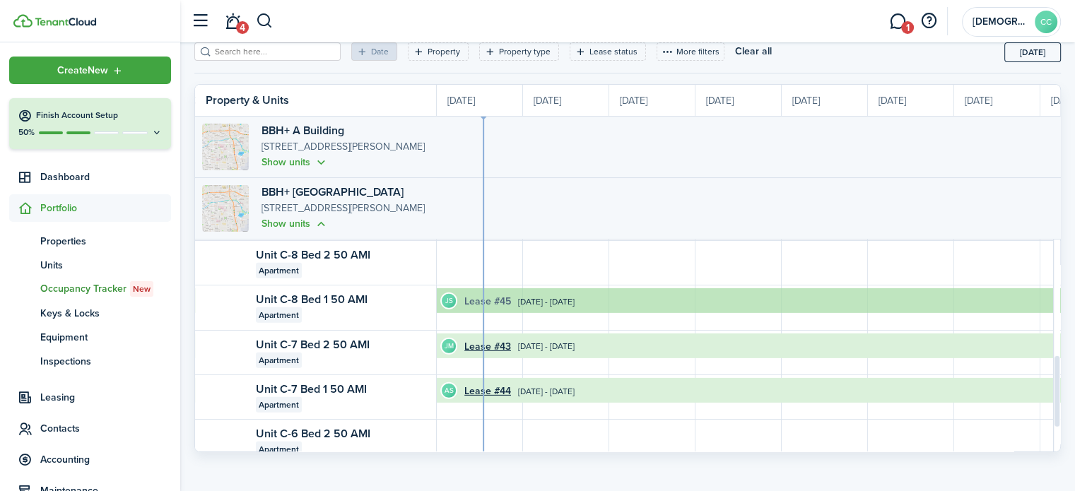
click at [492, 294] on link "Lease #45" at bounding box center [487, 301] width 47 height 15
